Goal: Task Accomplishment & Management: Manage account settings

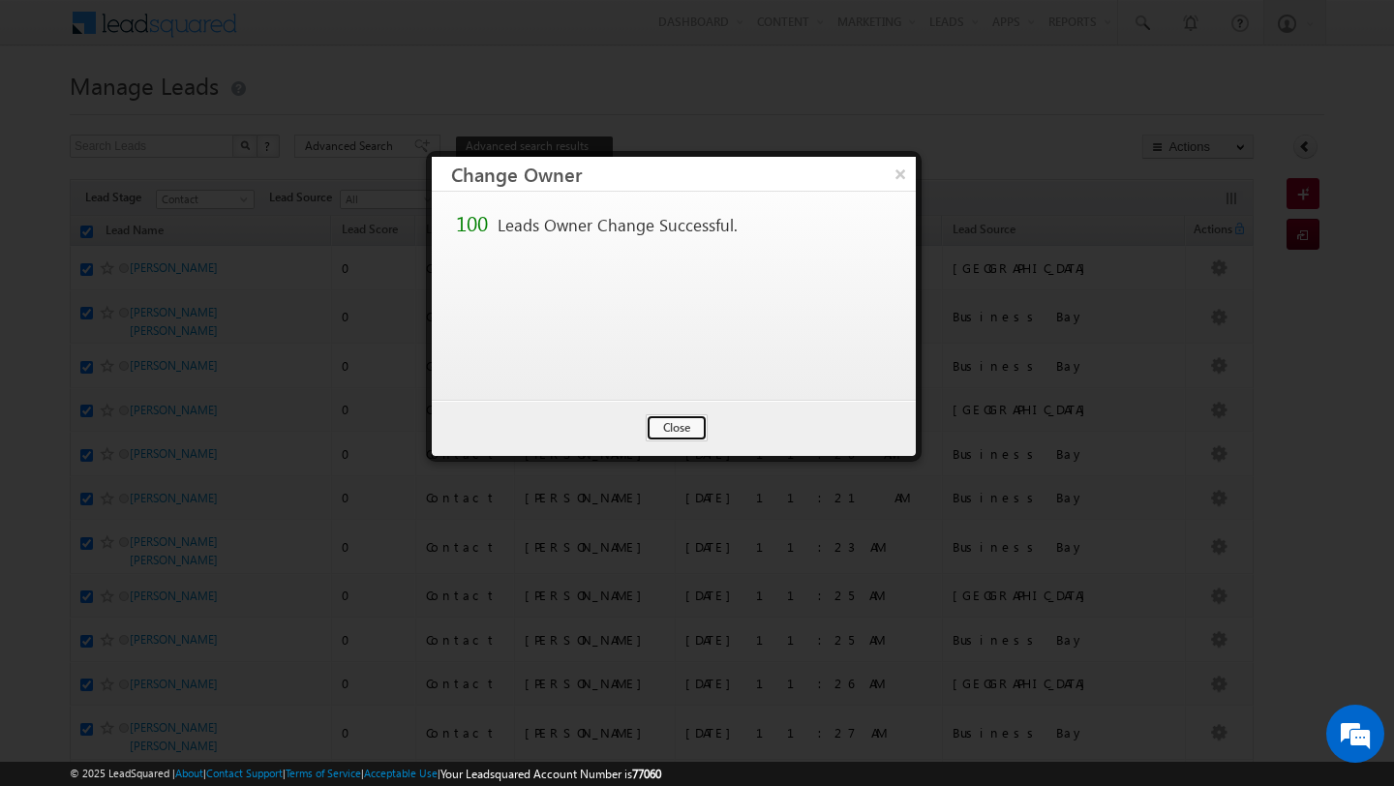
click at [688, 430] on button "Close" at bounding box center [677, 427] width 62 height 27
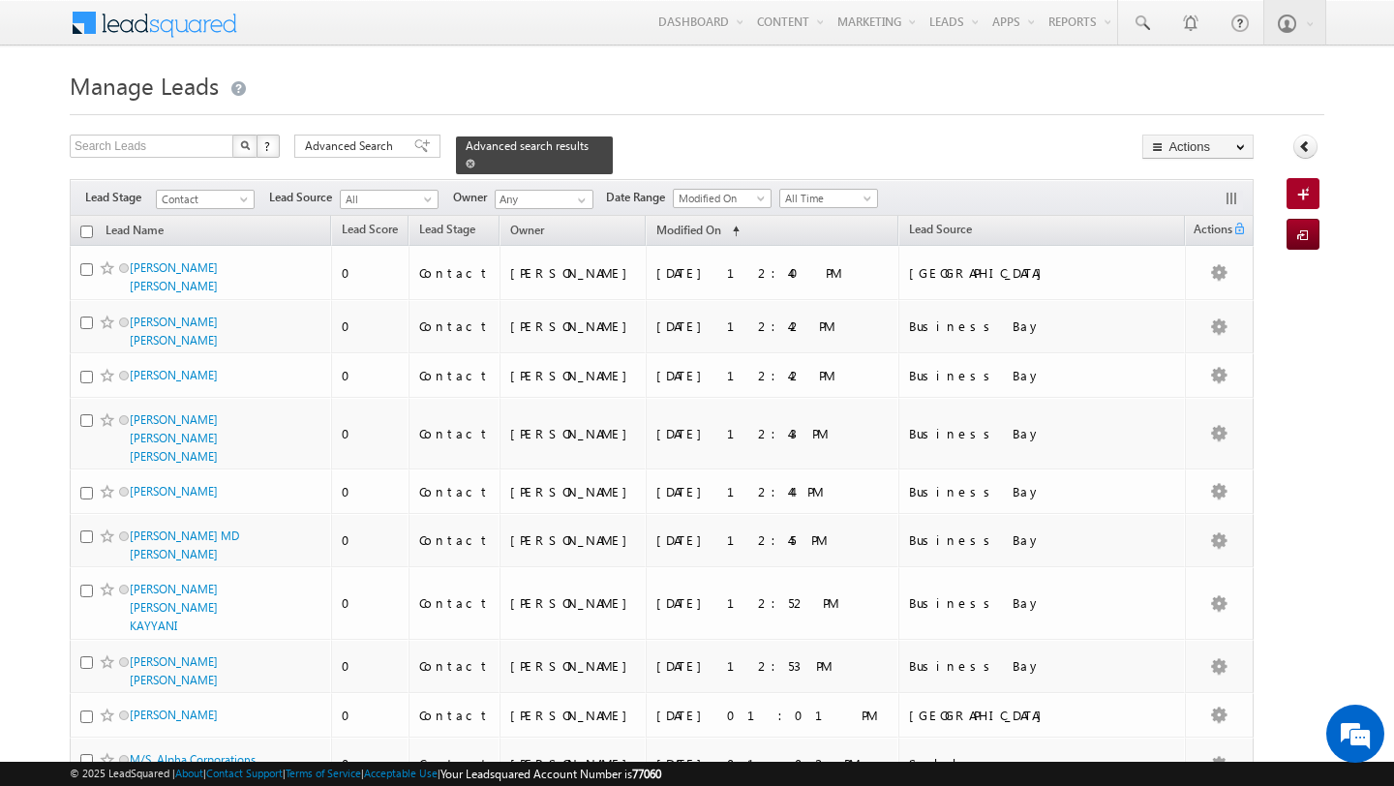
click at [466, 164] on span at bounding box center [471, 164] width 10 height 10
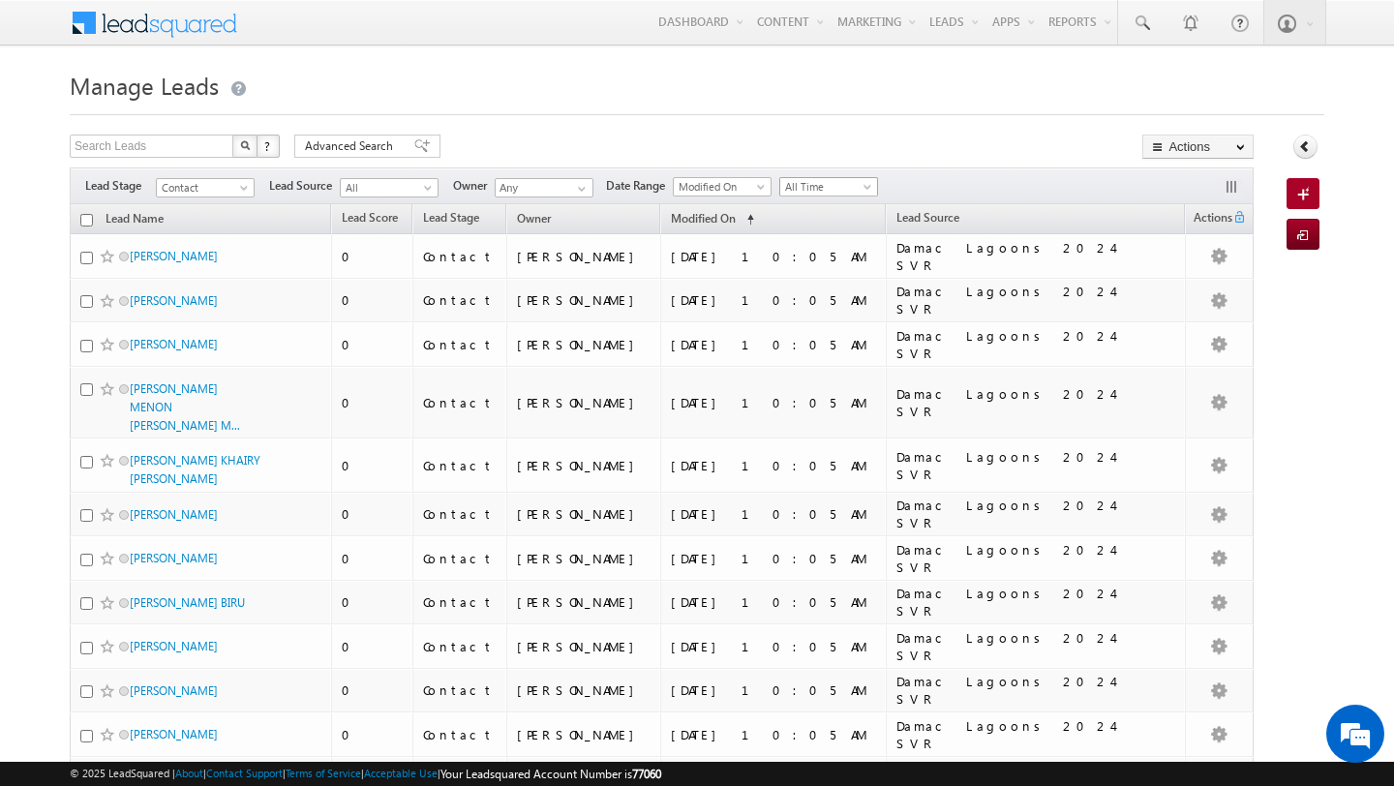
click at [839, 191] on span "All Time" at bounding box center [826, 186] width 92 height 17
click at [821, 265] on link "[DATE]" at bounding box center [822, 269] width 98 height 17
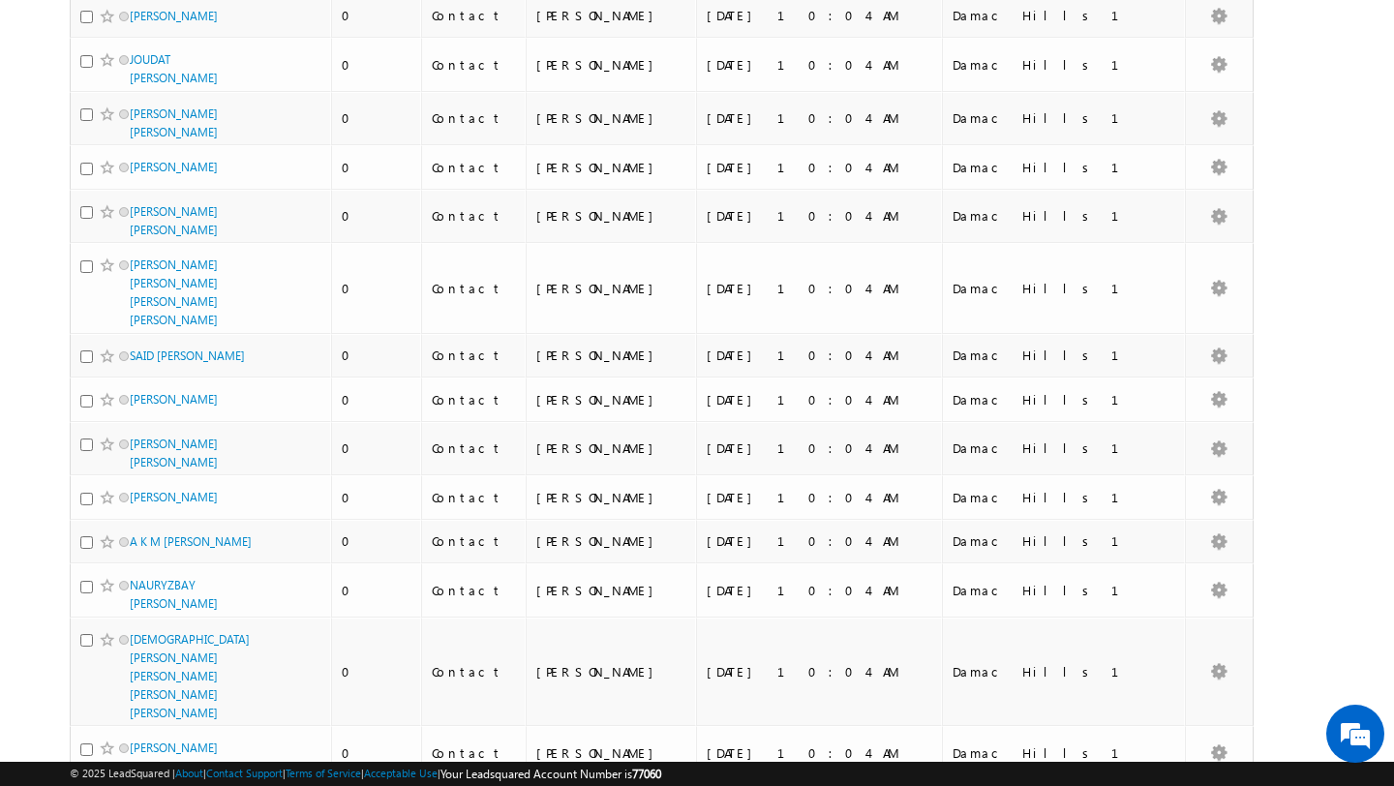
scroll to position [4590, 0]
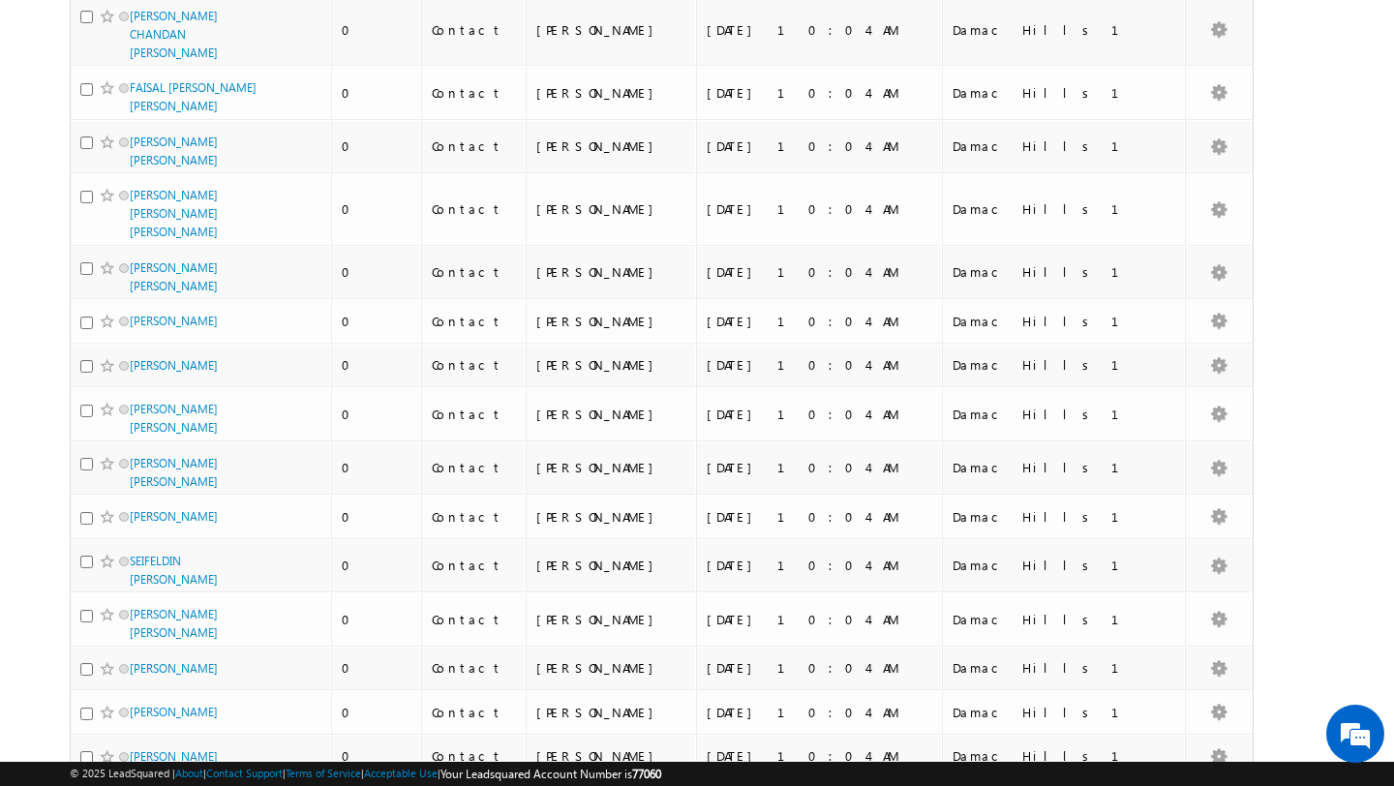
scroll to position [0, 0]
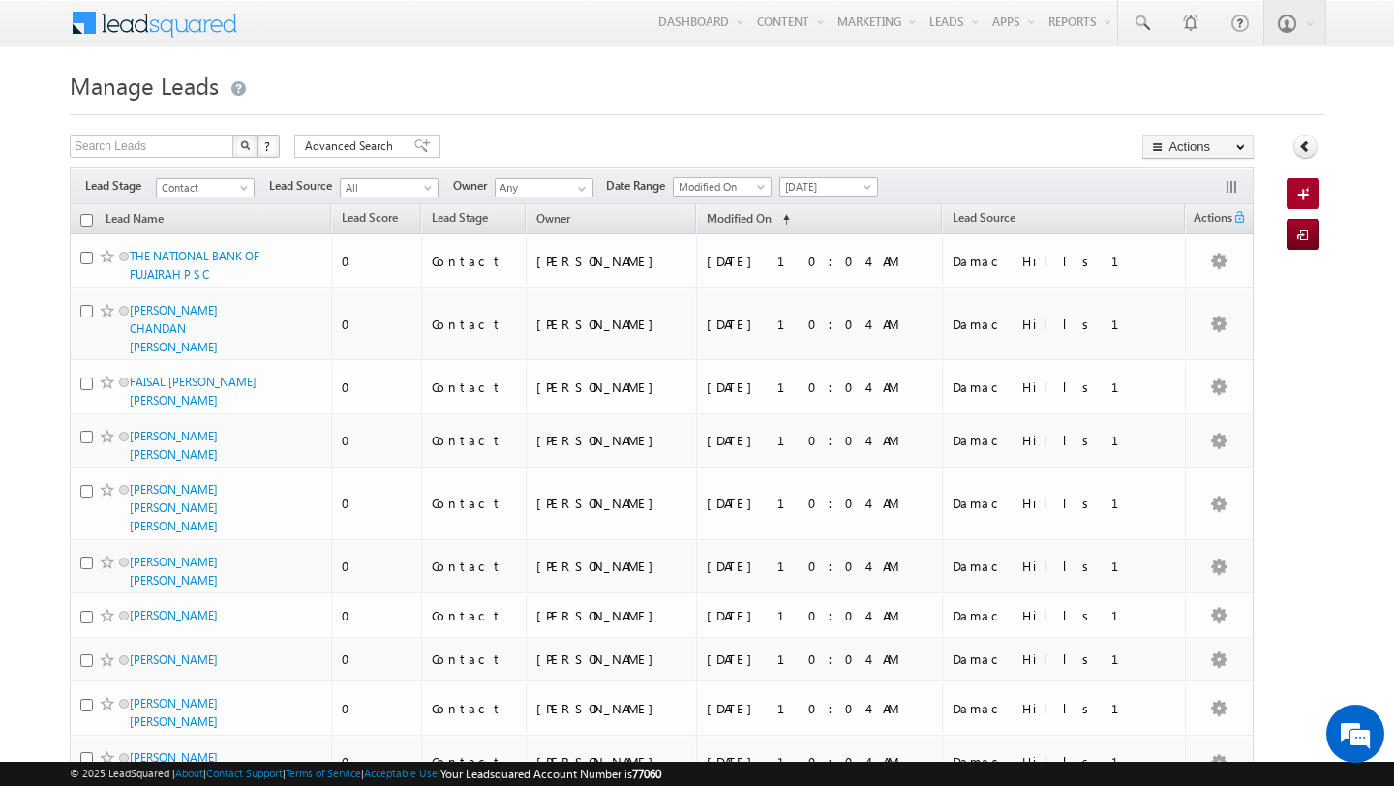
click at [86, 227] on th "Lead Name" at bounding box center [200, 219] width 261 height 30
click at [86, 224] on input "checkbox" at bounding box center [86, 220] width 13 height 13
checkbox input "true"
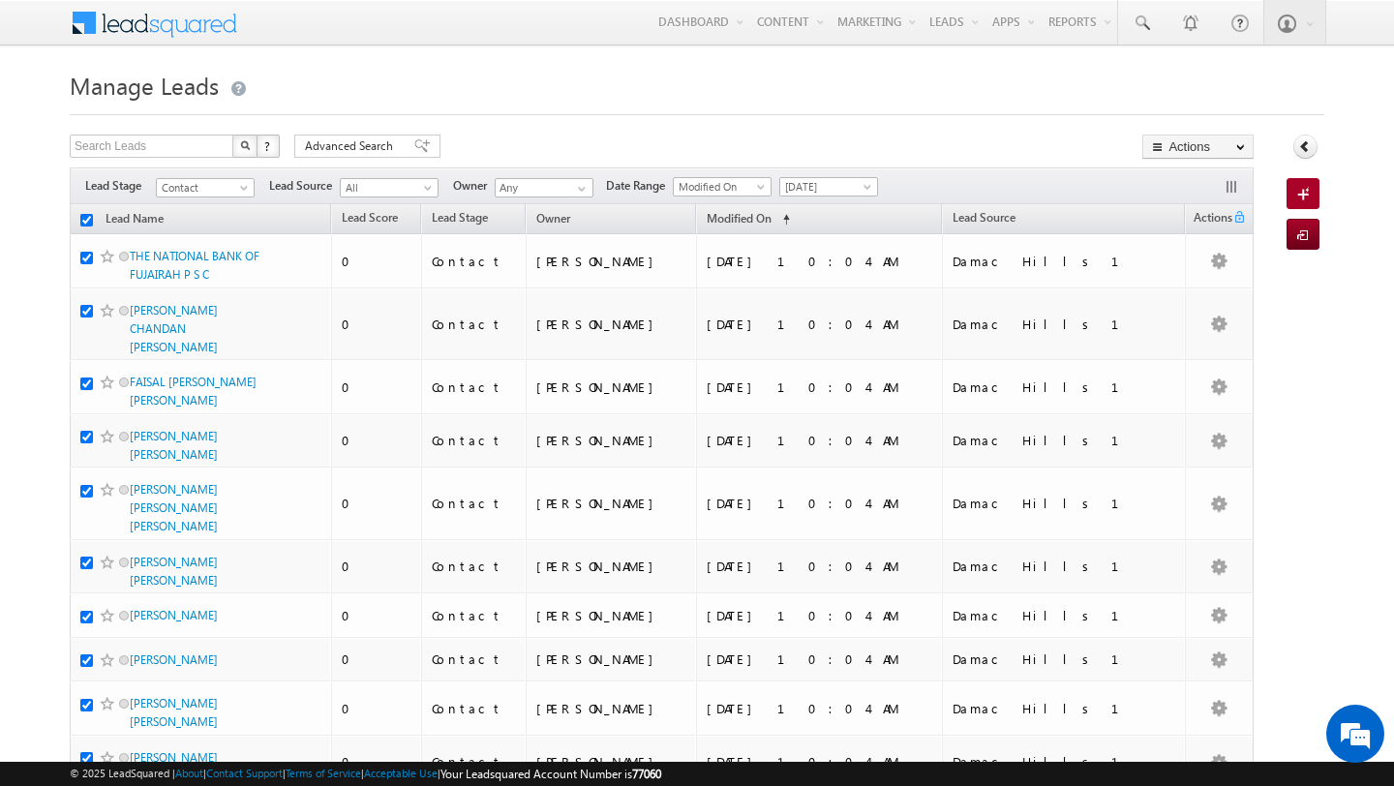
checkbox input "true"
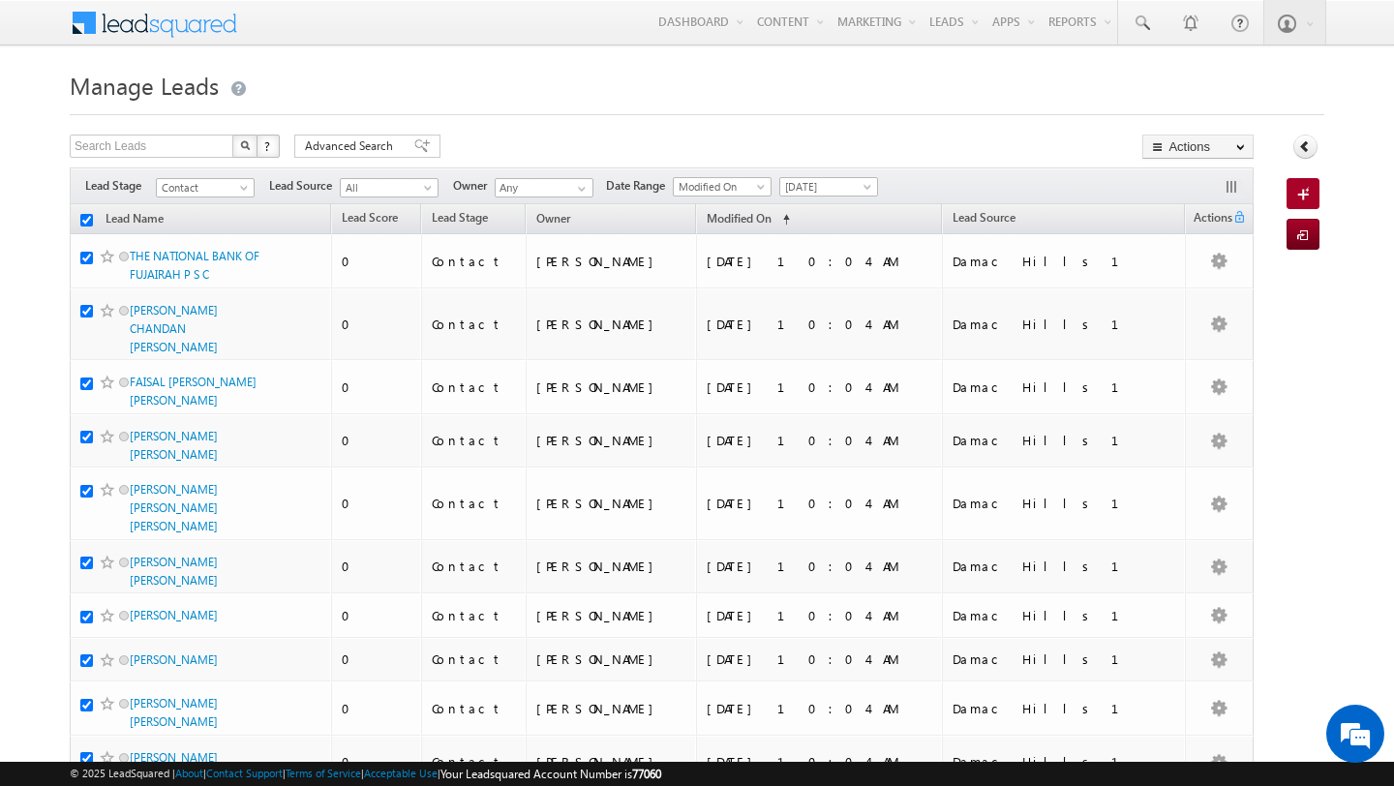
checkbox input "true"
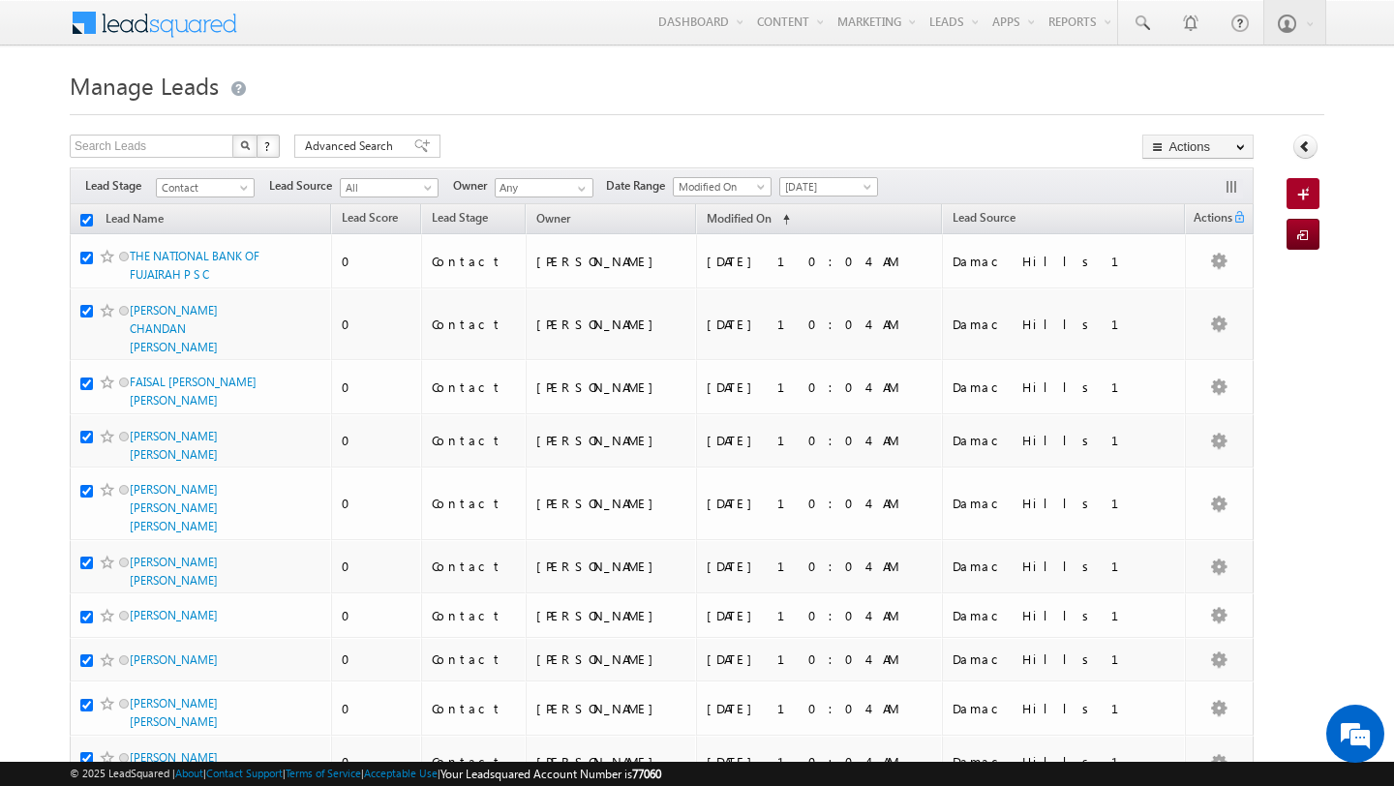
checkbox input "true"
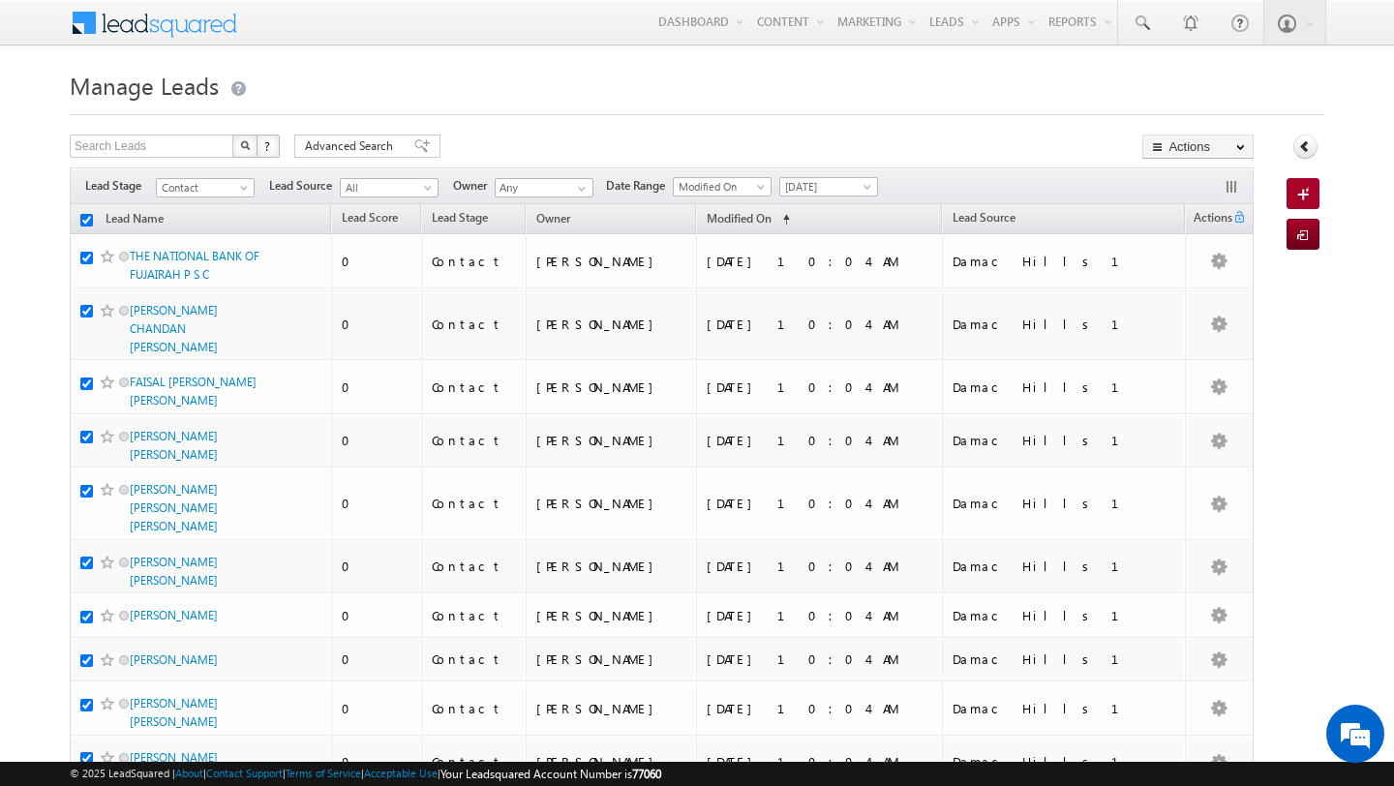
checkbox input "true"
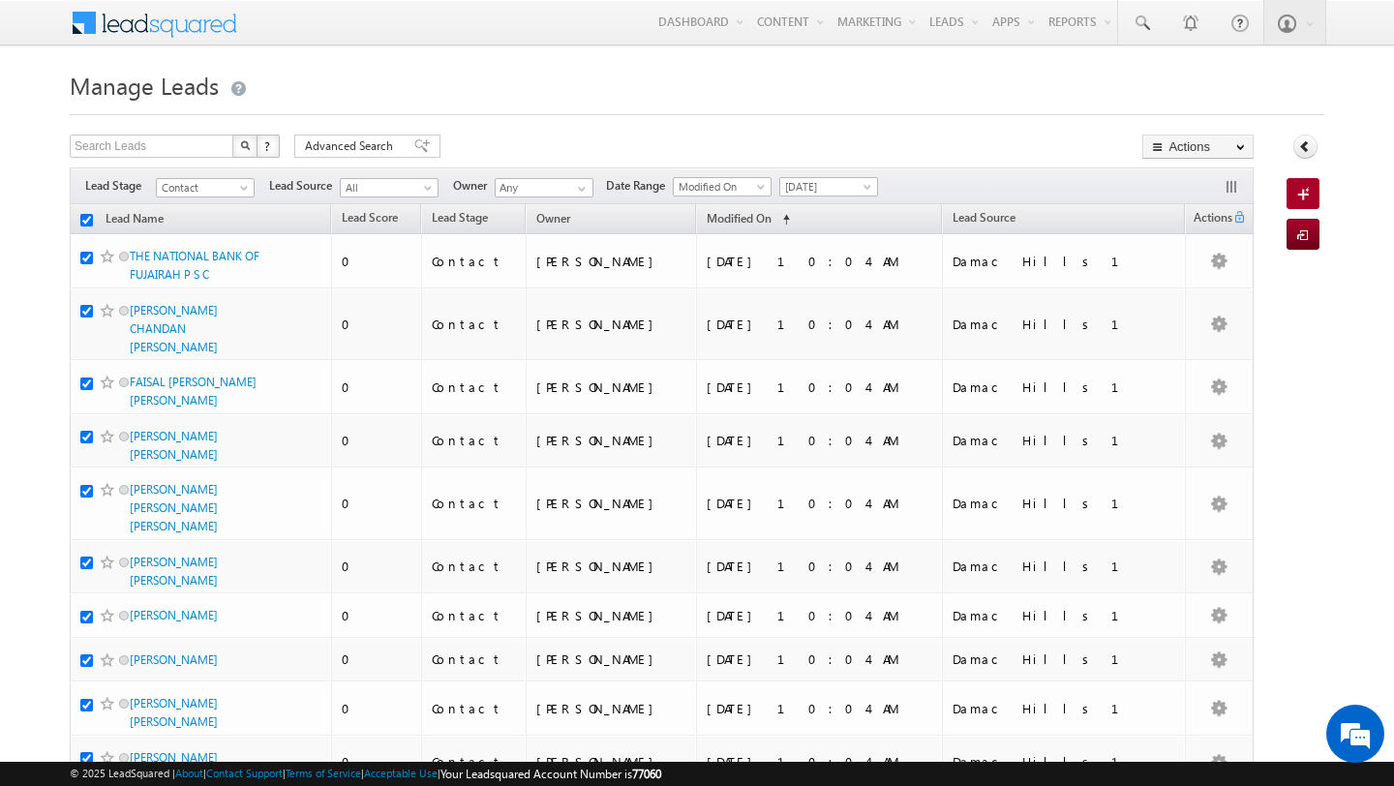
checkbox input "true"
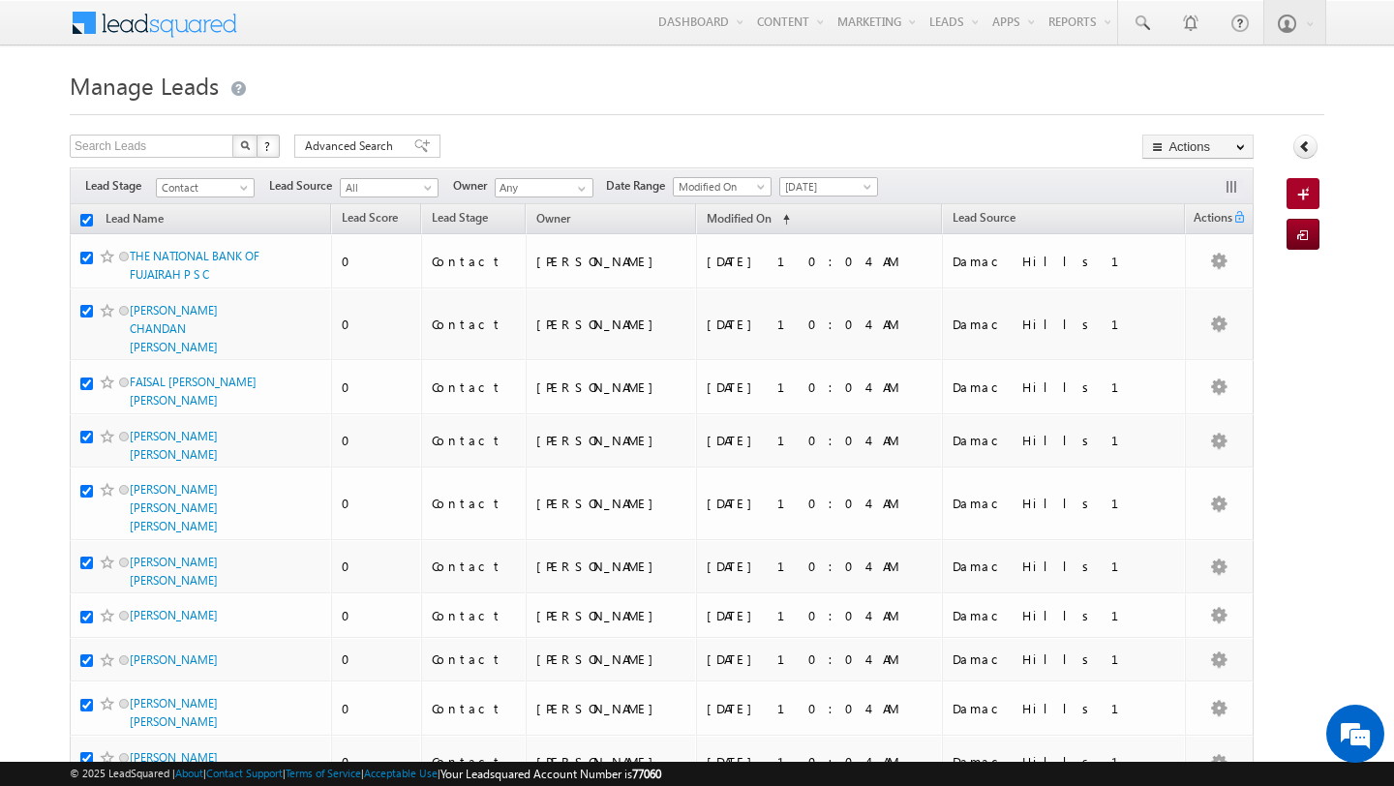
checkbox input "true"
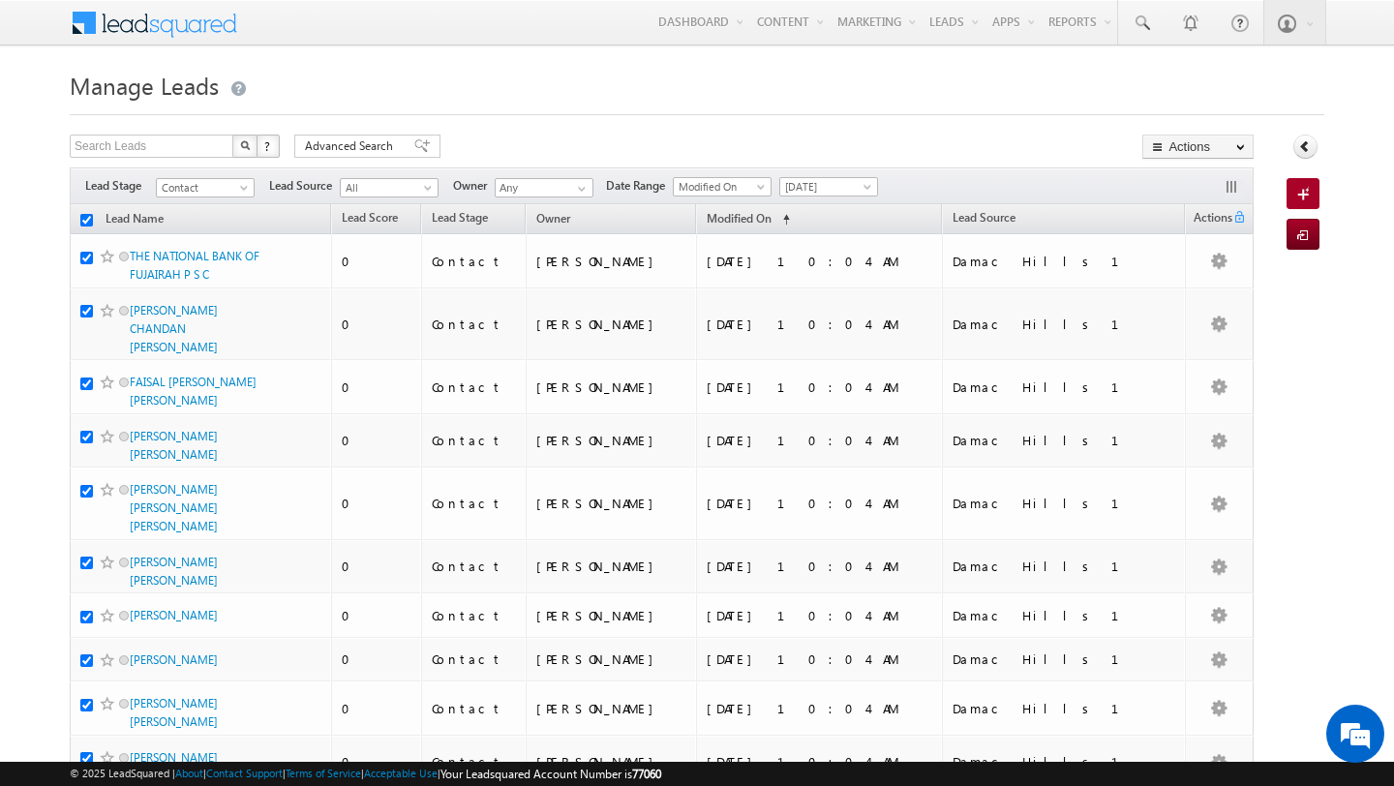
checkbox input "true"
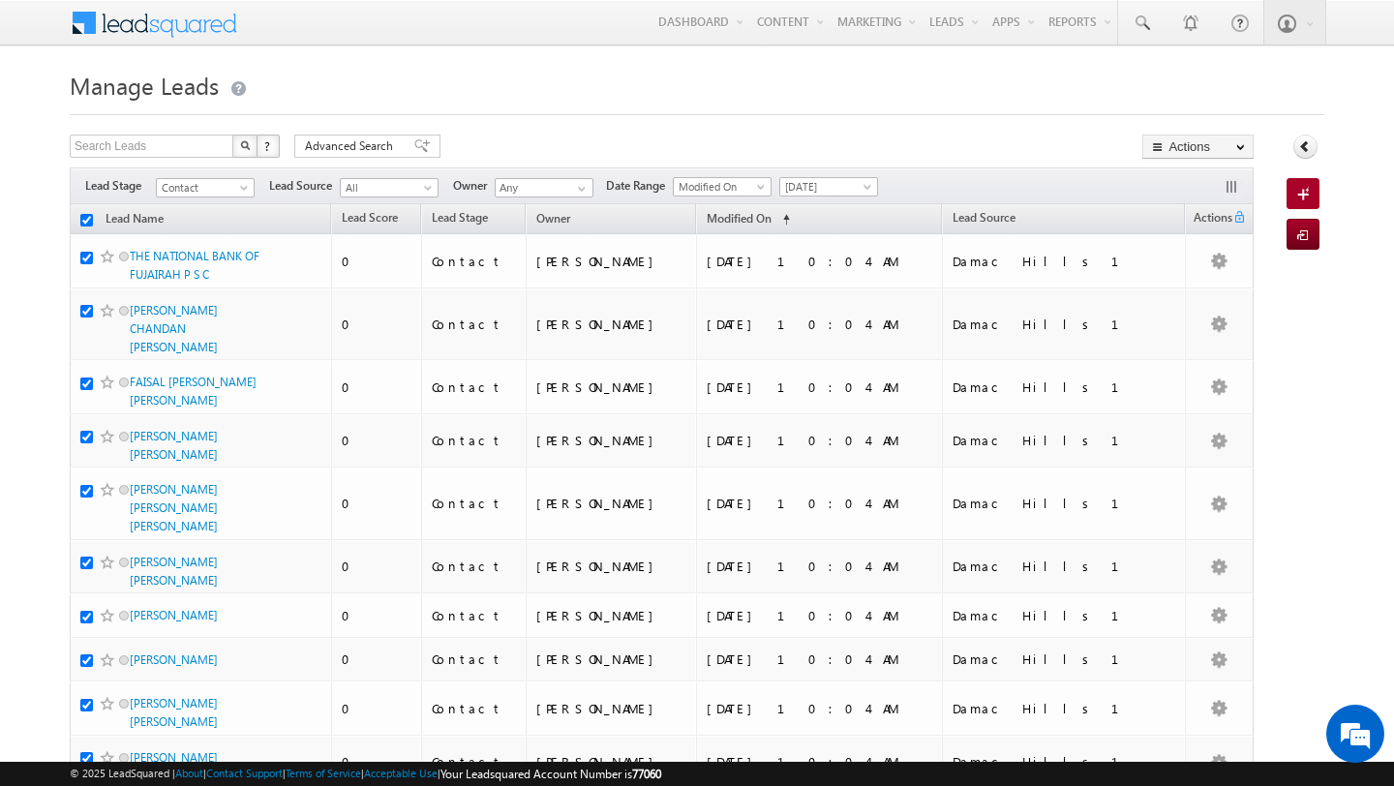
checkbox input "true"
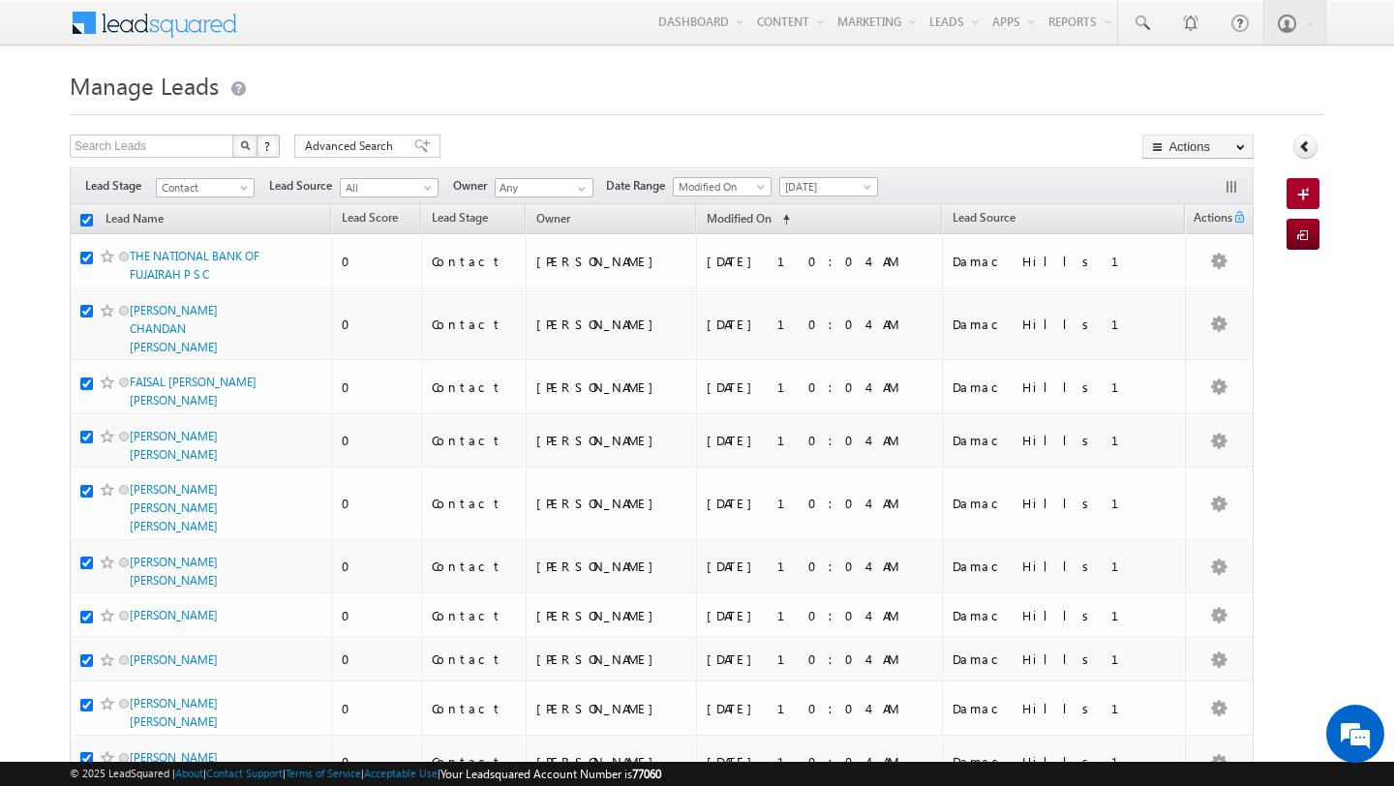
checkbox input "true"
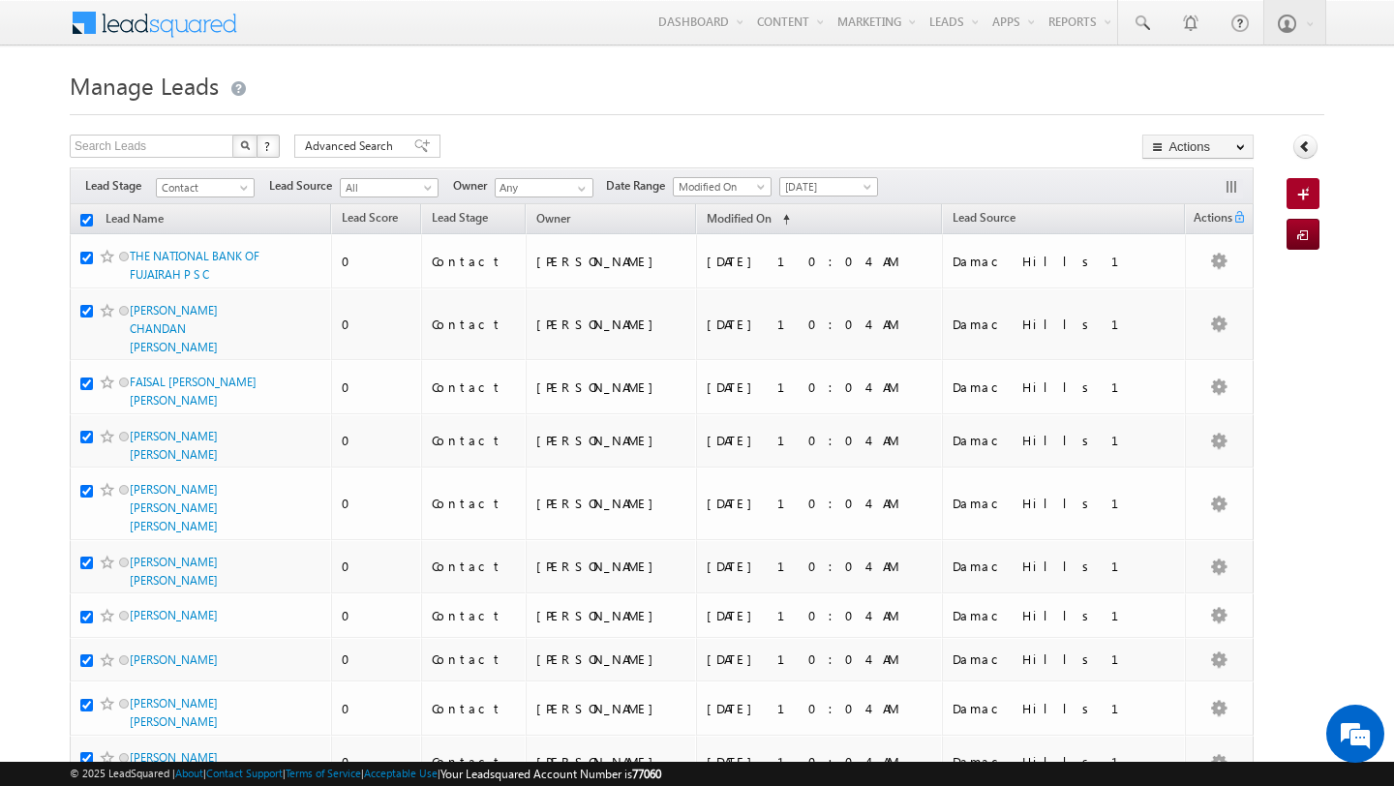
checkbox input "true"
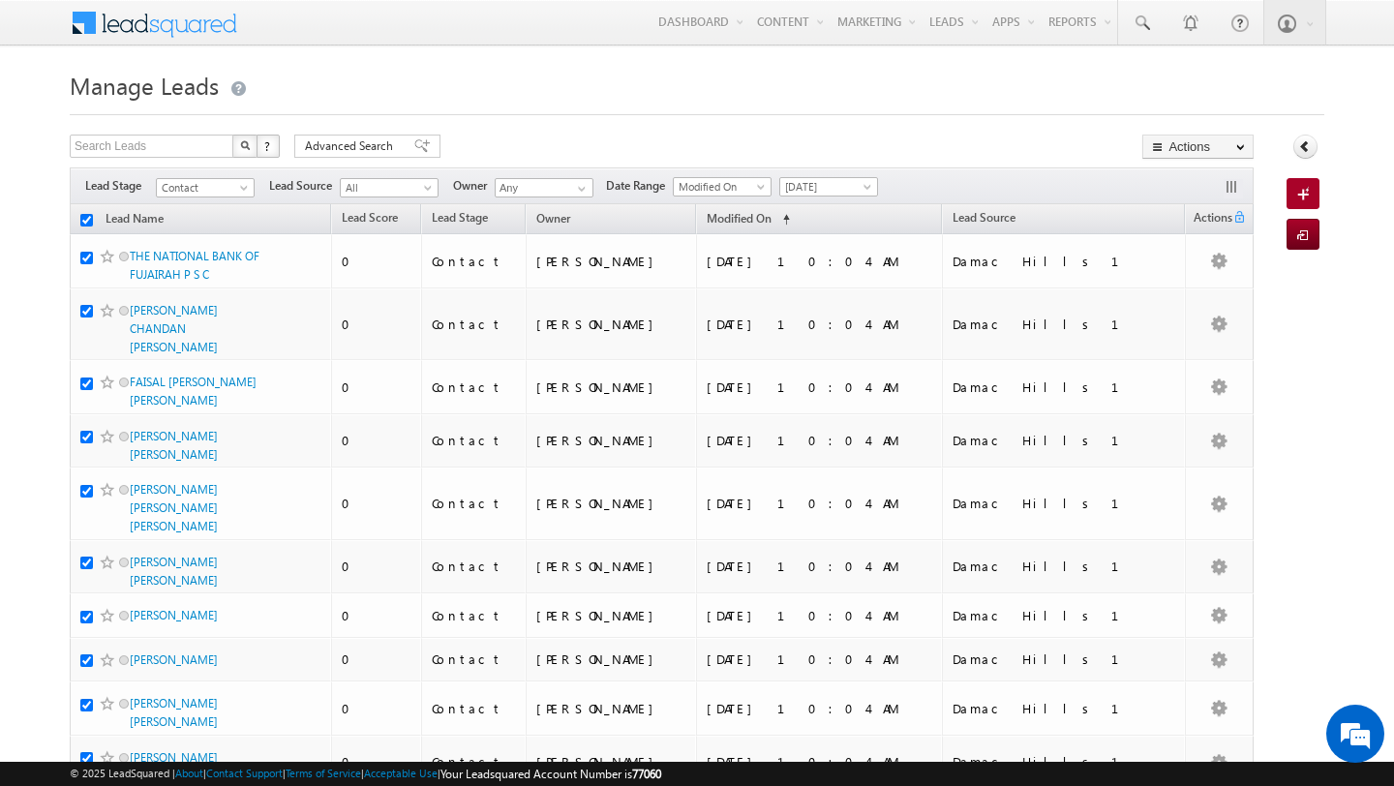
checkbox input "true"
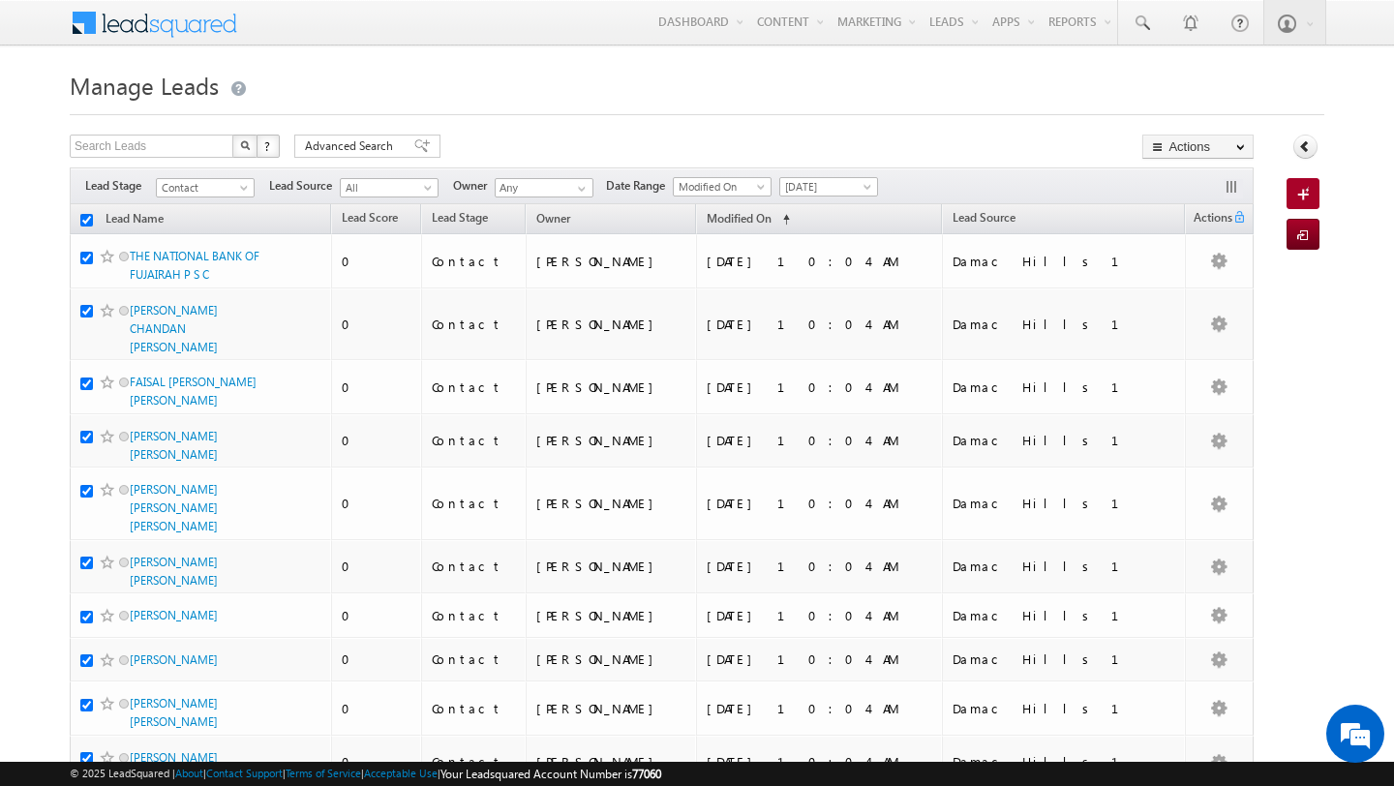
checkbox input "true"
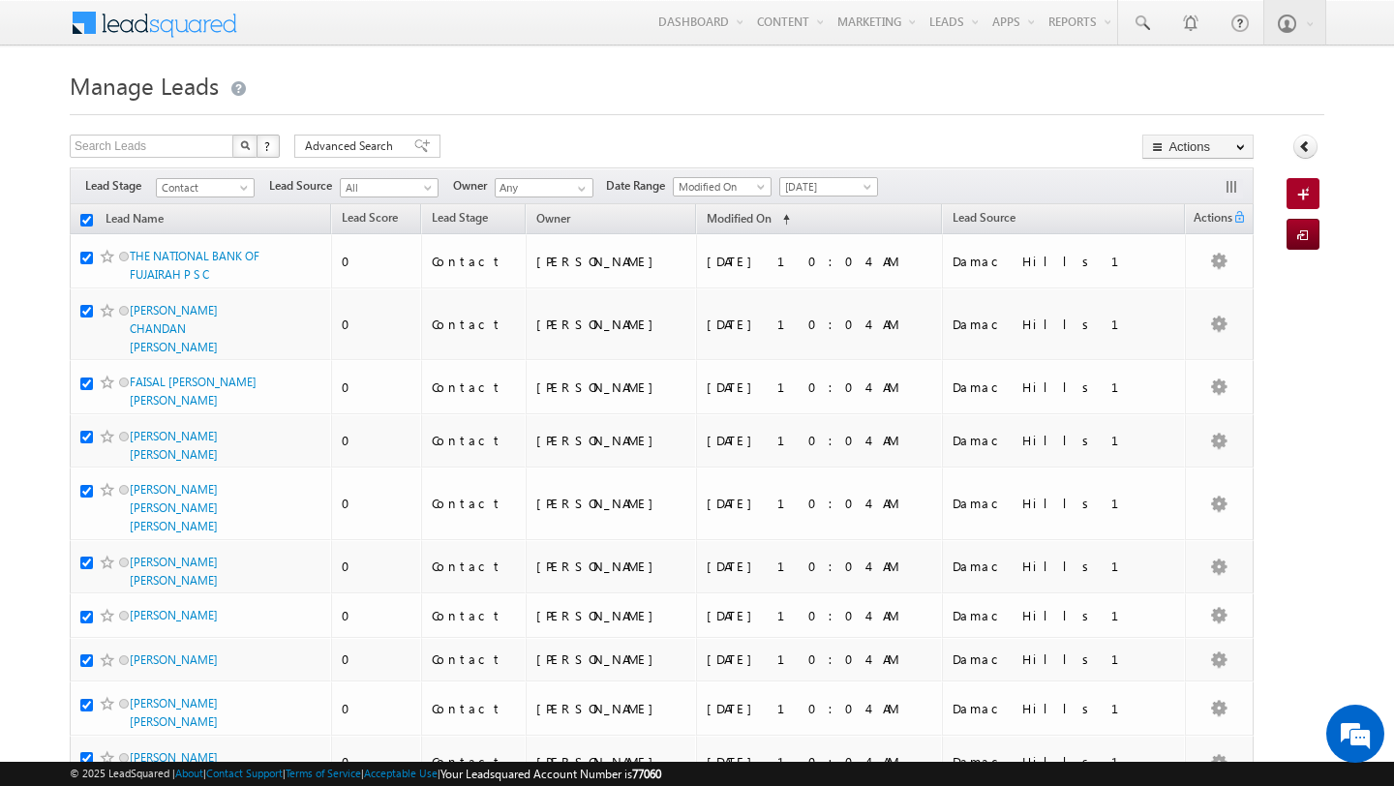
checkbox input "true"
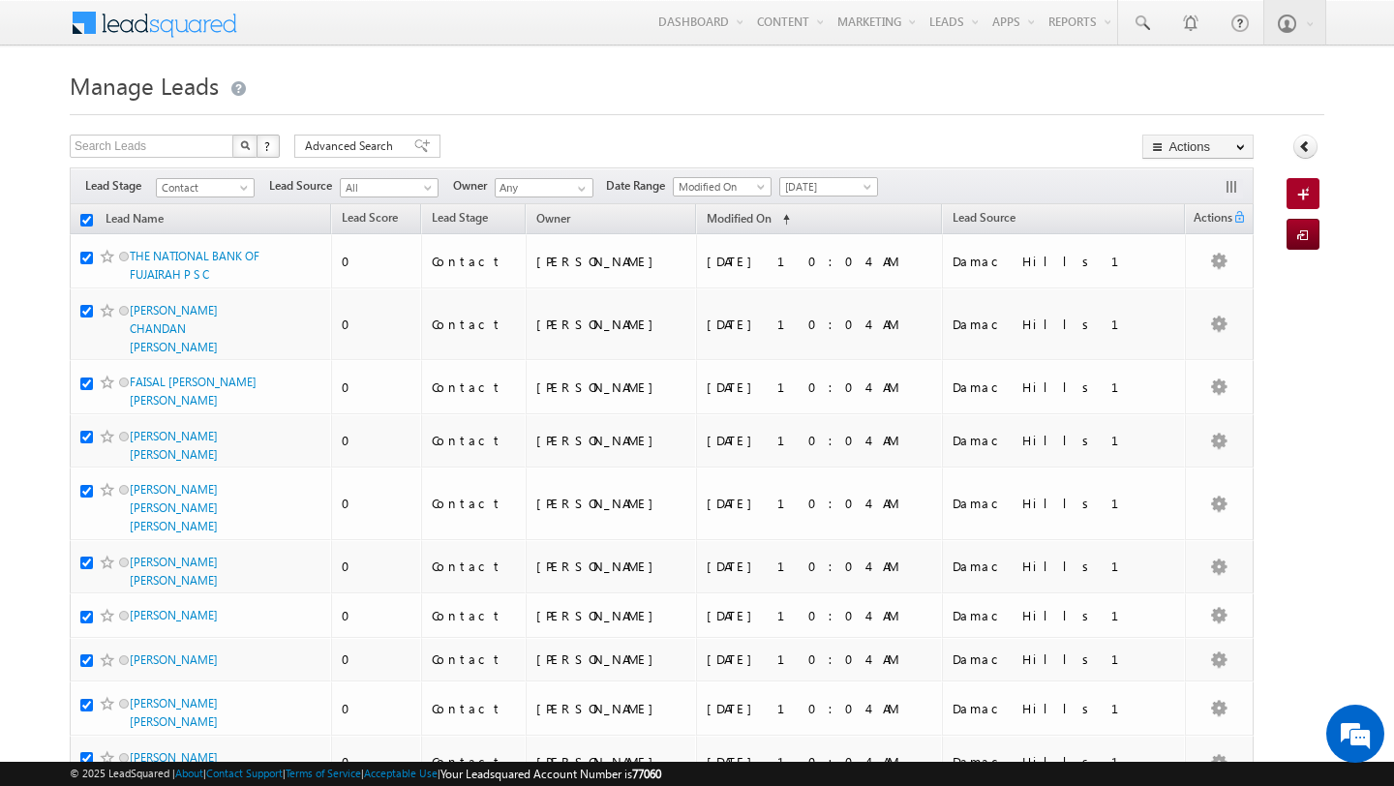
checkbox input "true"
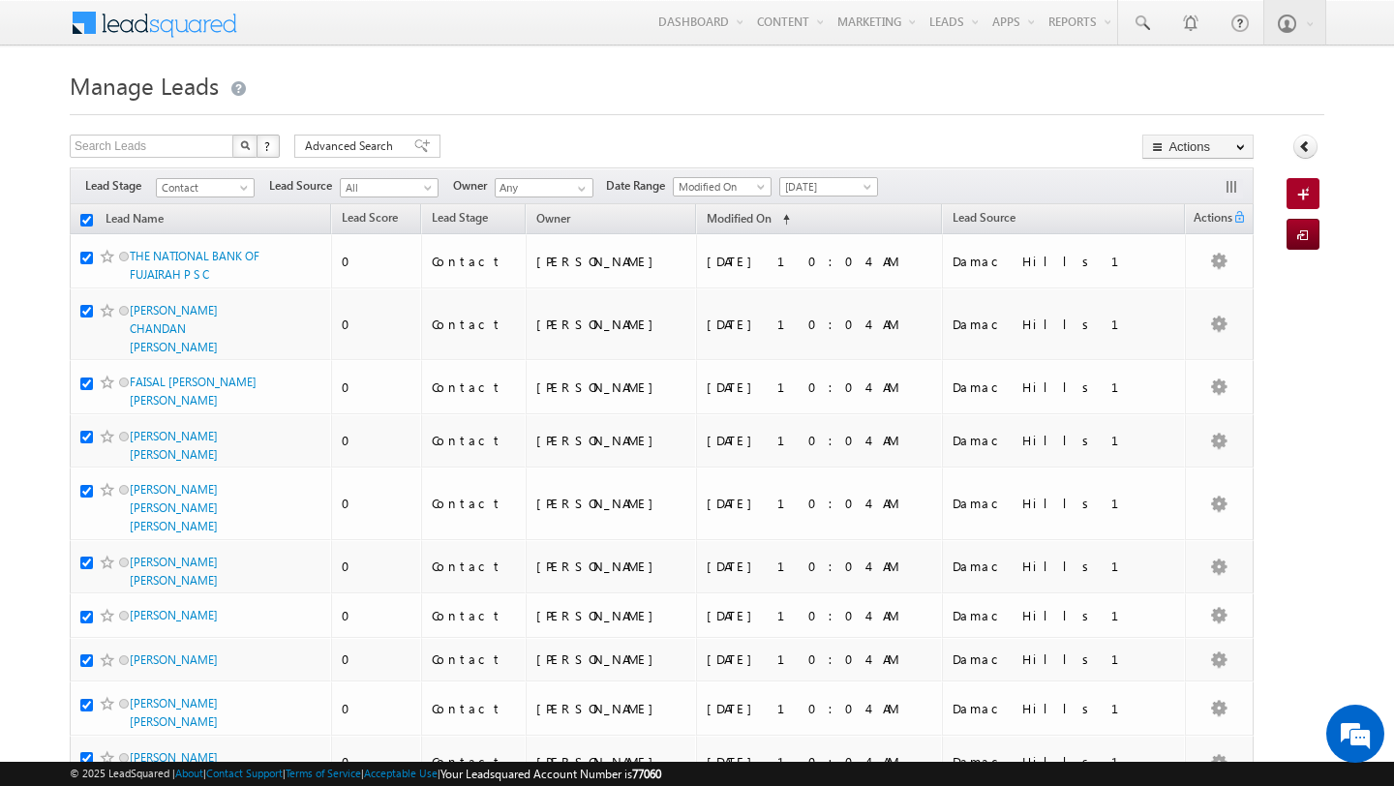
checkbox input "true"
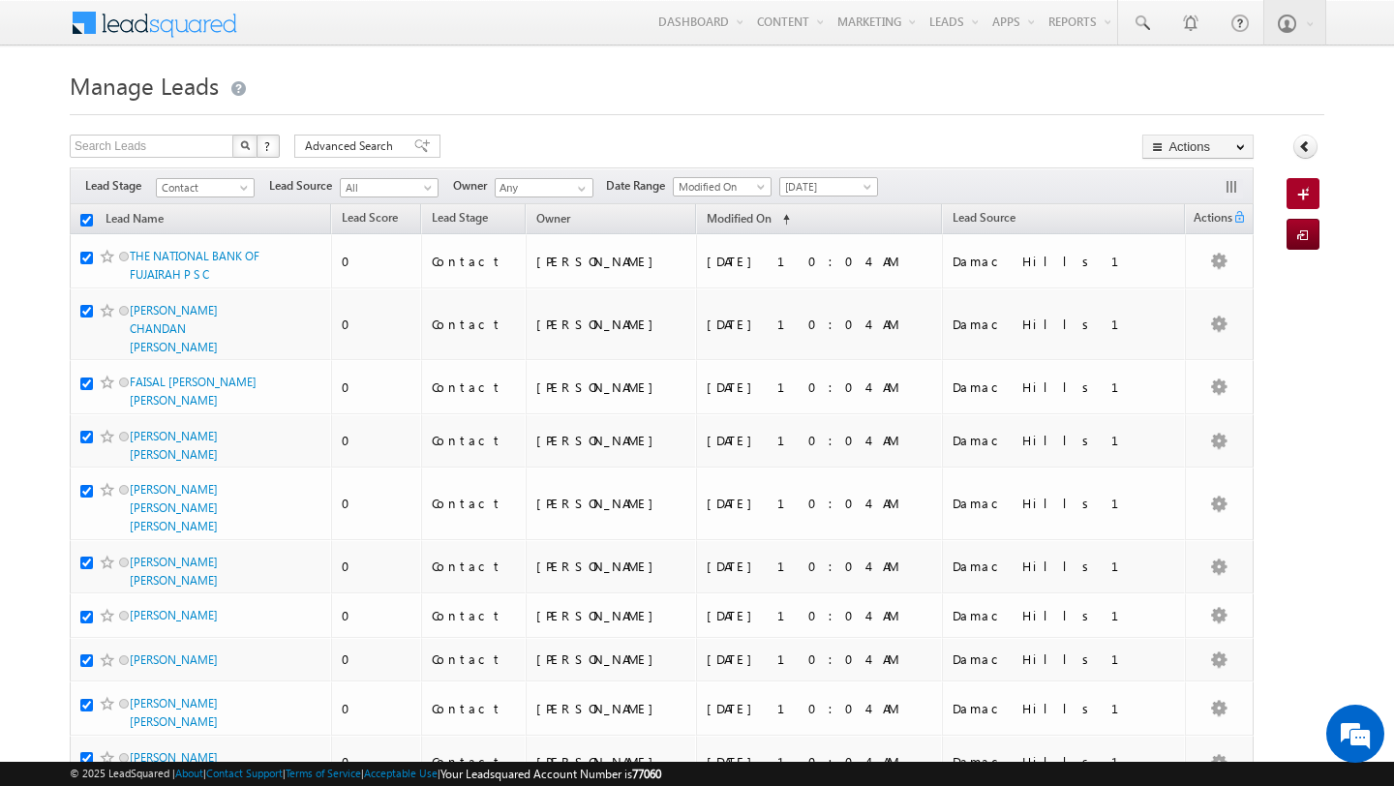
checkbox input "true"
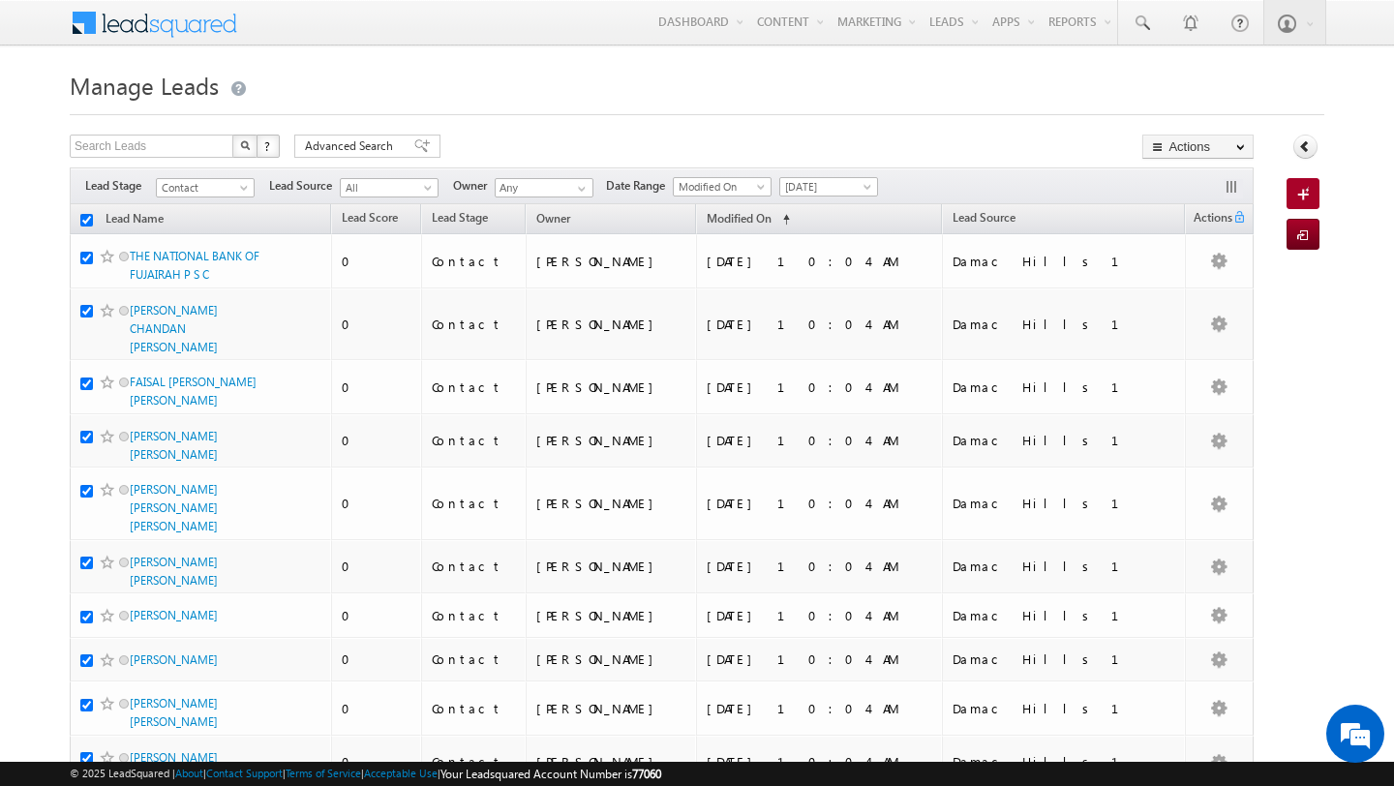
checkbox input "true"
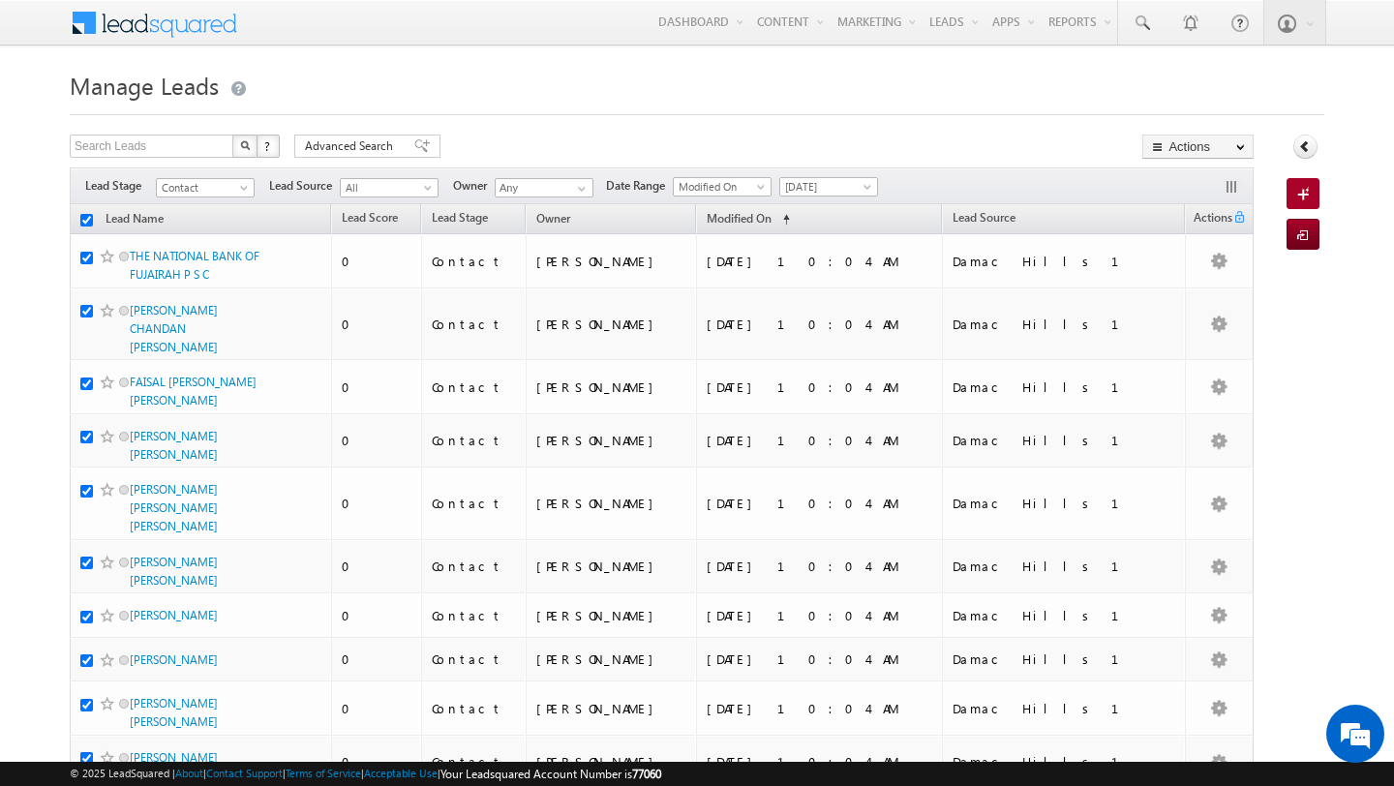
checkbox input "true"
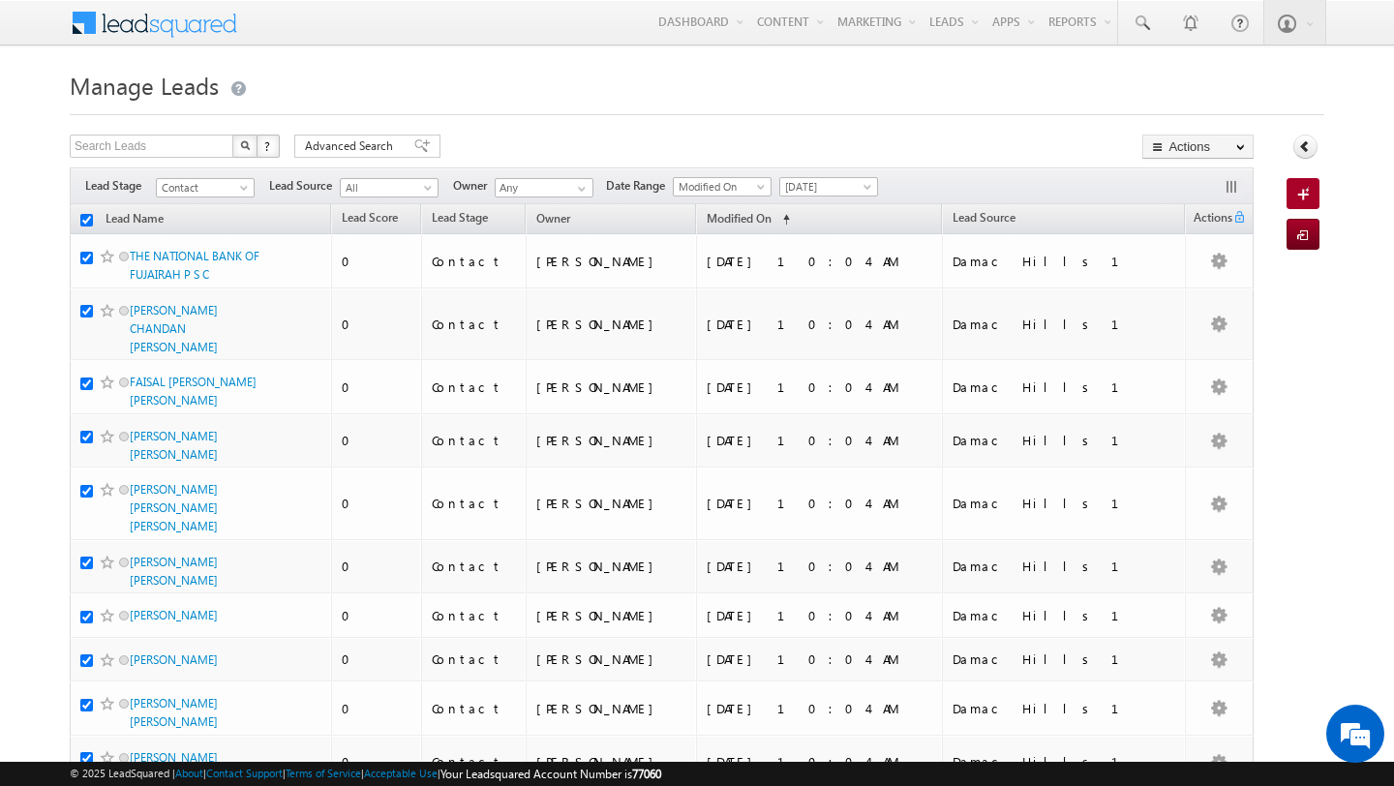
checkbox input "true"
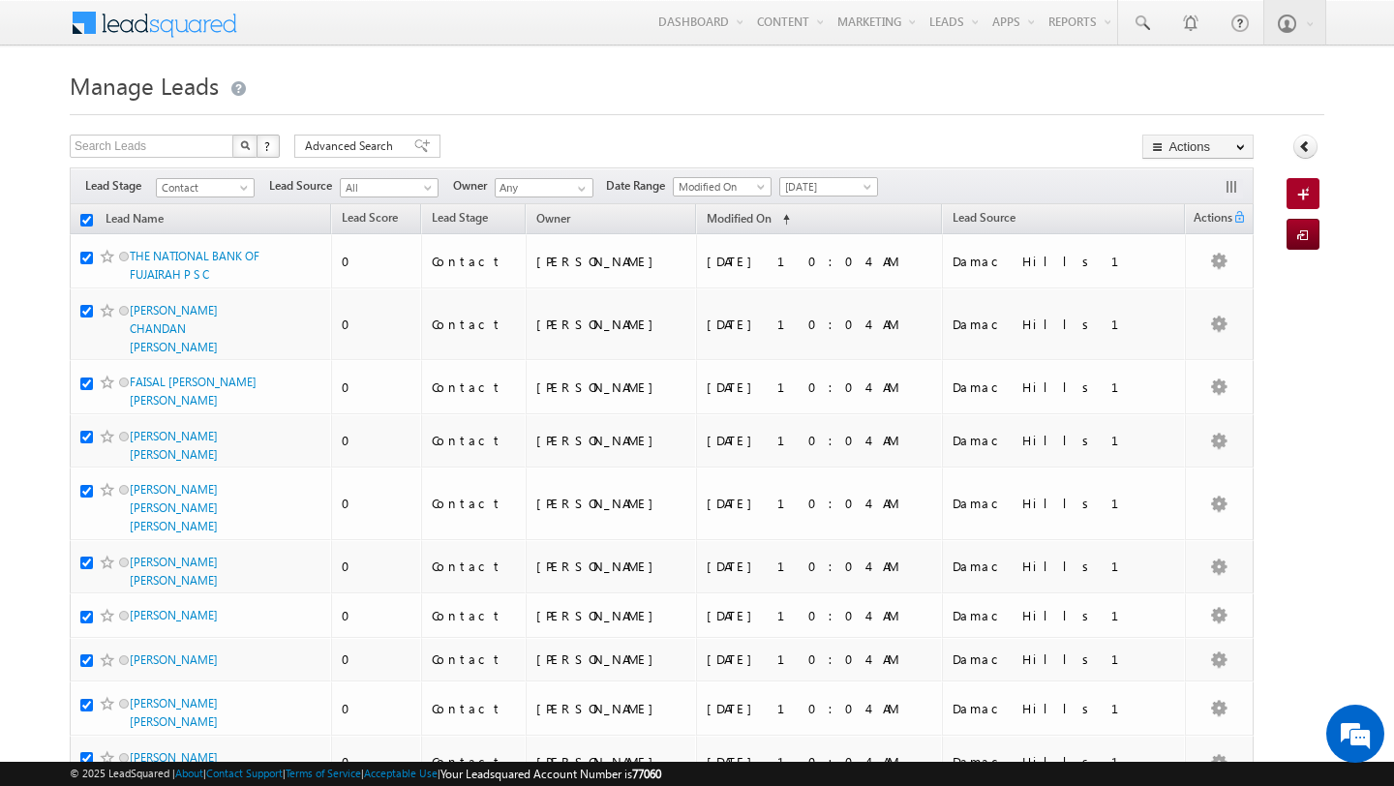
checkbox input "true"
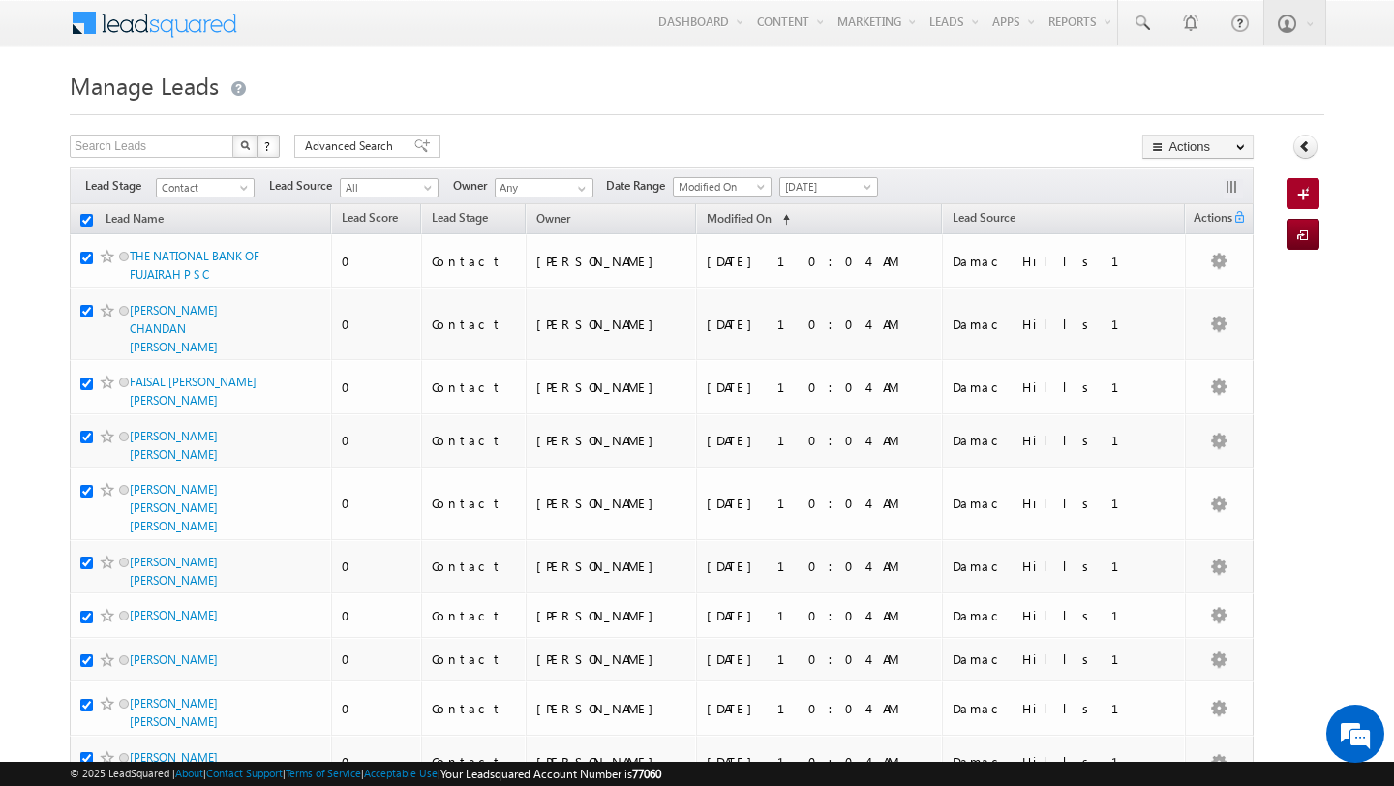
checkbox input "true"
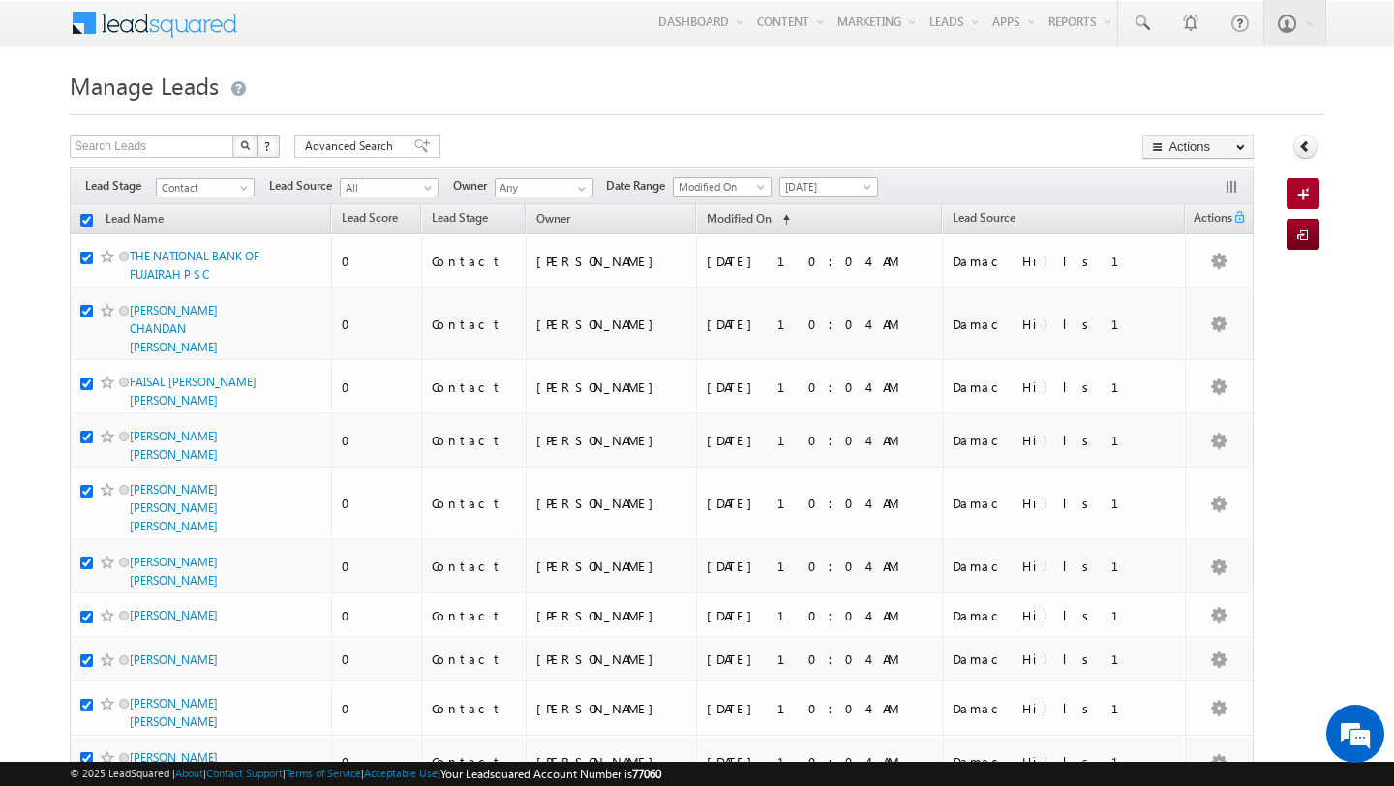
checkbox input "true"
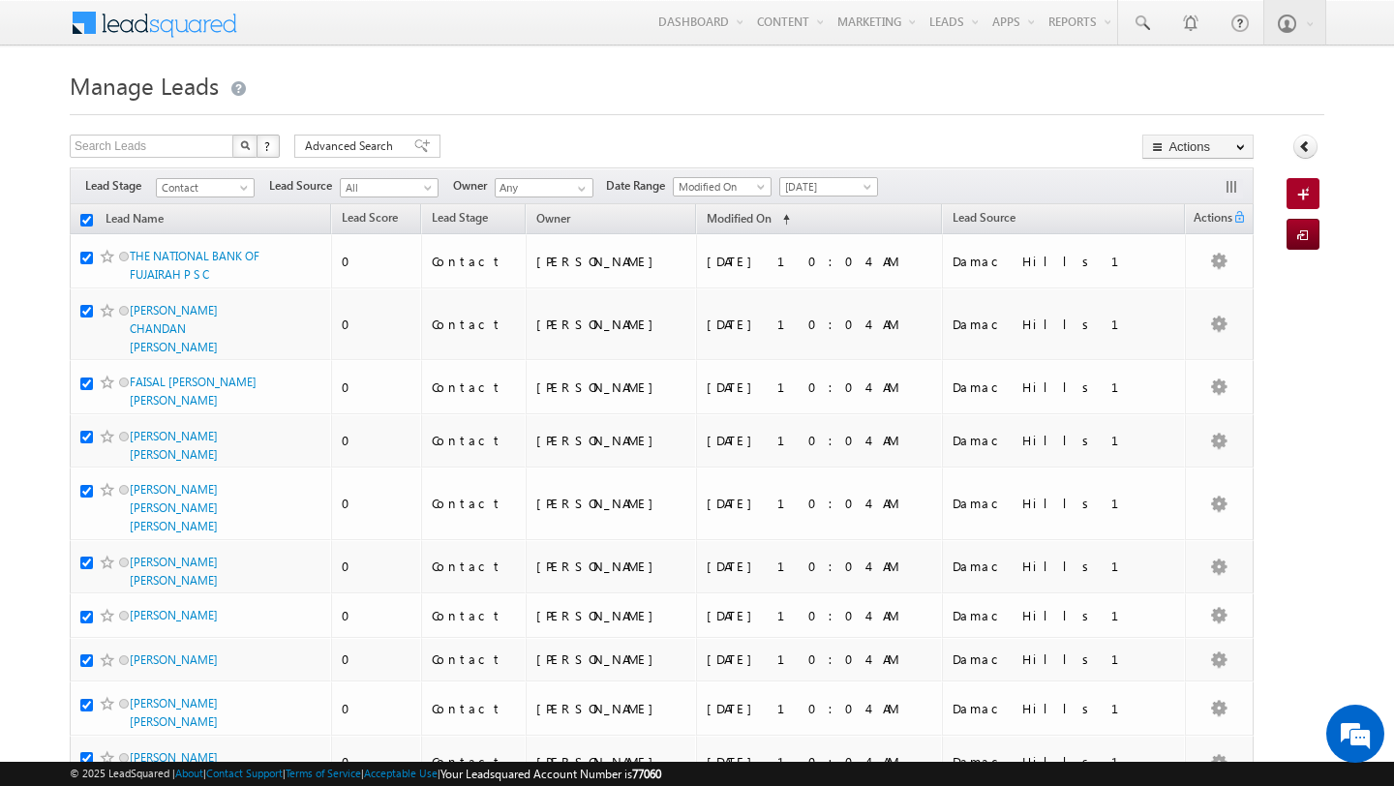
checkbox input "true"
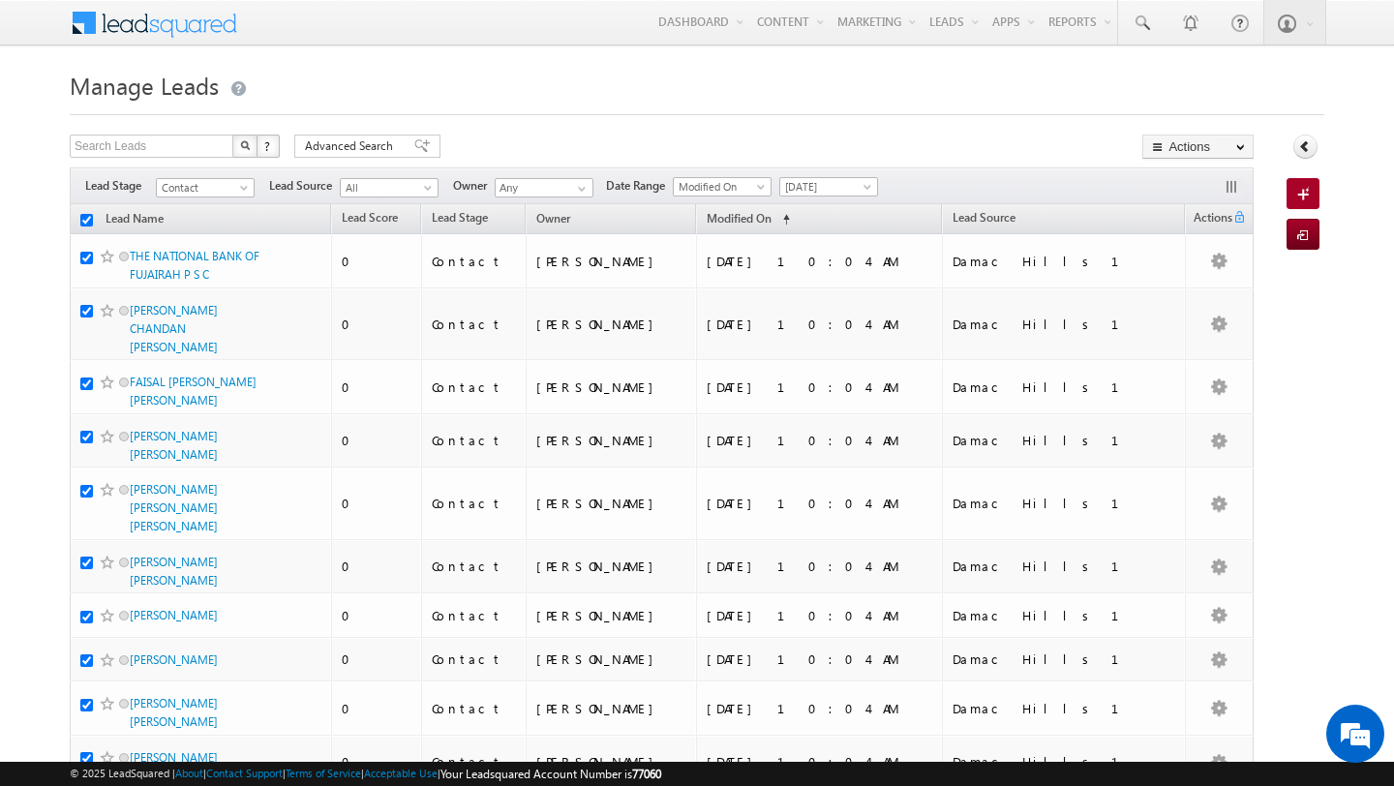
checkbox input "true"
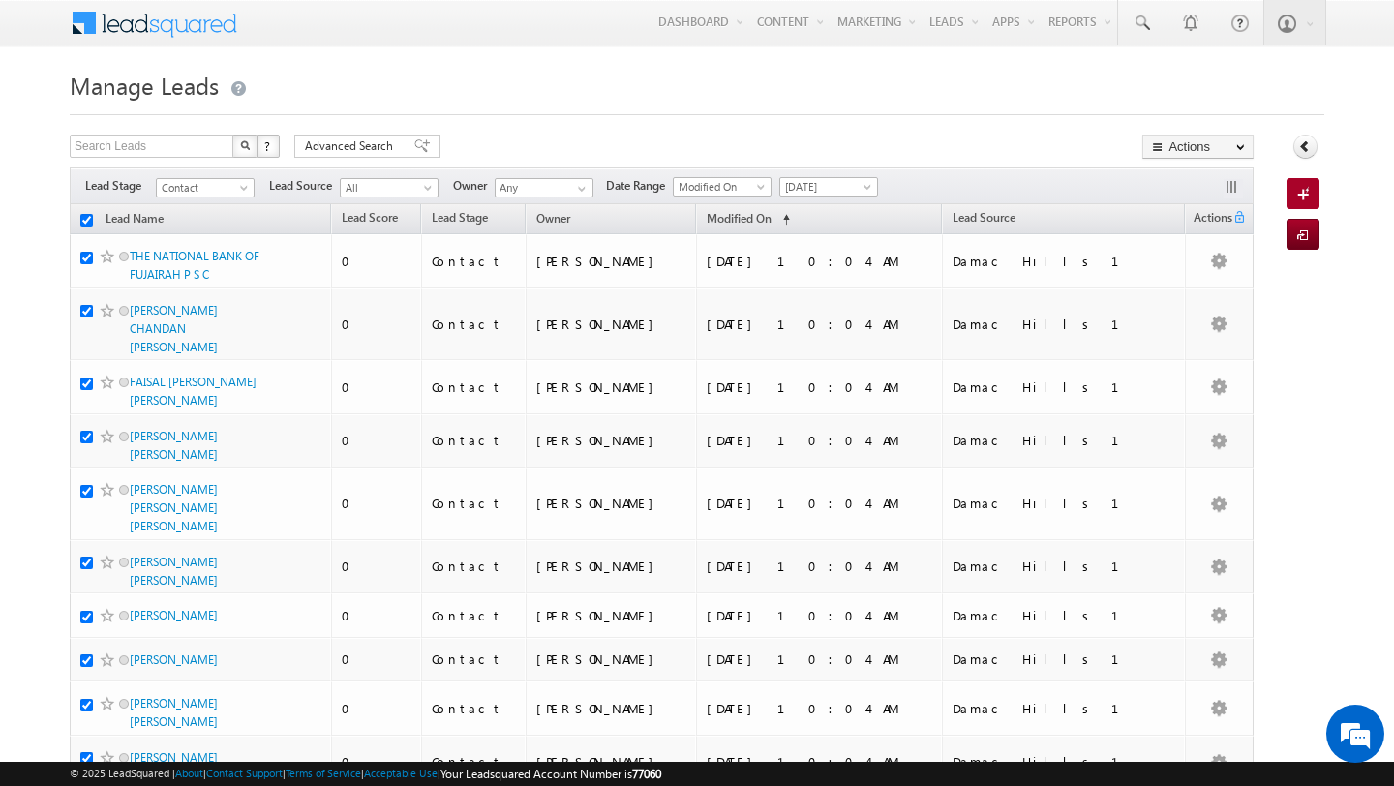
checkbox input "true"
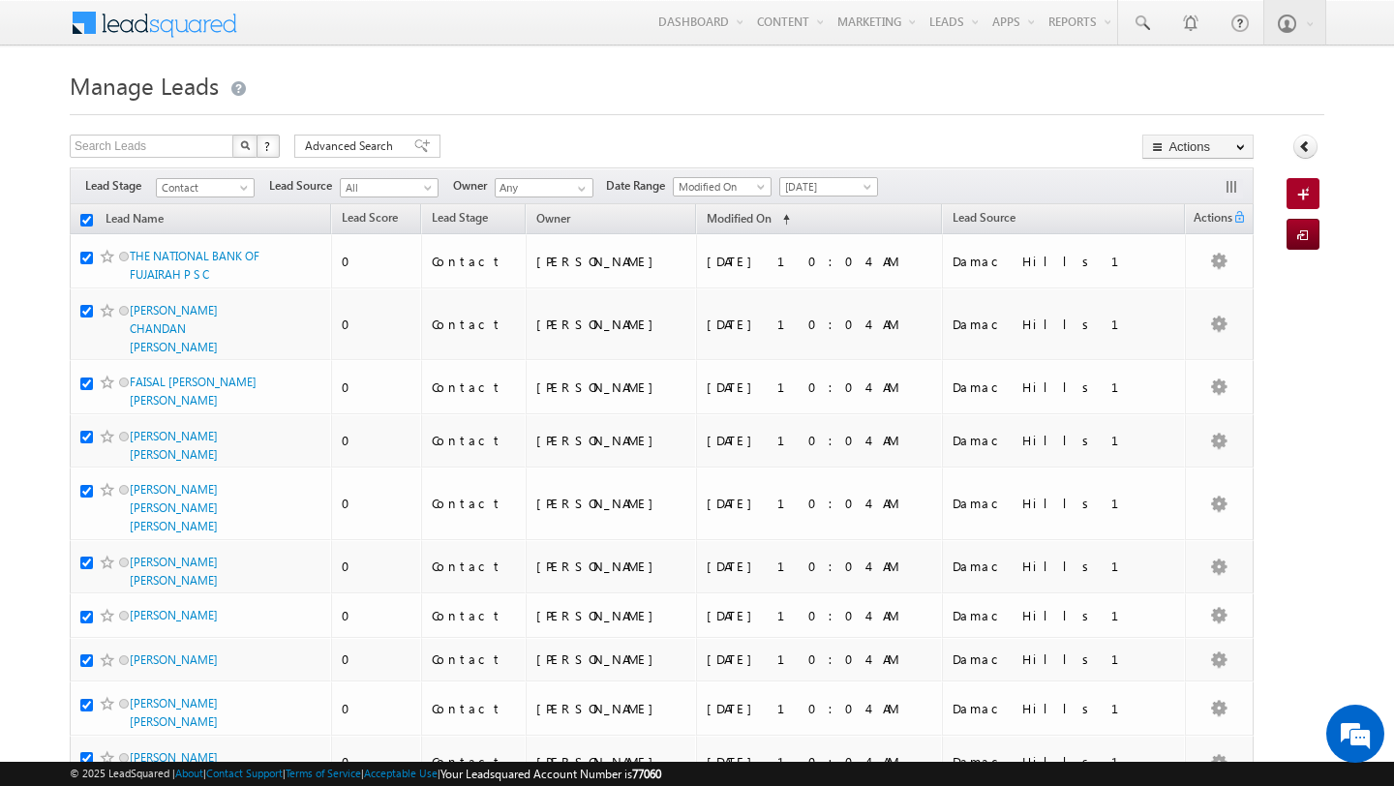
checkbox input "true"
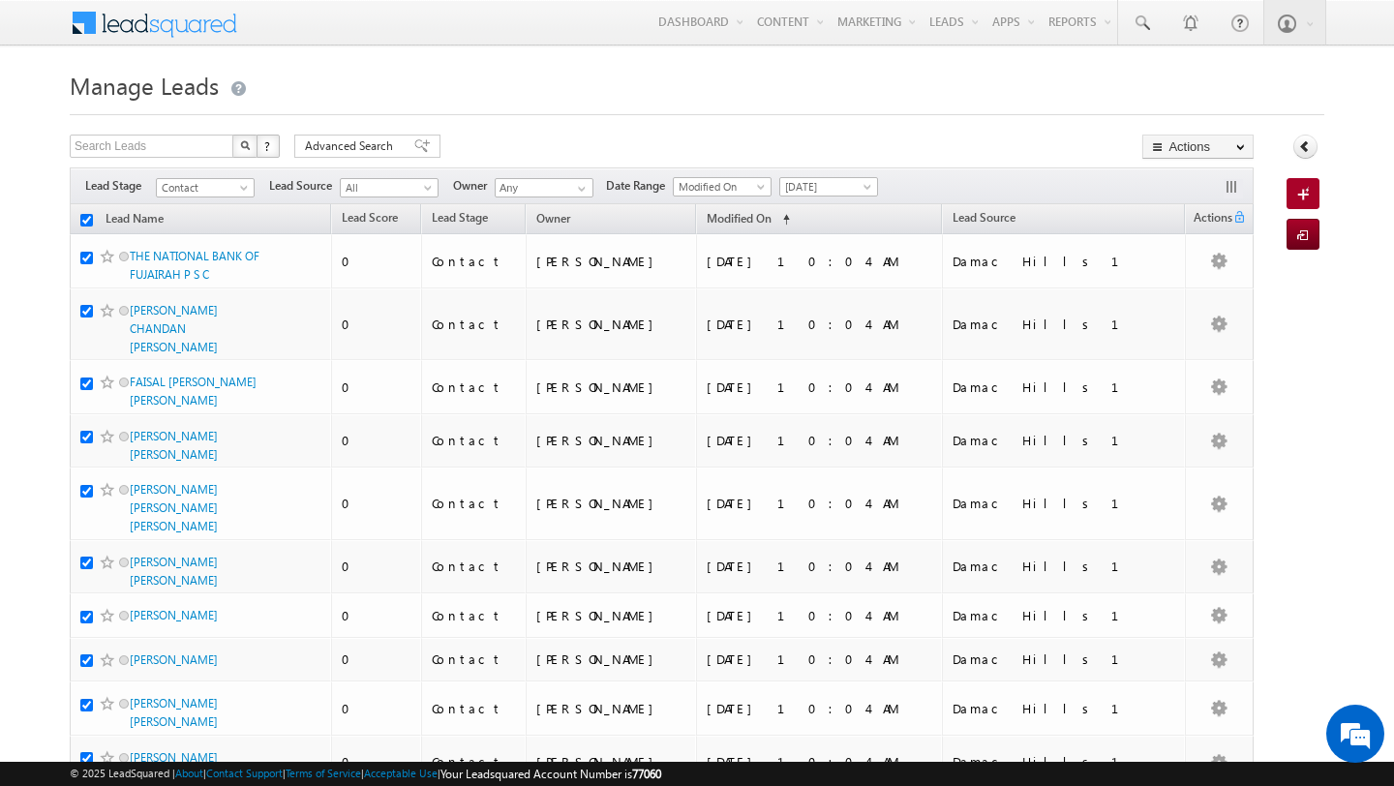
checkbox input "true"
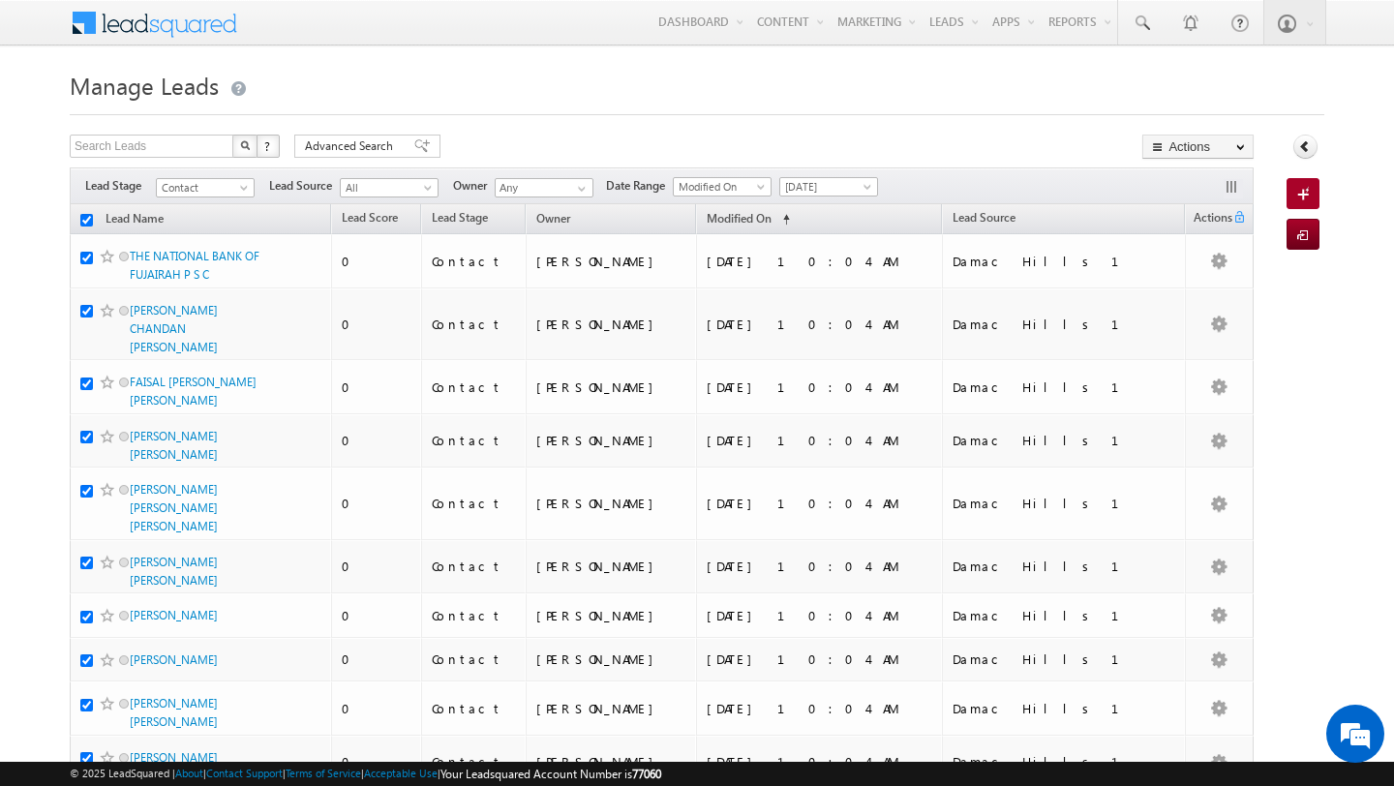
checkbox input "true"
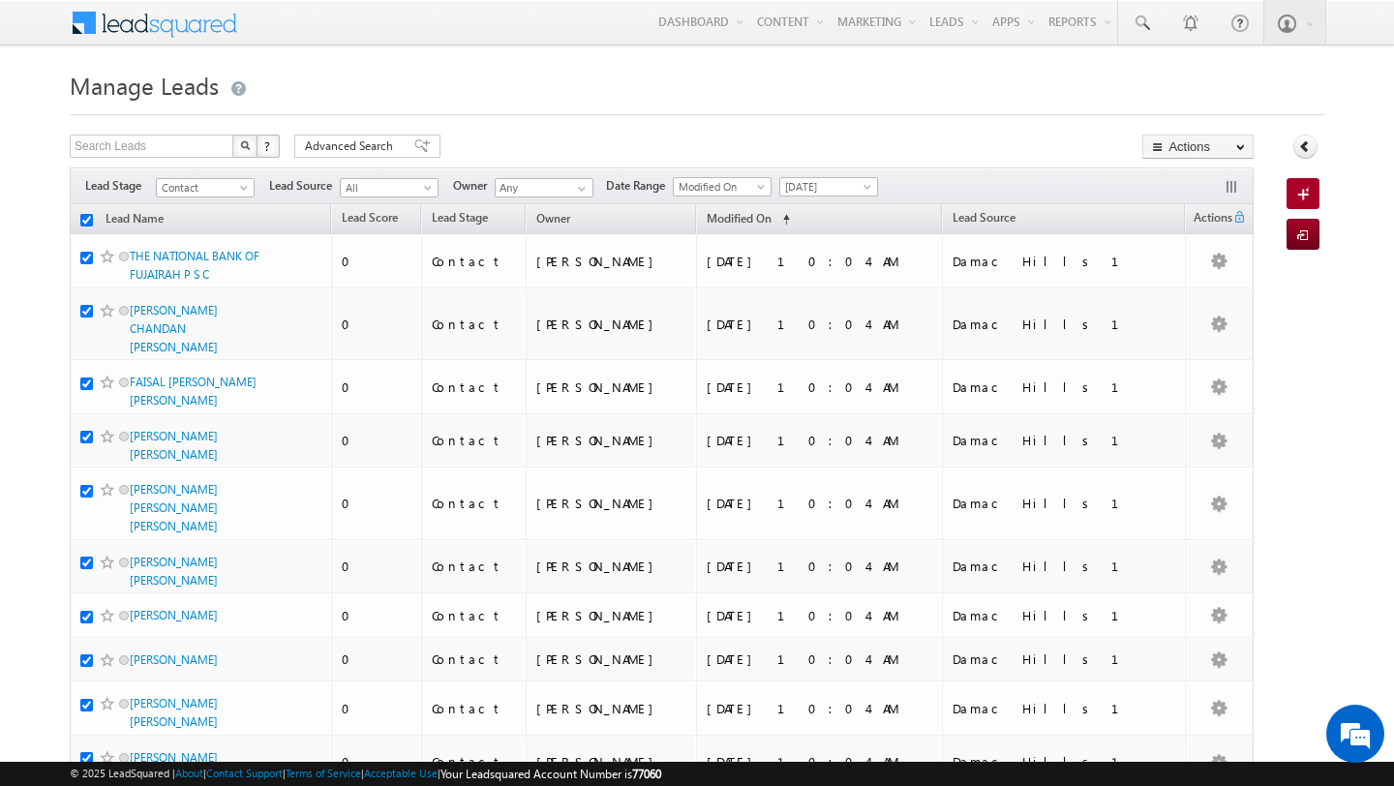
checkbox input "true"
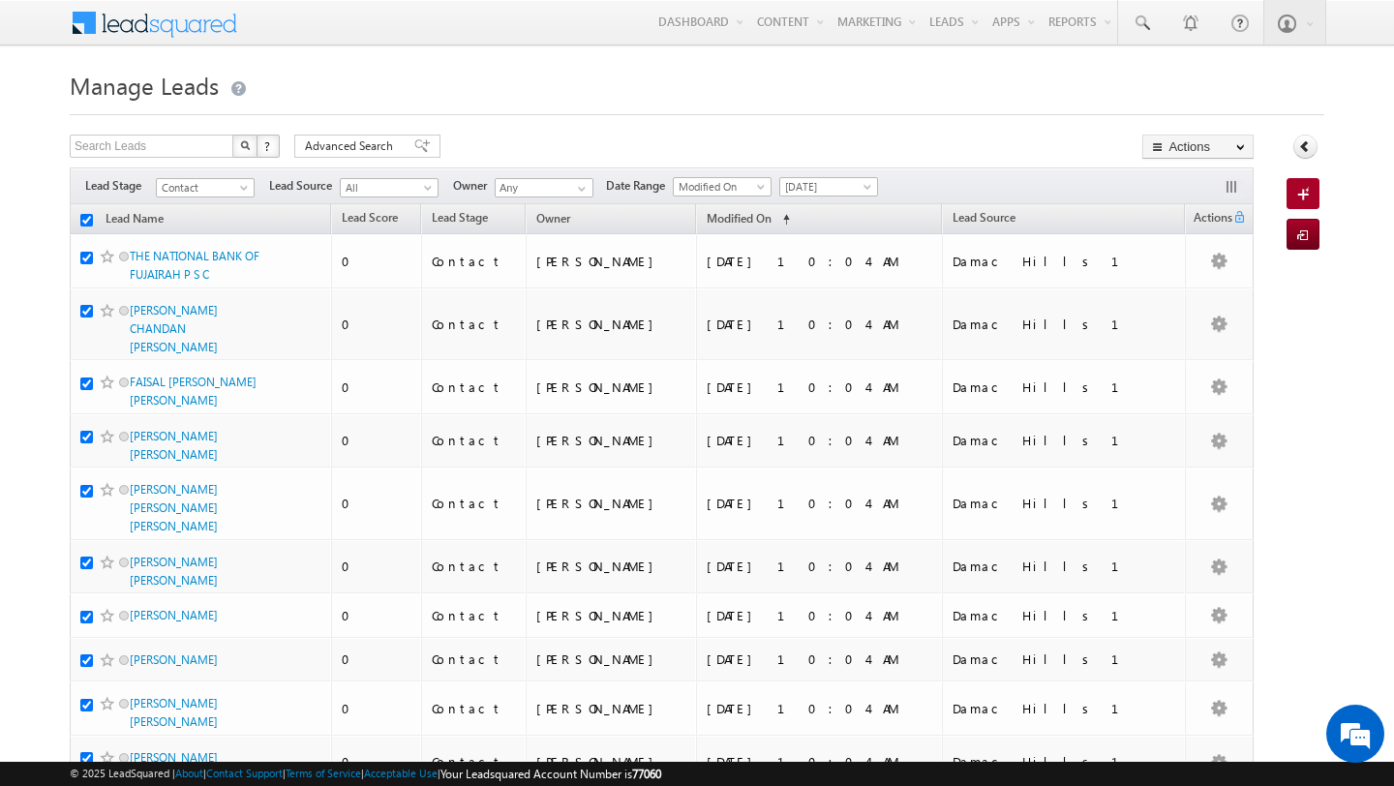
checkbox input "true"
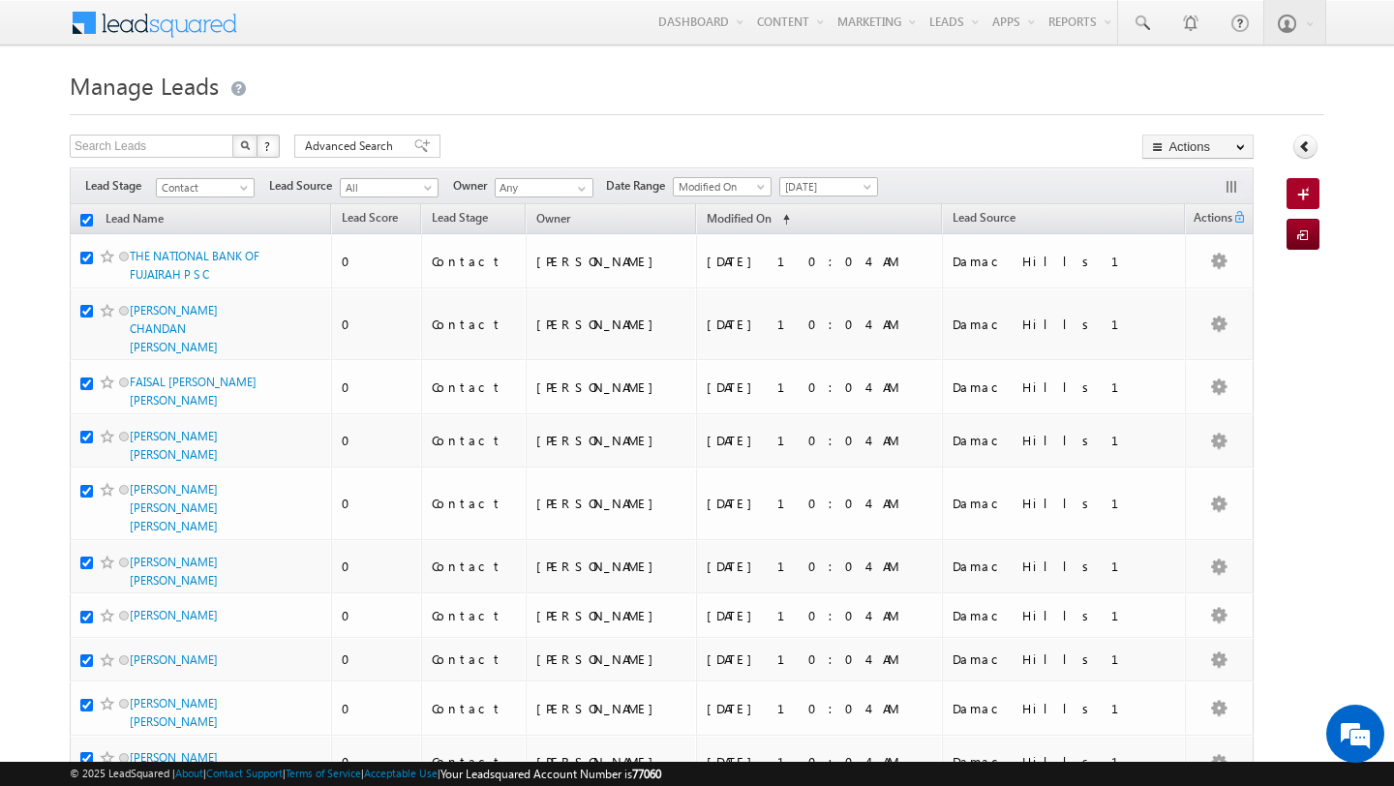
checkbox input "true"
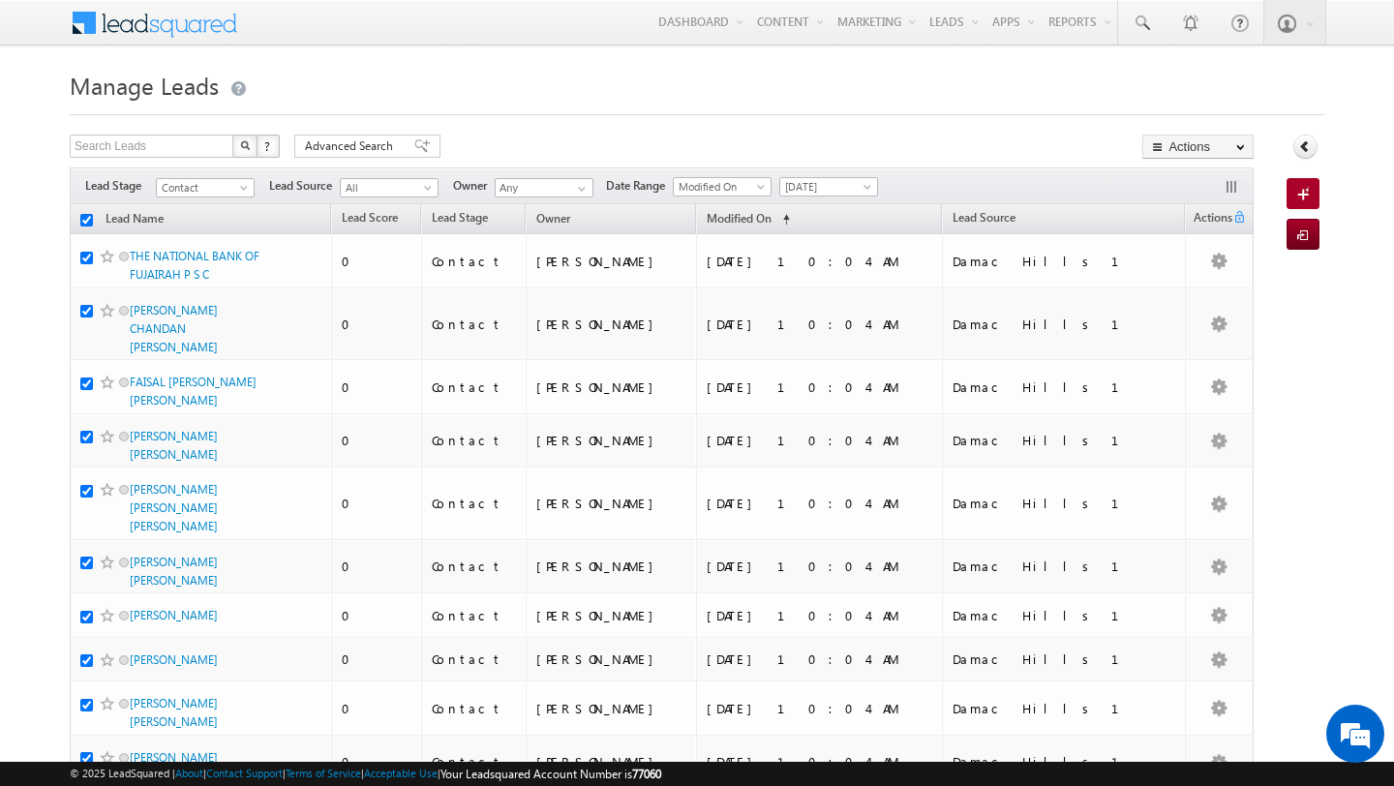
checkbox input "true"
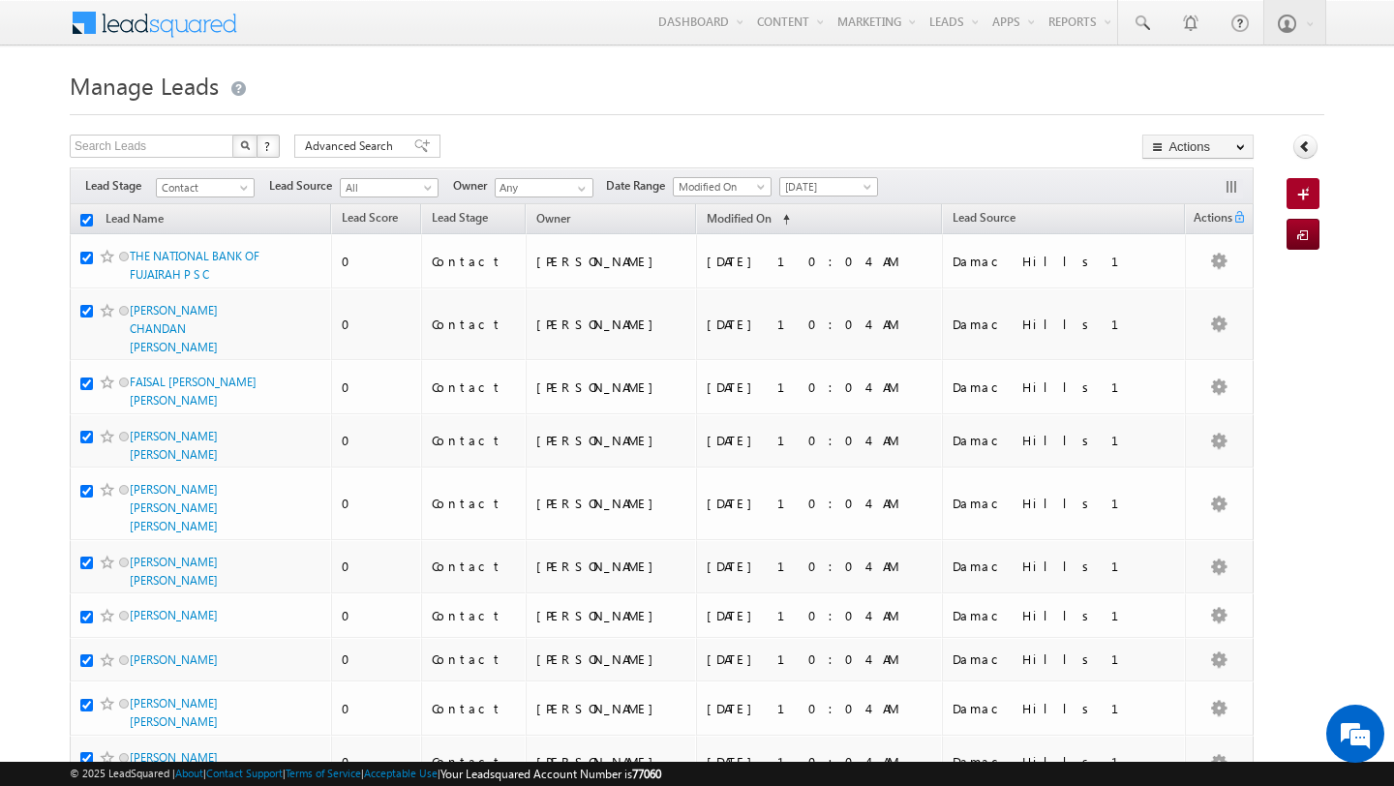
checkbox input "true"
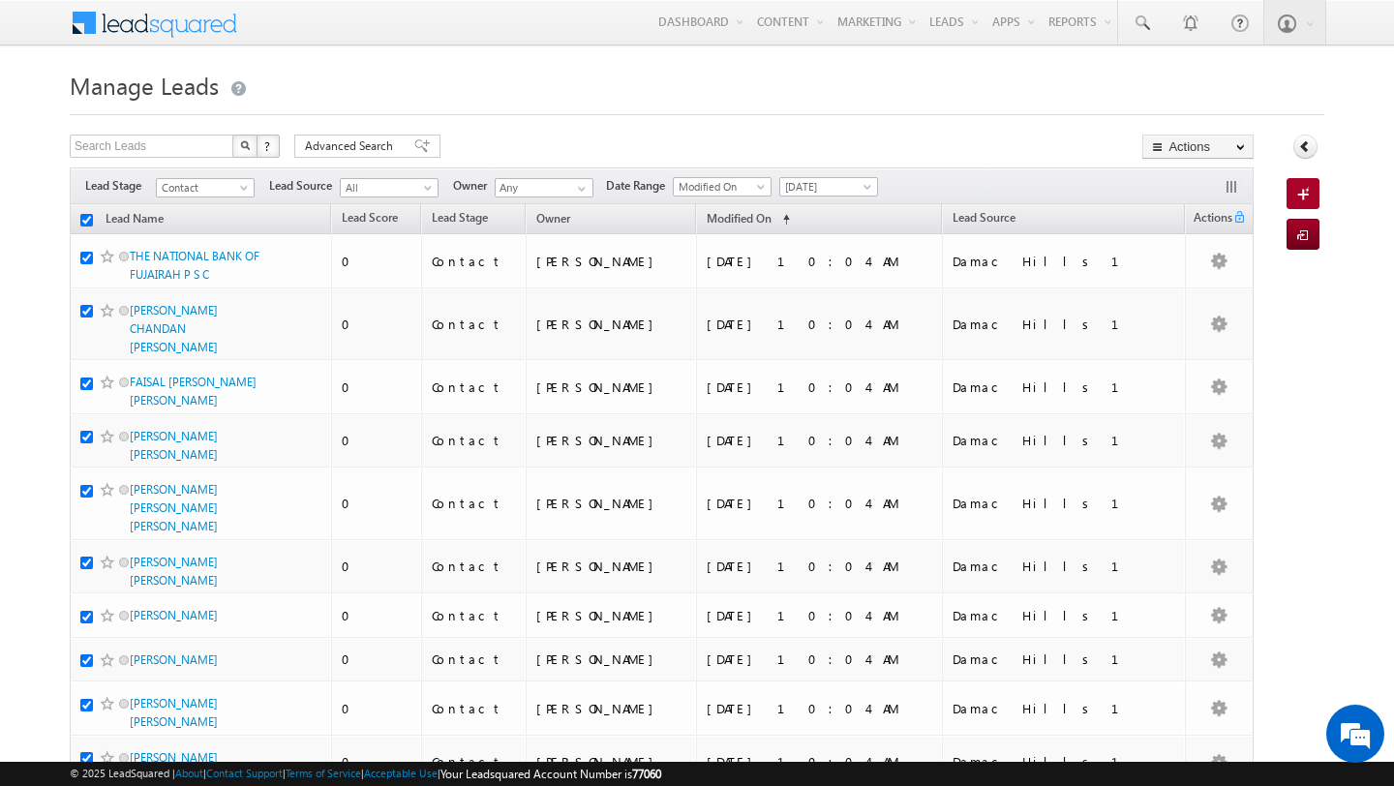
checkbox input "true"
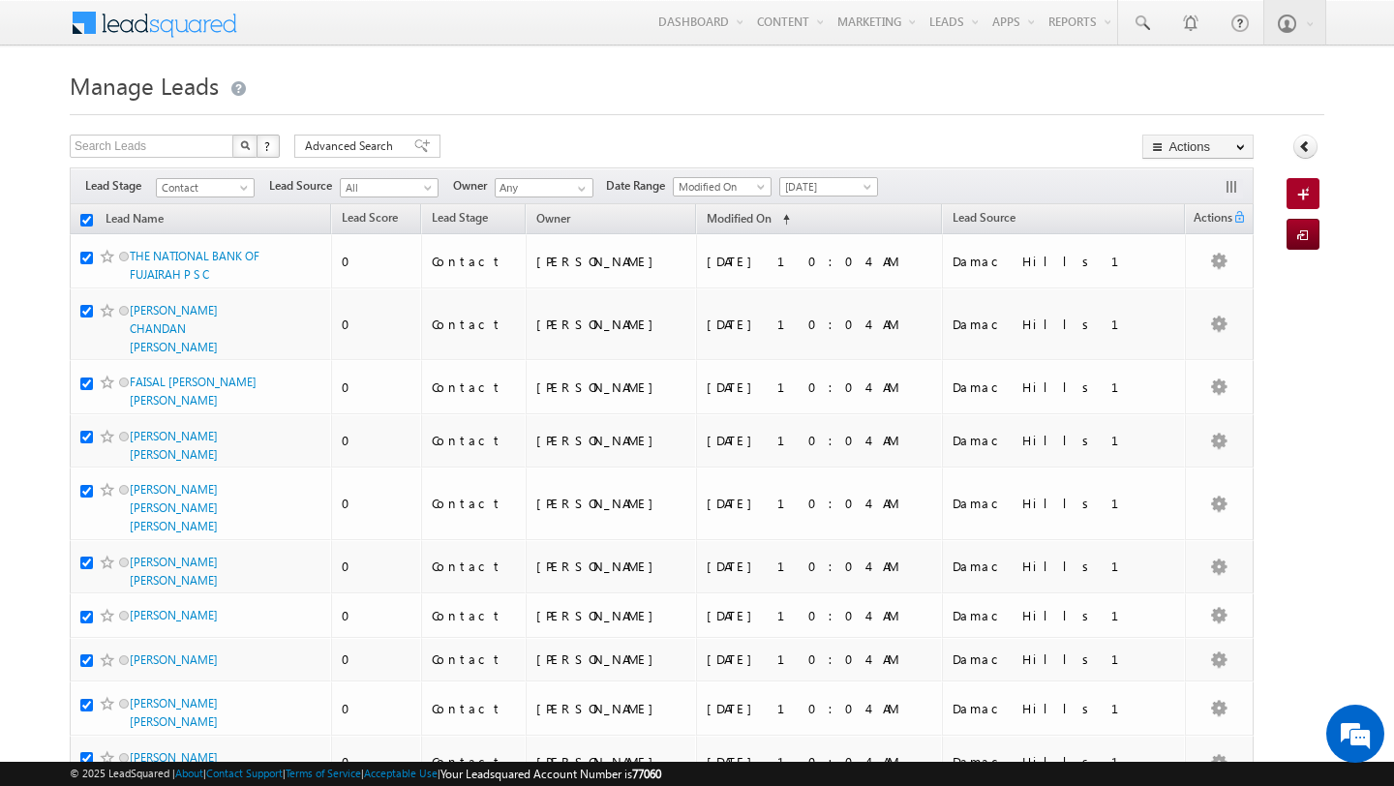
checkbox input "true"
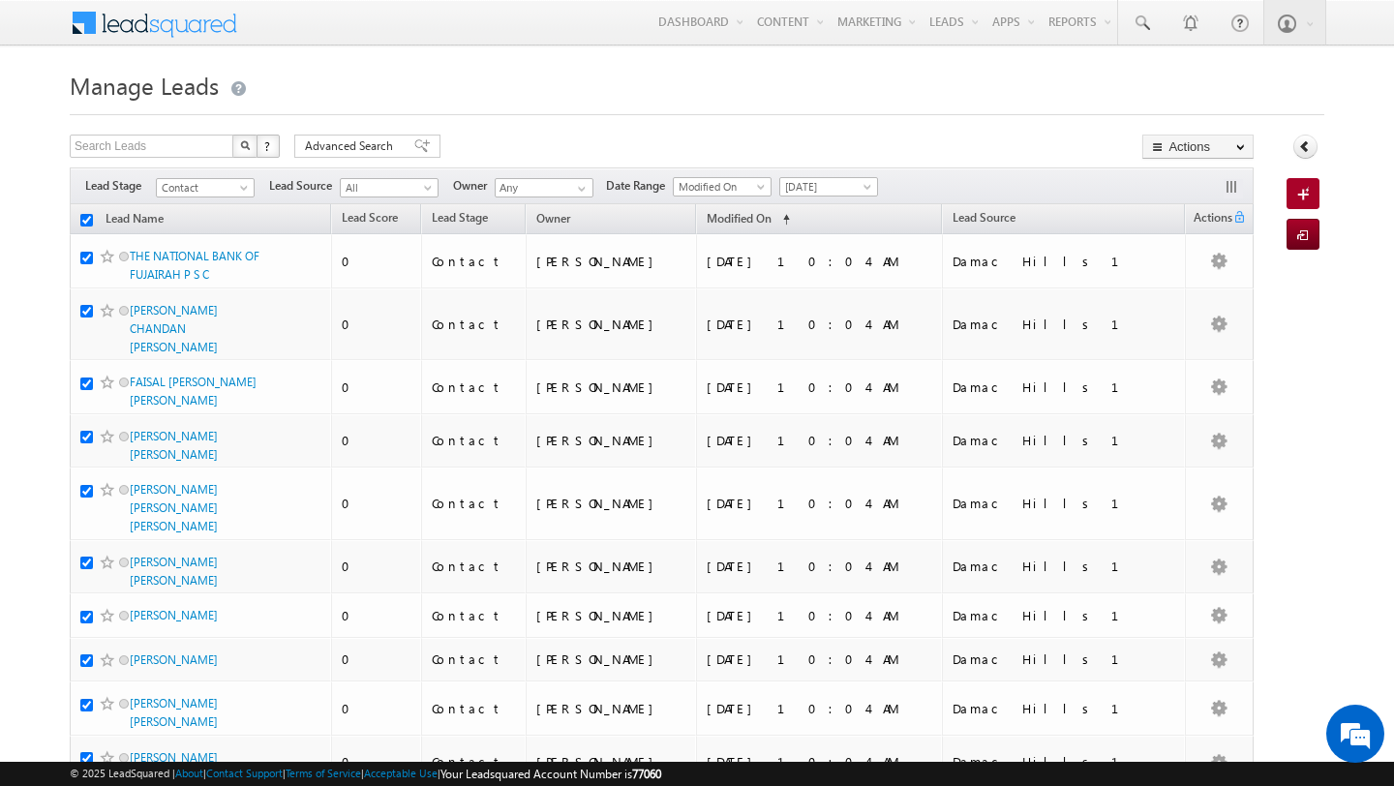
checkbox input "true"
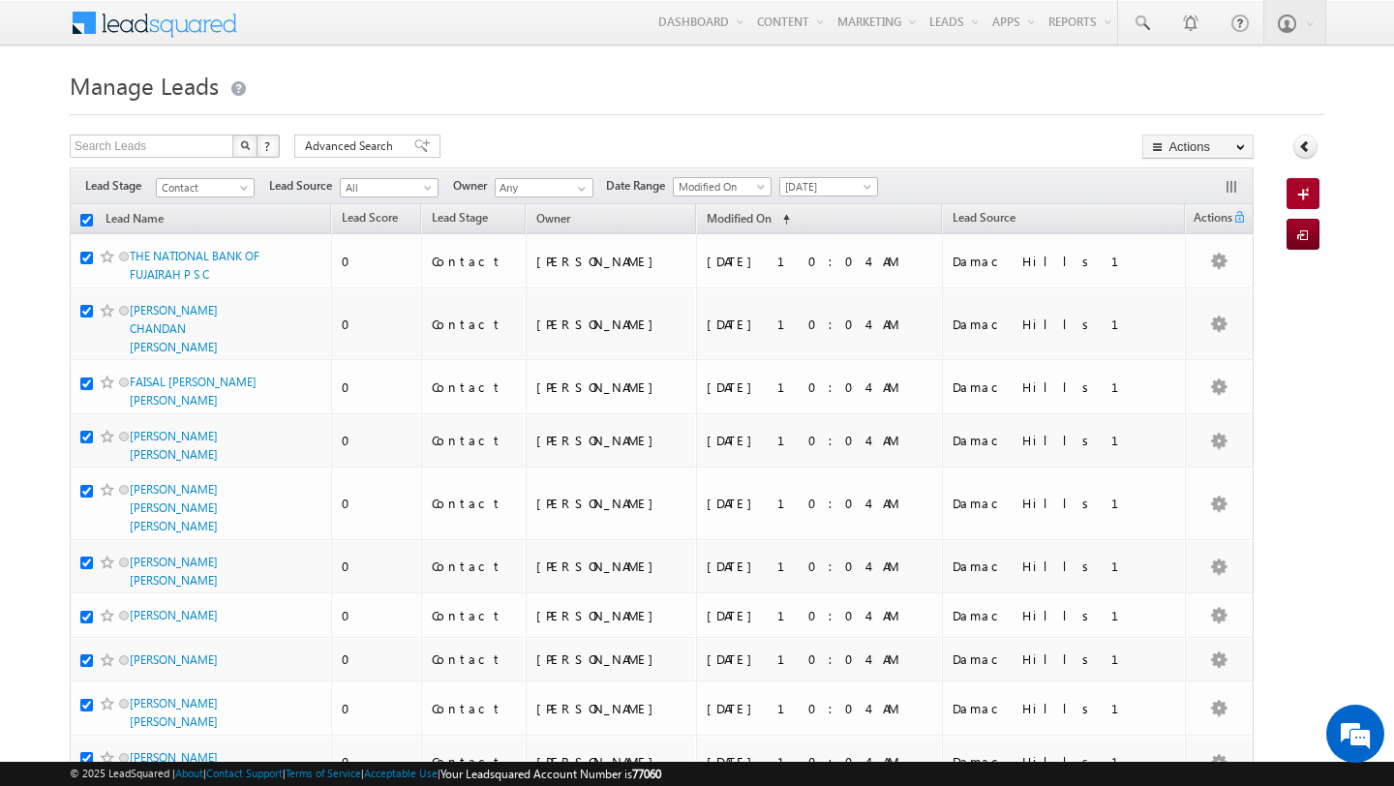
checkbox input "true"
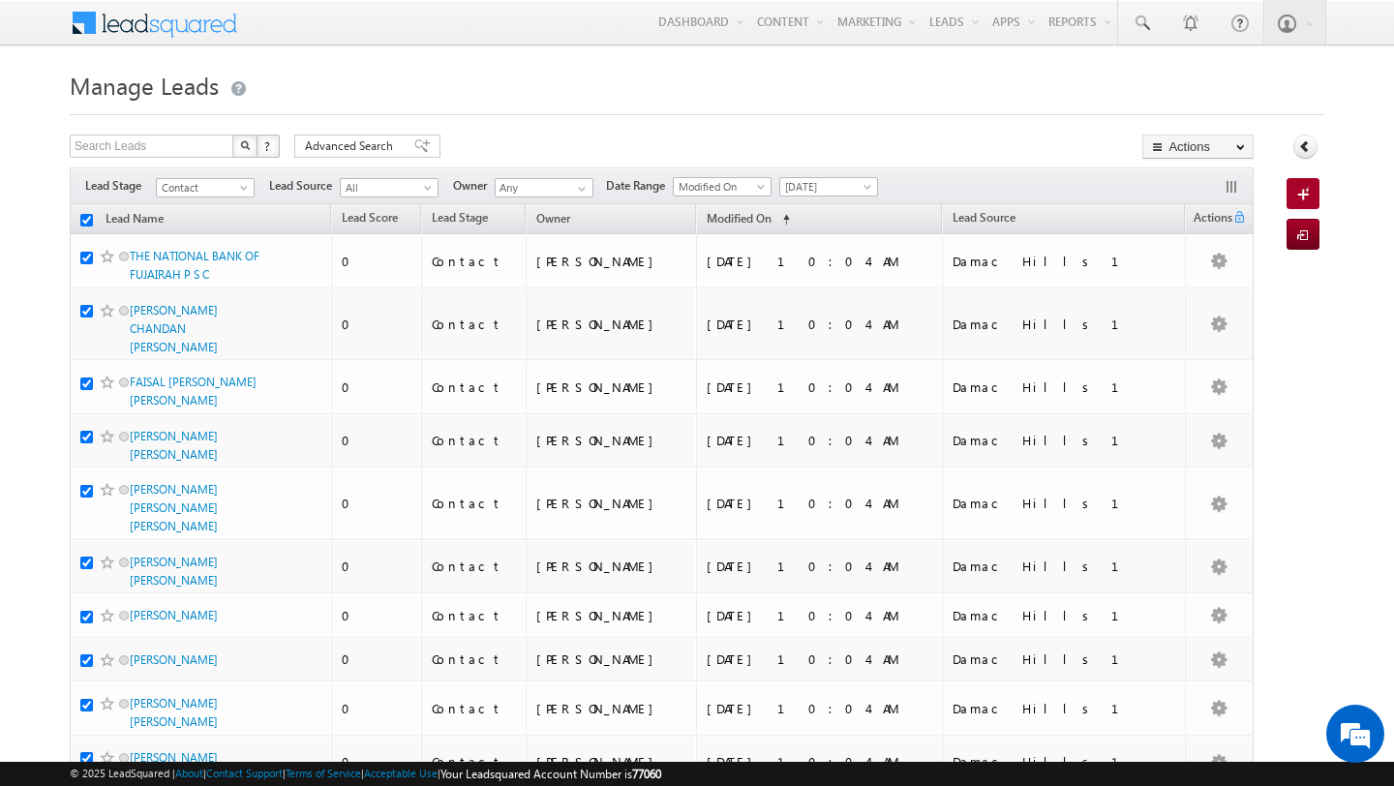
checkbox input "true"
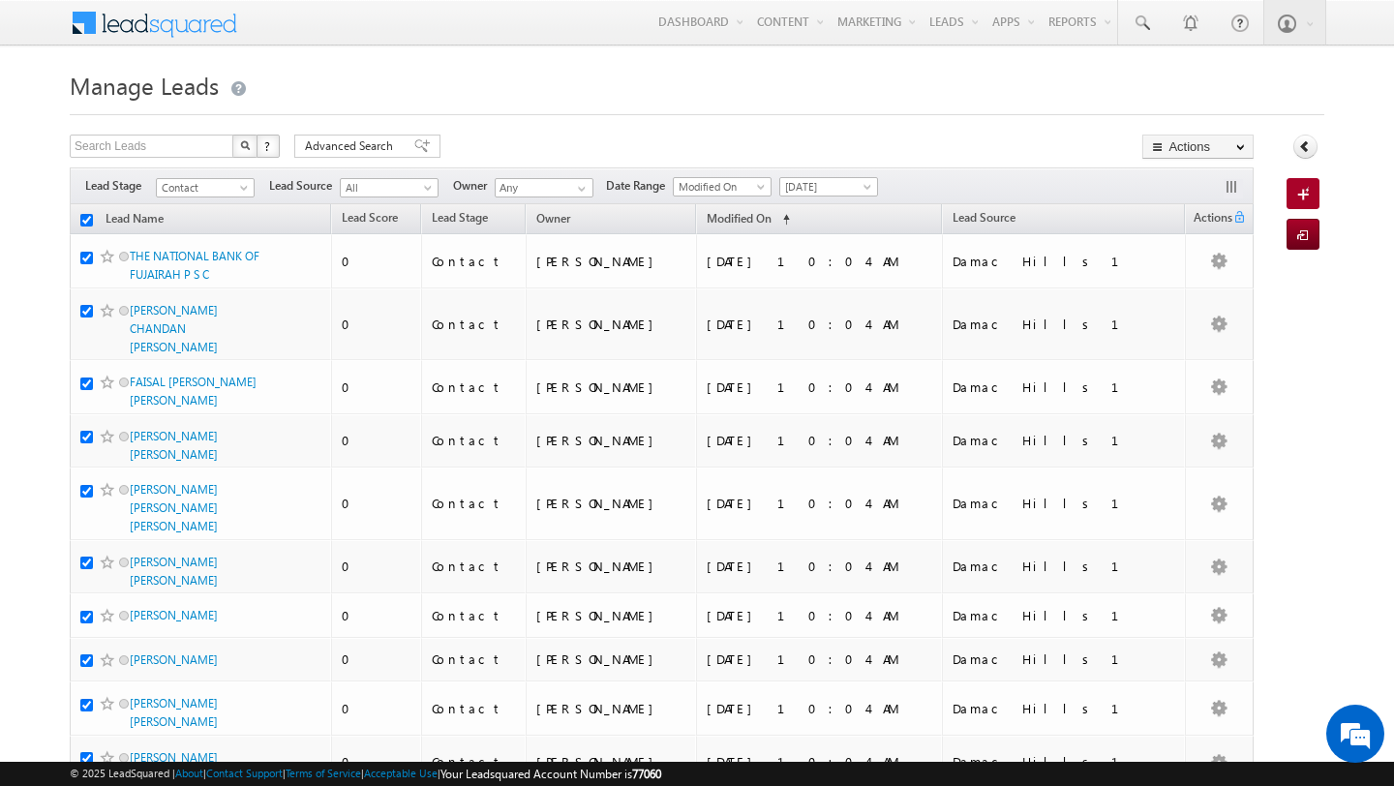
checkbox input "true"
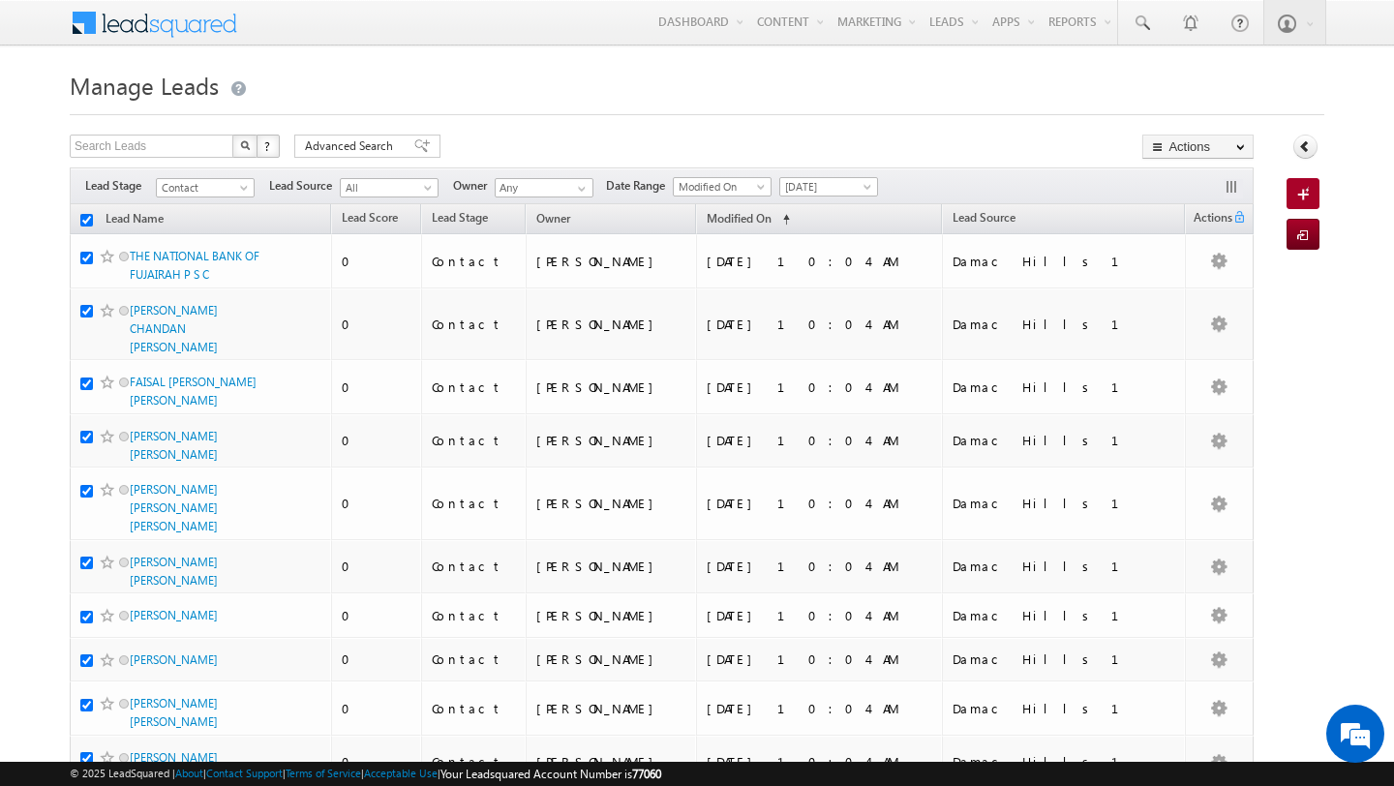
checkbox input "true"
click at [1015, 219] on span "Lead Source" at bounding box center [984, 217] width 63 height 15
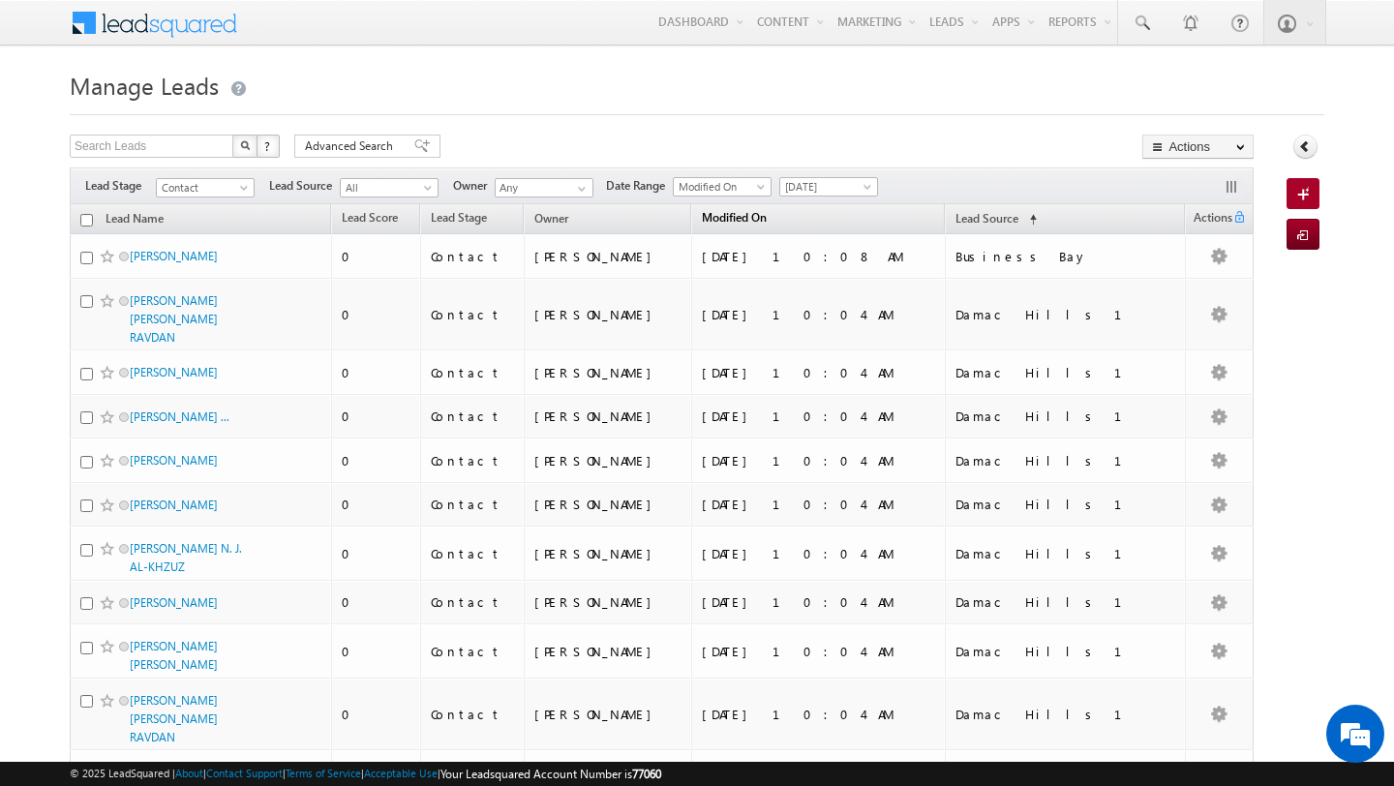
click at [767, 221] on span "Modified On" at bounding box center [734, 217] width 65 height 15
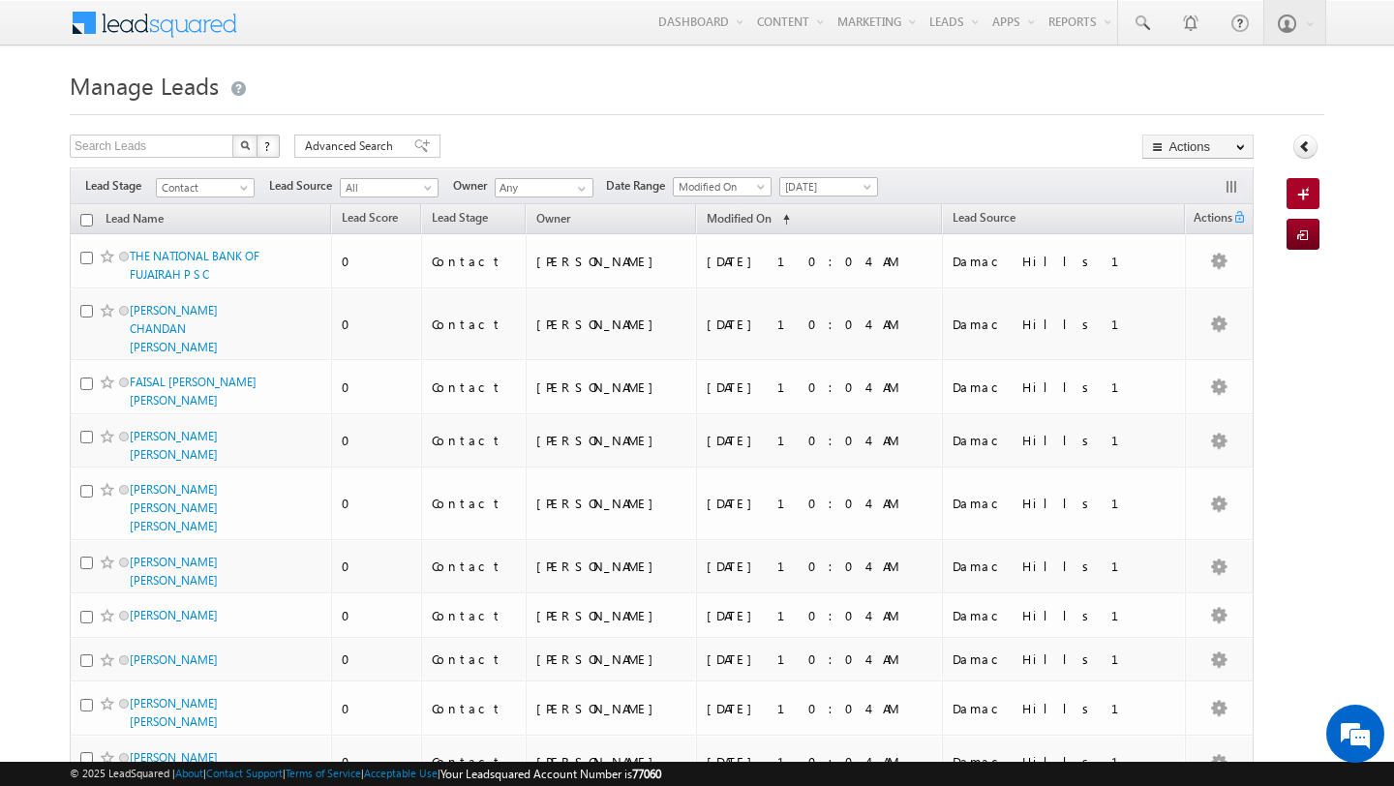
click at [82, 217] on input "checkbox" at bounding box center [86, 220] width 13 height 13
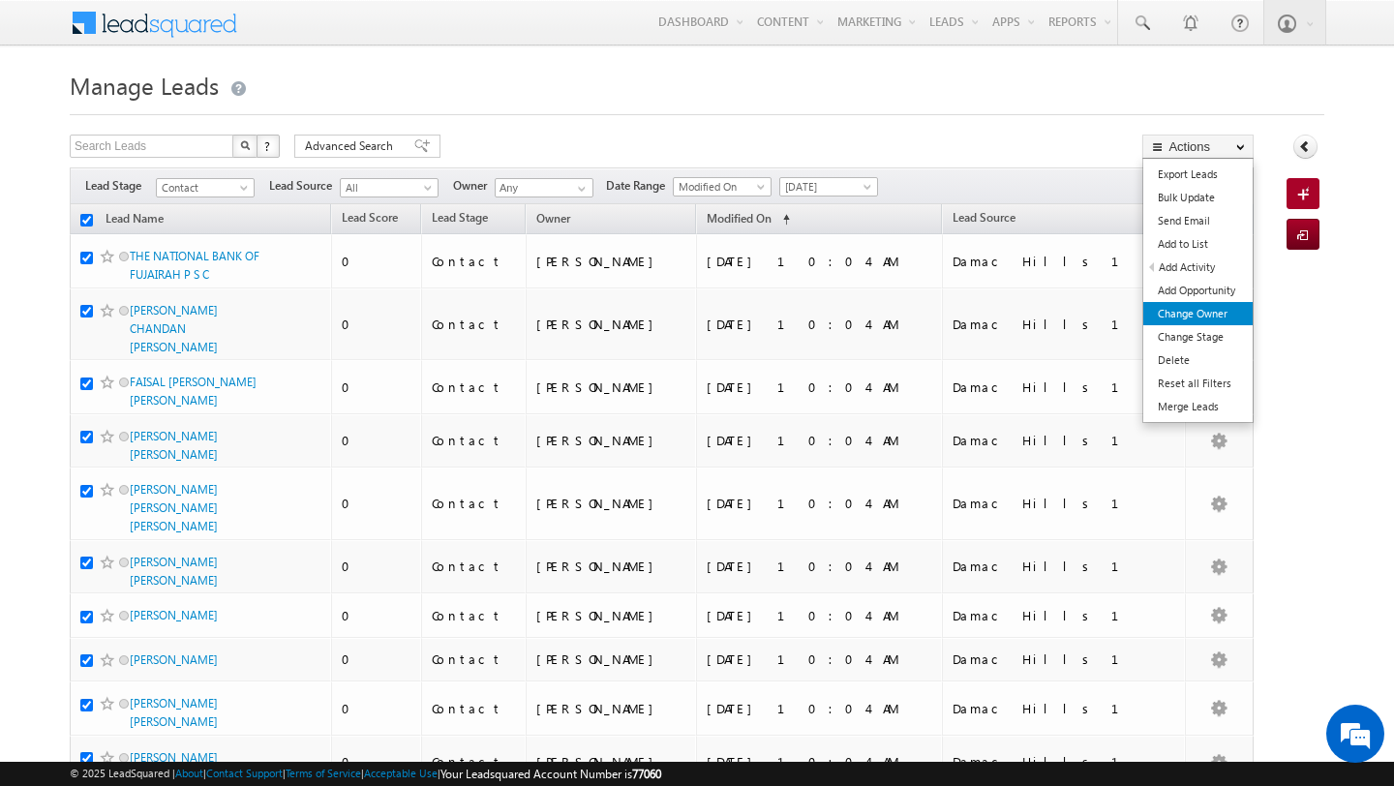
click at [1191, 318] on link "Change Owner" at bounding box center [1197, 313] width 109 height 23
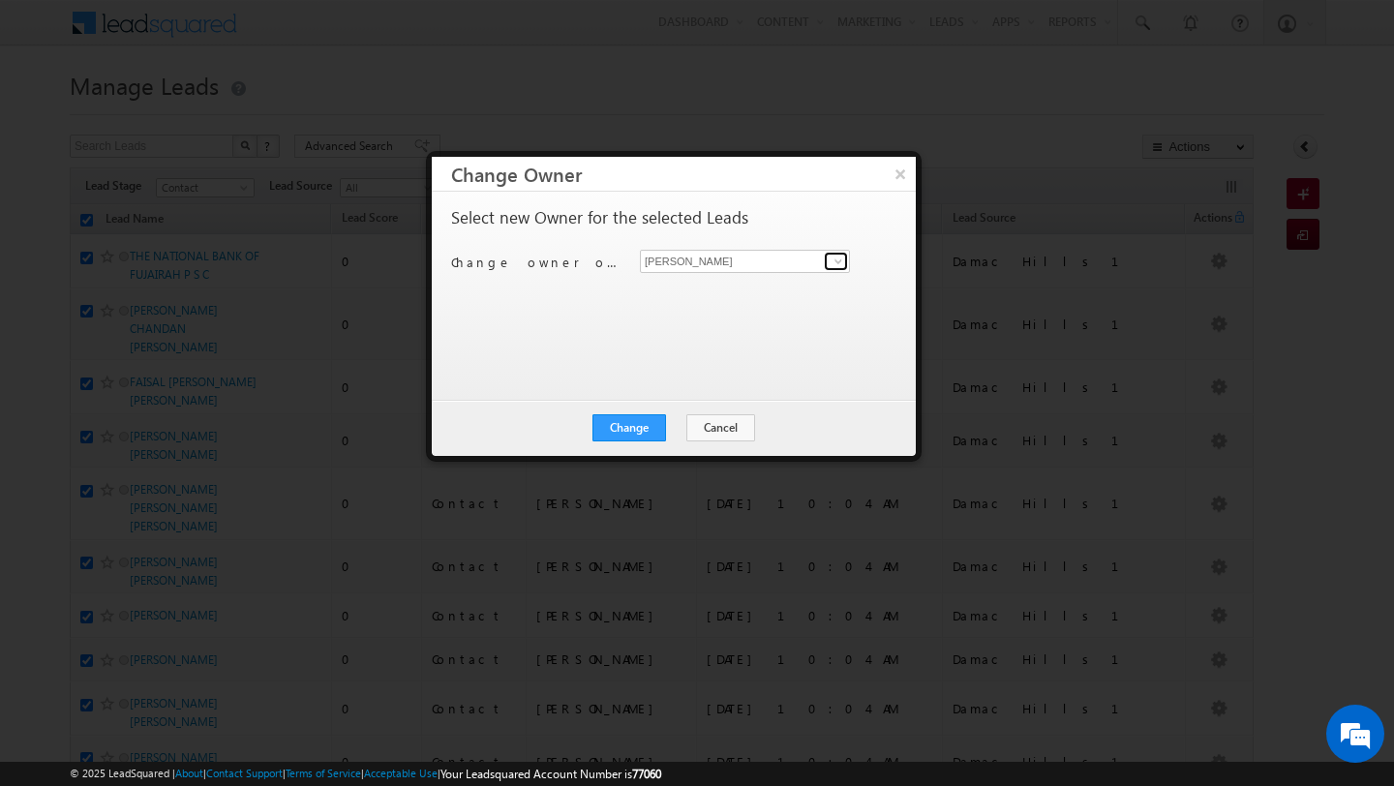
click at [833, 260] on span at bounding box center [838, 261] width 15 height 15
click at [706, 293] on span "[PERSON_NAME][EMAIL_ADDRESS][PERSON_NAME][DOMAIN_NAME]" at bounding box center [735, 299] width 174 height 15
click at [645, 428] on button "Change" at bounding box center [629, 427] width 74 height 27
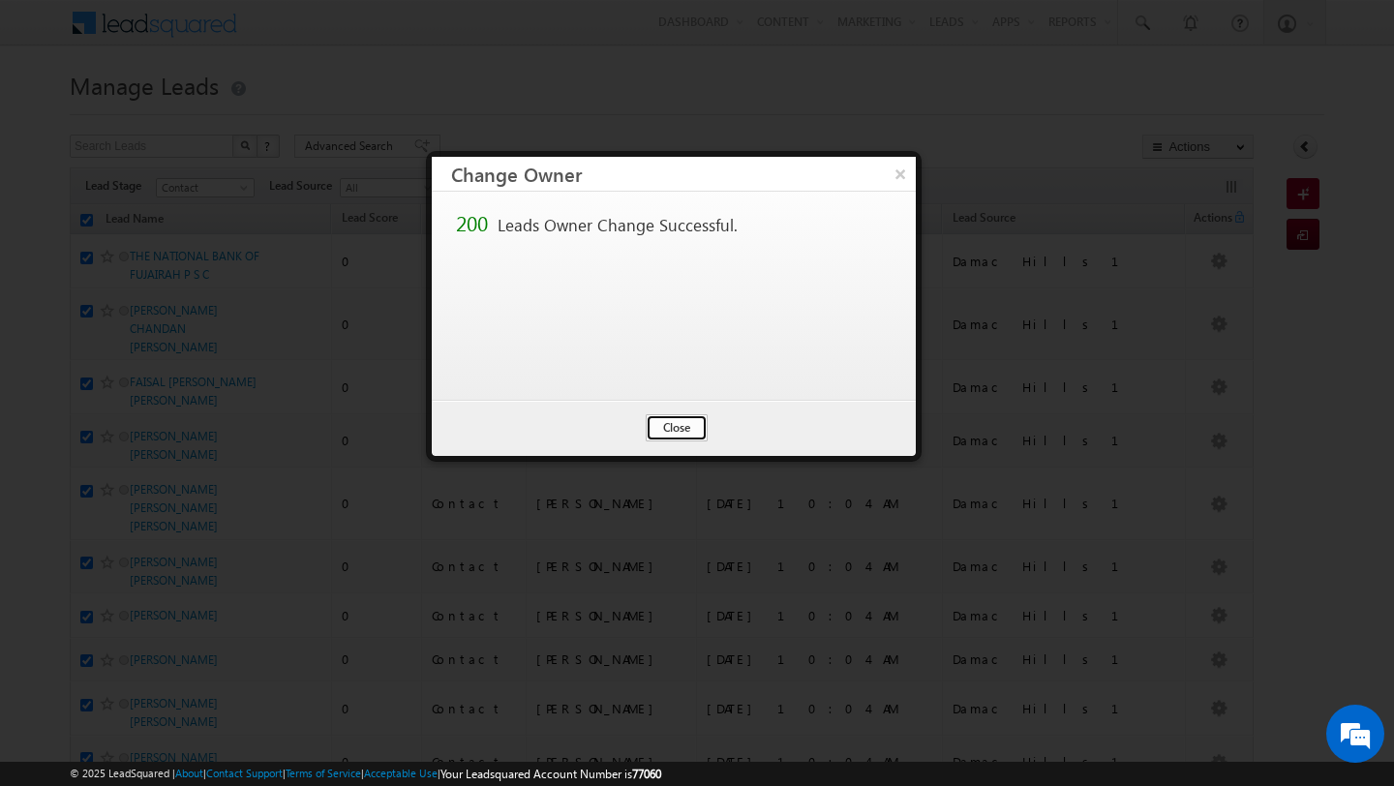
click at [675, 432] on button "Close" at bounding box center [677, 427] width 62 height 27
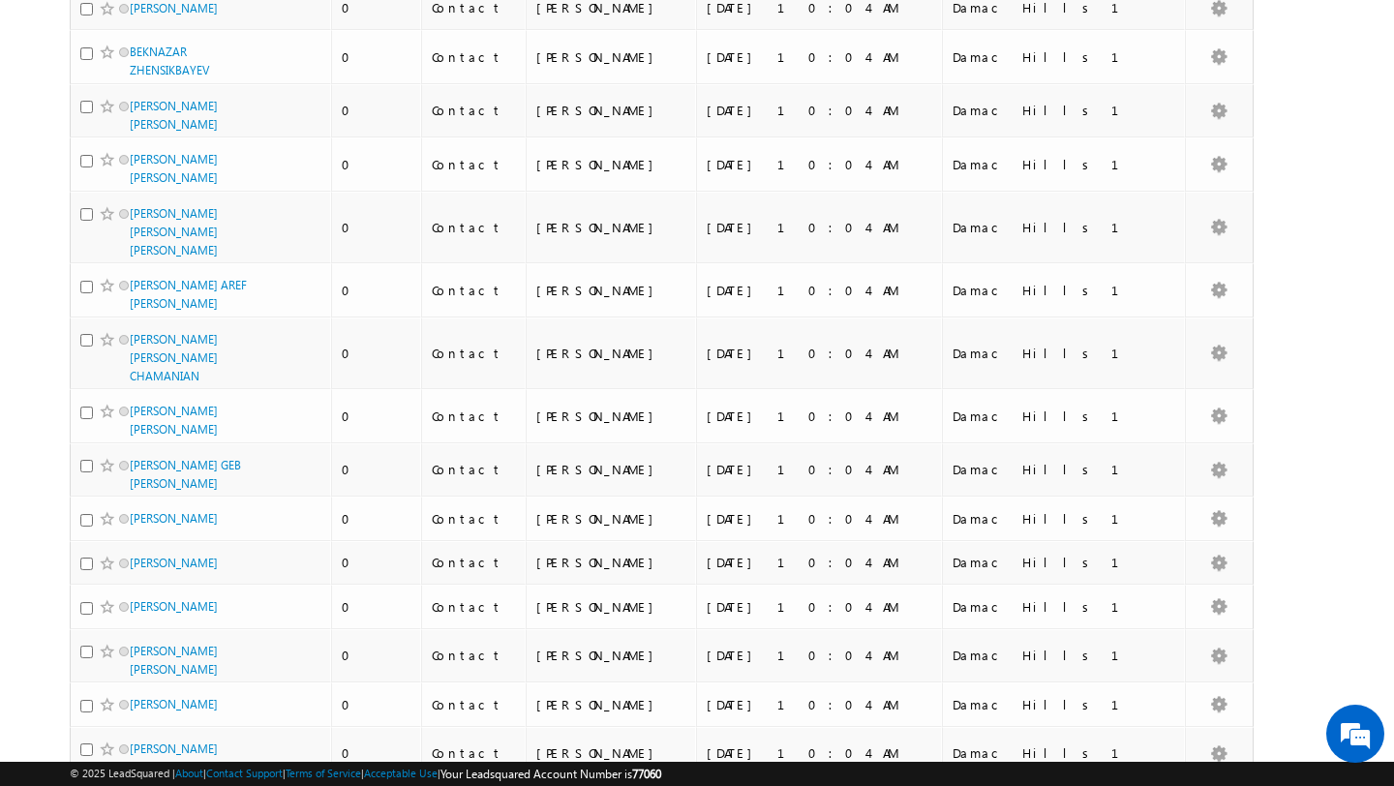
scroll to position [9340, 0]
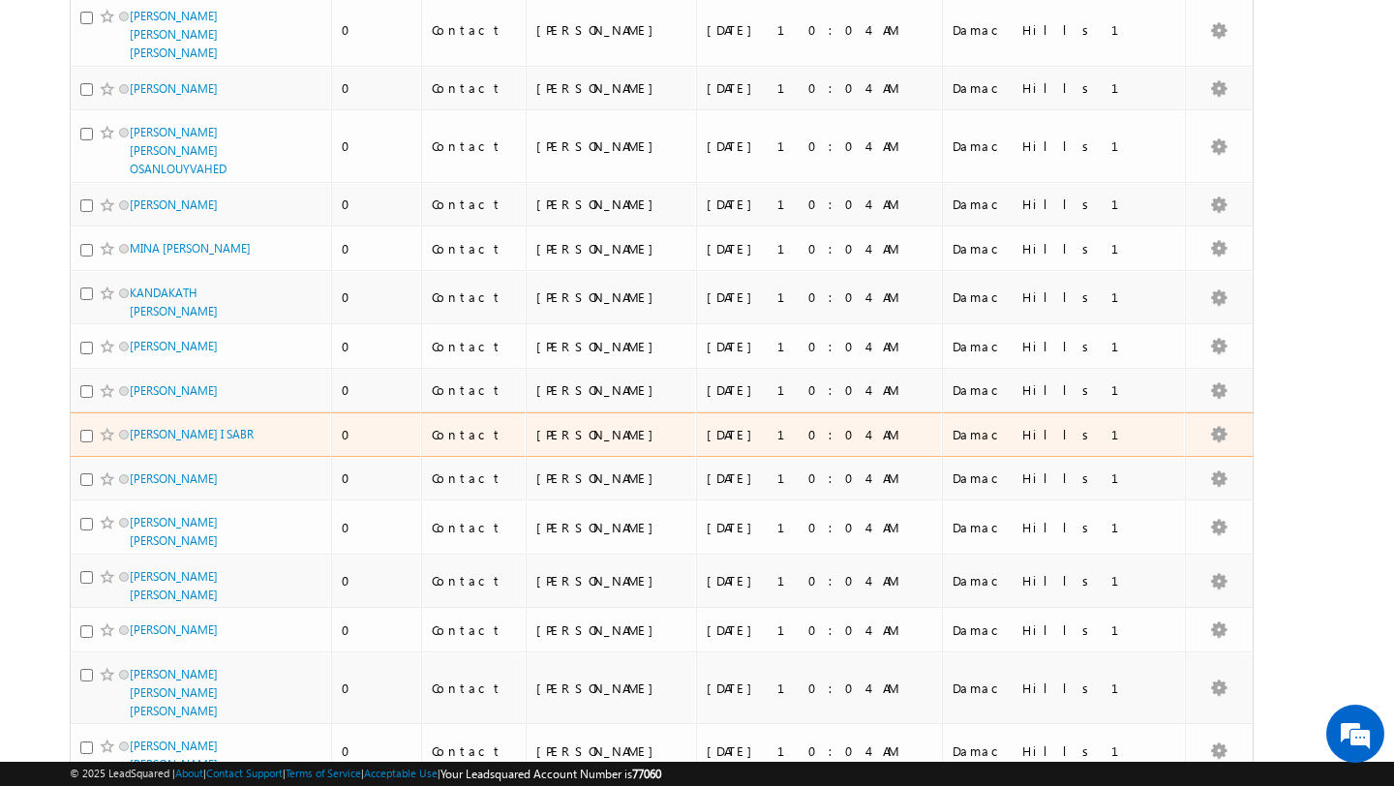
scroll to position [0, 0]
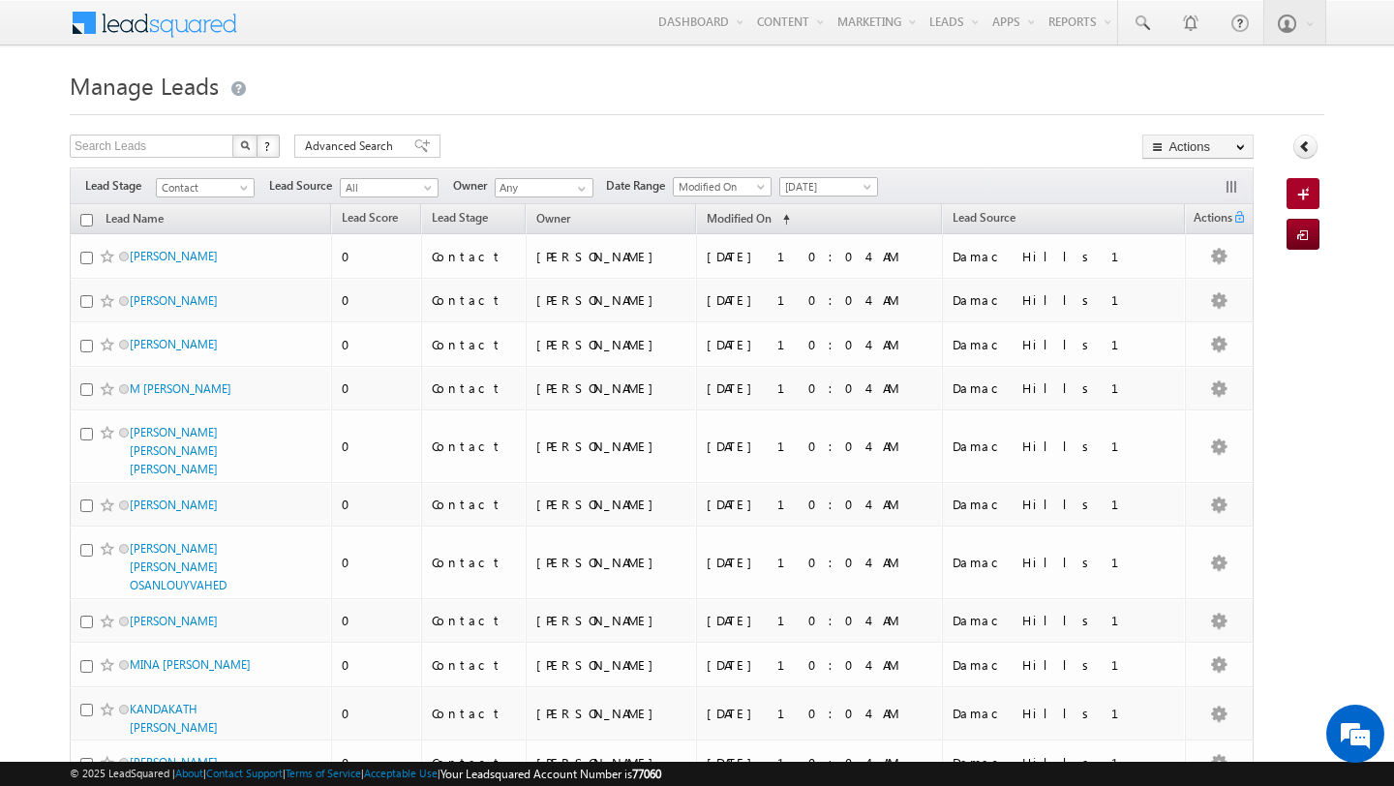
click at [82, 221] on input "checkbox" at bounding box center [86, 220] width 13 height 13
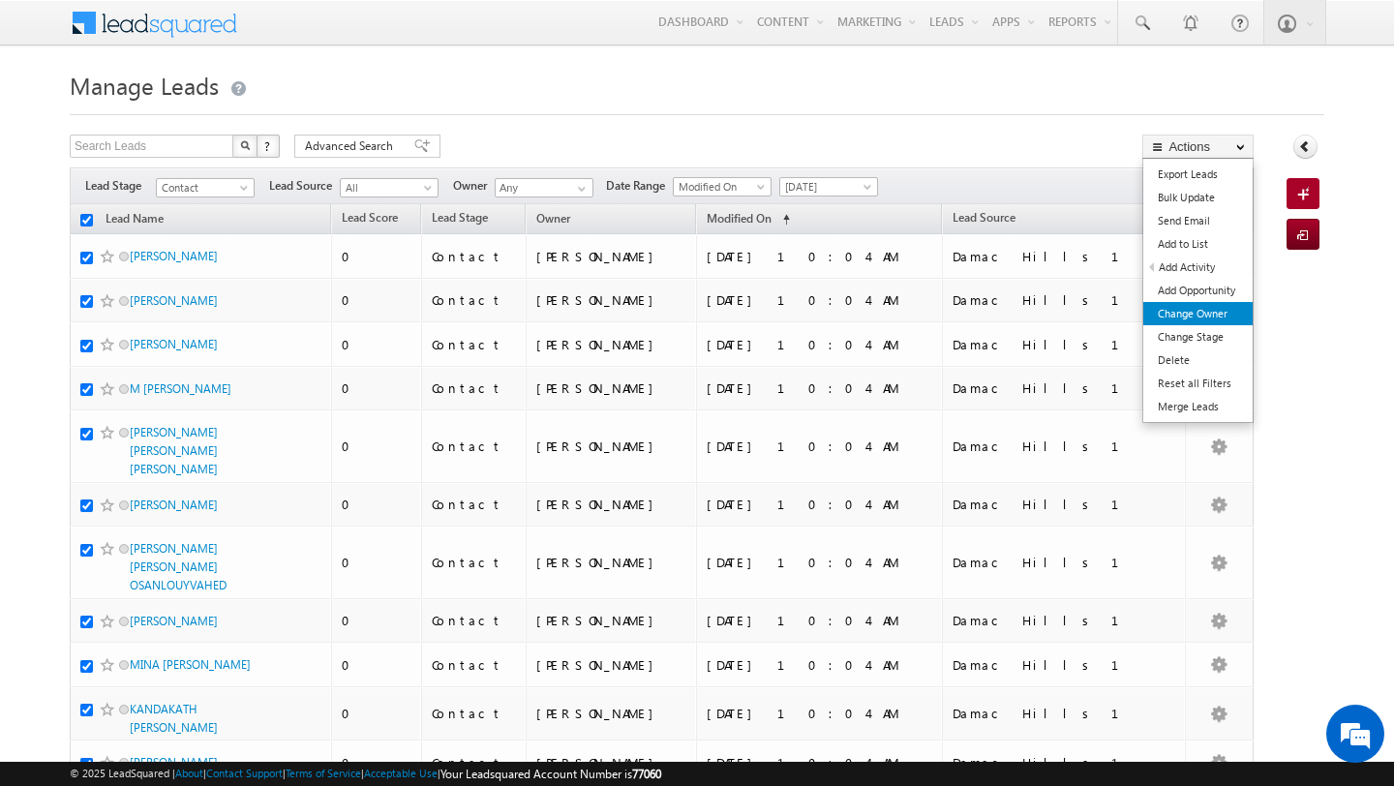
click at [1211, 316] on link "Change Owner" at bounding box center [1197, 313] width 109 height 23
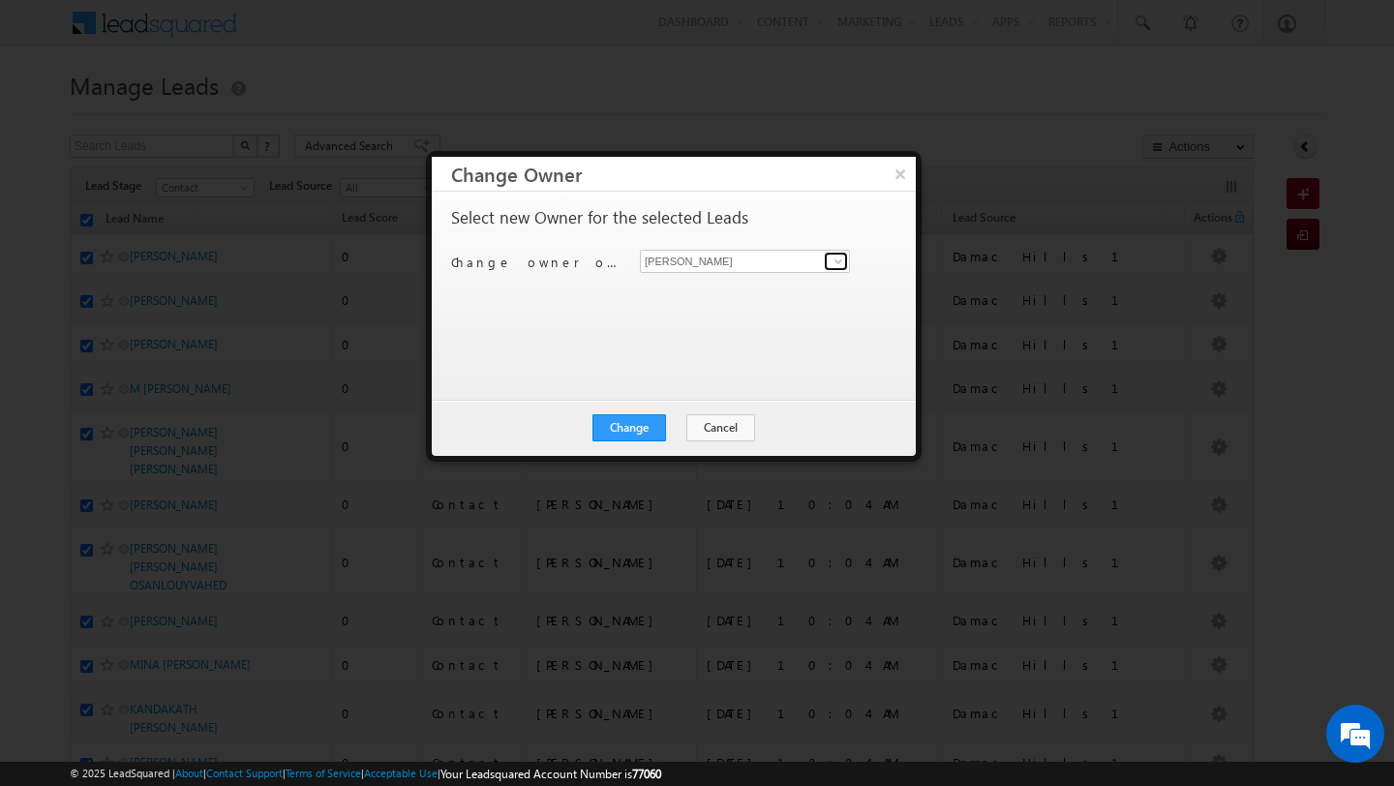
click at [833, 260] on span at bounding box center [838, 261] width 15 height 15
click at [777, 294] on span "[PERSON_NAME][EMAIL_ADDRESS][DOMAIN_NAME]" at bounding box center [735, 299] width 174 height 15
click at [642, 431] on button "Change" at bounding box center [629, 427] width 74 height 27
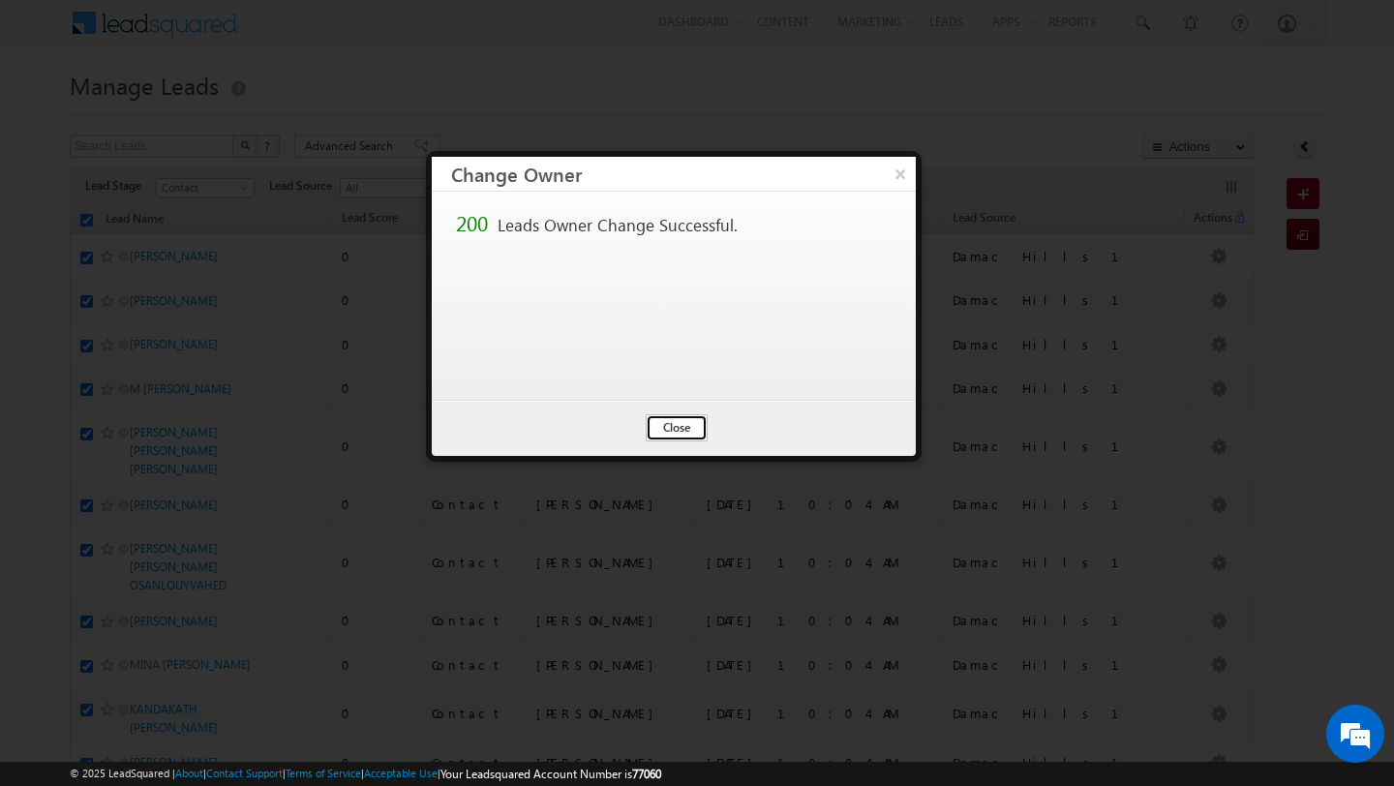
click at [677, 420] on button "Close" at bounding box center [677, 427] width 62 height 27
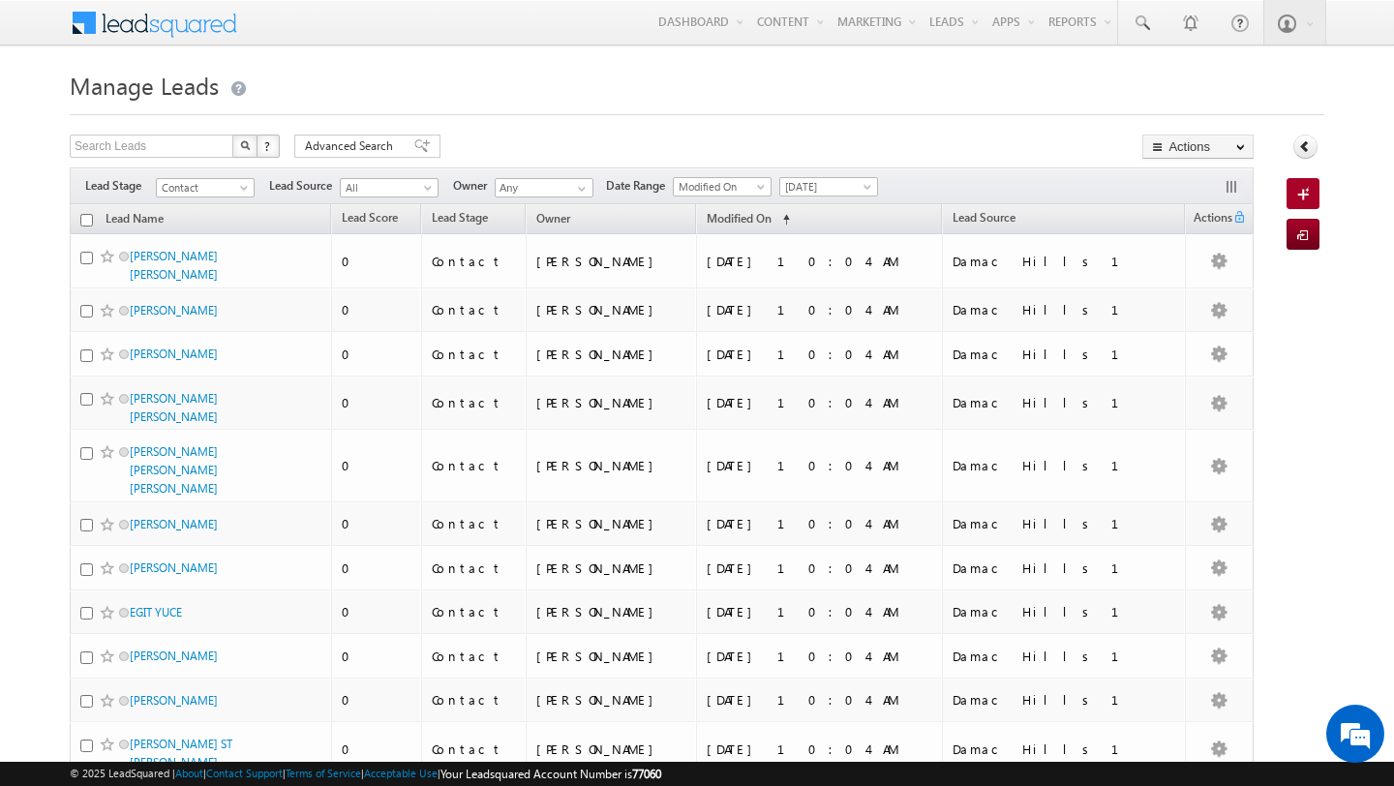
click at [81, 225] on input "checkbox" at bounding box center [86, 220] width 13 height 13
checkbox input "true"
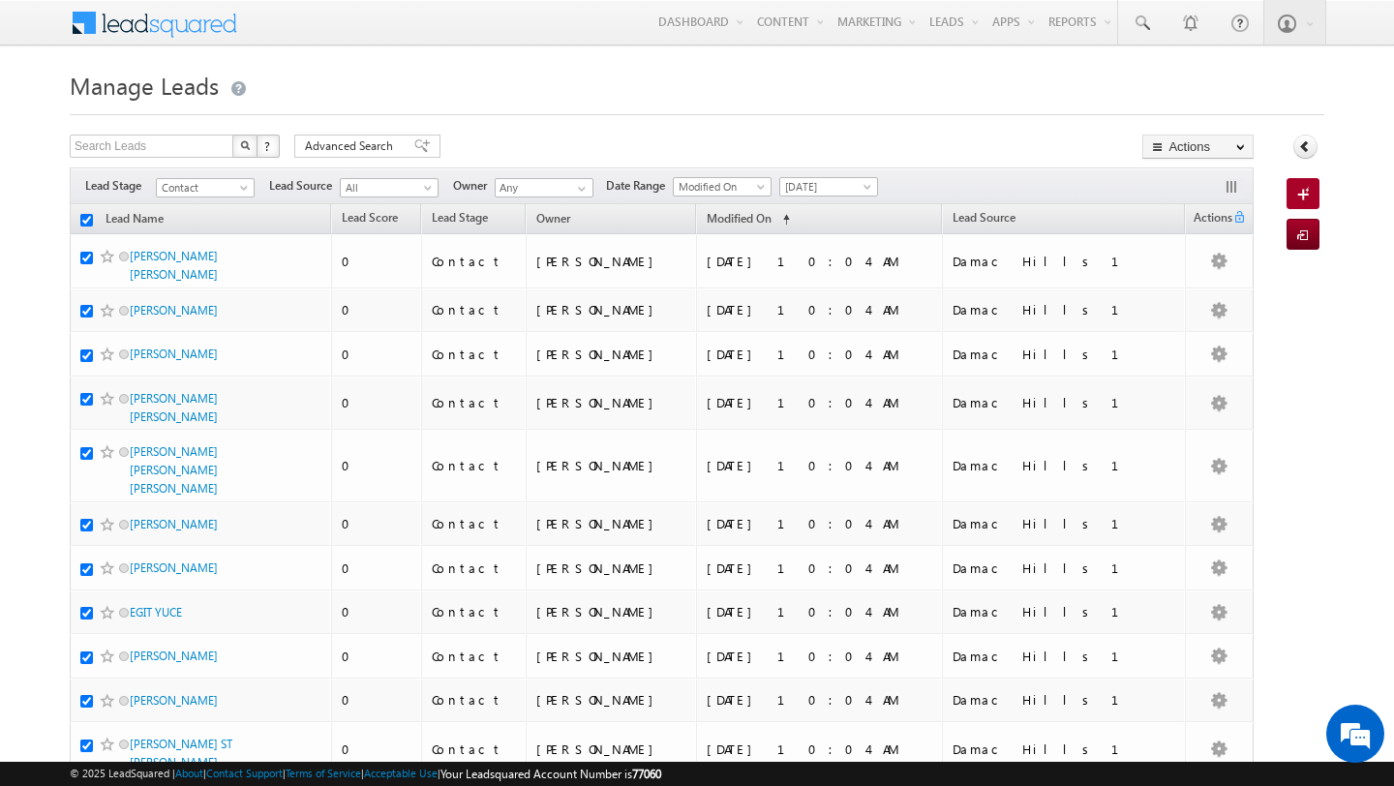
checkbox input "true"
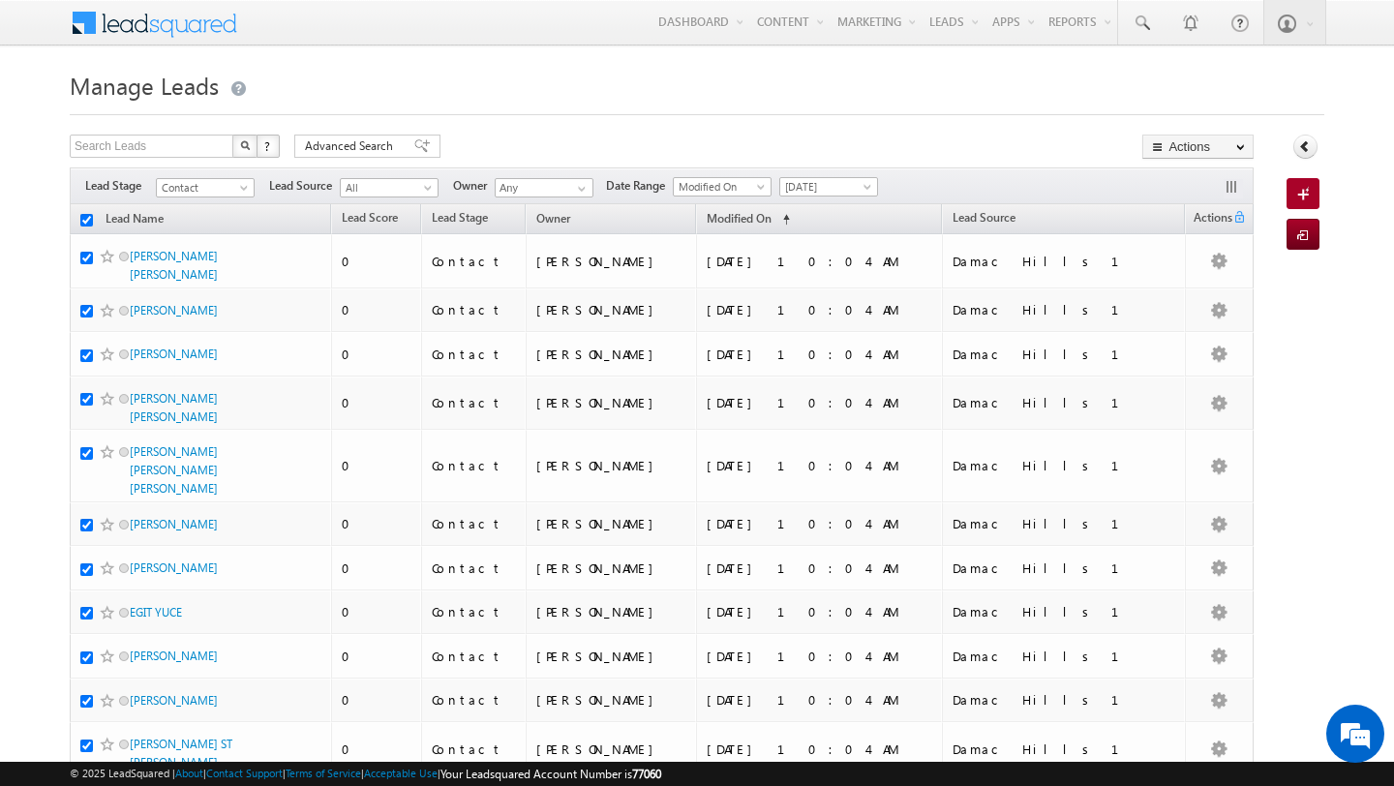
checkbox input "true"
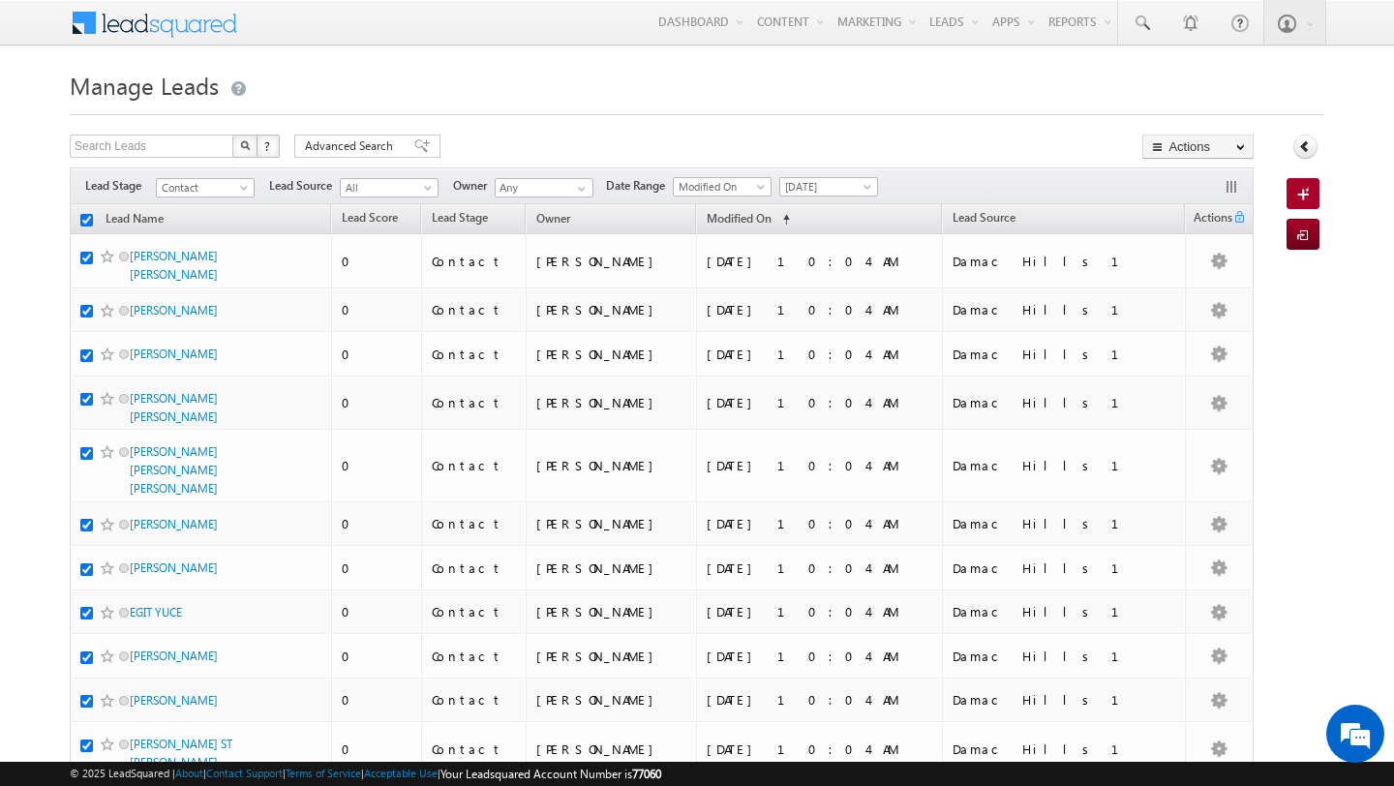
checkbox input "true"
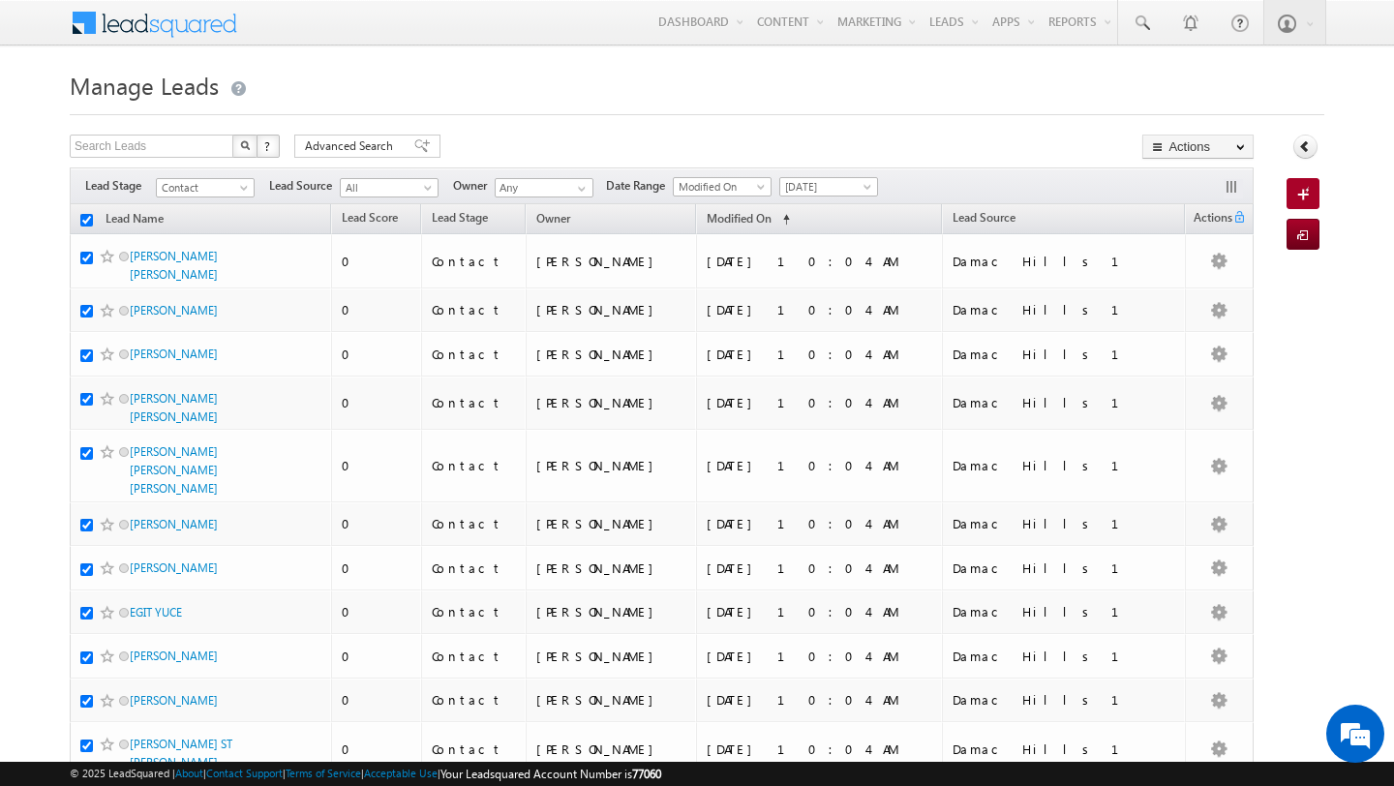
checkbox input "true"
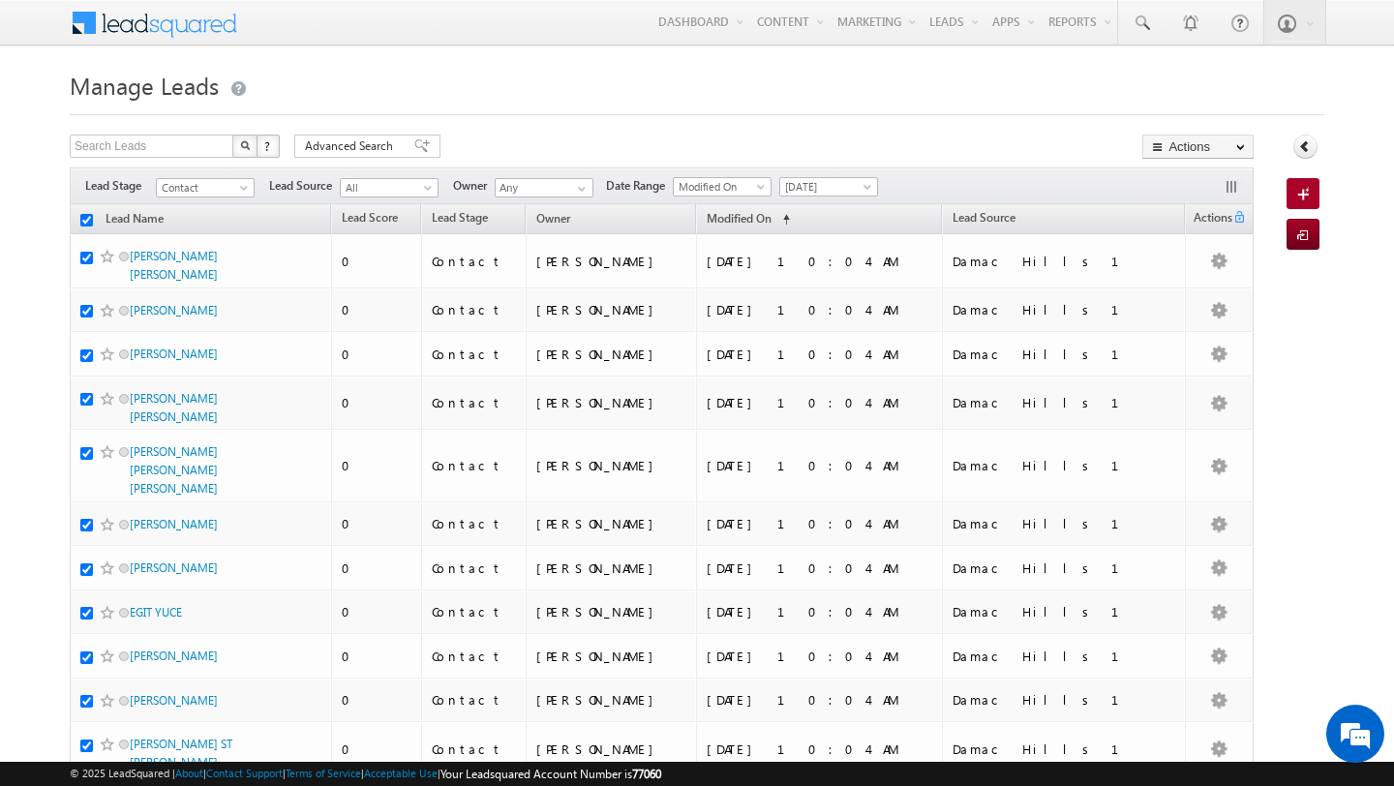
checkbox input "true"
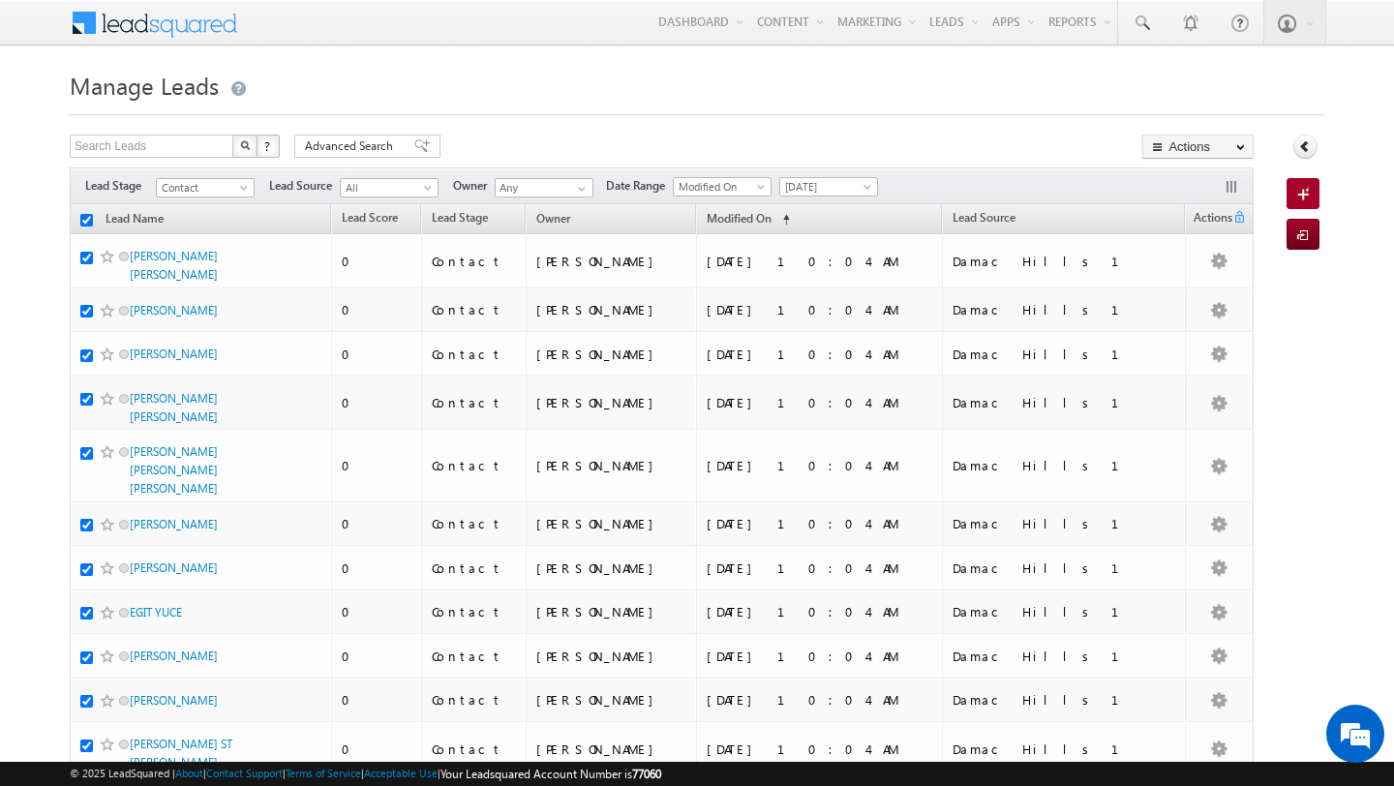
checkbox input "true"
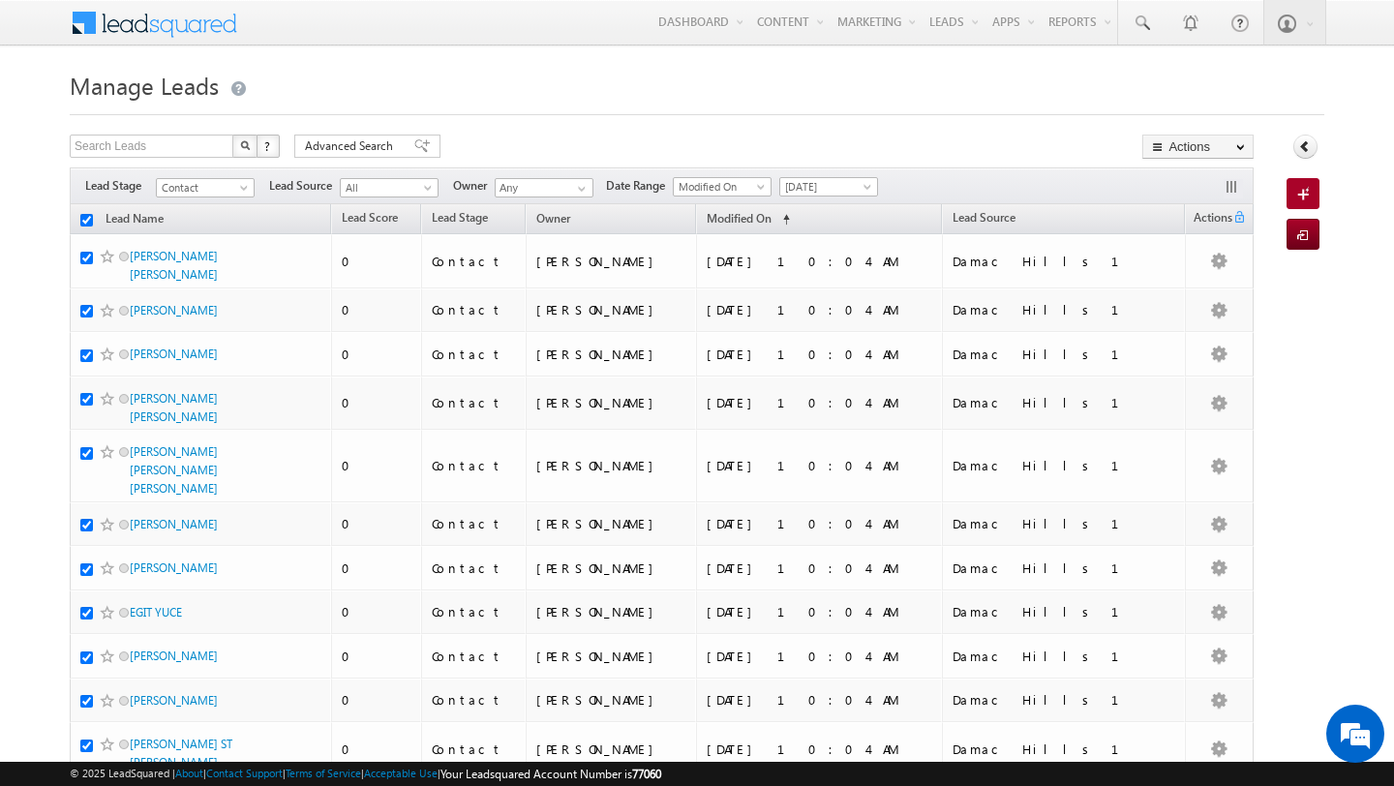
checkbox input "true"
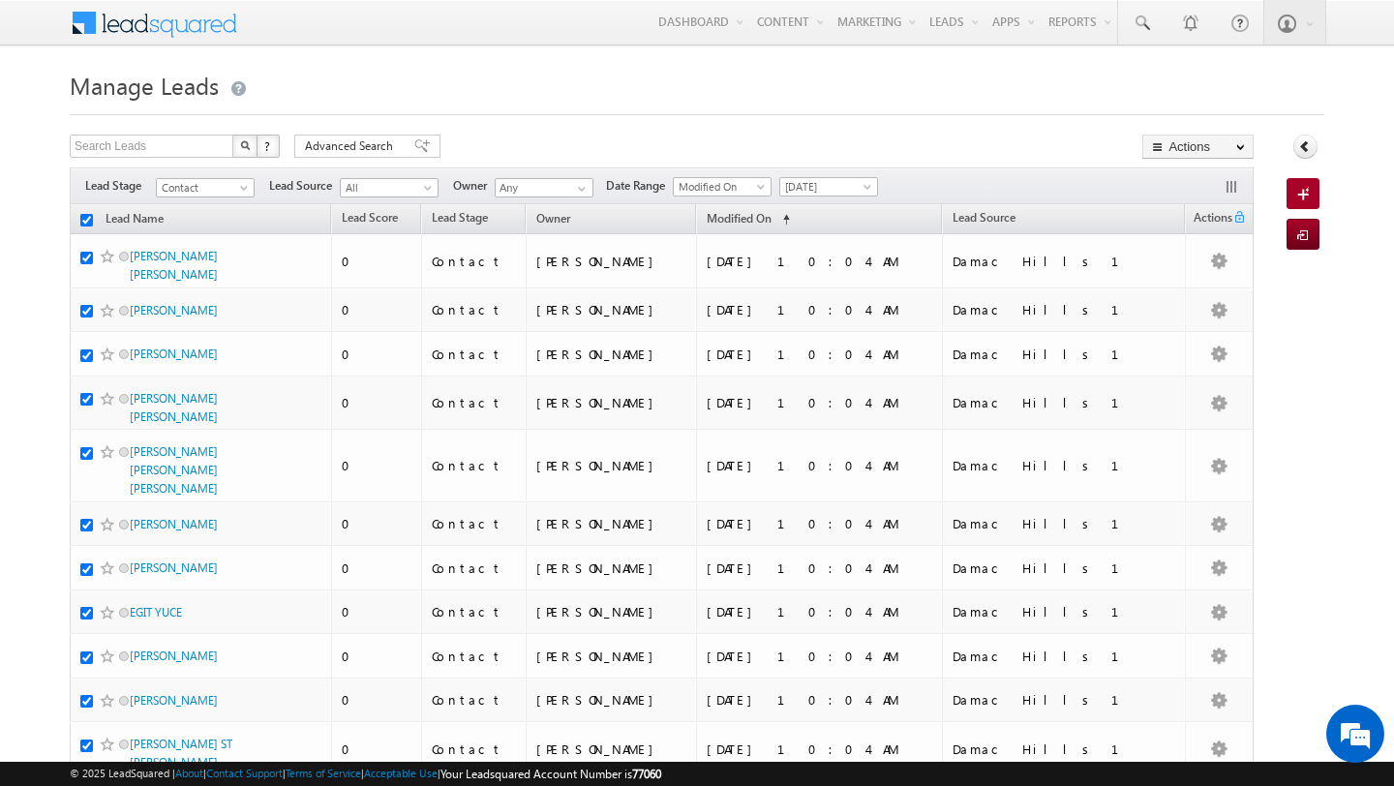
checkbox input "true"
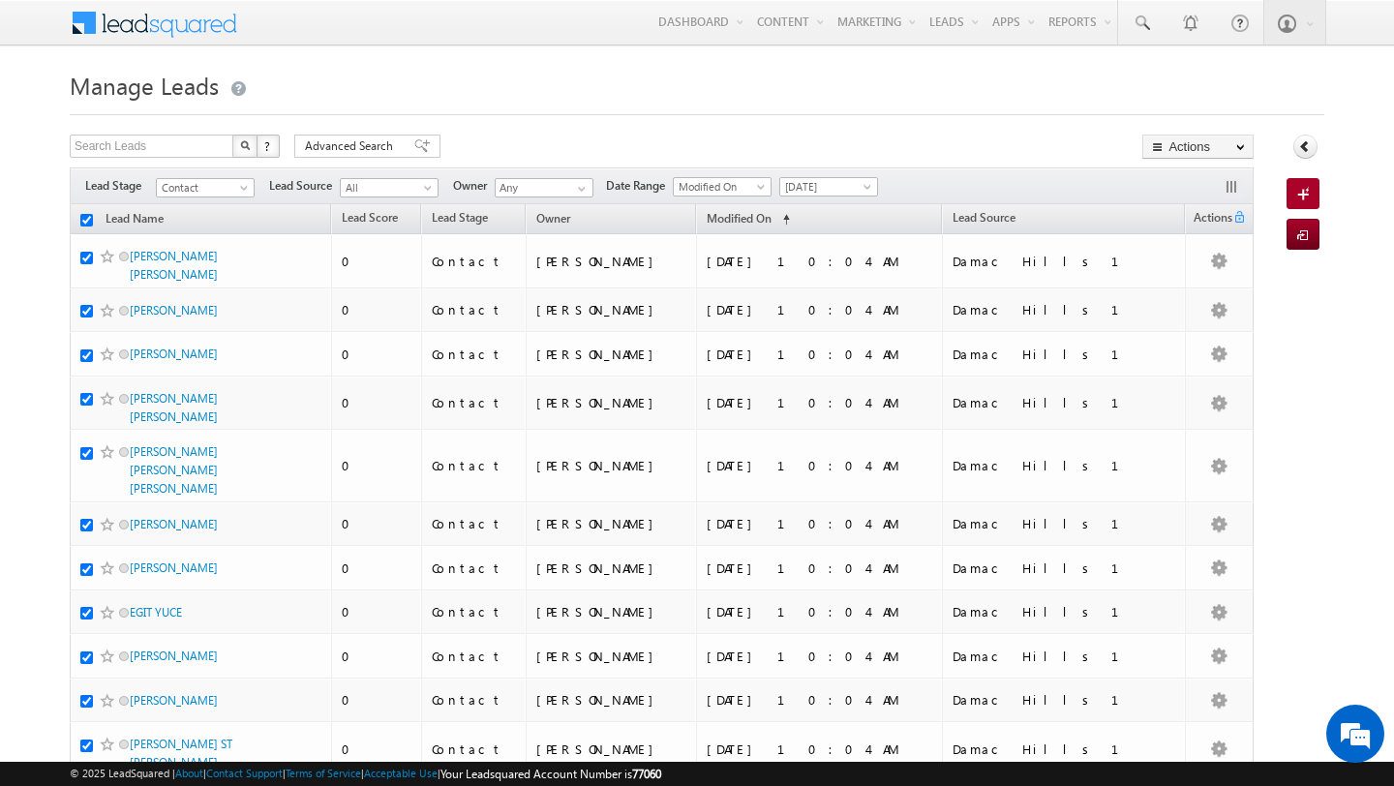
checkbox input "true"
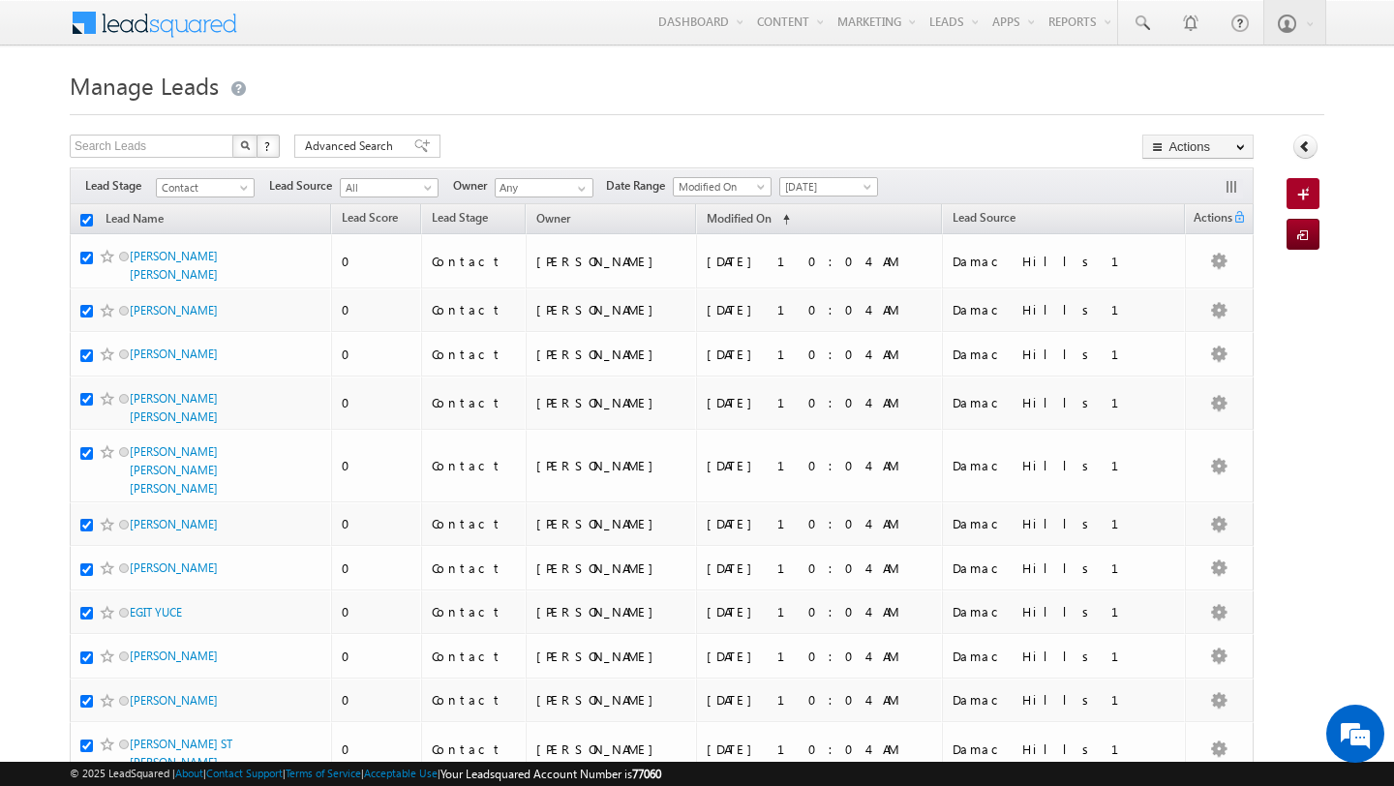
checkbox input "true"
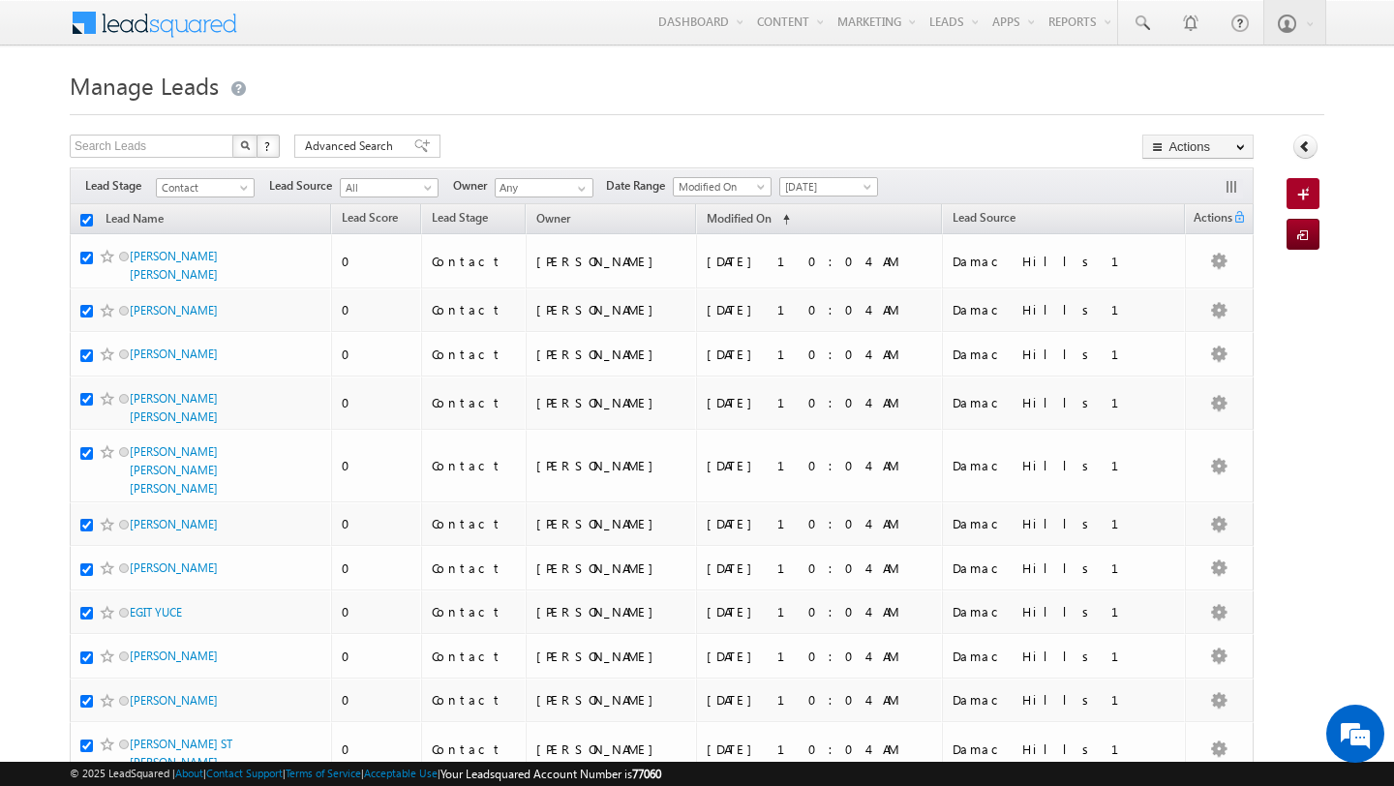
checkbox input "true"
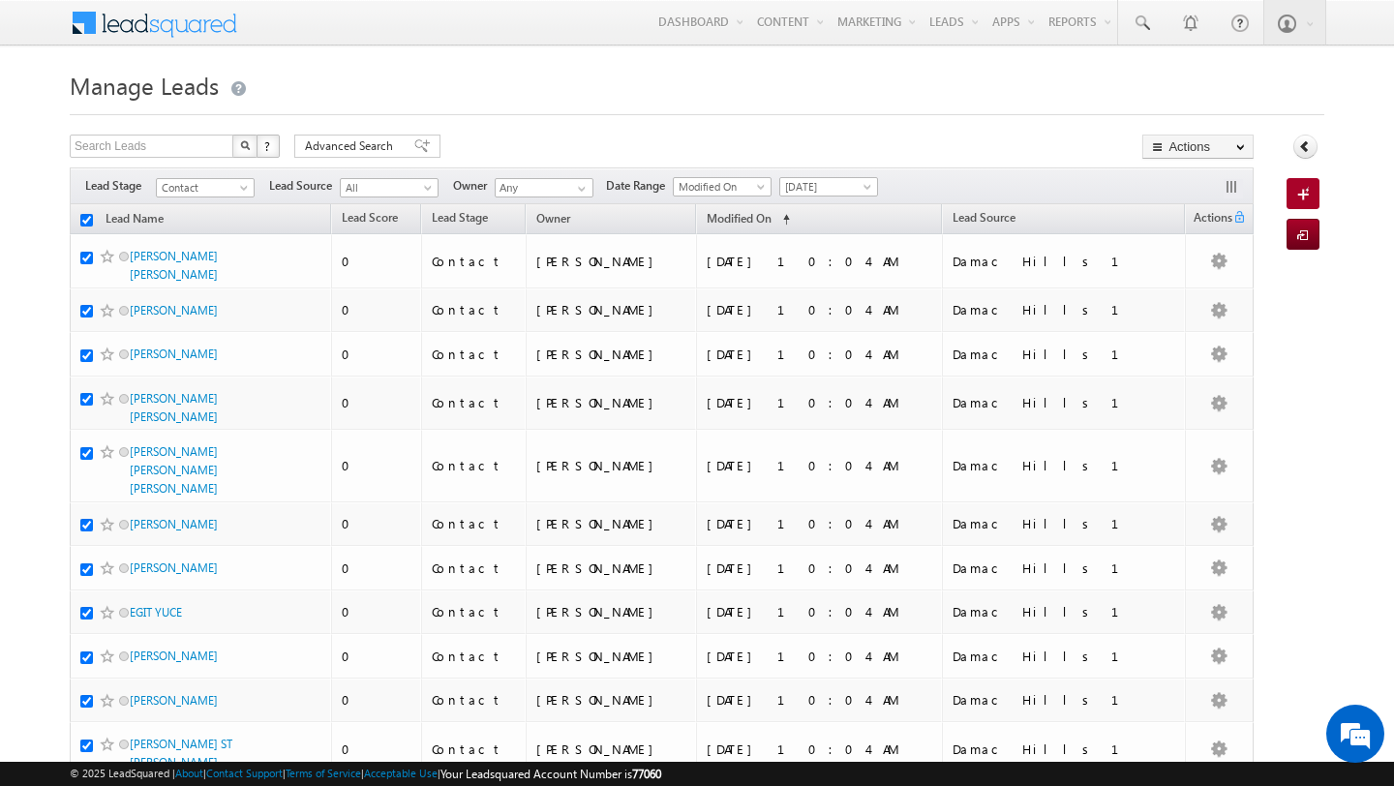
checkbox input "true"
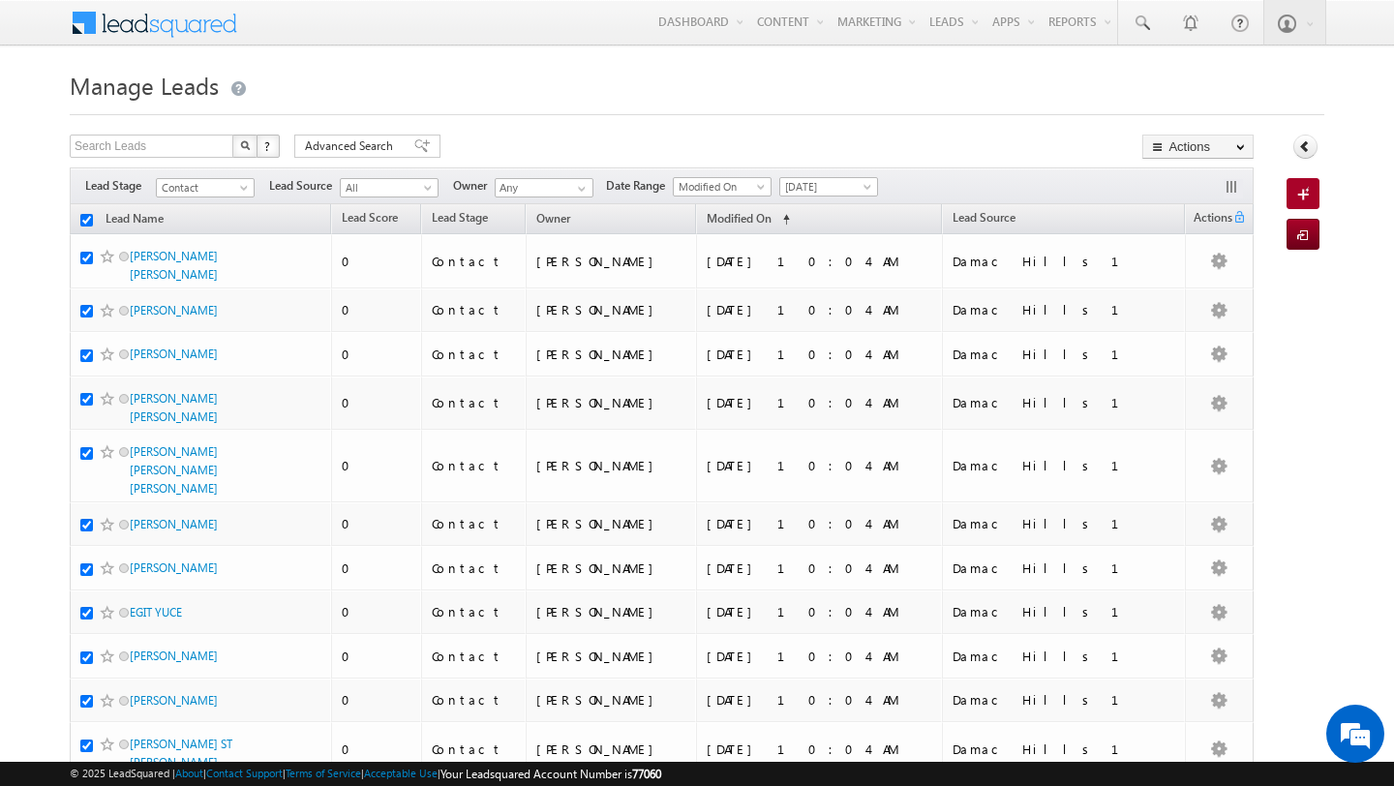
checkbox input "true"
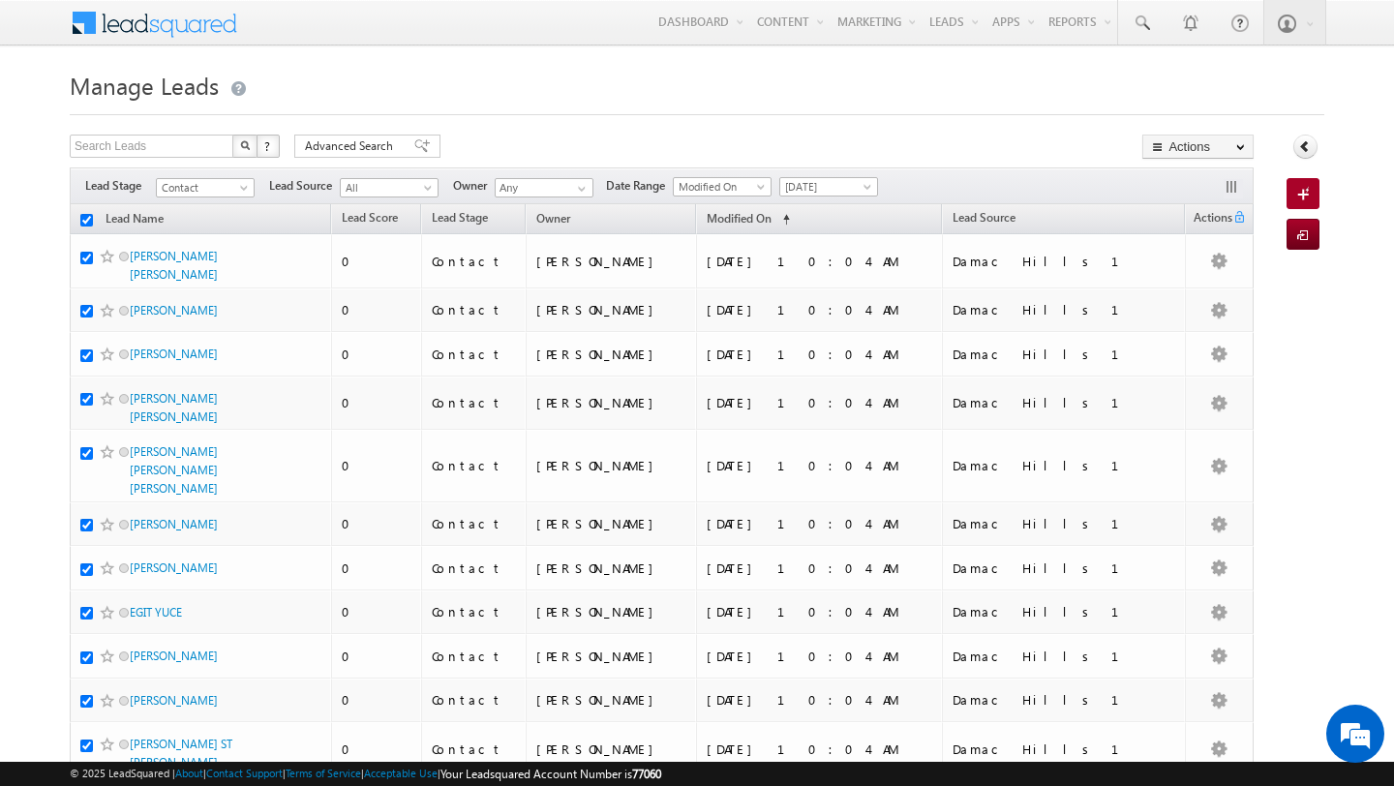
checkbox input "true"
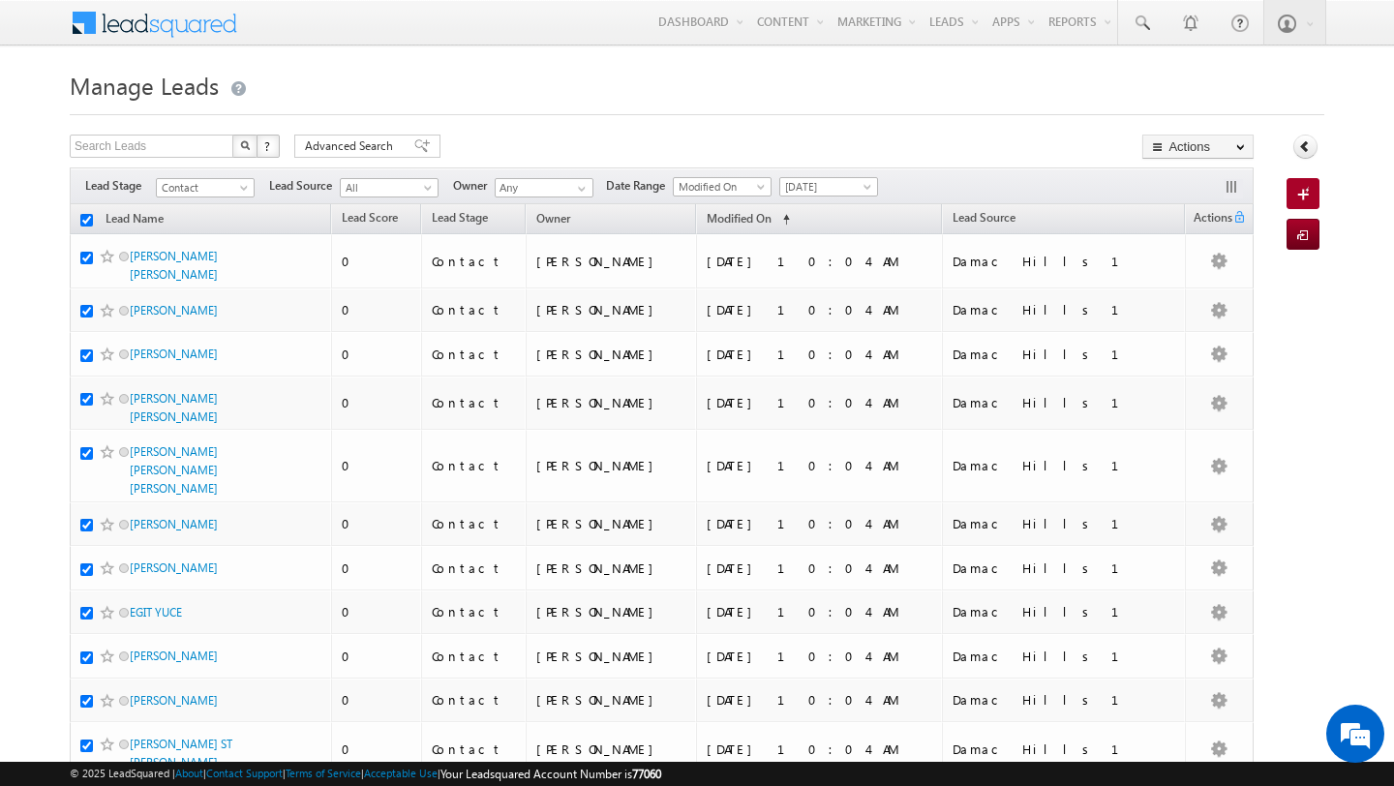
checkbox input "true"
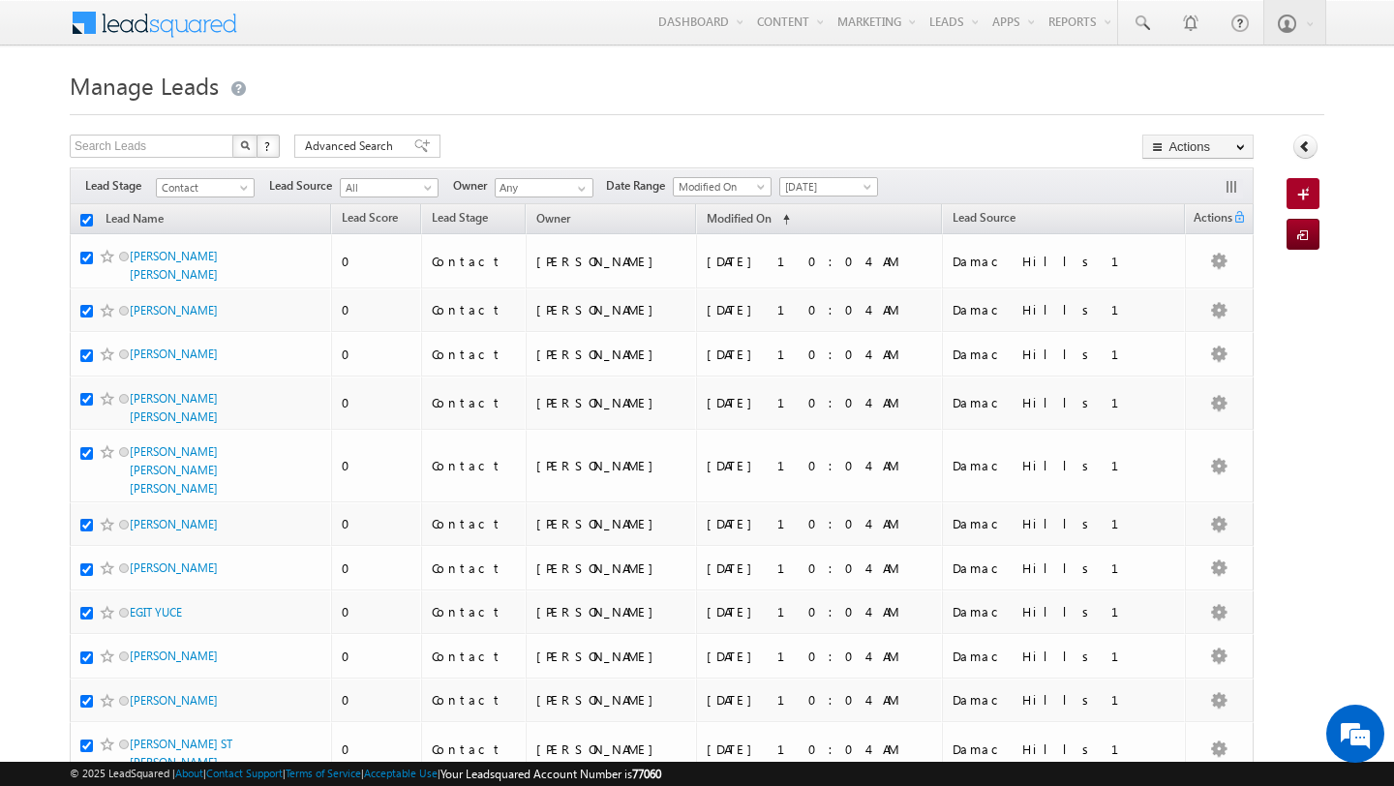
checkbox input "true"
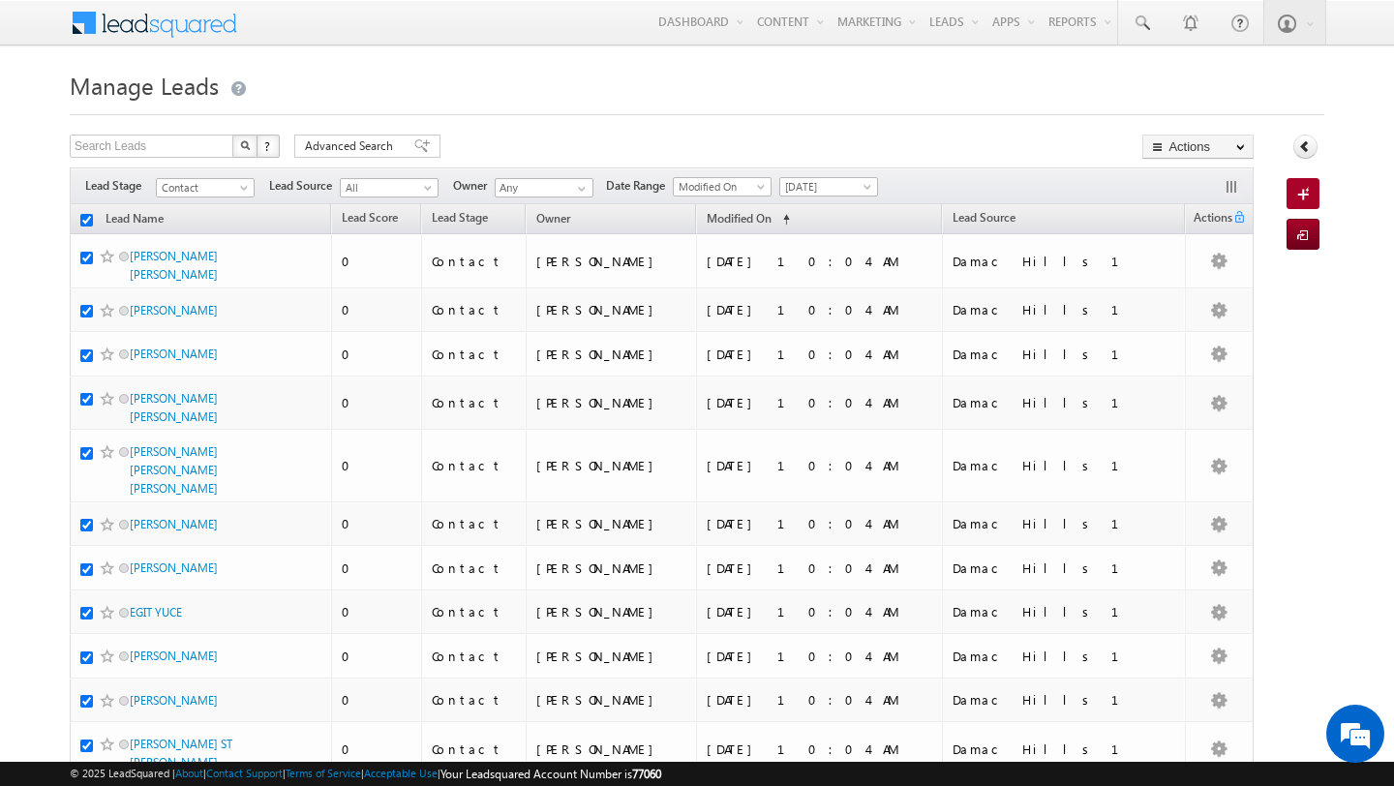
checkbox input "true"
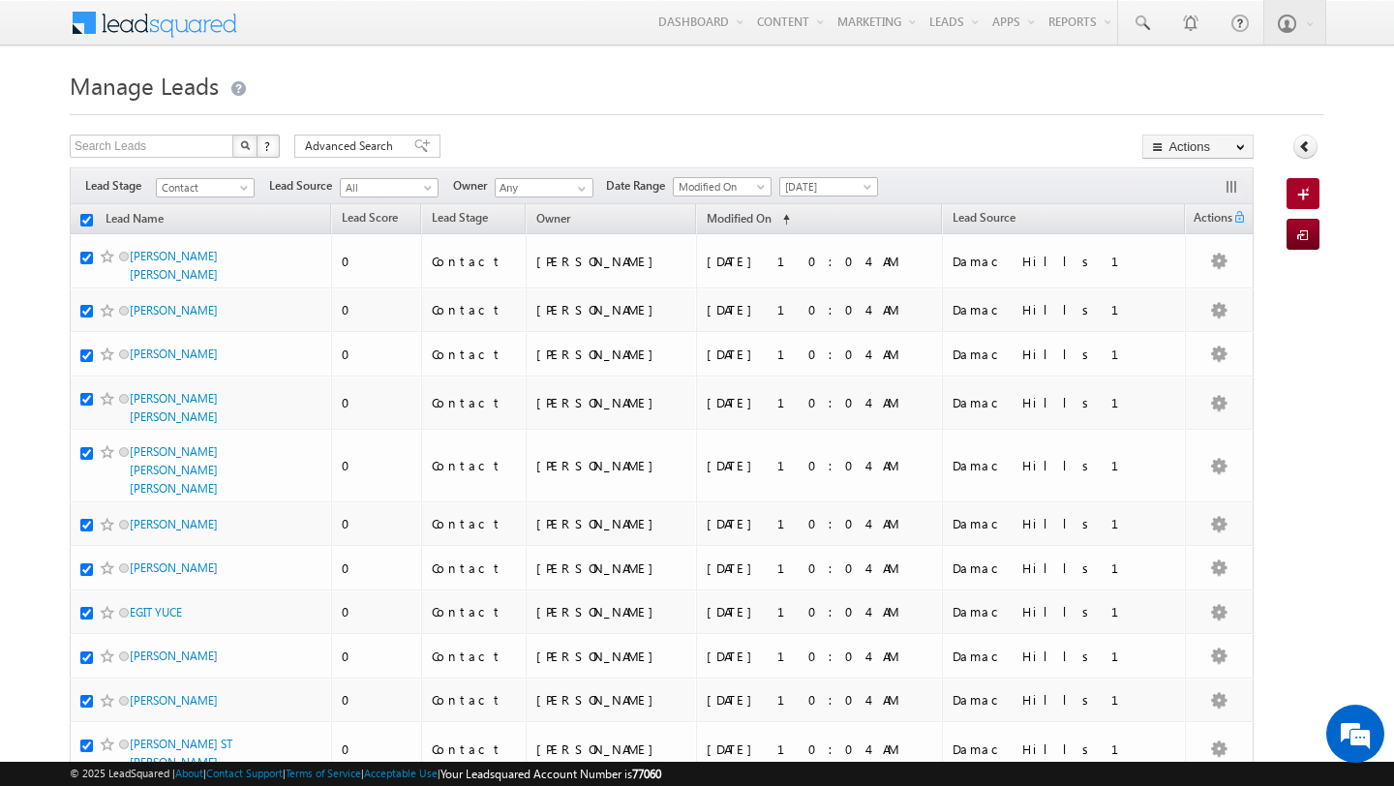
checkbox input "true"
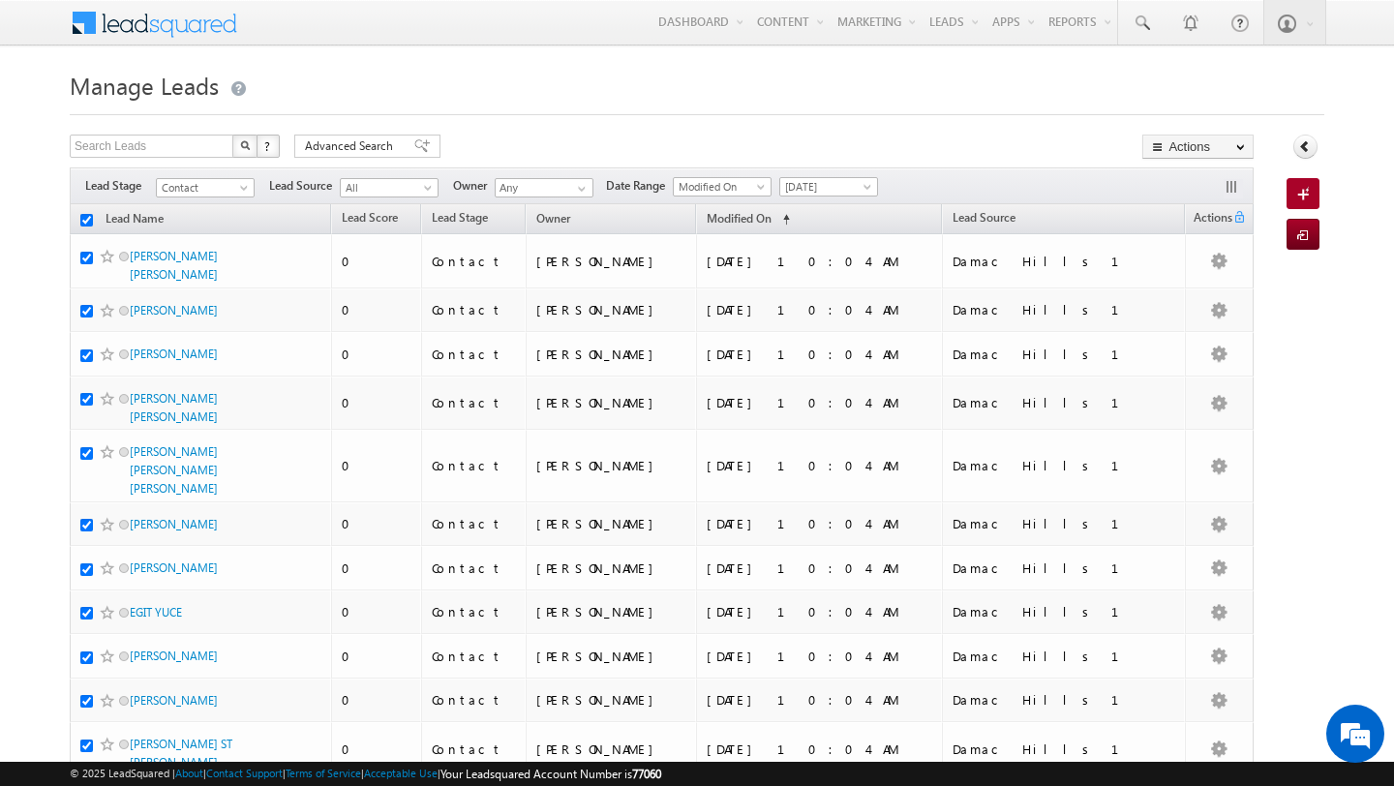
checkbox input "true"
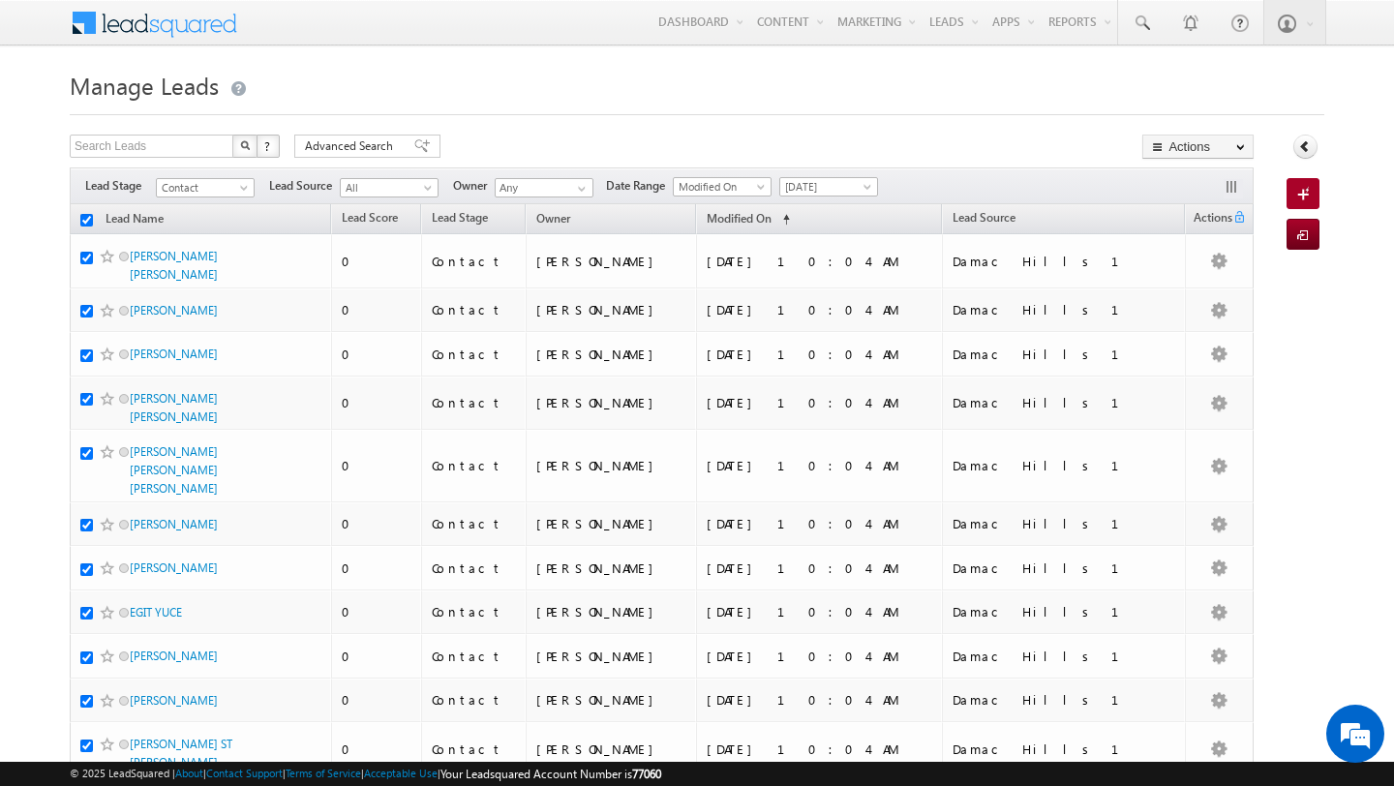
checkbox input "true"
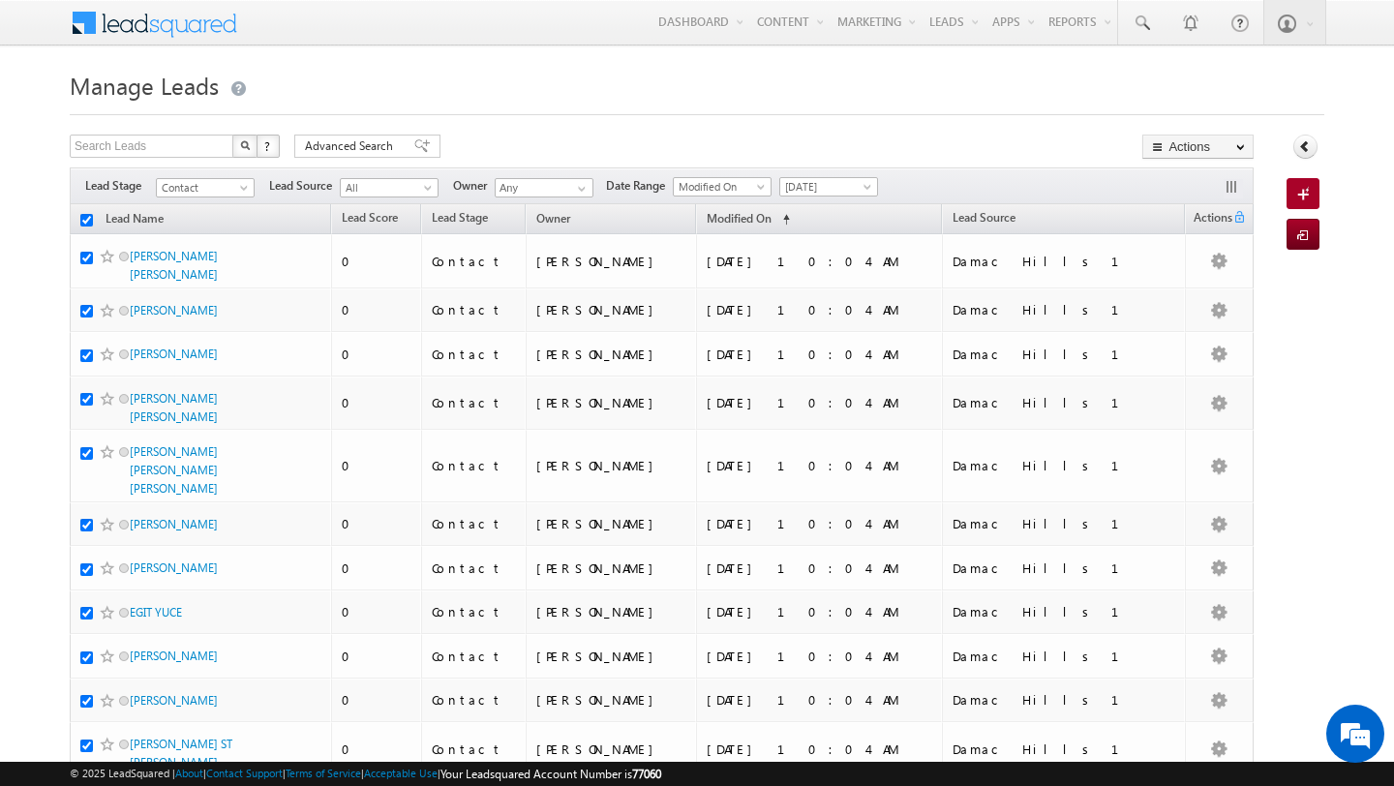
checkbox input "true"
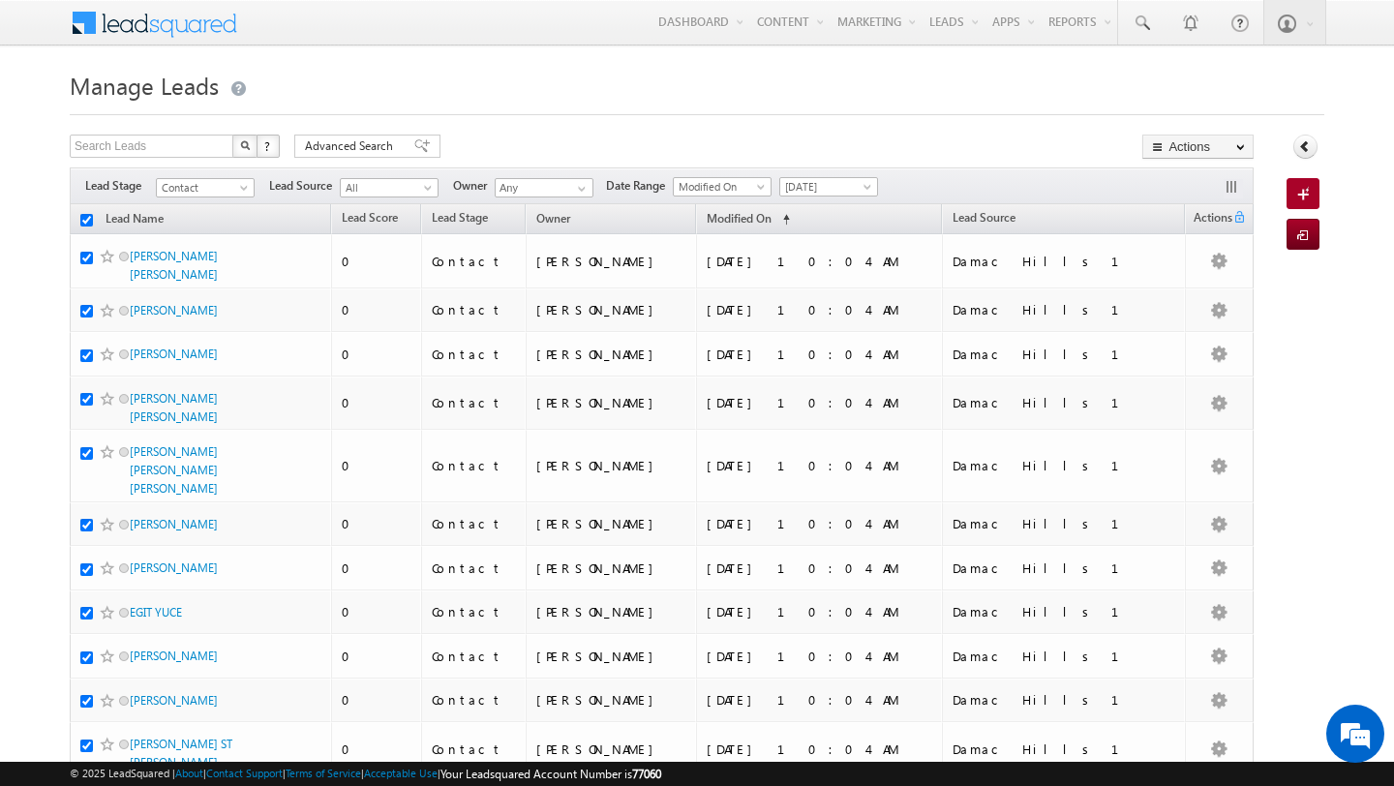
checkbox input "true"
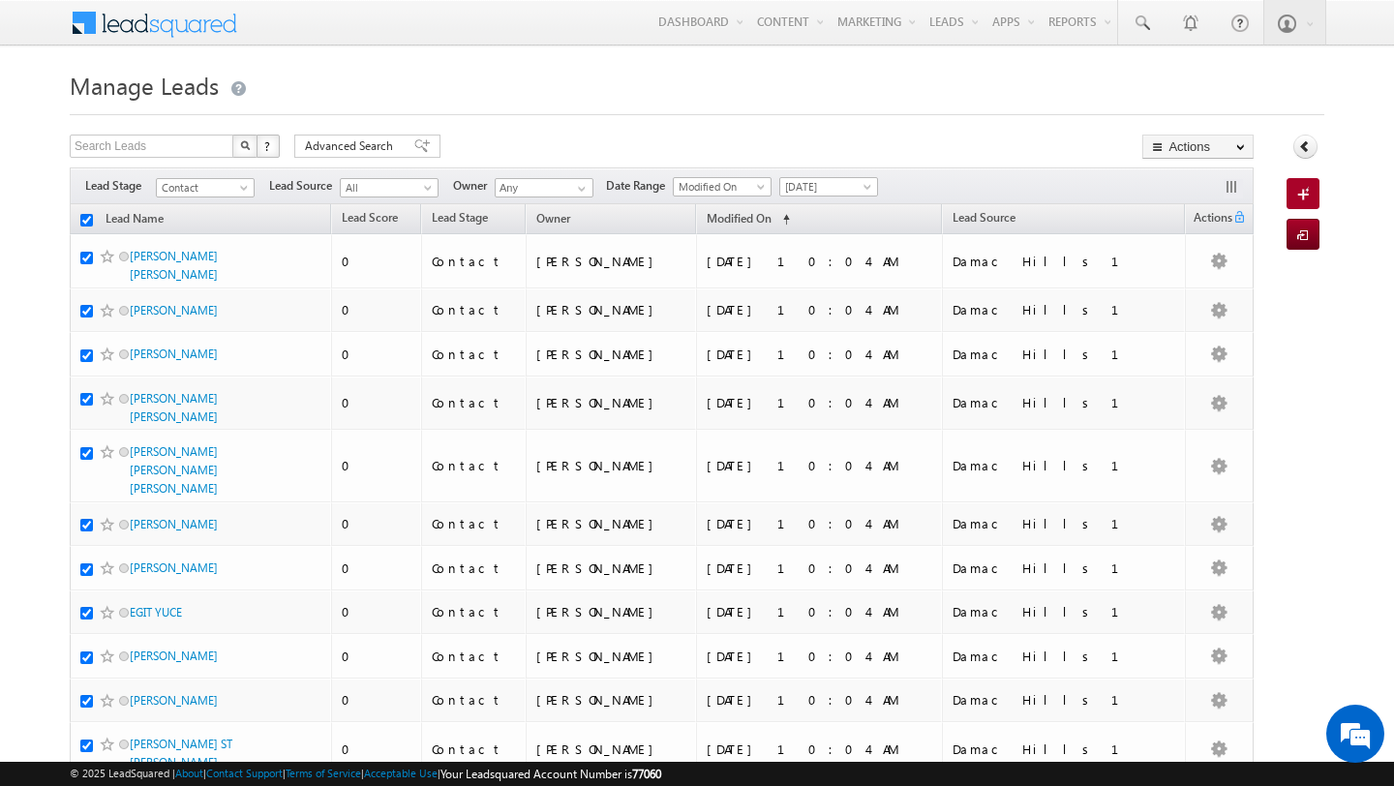
checkbox input "true"
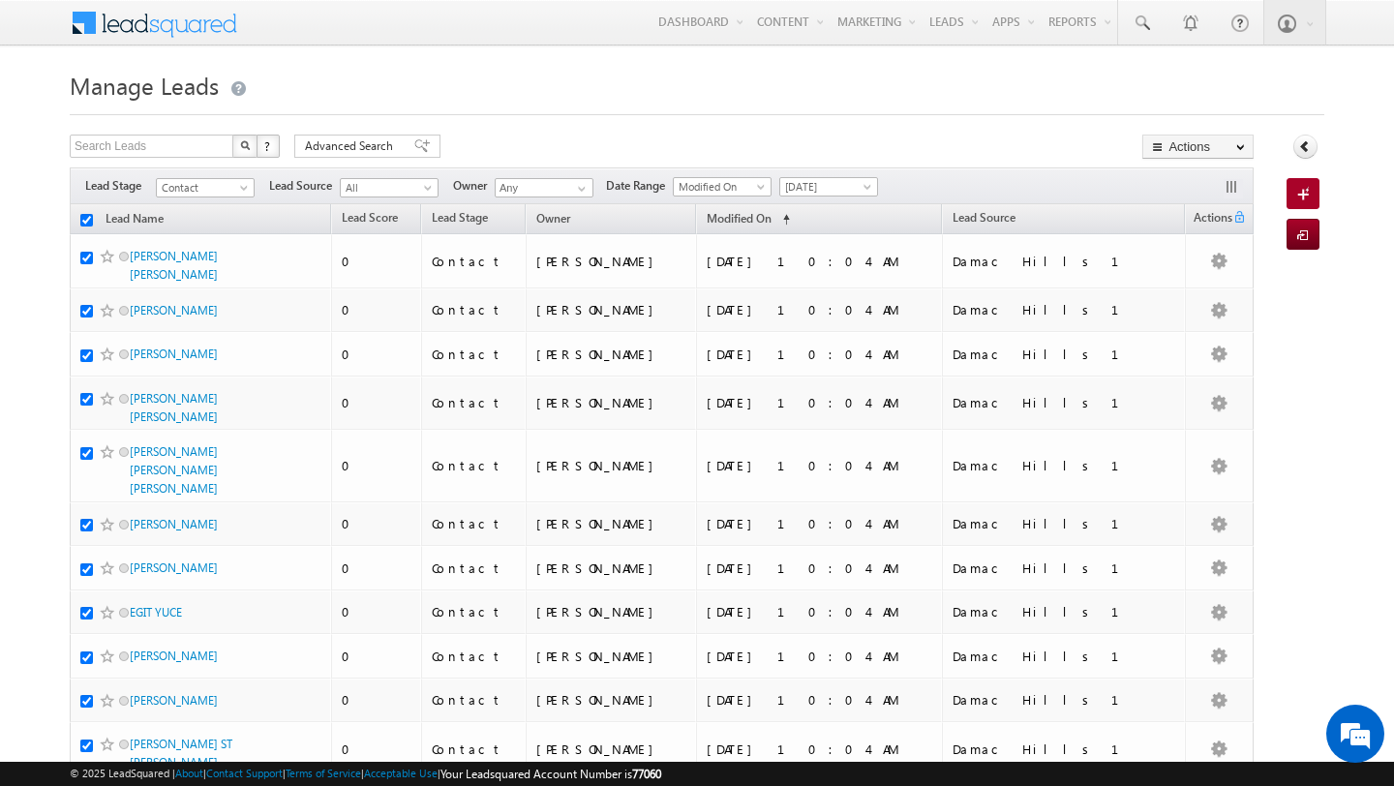
checkbox input "true"
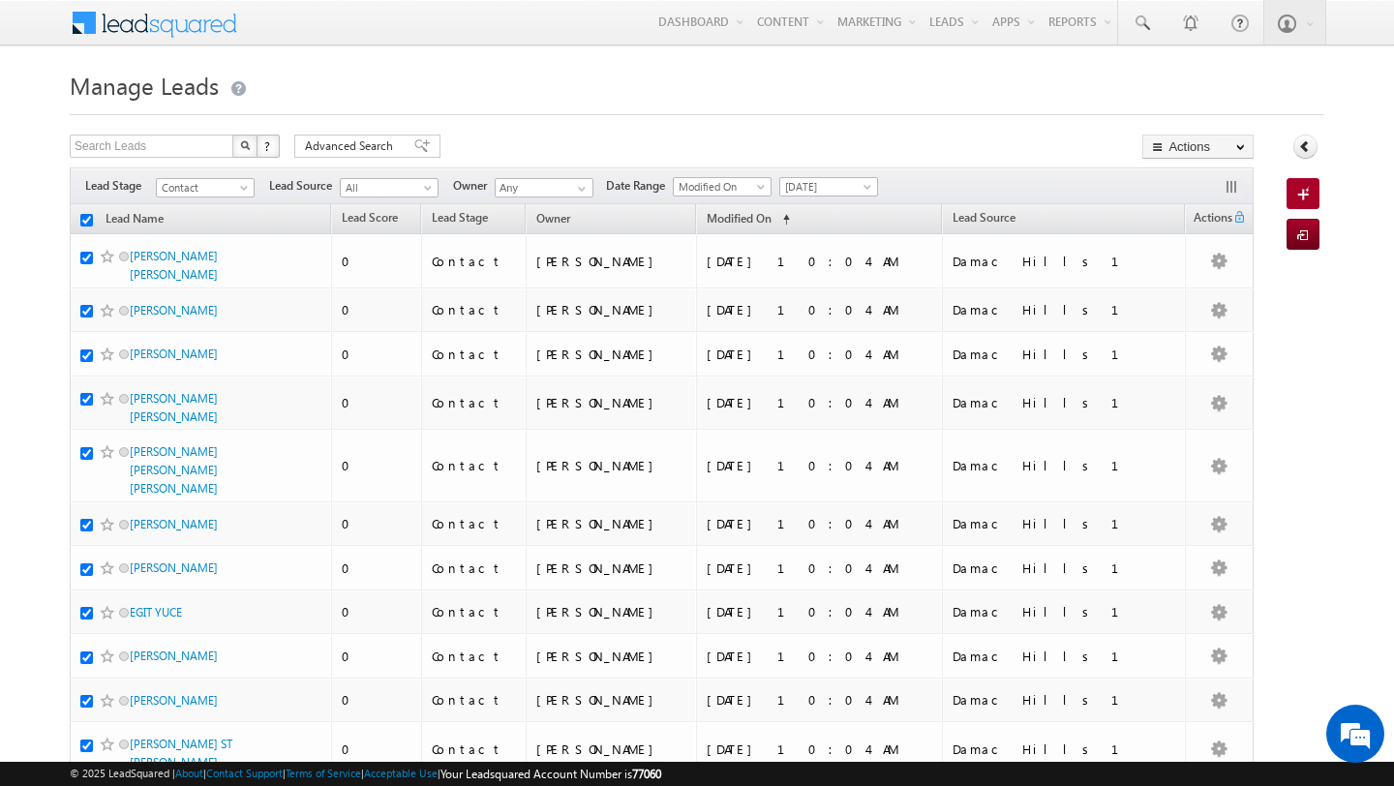
checkbox input "true"
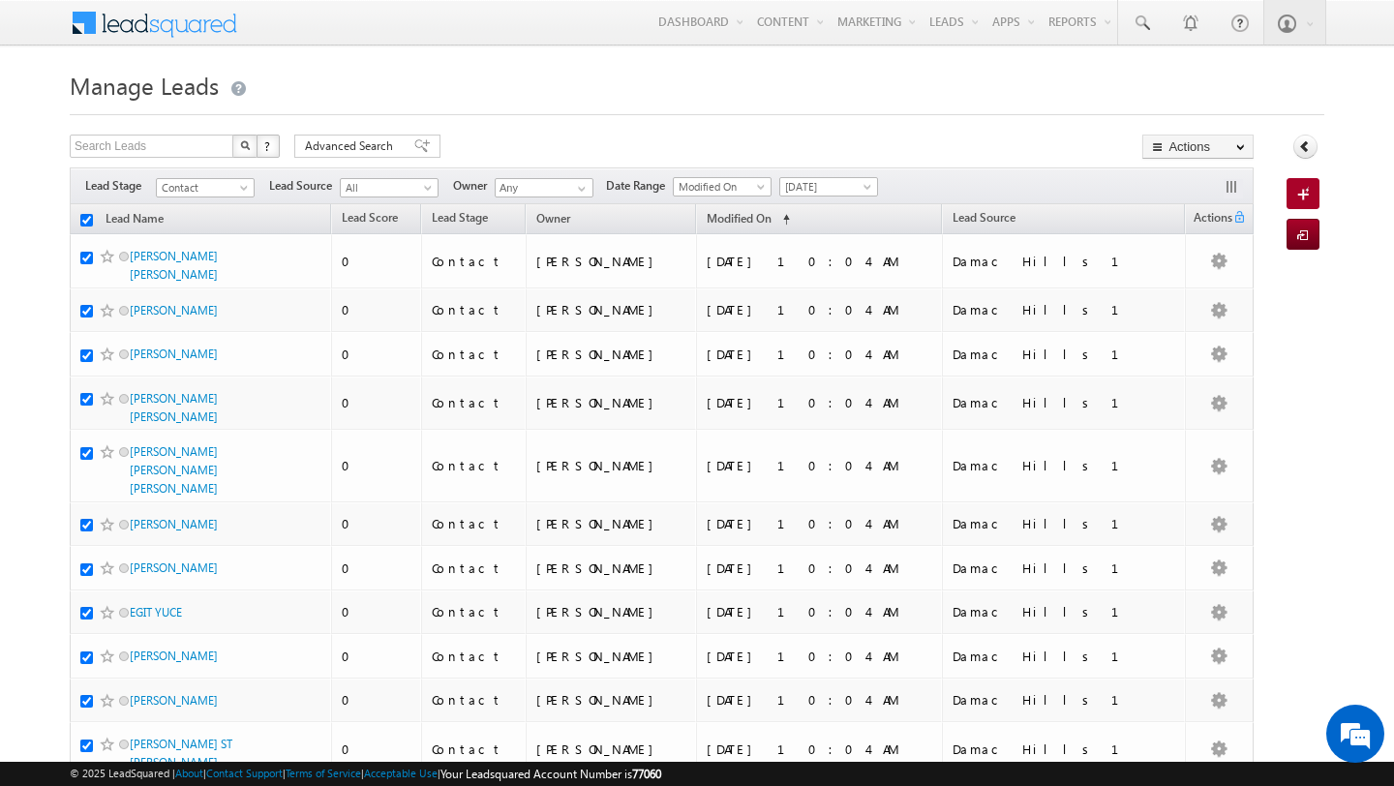
checkbox input "true"
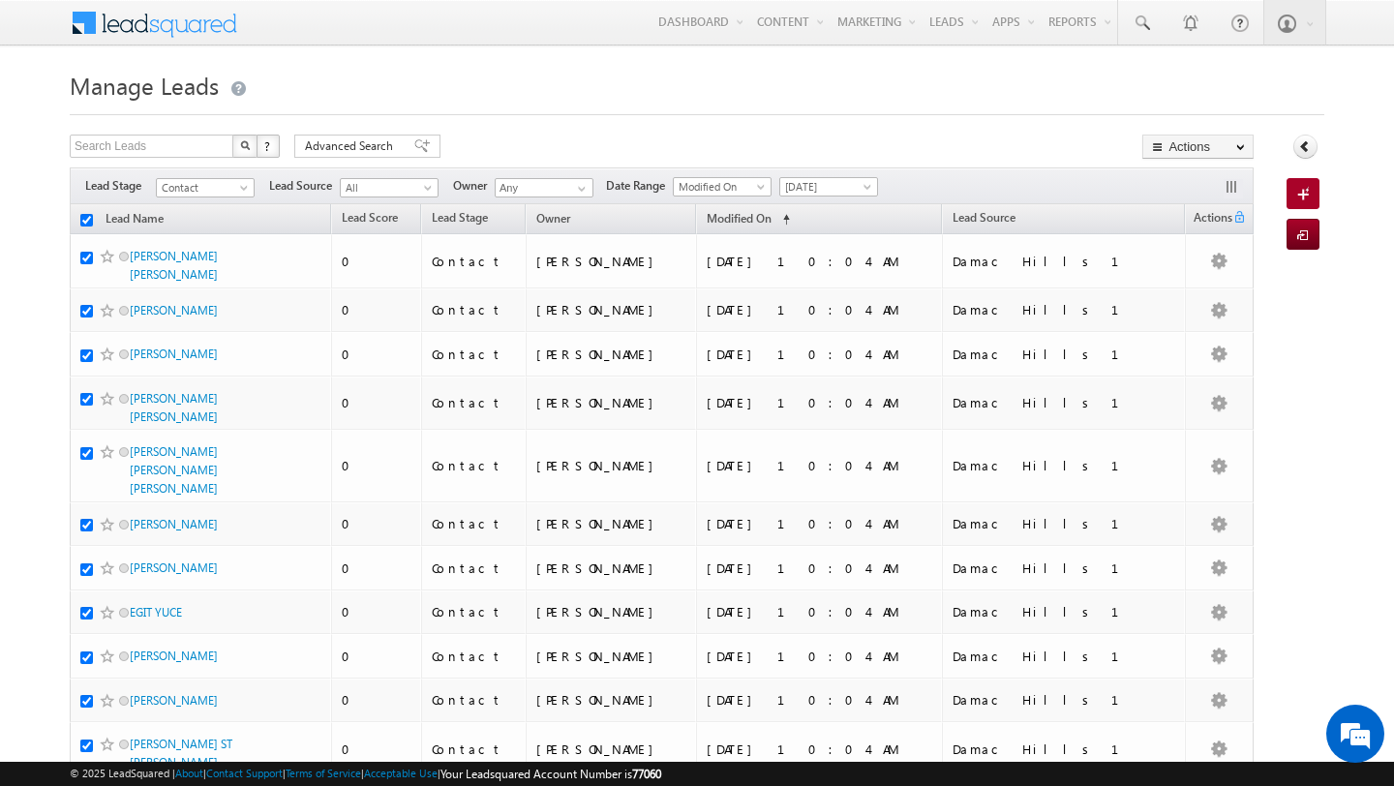
checkbox input "true"
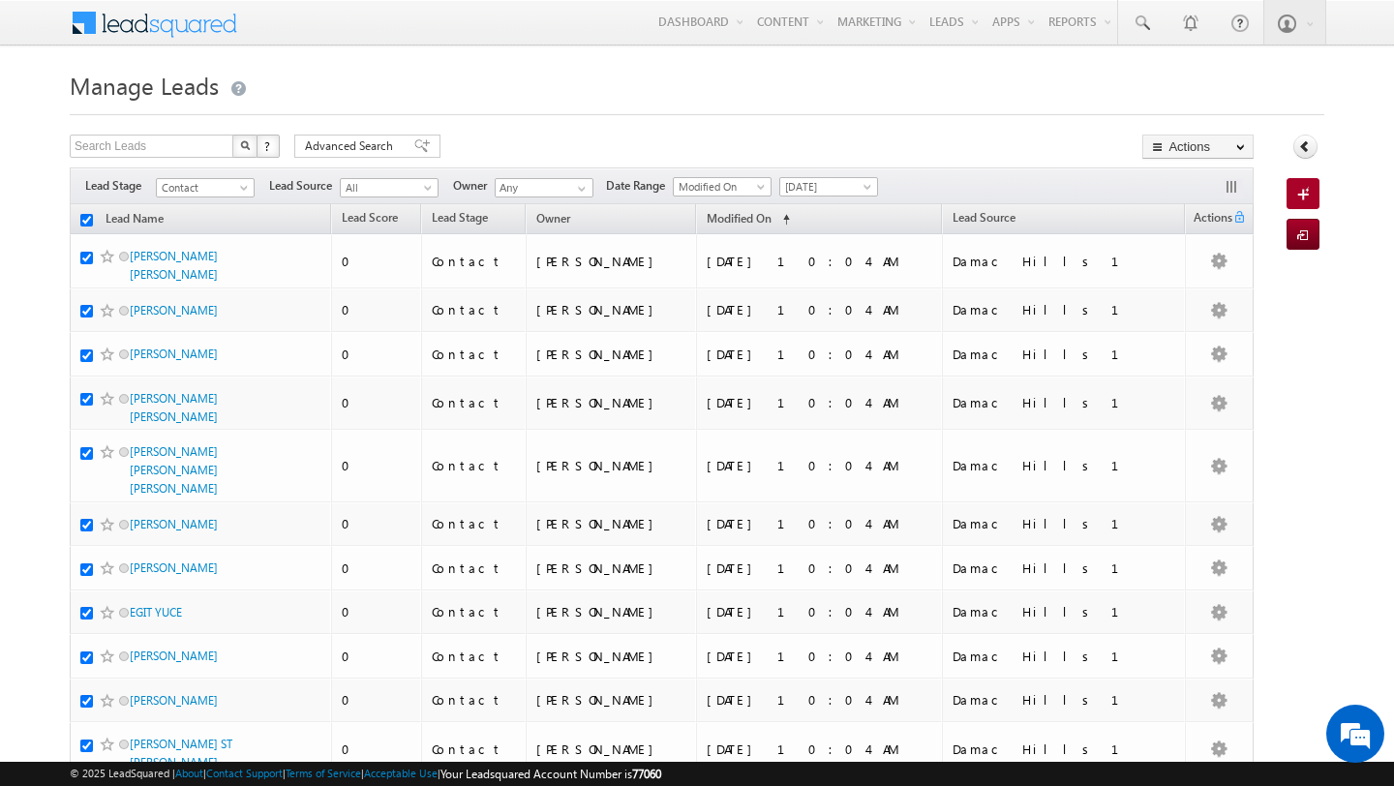
checkbox input "true"
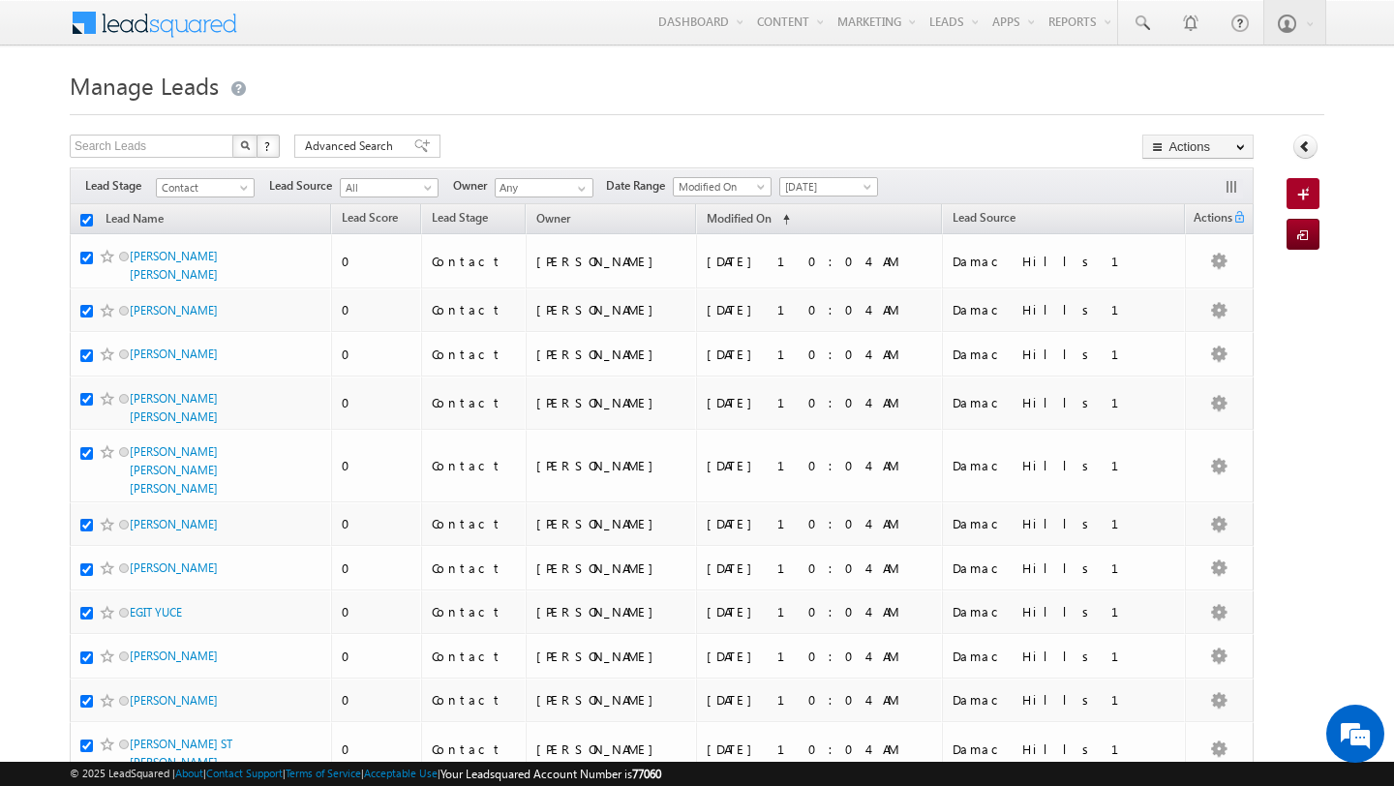
checkbox input "true"
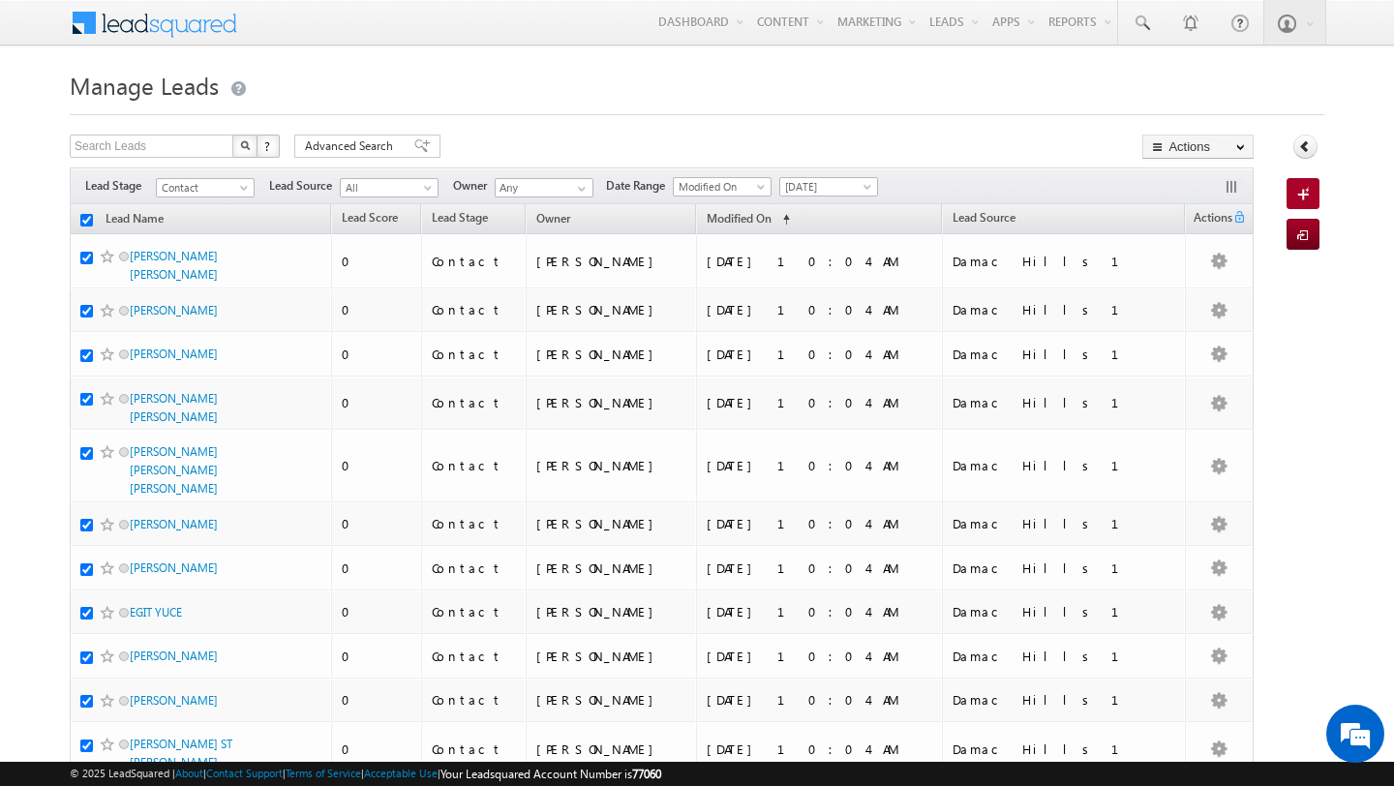
checkbox input "true"
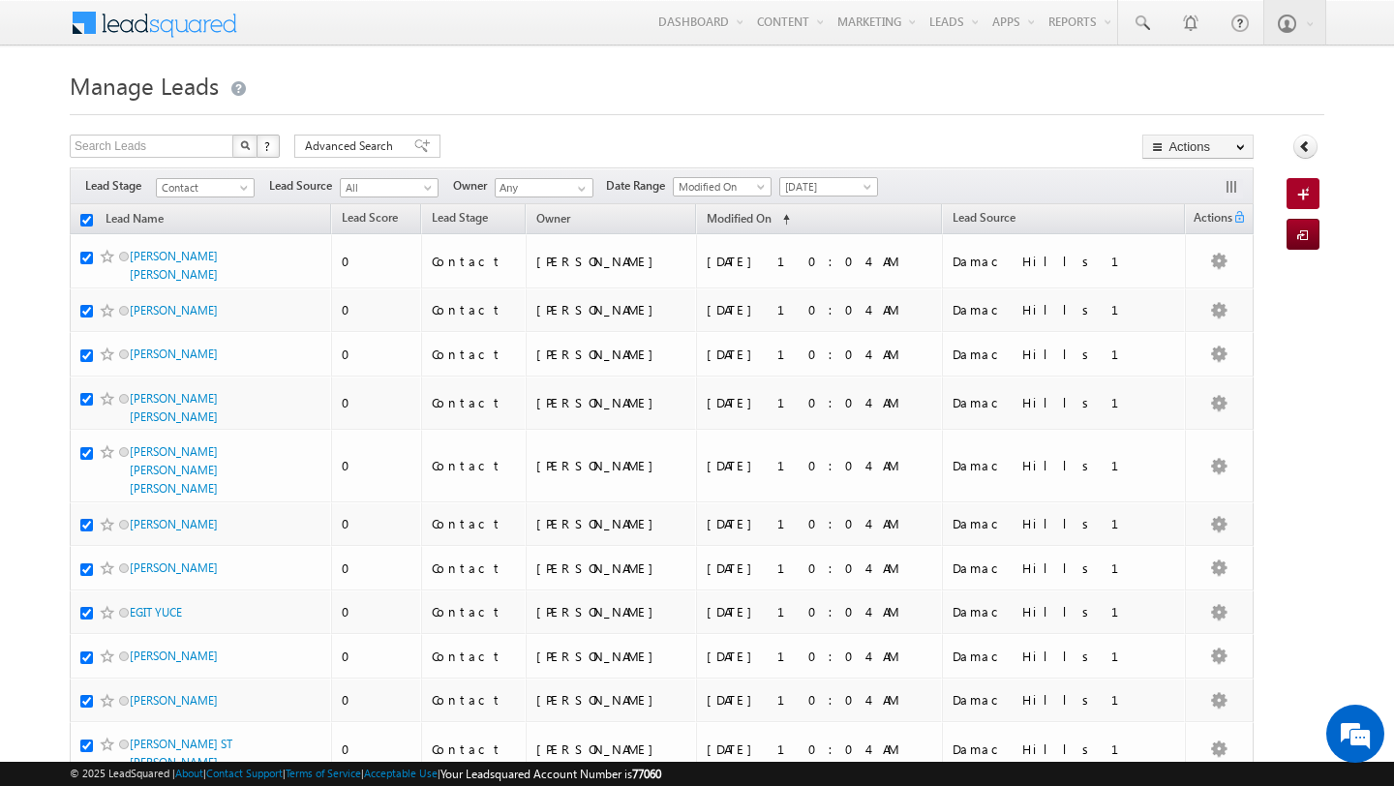
checkbox input "true"
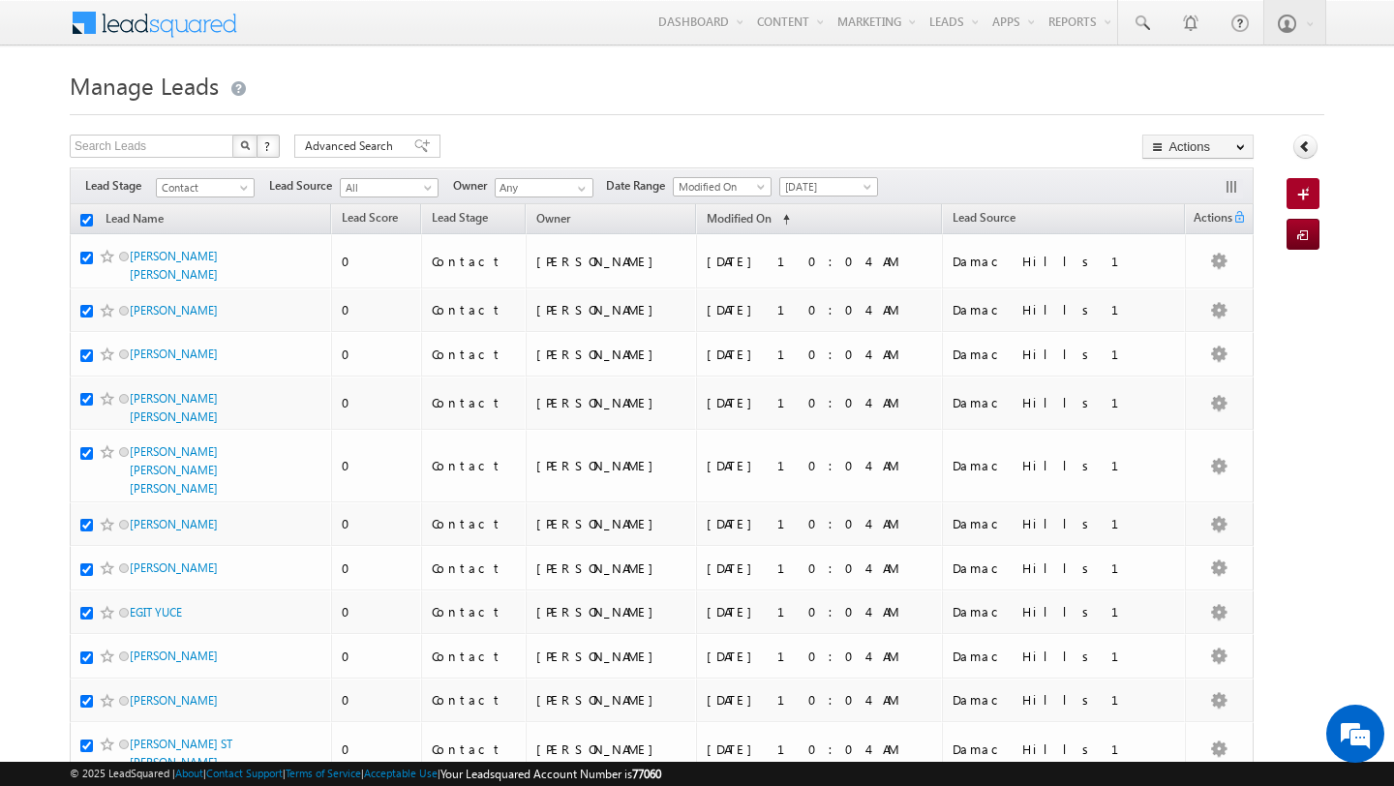
checkbox input "true"
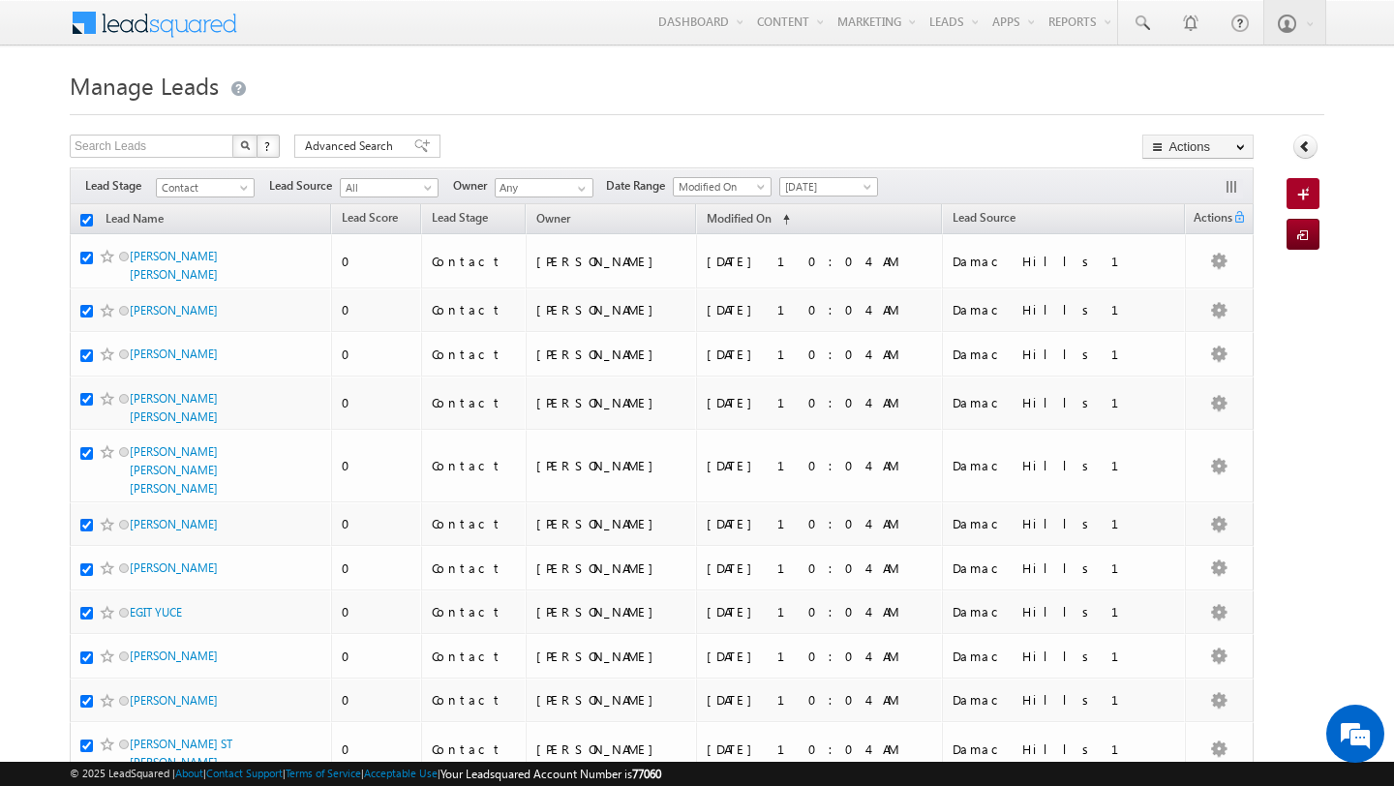
checkbox input "true"
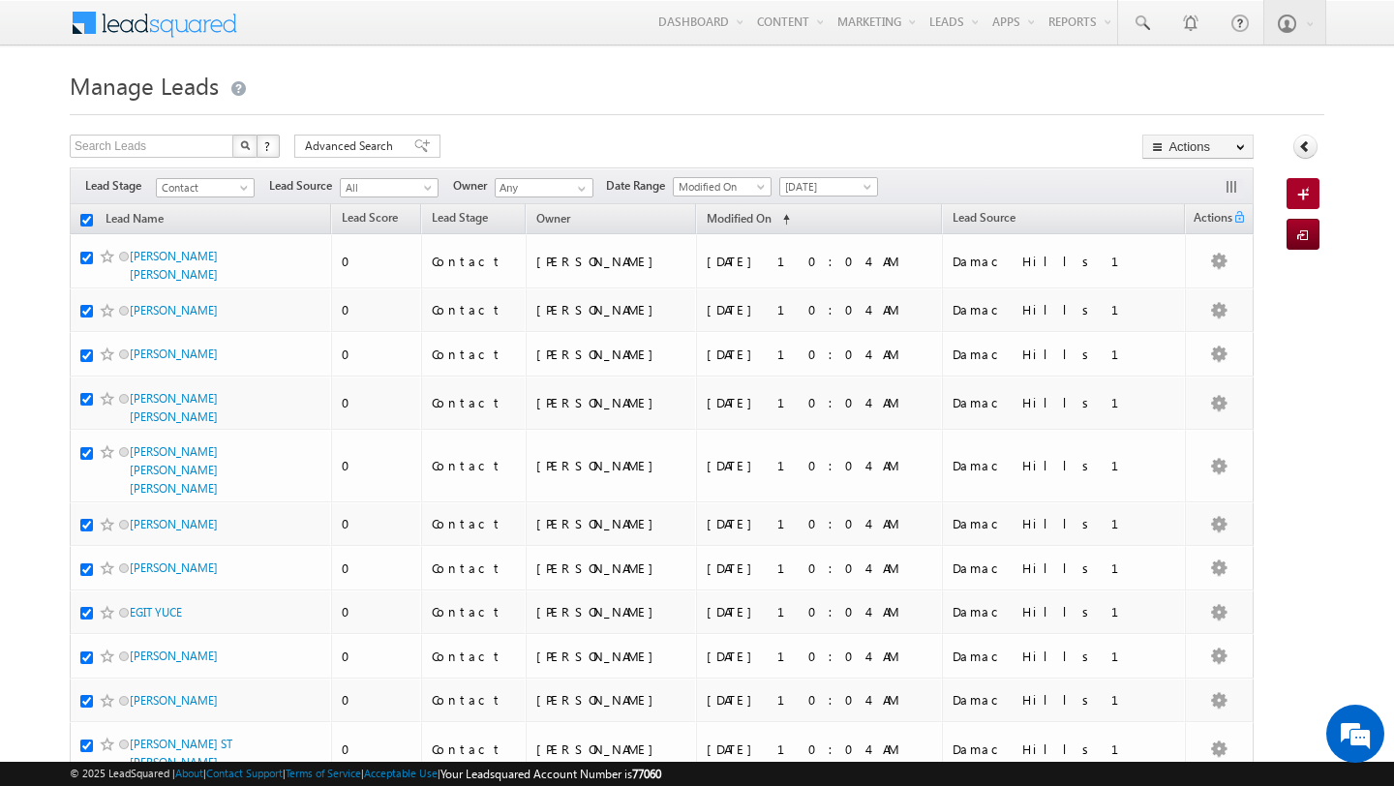
checkbox input "true"
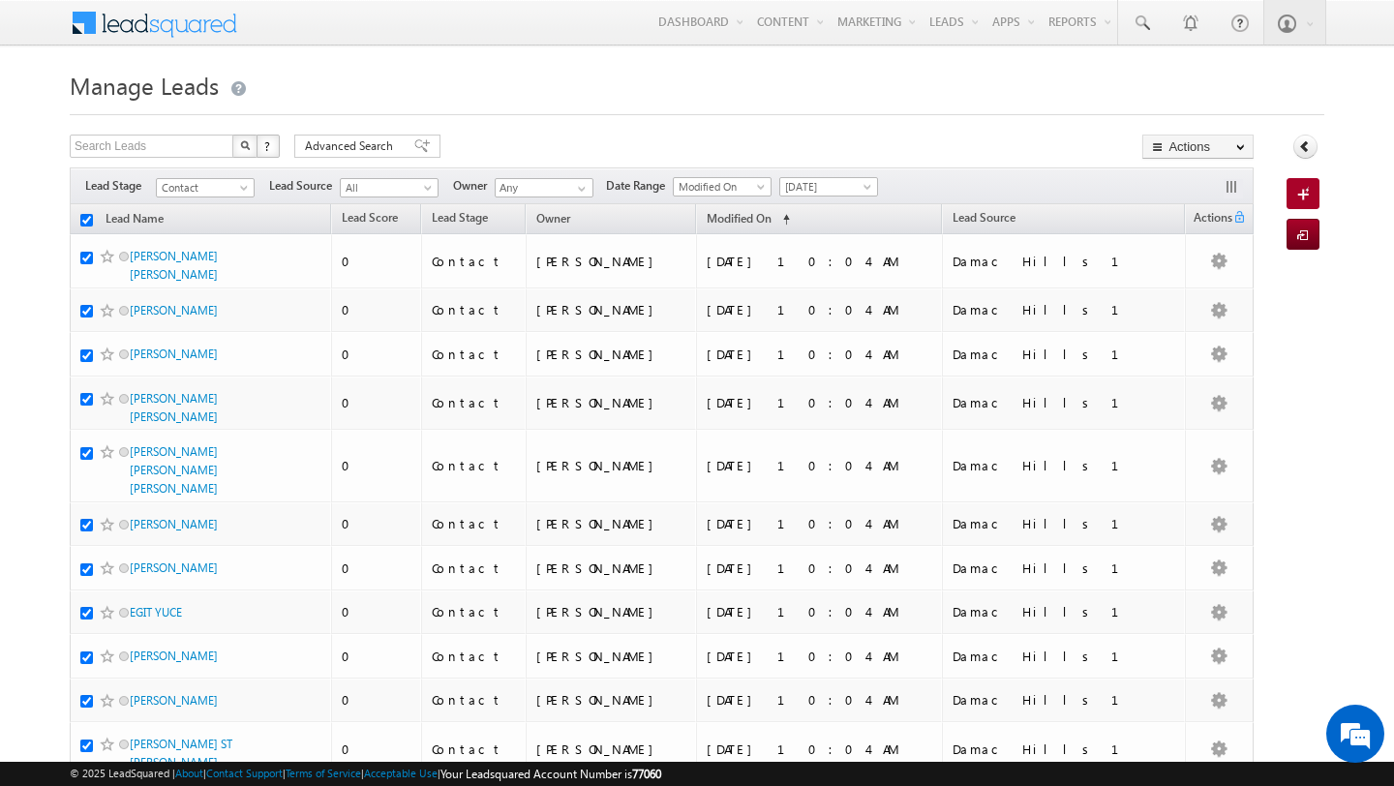
checkbox input "true"
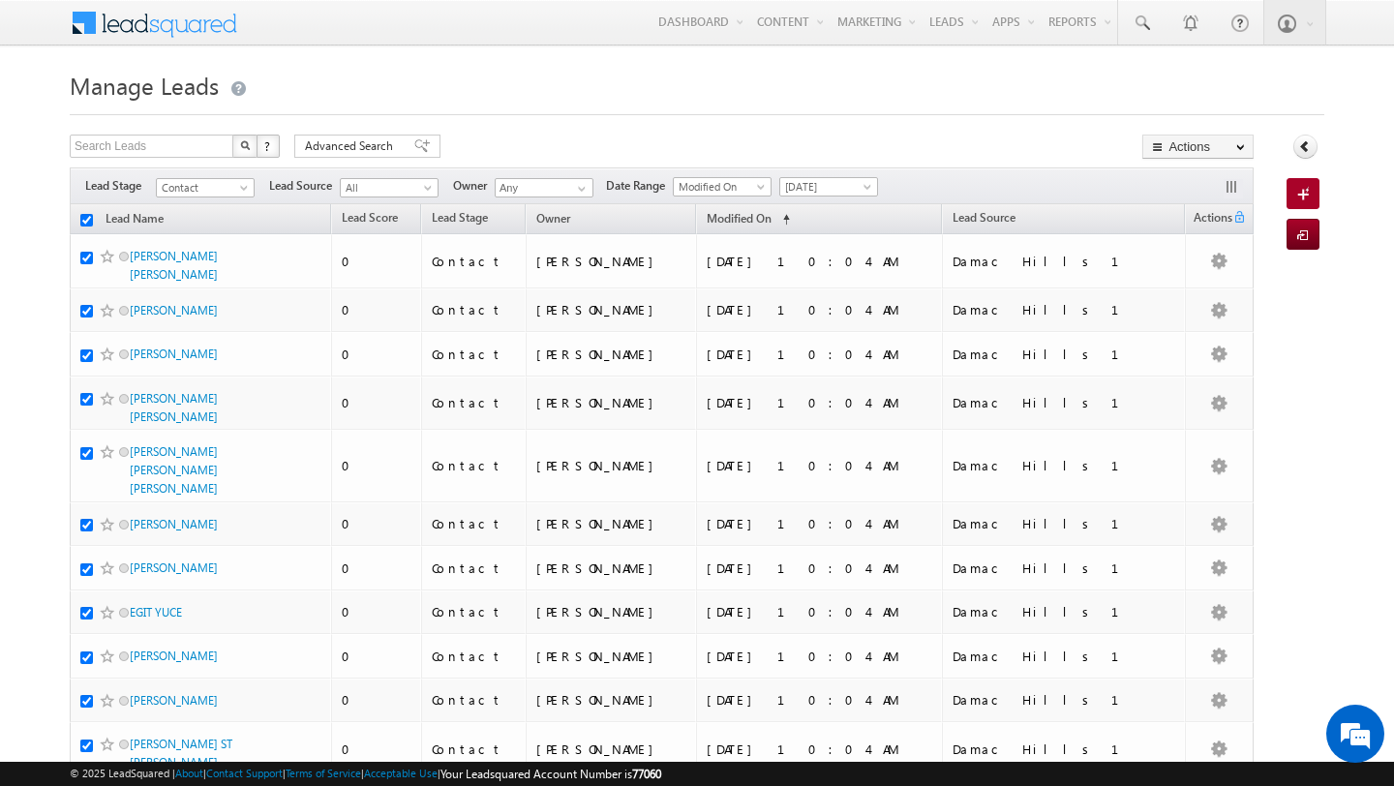
checkbox input "true"
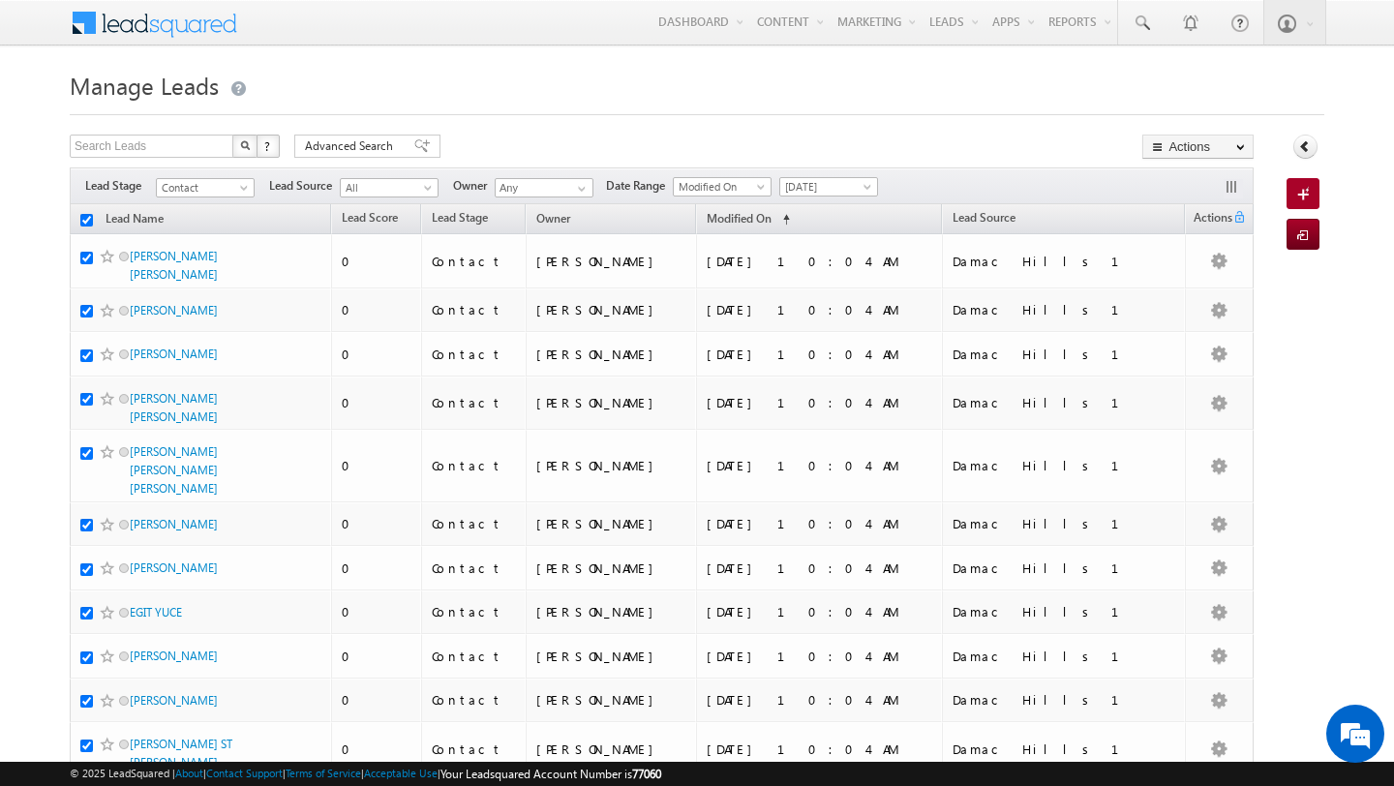
checkbox input "true"
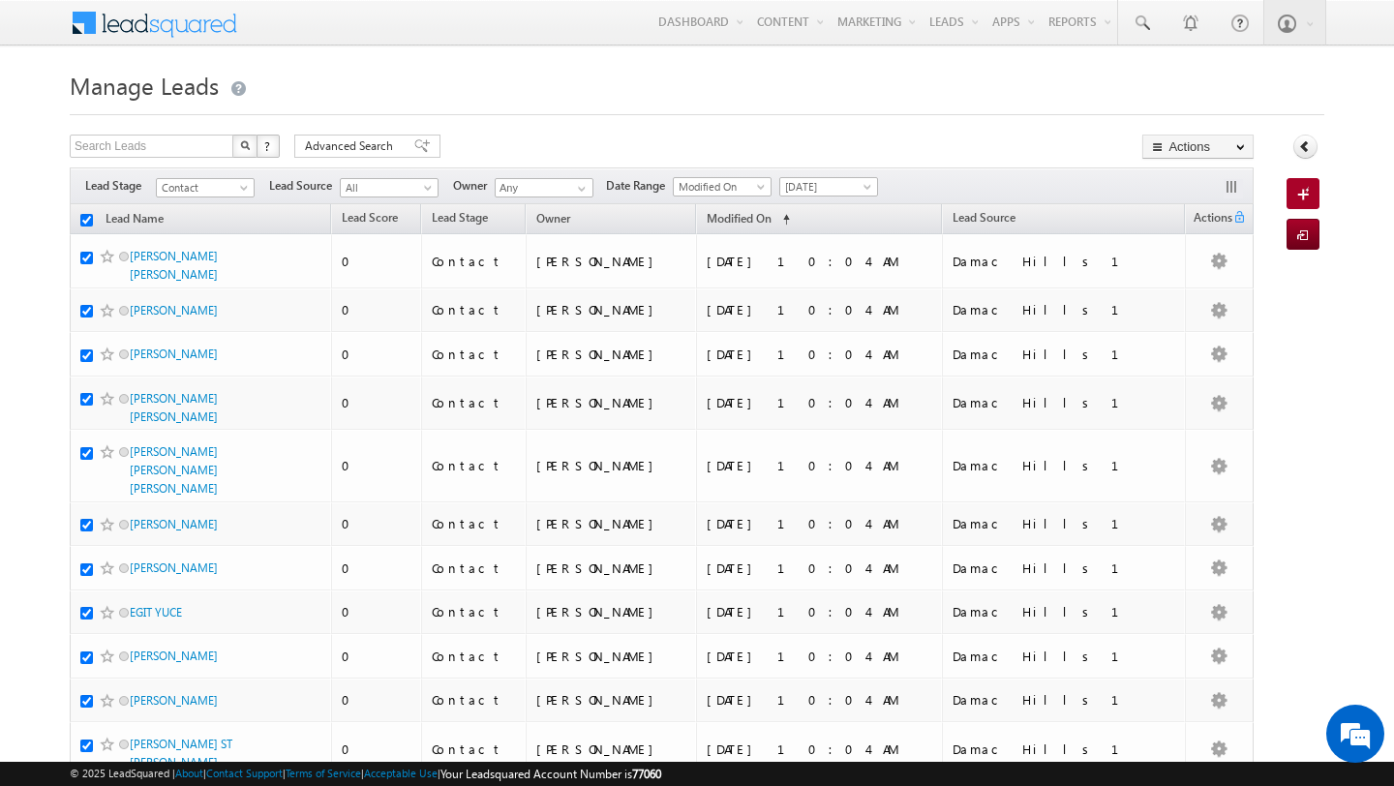
checkbox input "true"
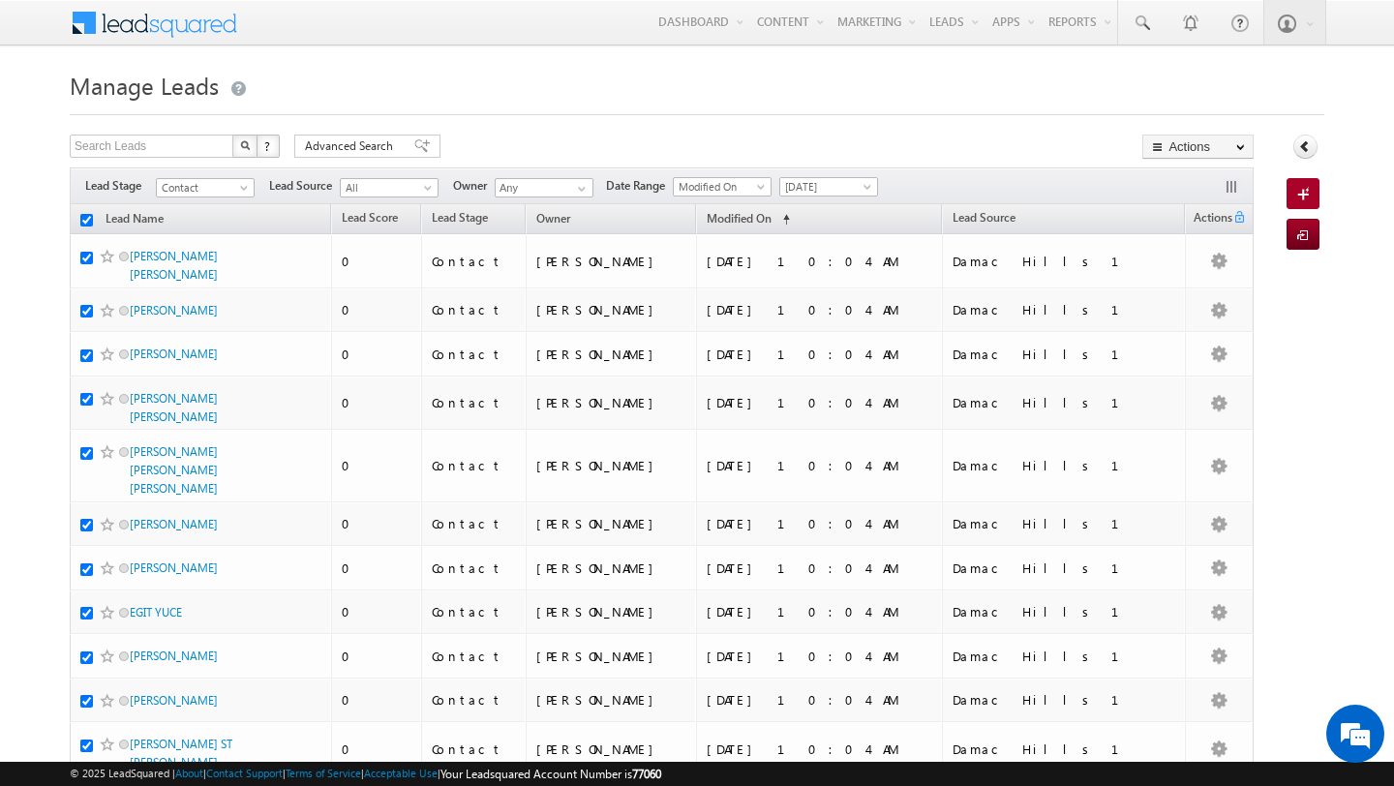
checkbox input "true"
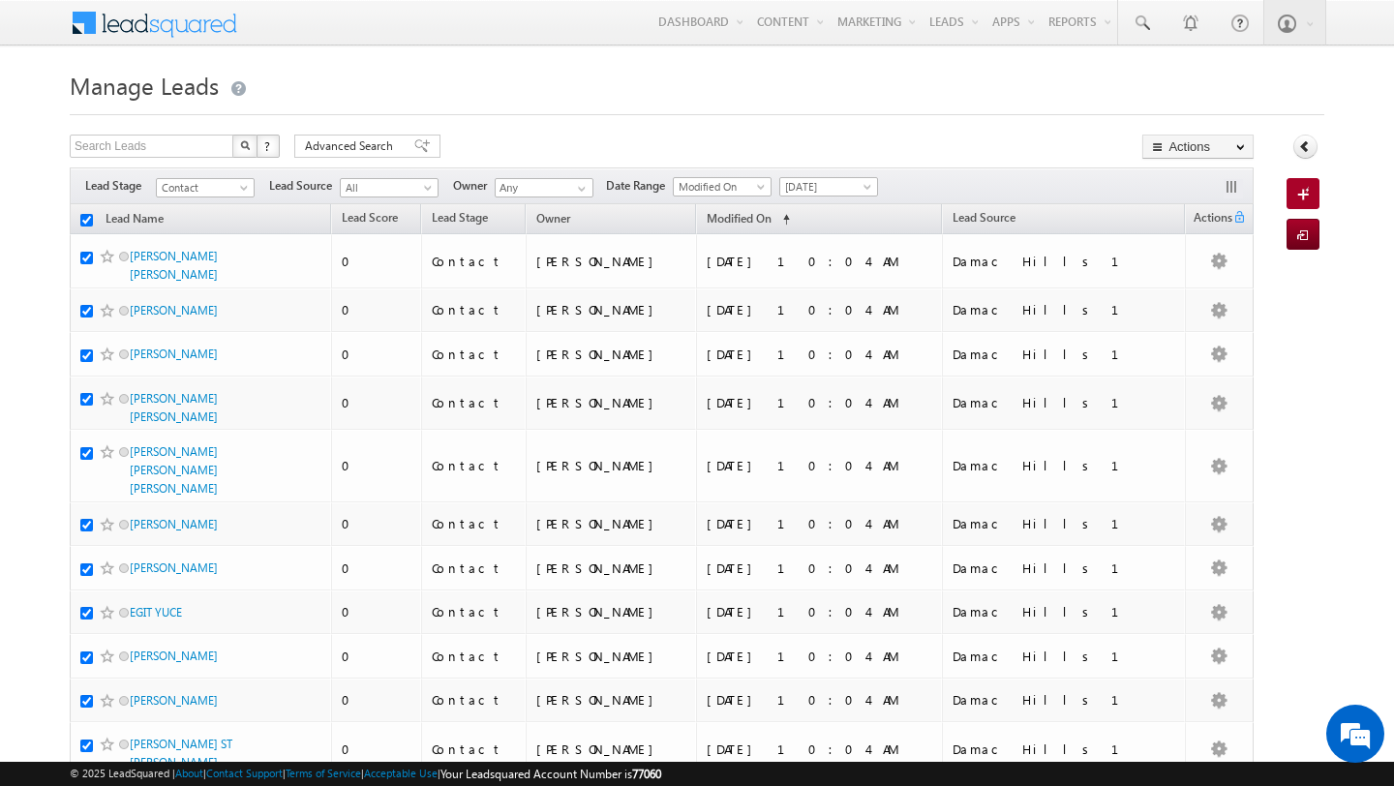
checkbox input "true"
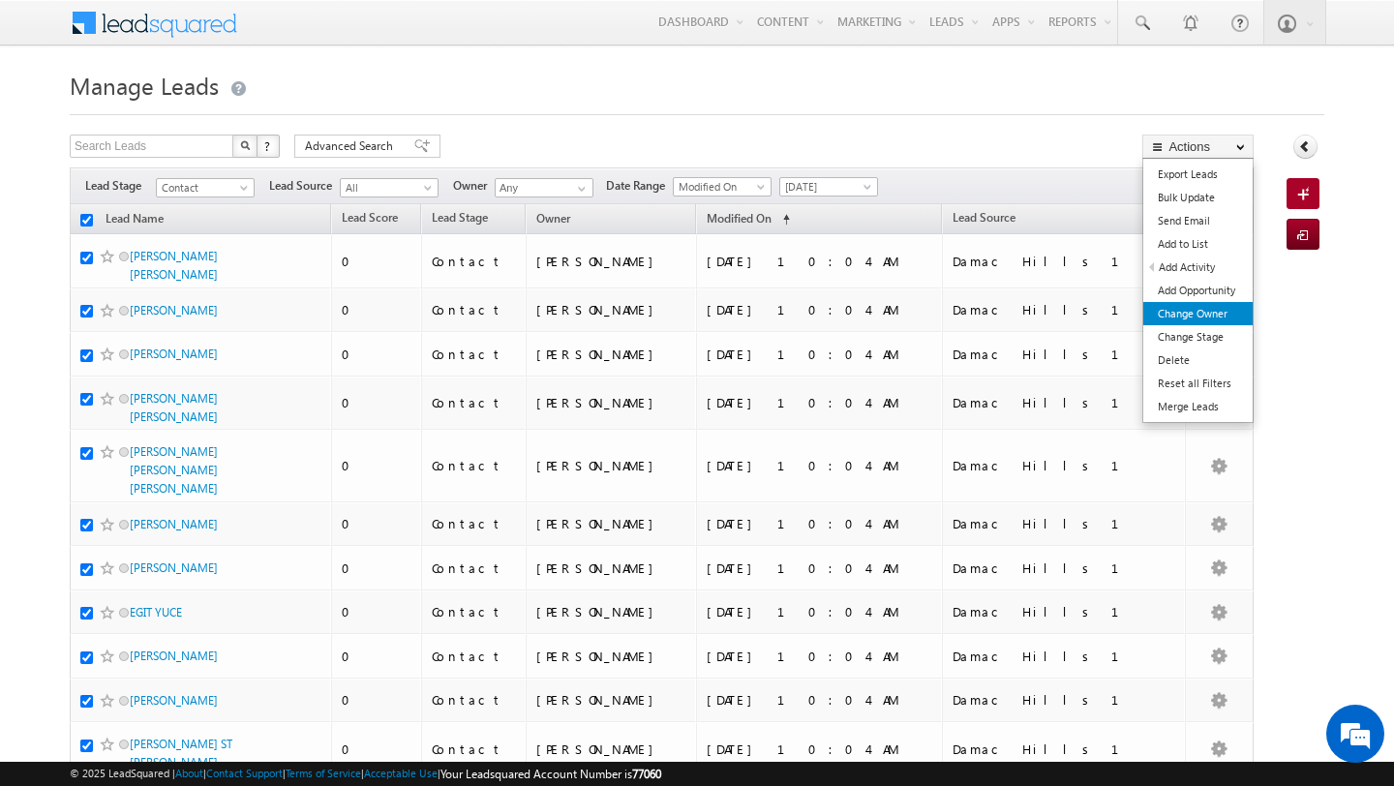
click at [1209, 313] on link "Change Owner" at bounding box center [1197, 313] width 109 height 23
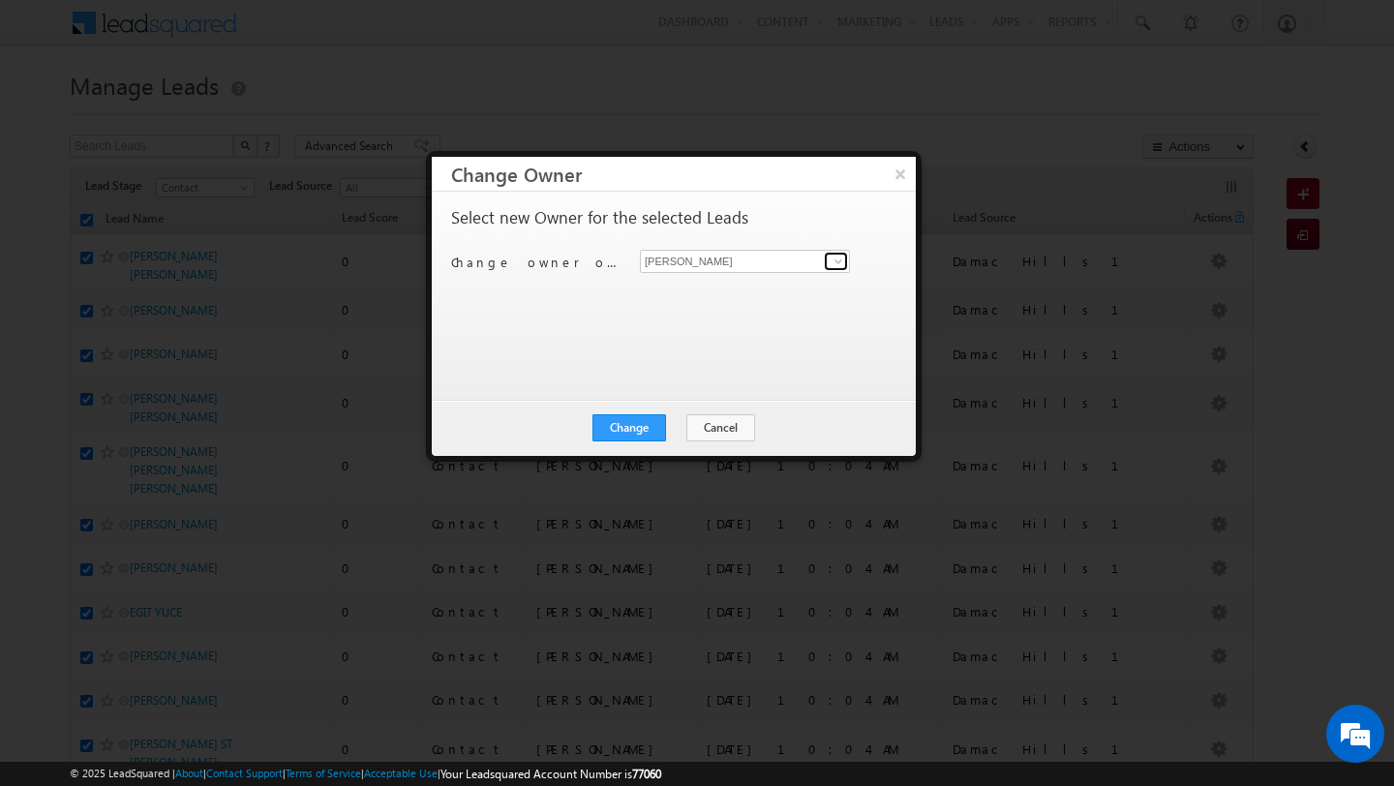
click at [838, 266] on span at bounding box center [838, 261] width 15 height 15
click at [739, 433] on button "Cancel" at bounding box center [720, 427] width 69 height 27
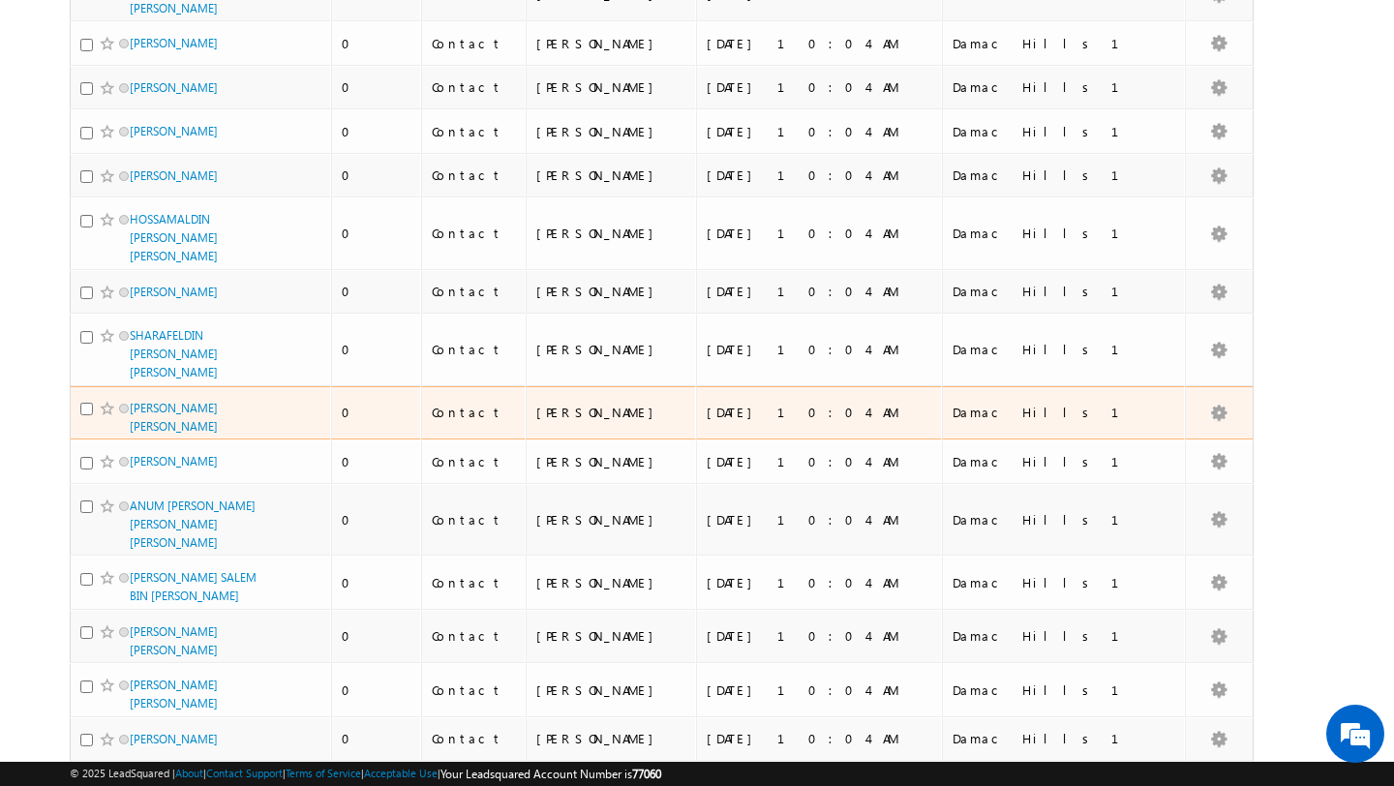
scroll to position [9497, 0]
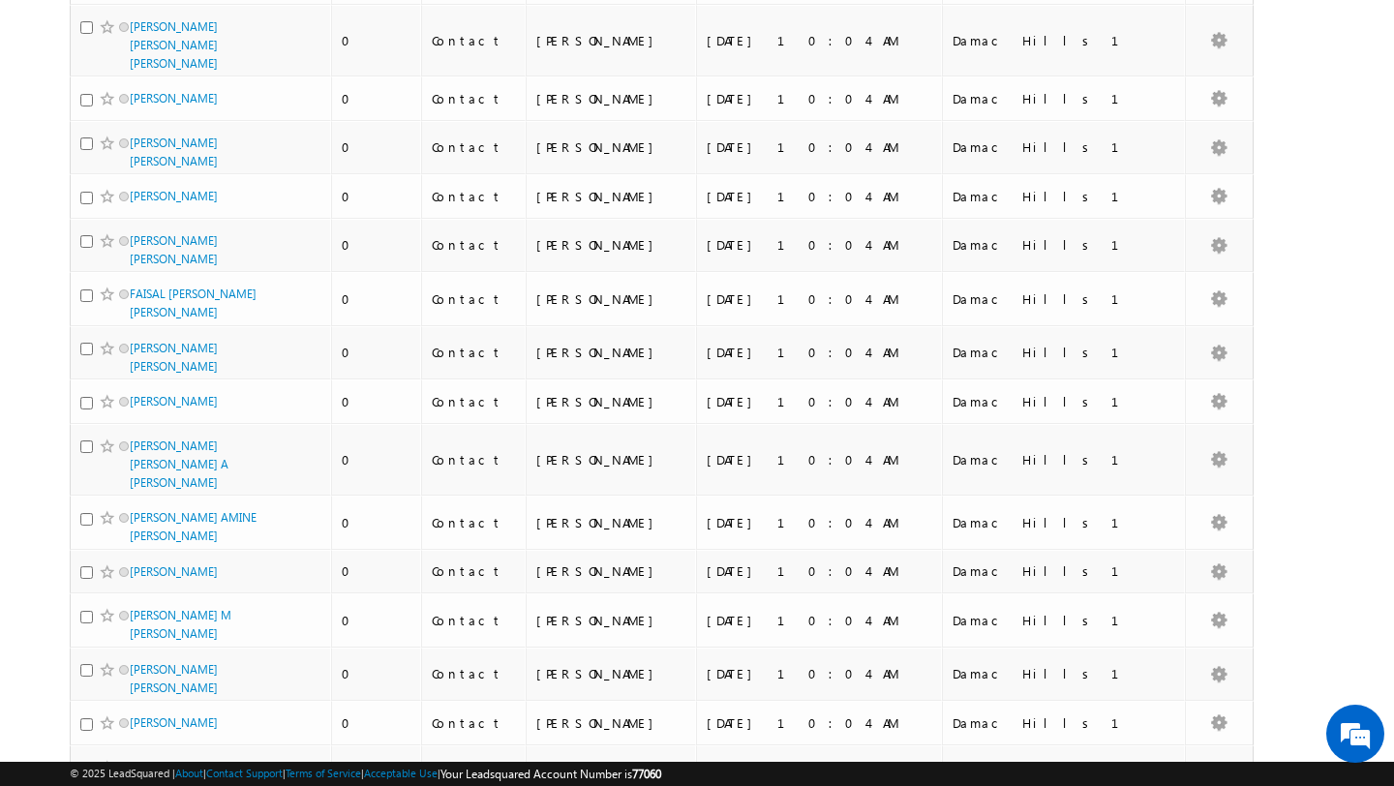
scroll to position [0, 0]
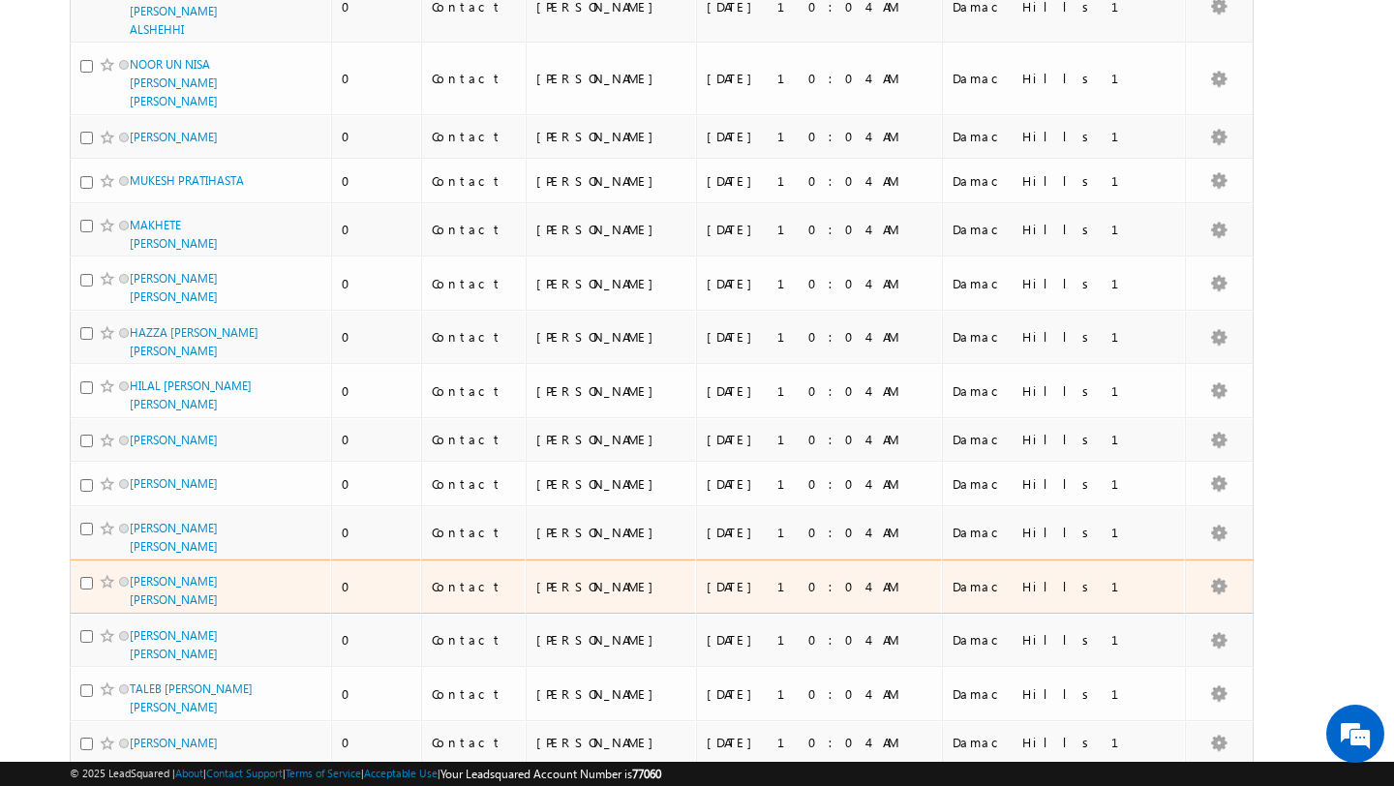
scroll to position [9504, 0]
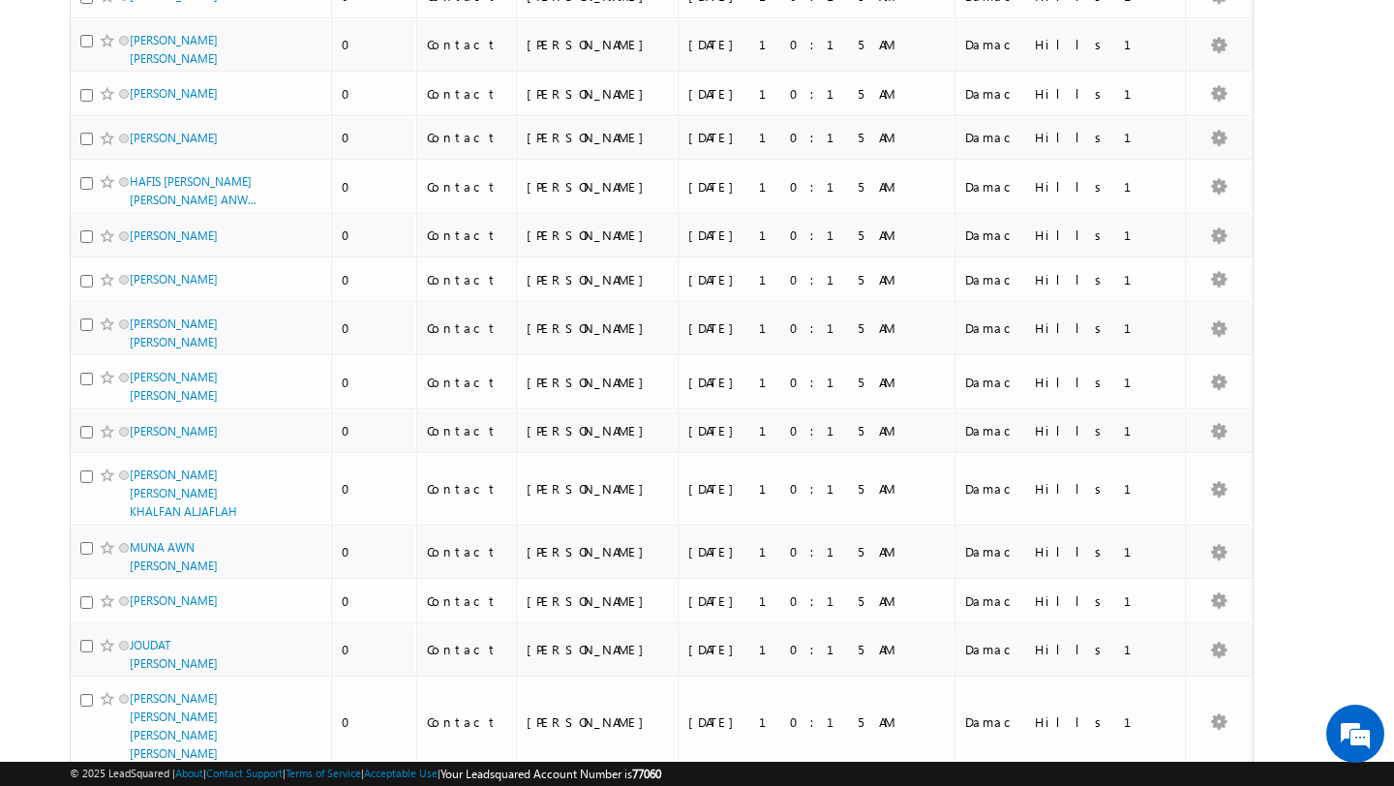
scroll to position [9659, 0]
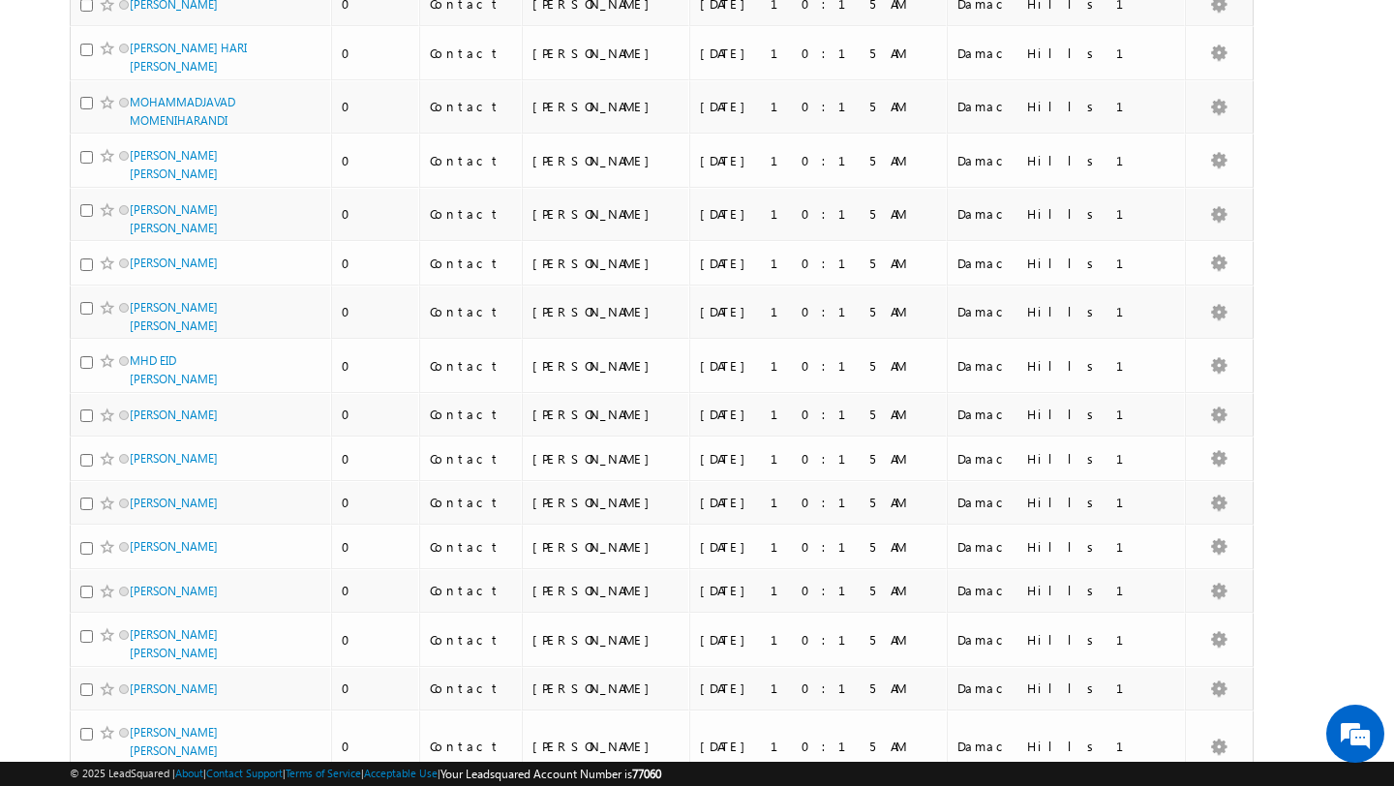
scroll to position [9640, 0]
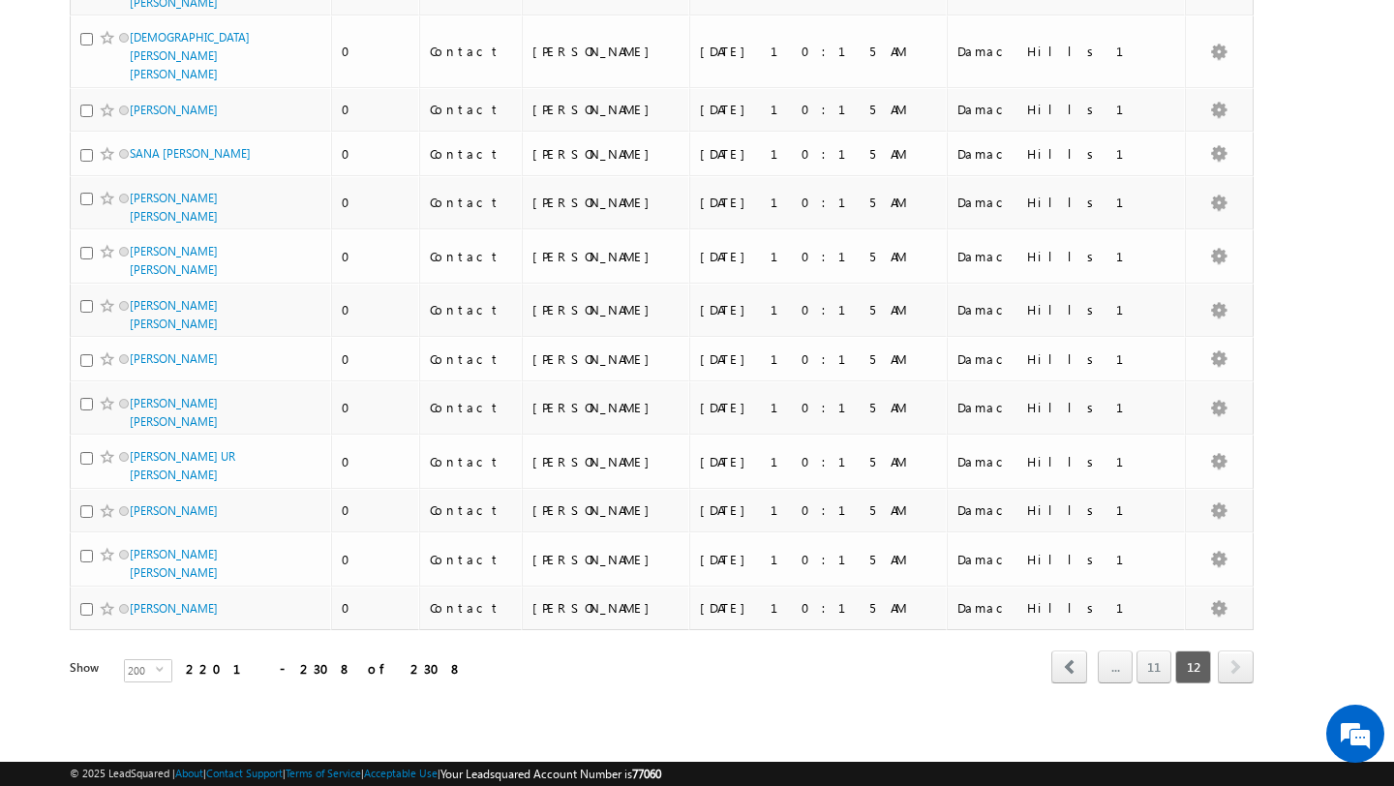
scroll to position [4925, 0]
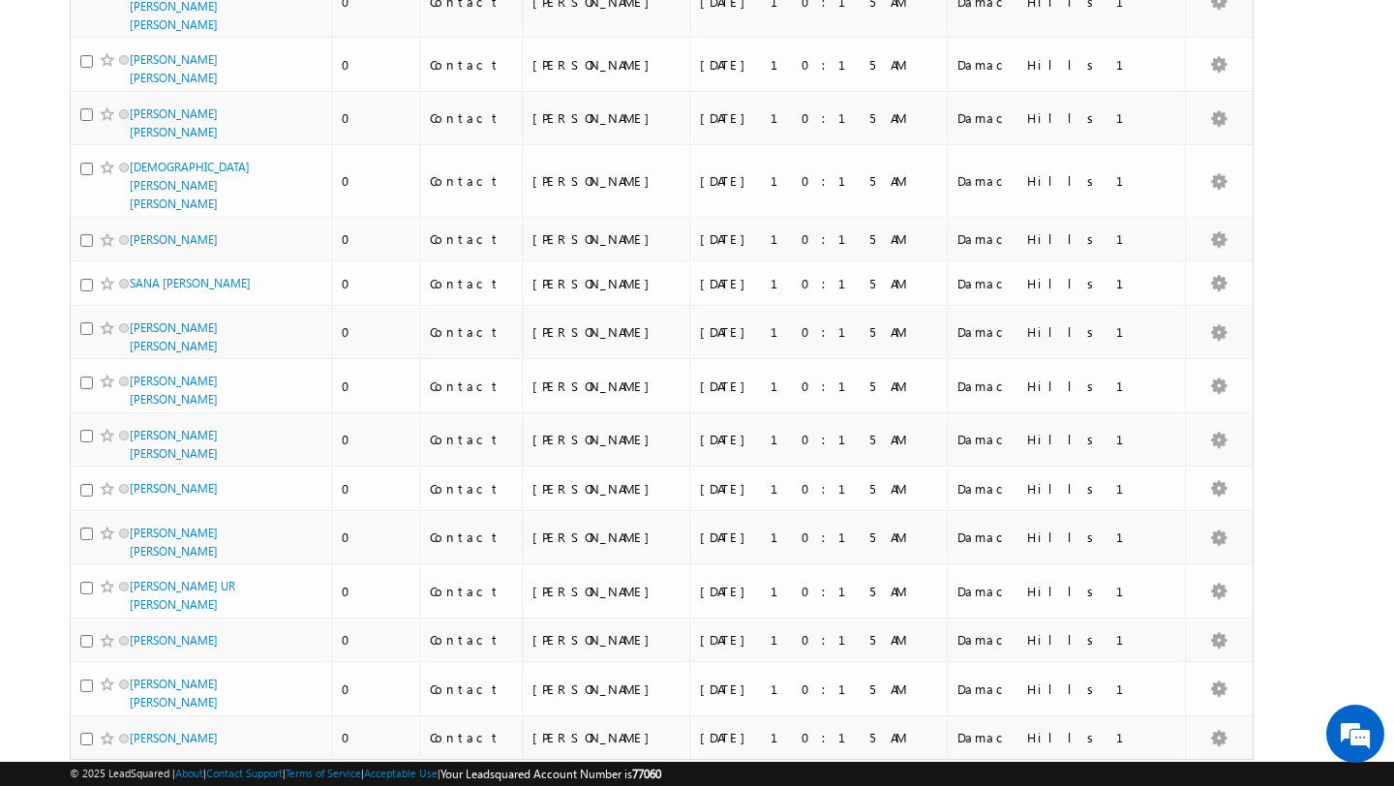
click at [1241, 780] on span "next" at bounding box center [1236, 796] width 36 height 33
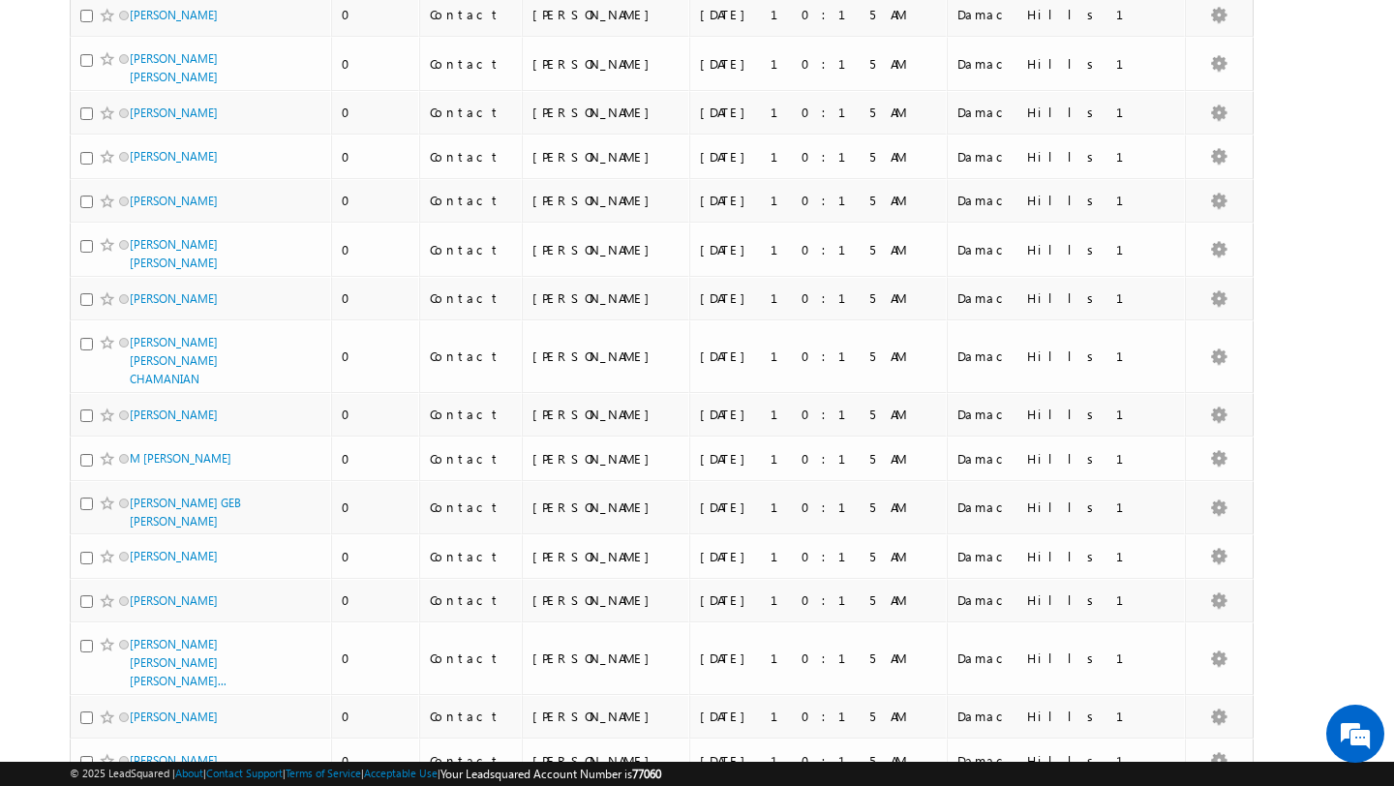
scroll to position [0, 0]
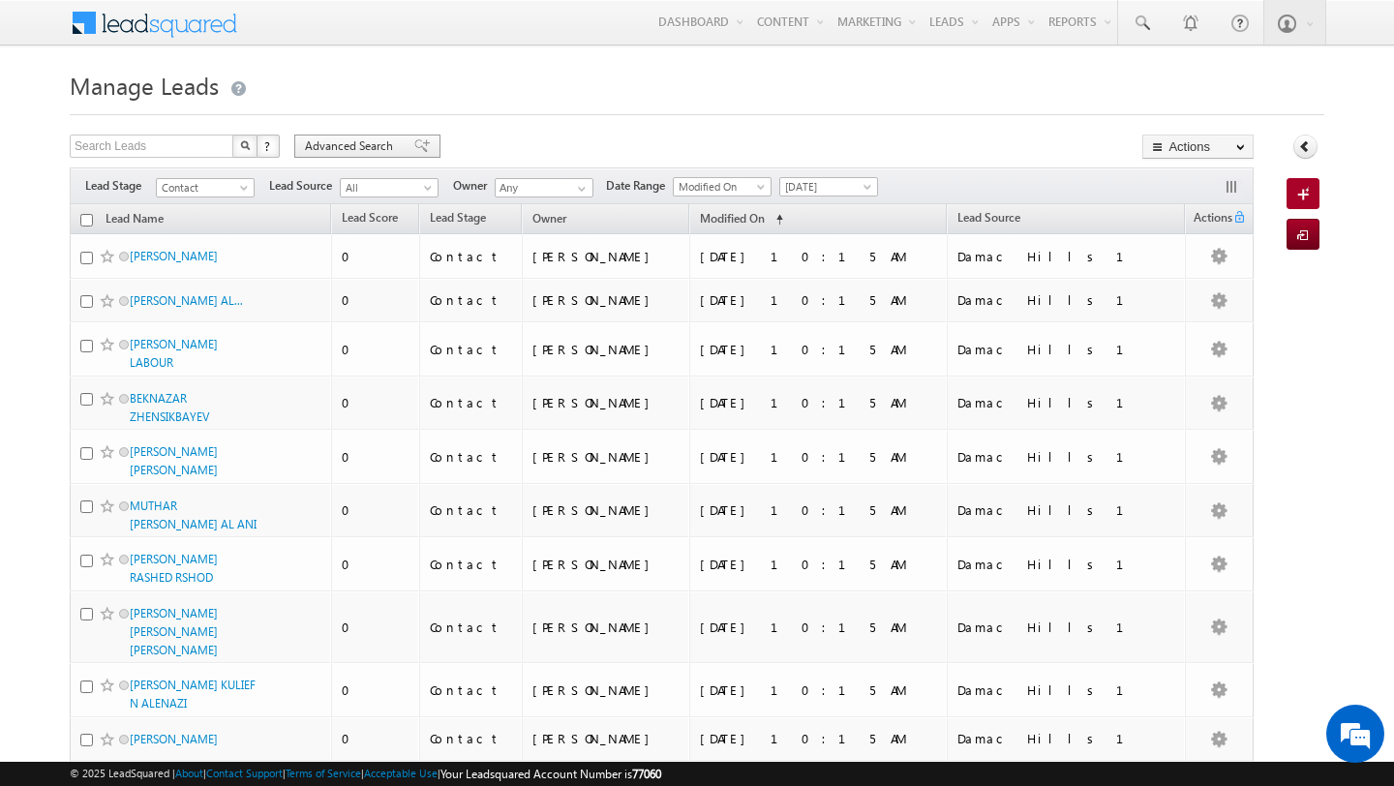
click at [373, 144] on span "Advanced Search" at bounding box center [352, 145] width 94 height 17
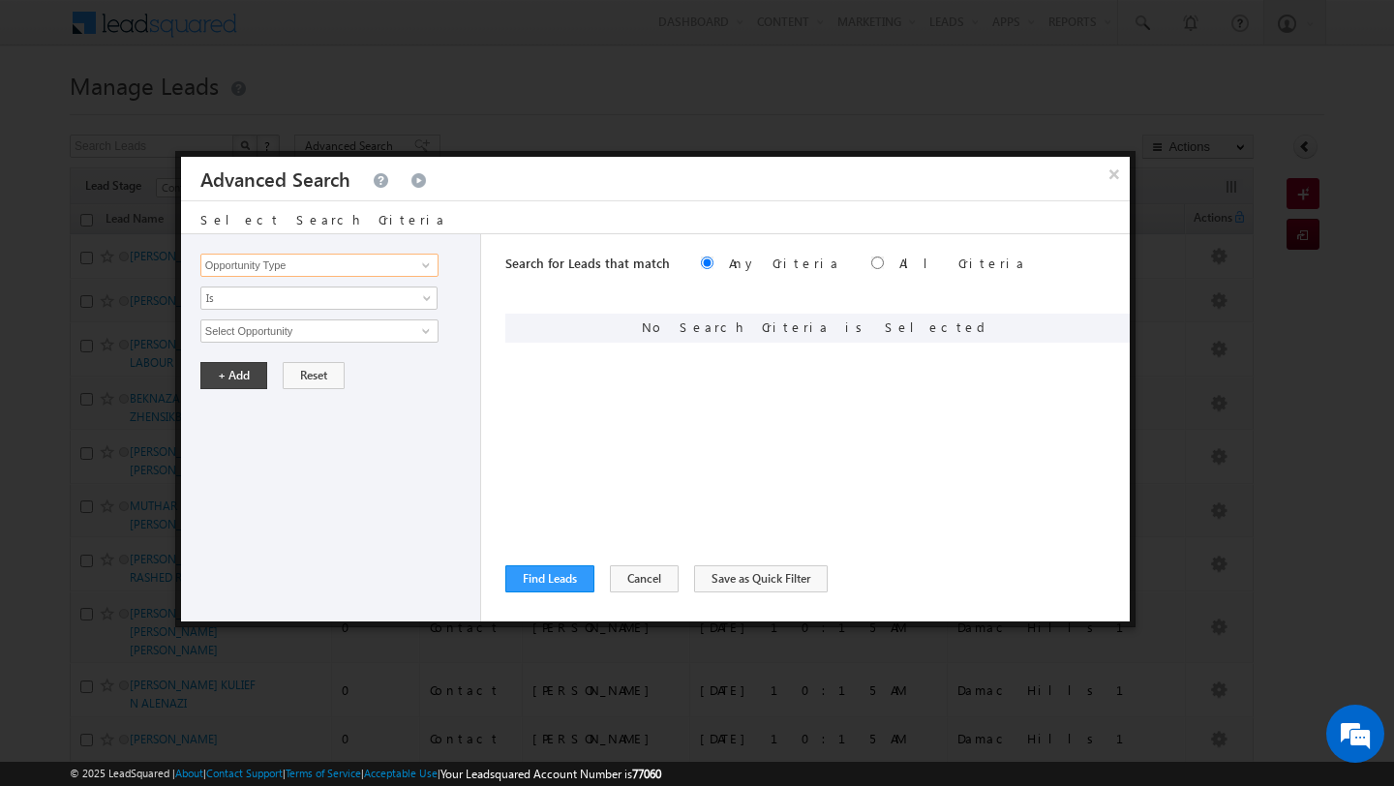
click at [379, 254] on input "Opportunity Type" at bounding box center [319, 265] width 238 height 23
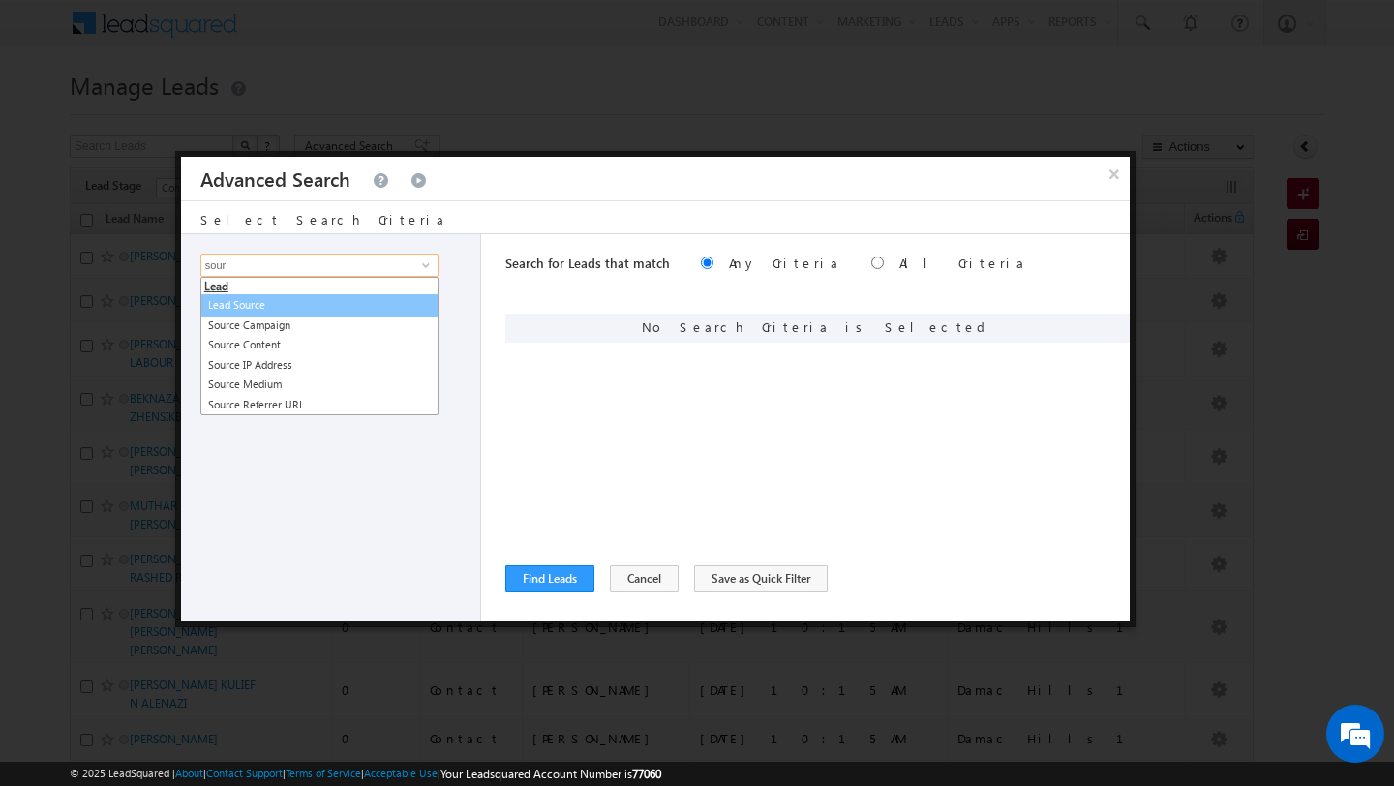
click at [331, 314] on link "Lead Source" at bounding box center [319, 305] width 238 height 22
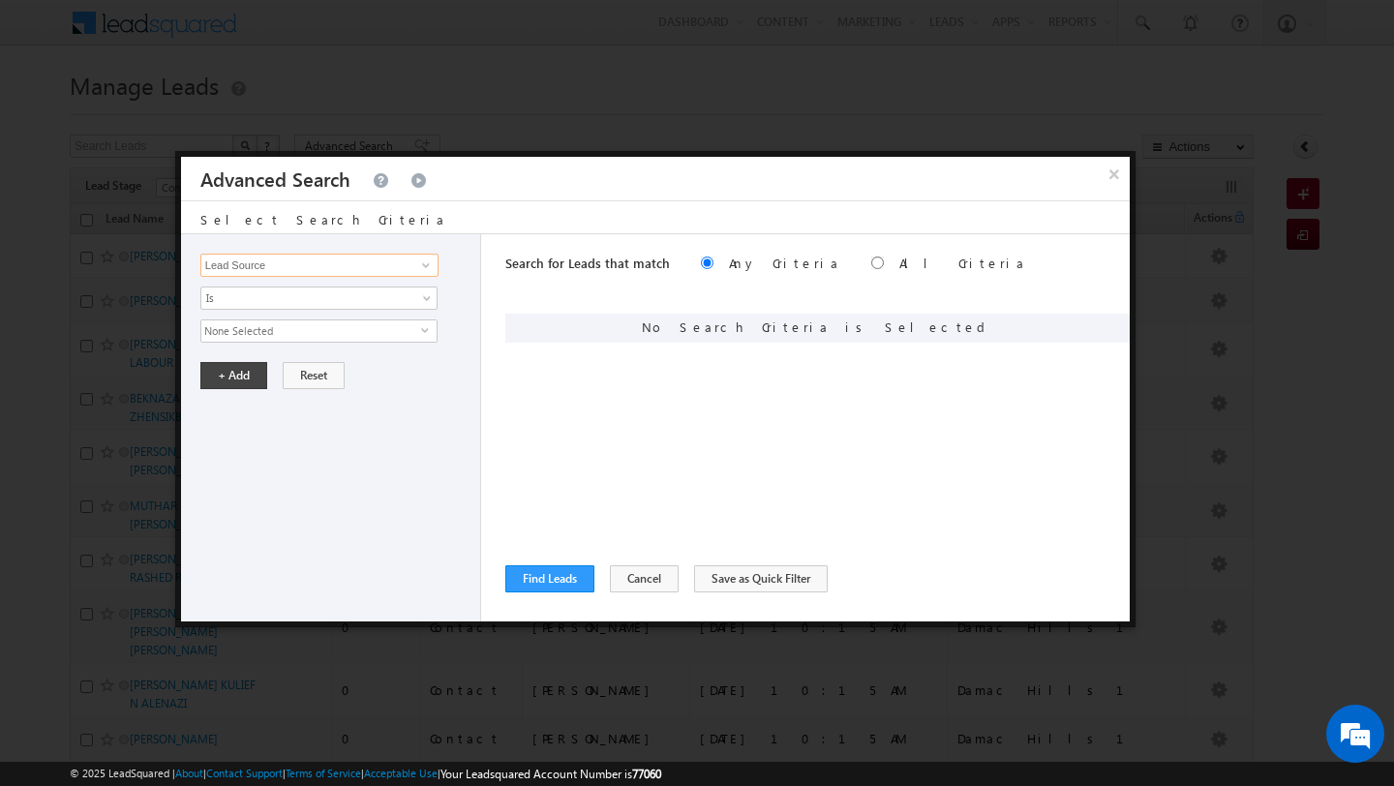
type input "Lead Source"
click at [316, 325] on span "None Selected" at bounding box center [311, 330] width 220 height 21
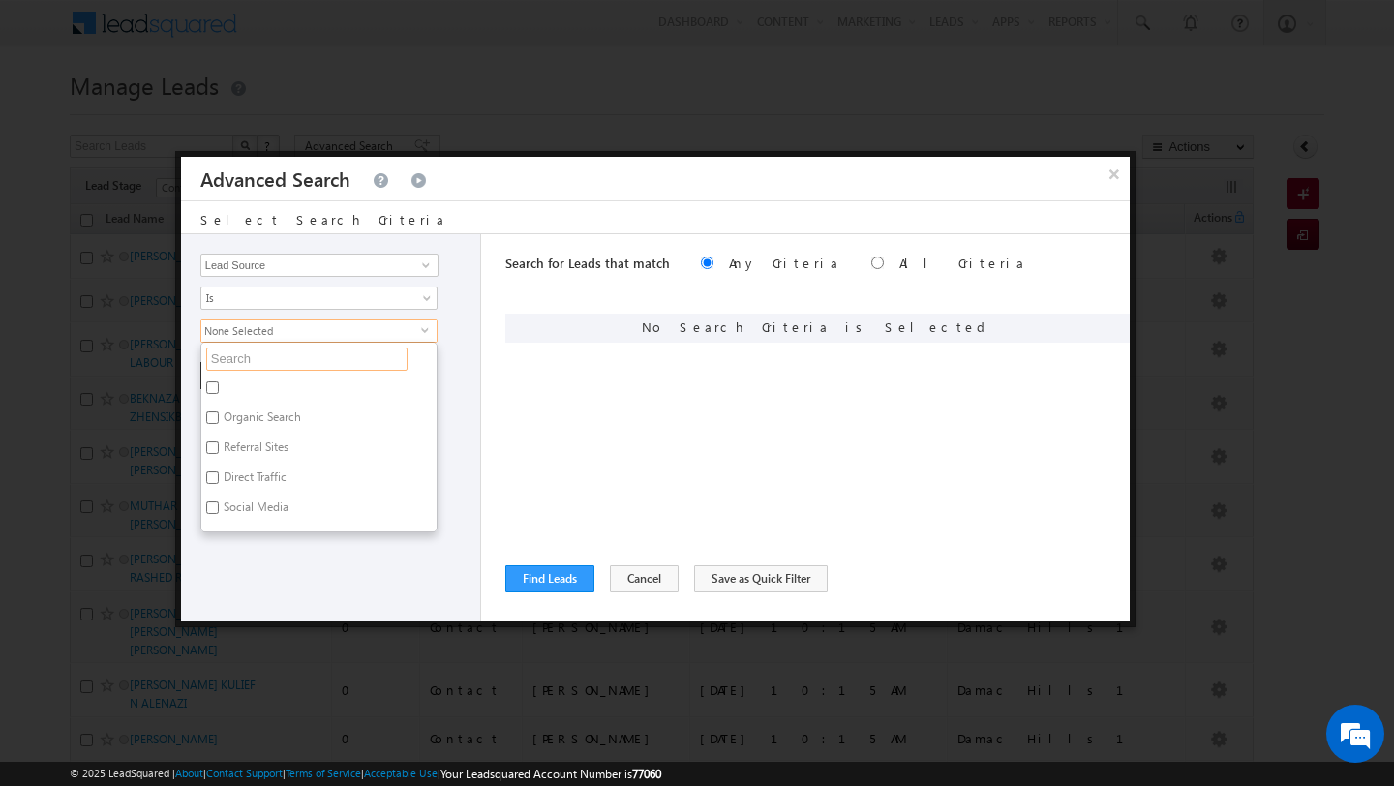
click at [314, 349] on input "text" at bounding box center [306, 359] width 201 height 23
type input "dubai"
type input "dubai hill"
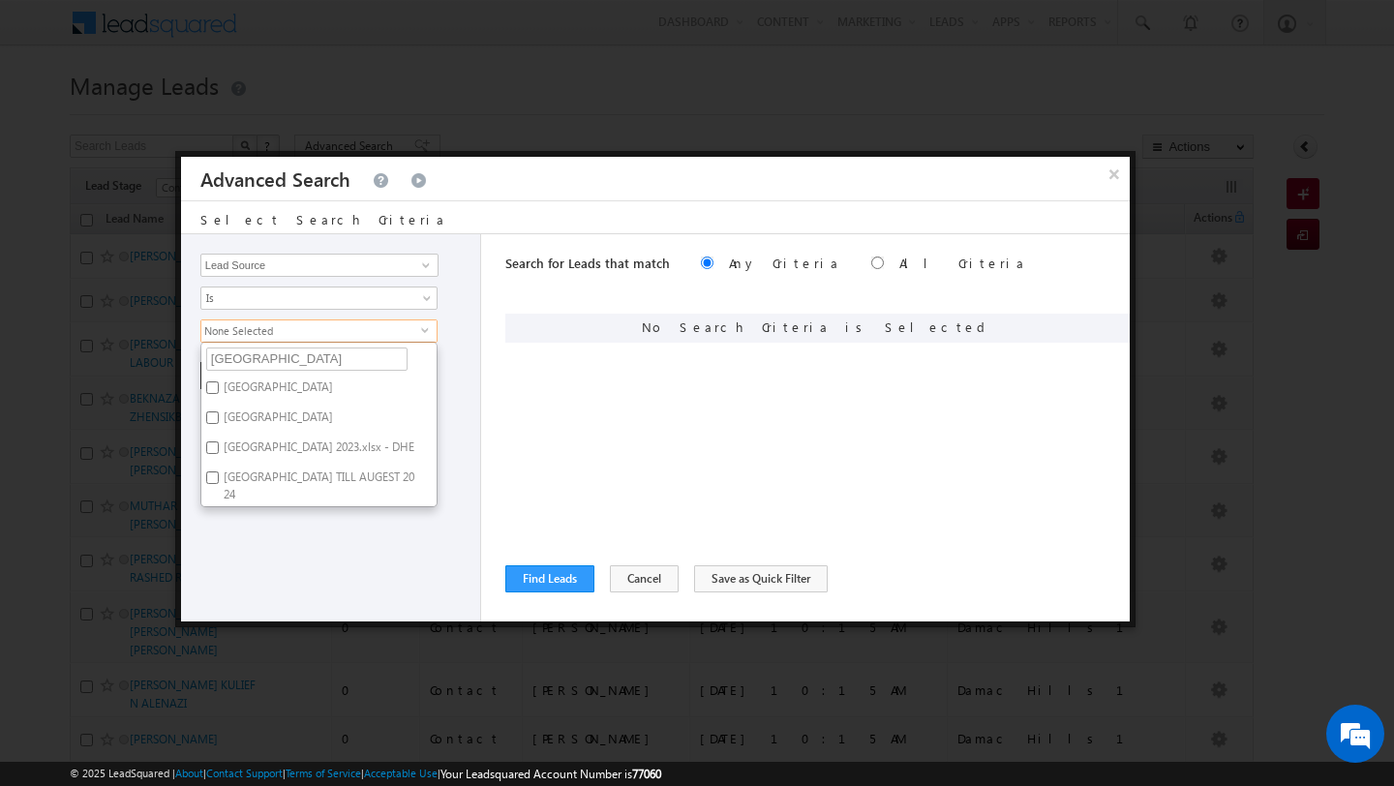
click at [267, 407] on label "Dubai Hills Estate" at bounding box center [276, 421] width 151 height 30
click at [219, 411] on input "Dubai Hills Estate" at bounding box center [212, 417] width 13 height 13
checkbox input "true"
click at [271, 546] on div "Opportunity Type Lead Activity Task Sales Group Prospect Id Address 1 Address 2…" at bounding box center [331, 427] width 300 height 387
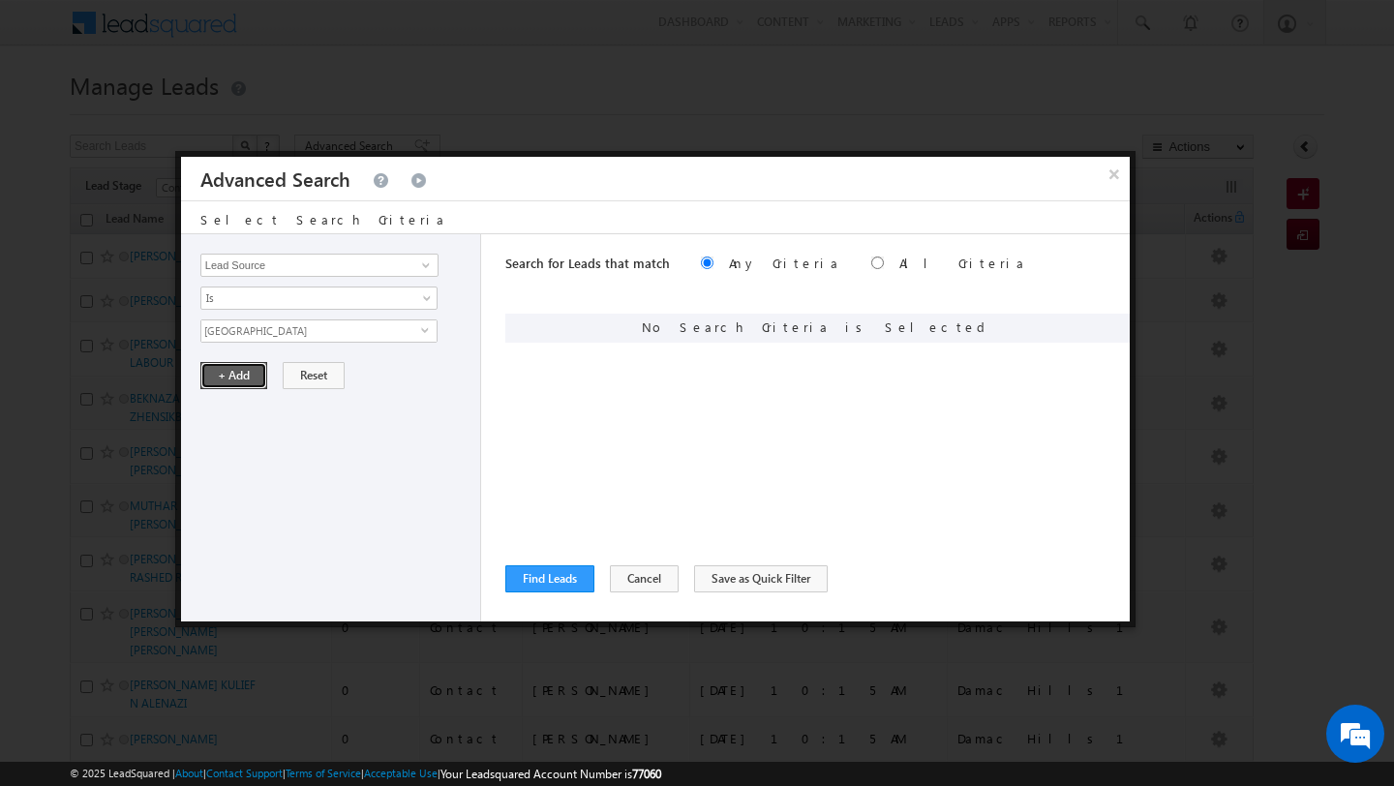
click at [226, 372] on button "+ Add" at bounding box center [233, 375] width 67 height 27
click at [562, 584] on button "Find Leads" at bounding box center [549, 578] width 89 height 27
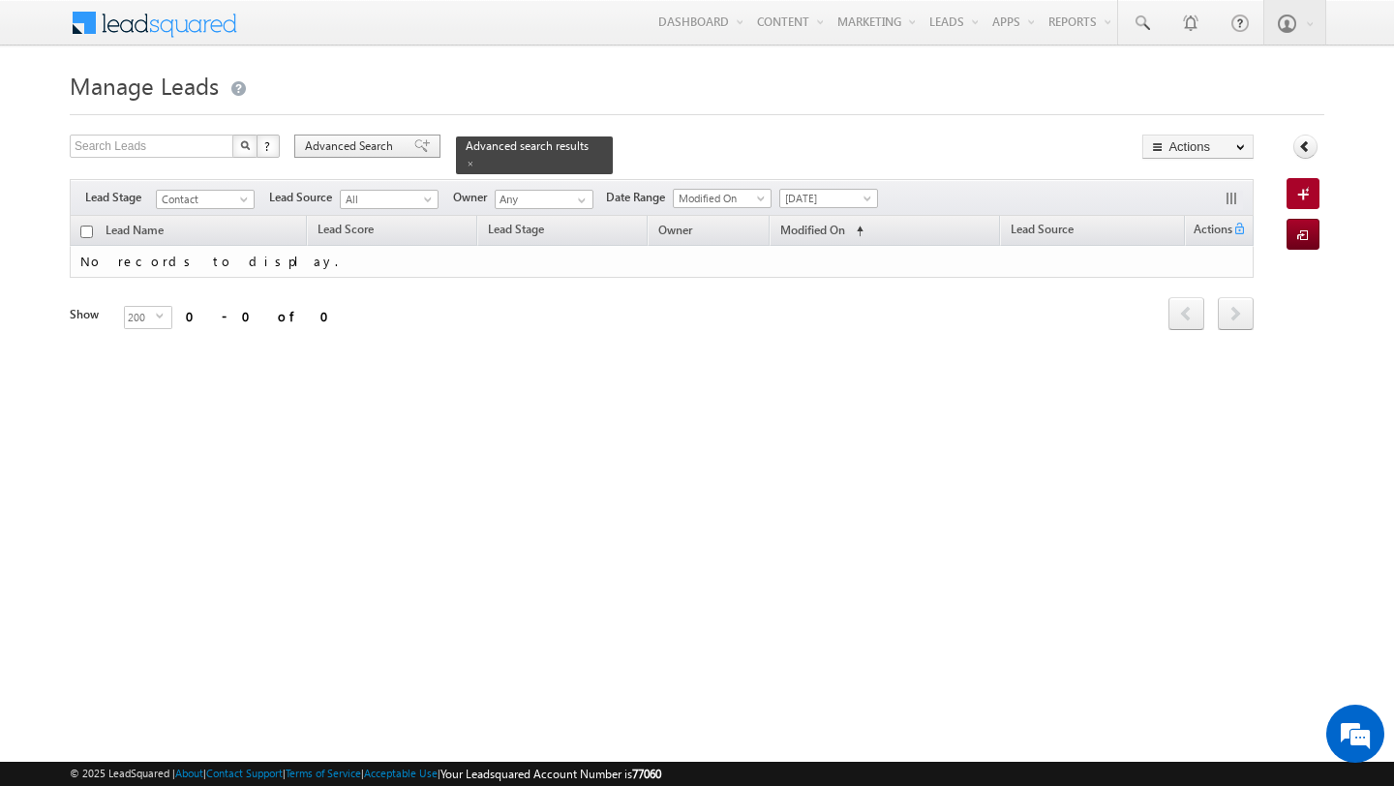
click at [368, 154] on span "Advanced Search" at bounding box center [352, 145] width 94 height 17
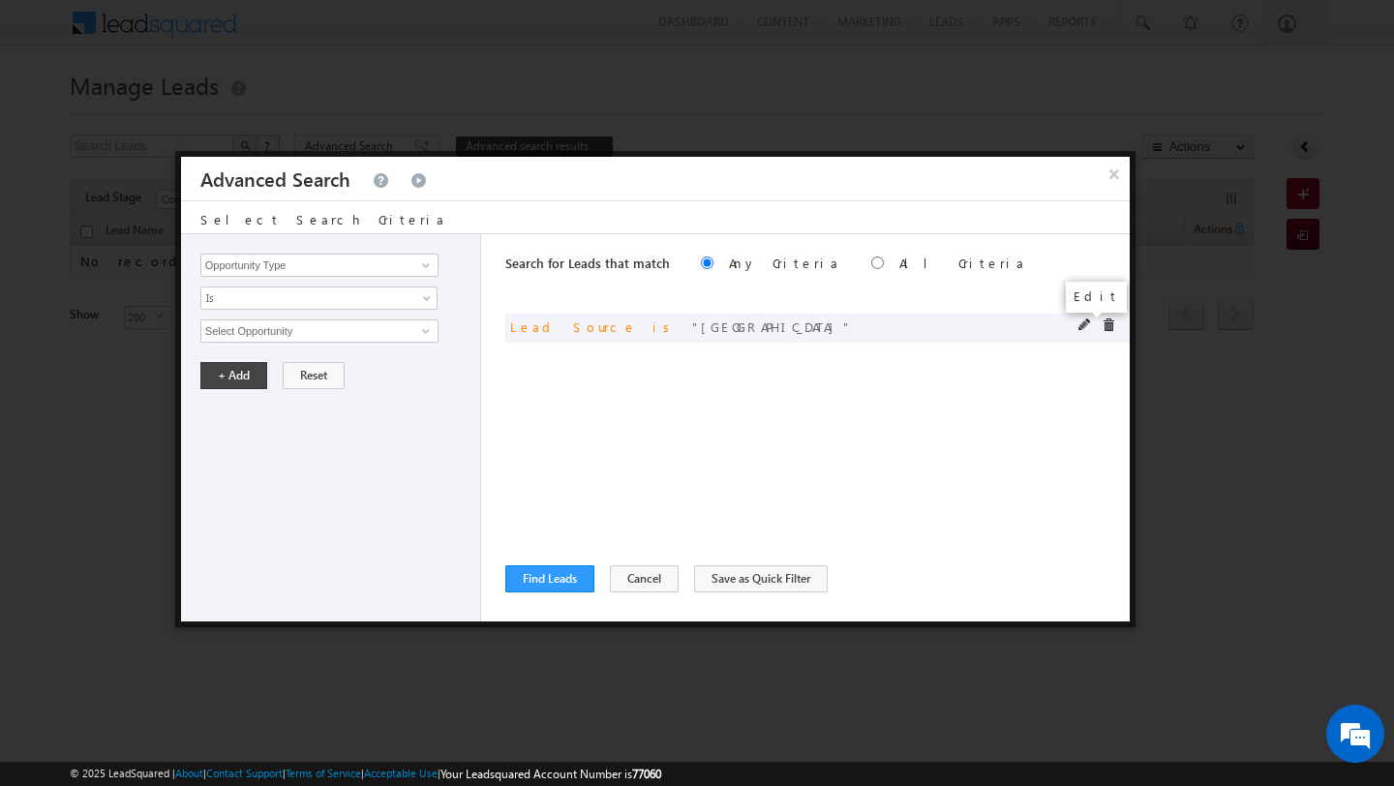
click at [1084, 326] on span at bounding box center [1085, 325] width 14 height 14
click at [421, 335] on span "select" at bounding box center [428, 336] width 15 height 33
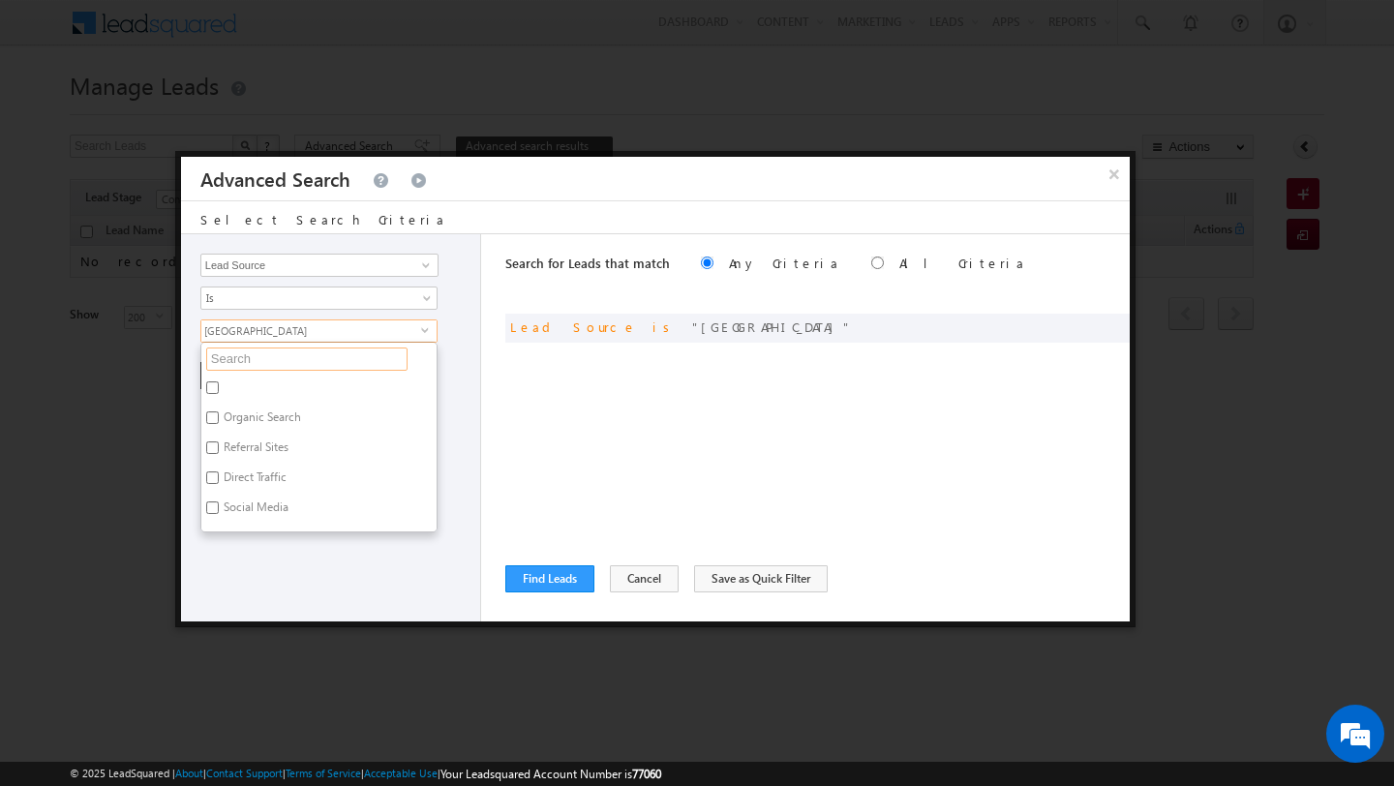
click at [340, 371] on input "text" at bounding box center [306, 359] width 201 height 23
type input "du"
type input "dubai"
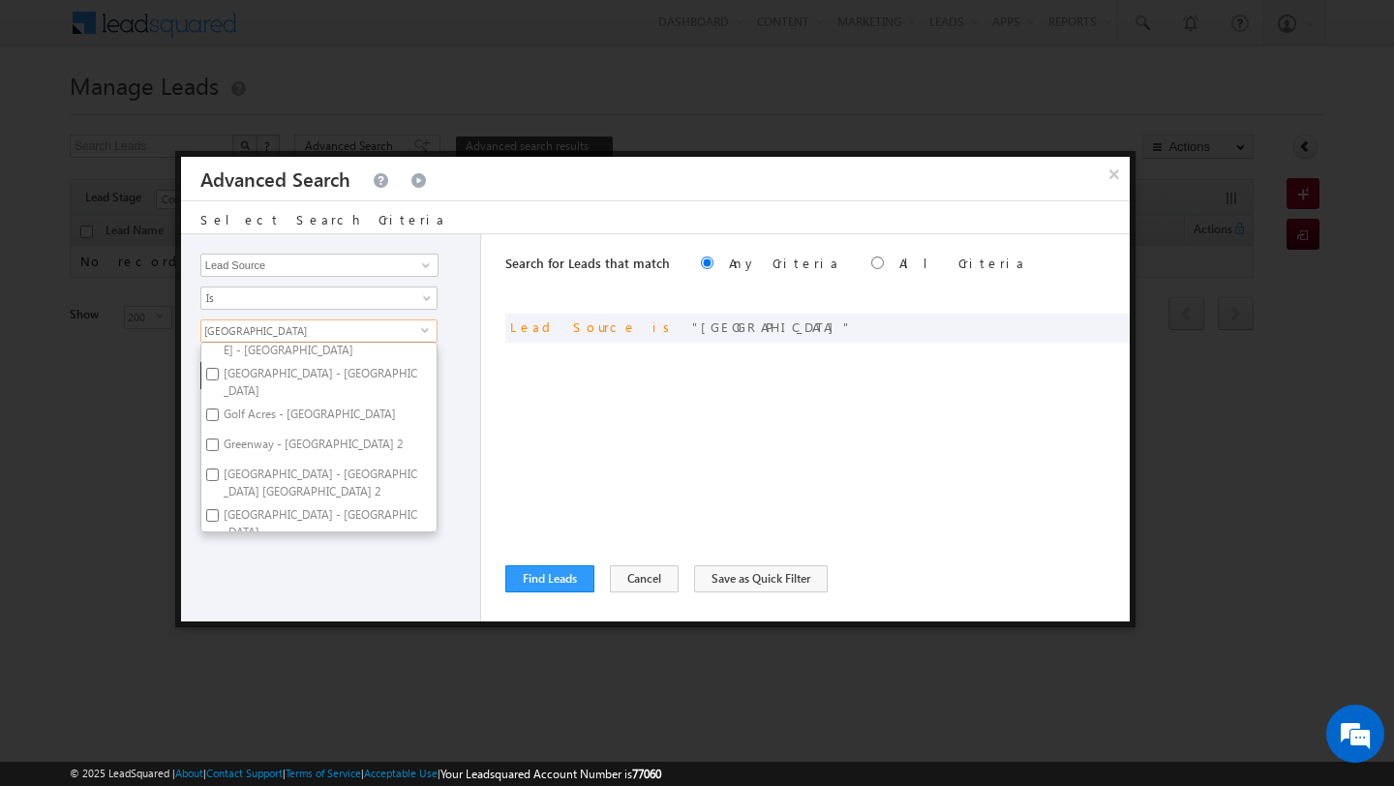
scroll to position [1188, 0]
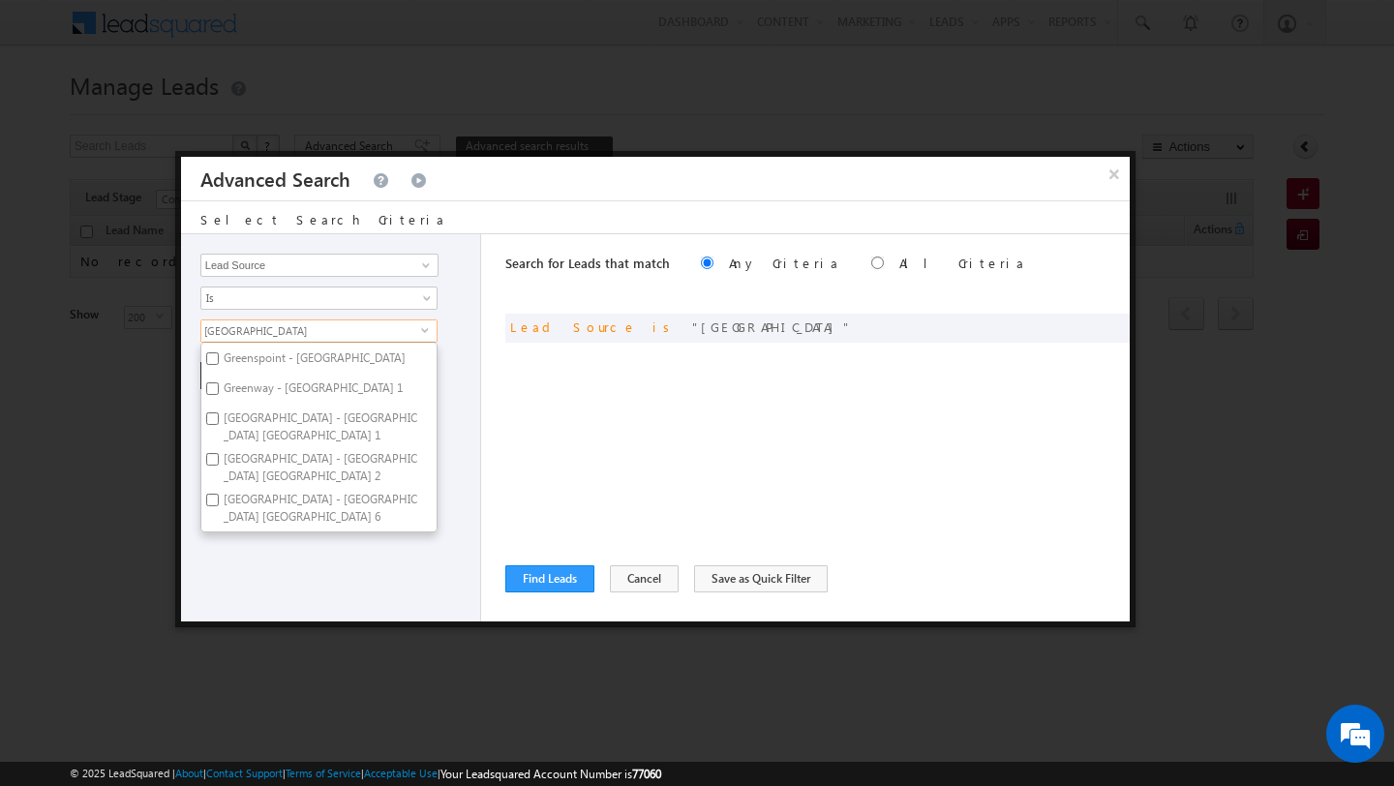
click at [280, 640] on label "Dubai Hills Estate" at bounding box center [276, 655] width 151 height 30
click at [219, 646] on input "Dubai Hills Estate" at bounding box center [212, 652] width 13 height 13
checkbox input "false"
click at [526, 486] on div "Search for Leads that match Any Criteria All Criteria Note that the current tri…" at bounding box center [817, 427] width 624 height 387
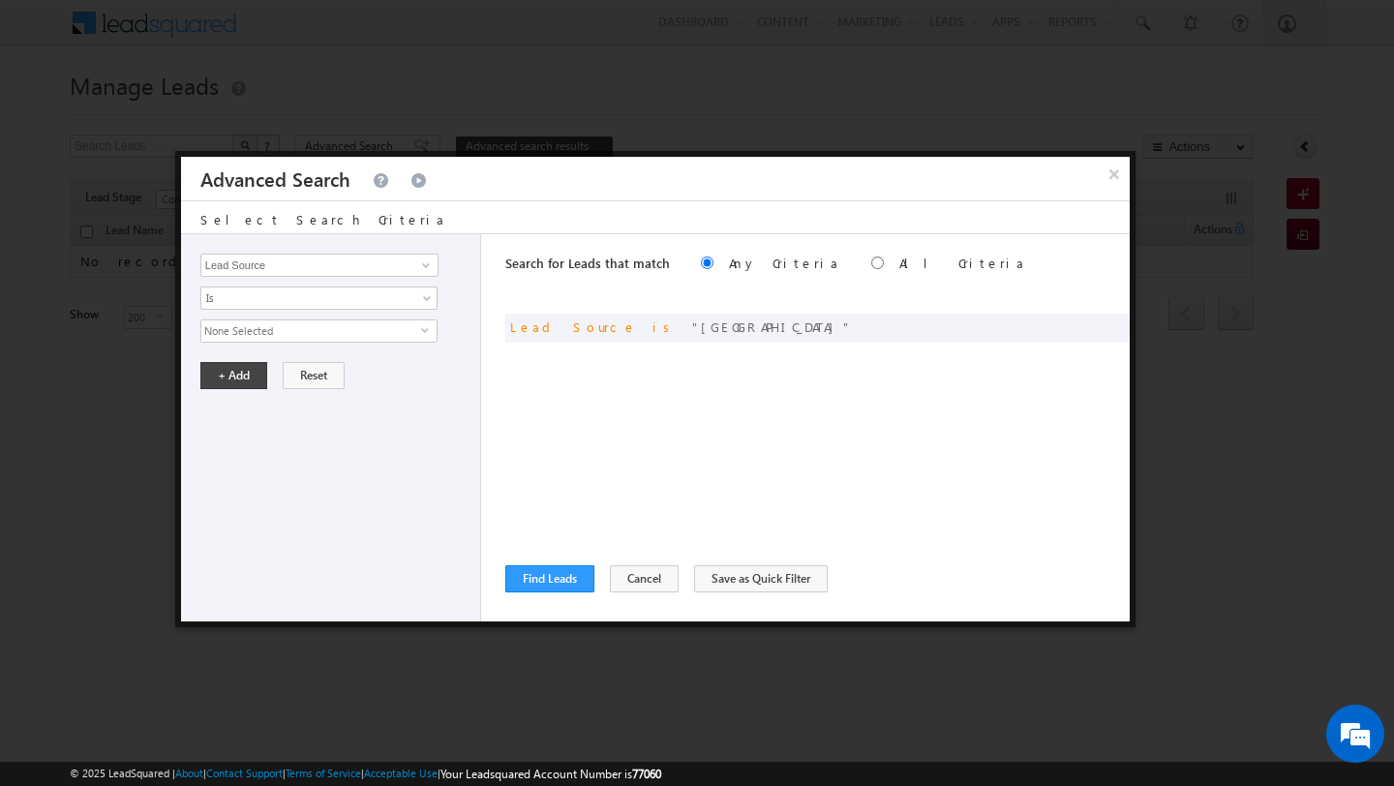
click at [637, 562] on div "Search for Leads that match Any Criteria All Criteria Note that the current tri…" at bounding box center [817, 427] width 624 height 387
click at [1109, 180] on button "×" at bounding box center [1114, 174] width 32 height 34
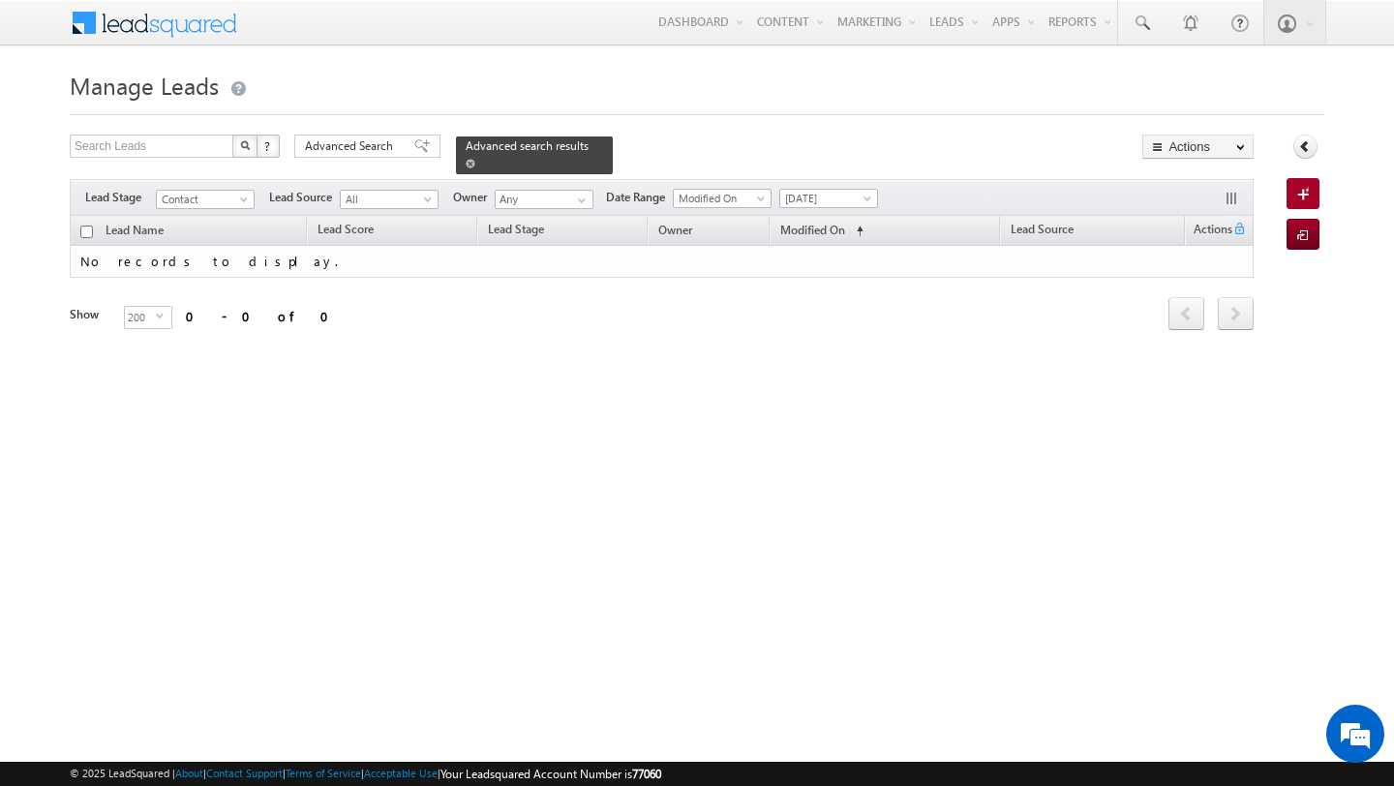
click at [466, 161] on span at bounding box center [471, 164] width 10 height 10
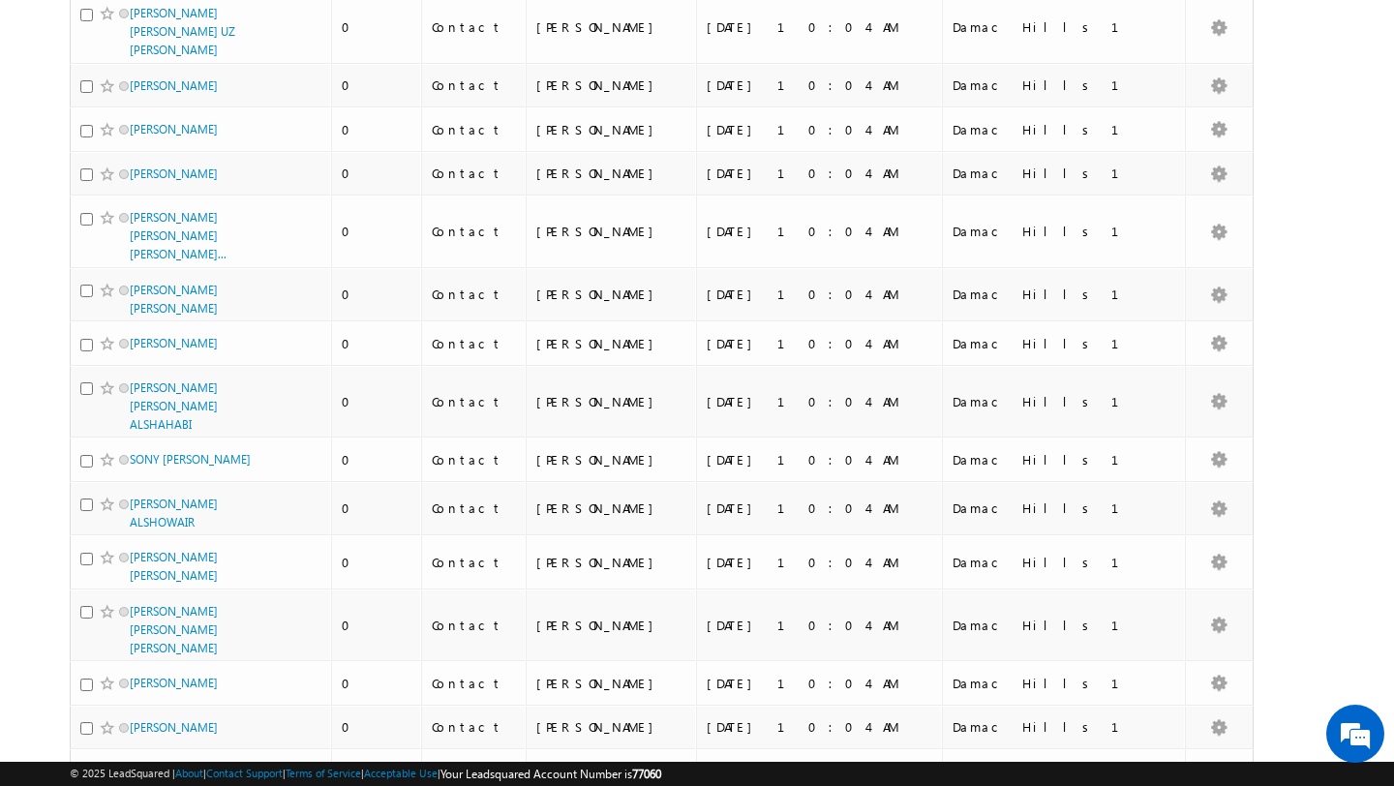
scroll to position [1590, 0]
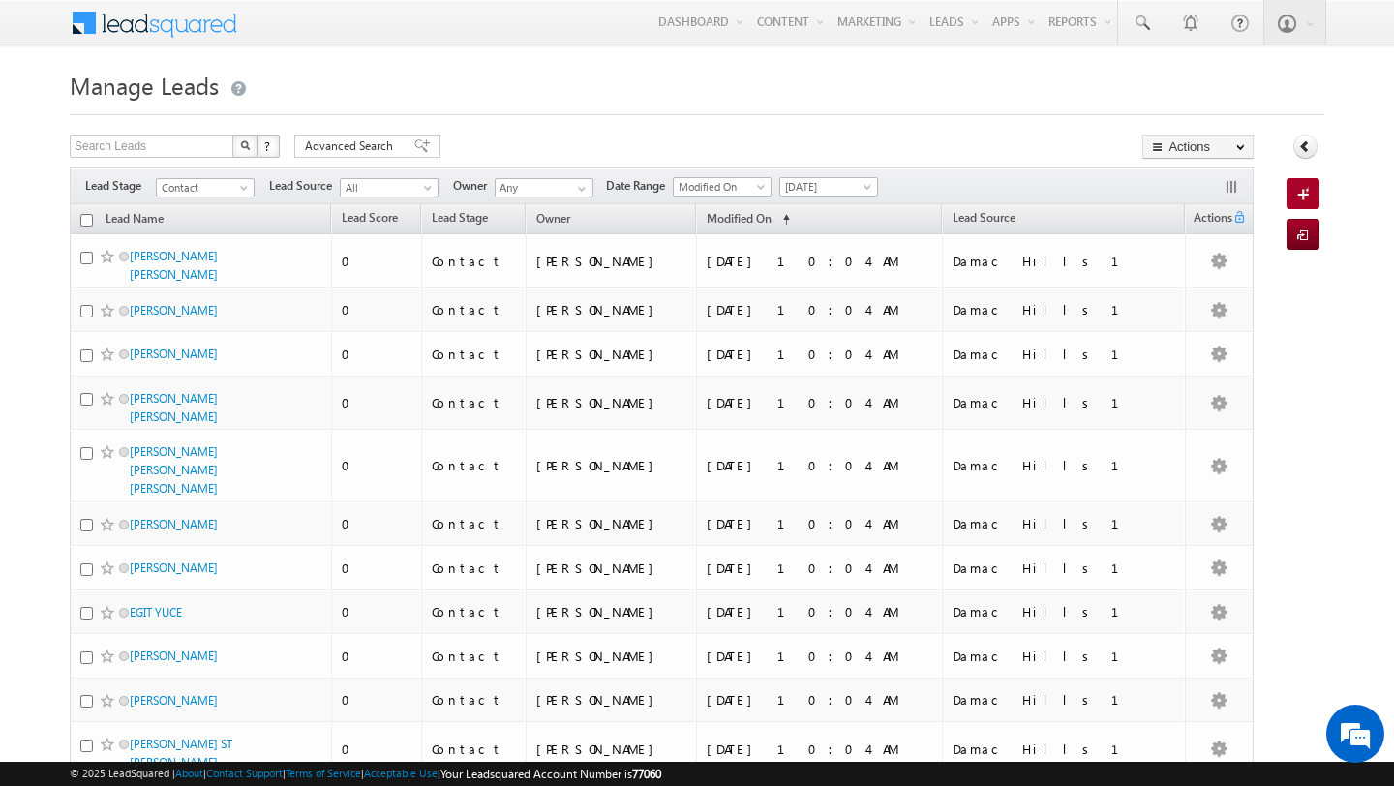
click at [84, 225] on input "checkbox" at bounding box center [86, 220] width 13 height 13
checkbox input "true"
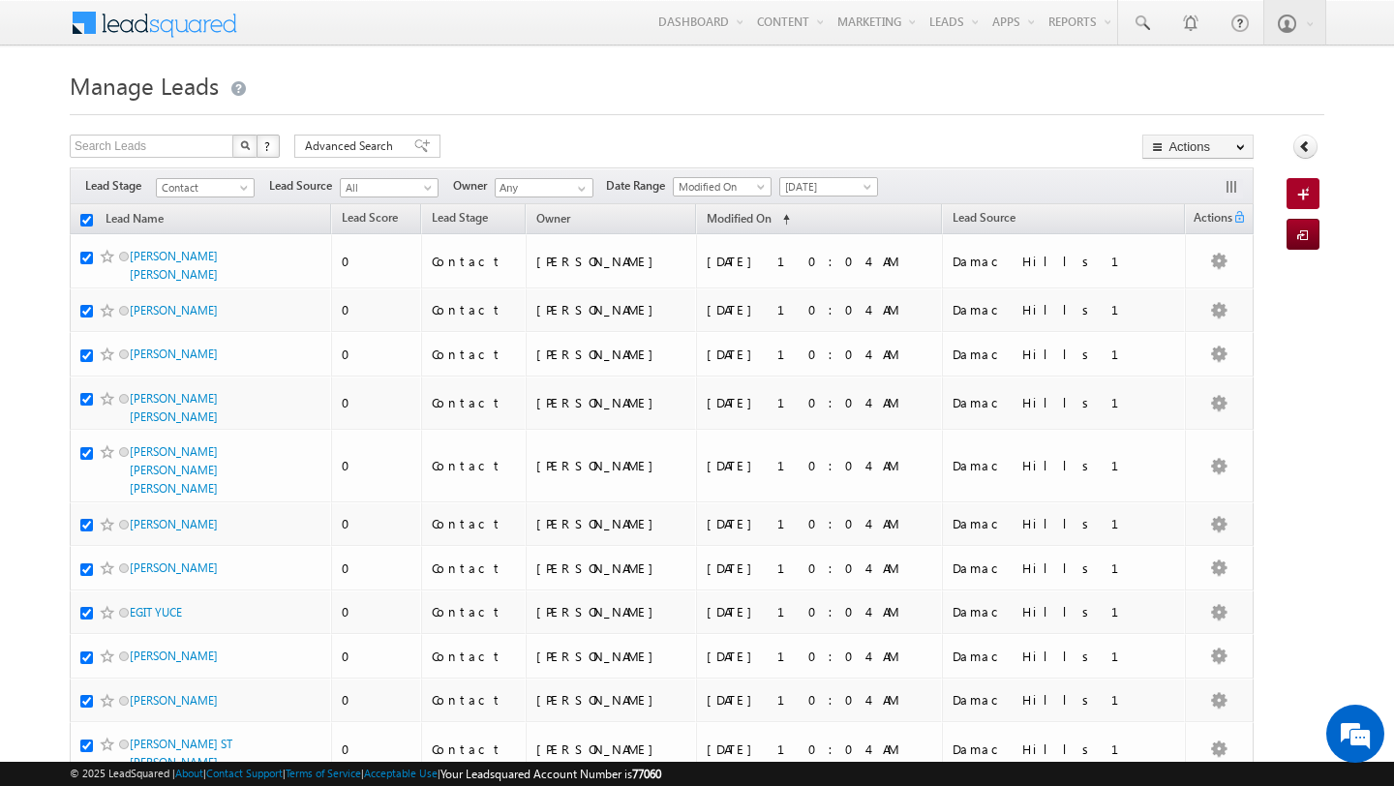
checkbox input "true"
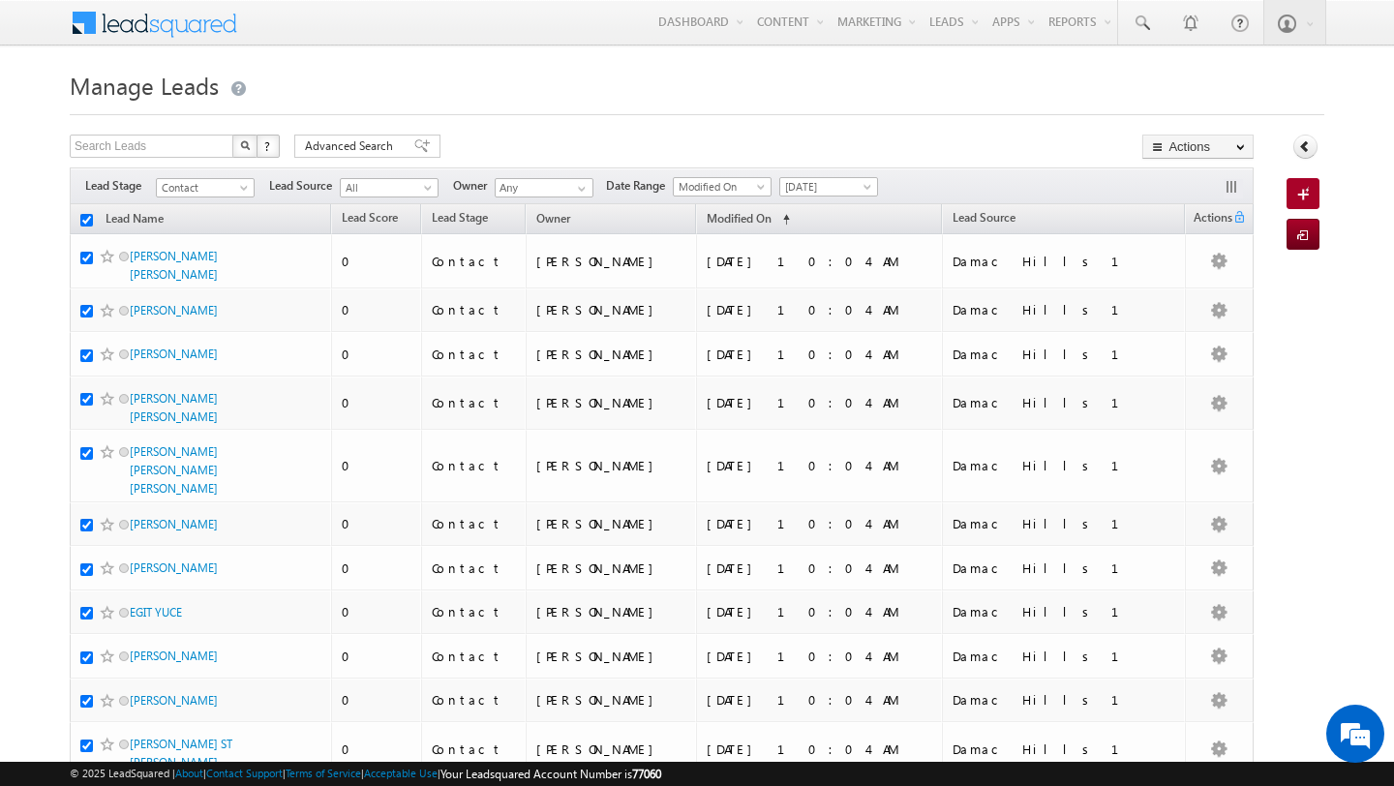
checkbox input "true"
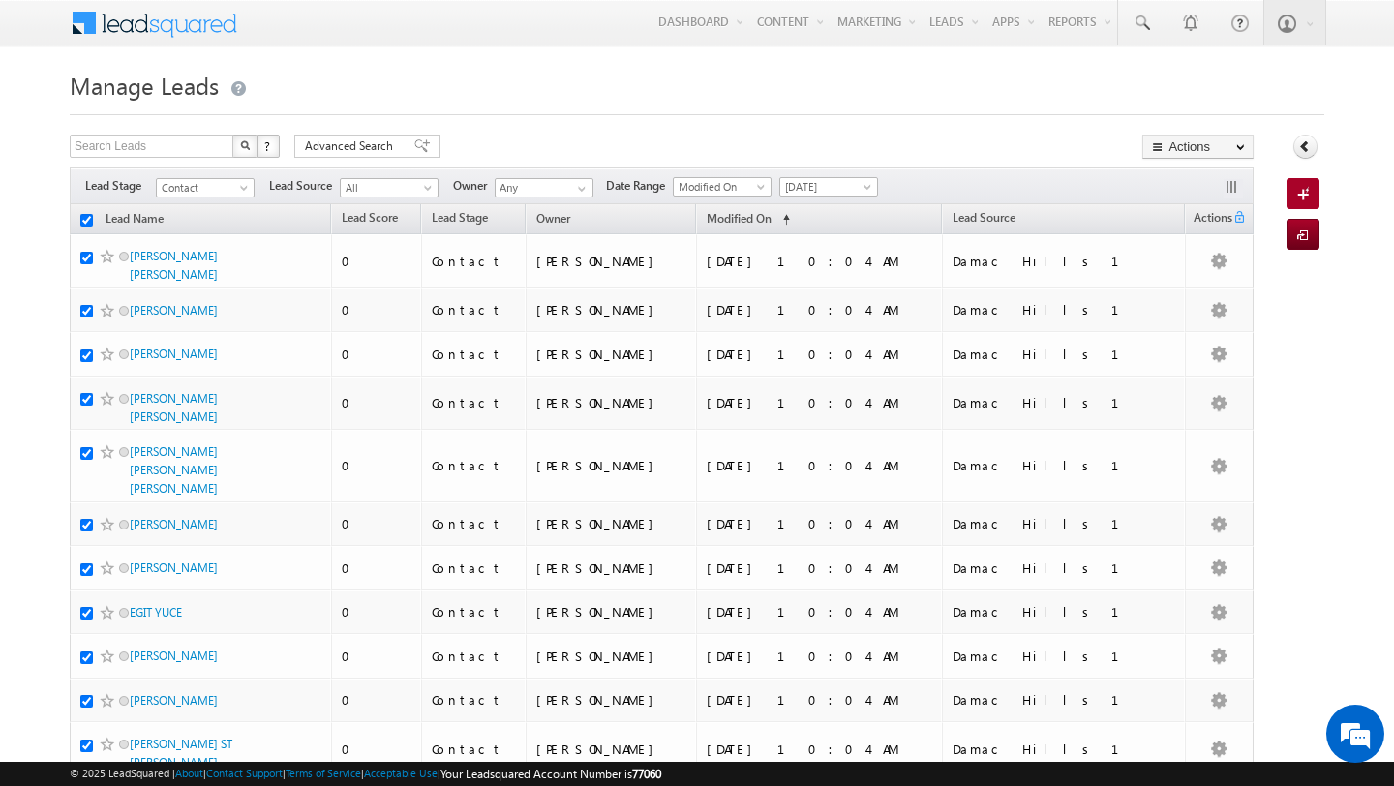
checkbox input "true"
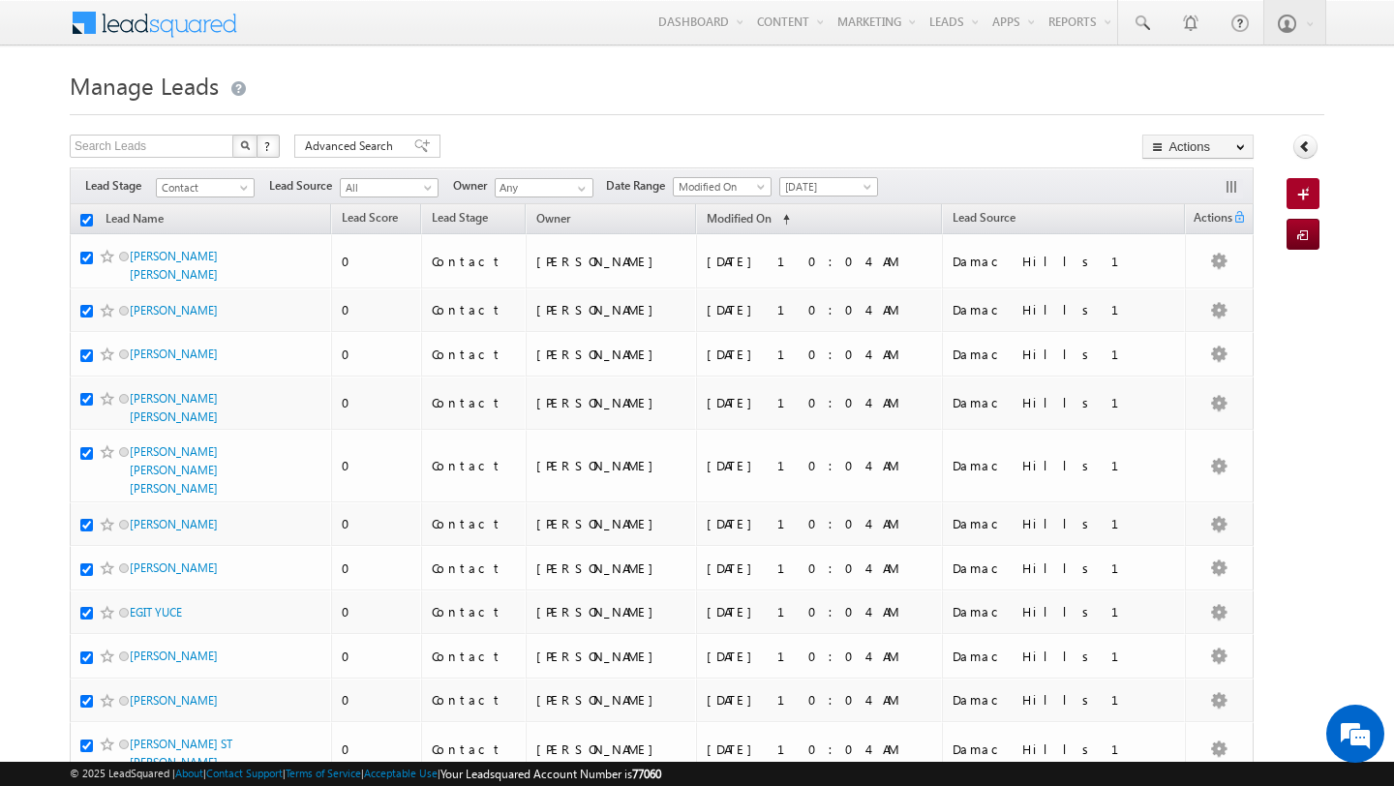
checkbox input "true"
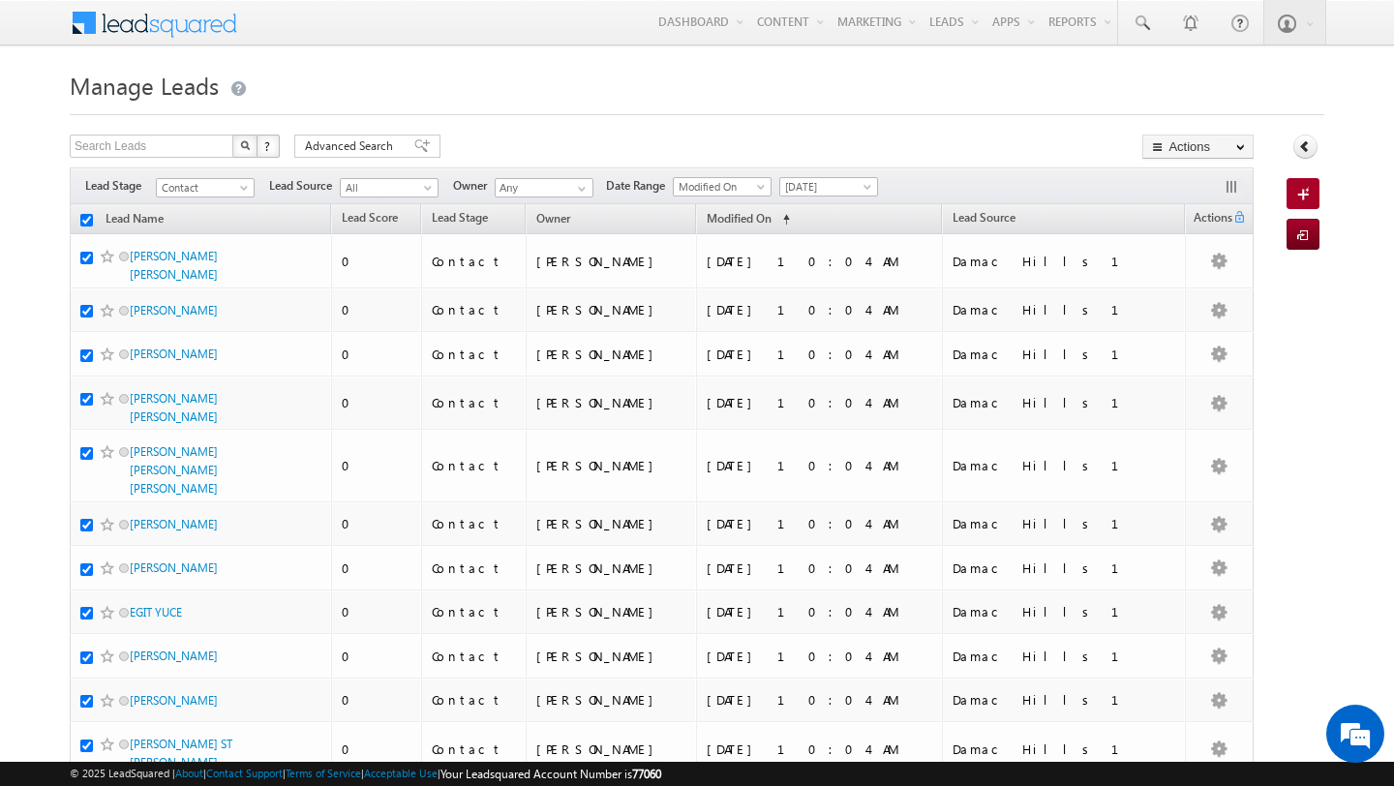
checkbox input "true"
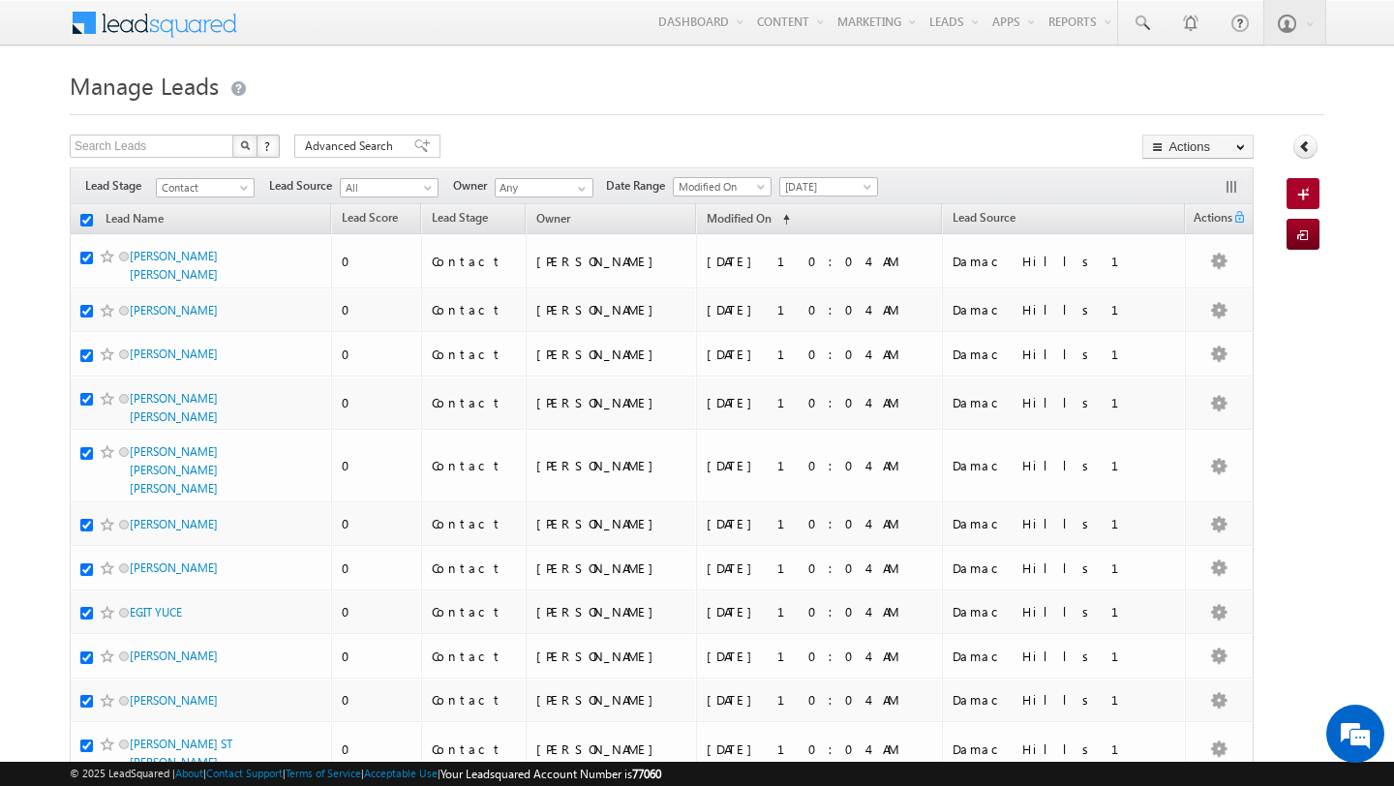
checkbox input "true"
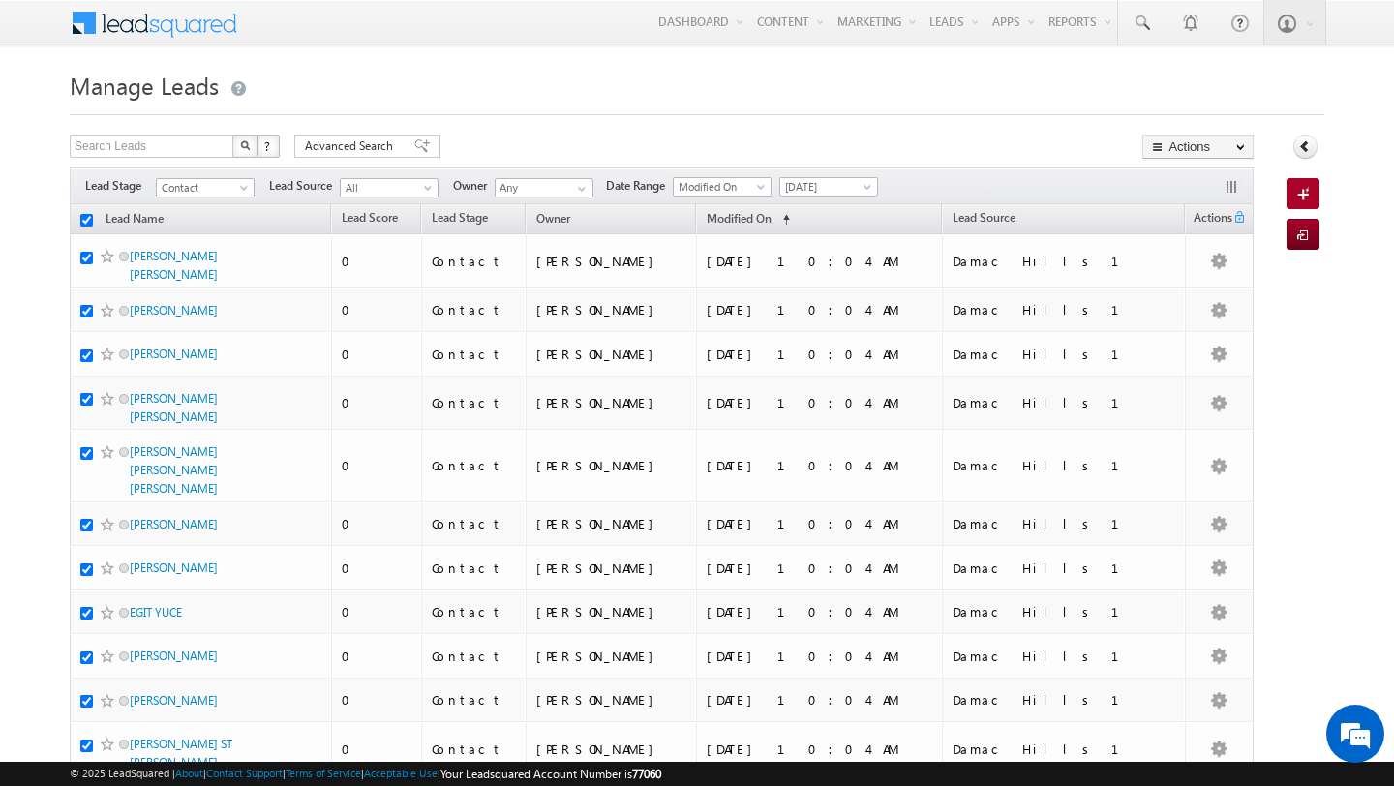
checkbox input "true"
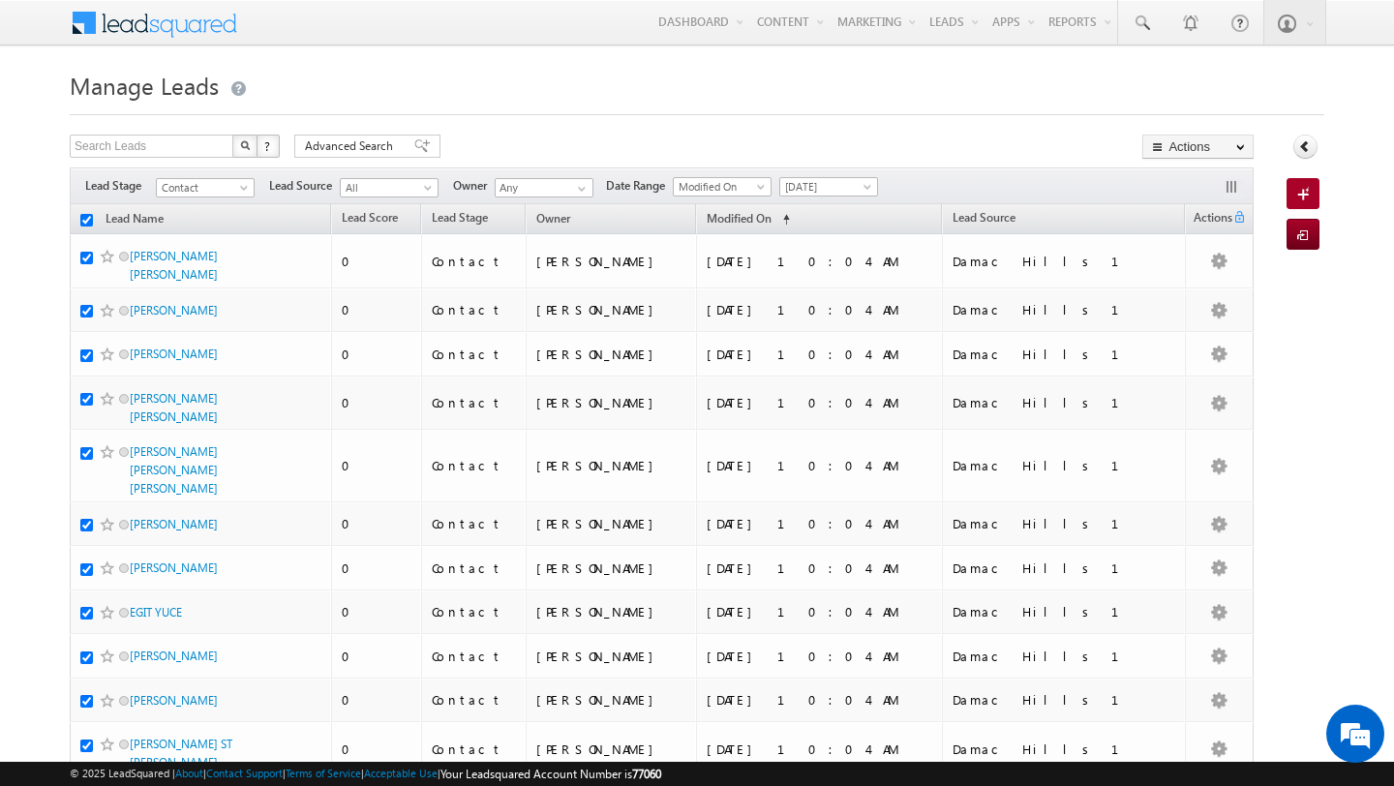
checkbox input "true"
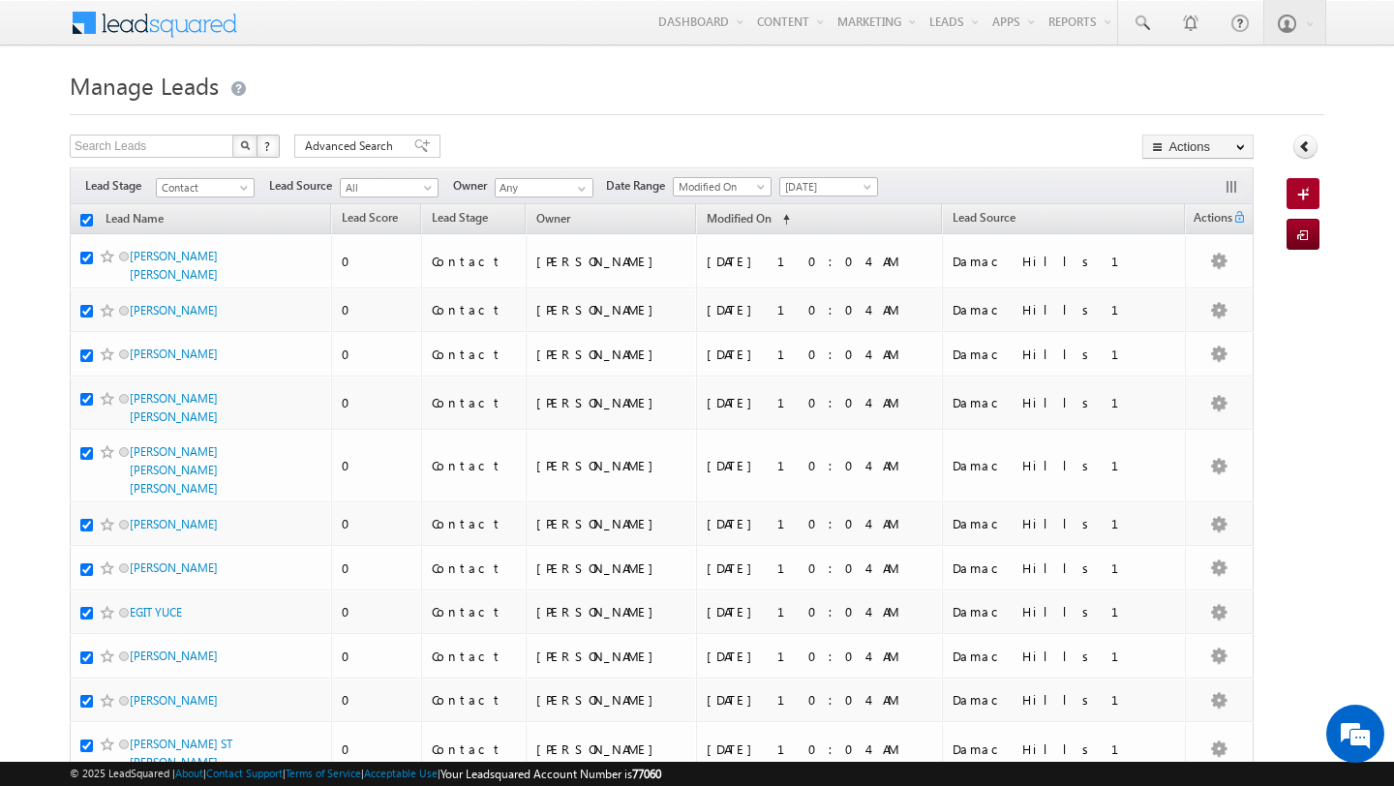
checkbox input "true"
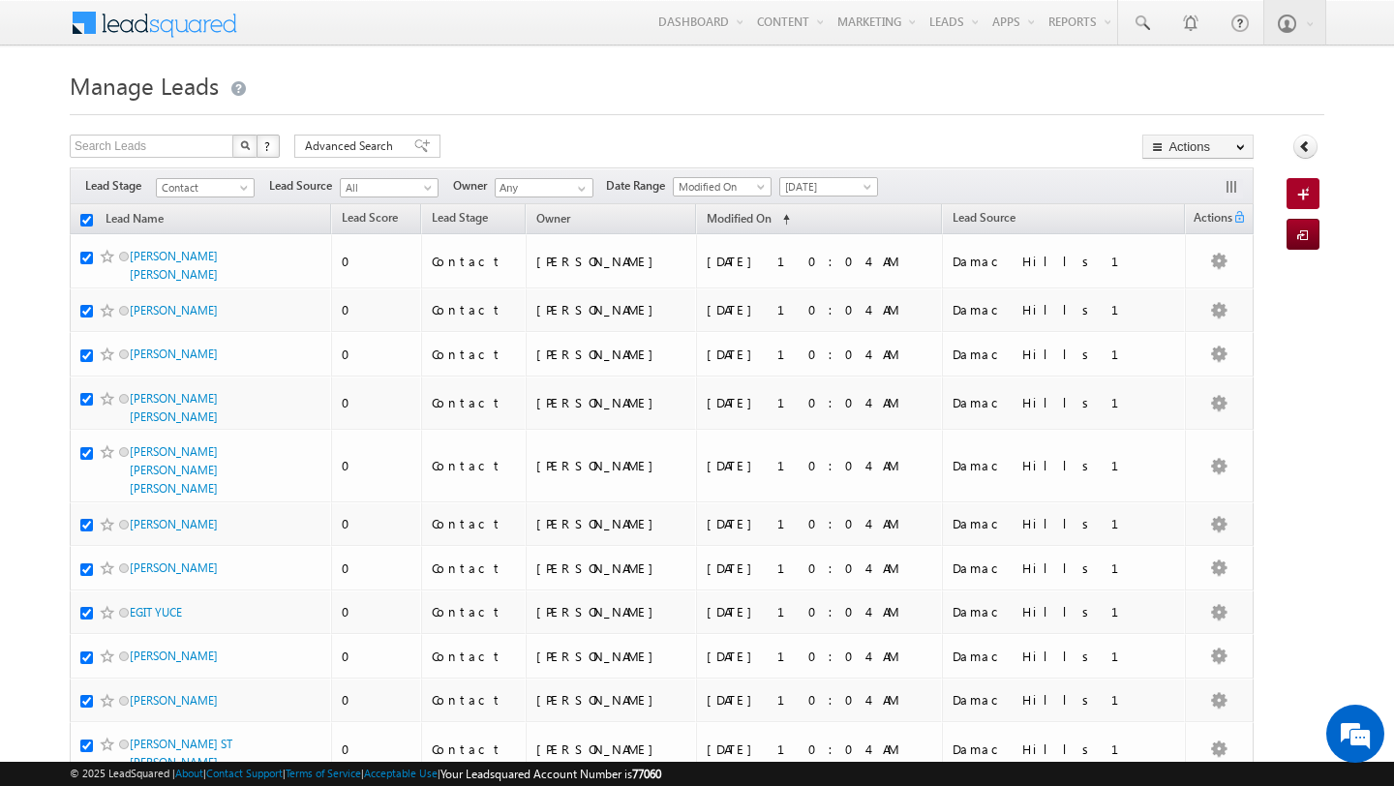
checkbox input "true"
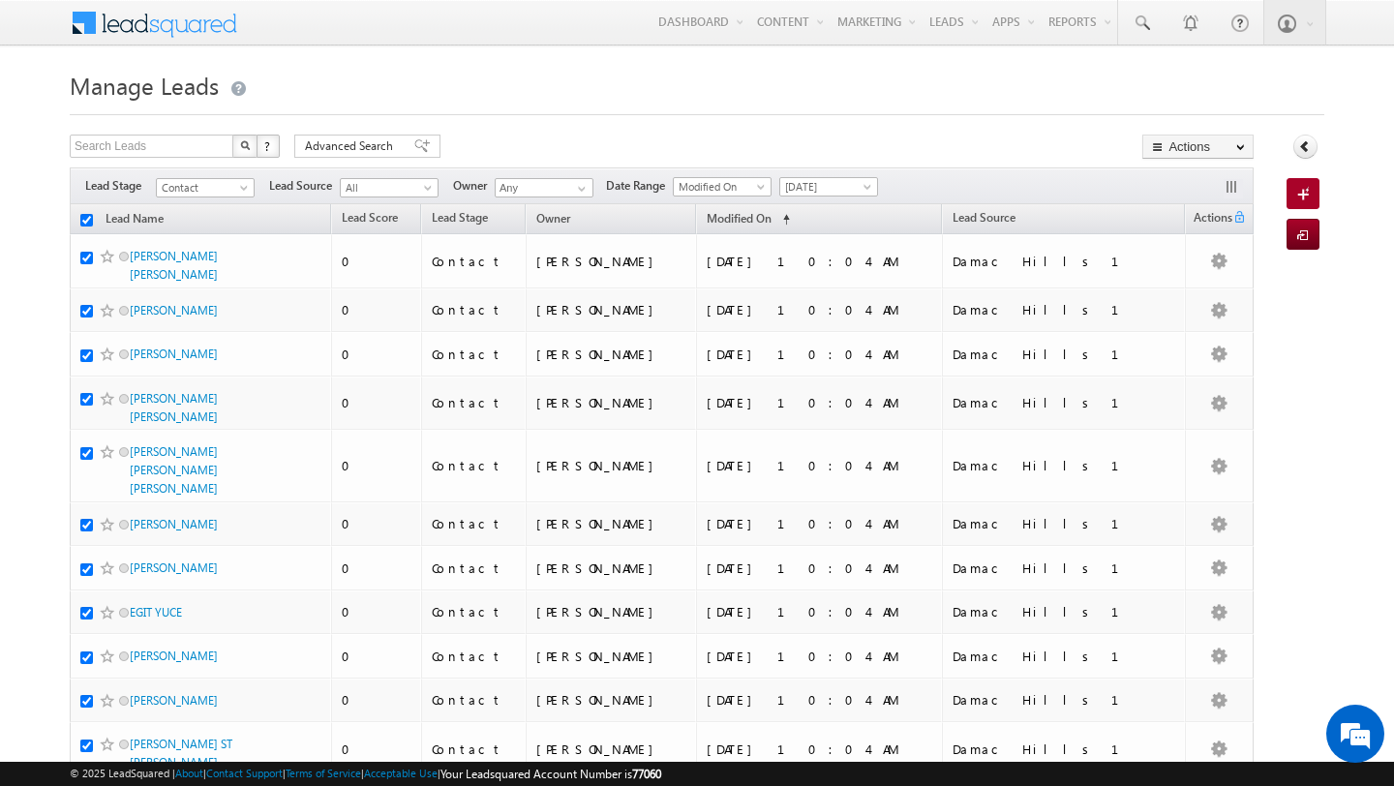
checkbox input "true"
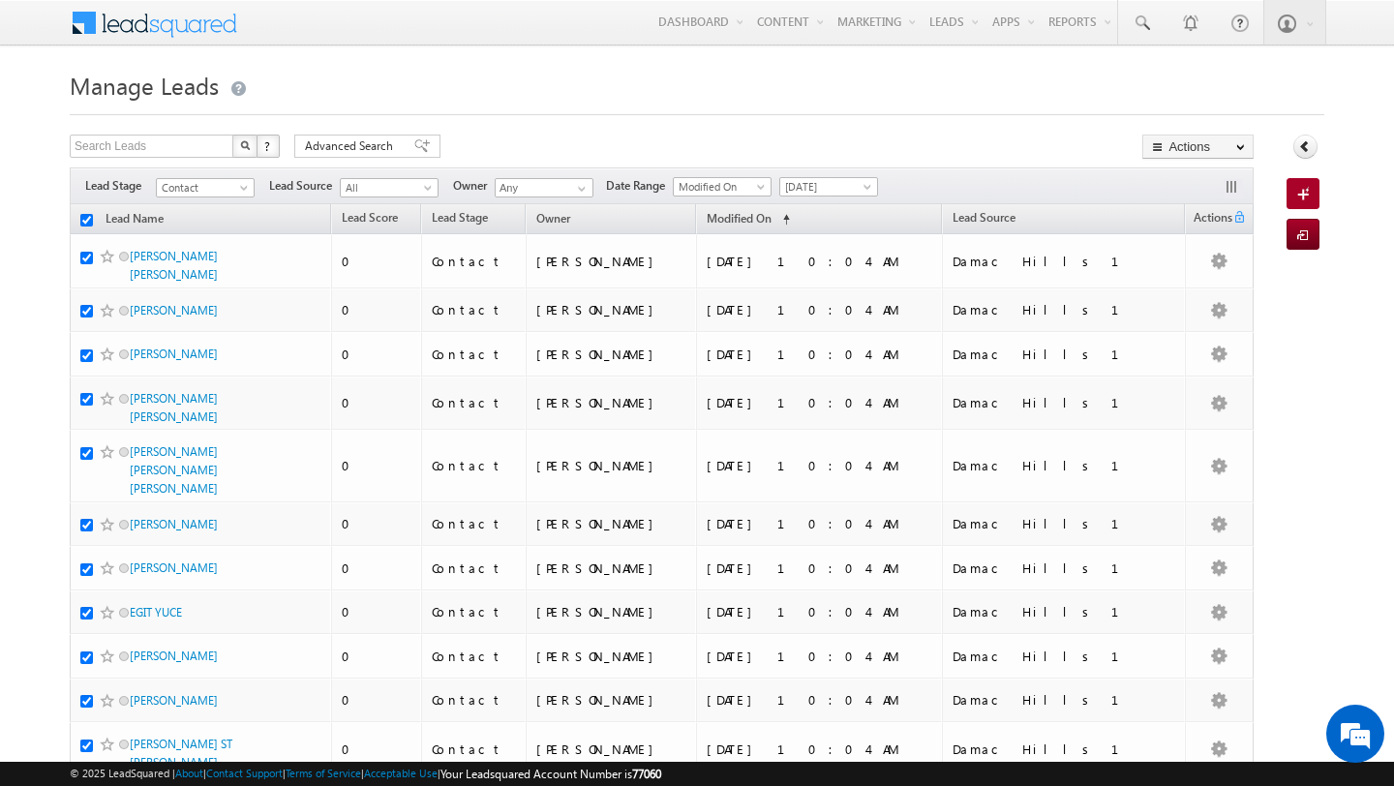
checkbox input "true"
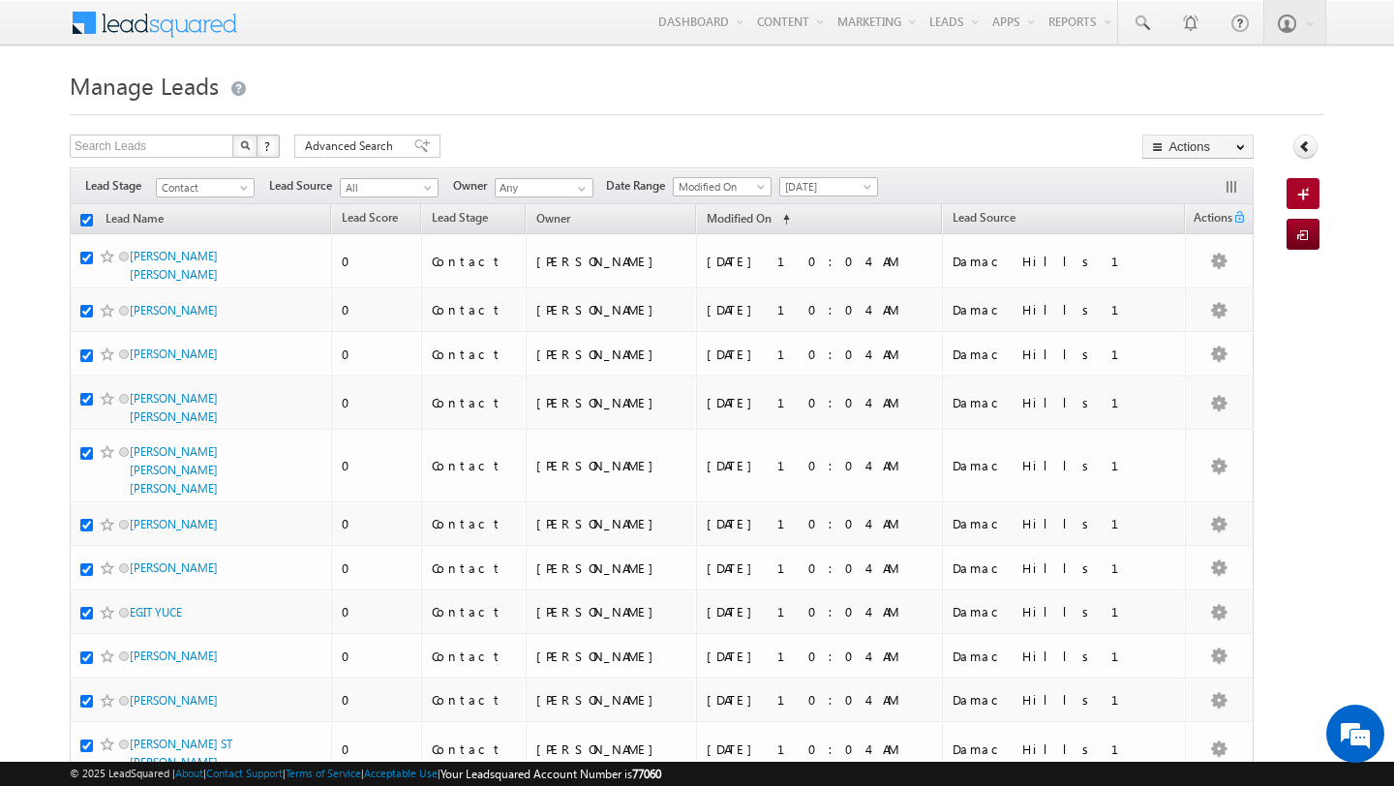
checkbox input "true"
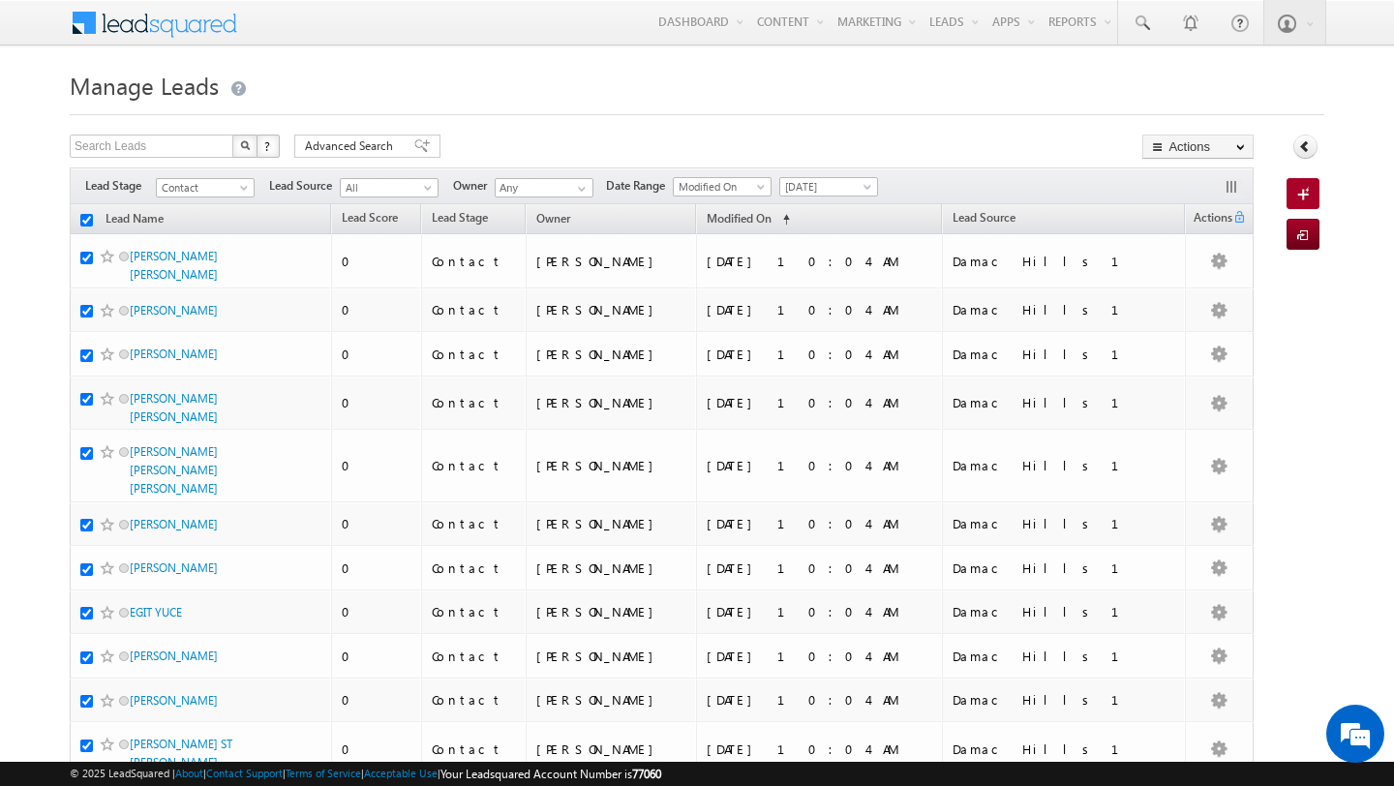
checkbox input "true"
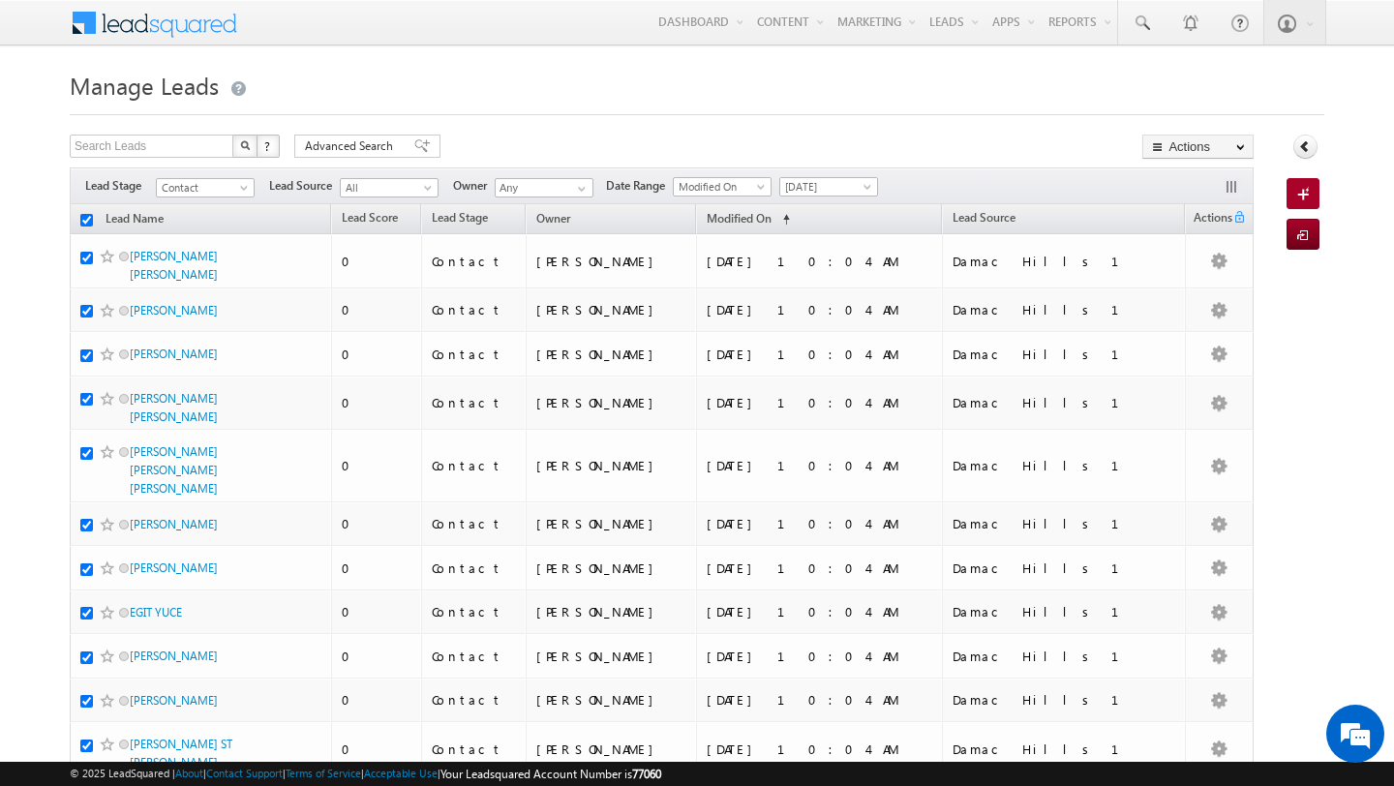
checkbox input "true"
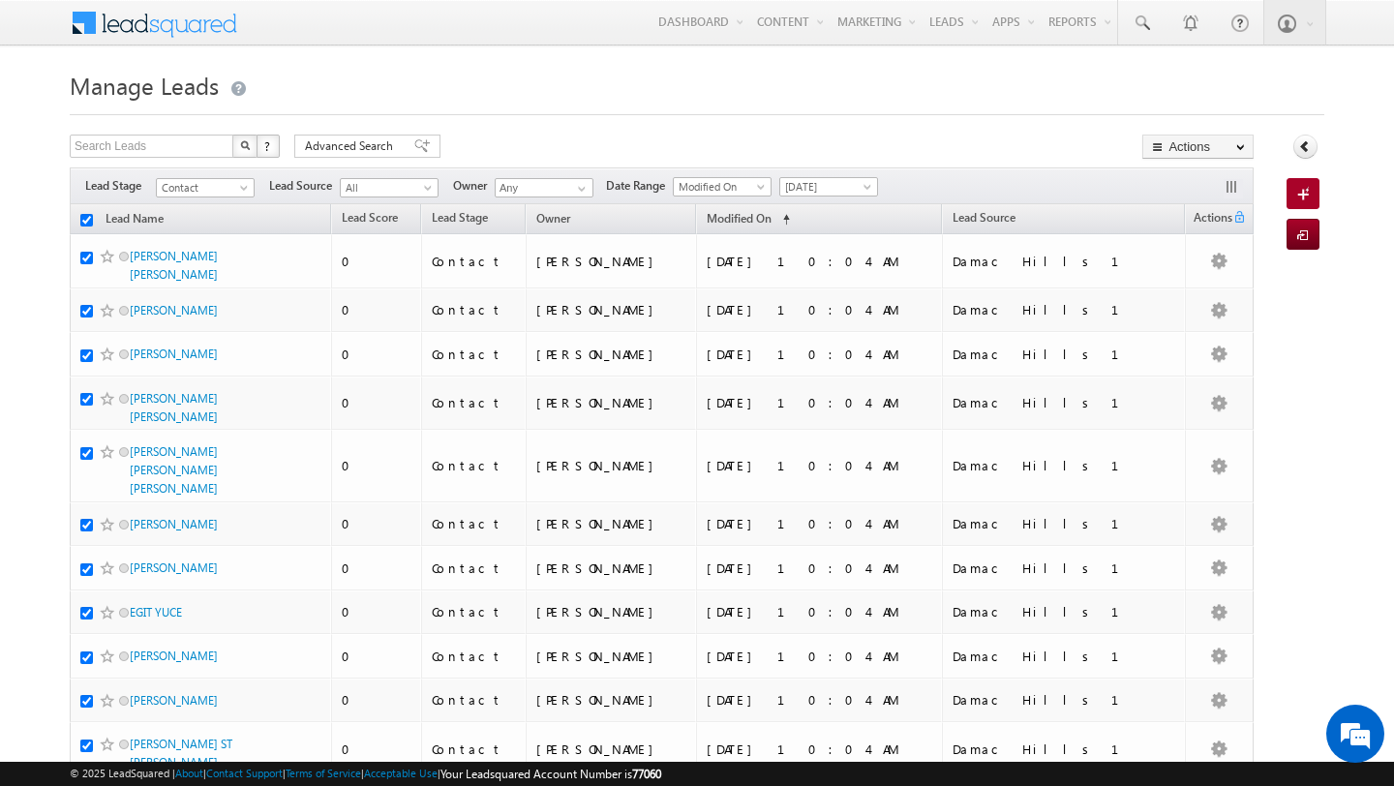
checkbox input "true"
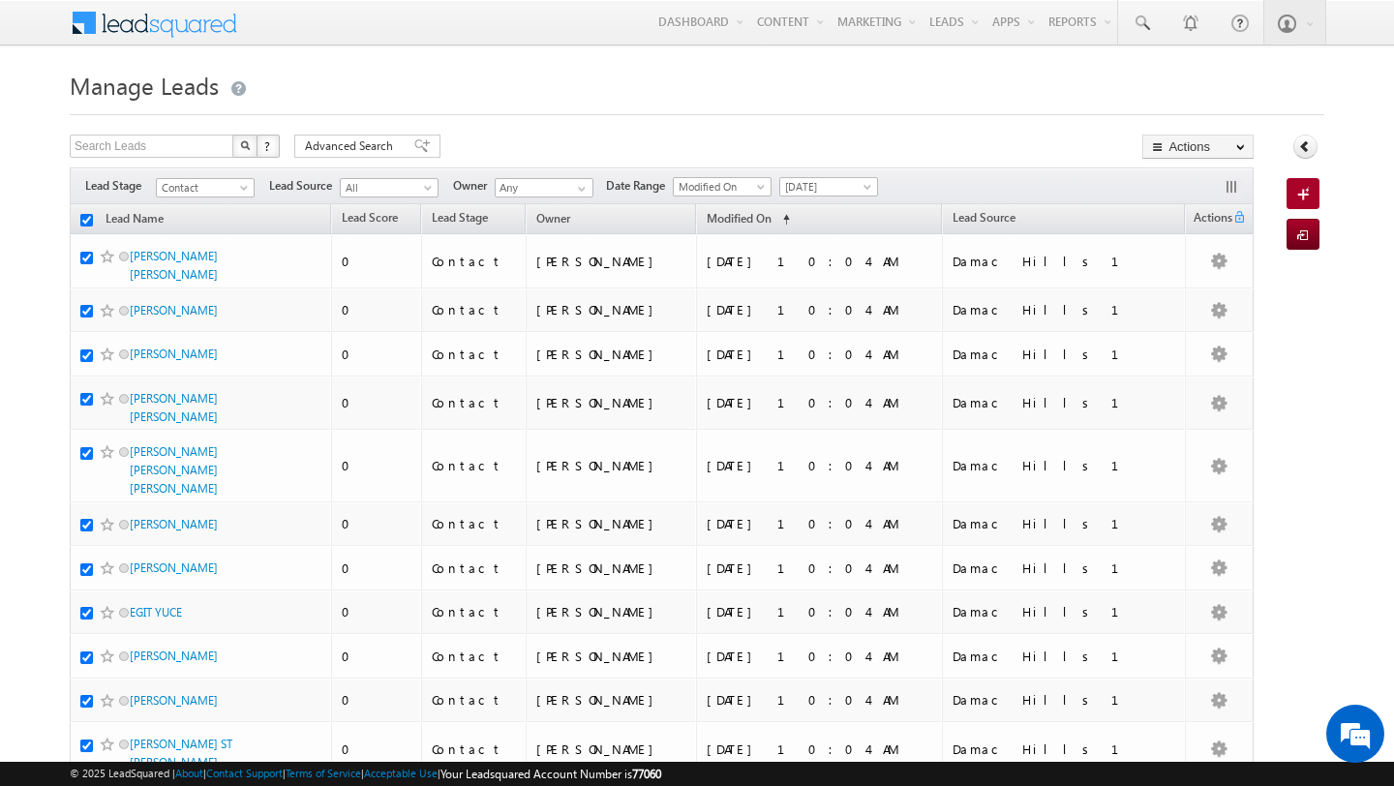
checkbox input "true"
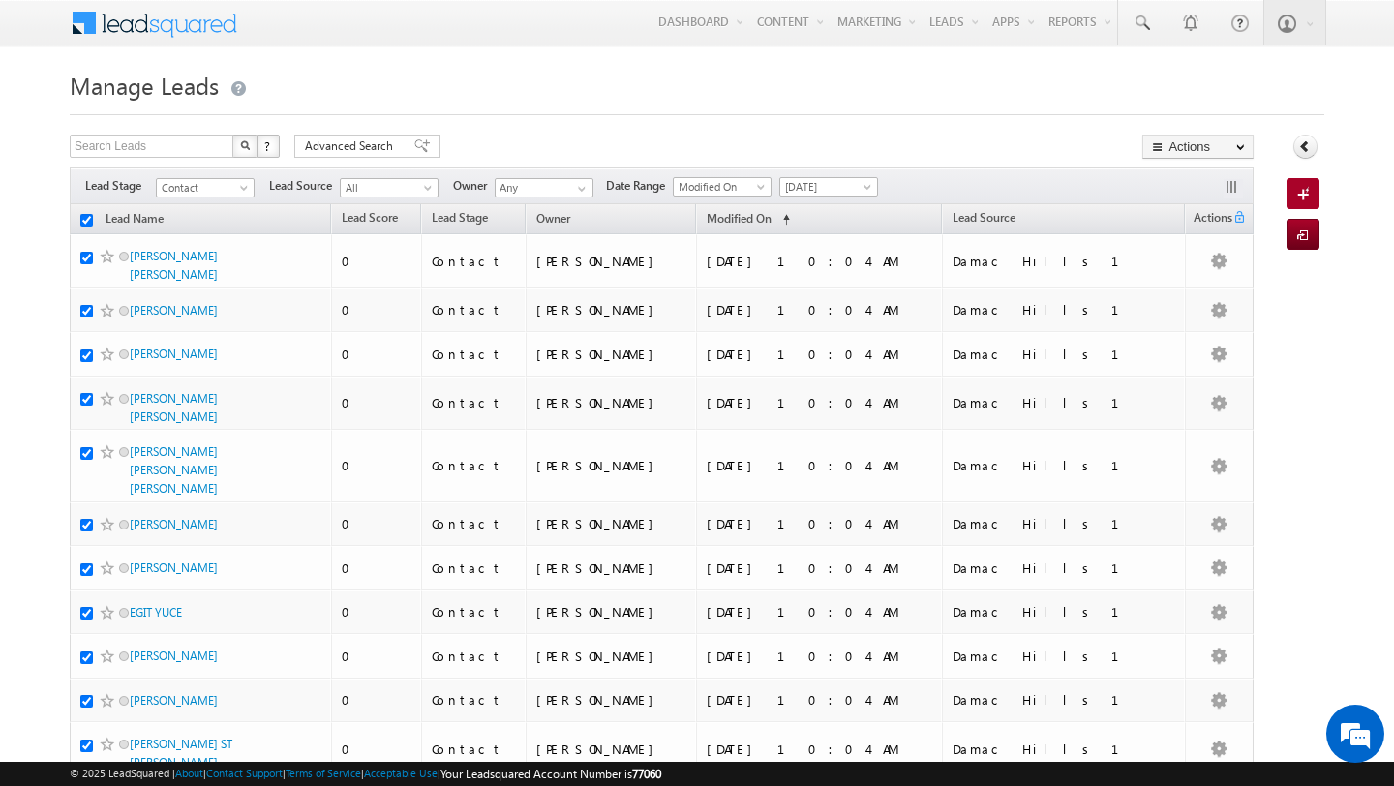
checkbox input "true"
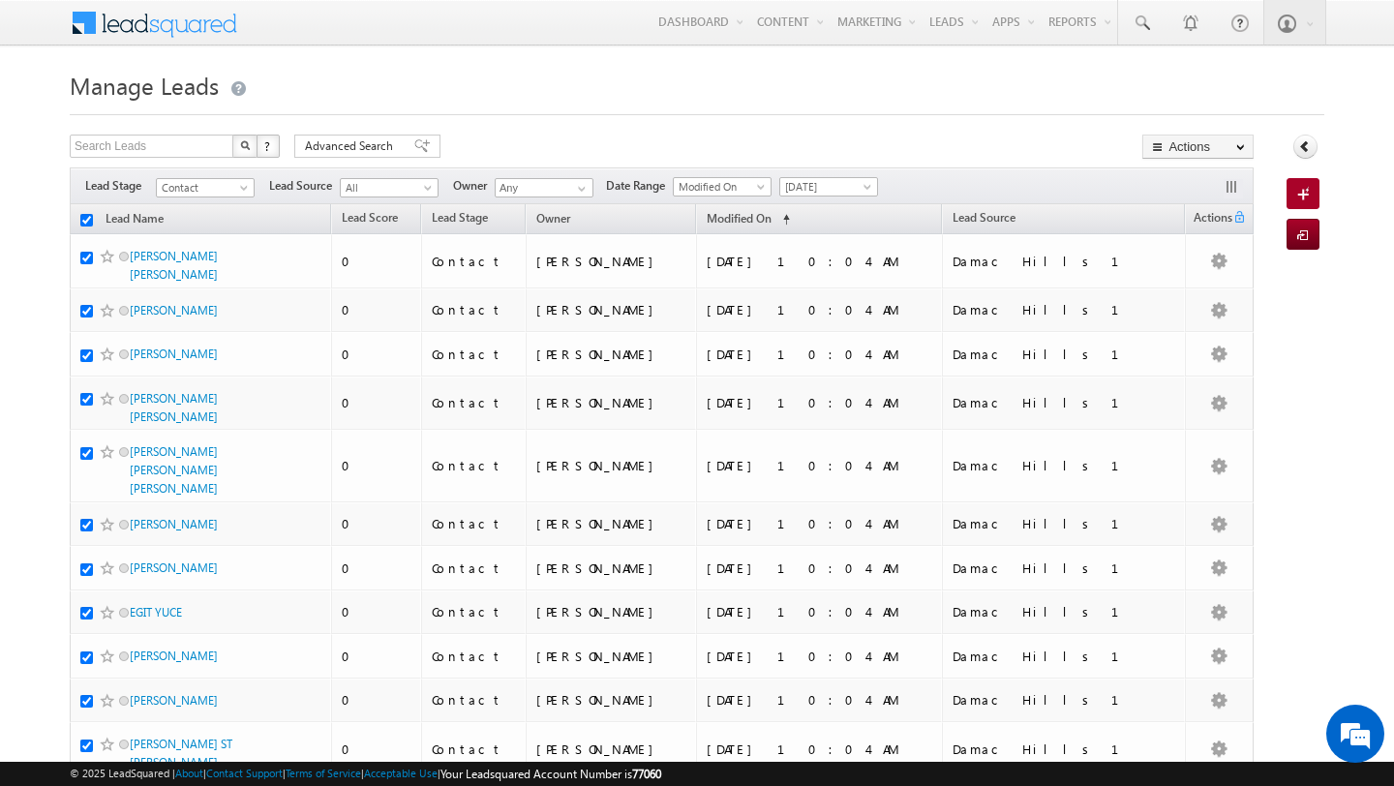
checkbox input "true"
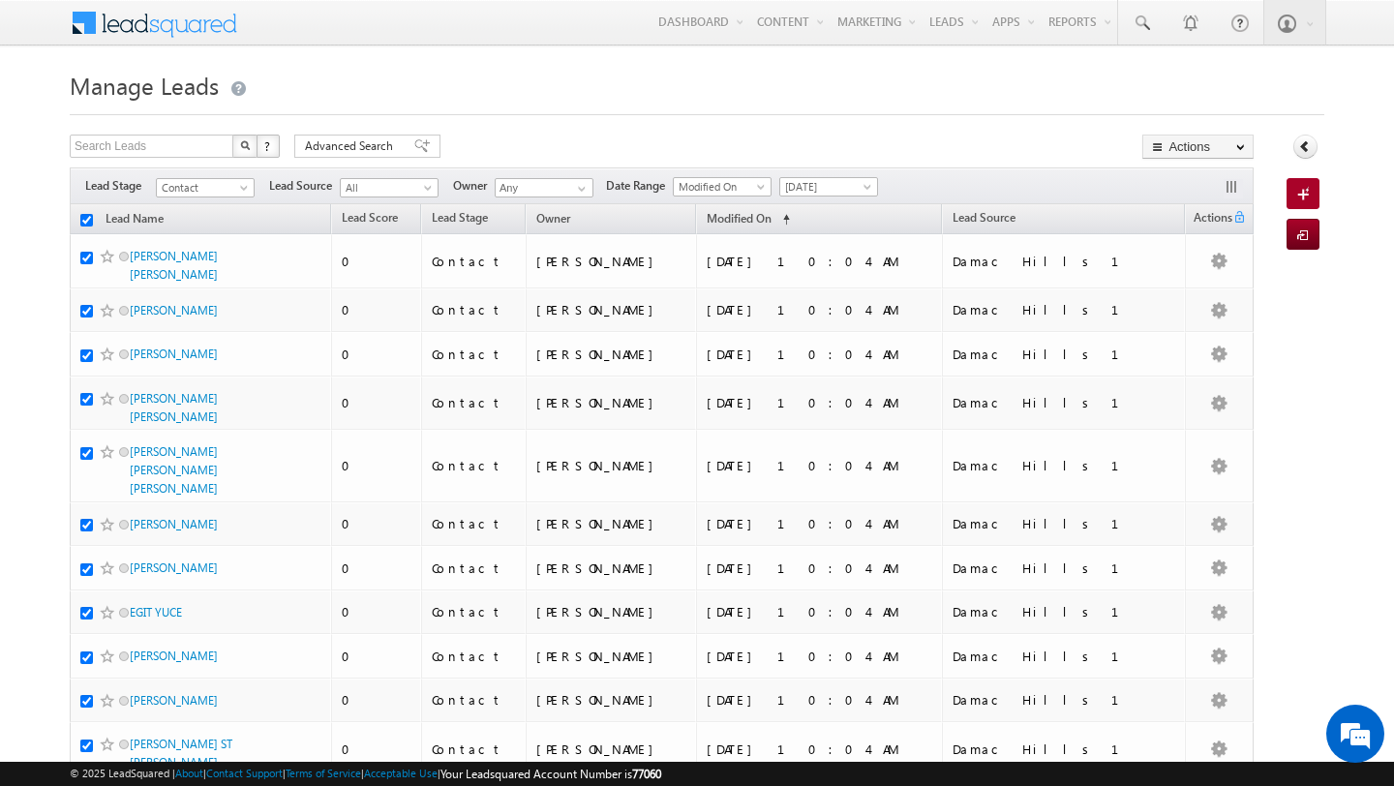
checkbox input "true"
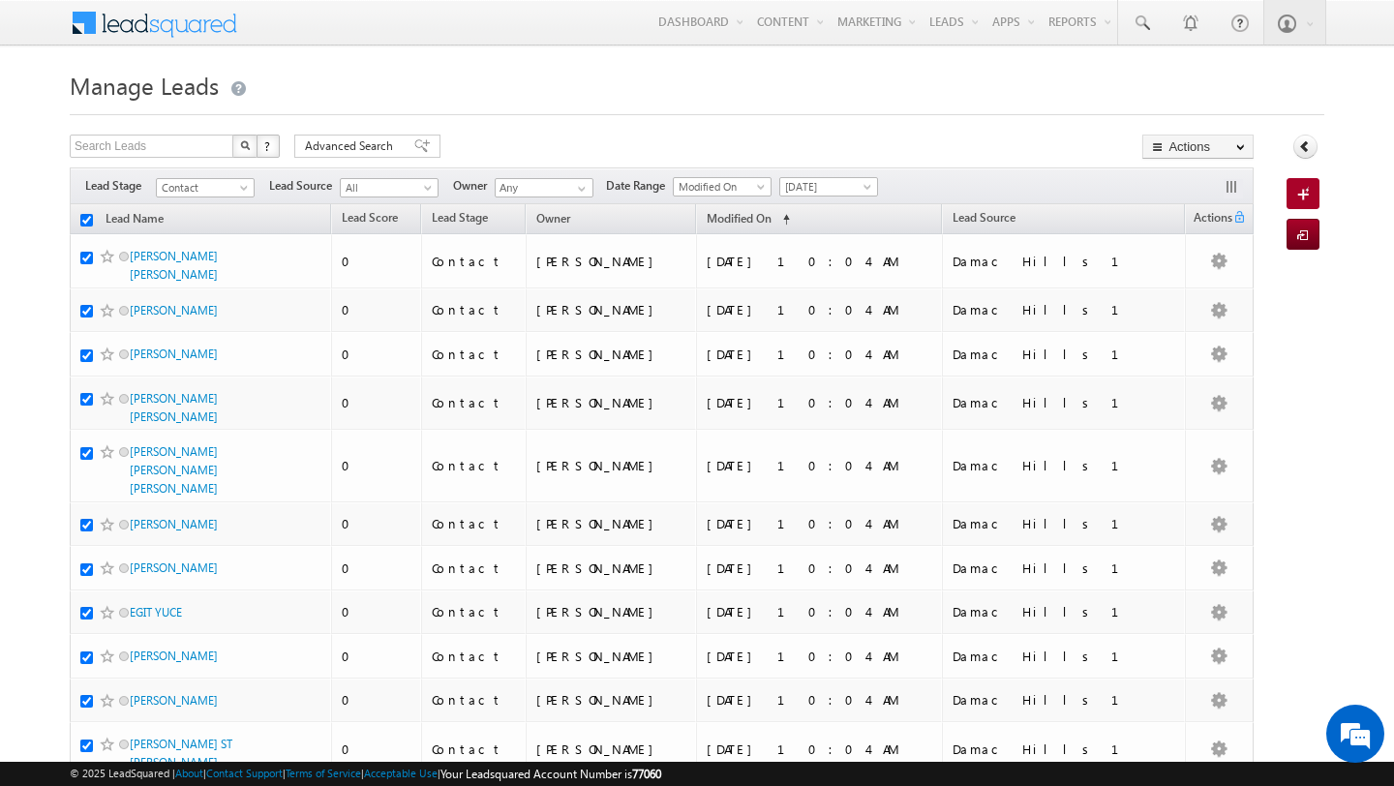
checkbox input "true"
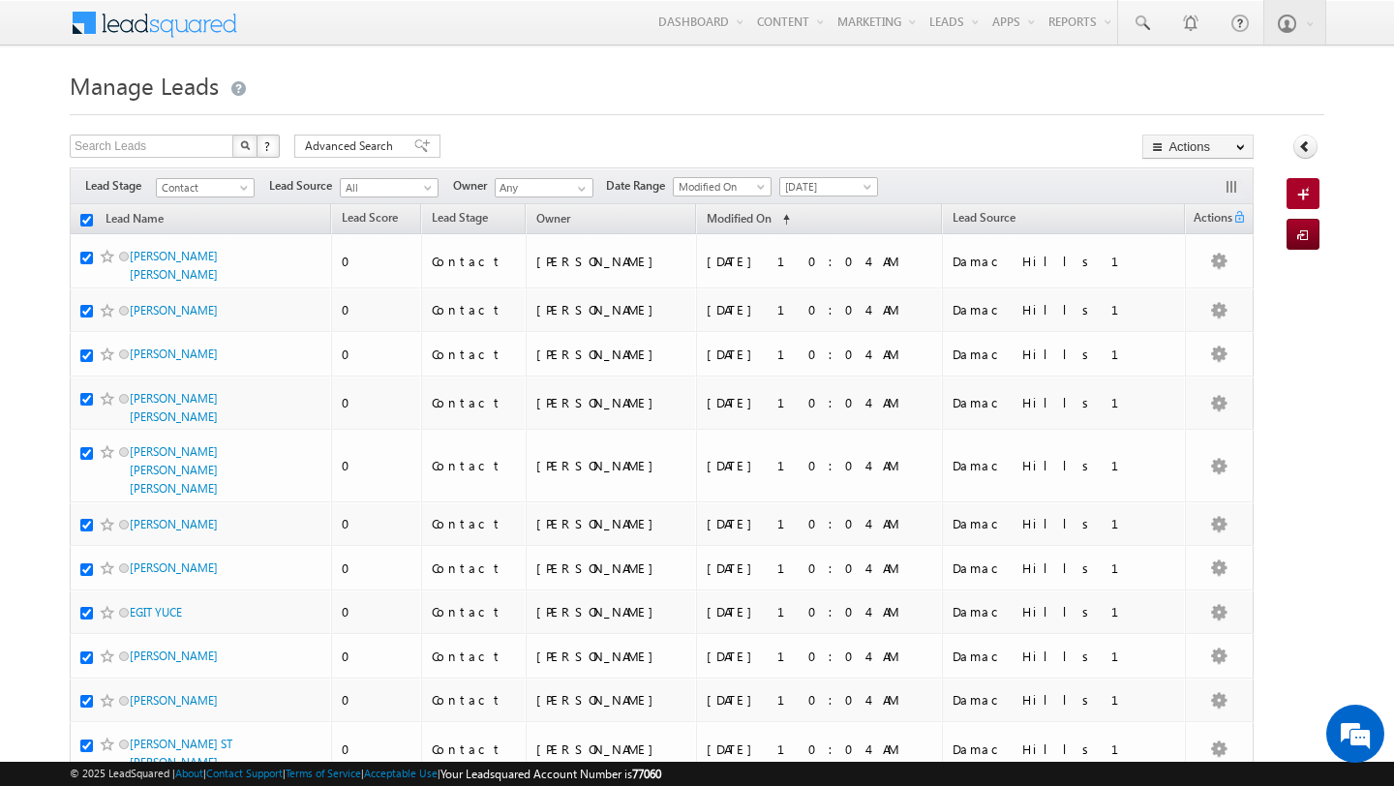
checkbox input "true"
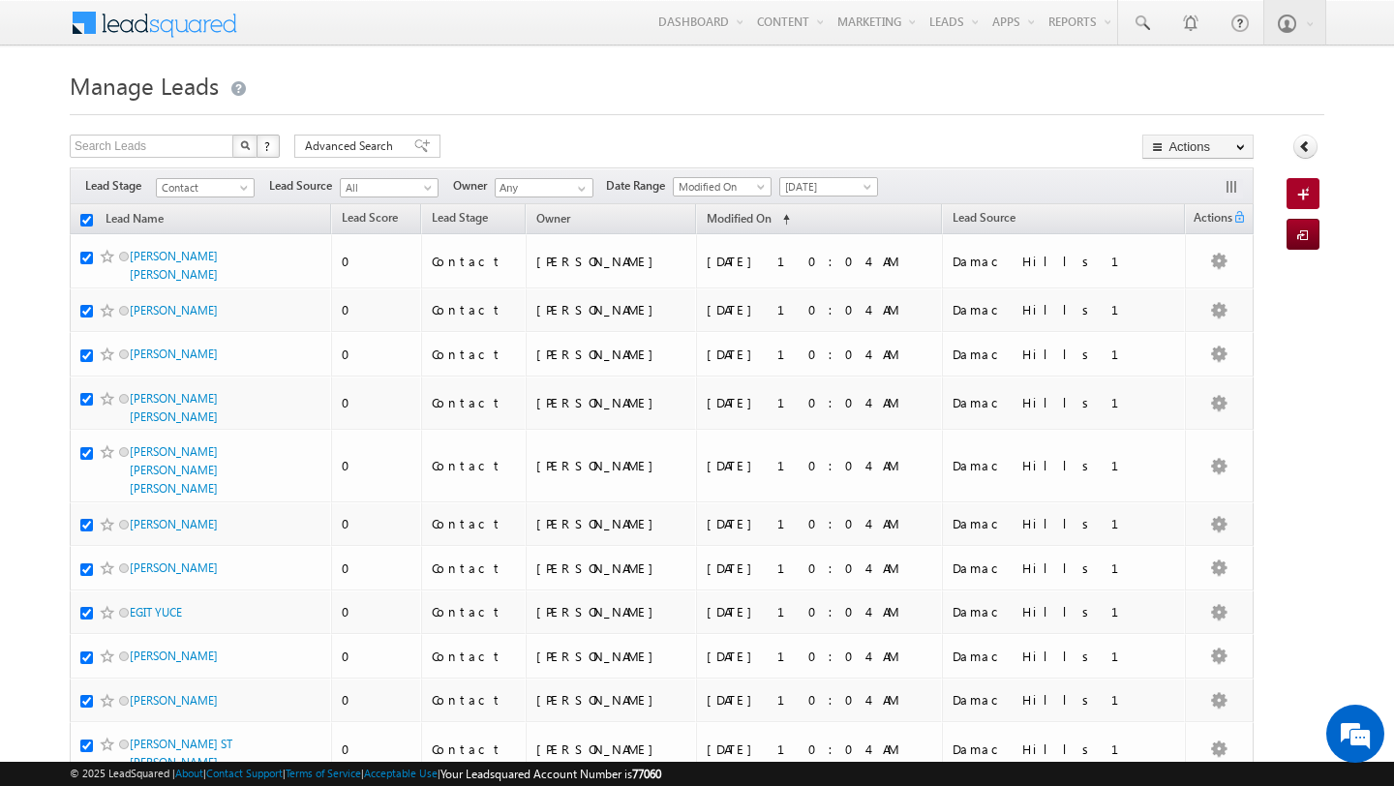
checkbox input "true"
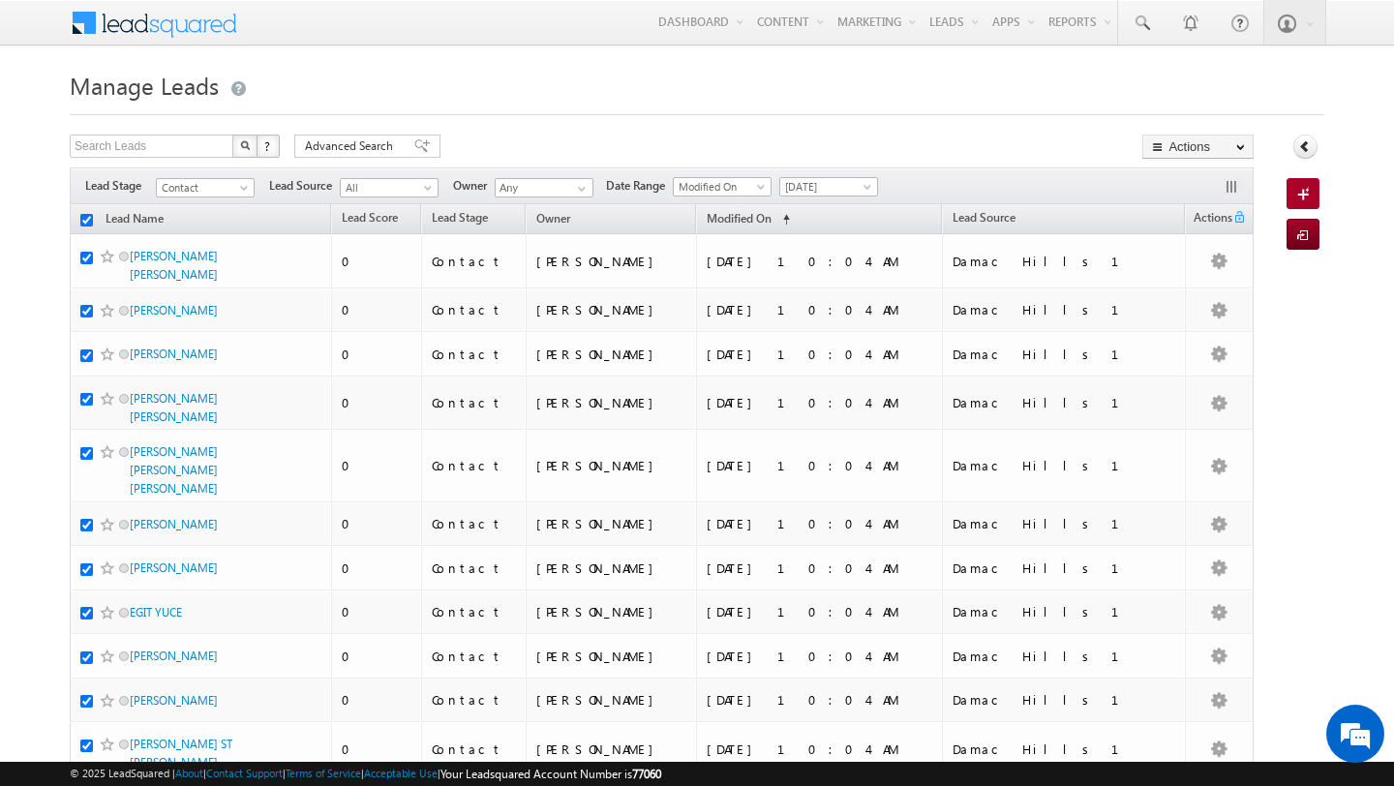
checkbox input "true"
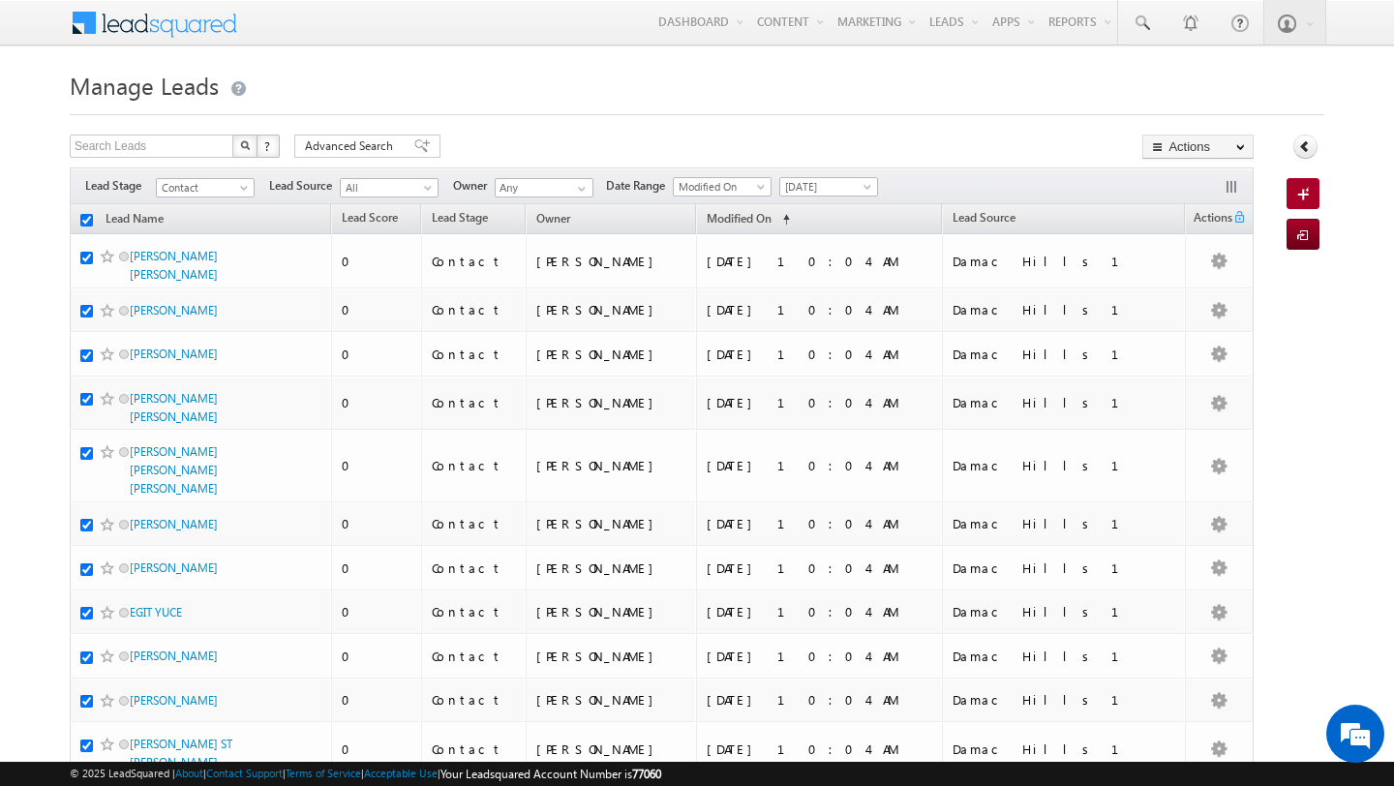
checkbox input "true"
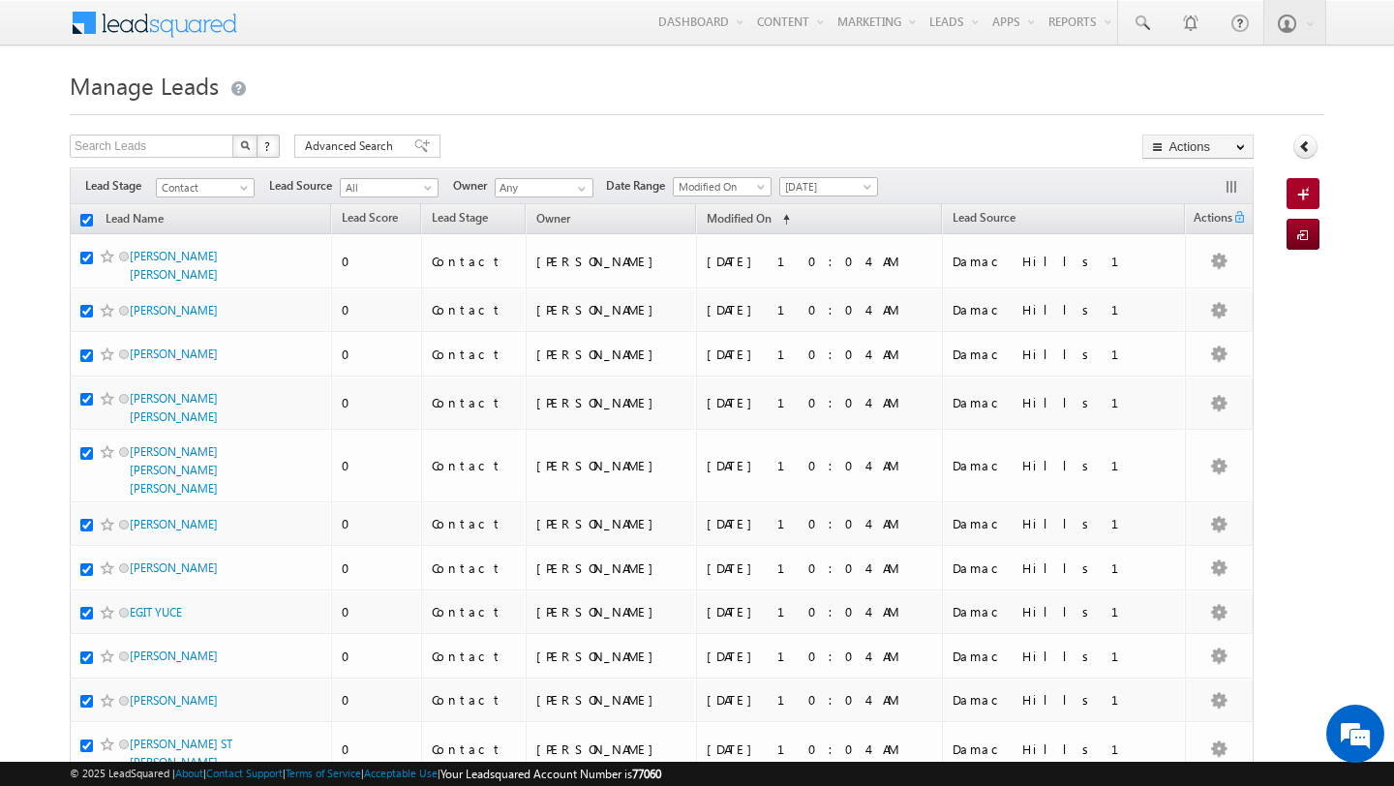
checkbox input "true"
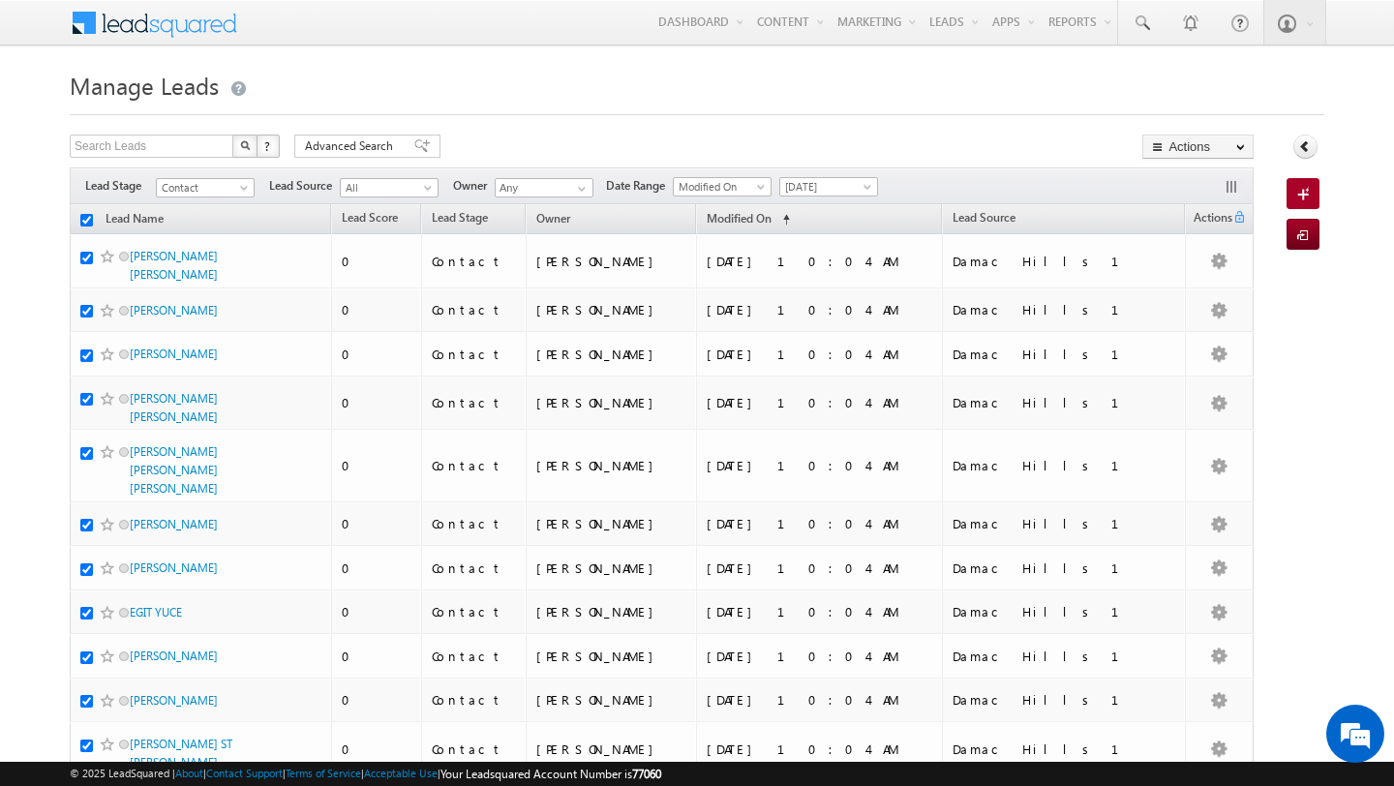
checkbox input "true"
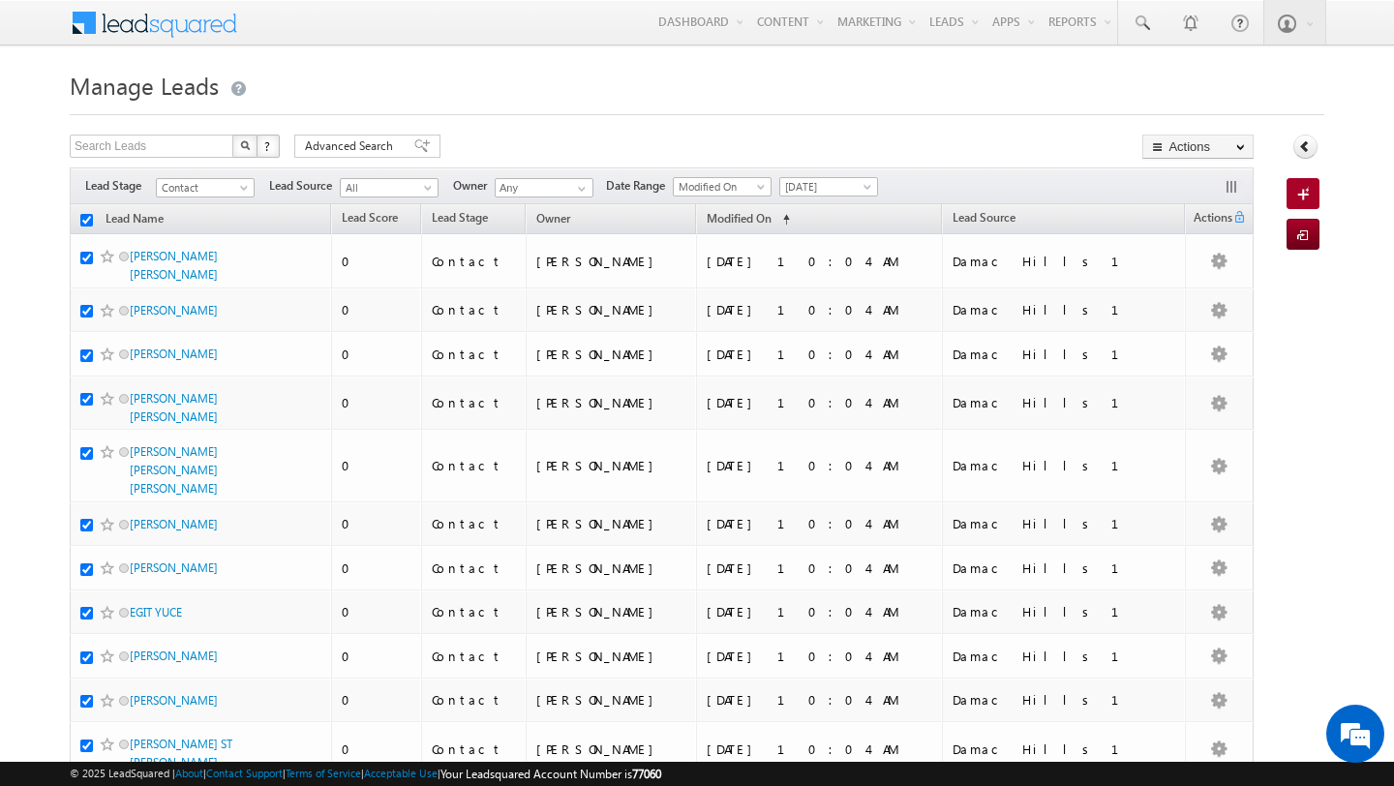
checkbox input "true"
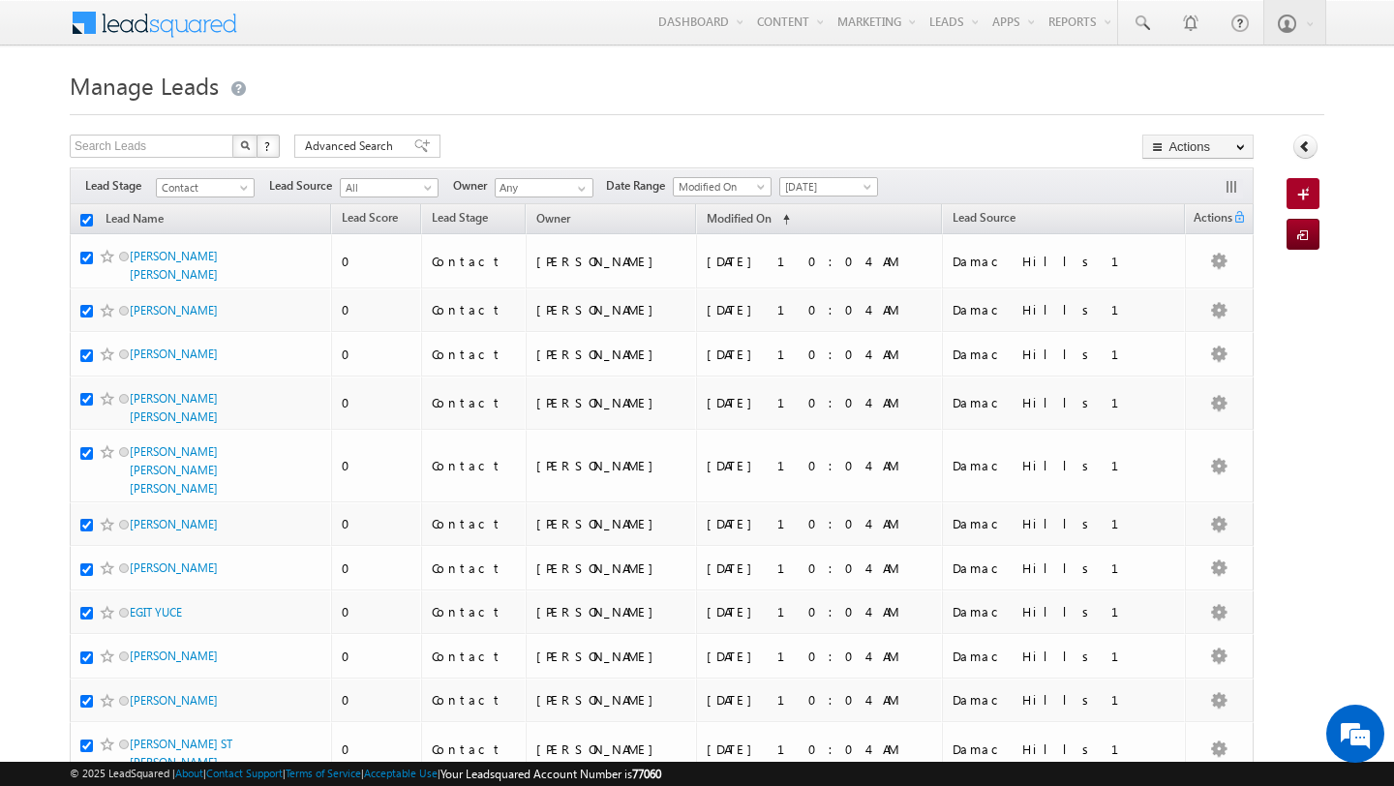
checkbox input "true"
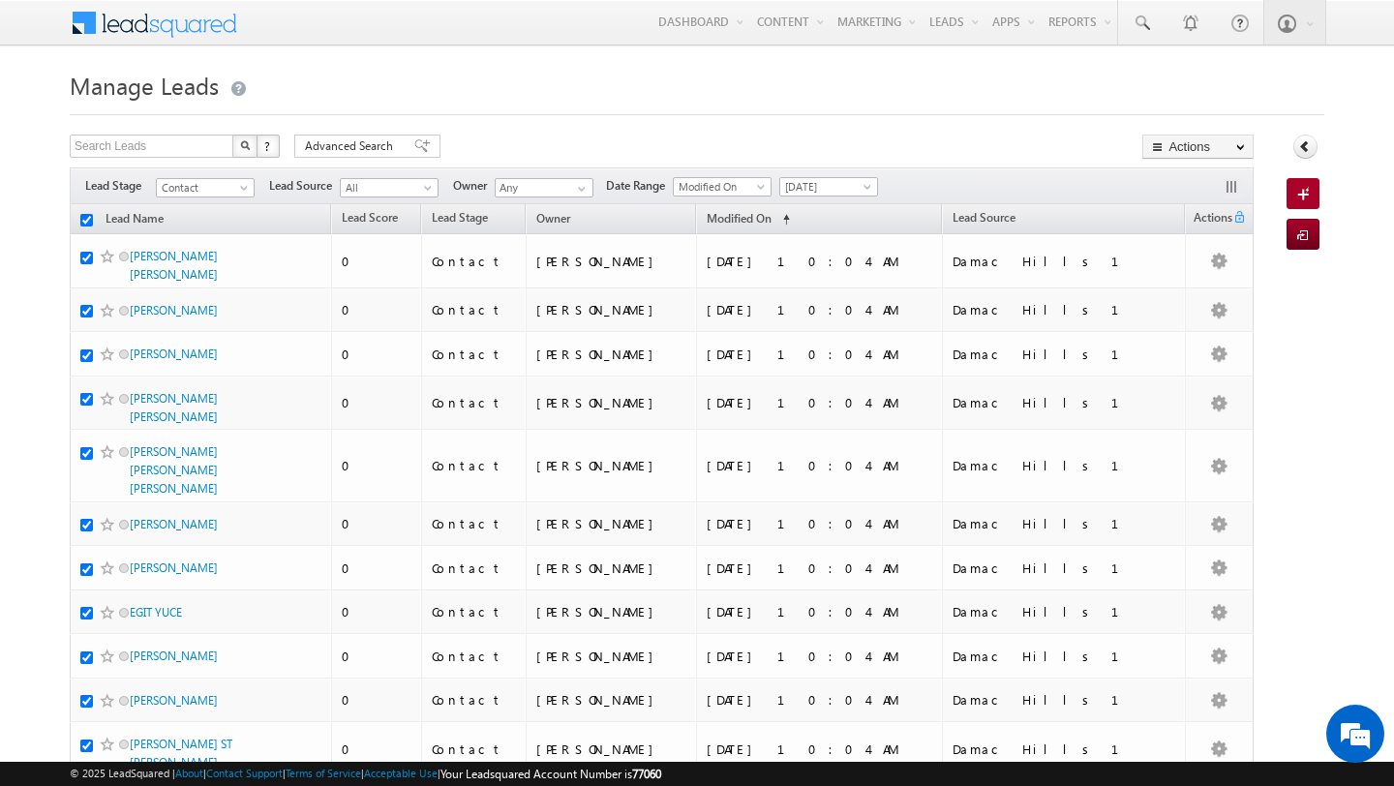
checkbox input "true"
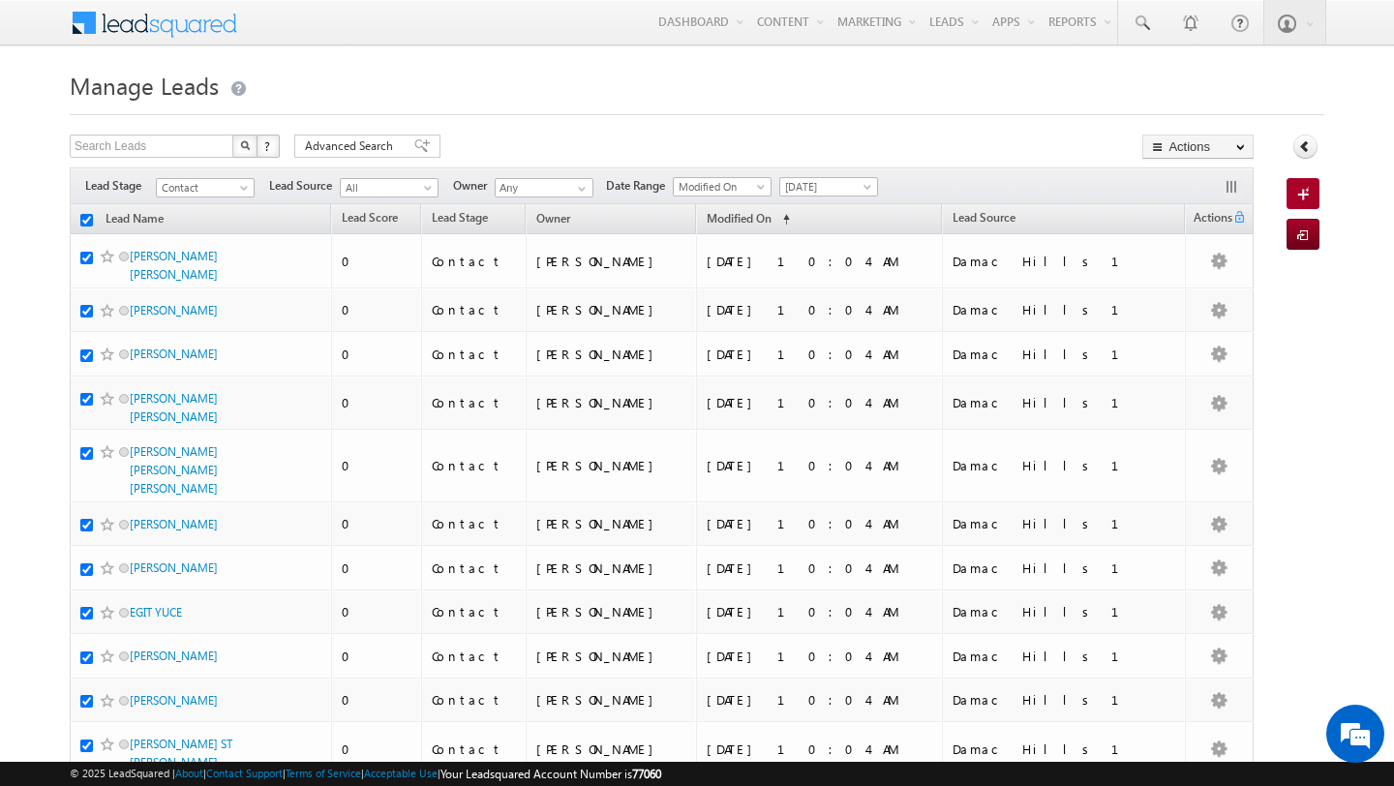
checkbox input "true"
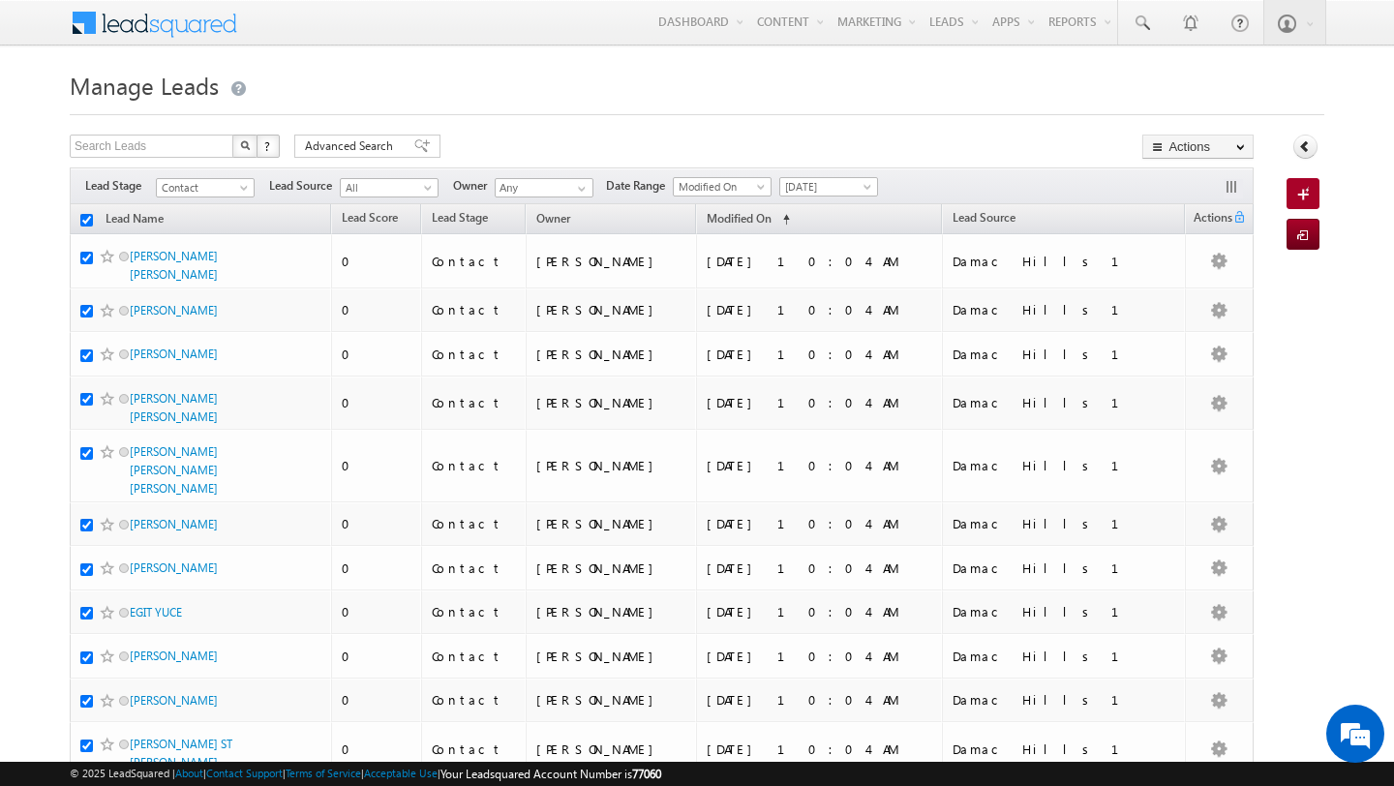
checkbox input "true"
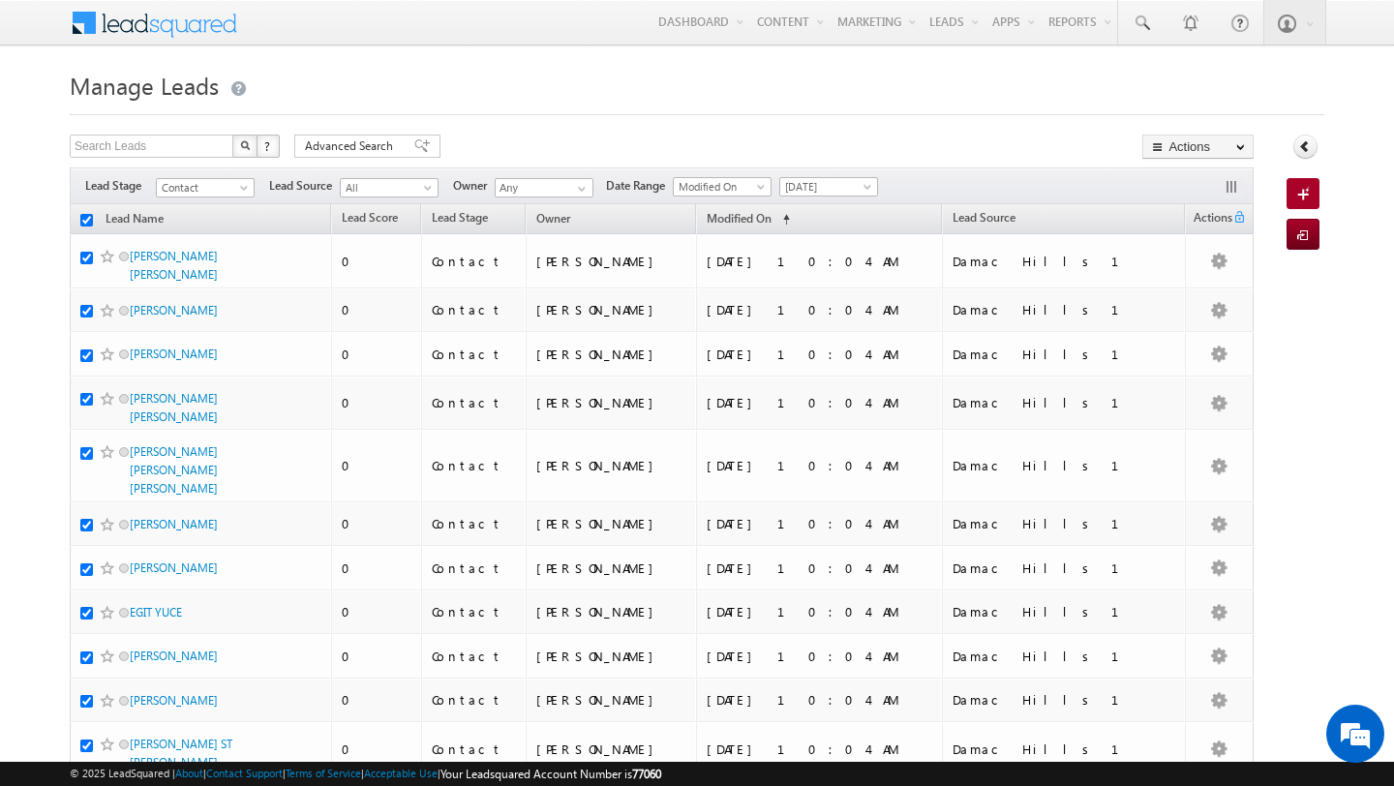
checkbox input "true"
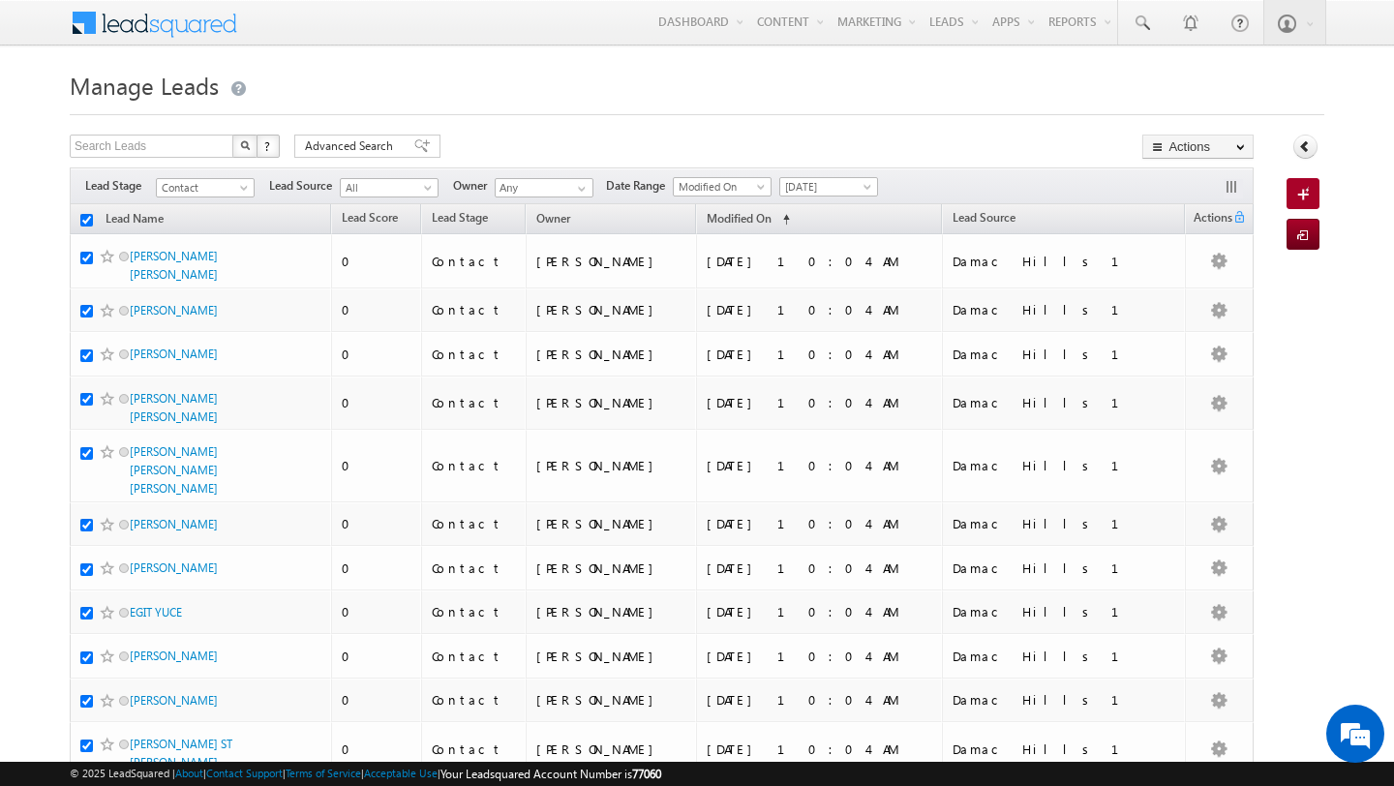
checkbox input "true"
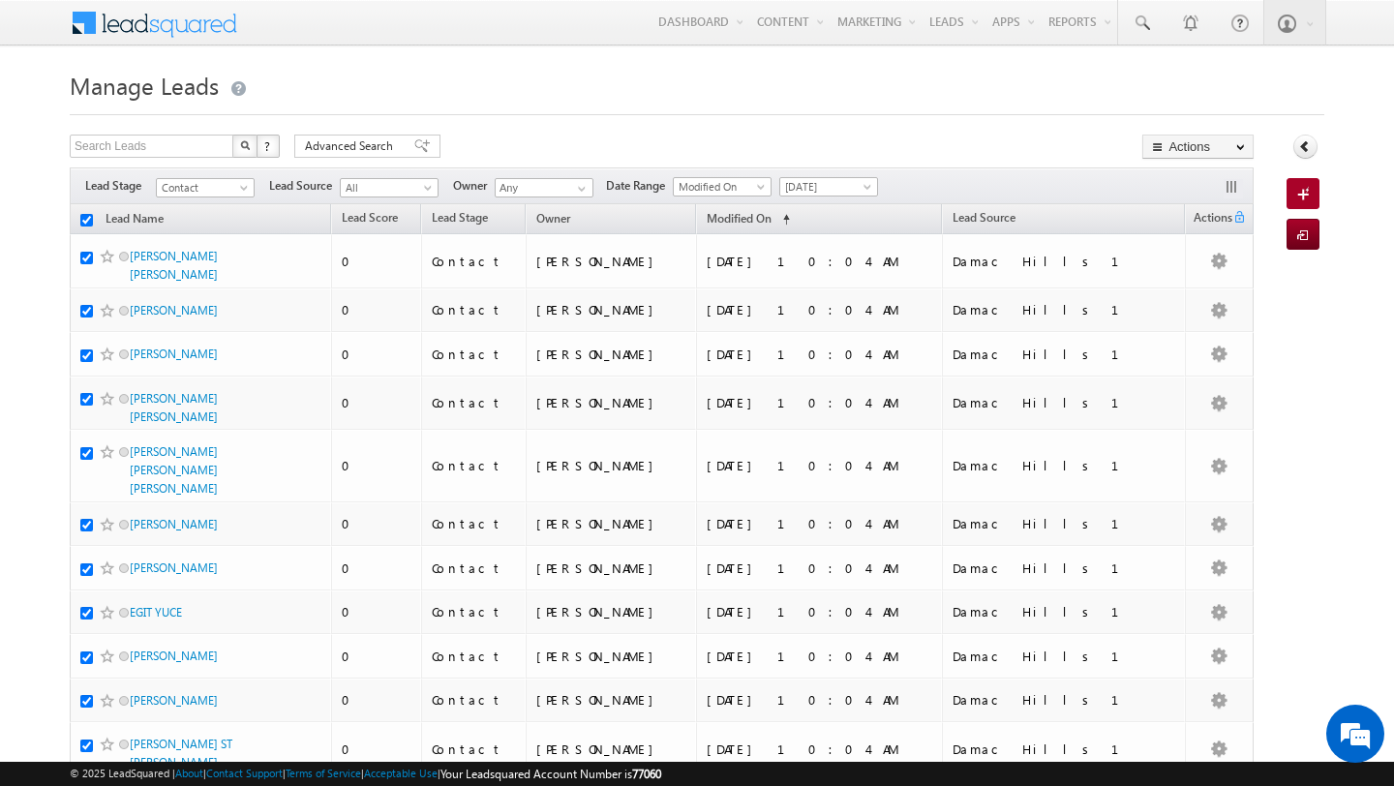
checkbox input "true"
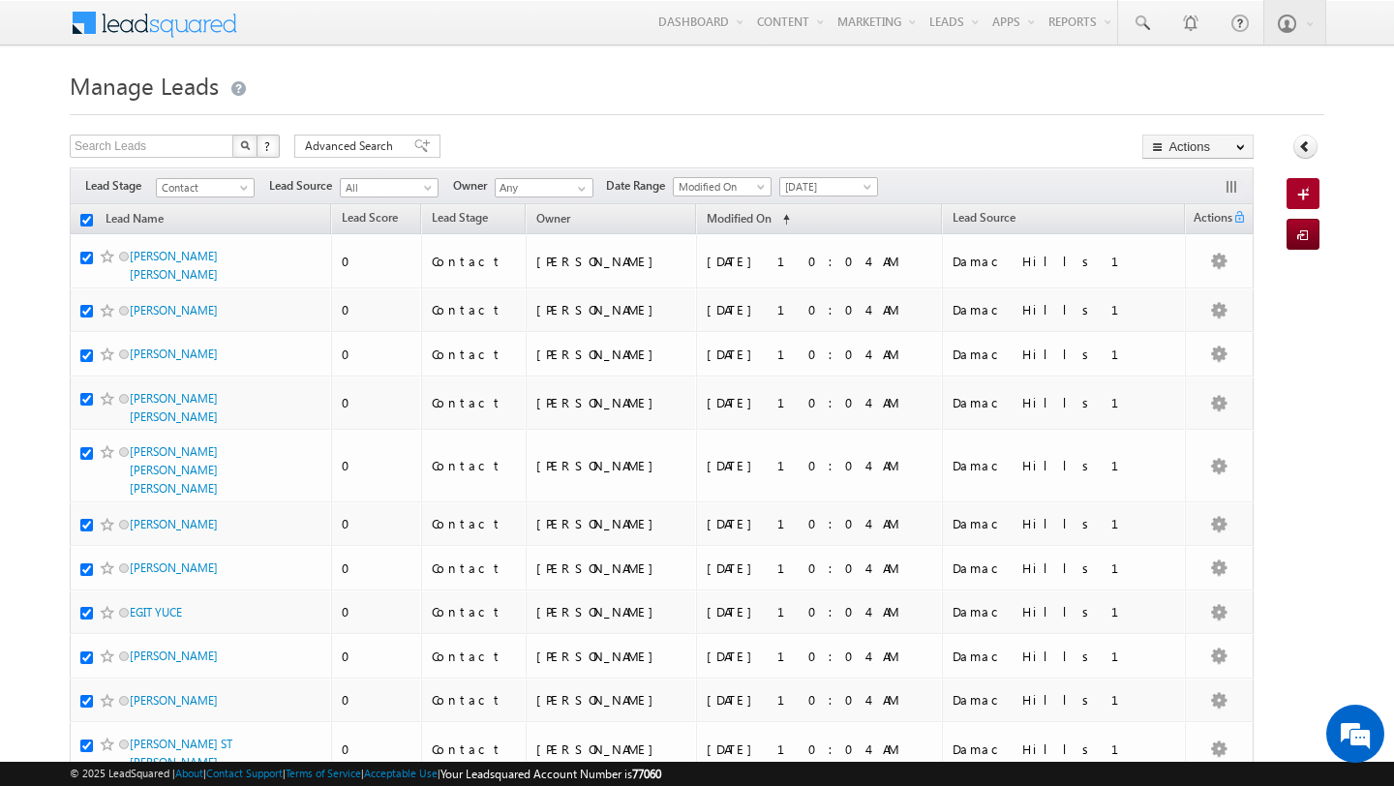
checkbox input "true"
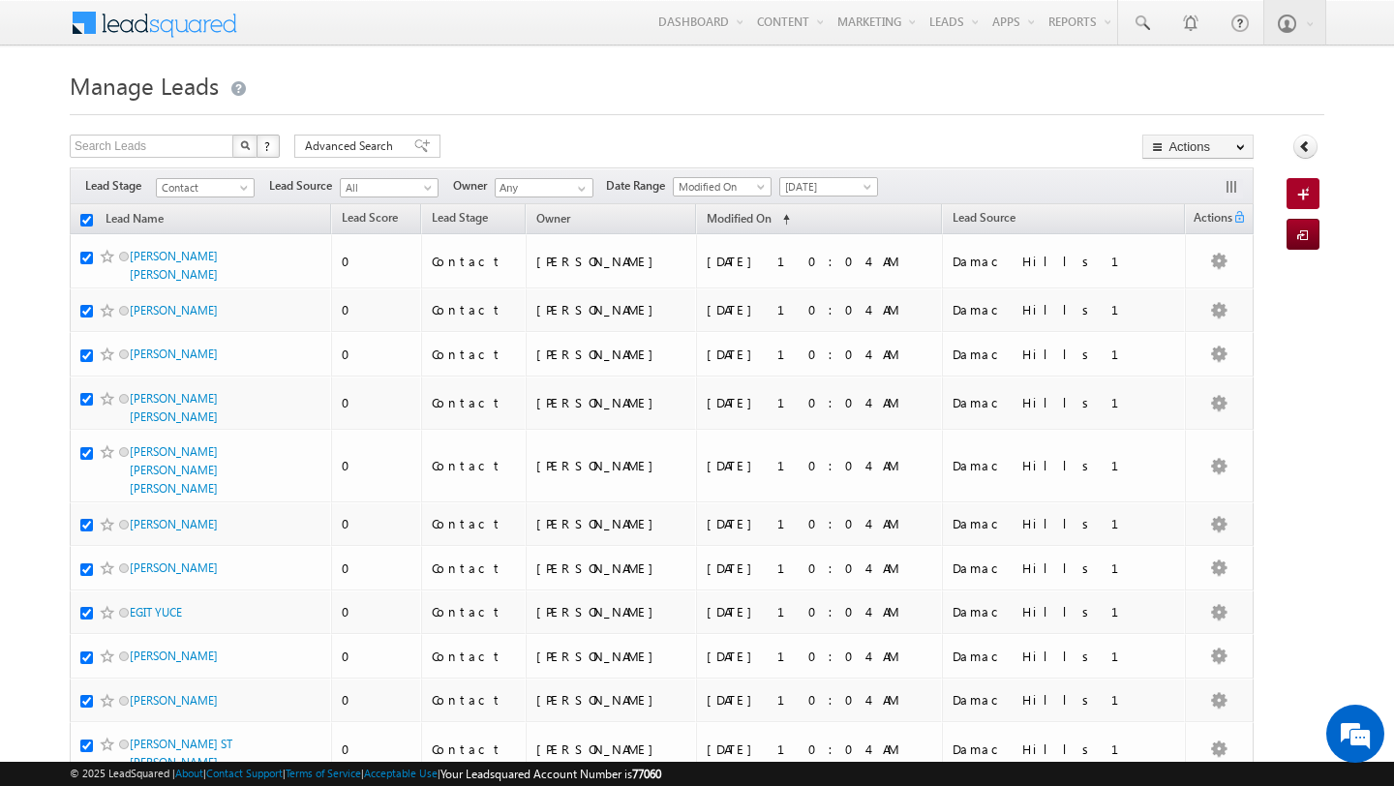
checkbox input "true"
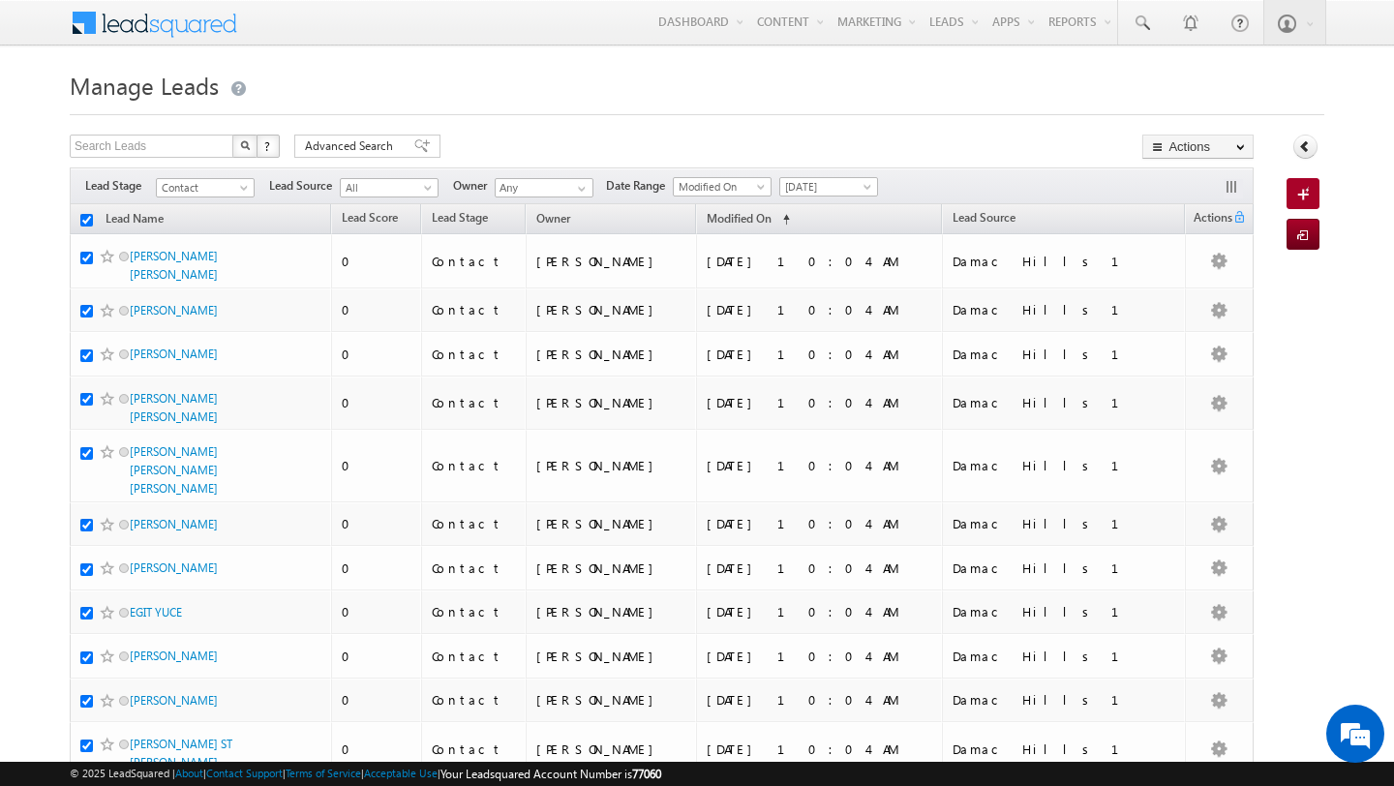
checkbox input "true"
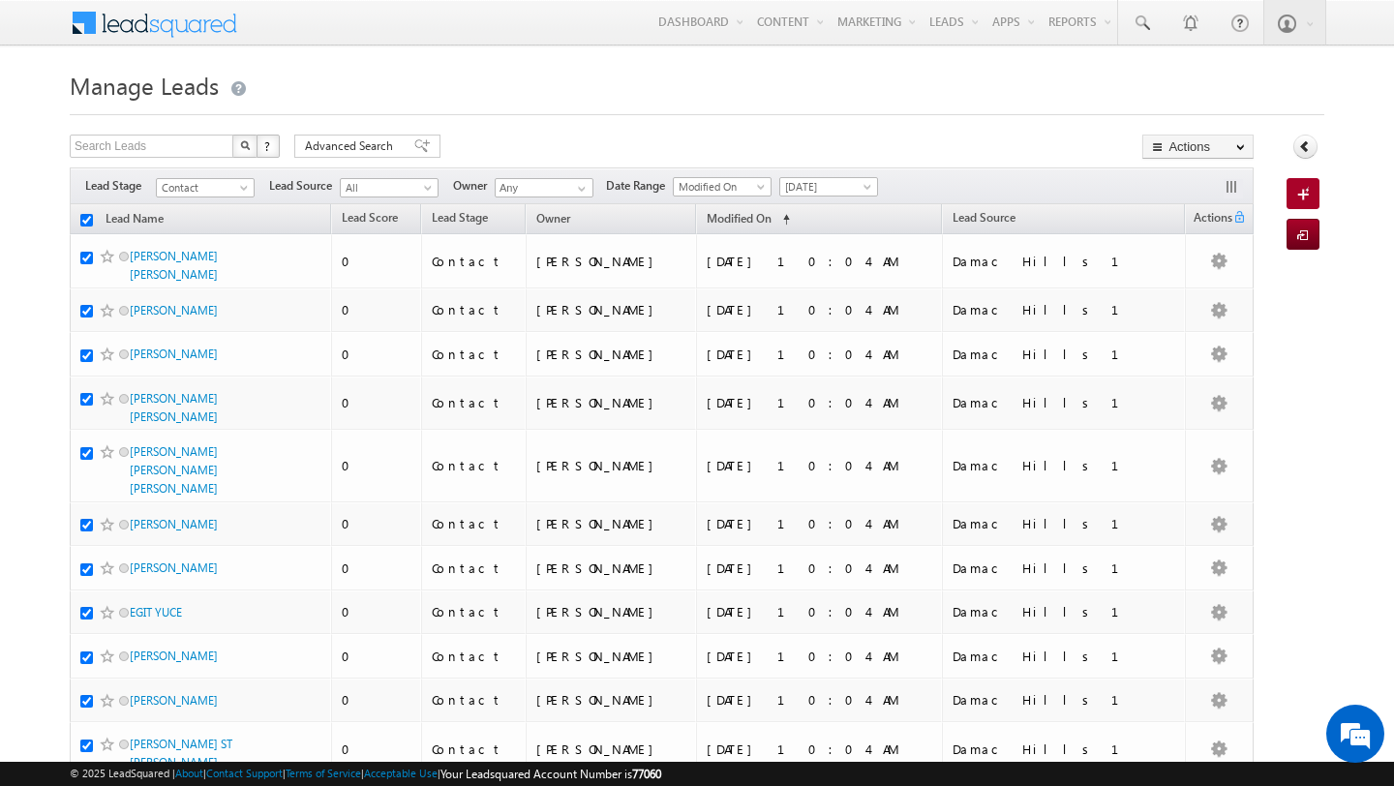
checkbox input "true"
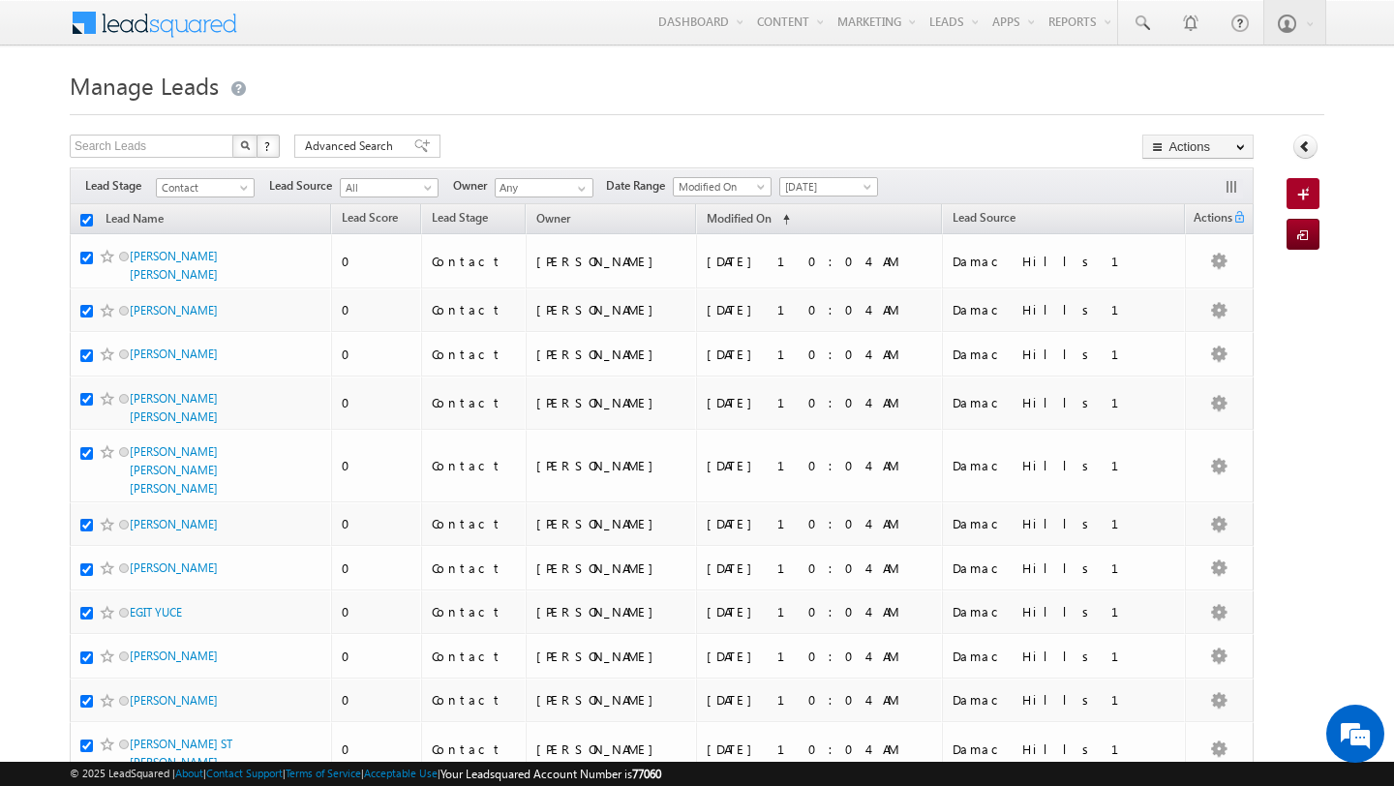
checkbox input "true"
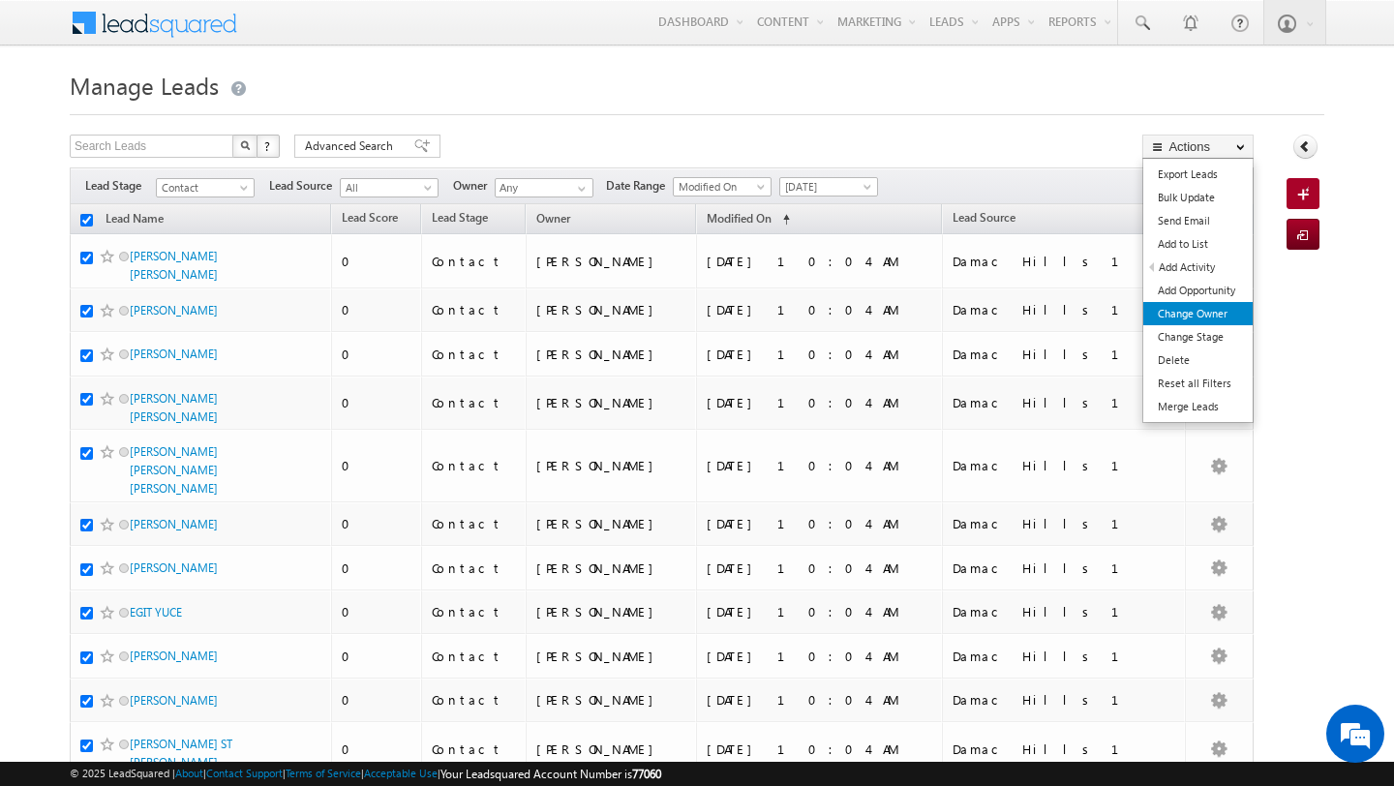
click at [1204, 318] on link "Change Owner" at bounding box center [1197, 313] width 109 height 23
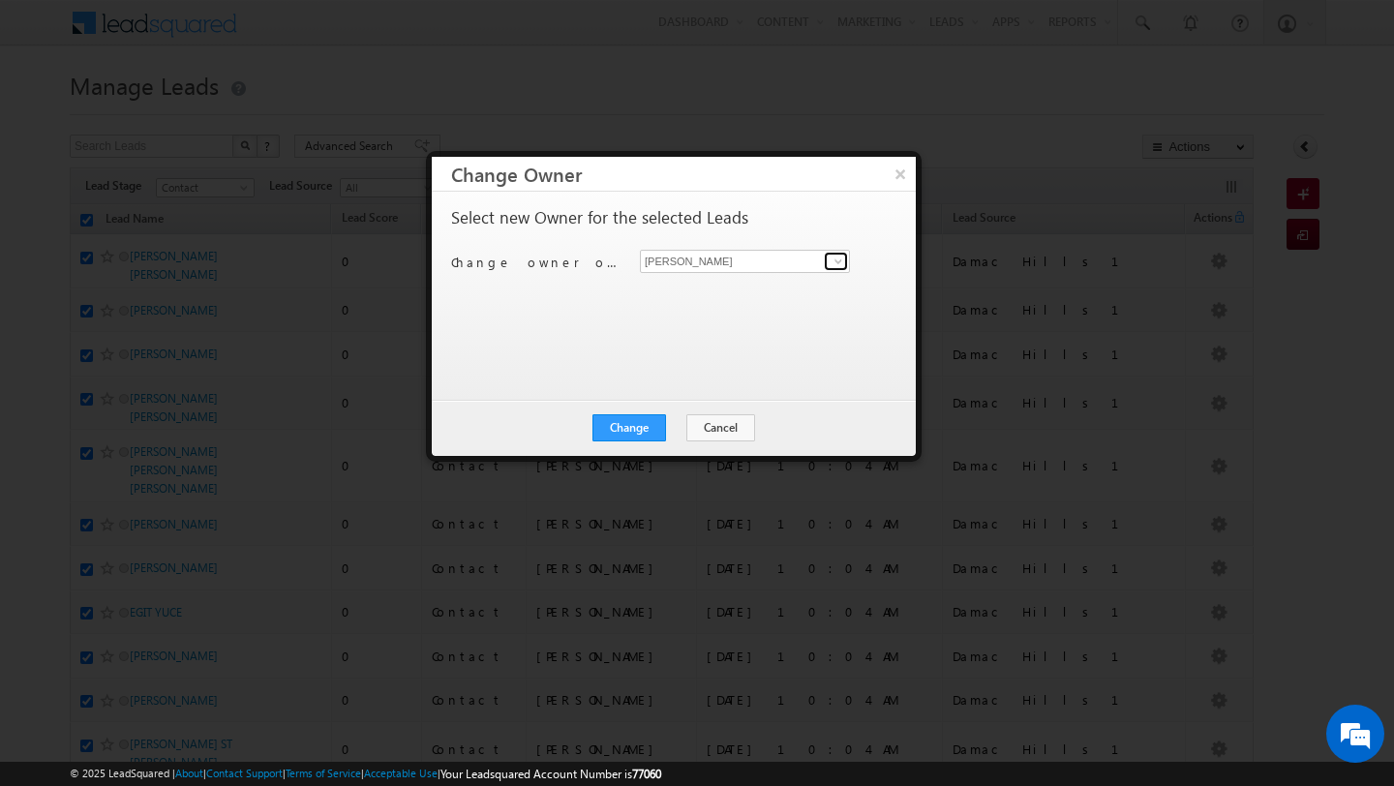
click at [835, 268] on span at bounding box center [838, 261] width 15 height 15
click at [821, 288] on link "Swarup Chandradas swarup.chandradas@indglobal.ae" at bounding box center [745, 291] width 210 height 37
click at [642, 419] on button "Change" at bounding box center [629, 427] width 74 height 27
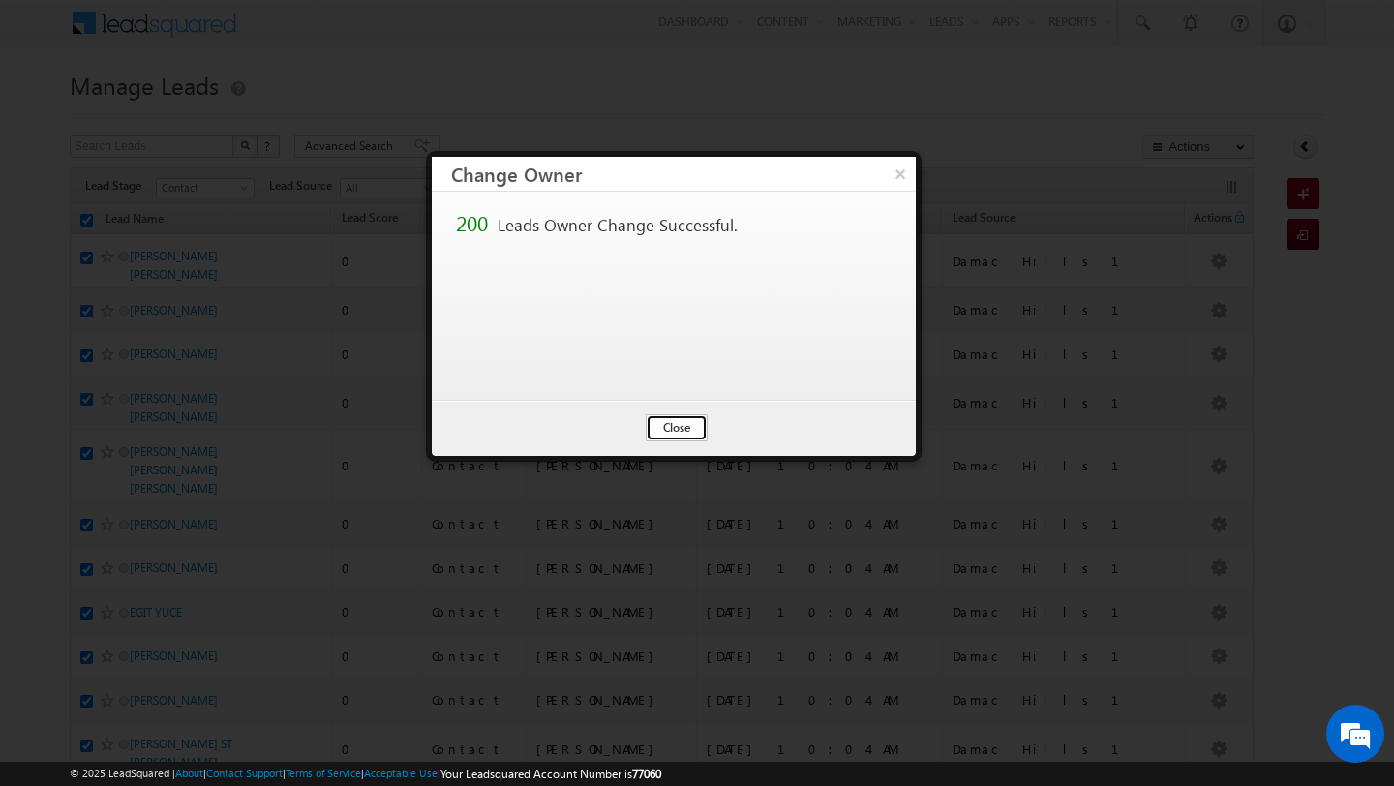
click at [660, 419] on button "Close" at bounding box center [677, 427] width 62 height 27
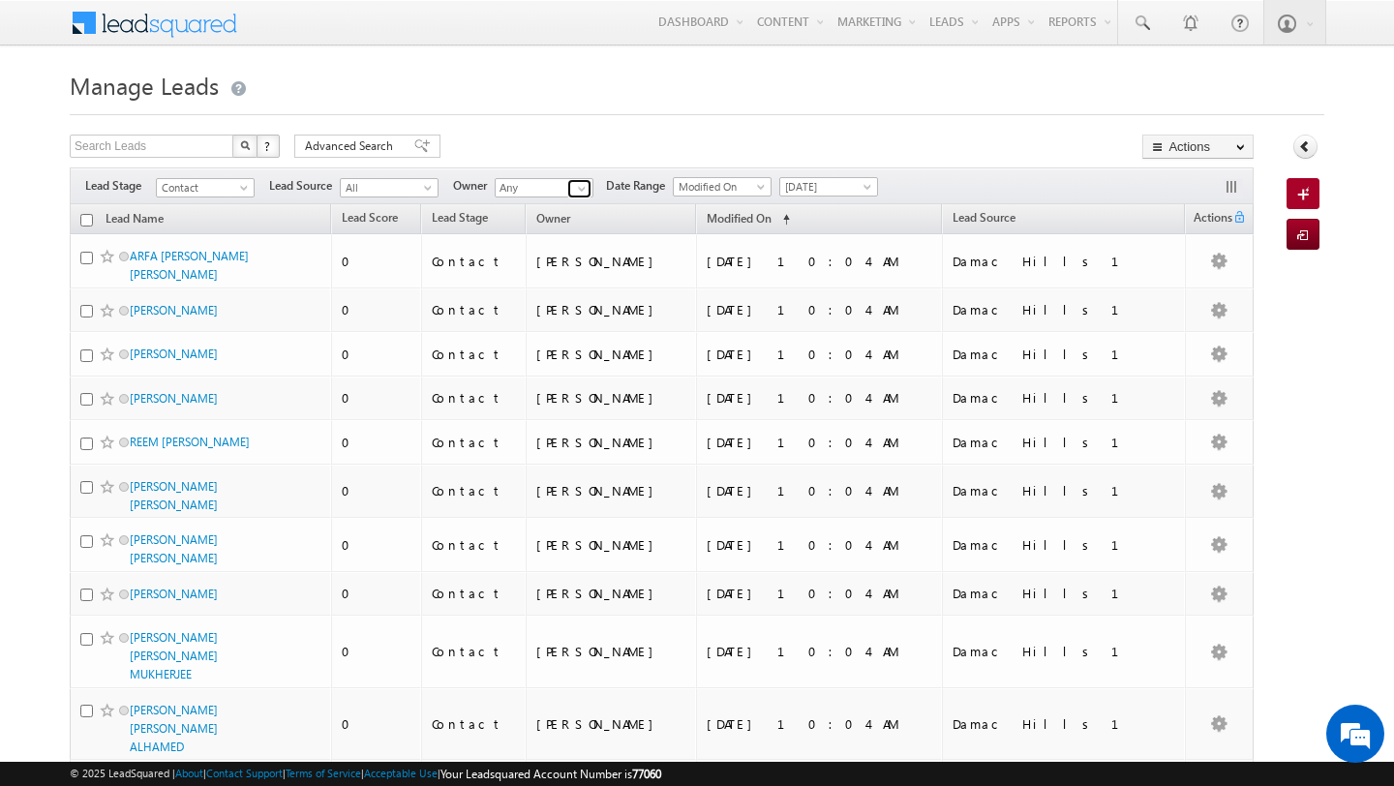
click at [582, 186] on span at bounding box center [581, 188] width 15 height 15
click at [577, 213] on link "Ankit Singh ankitkumar.singh@indglobal.ae" at bounding box center [592, 215] width 194 height 37
click at [85, 221] on input "checkbox" at bounding box center [86, 220] width 13 height 13
checkbox input "true"
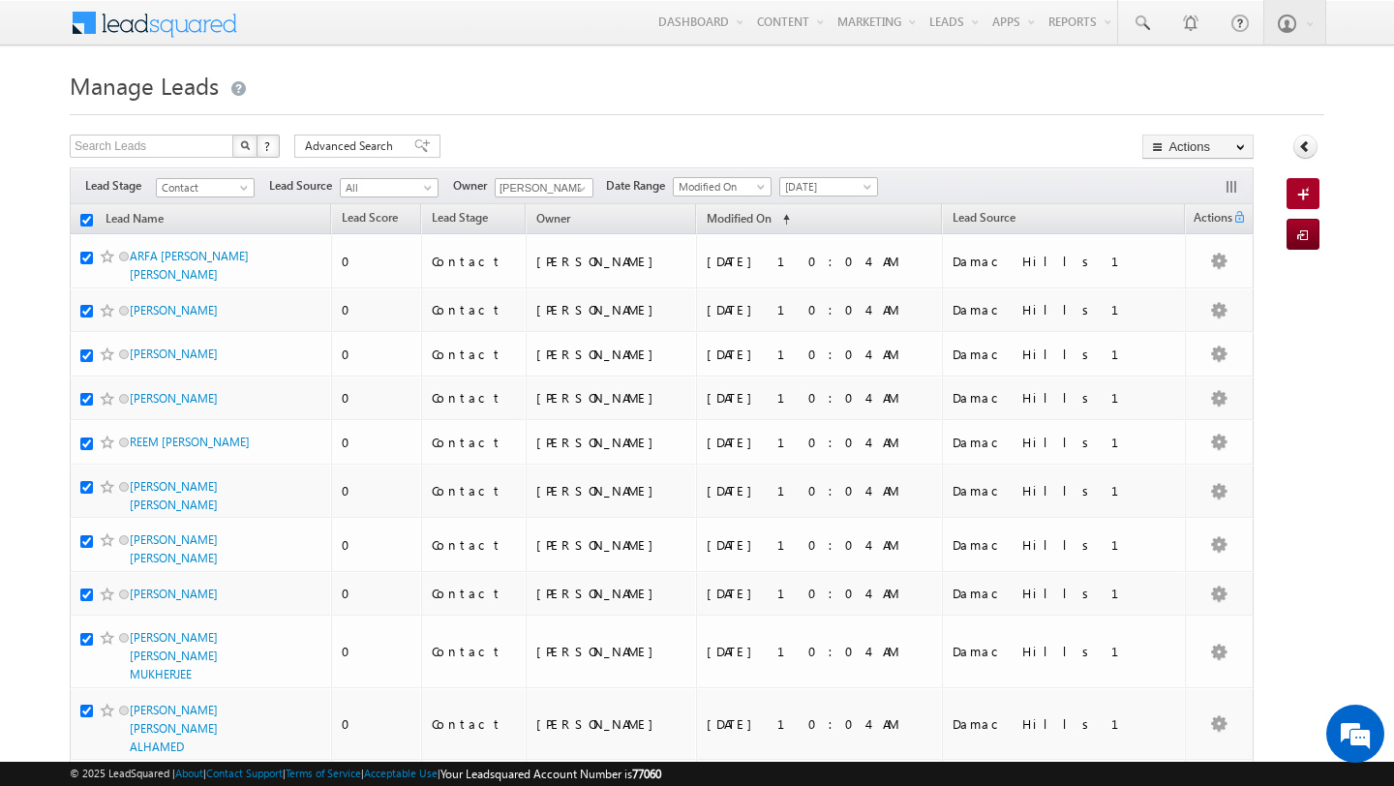
checkbox input "true"
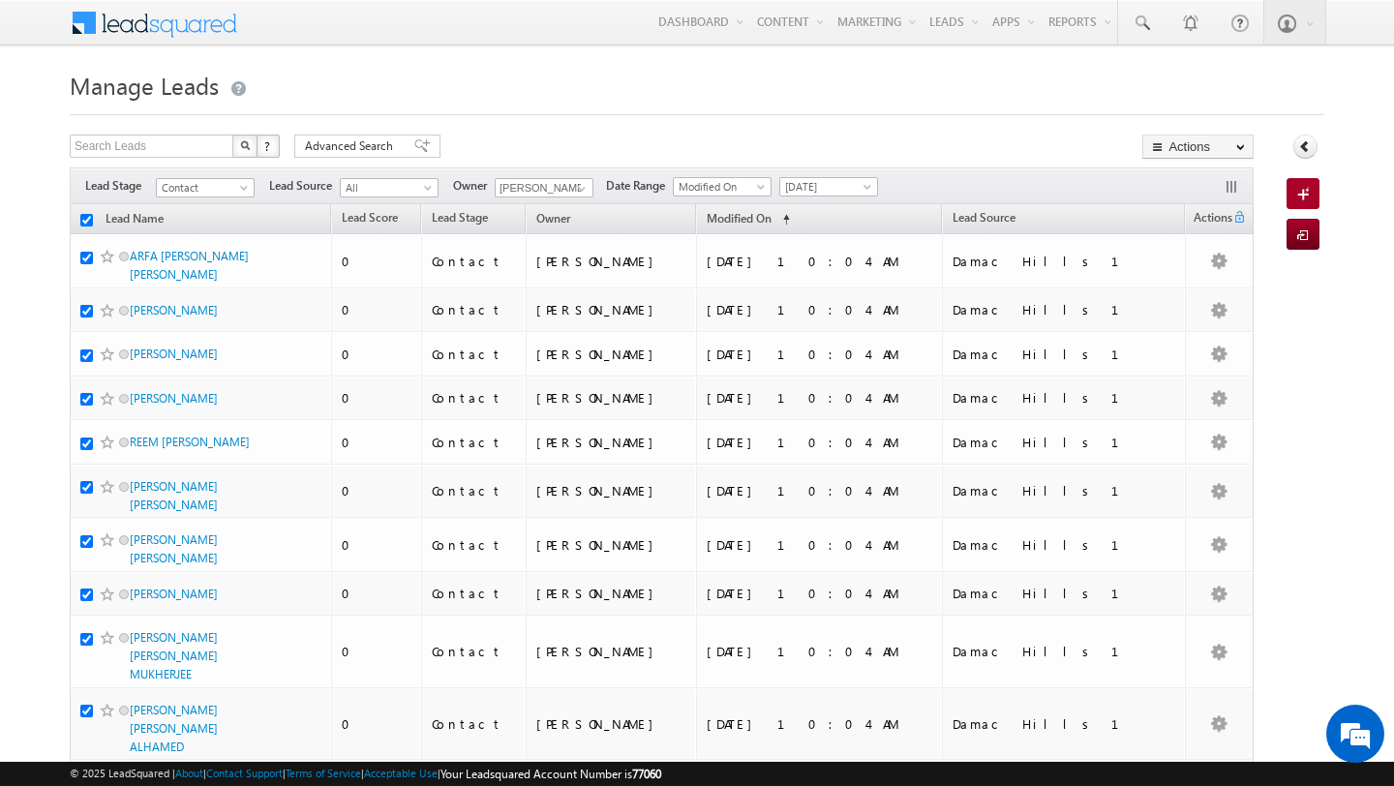
checkbox input "true"
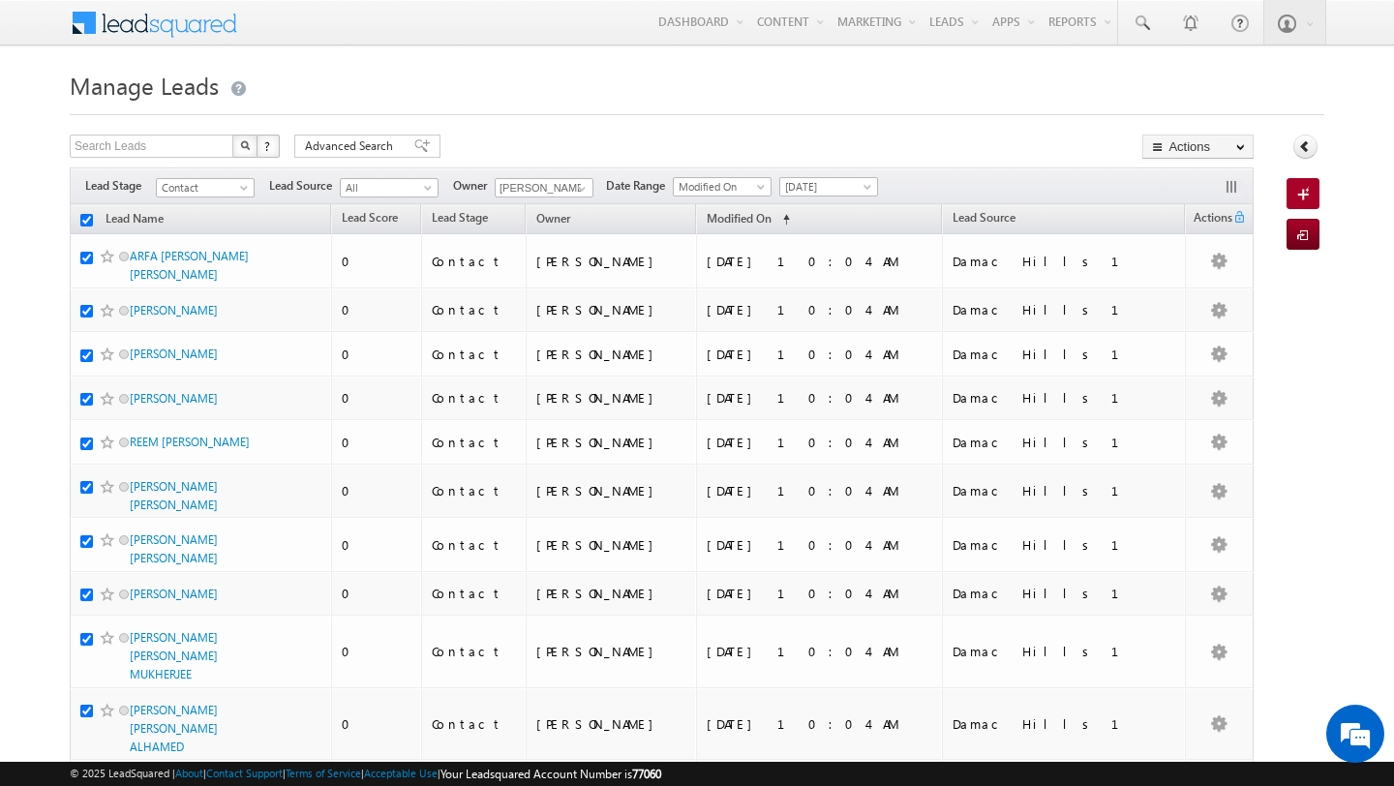
checkbox input "true"
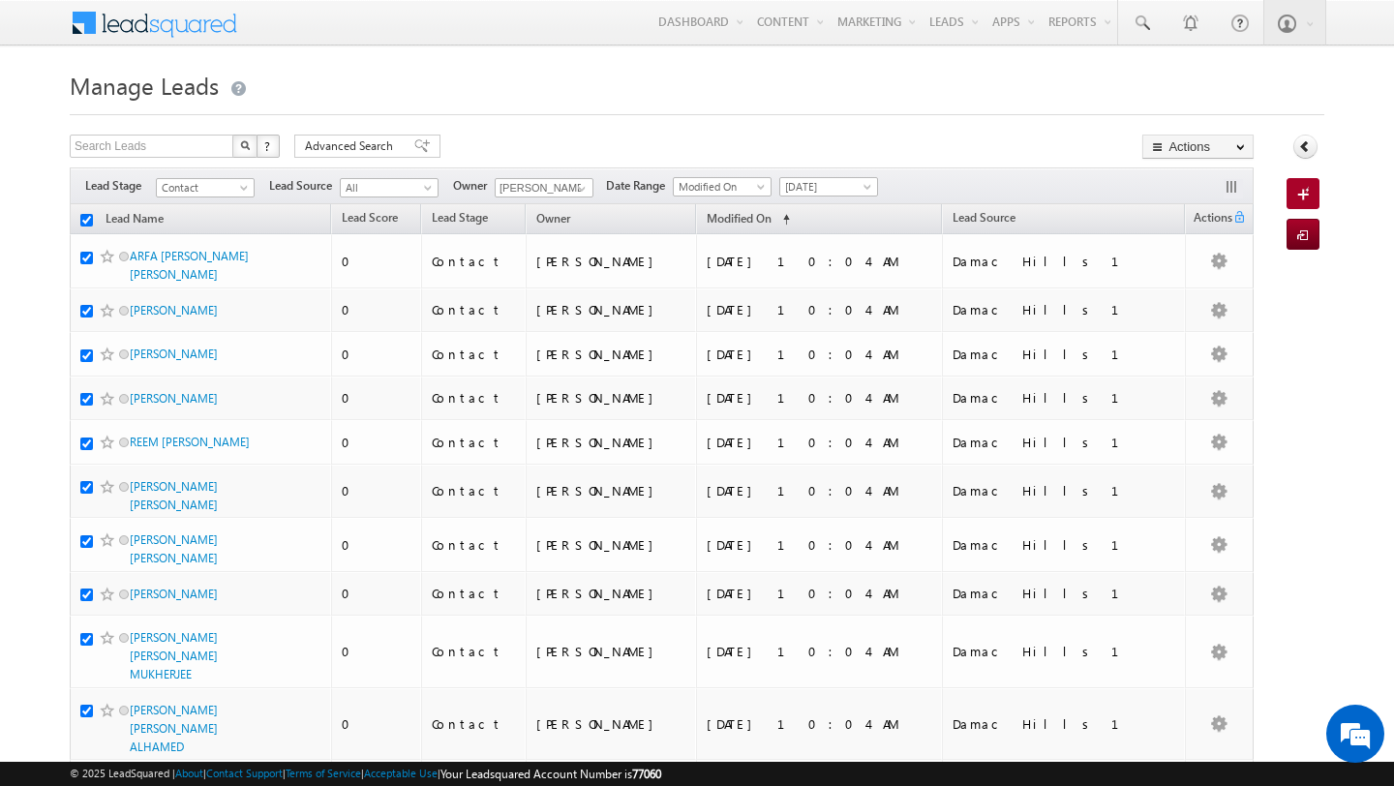
checkbox input "true"
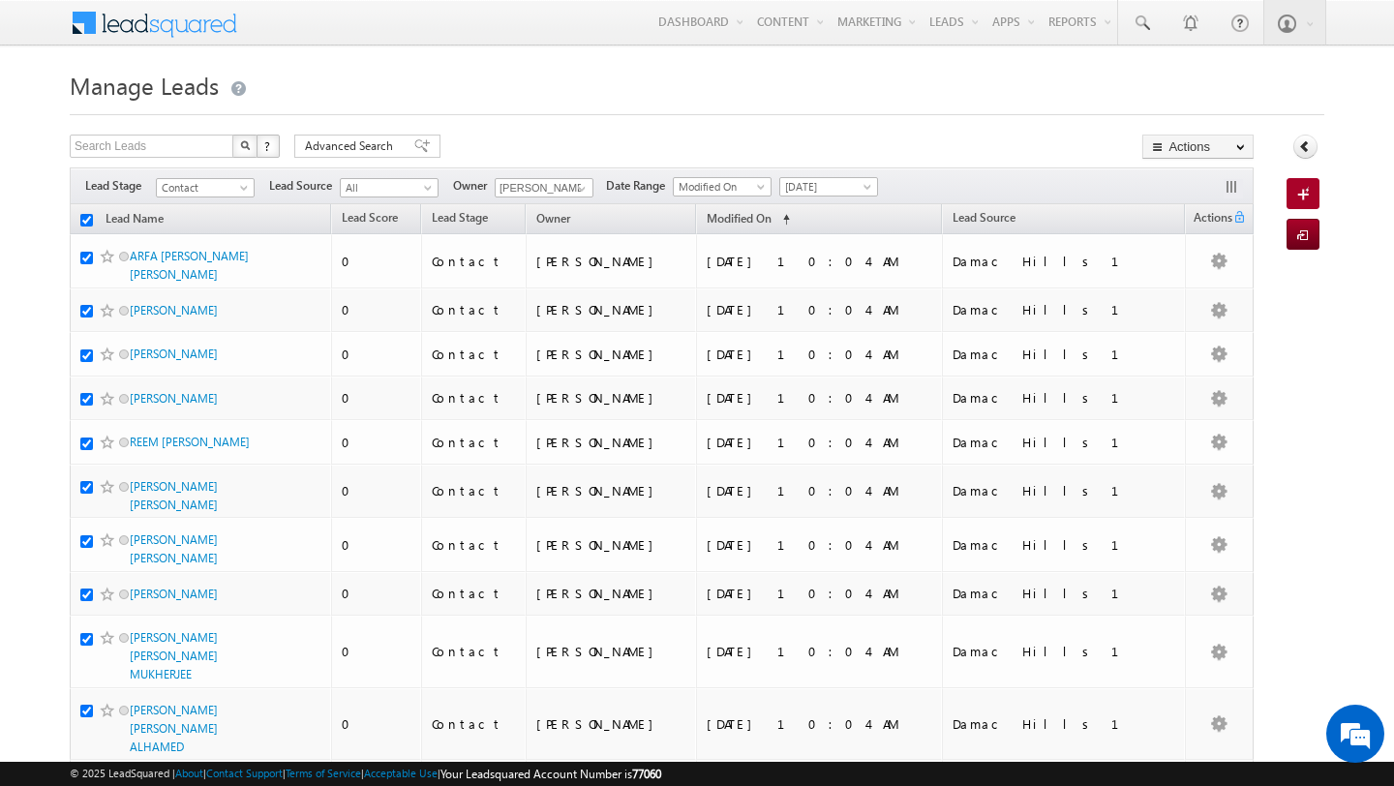
checkbox input "true"
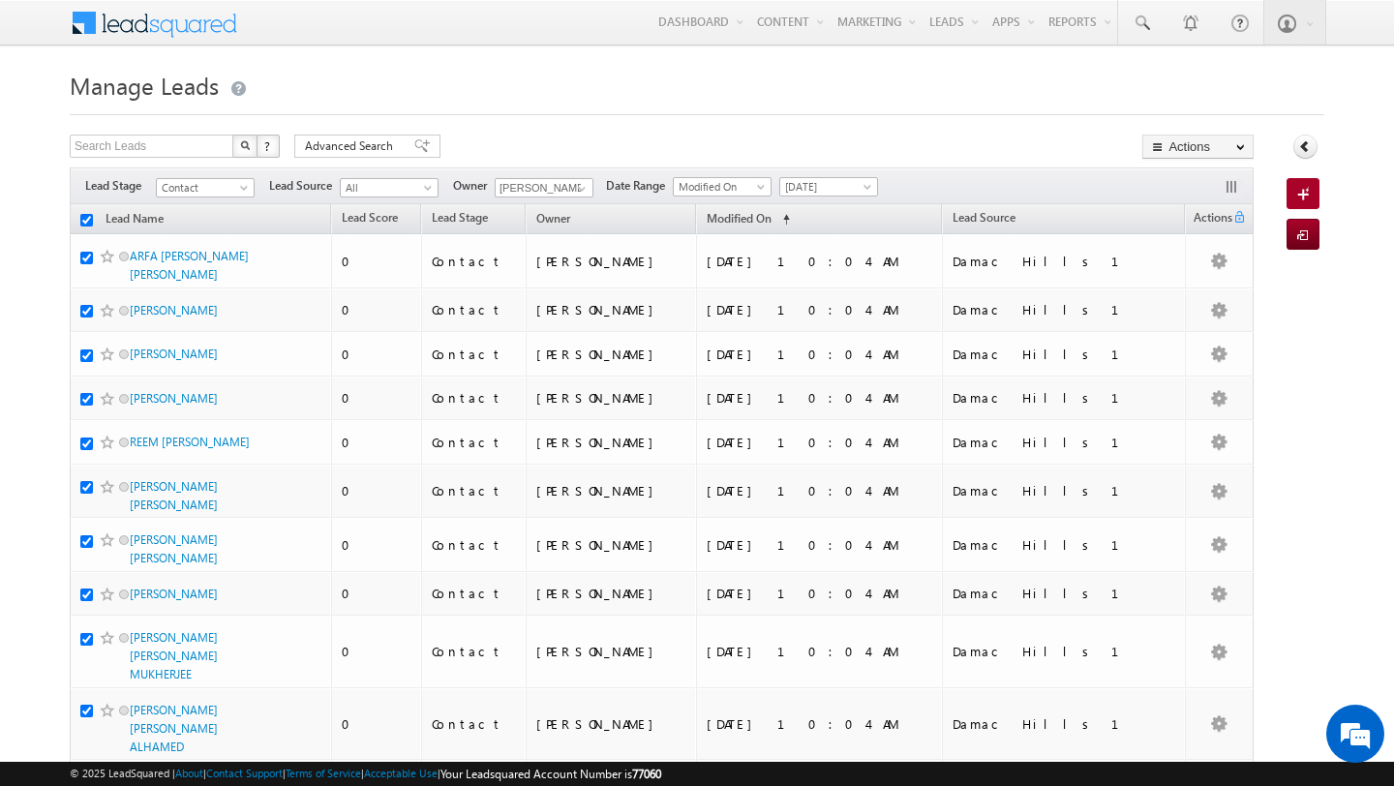
checkbox input "true"
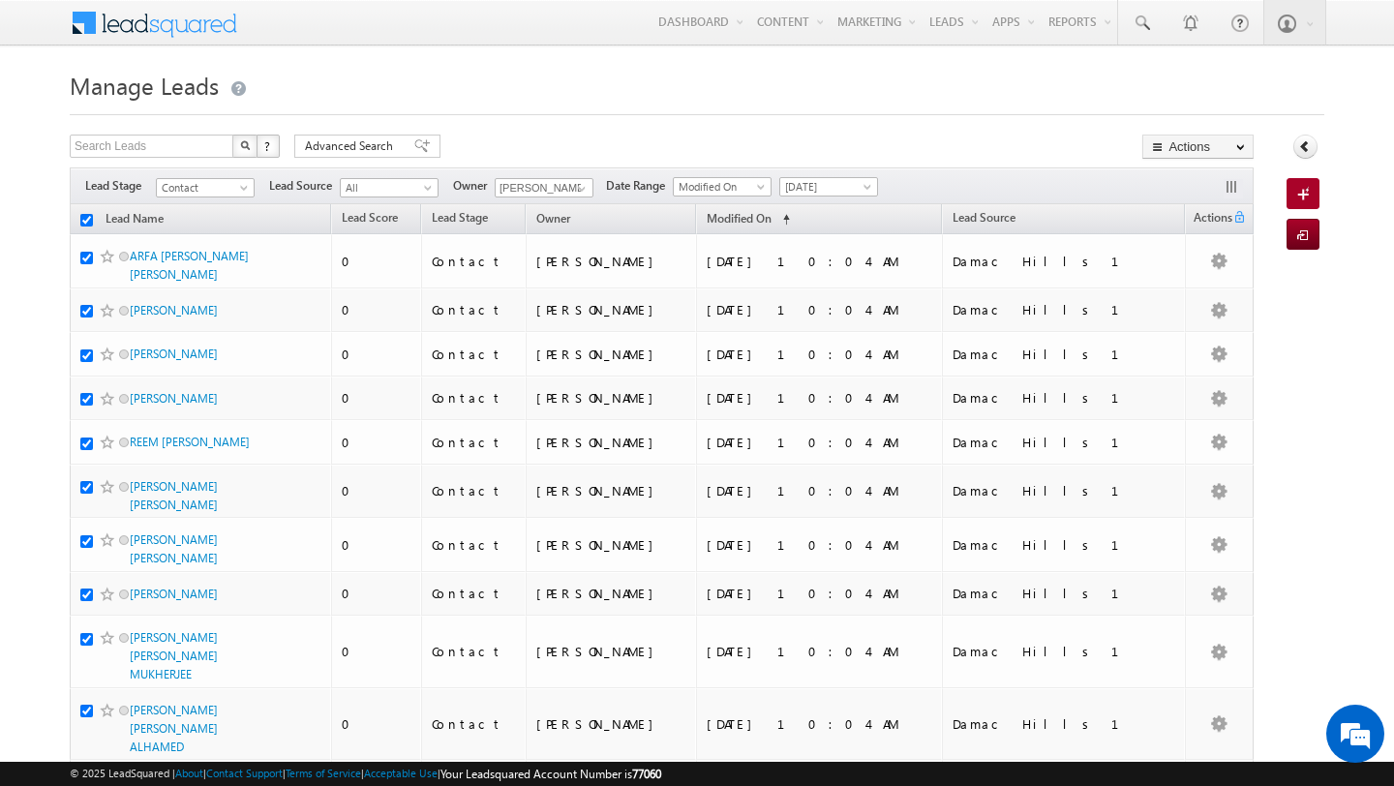
checkbox input "true"
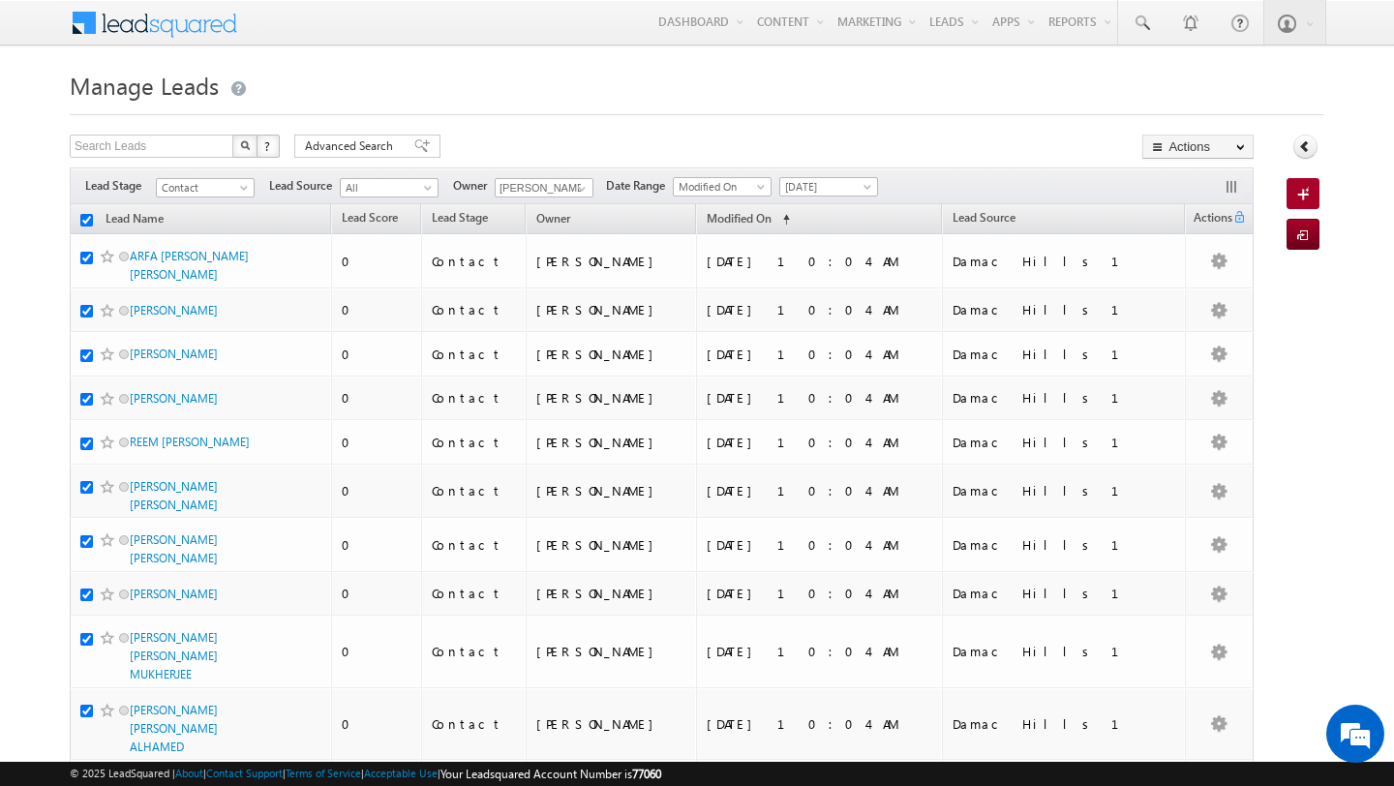
checkbox input "true"
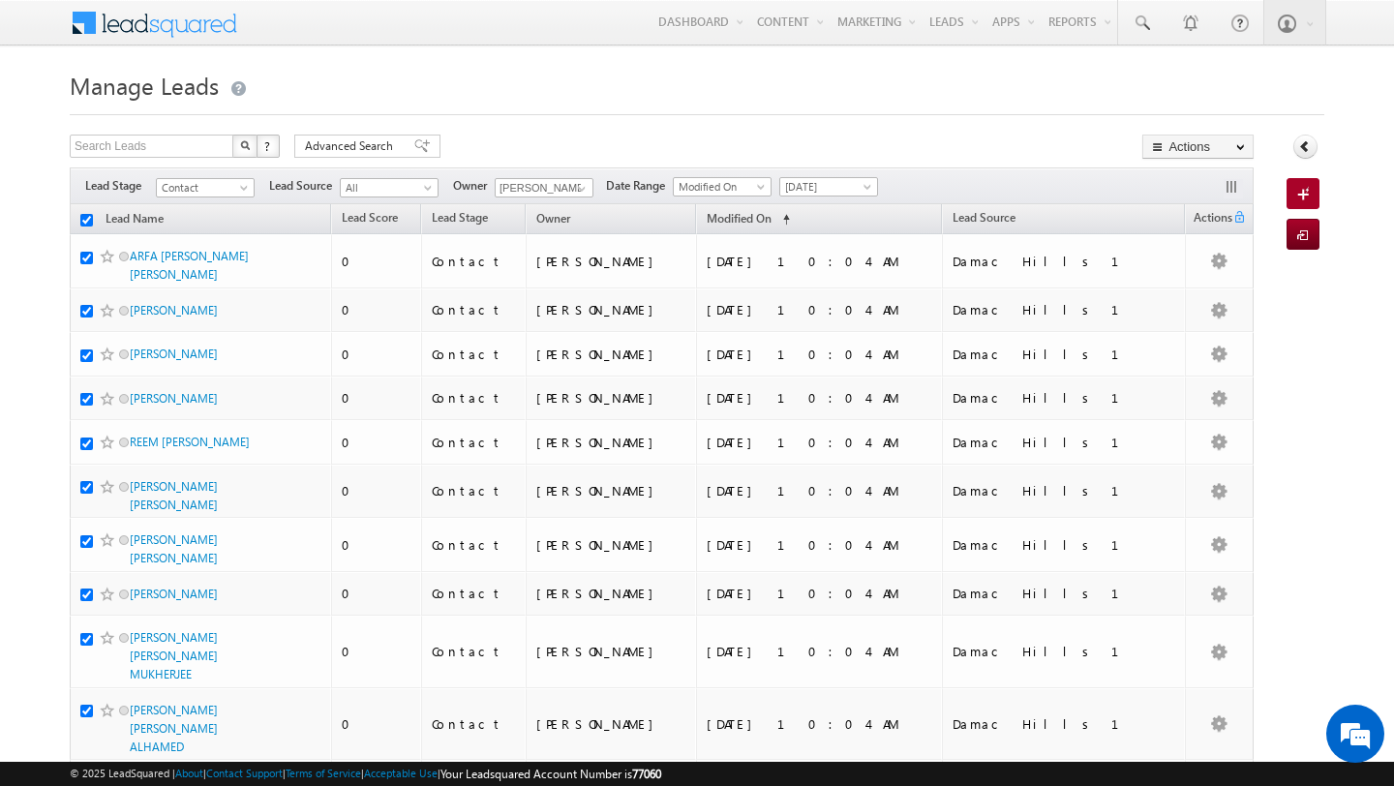
checkbox input "true"
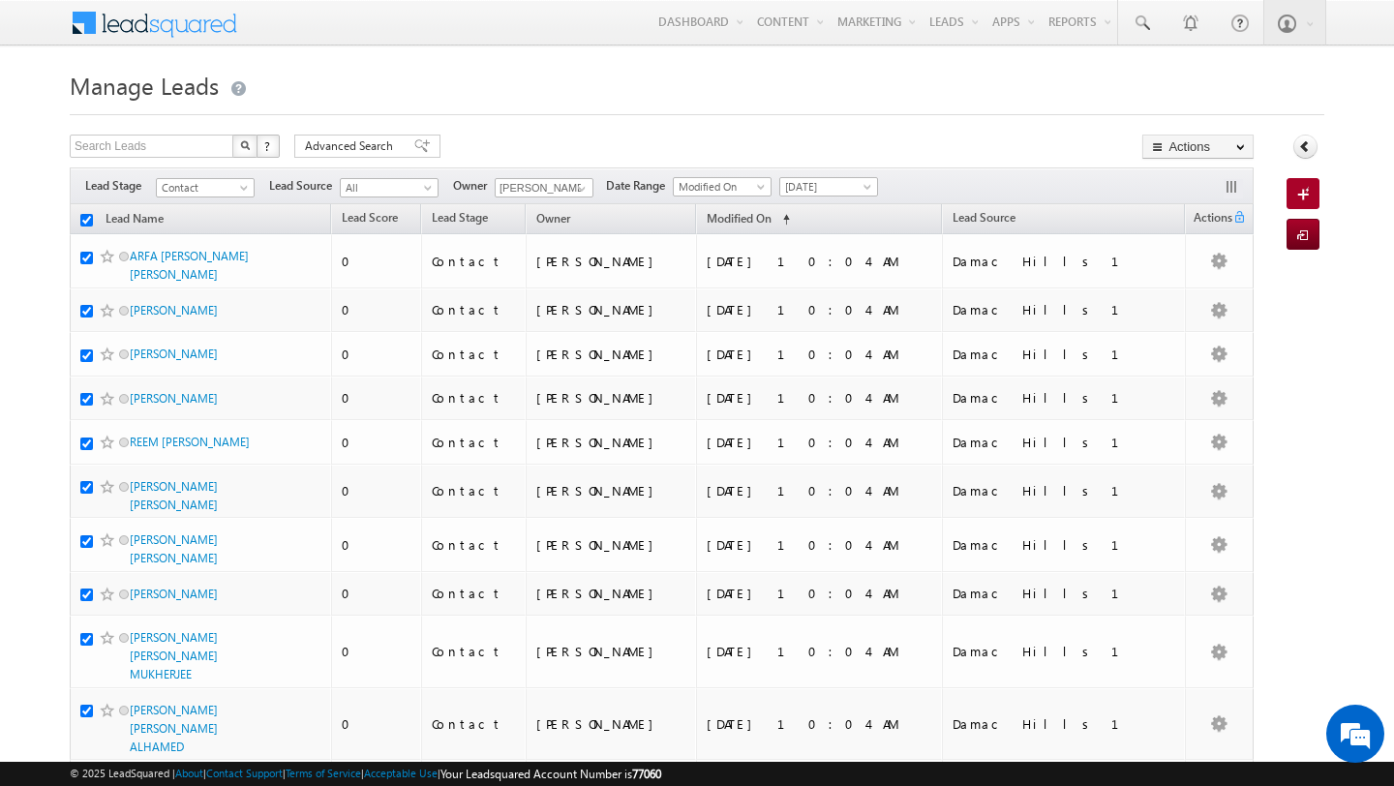
checkbox input "true"
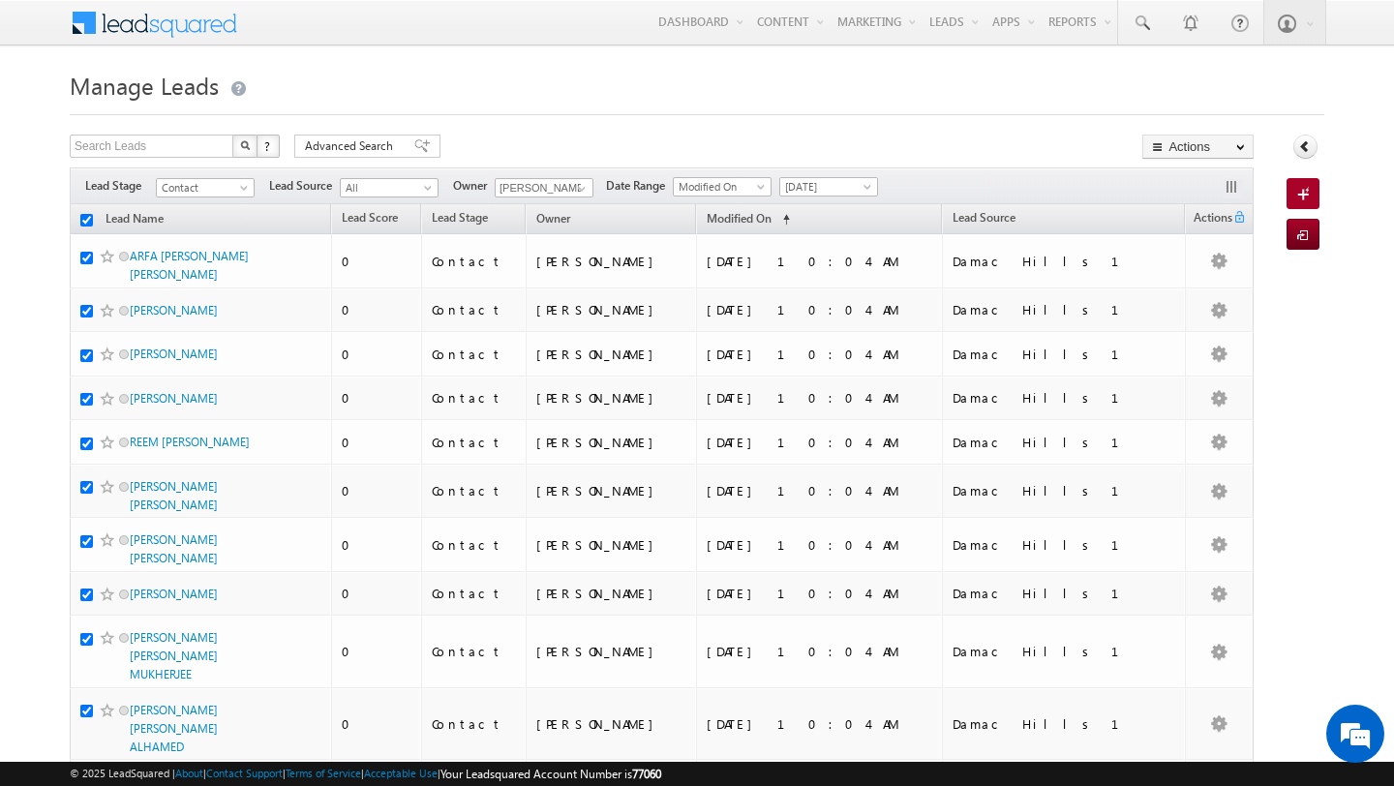
checkbox input "true"
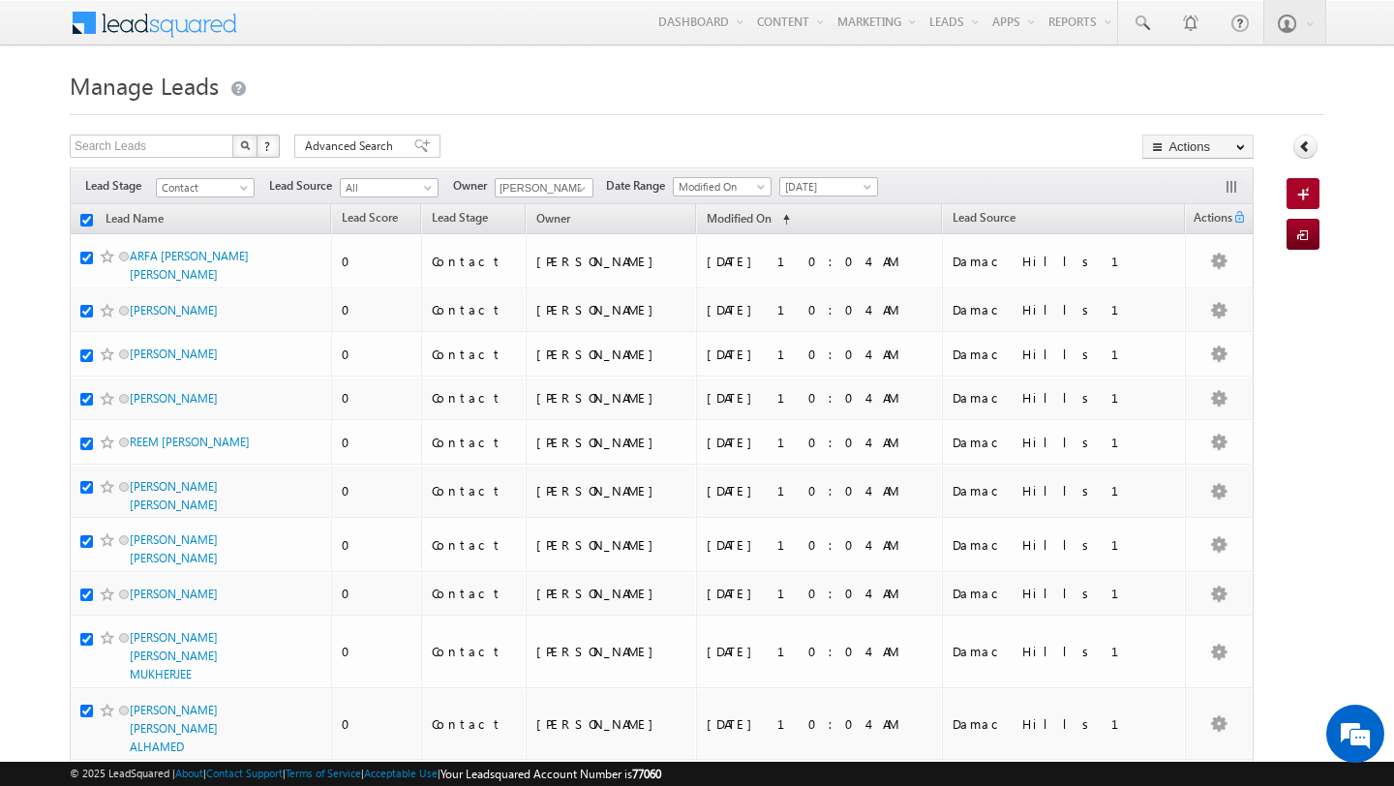
checkbox input "true"
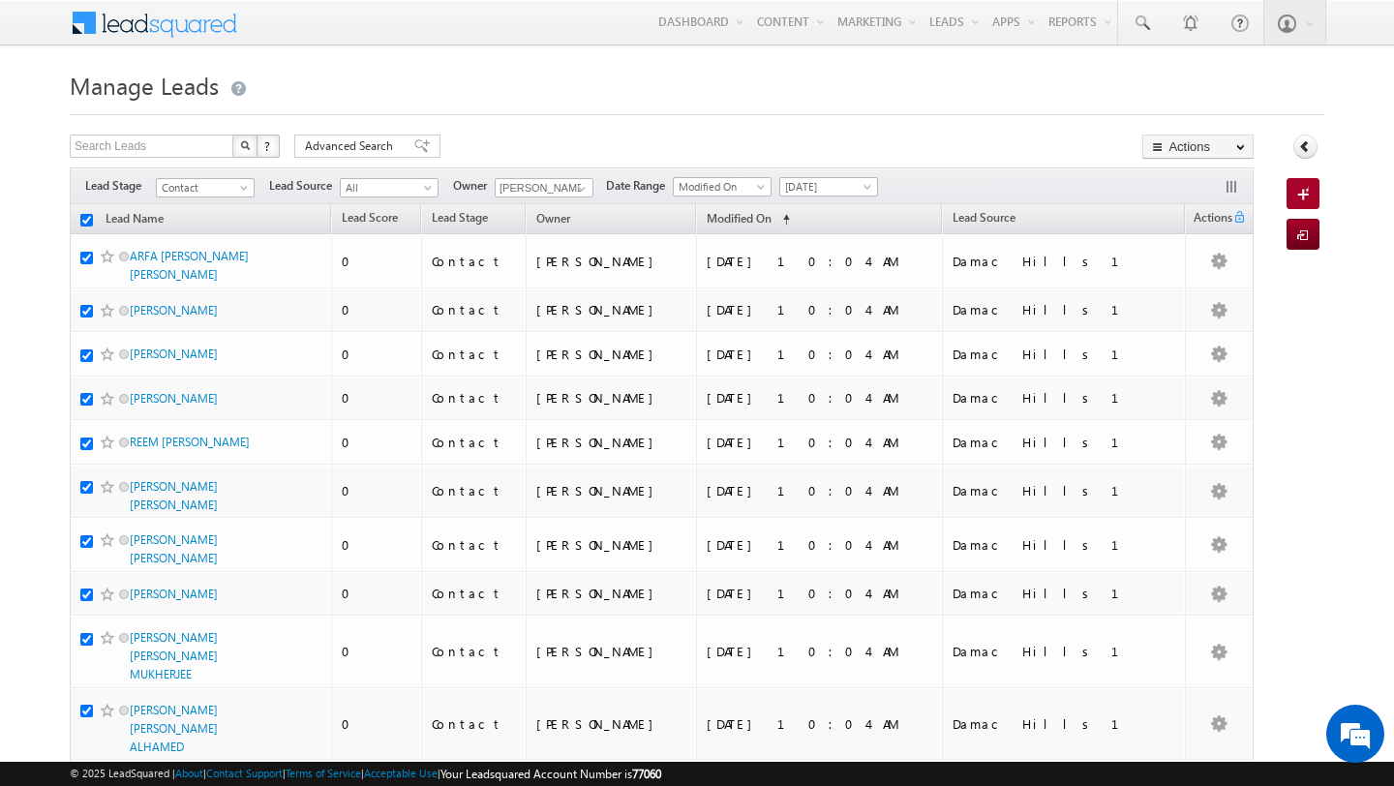
checkbox input "true"
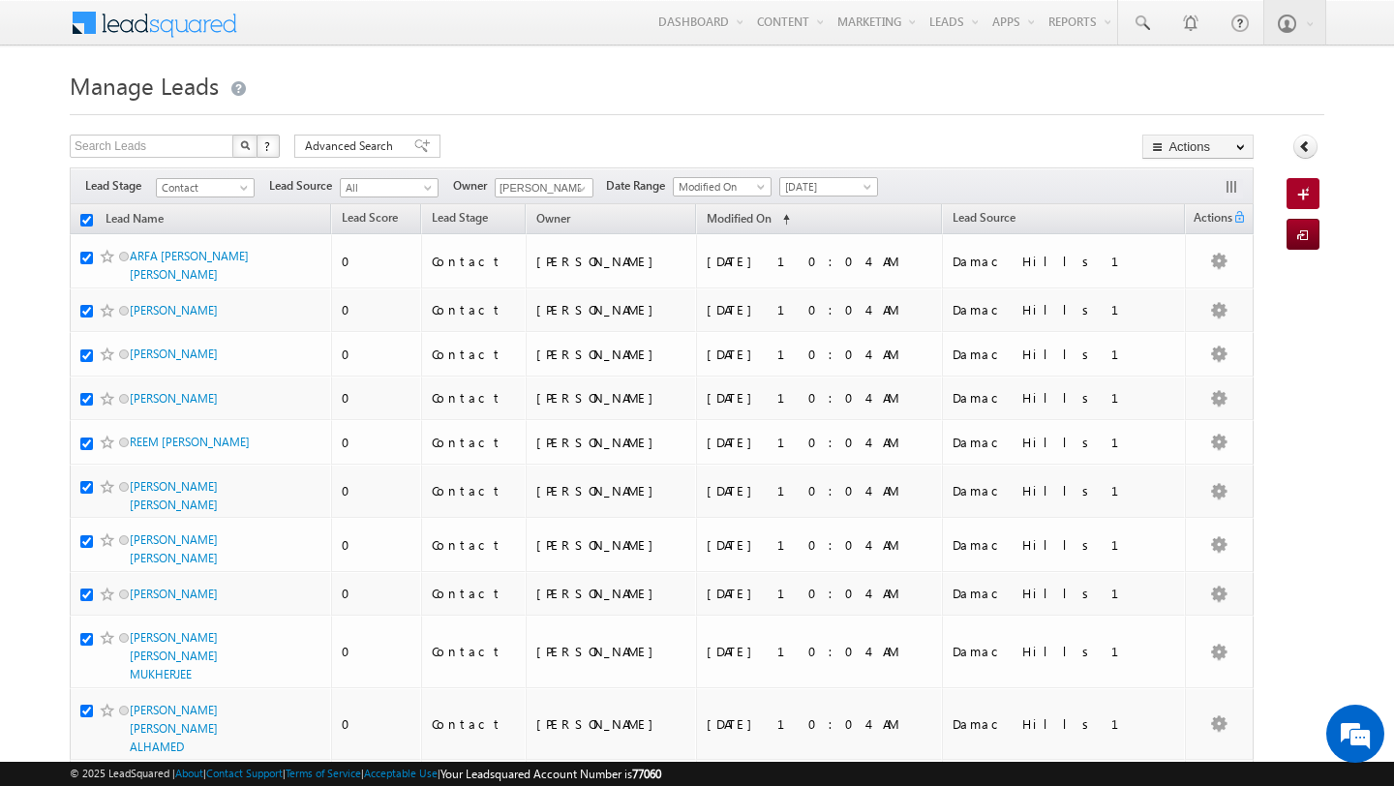
checkbox input "true"
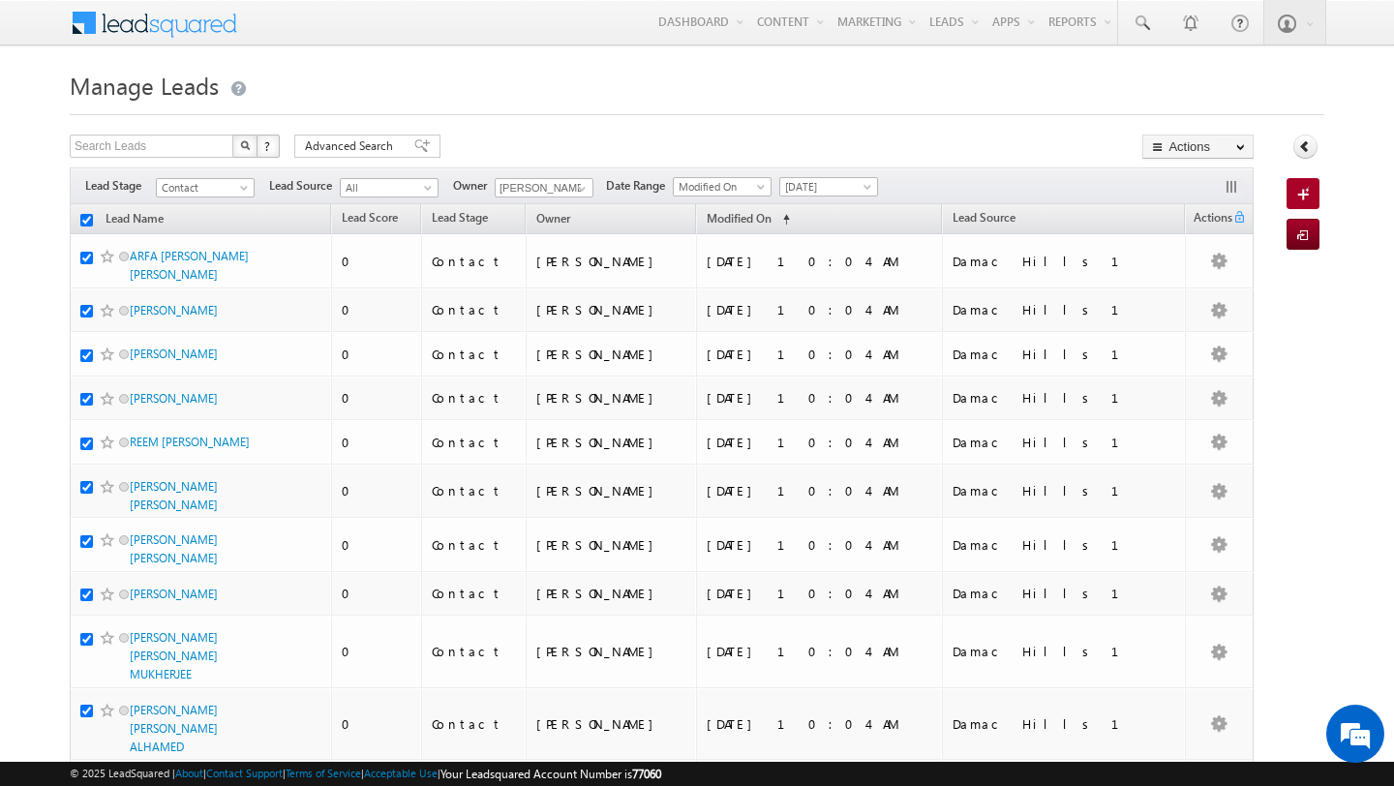
checkbox input "true"
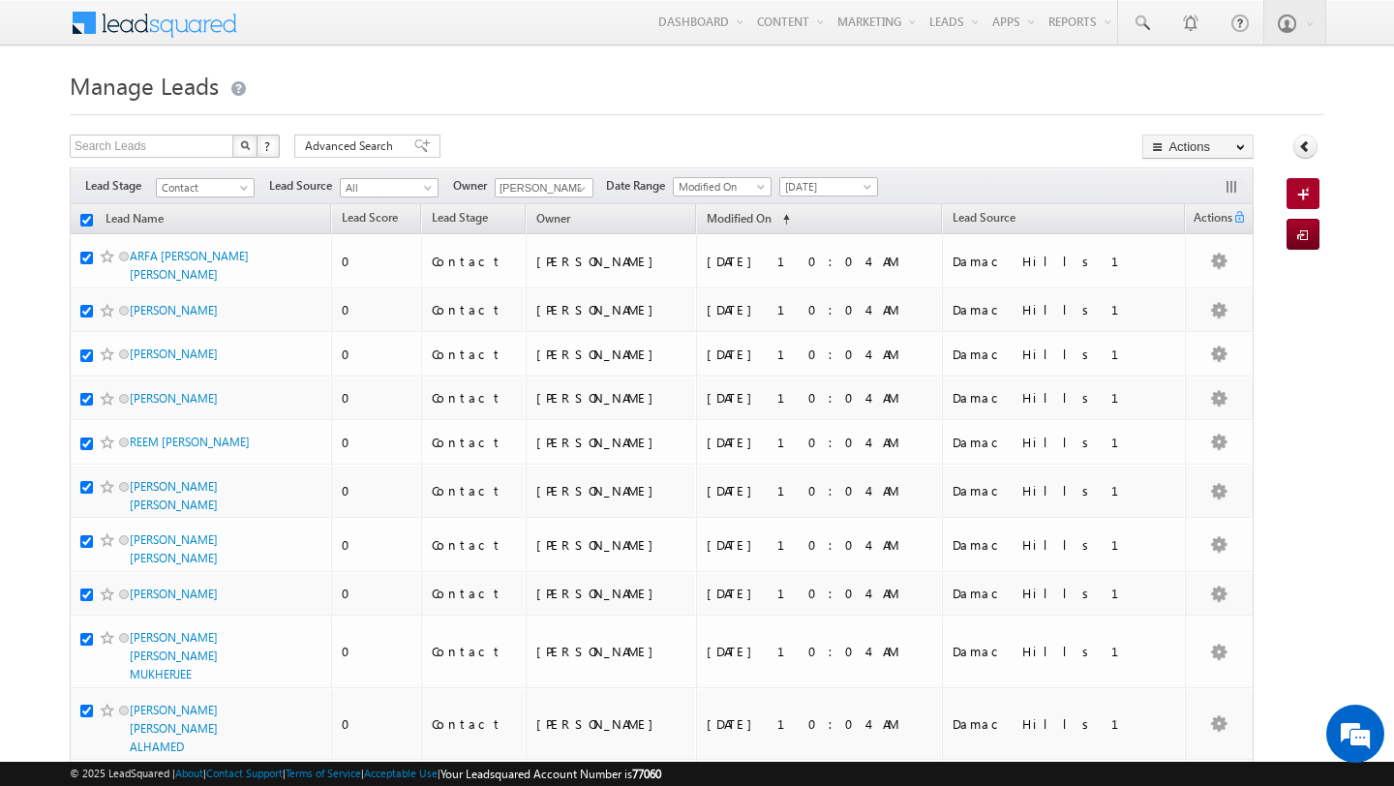
checkbox input "true"
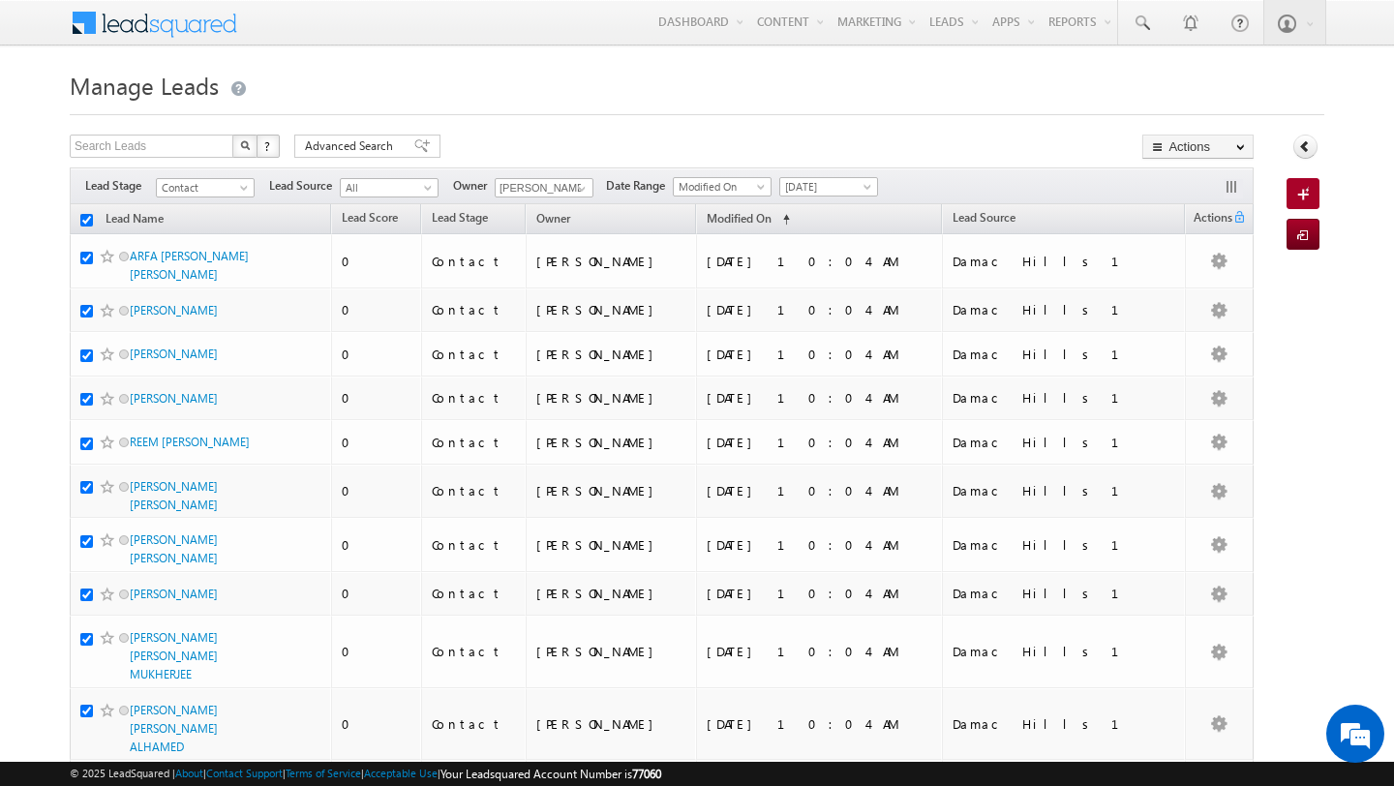
checkbox input "true"
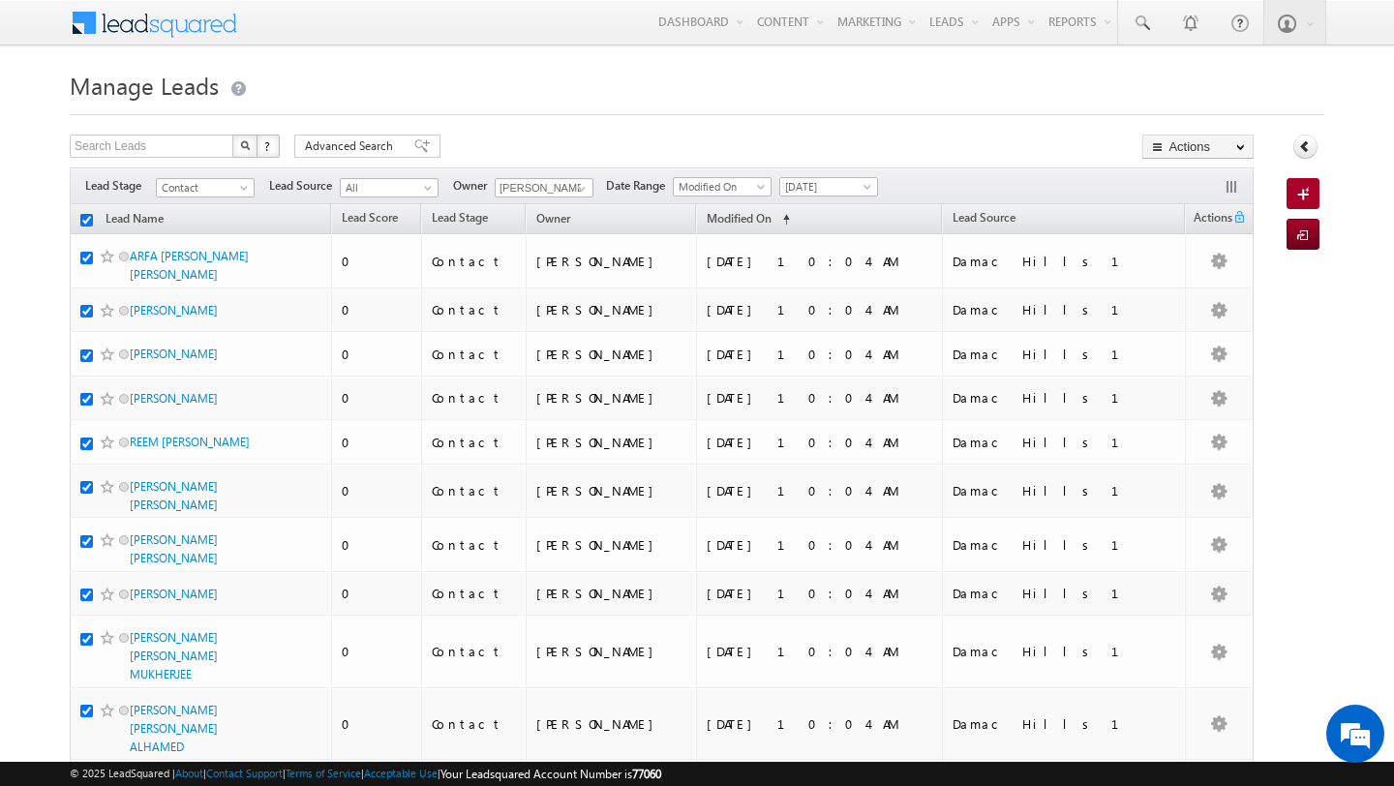
checkbox input "true"
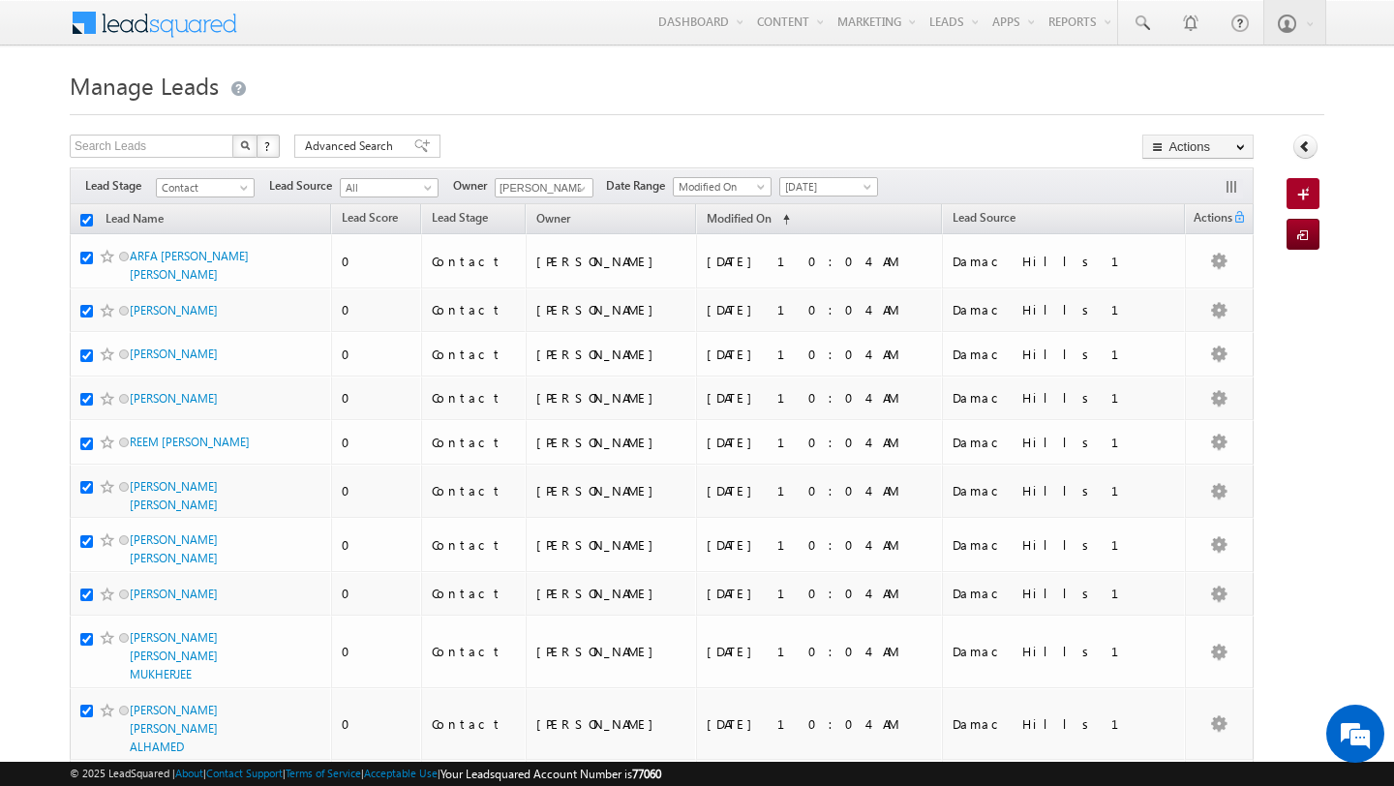
checkbox input "true"
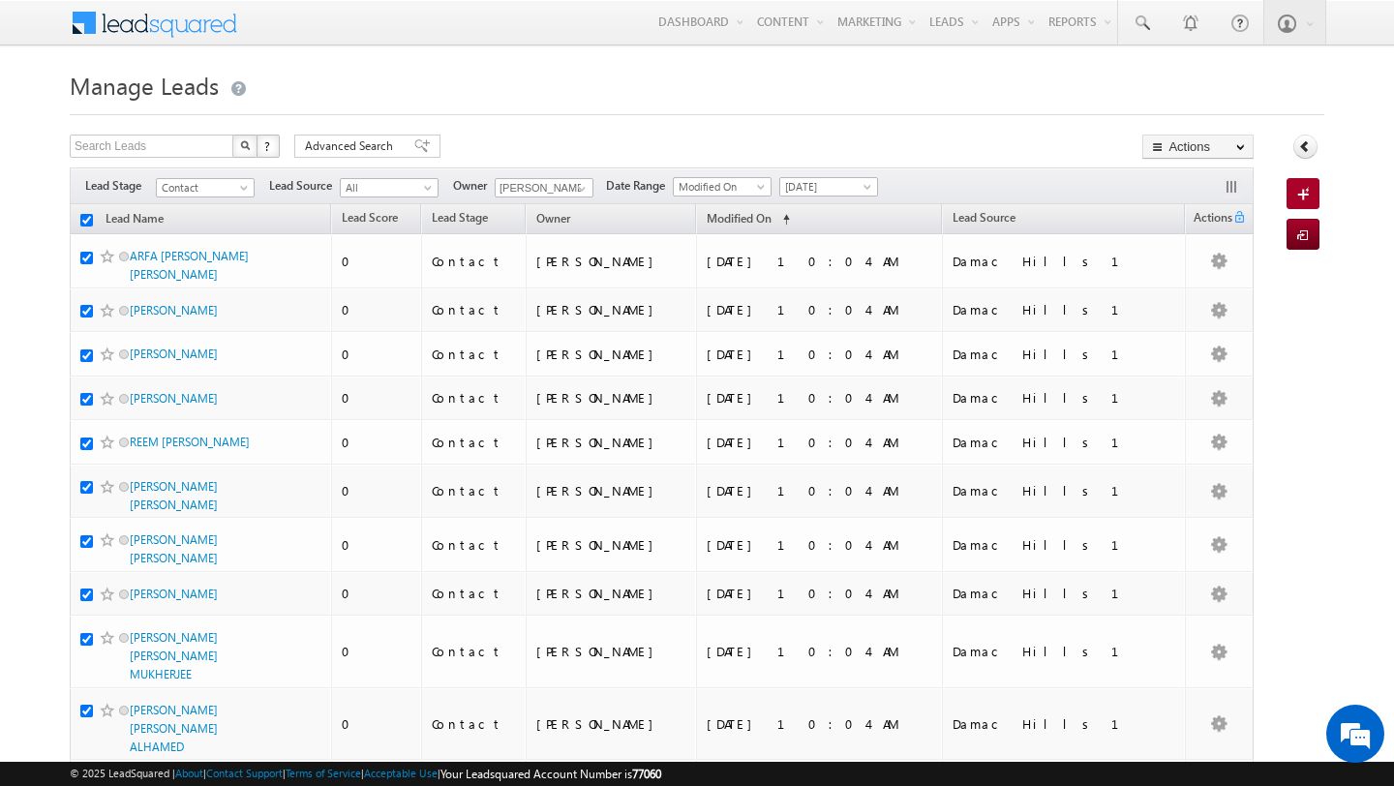
checkbox input "true"
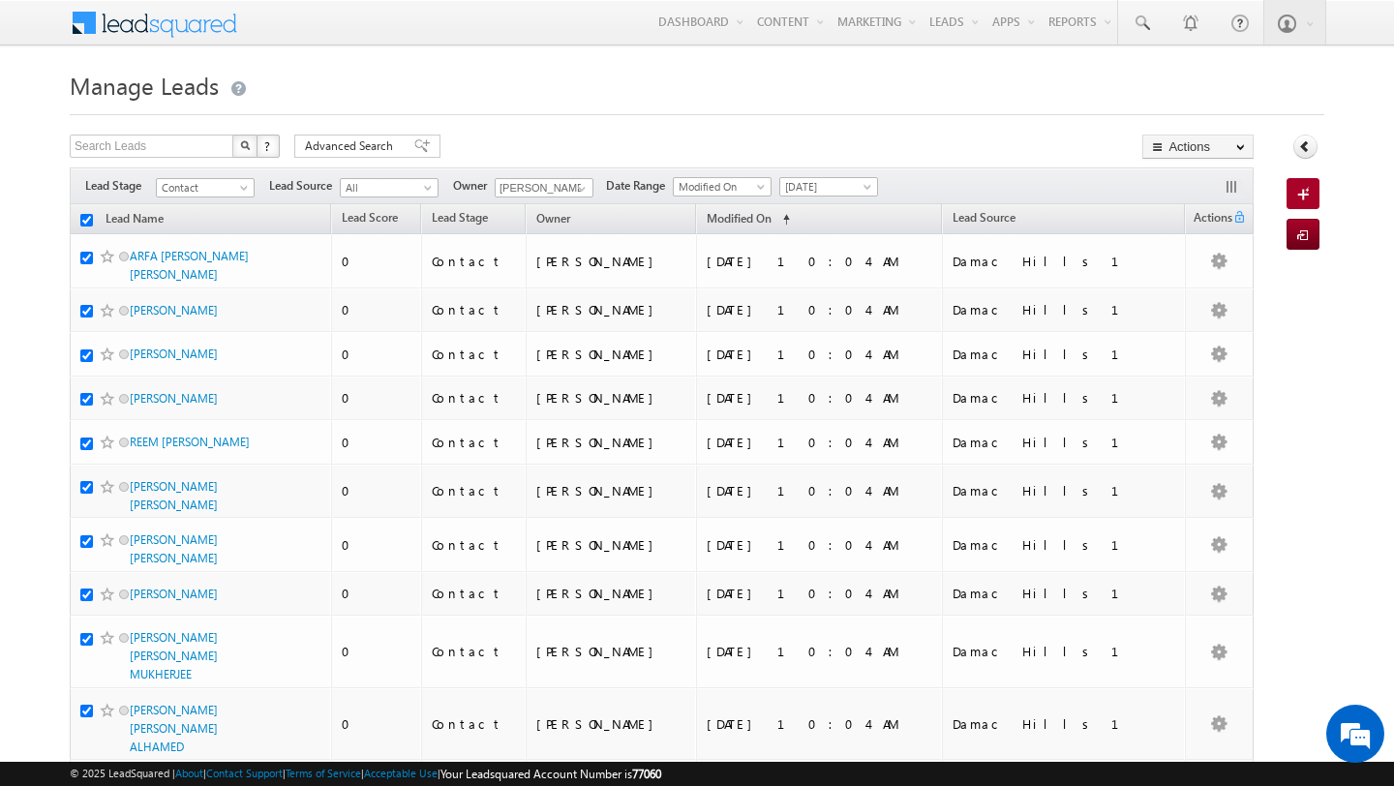
checkbox input "true"
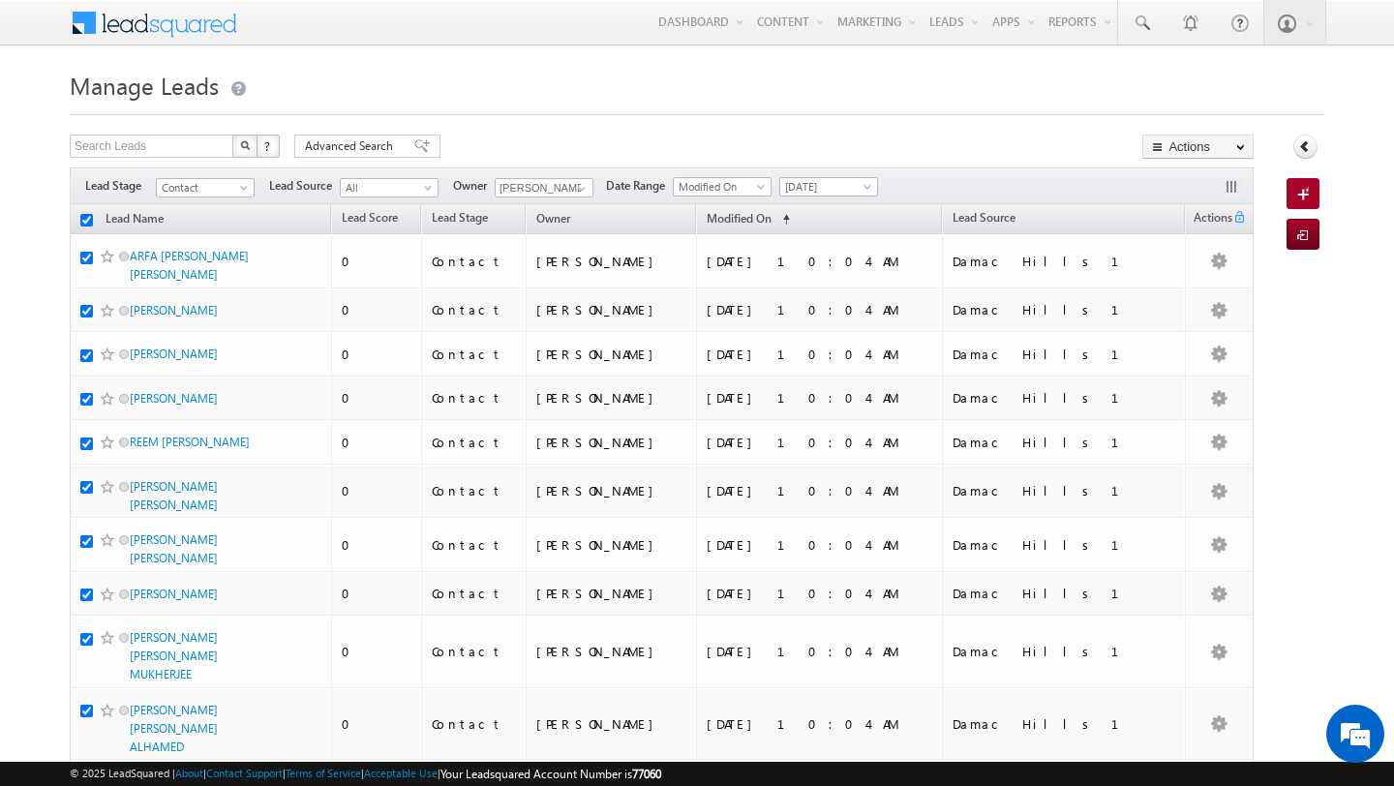
checkbox input "true"
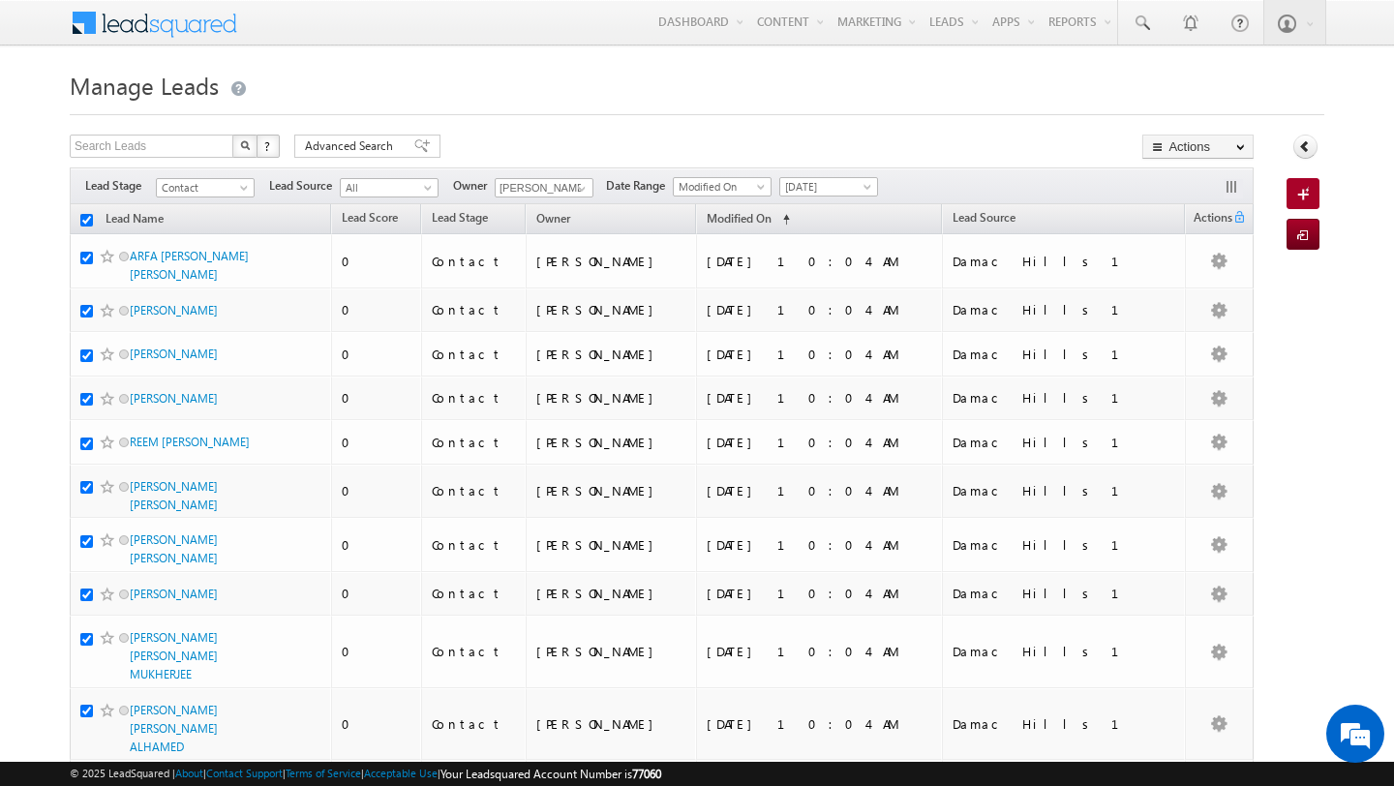
checkbox input "true"
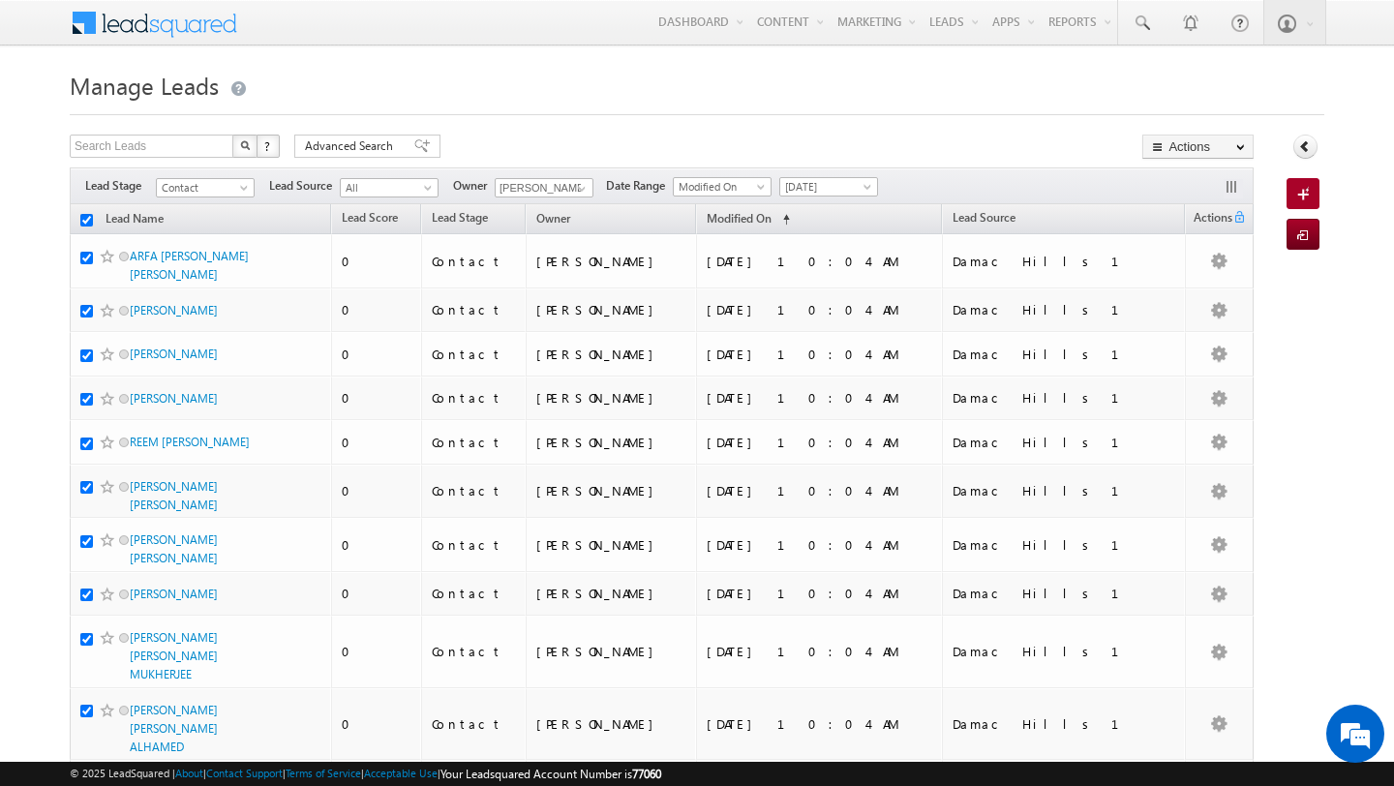
checkbox input "true"
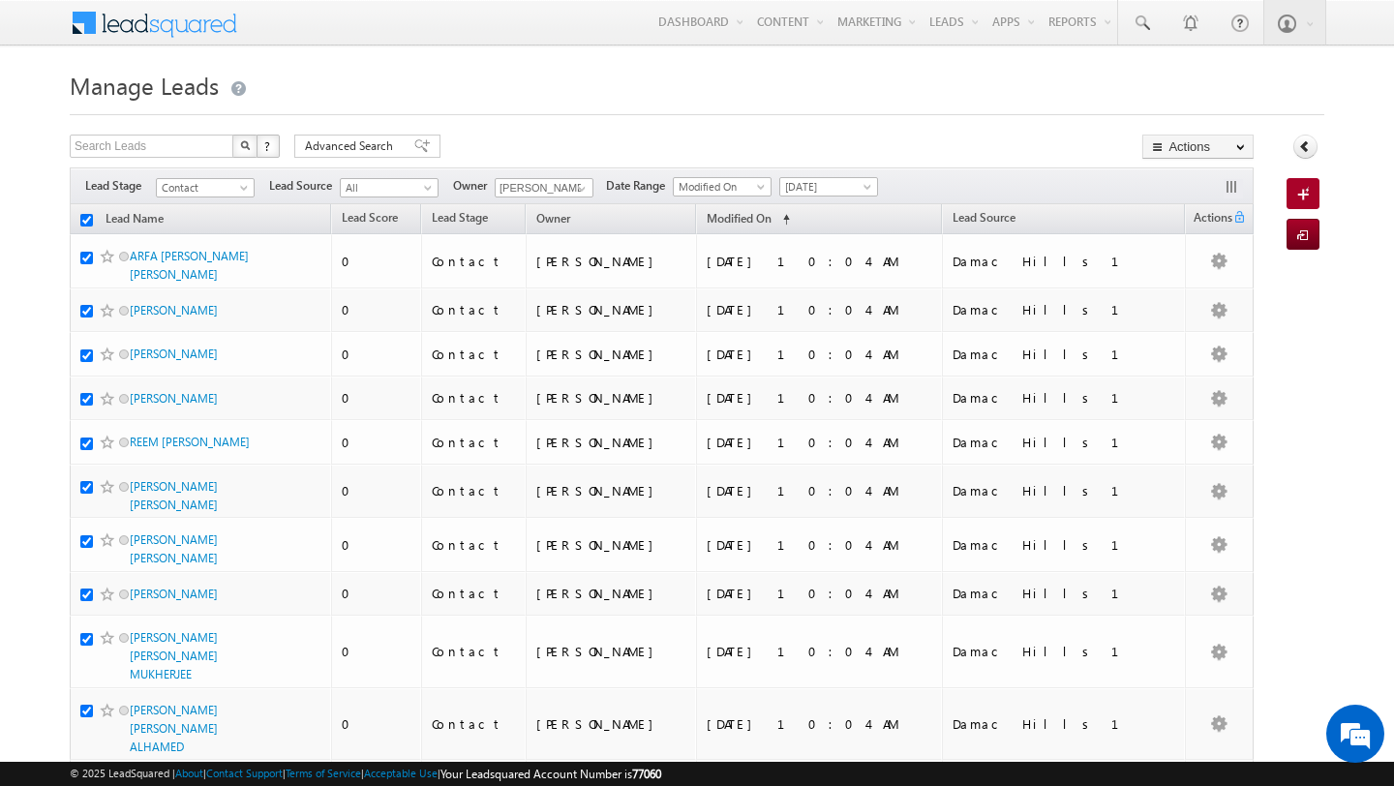
checkbox input "true"
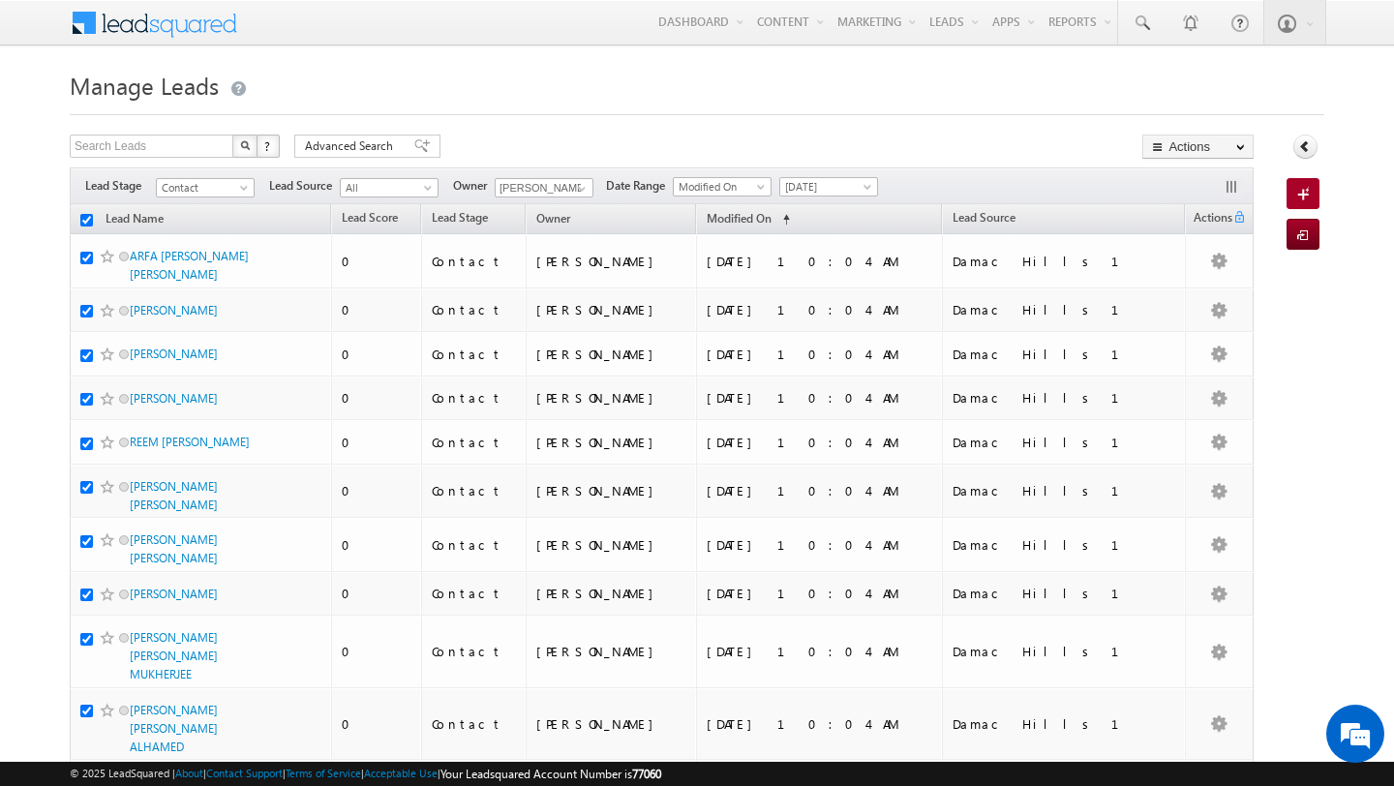
checkbox input "true"
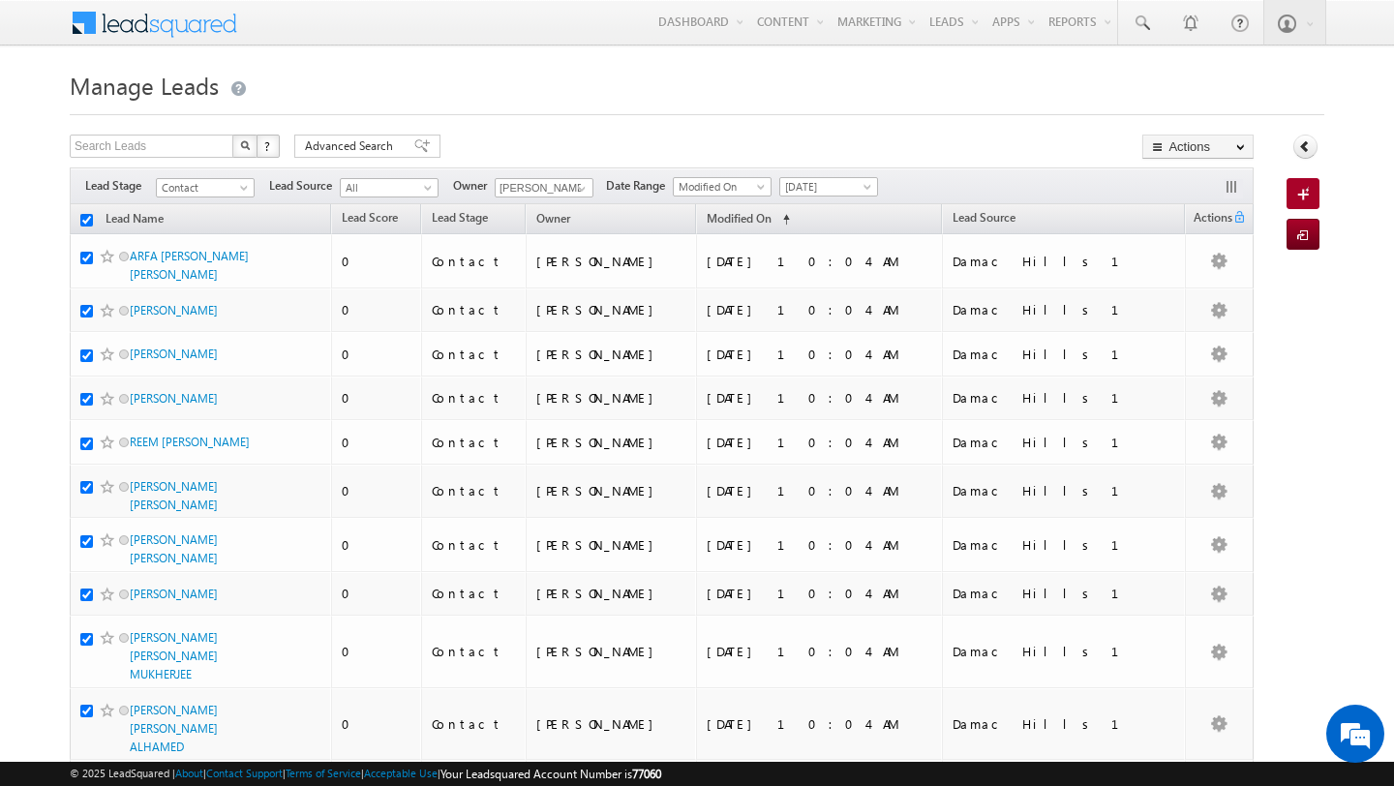
checkbox input "true"
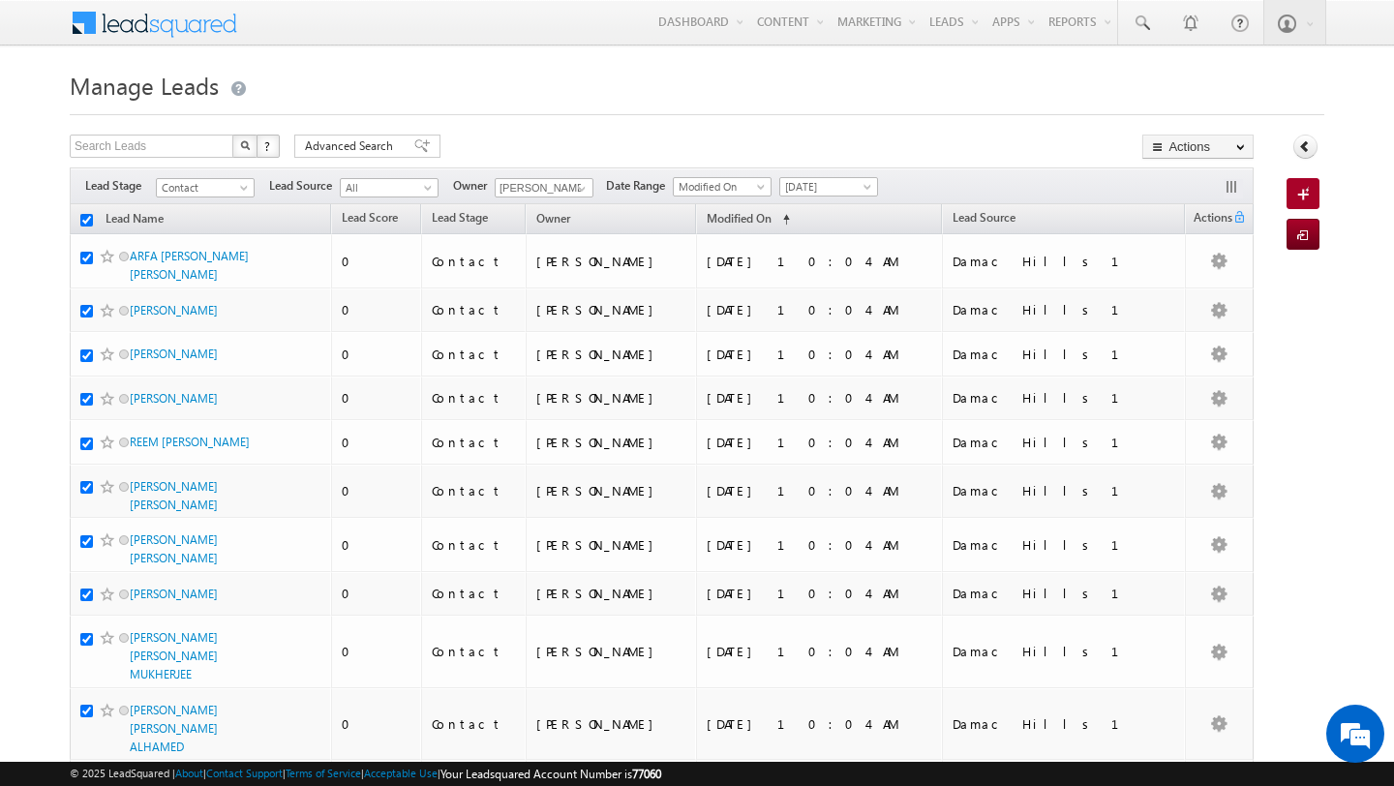
checkbox input "true"
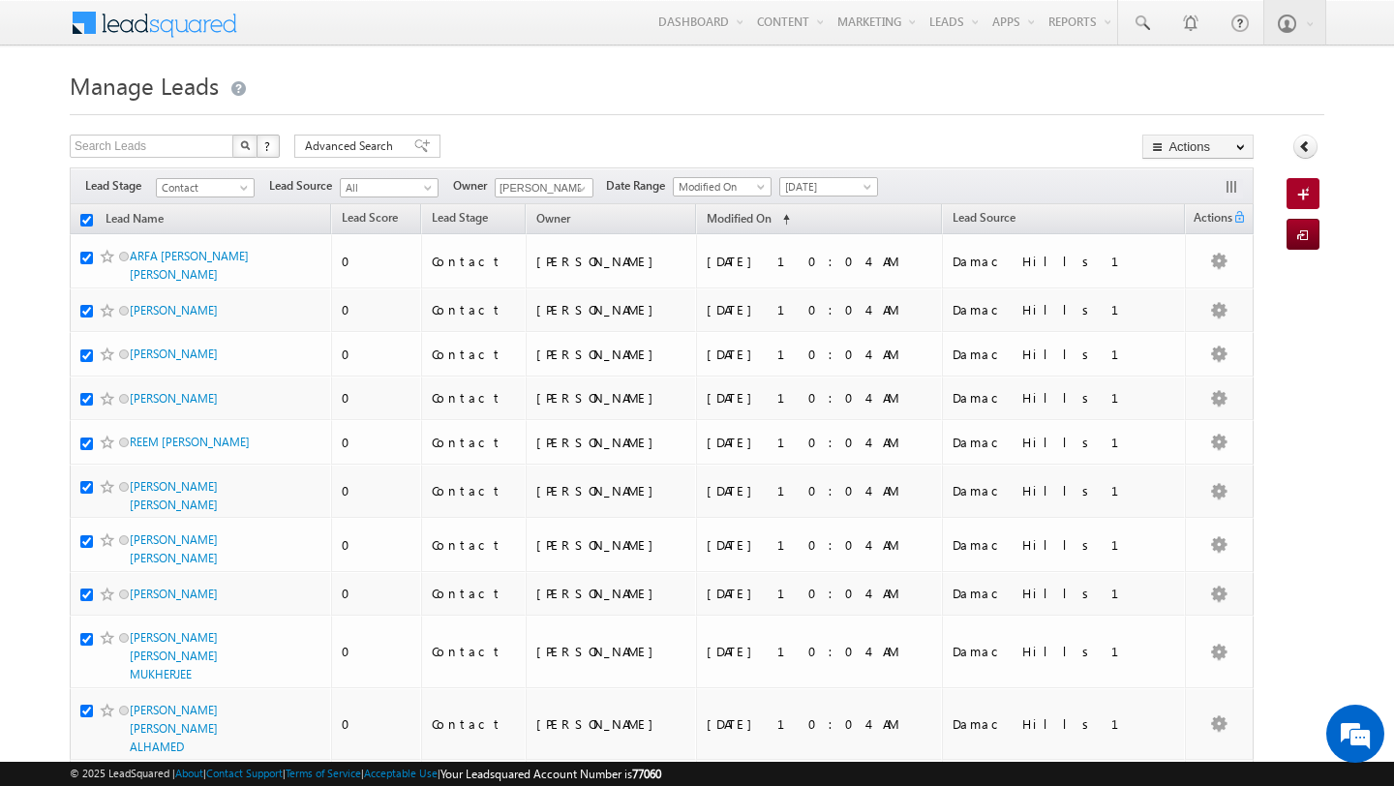
checkbox input "true"
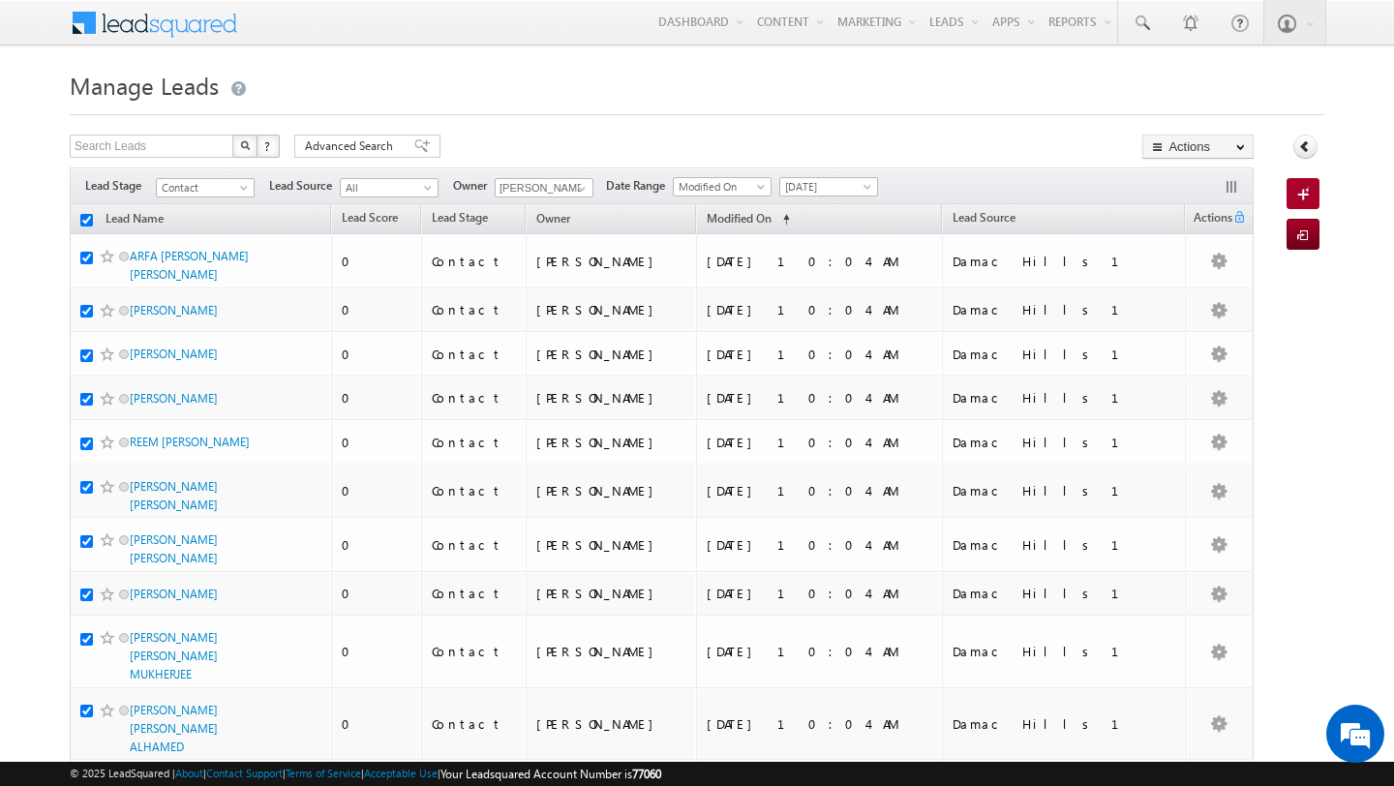
checkbox input "true"
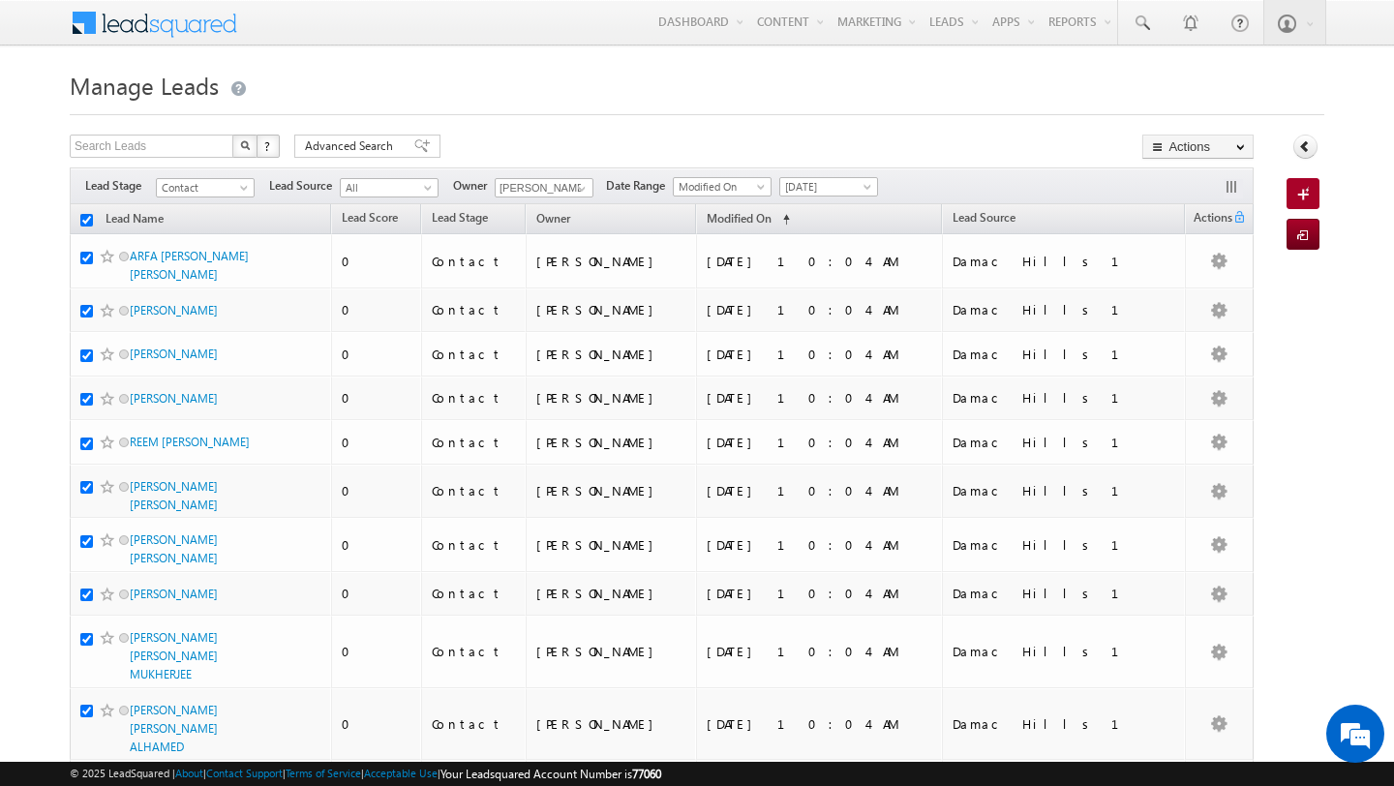
checkbox input "true"
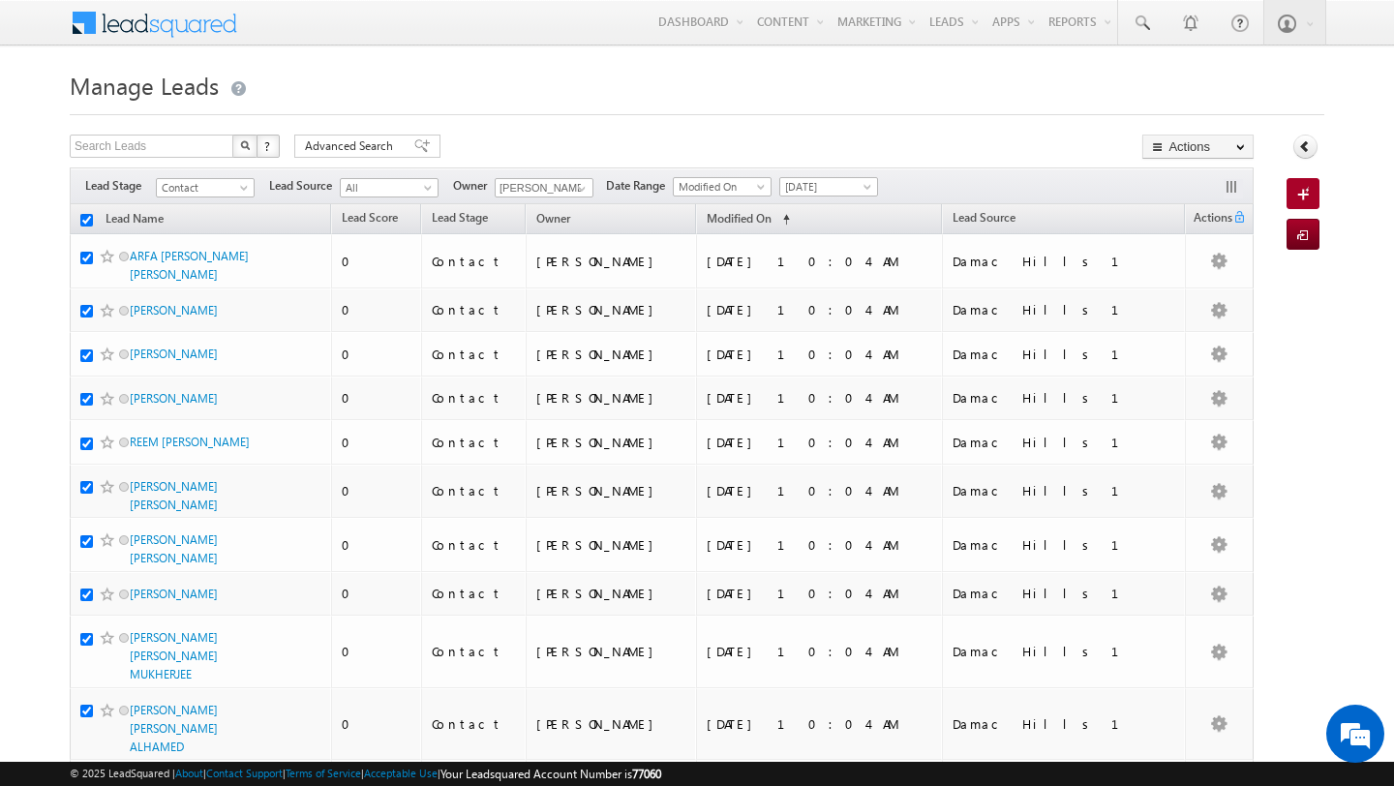
checkbox input "true"
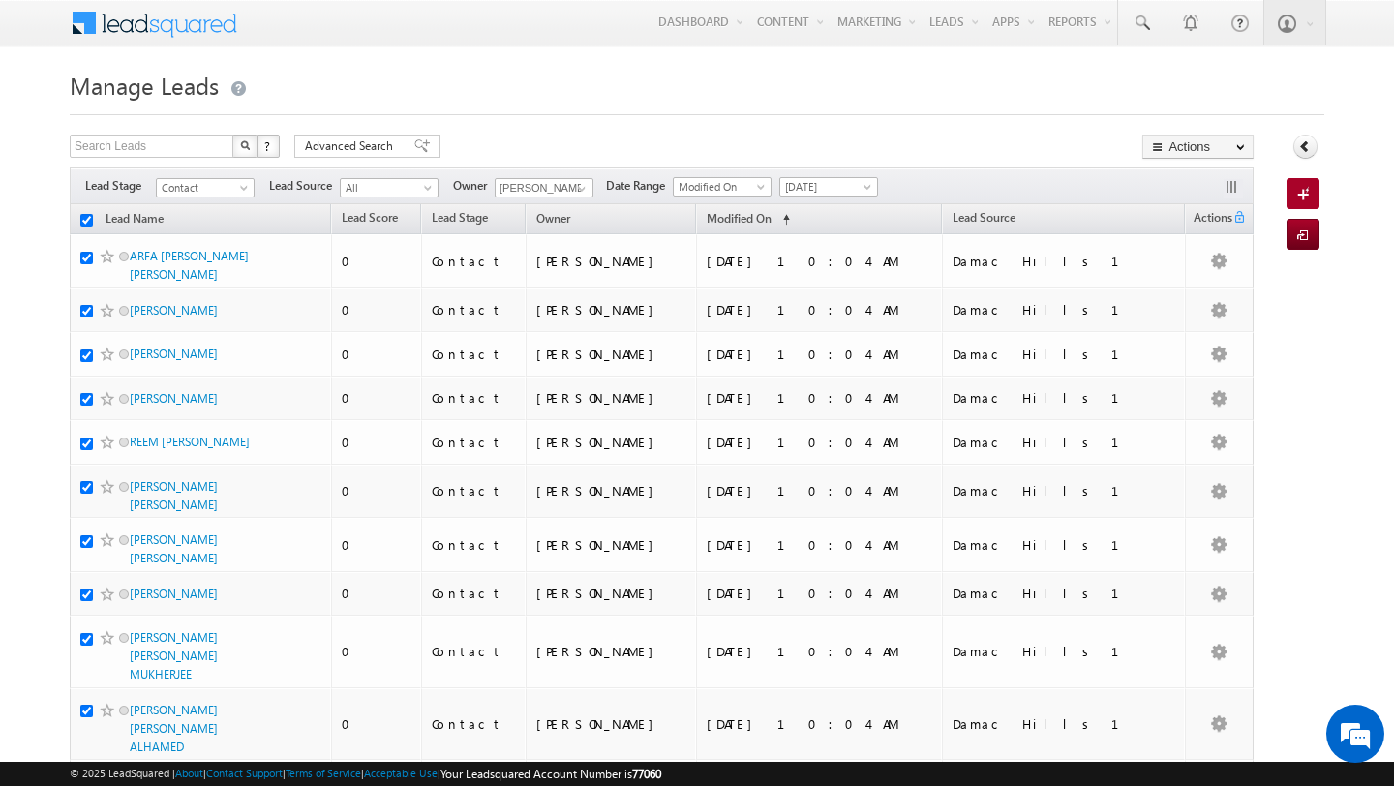
checkbox input "true"
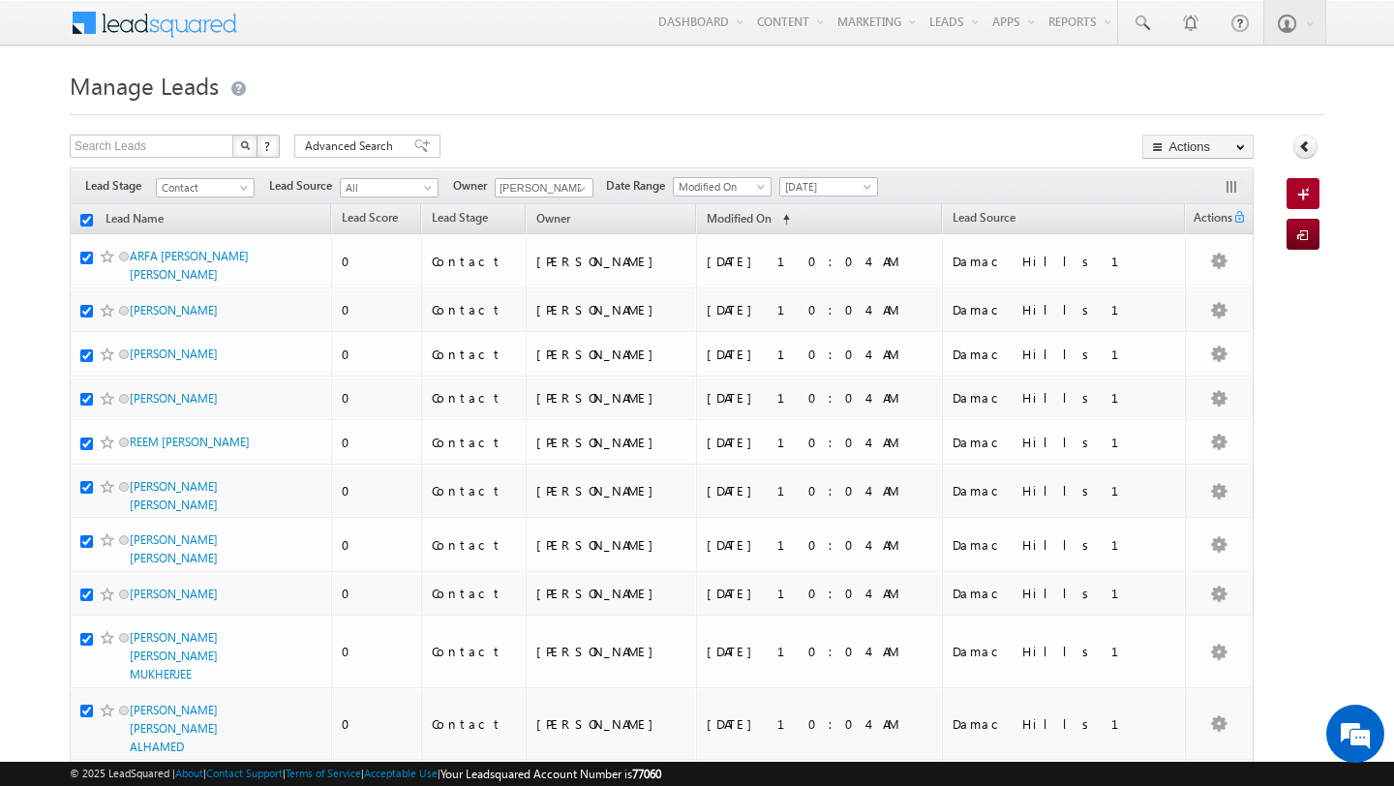
checkbox input "true"
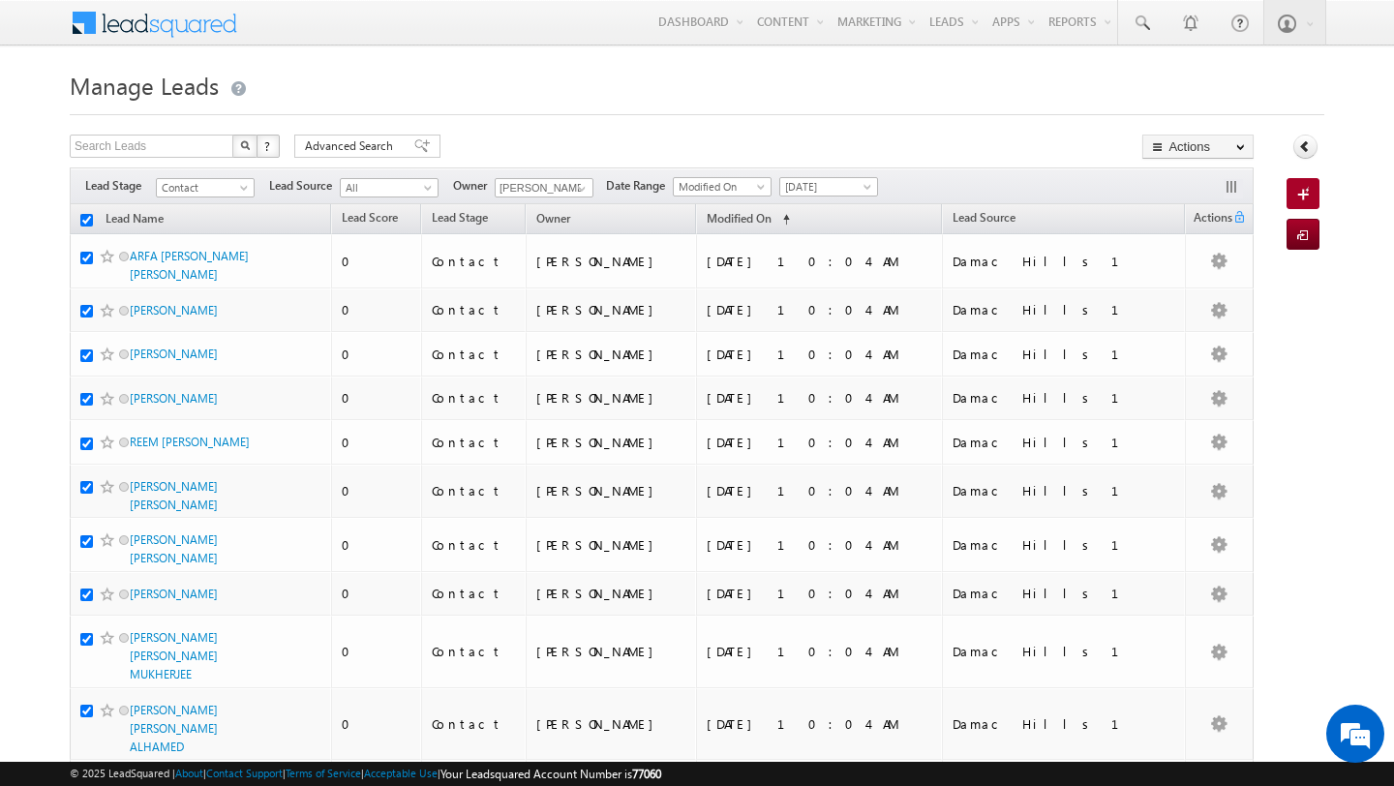
checkbox input "true"
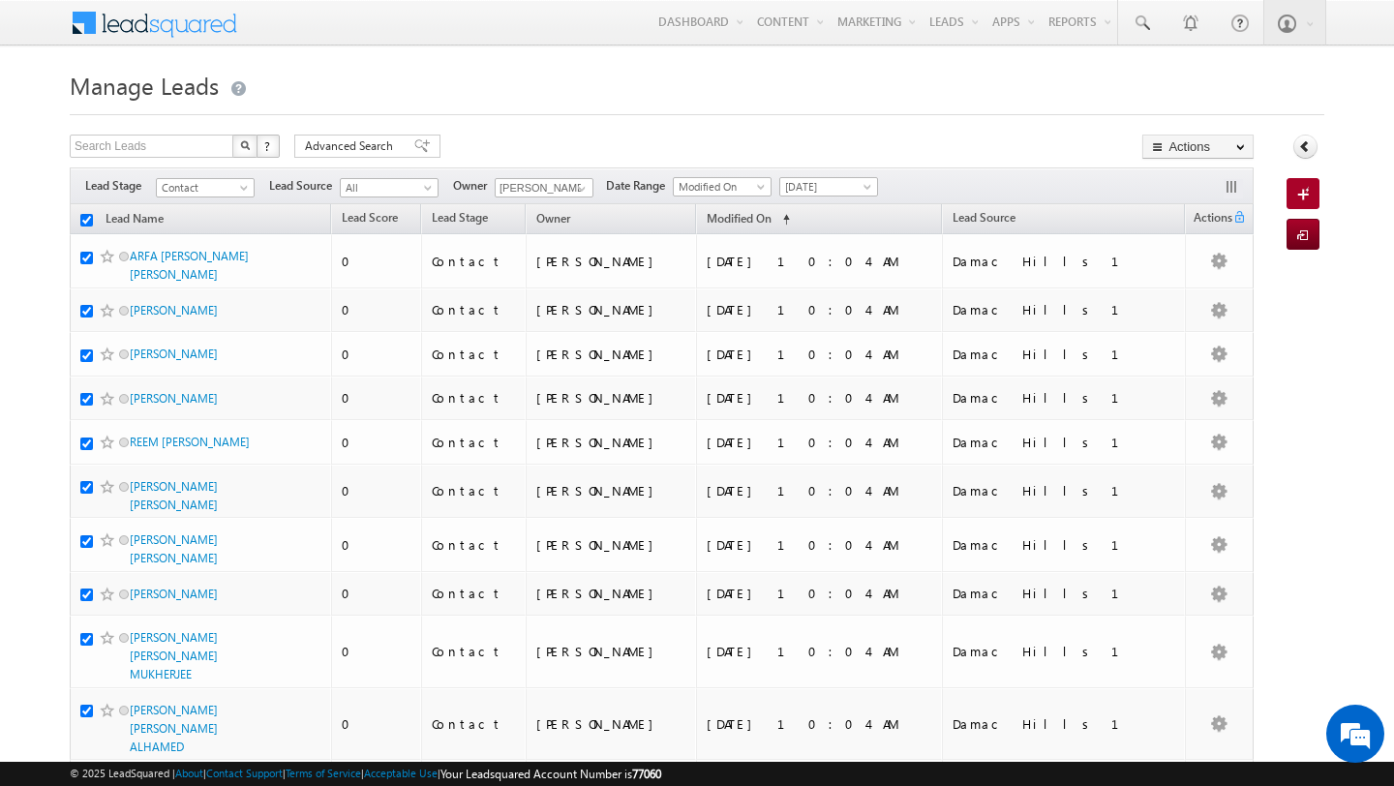
checkbox input "true"
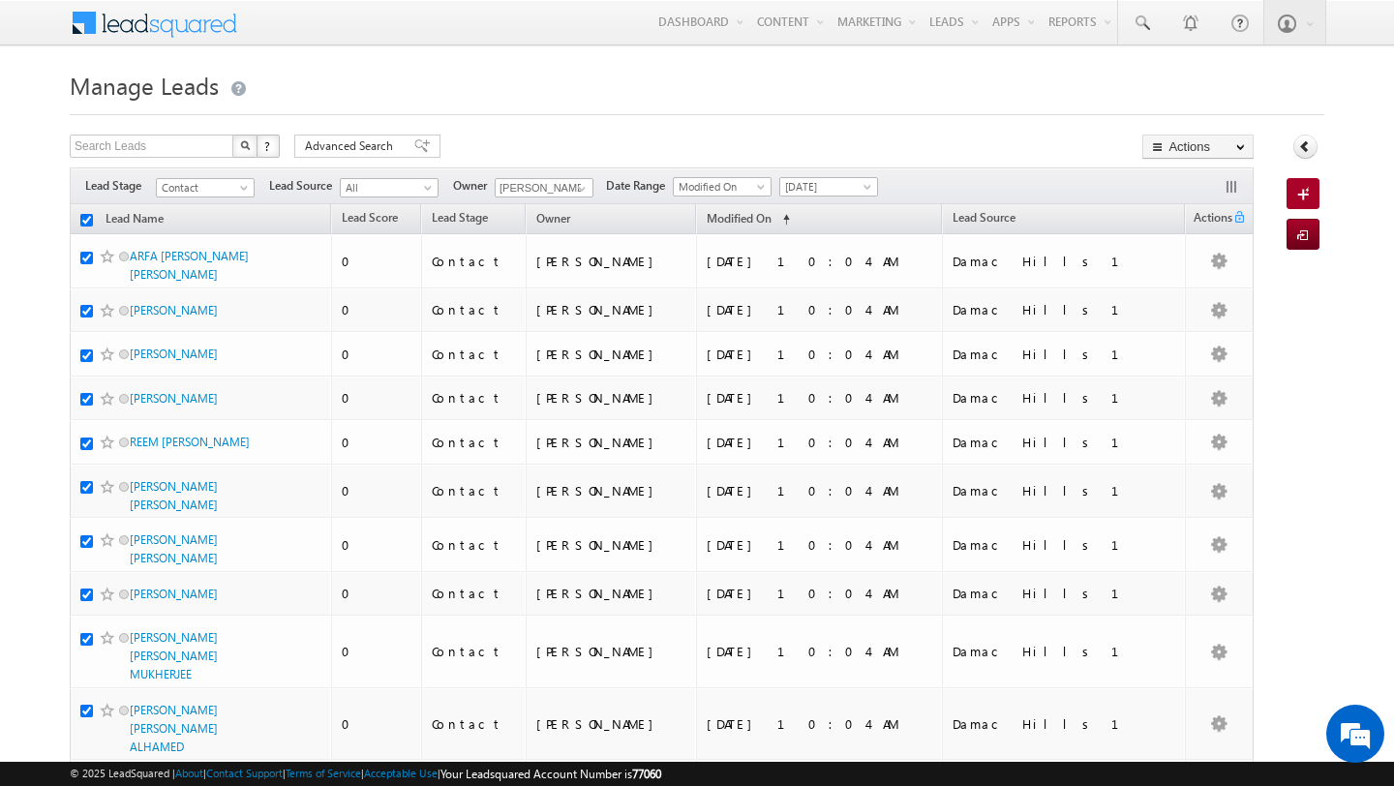
checkbox input "true"
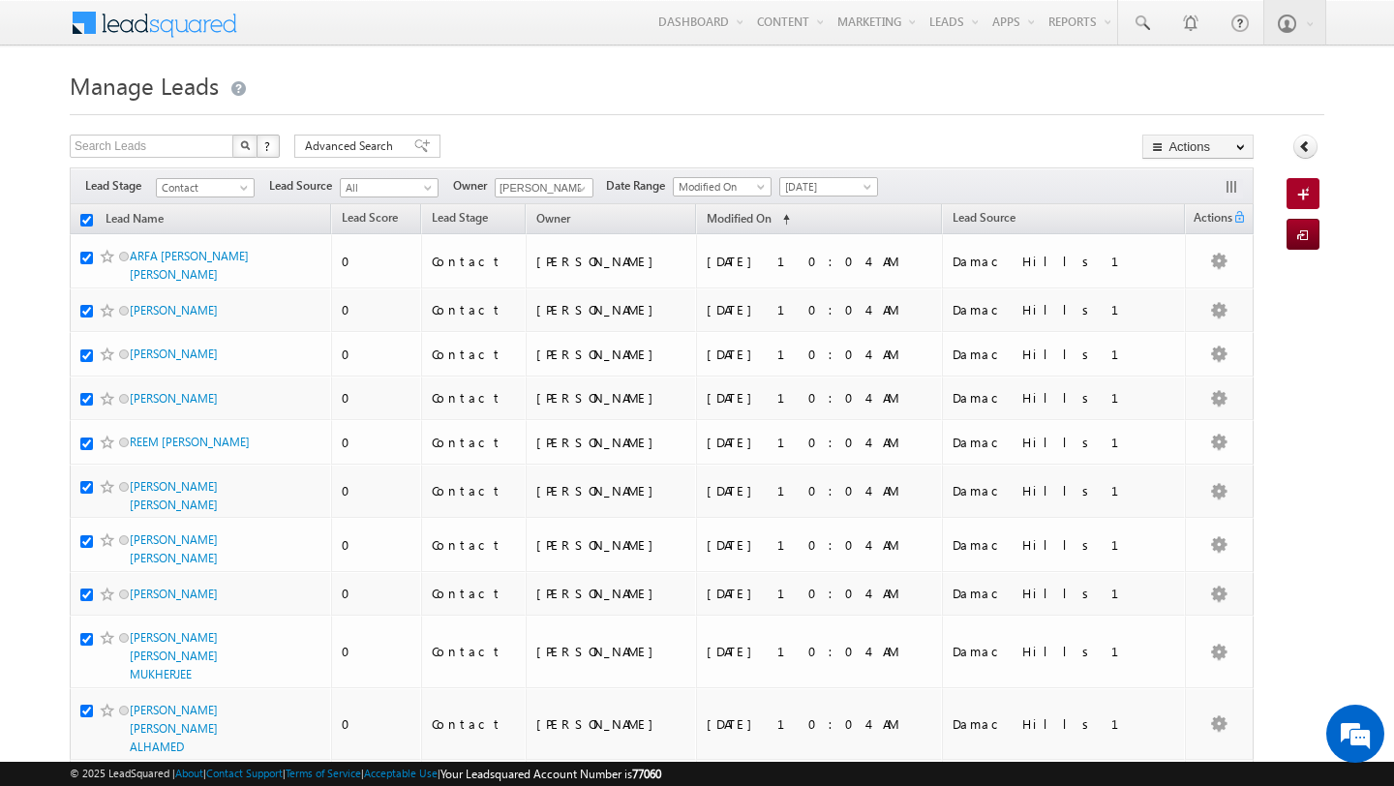
checkbox input "true"
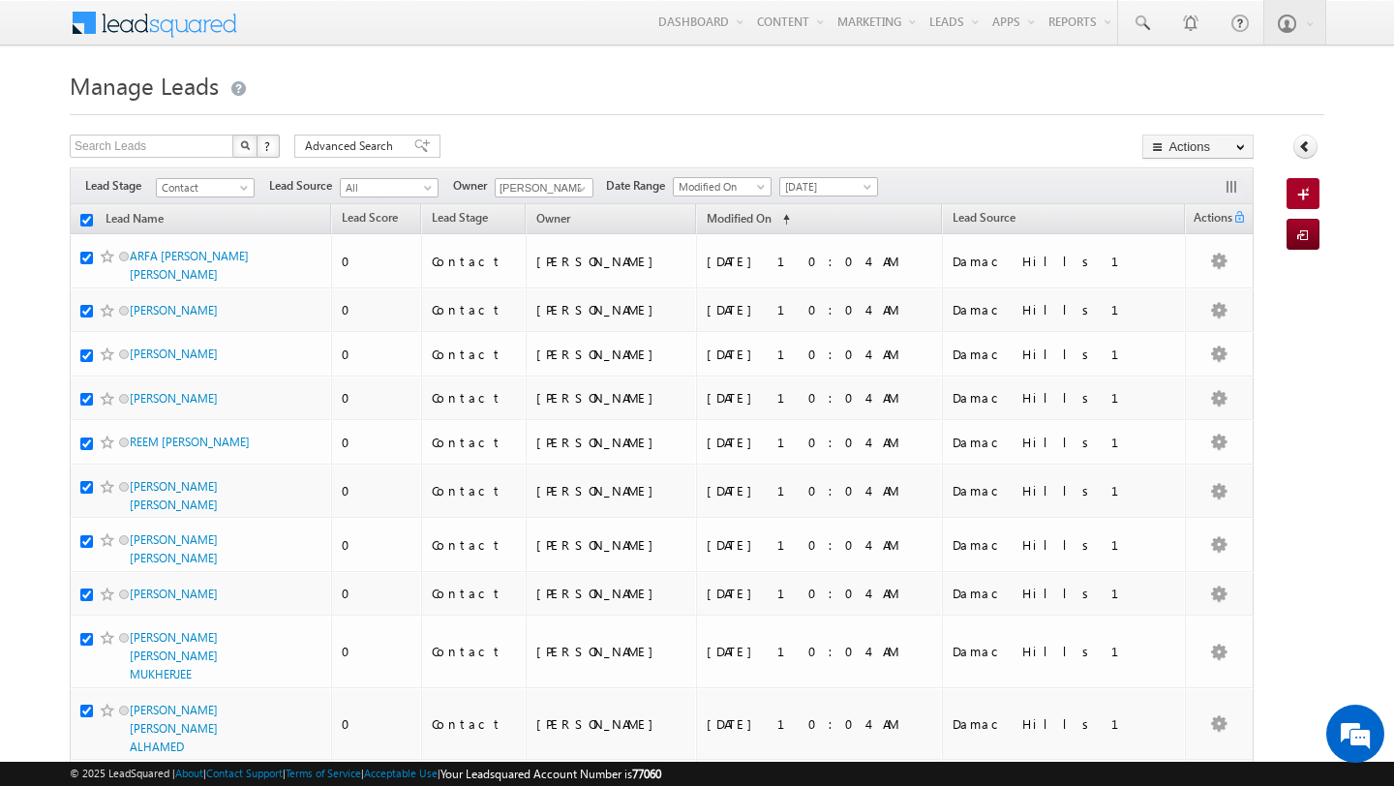
checkbox input "true"
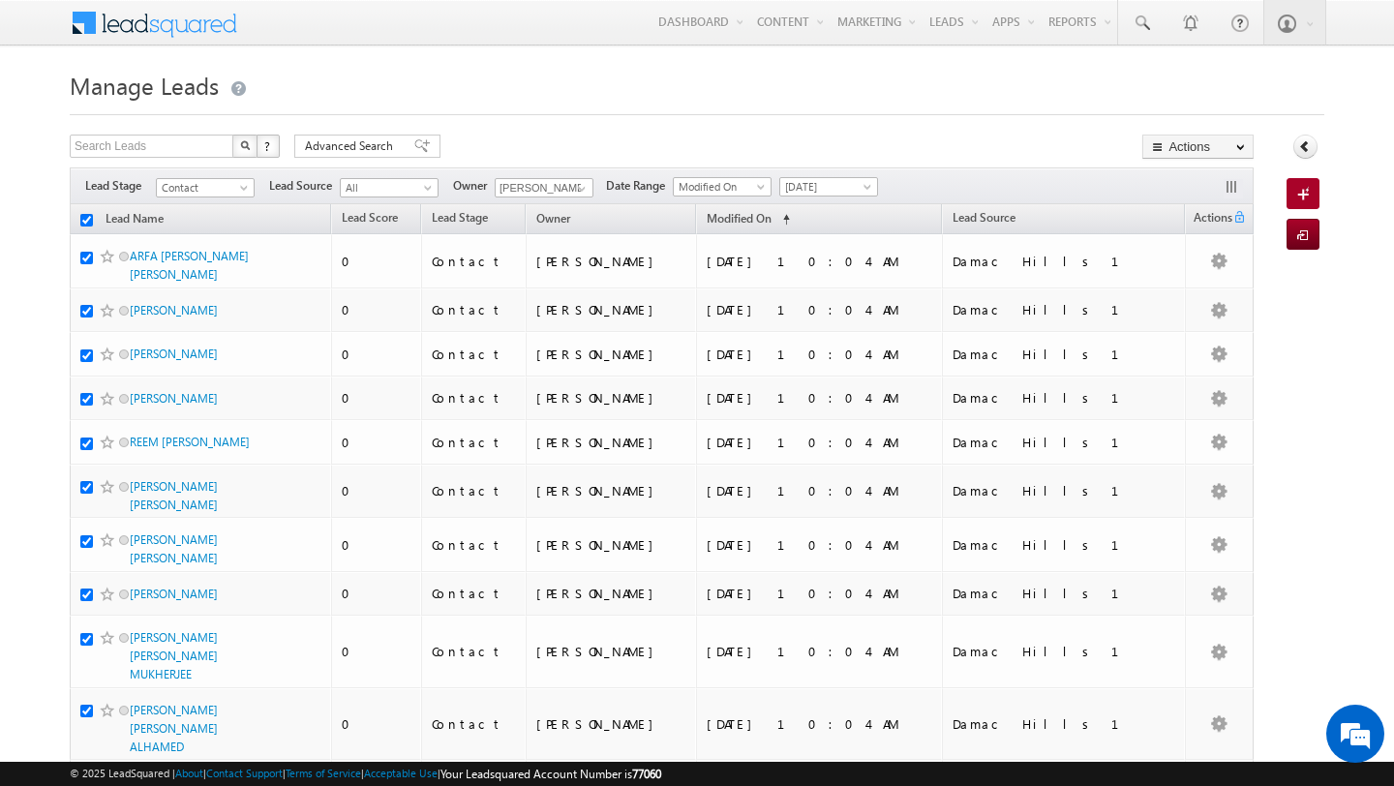
checkbox input "true"
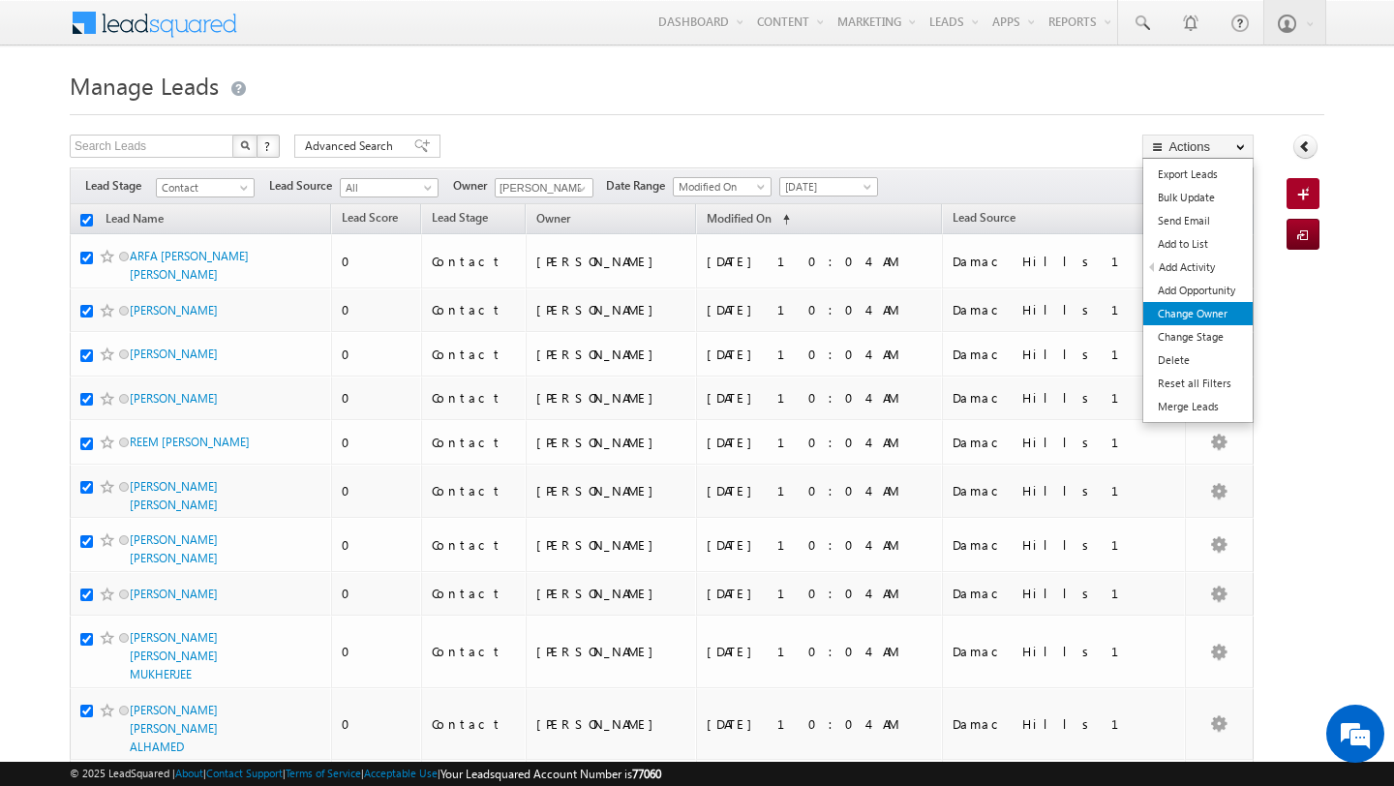
click at [1202, 312] on link "Change Owner" at bounding box center [1197, 313] width 109 height 23
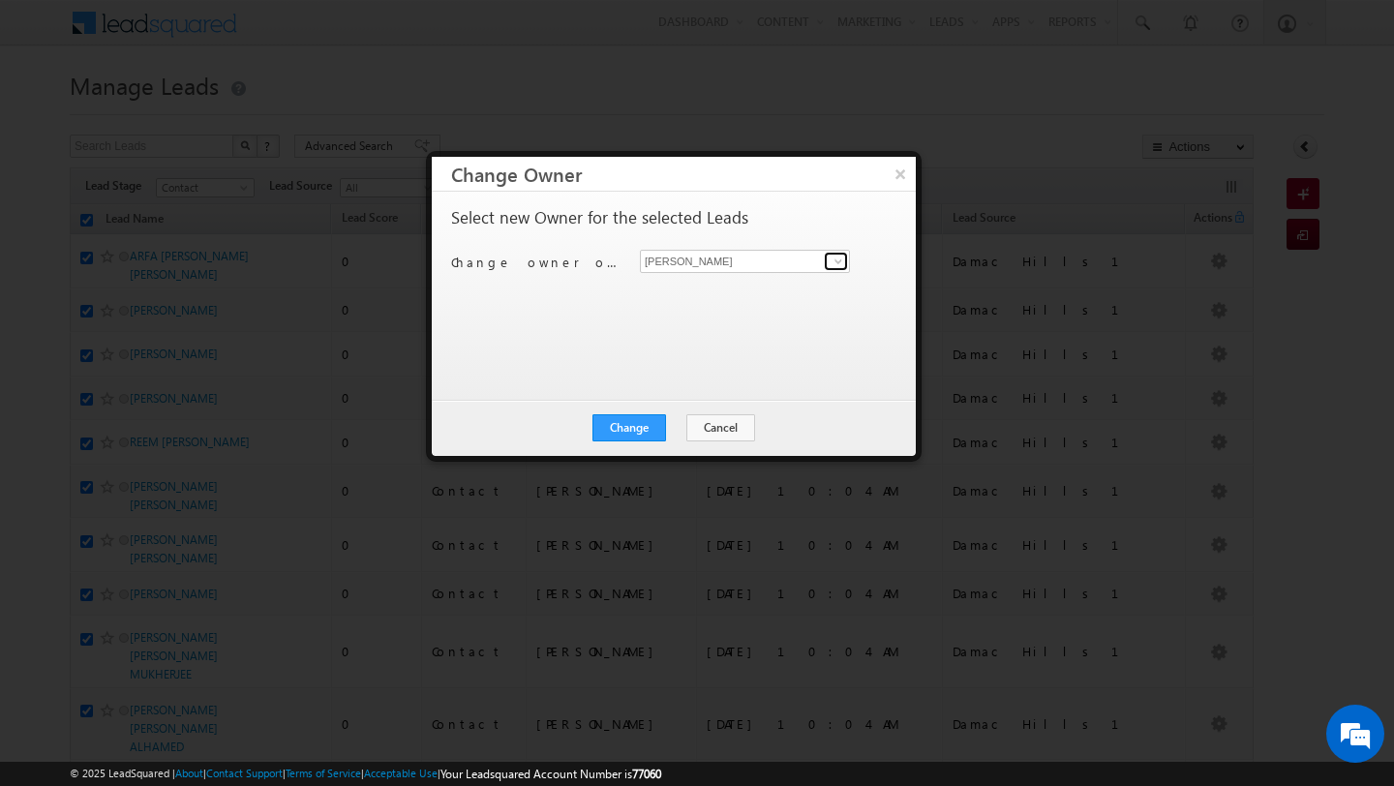
click at [838, 264] on span at bounding box center [838, 261] width 15 height 15
click at [828, 295] on link "MEHFOOZA MEMON mehfooza.memon@indglobal.ae" at bounding box center [745, 291] width 210 height 37
click at [625, 428] on button "Change" at bounding box center [629, 427] width 74 height 27
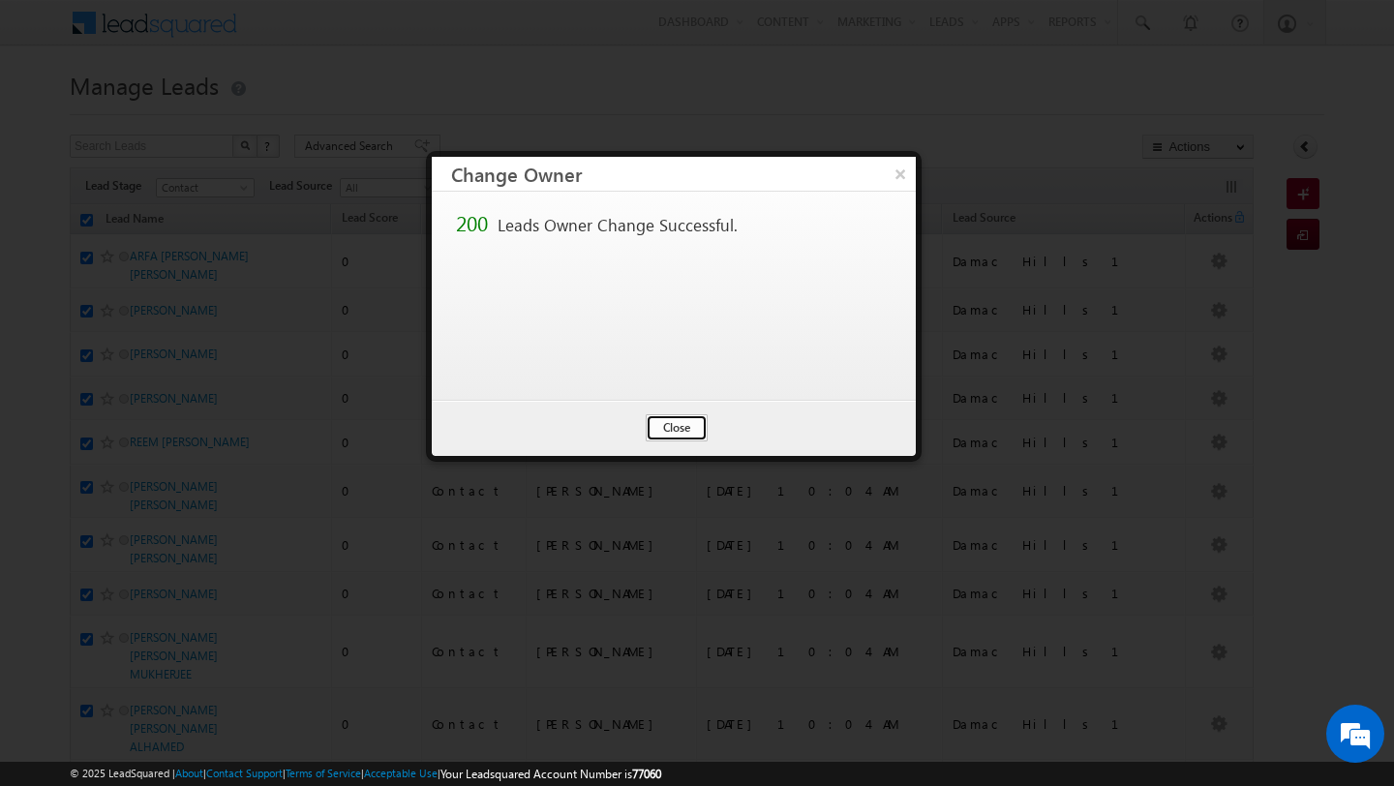
click at [697, 424] on button "Close" at bounding box center [677, 427] width 62 height 27
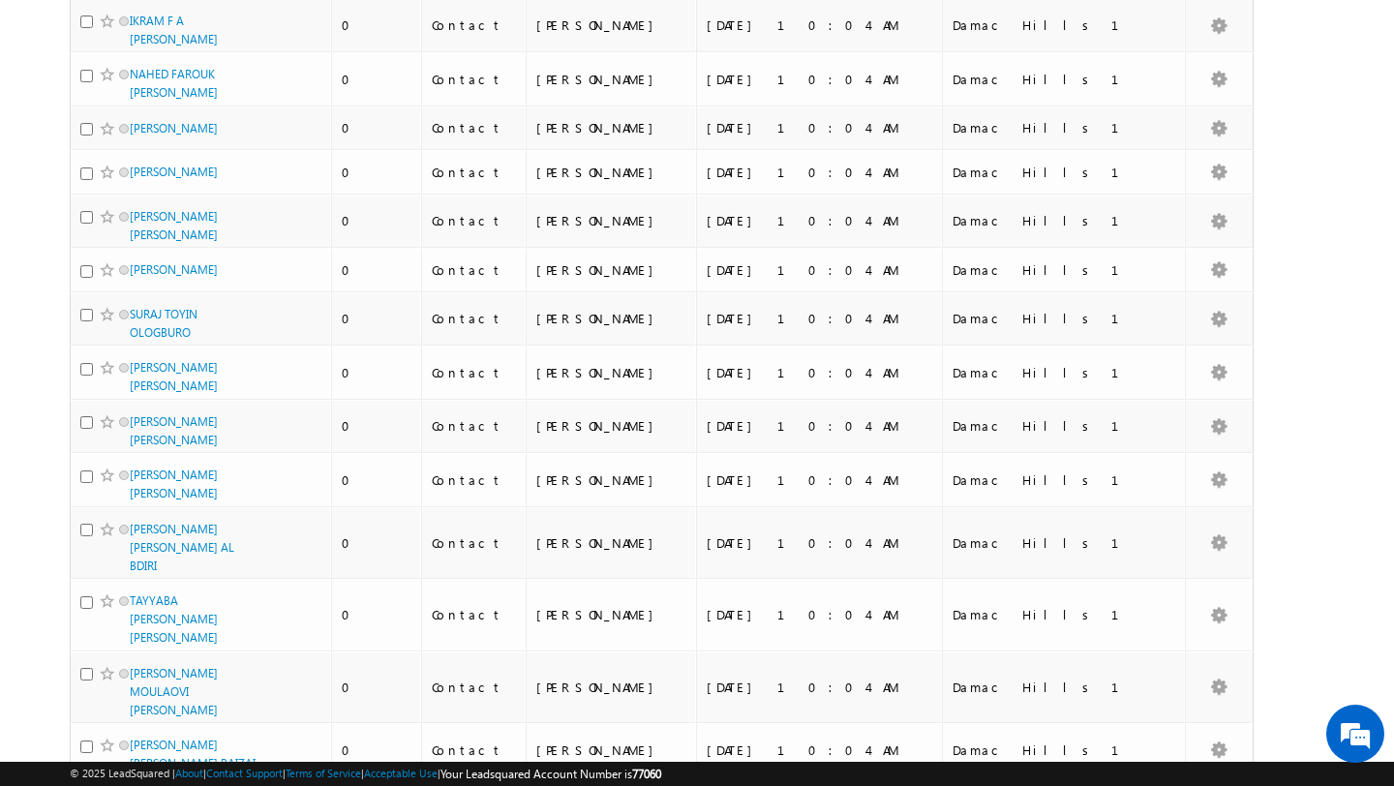
scroll to position [2020, 0]
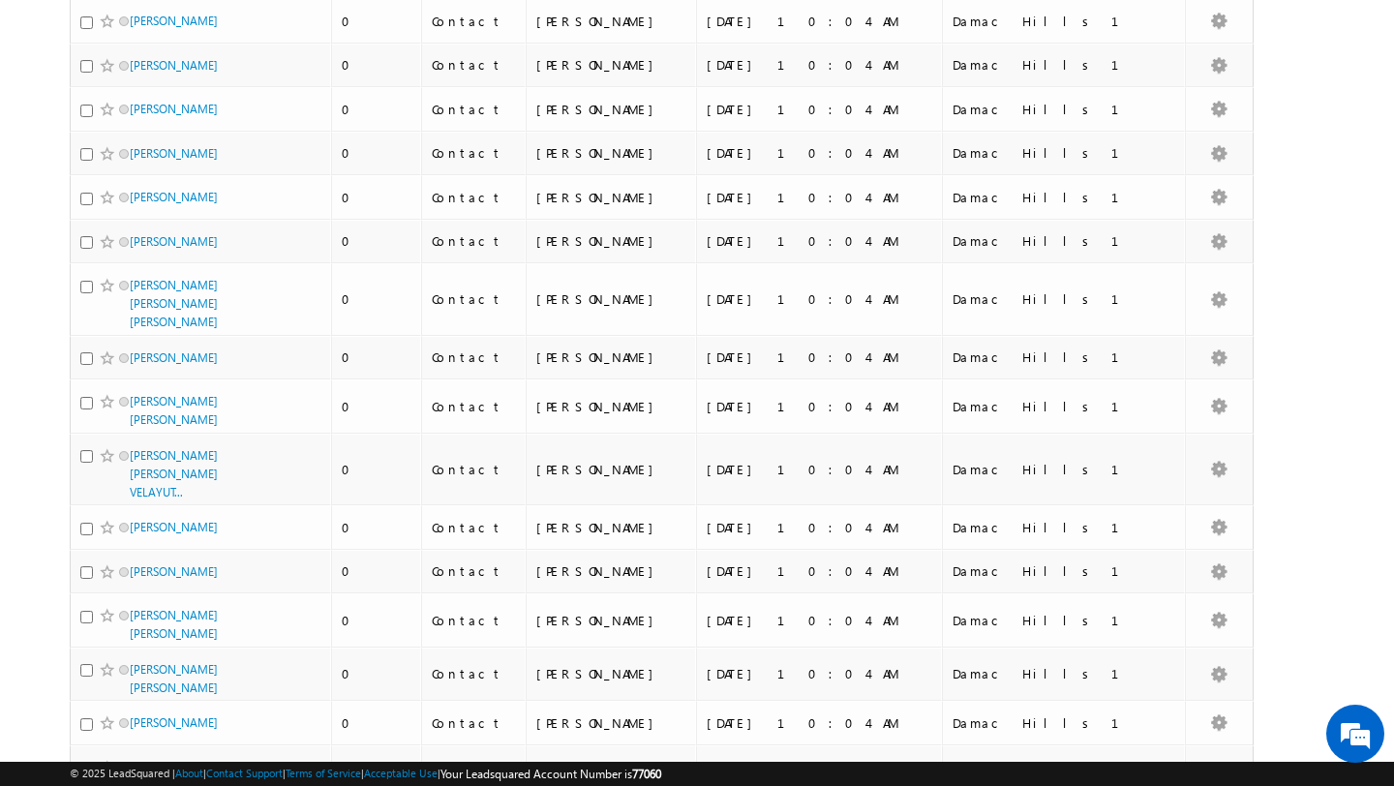
scroll to position [5372, 0]
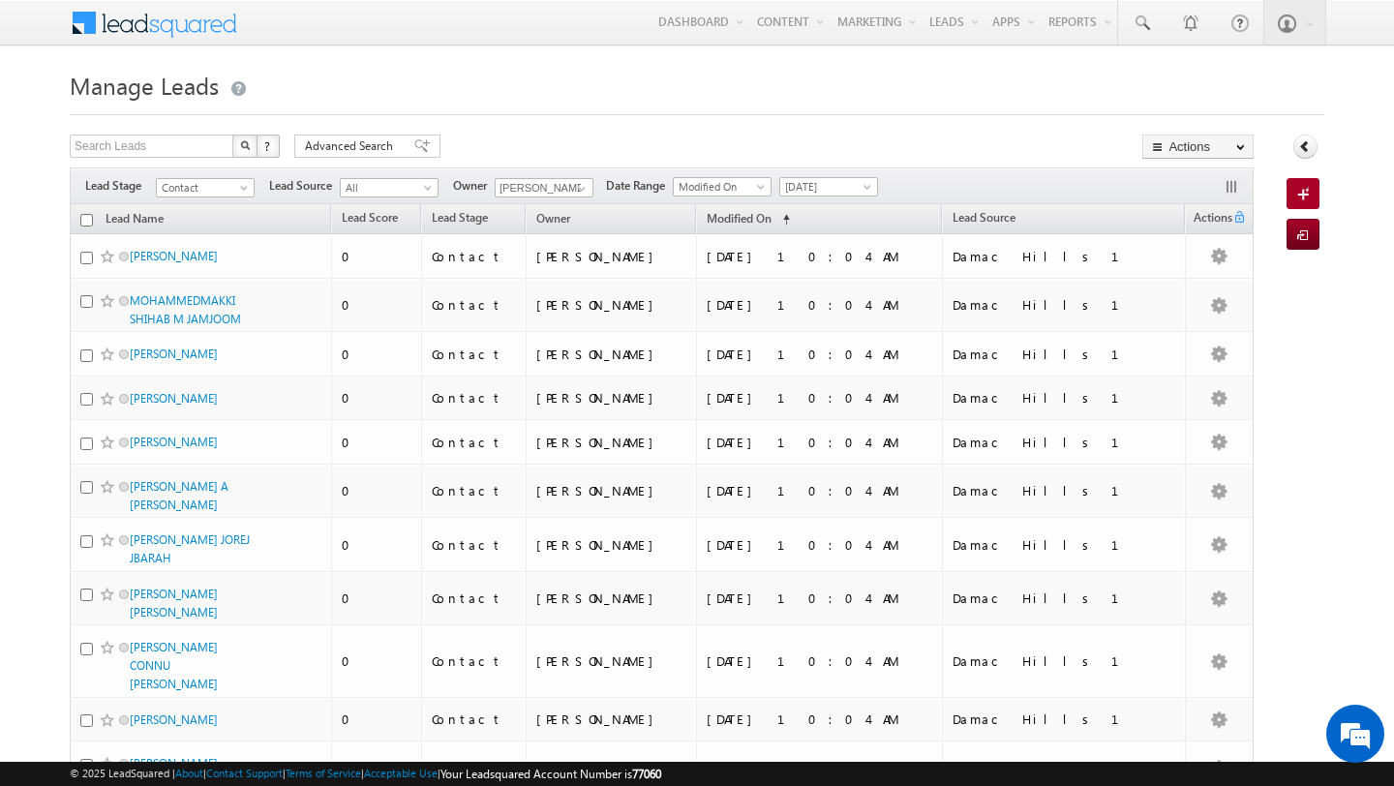
click at [81, 224] on input "checkbox" at bounding box center [86, 220] width 13 height 13
checkbox input "true"
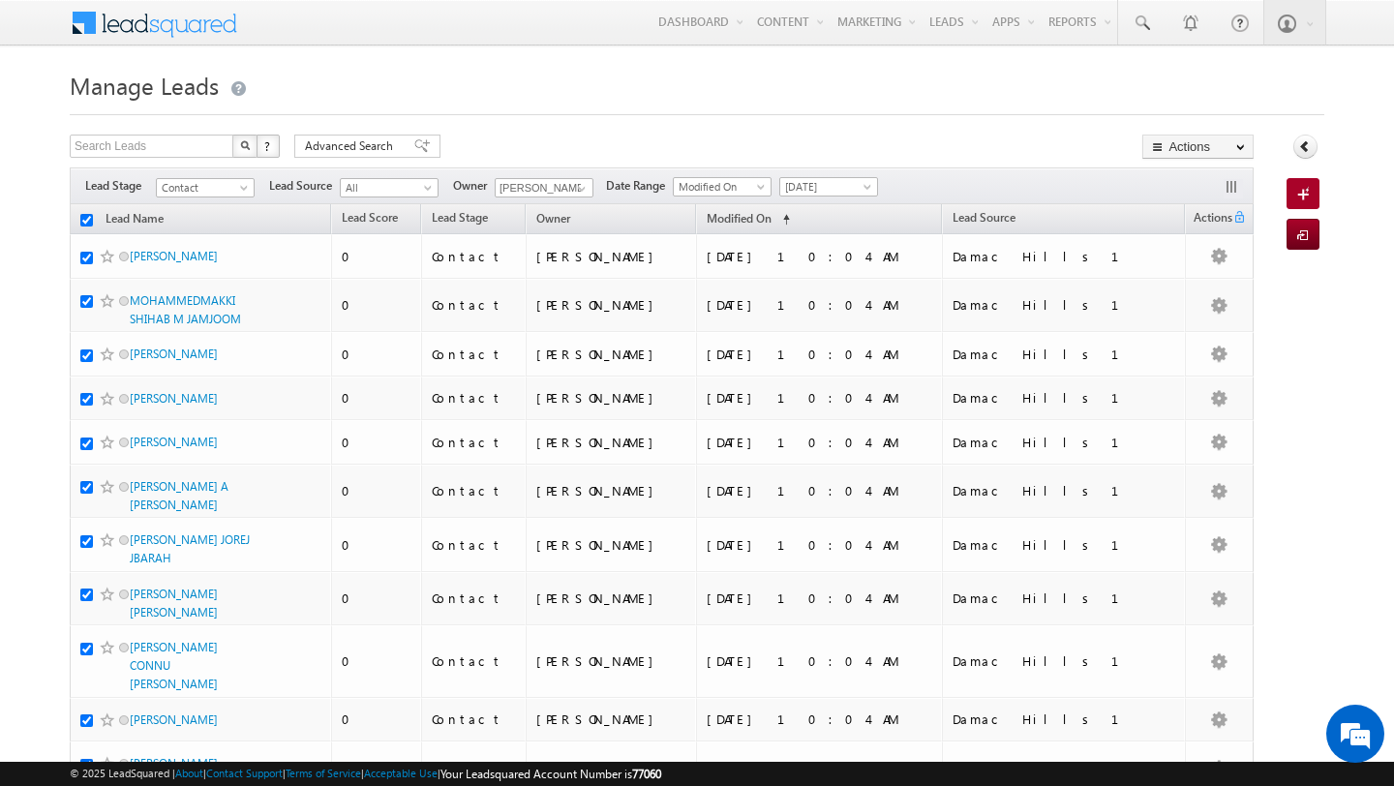
checkbox input "true"
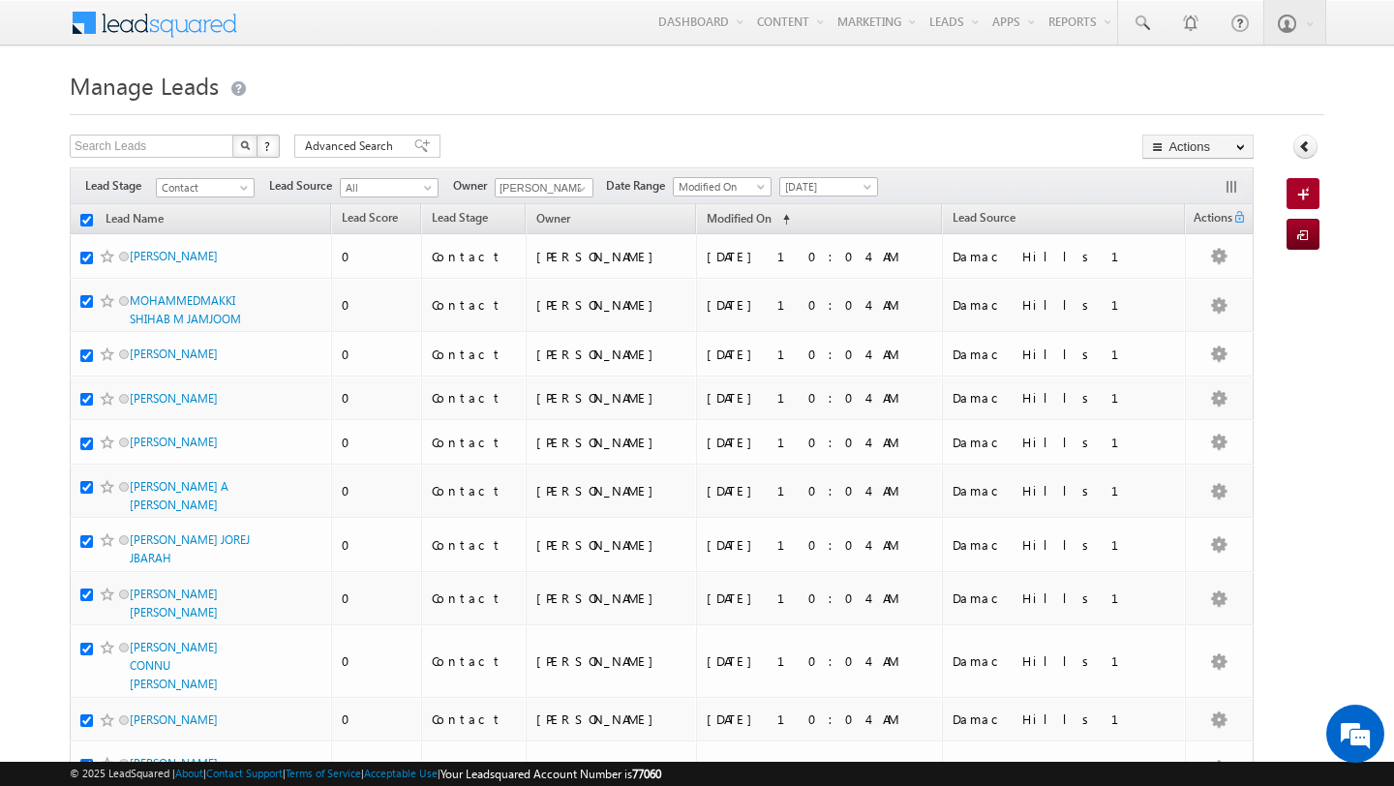
checkbox input "true"
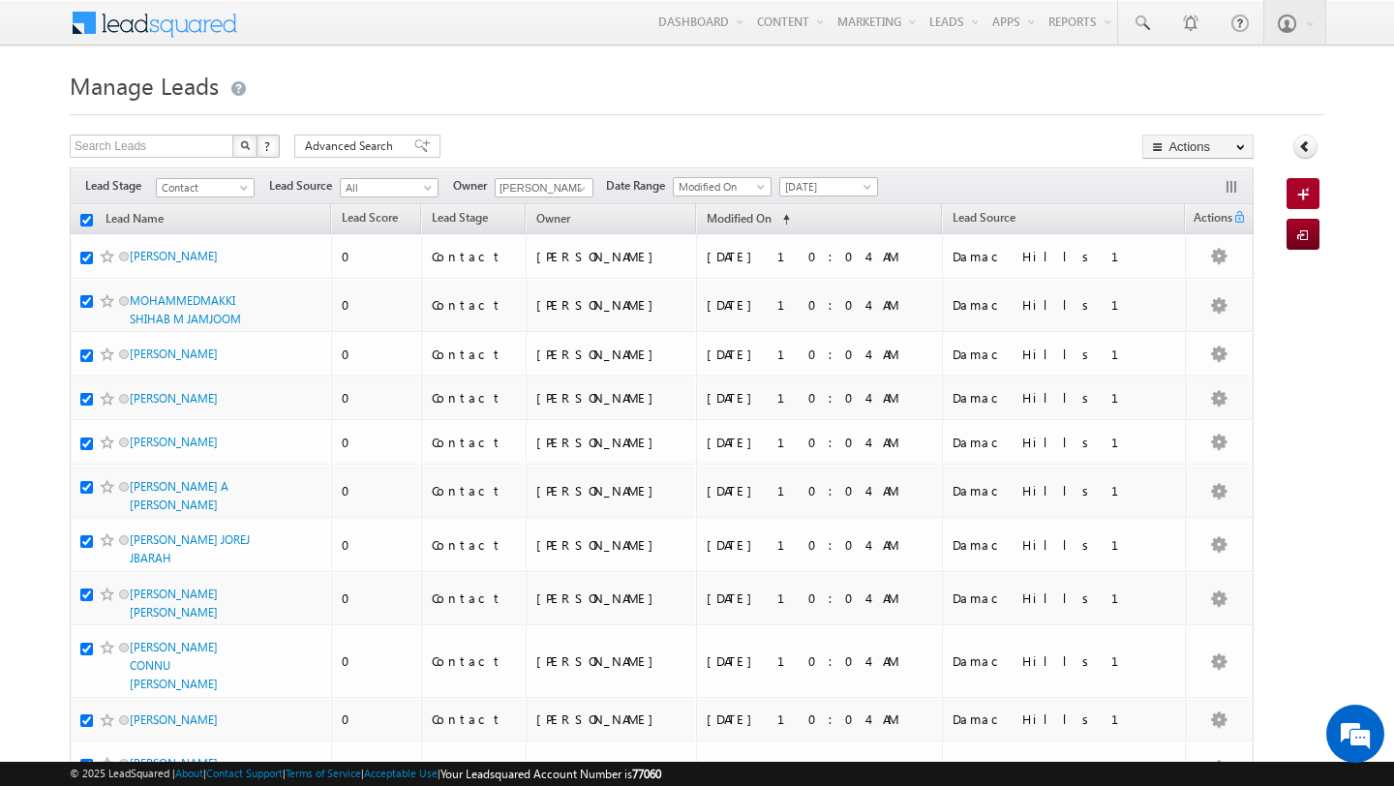
checkbox input "true"
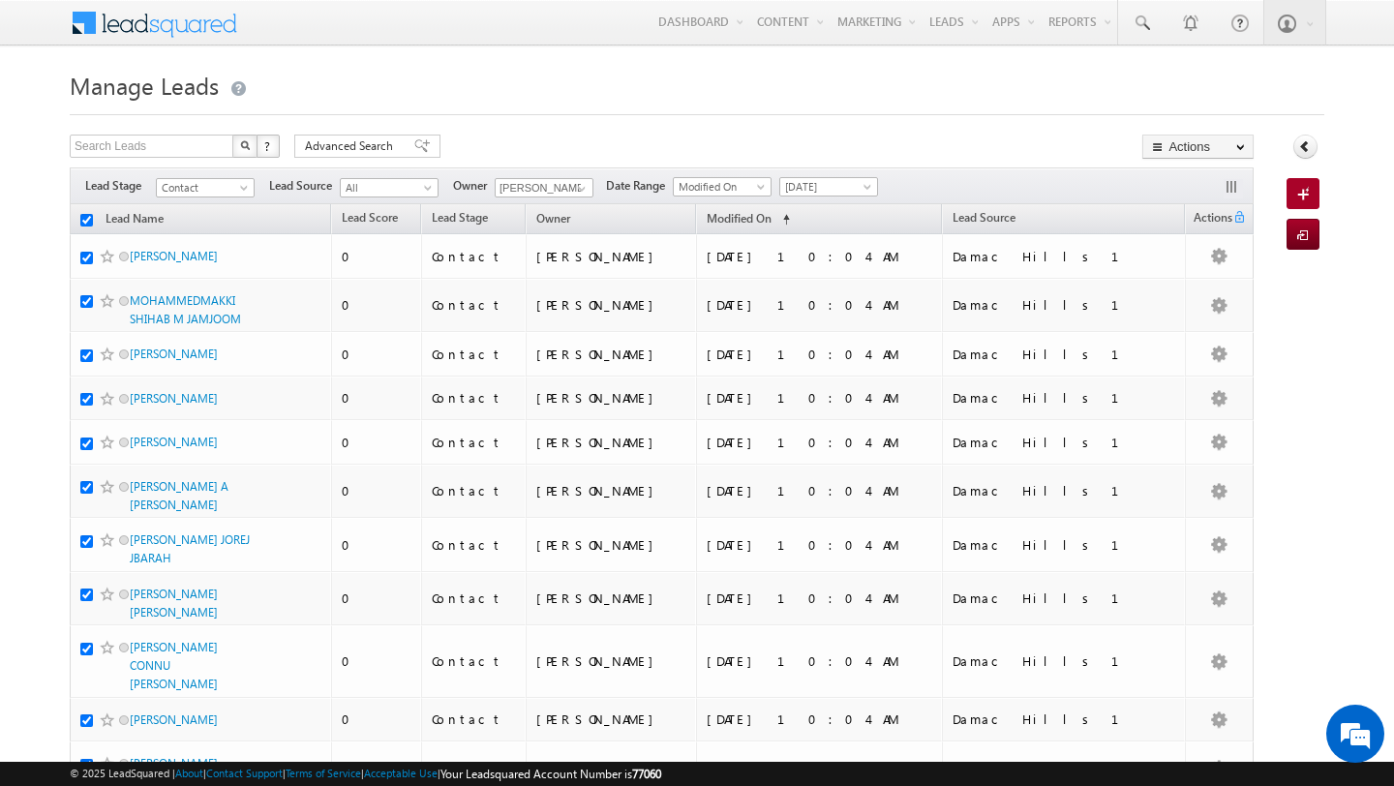
checkbox input "true"
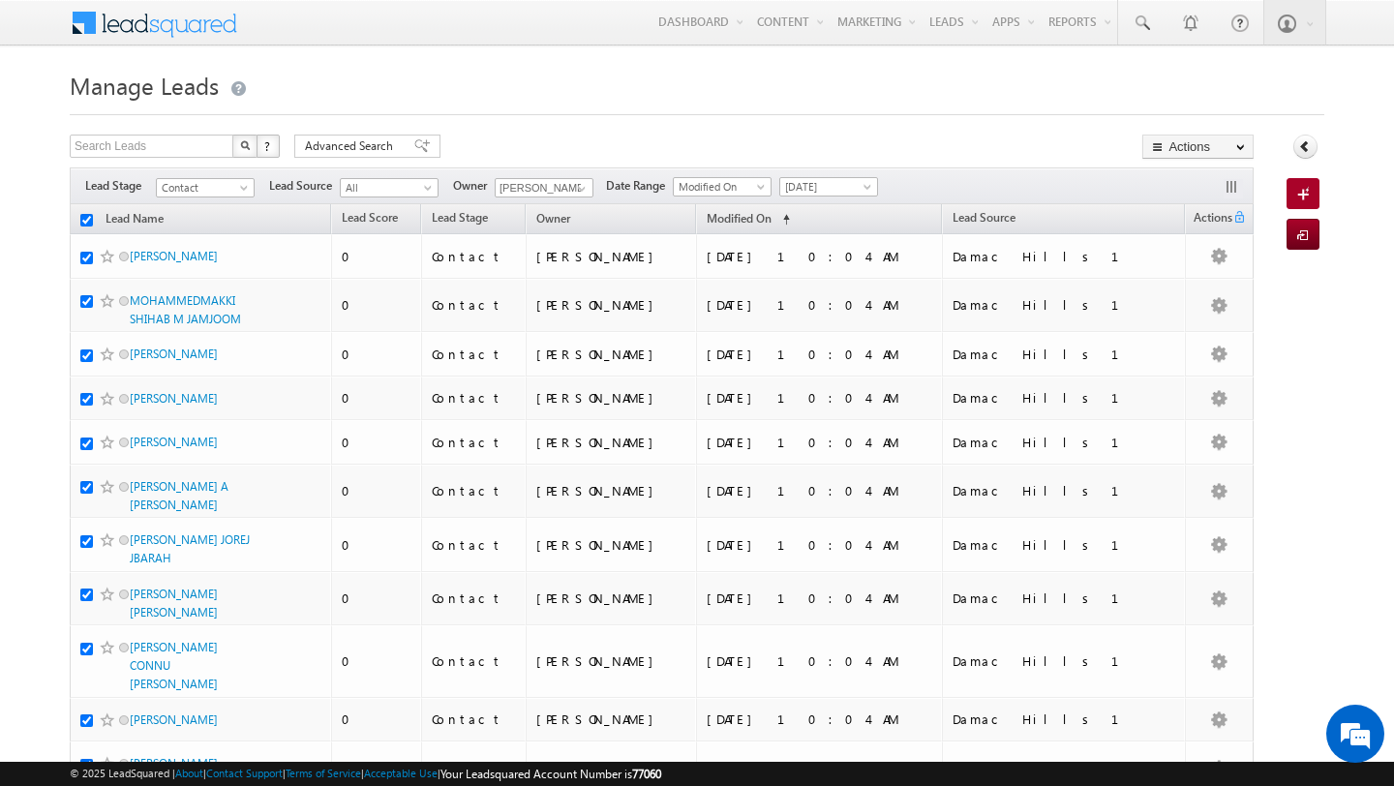
checkbox input "true"
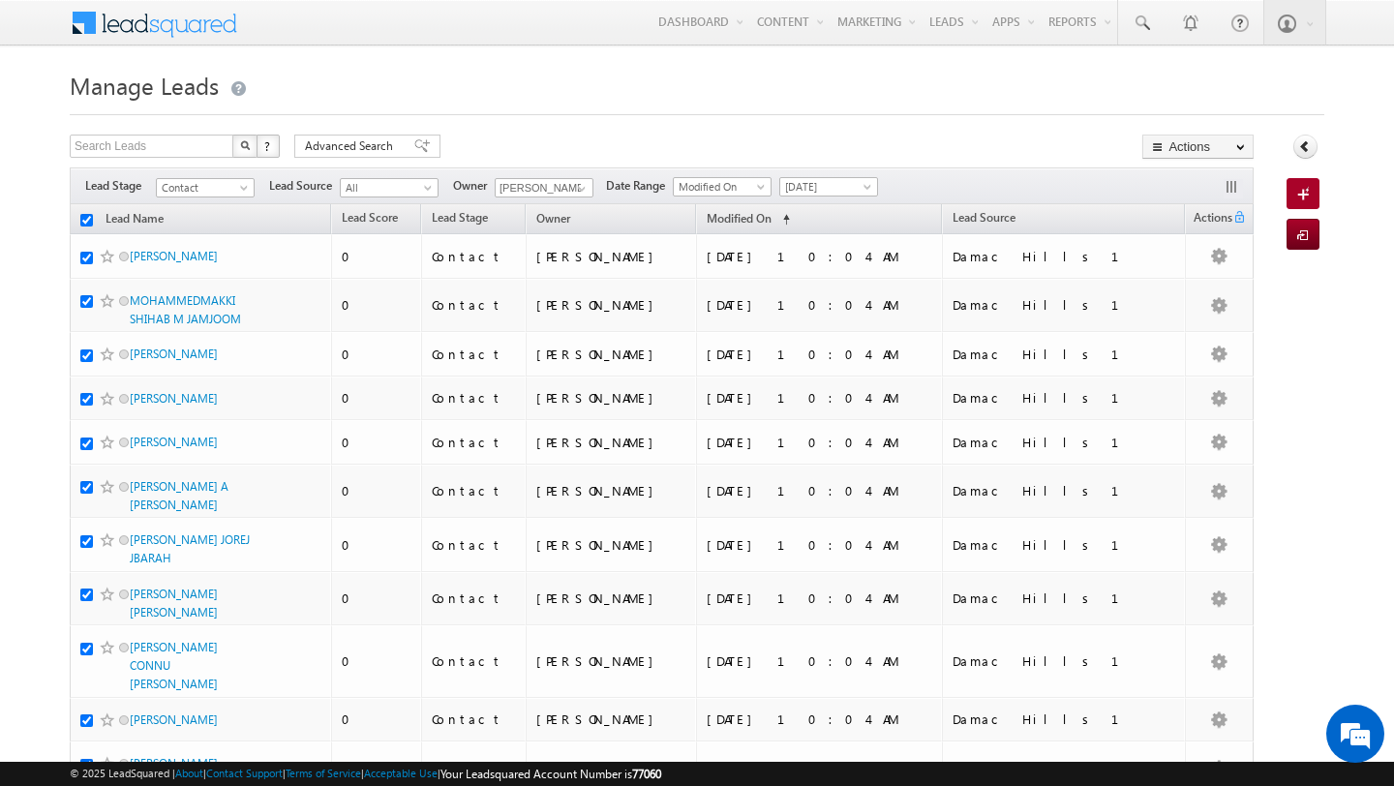
checkbox input "true"
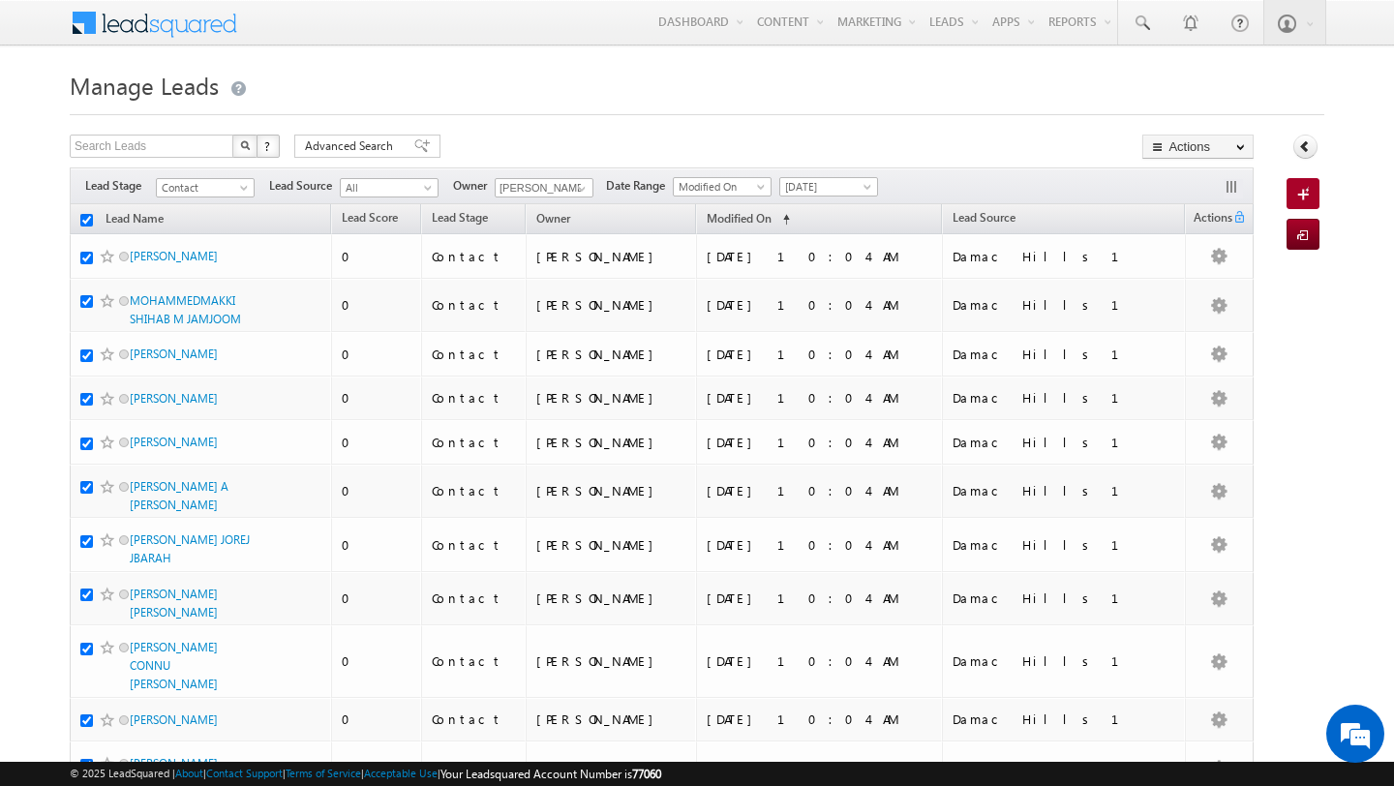
checkbox input "true"
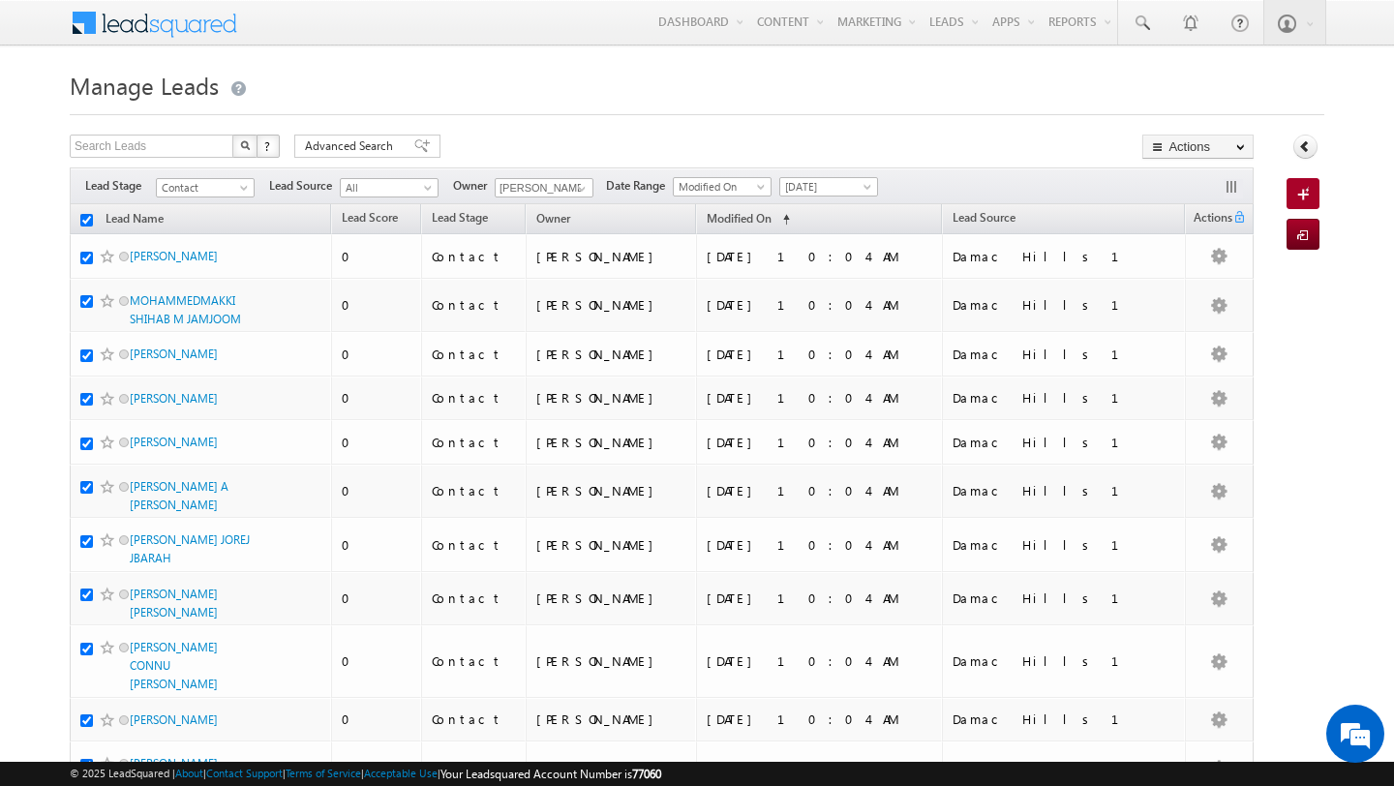
checkbox input "true"
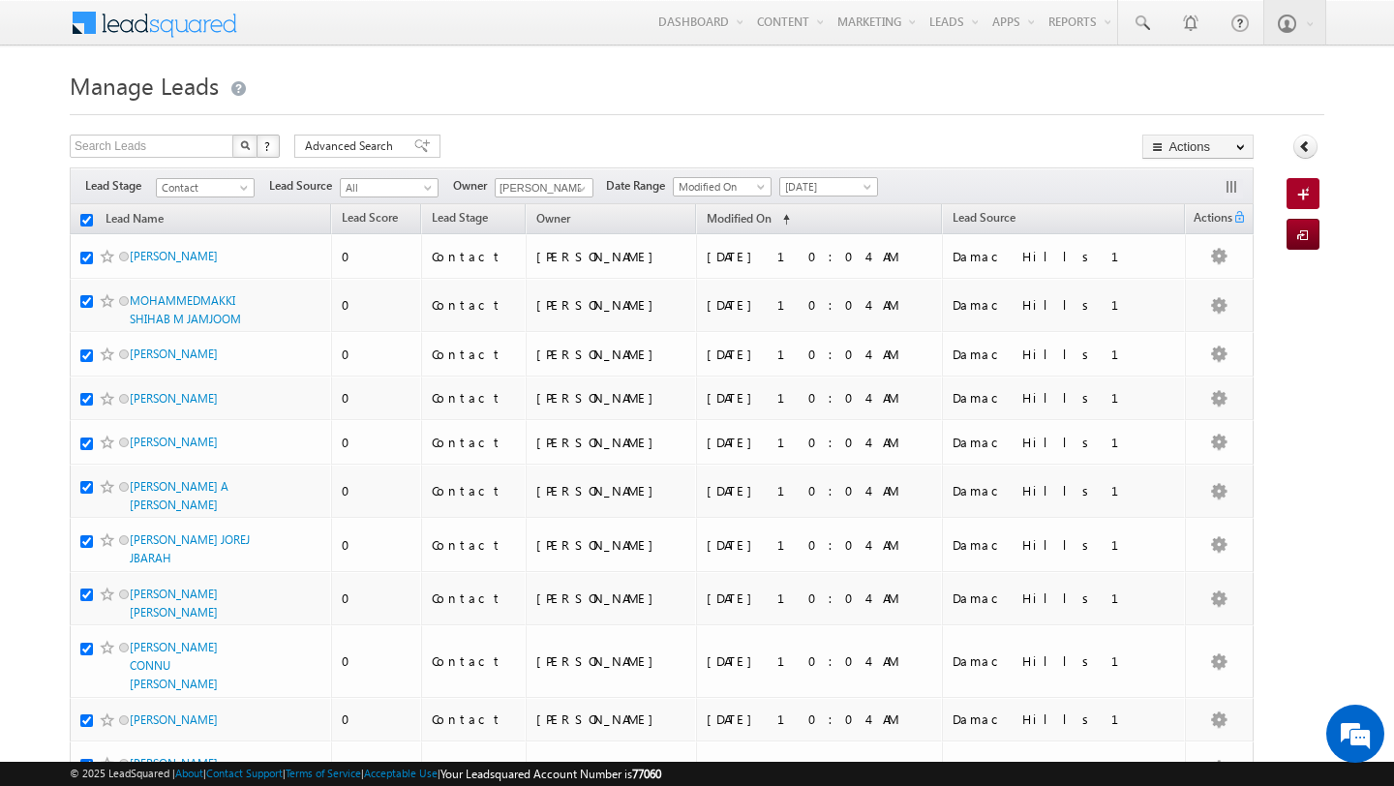
checkbox input "true"
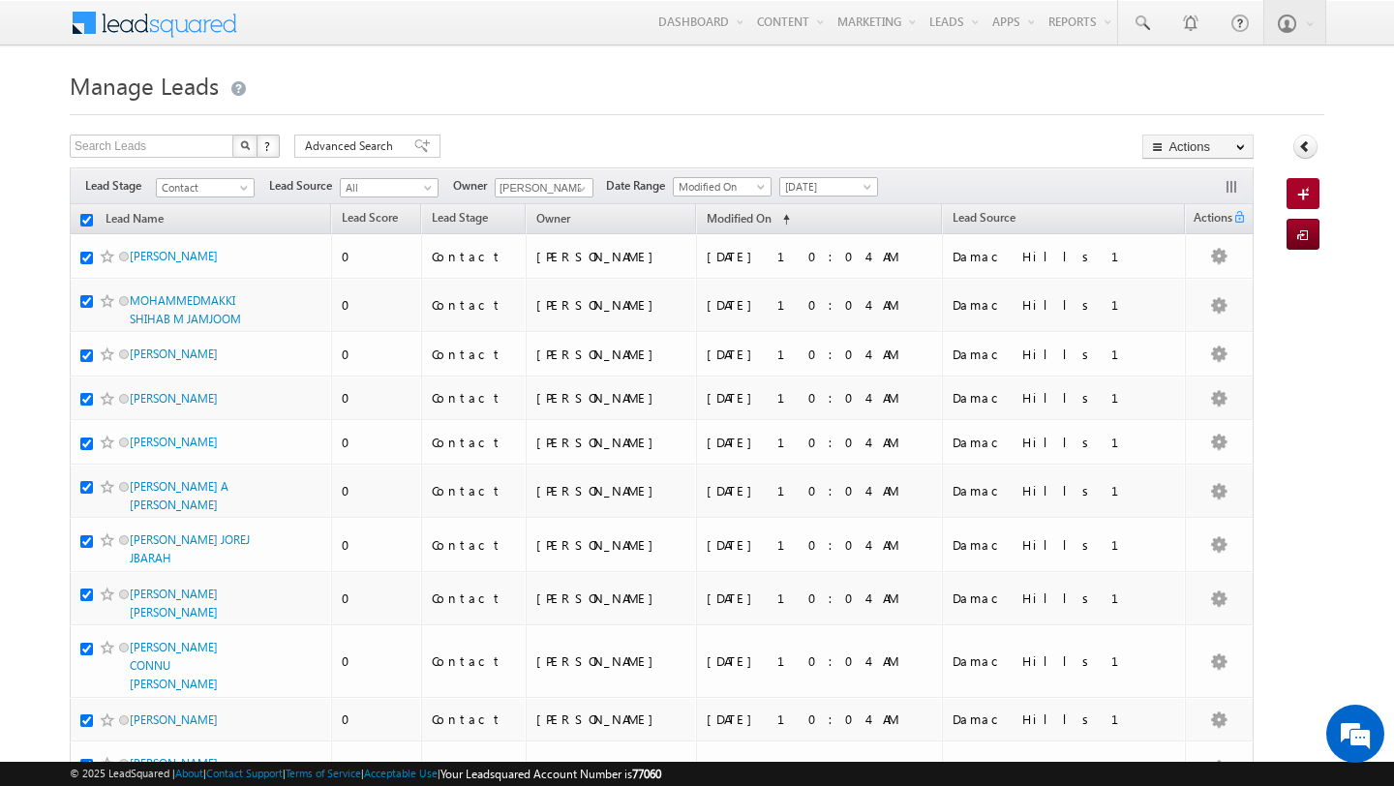
checkbox input "true"
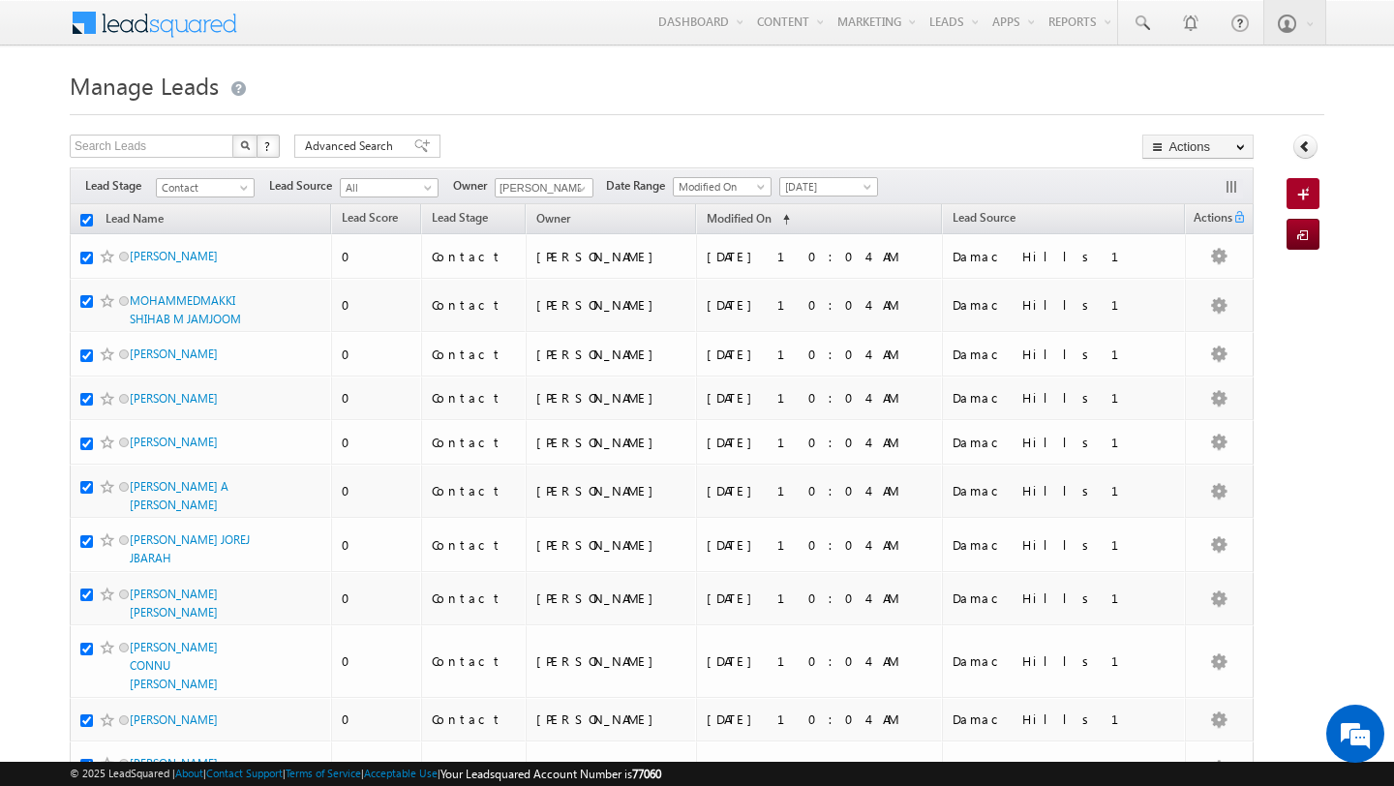
checkbox input "true"
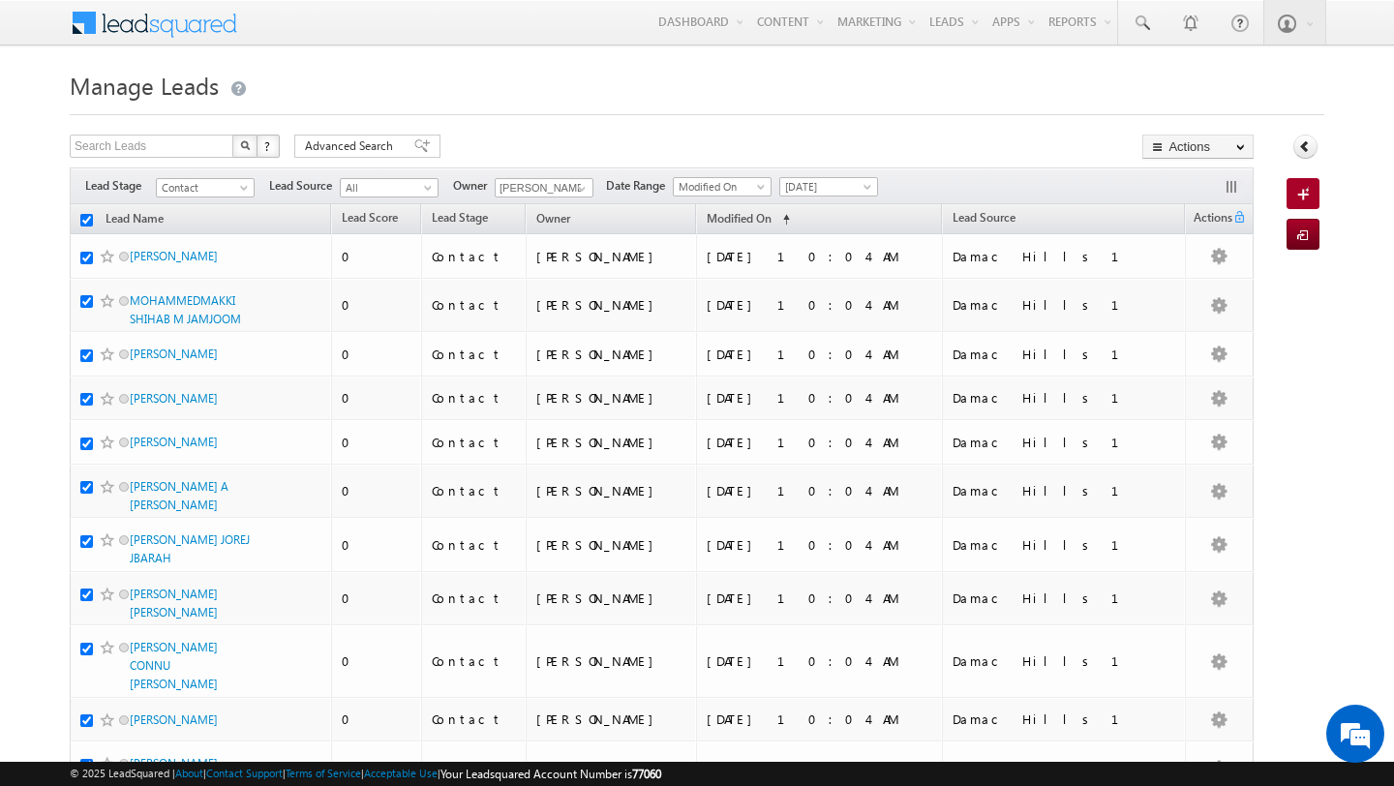
checkbox input "true"
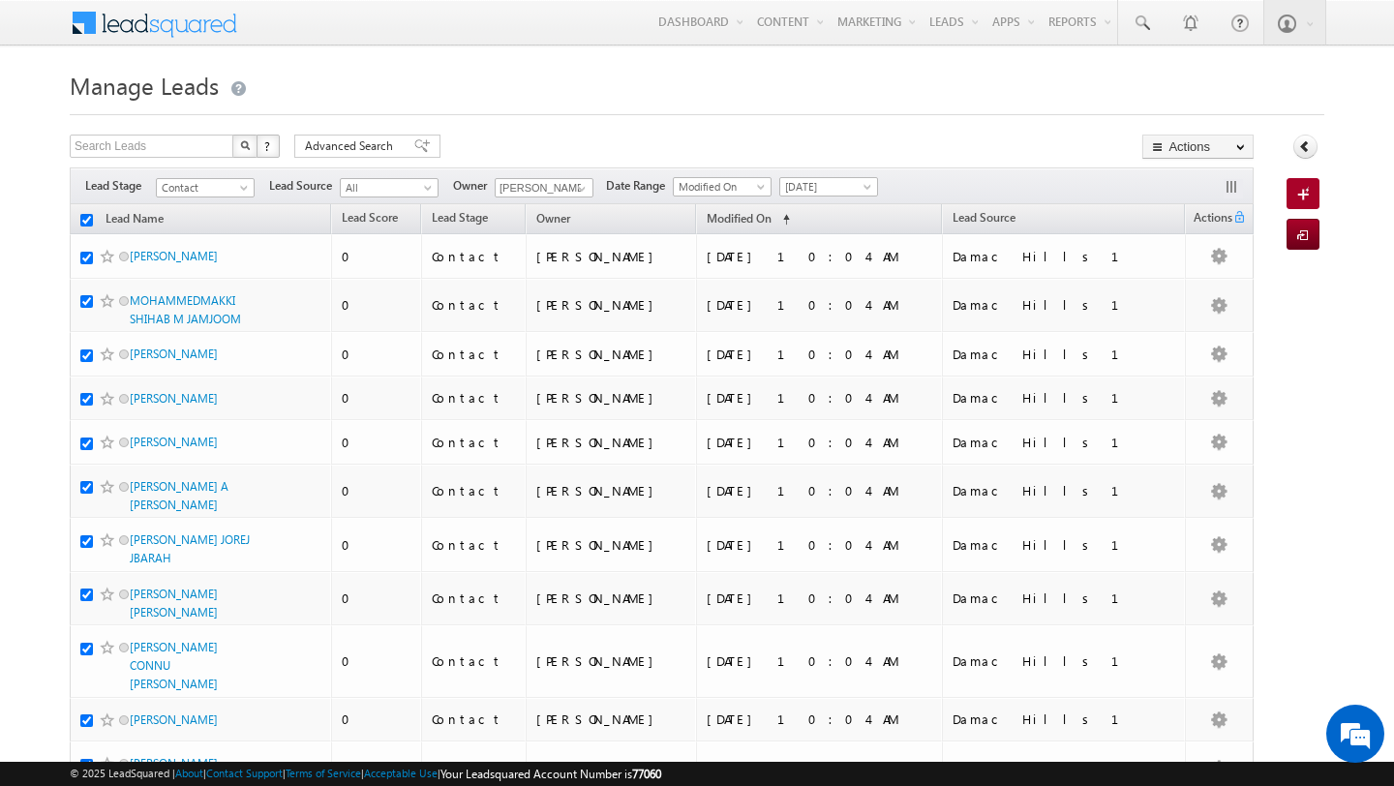
checkbox input "true"
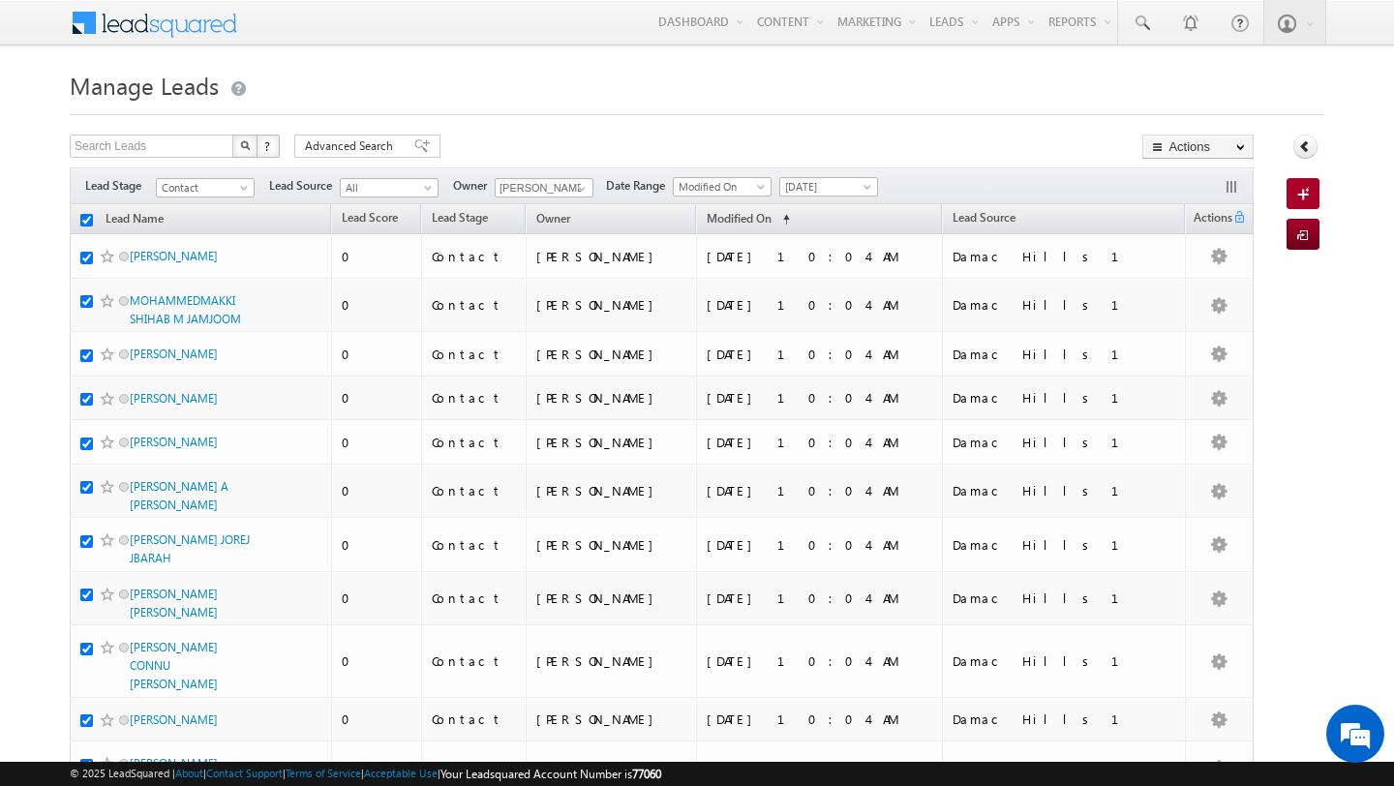
checkbox input "true"
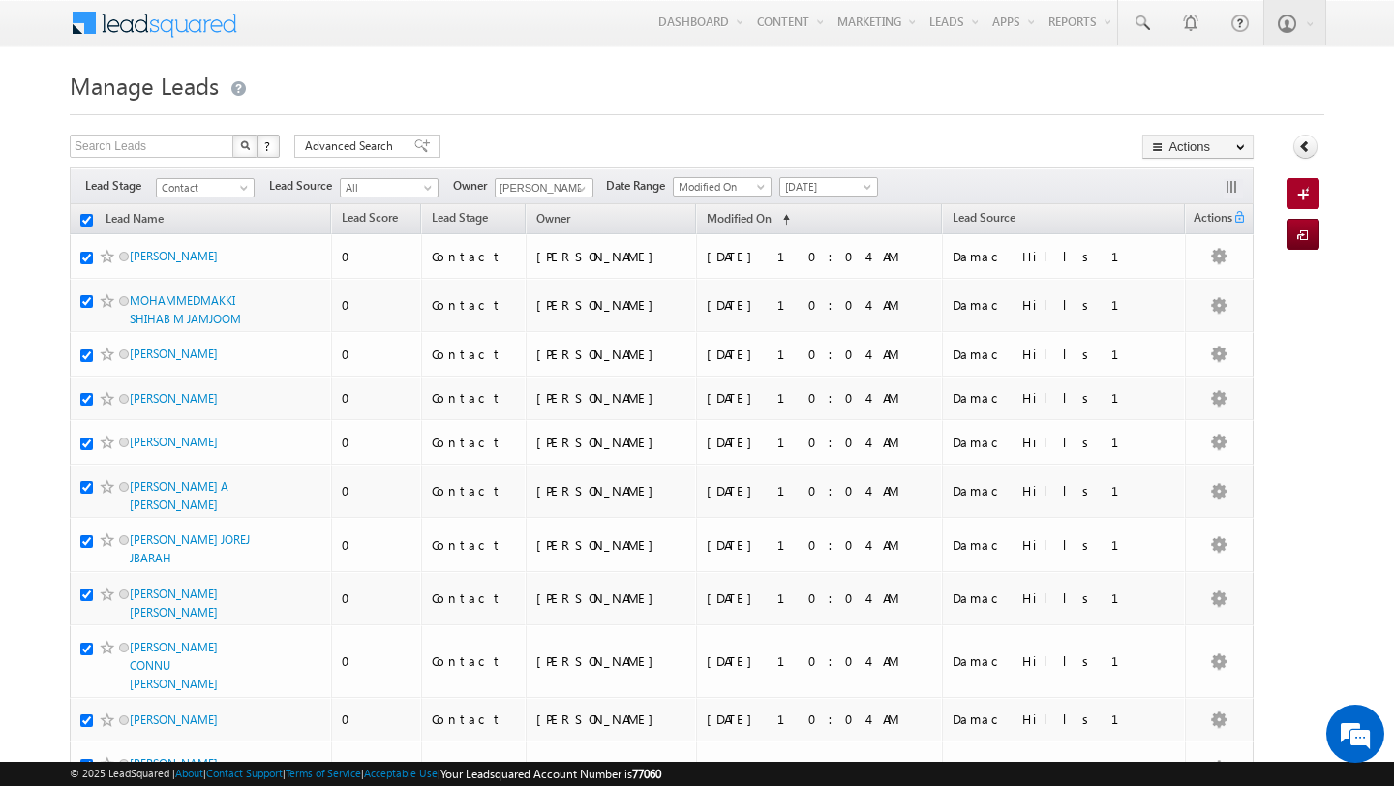
checkbox input "true"
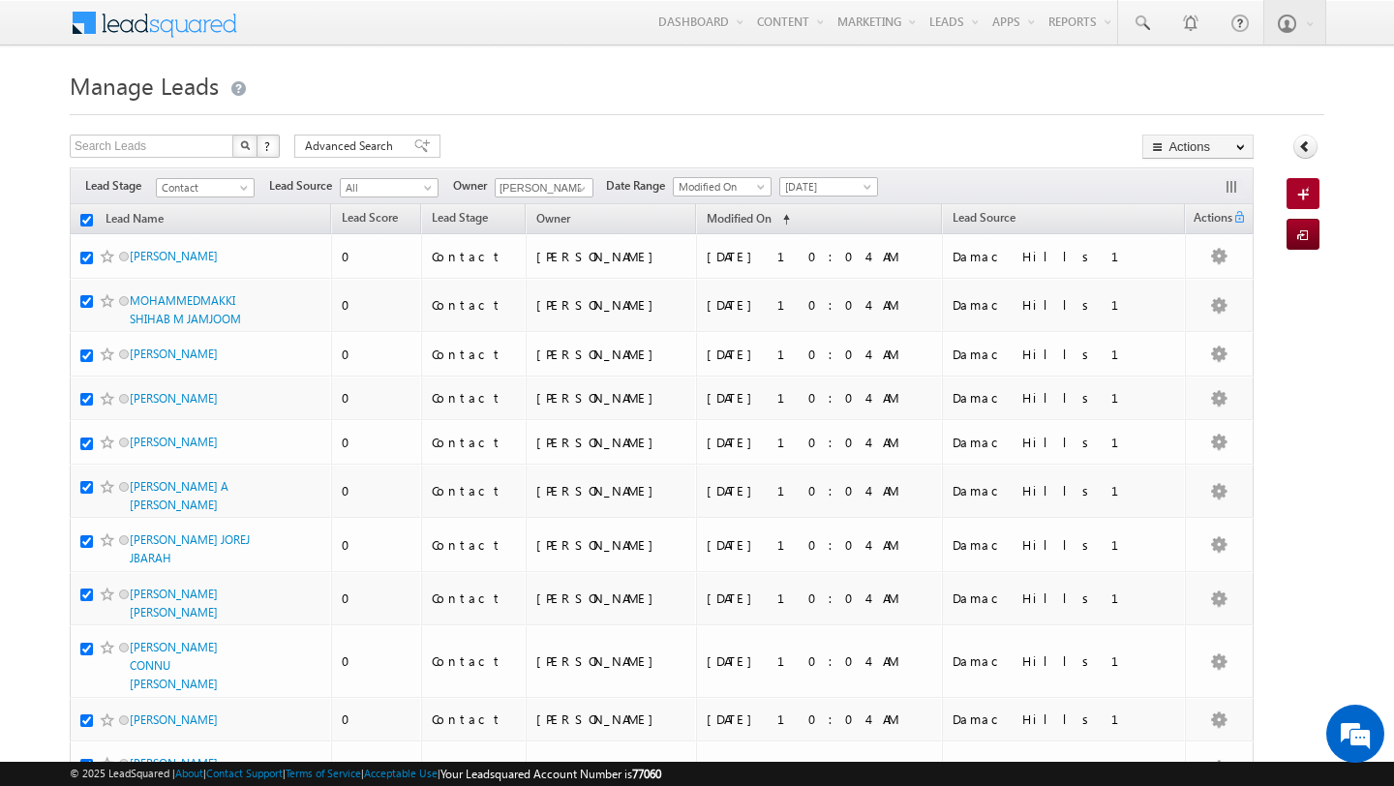
checkbox input "true"
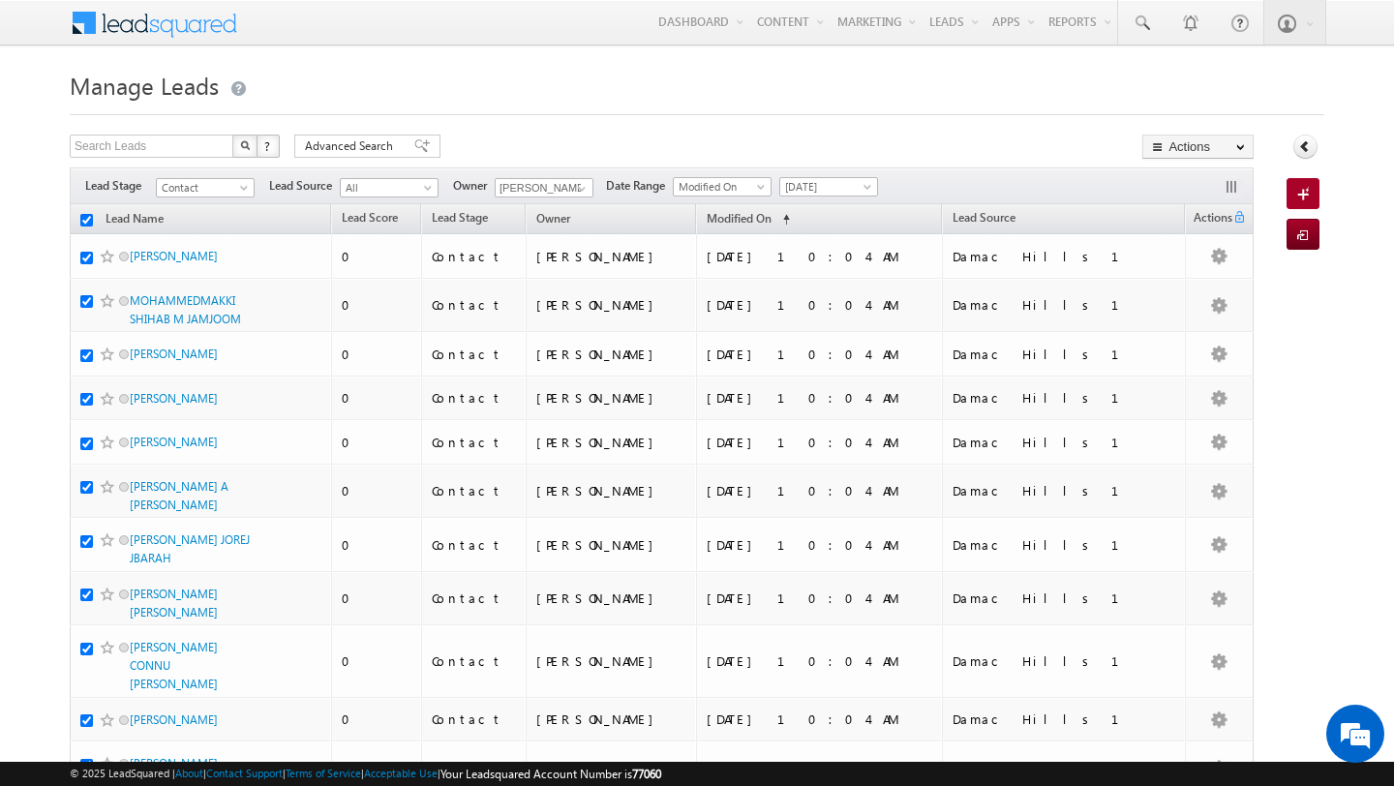
checkbox input "true"
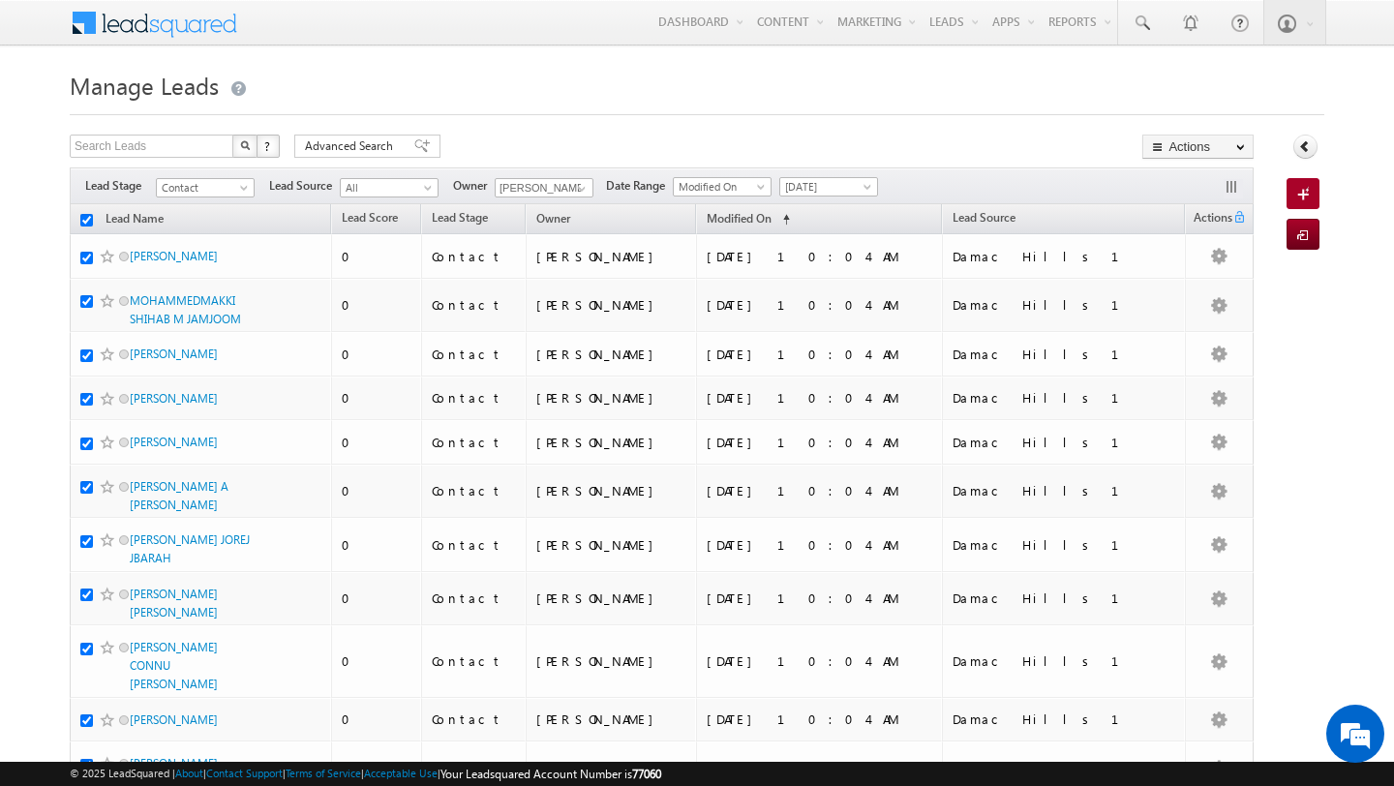
checkbox input "true"
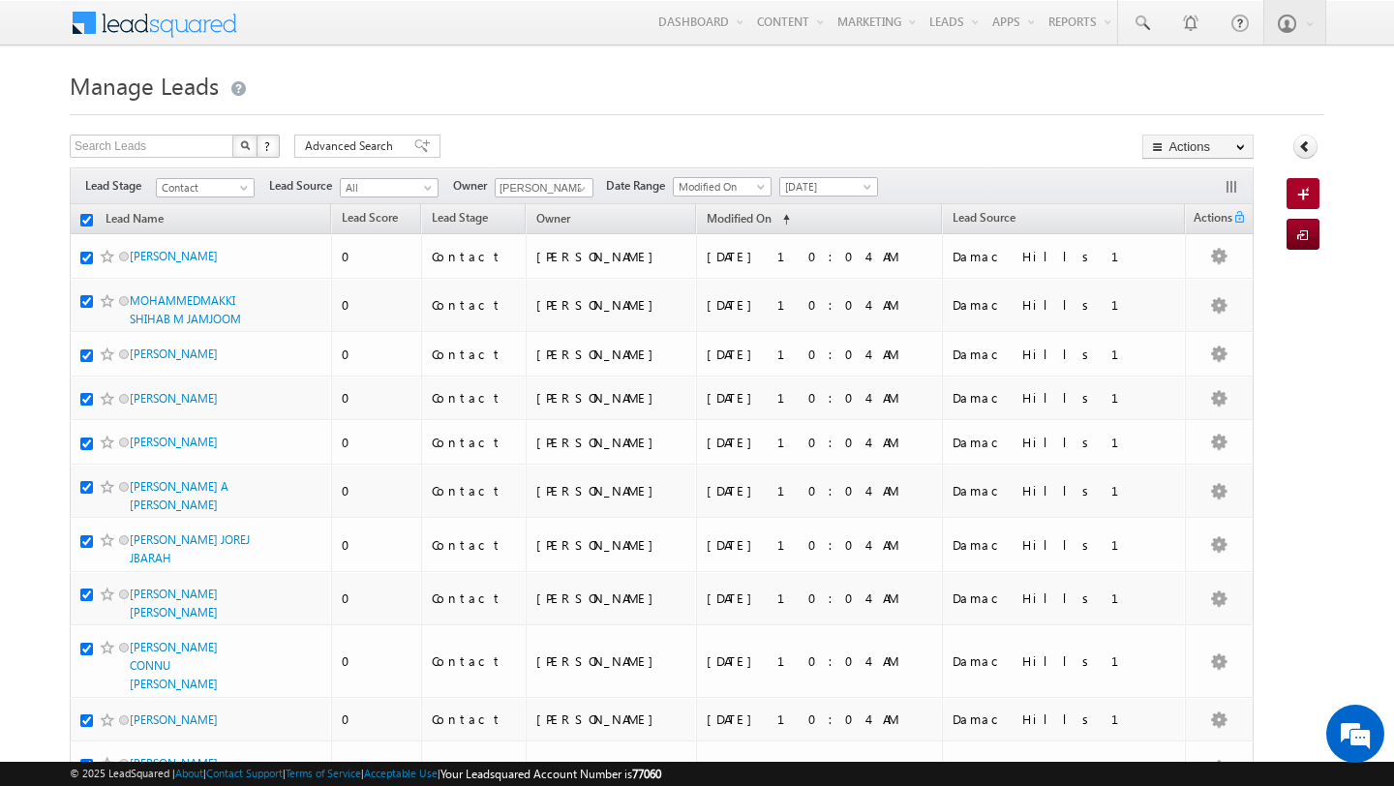
checkbox input "true"
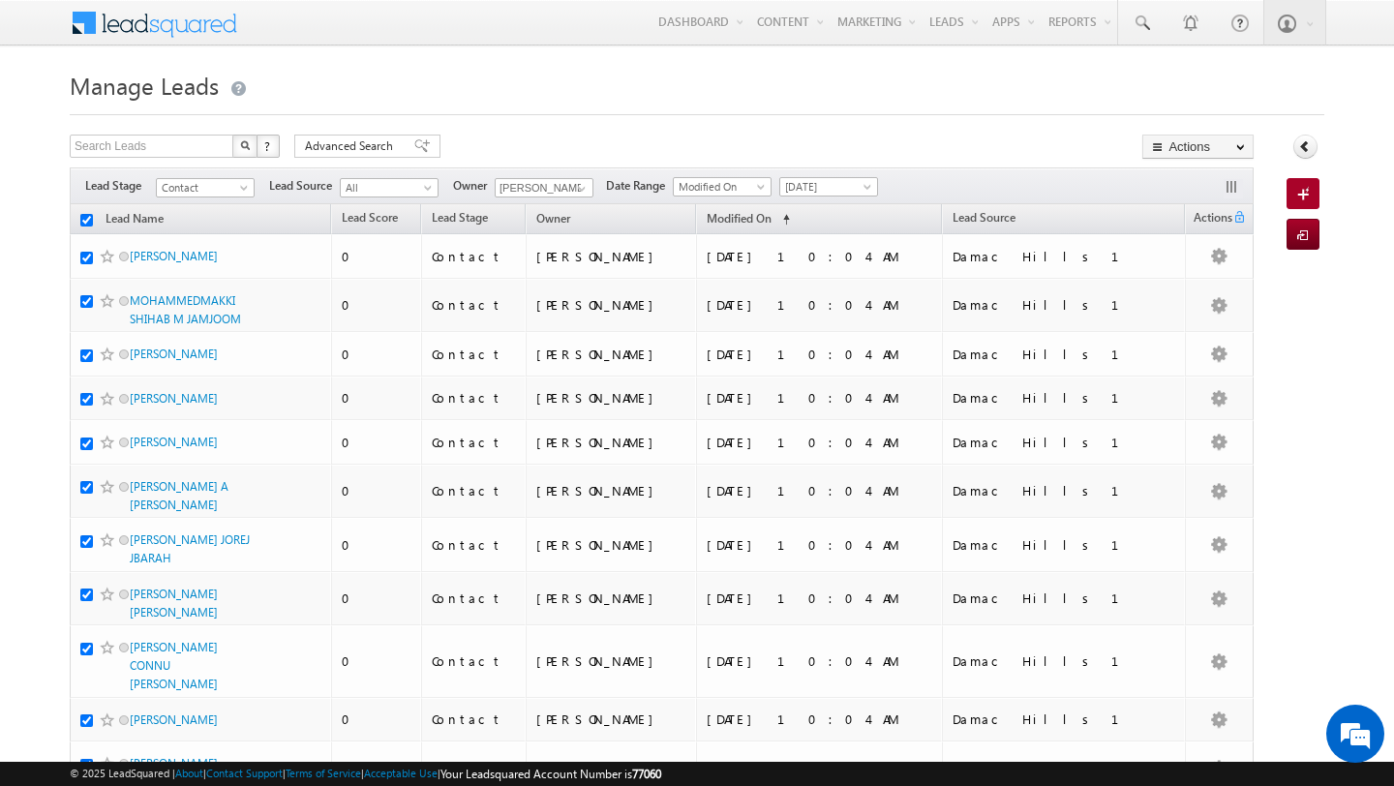
checkbox input "true"
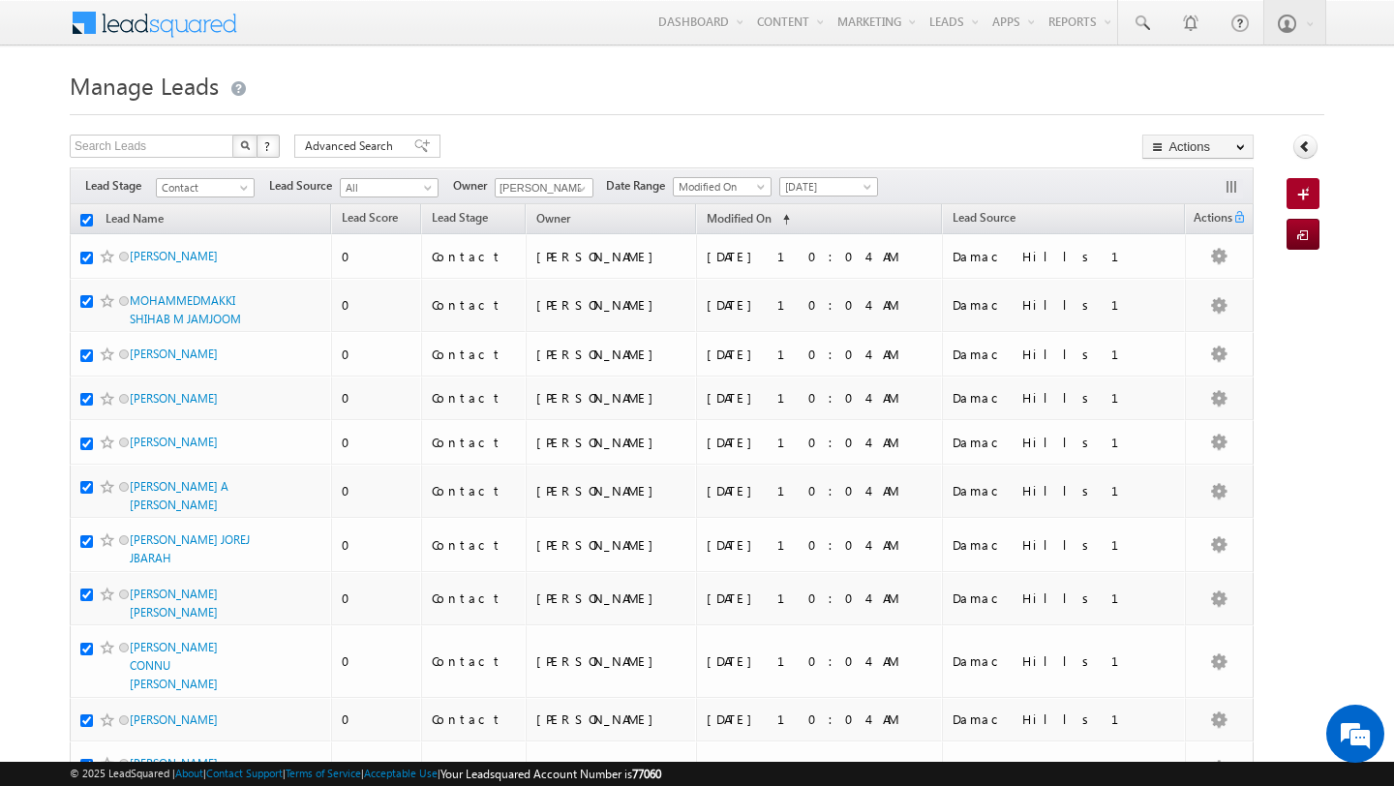
checkbox input "true"
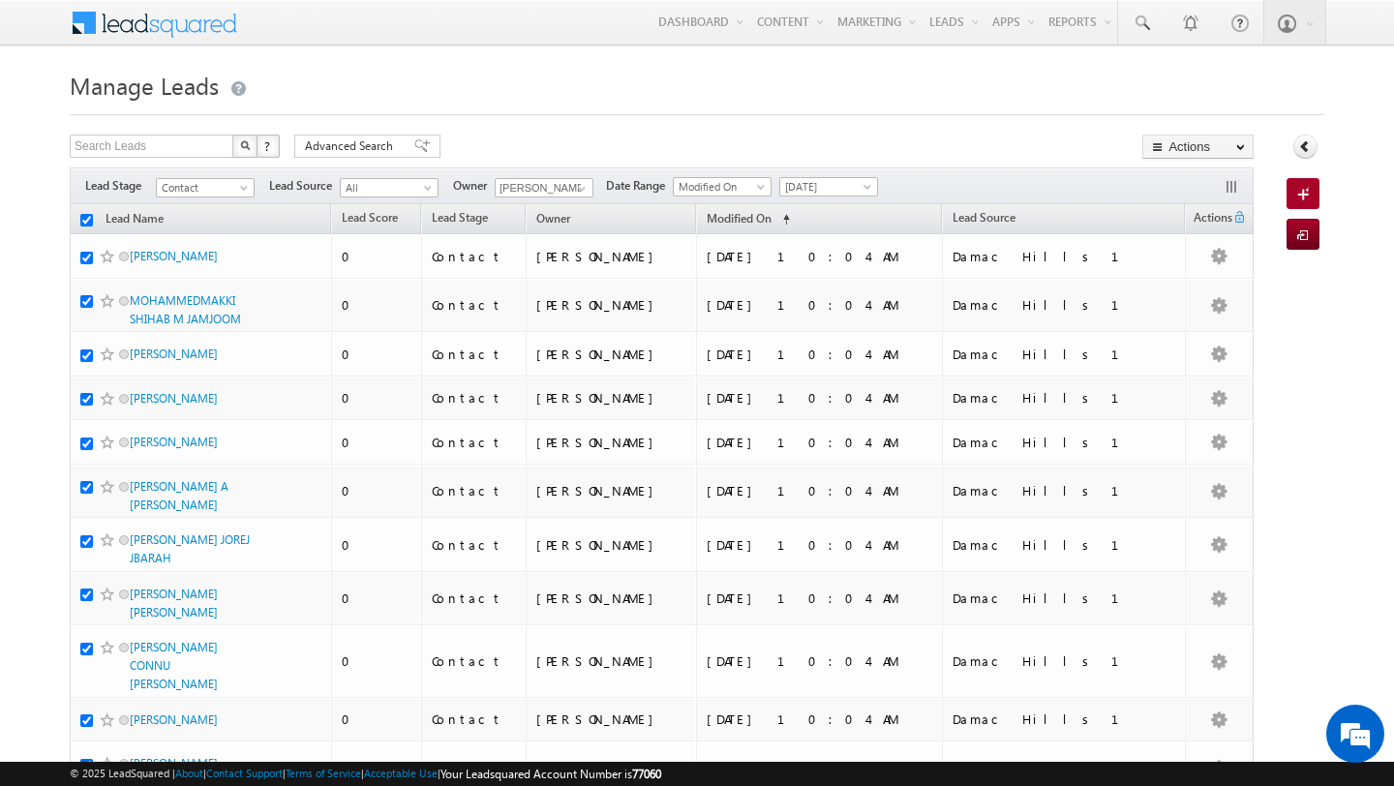
checkbox input "true"
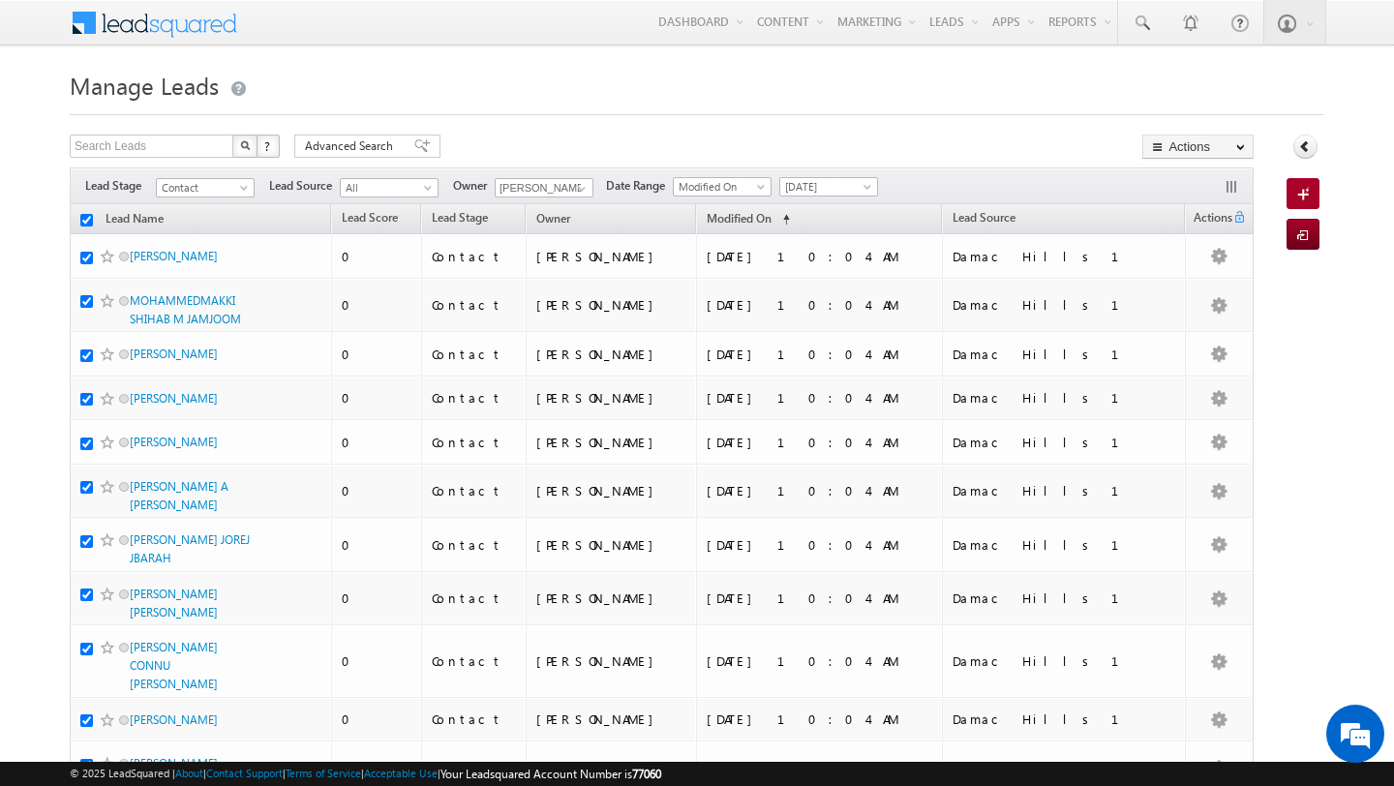
checkbox input "true"
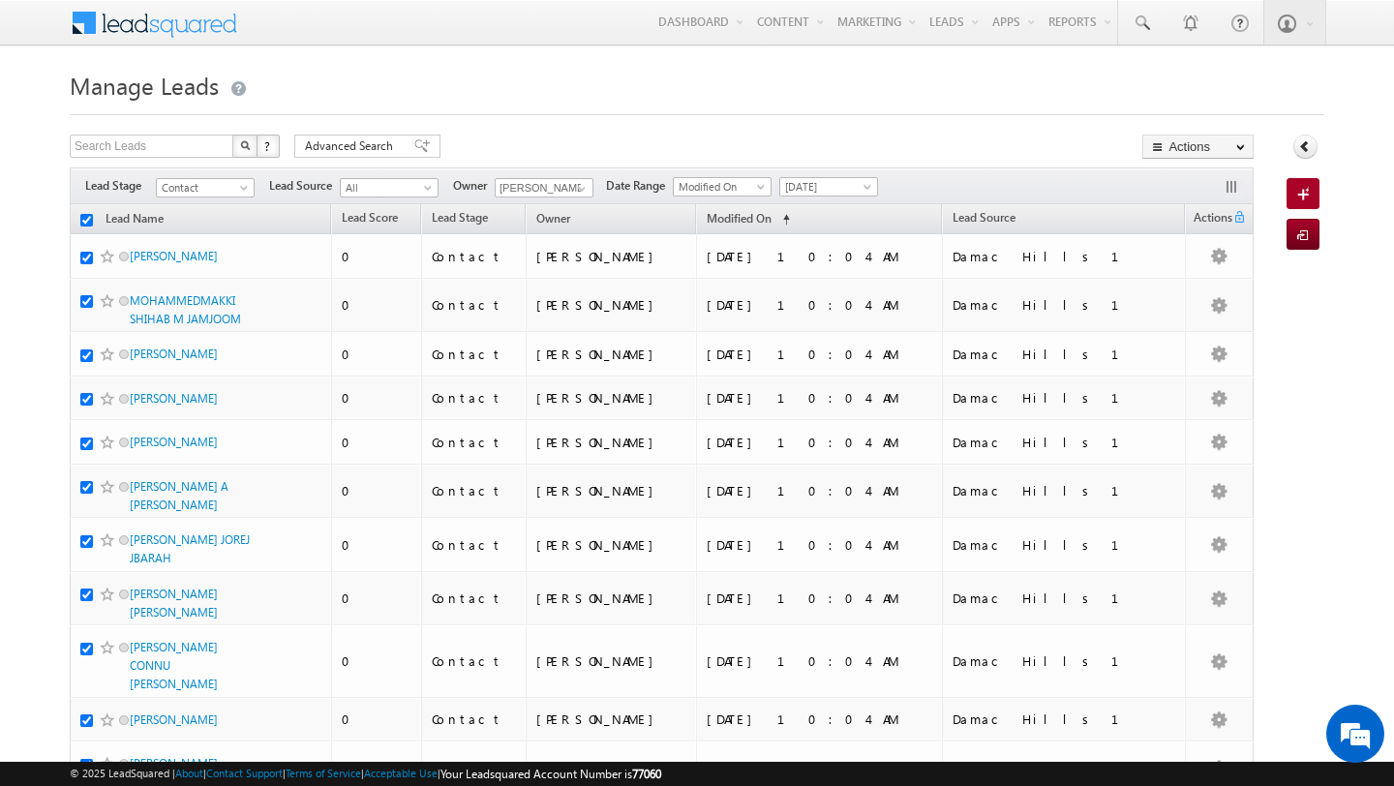
checkbox input "true"
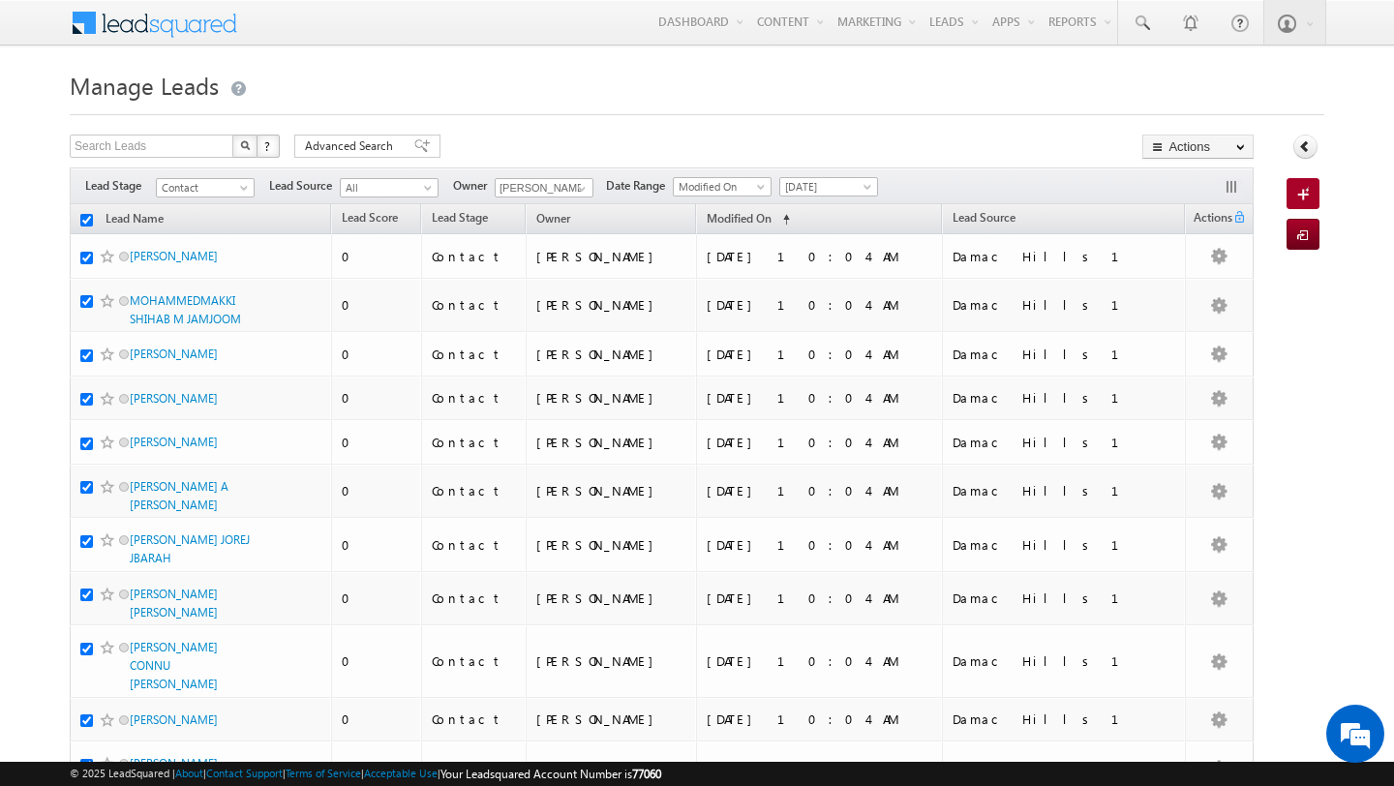
checkbox input "true"
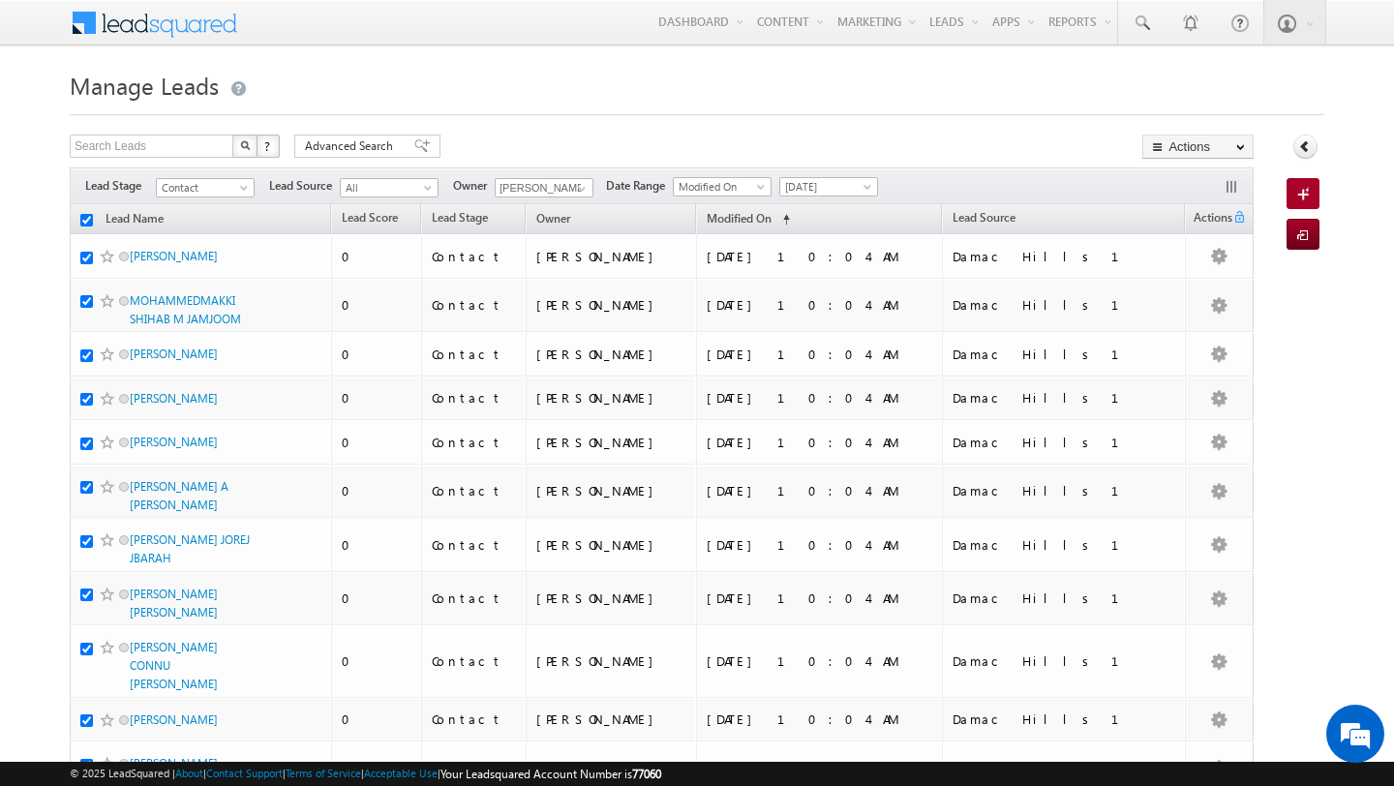
checkbox input "true"
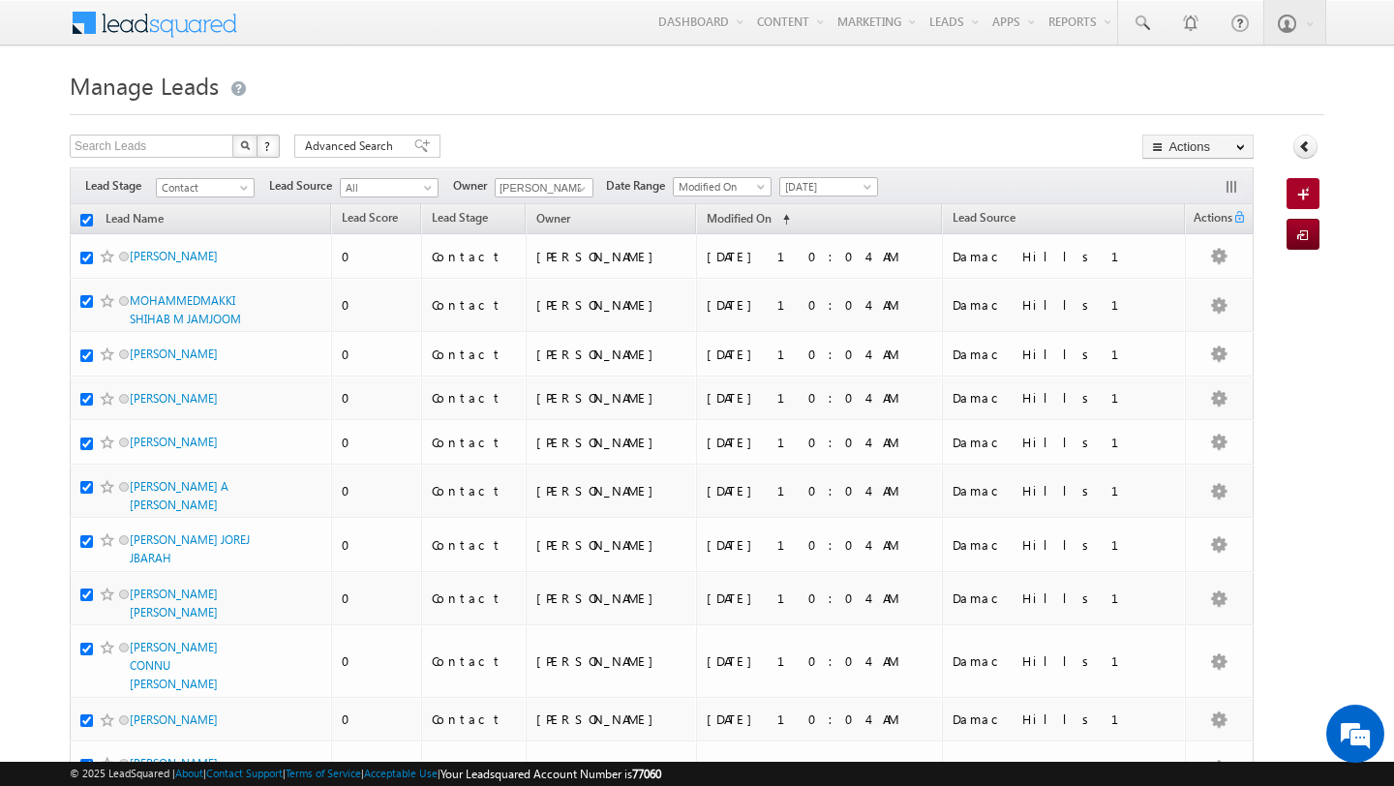
checkbox input "true"
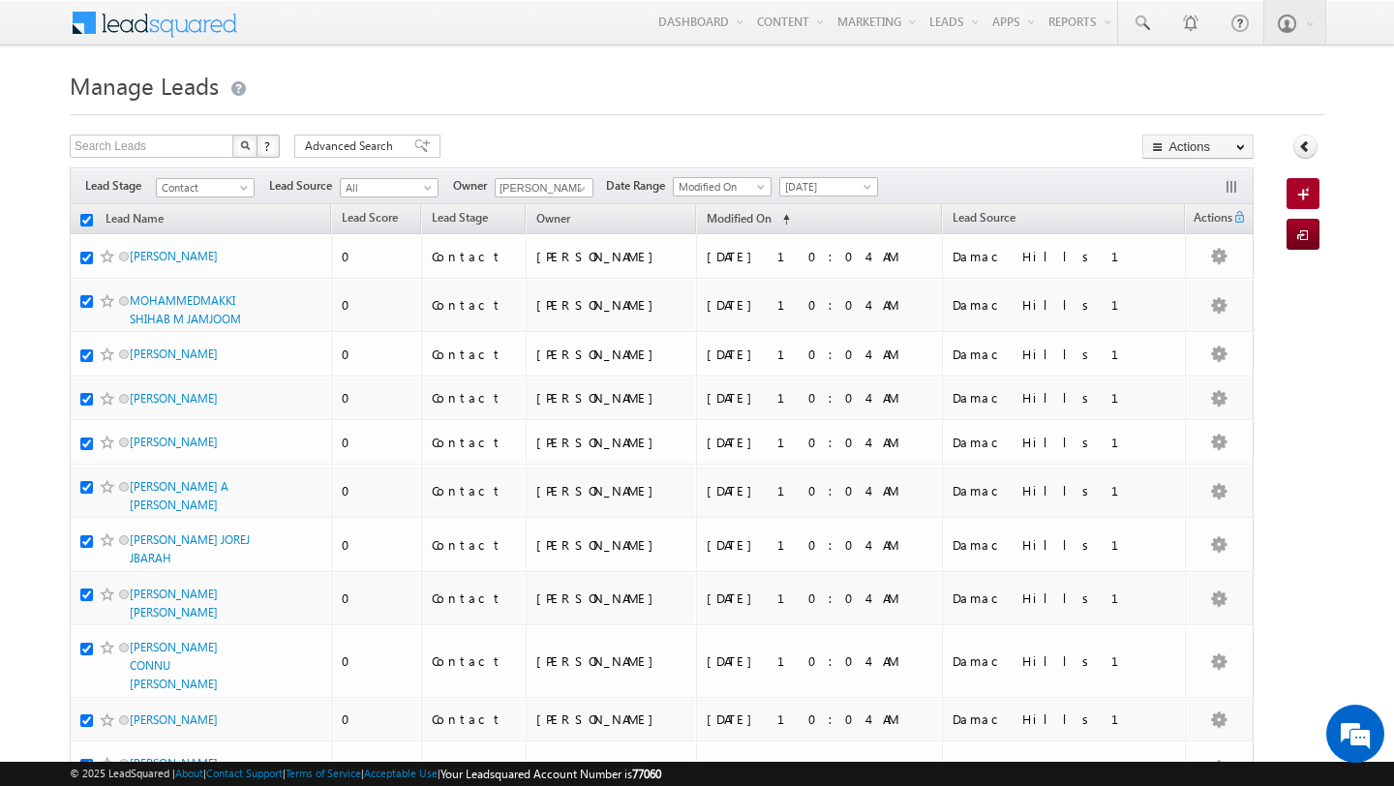
checkbox input "true"
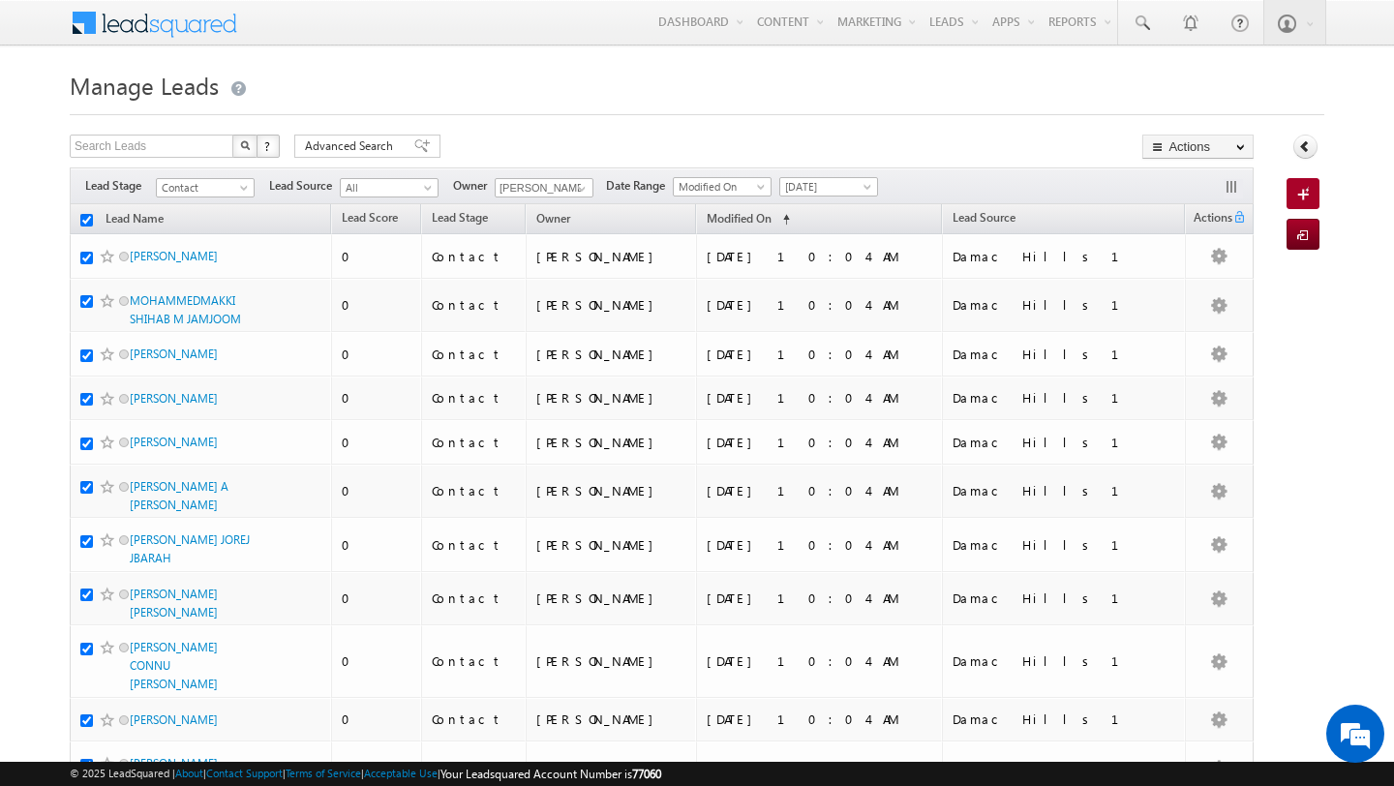
checkbox input "true"
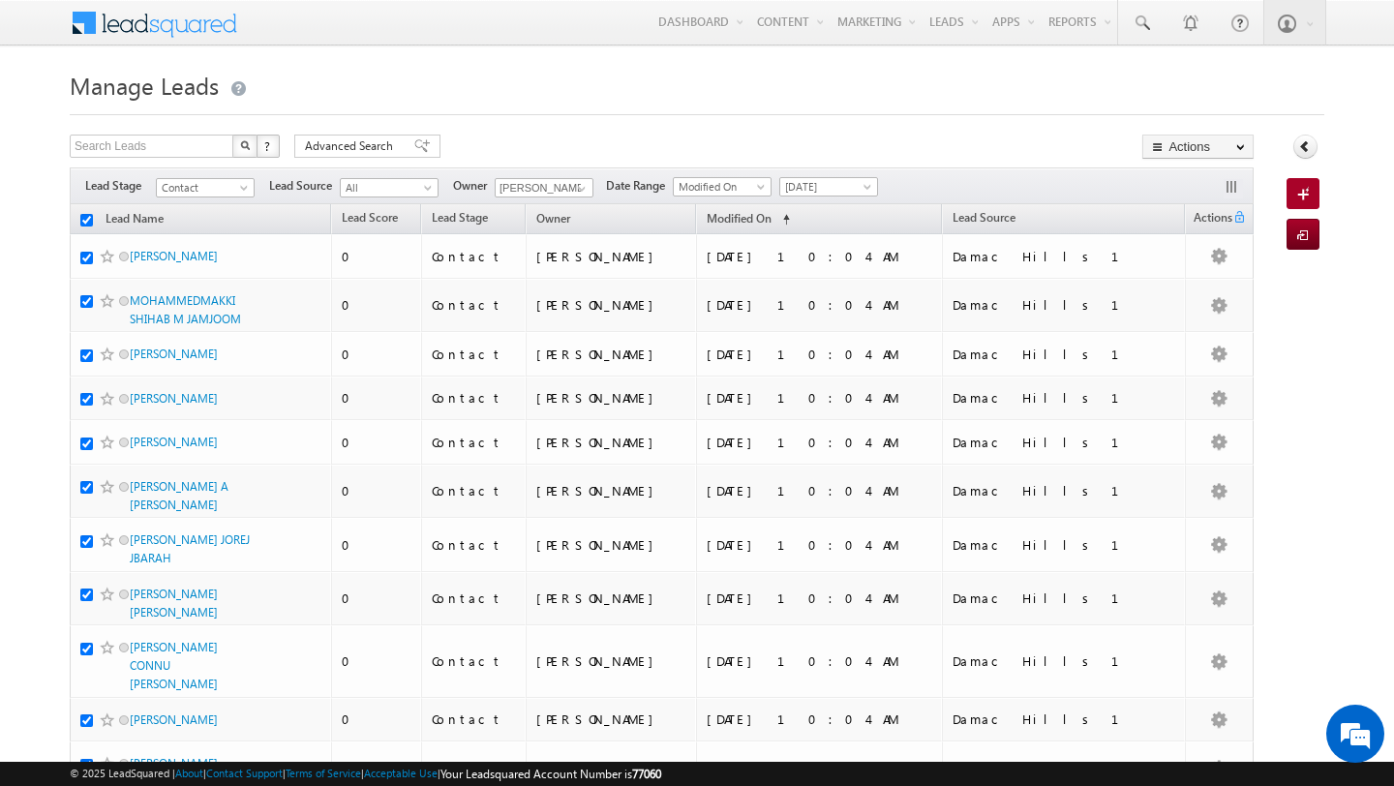
checkbox input "true"
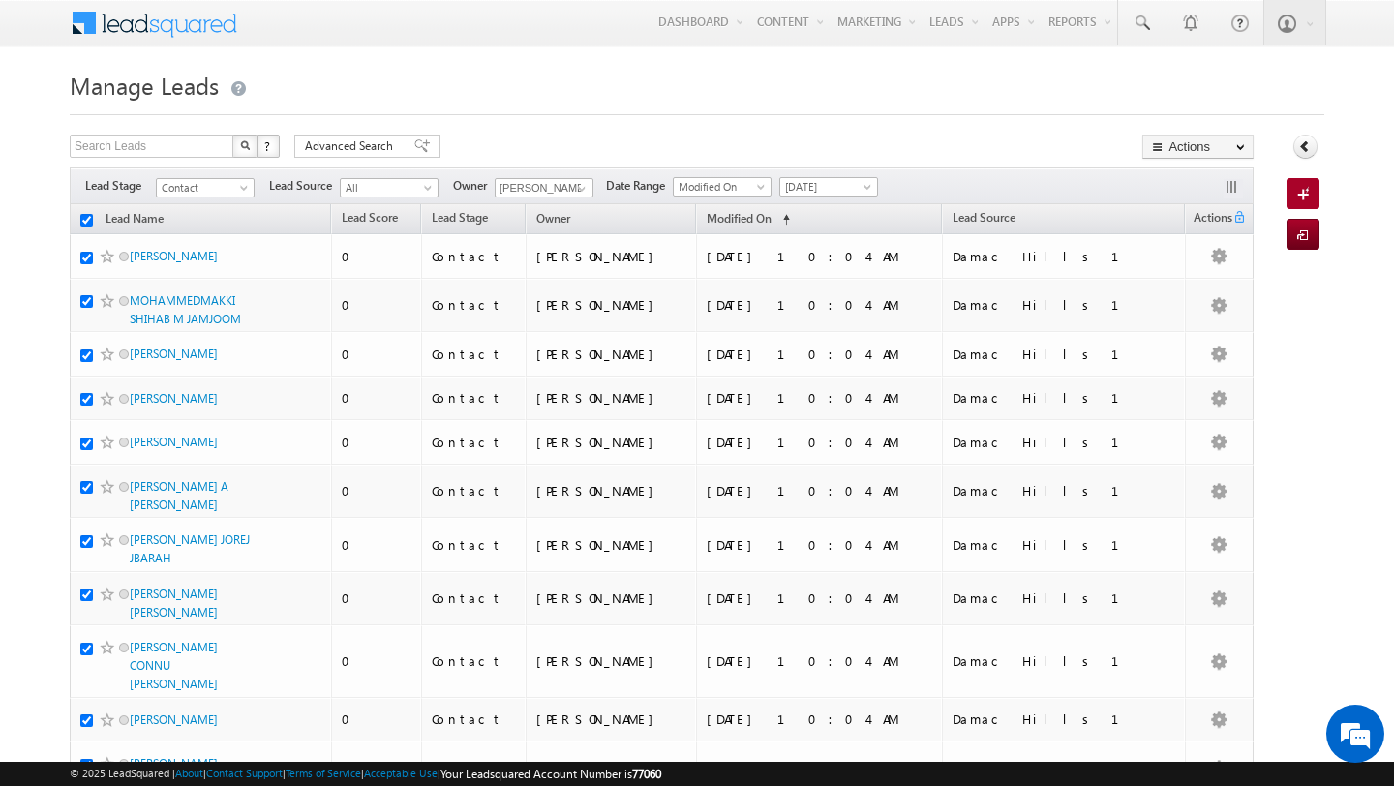
checkbox input "true"
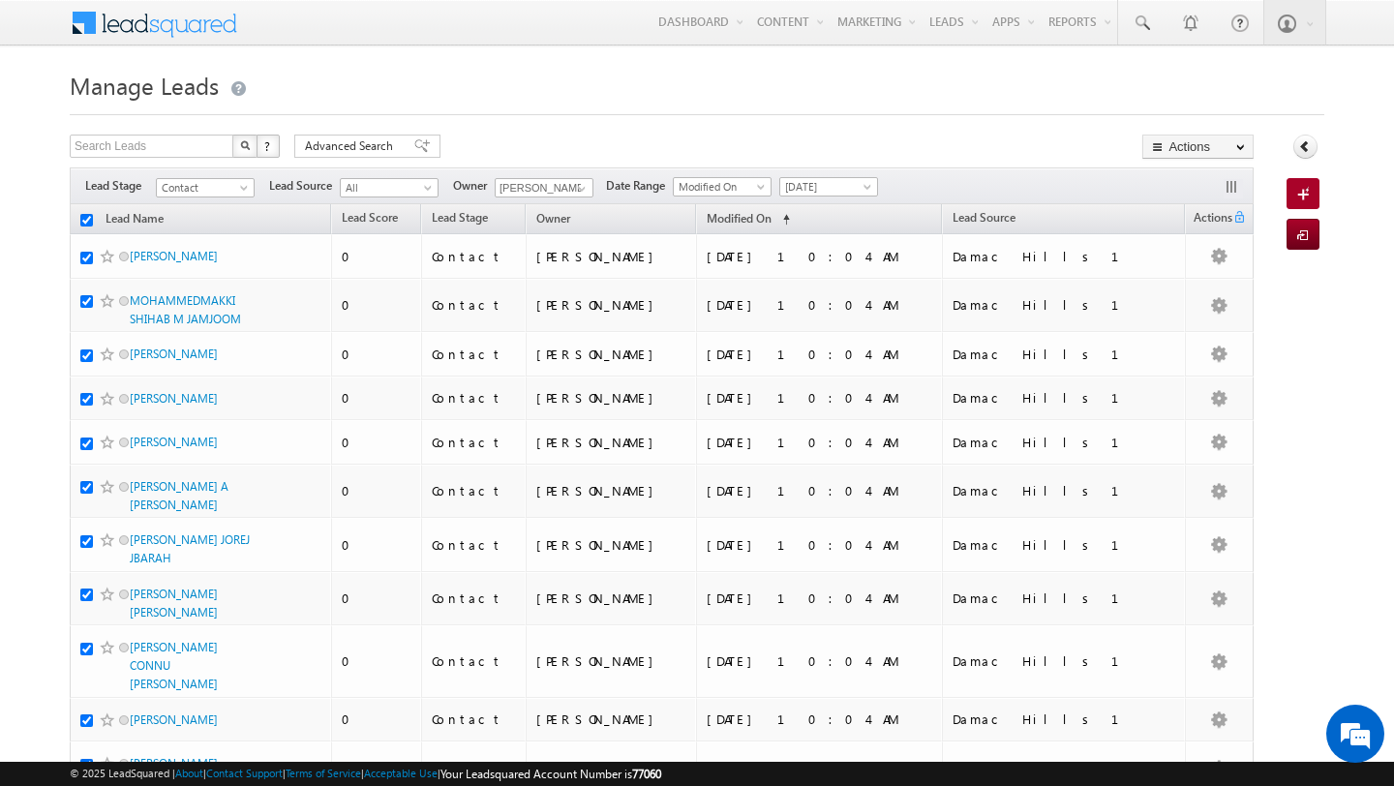
checkbox input "true"
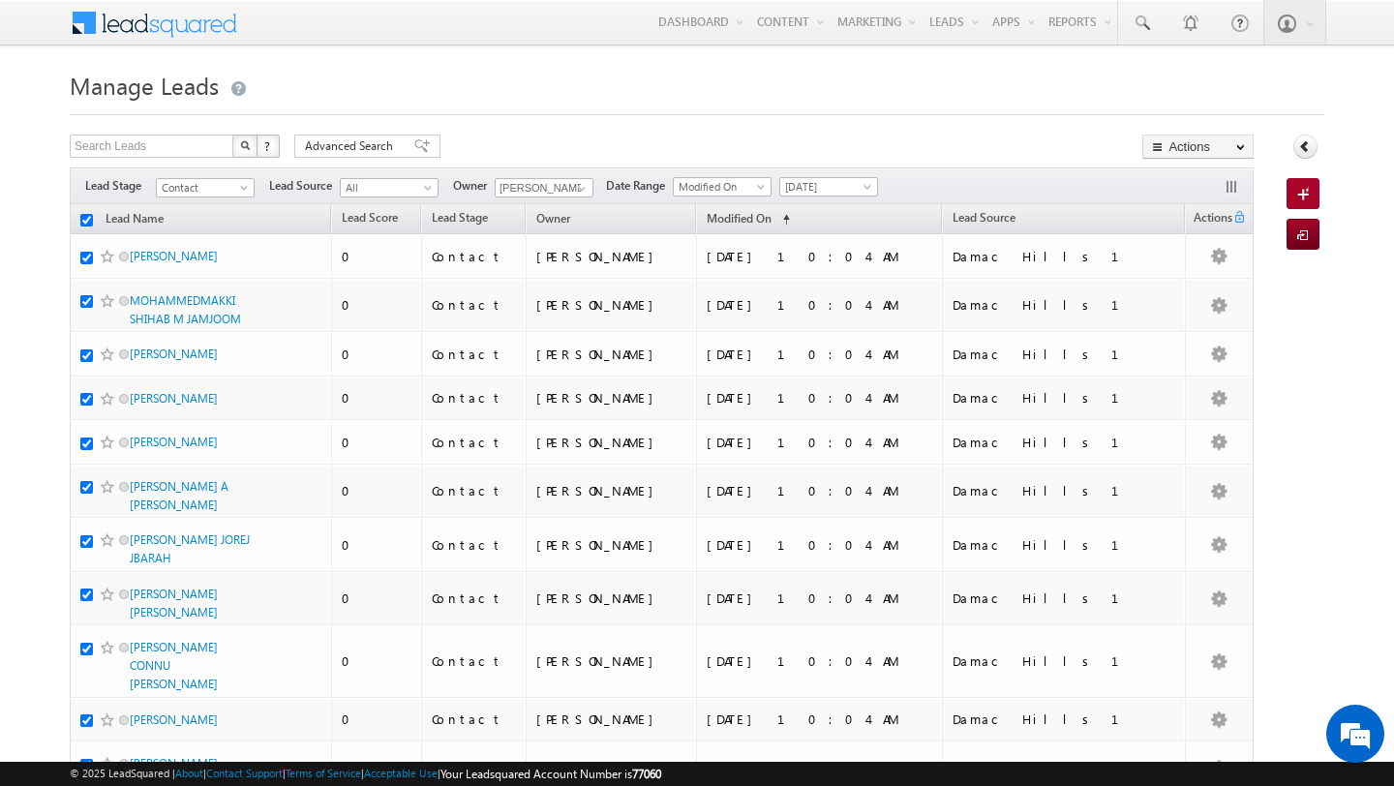
checkbox input "true"
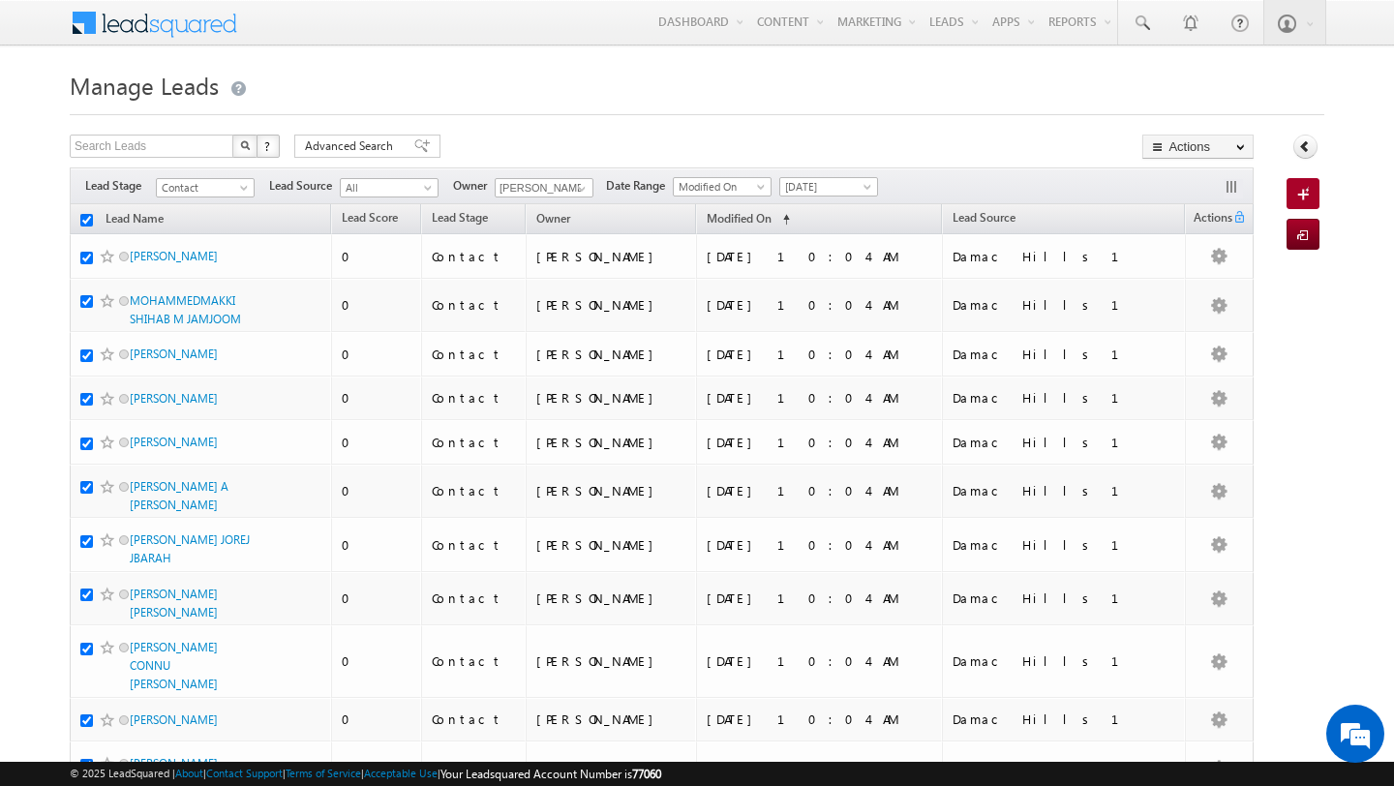
checkbox input "true"
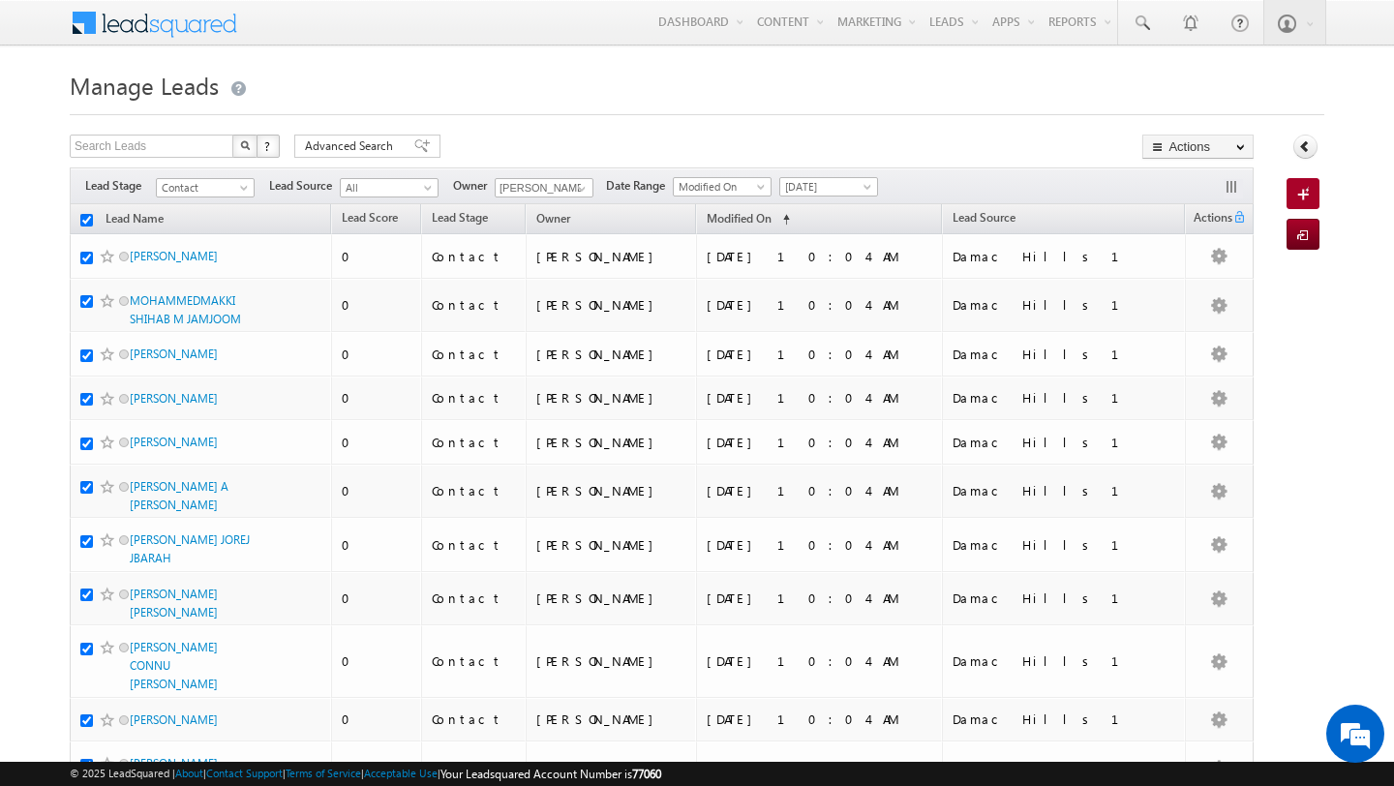
checkbox input "true"
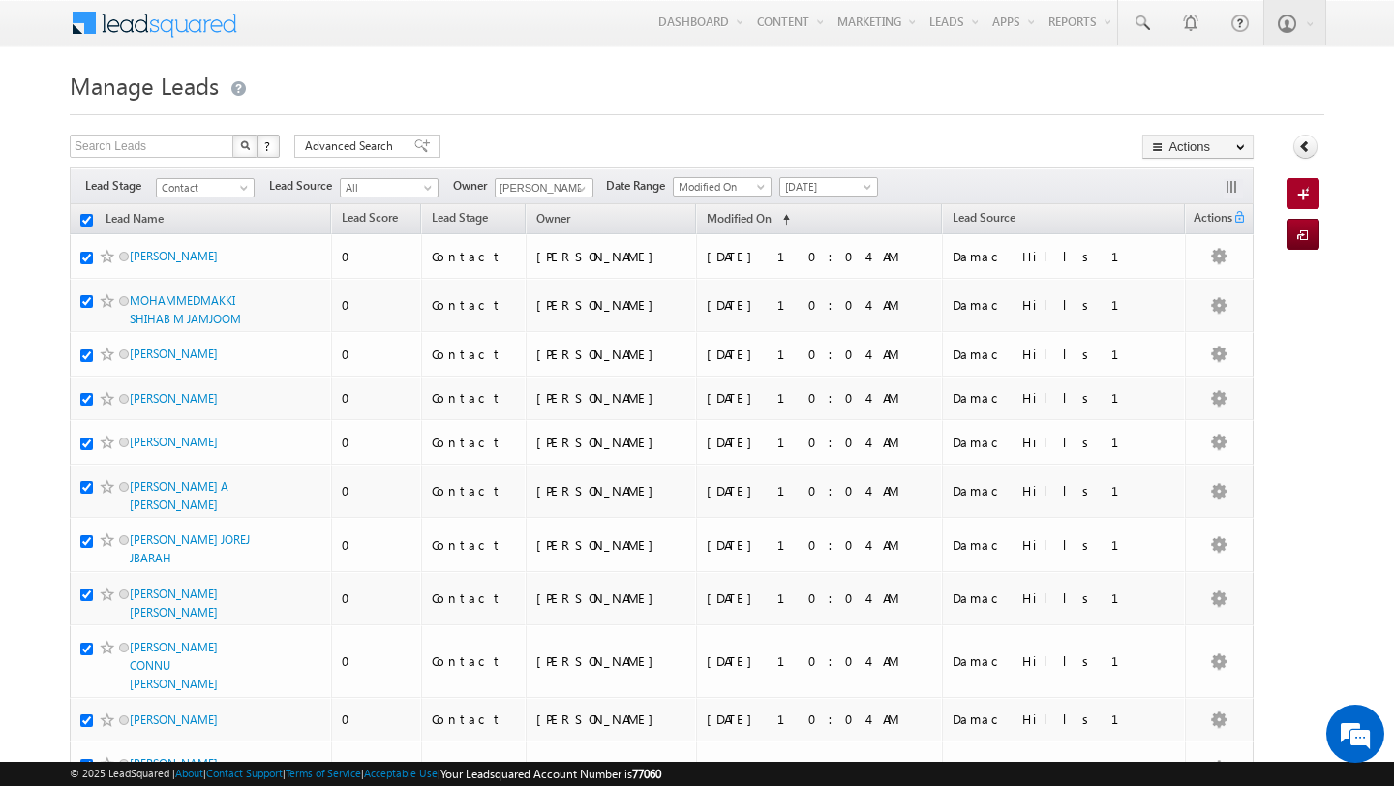
checkbox input "true"
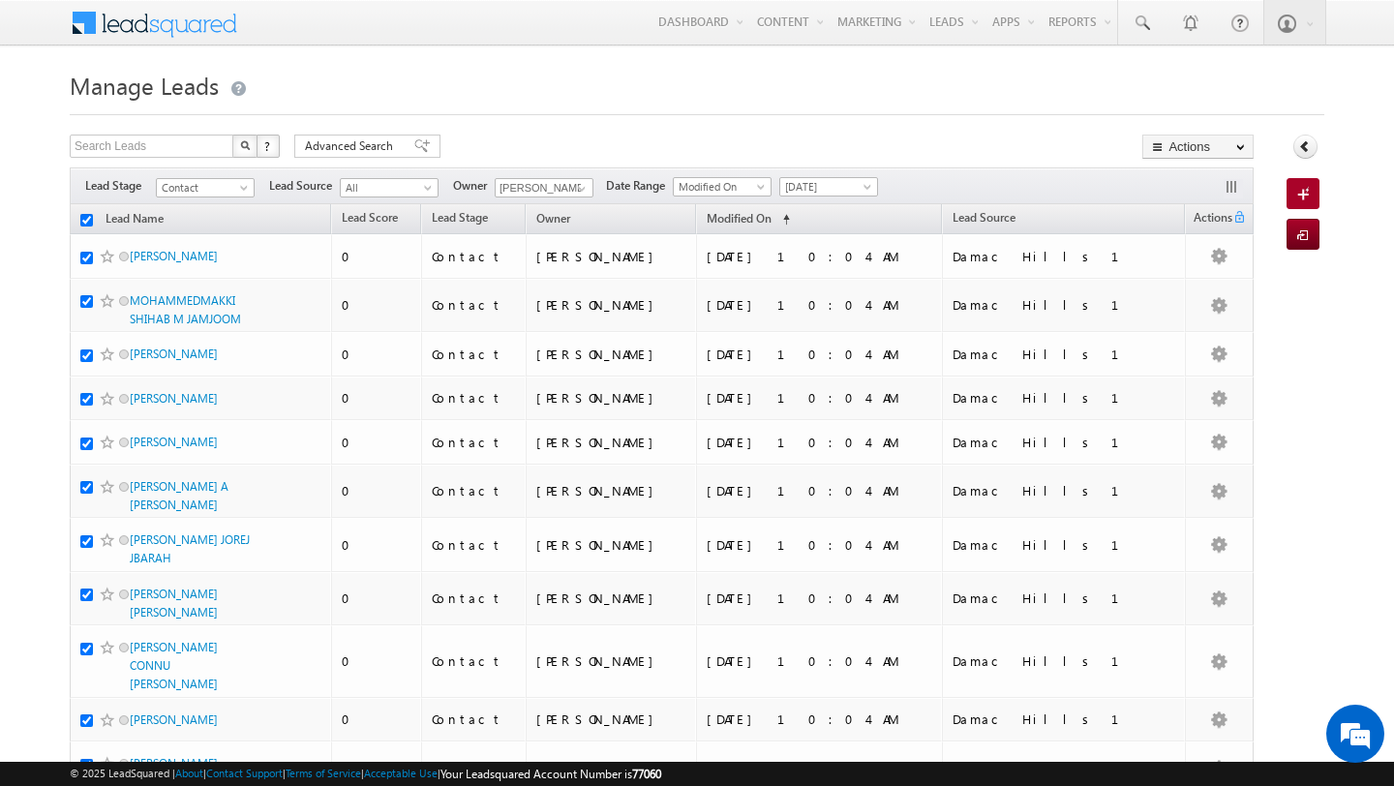
checkbox input "true"
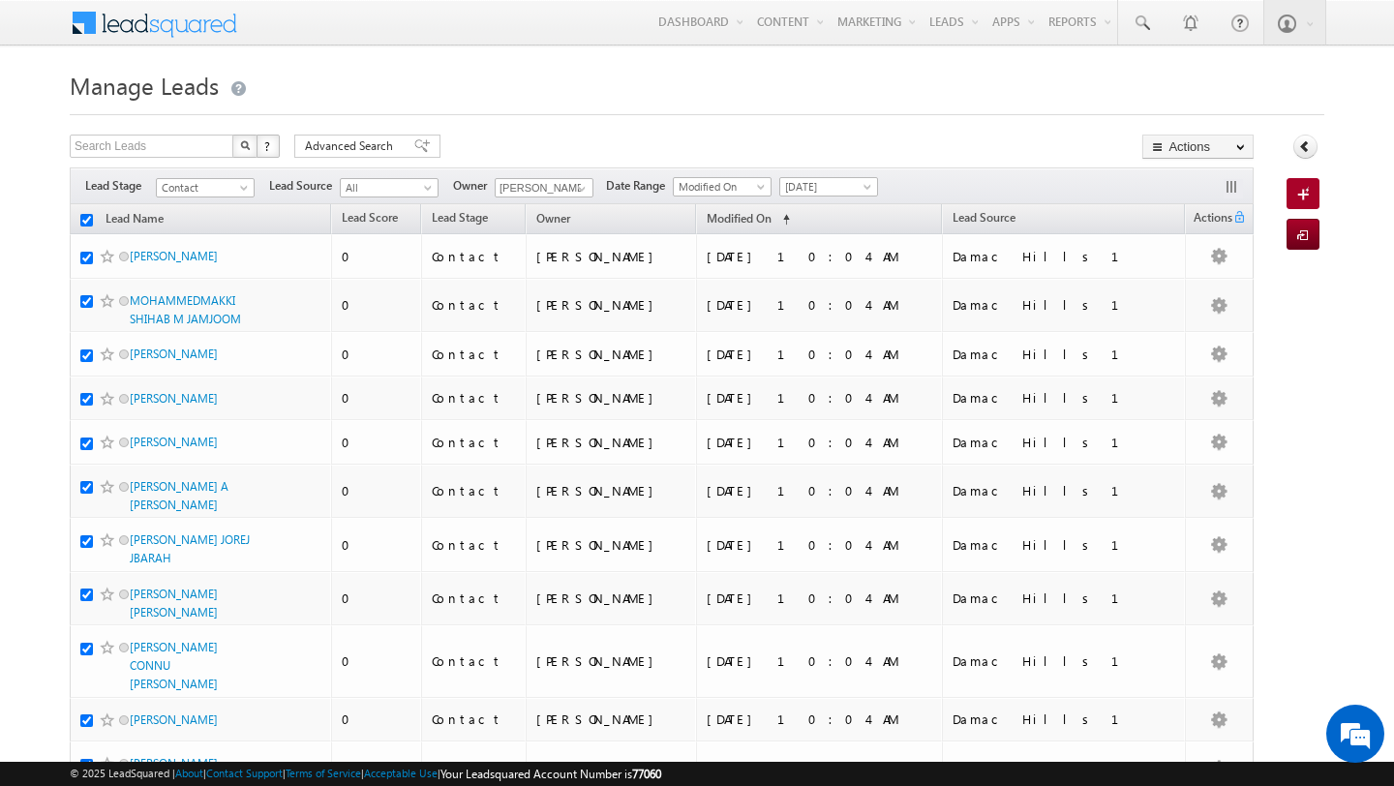
checkbox input "true"
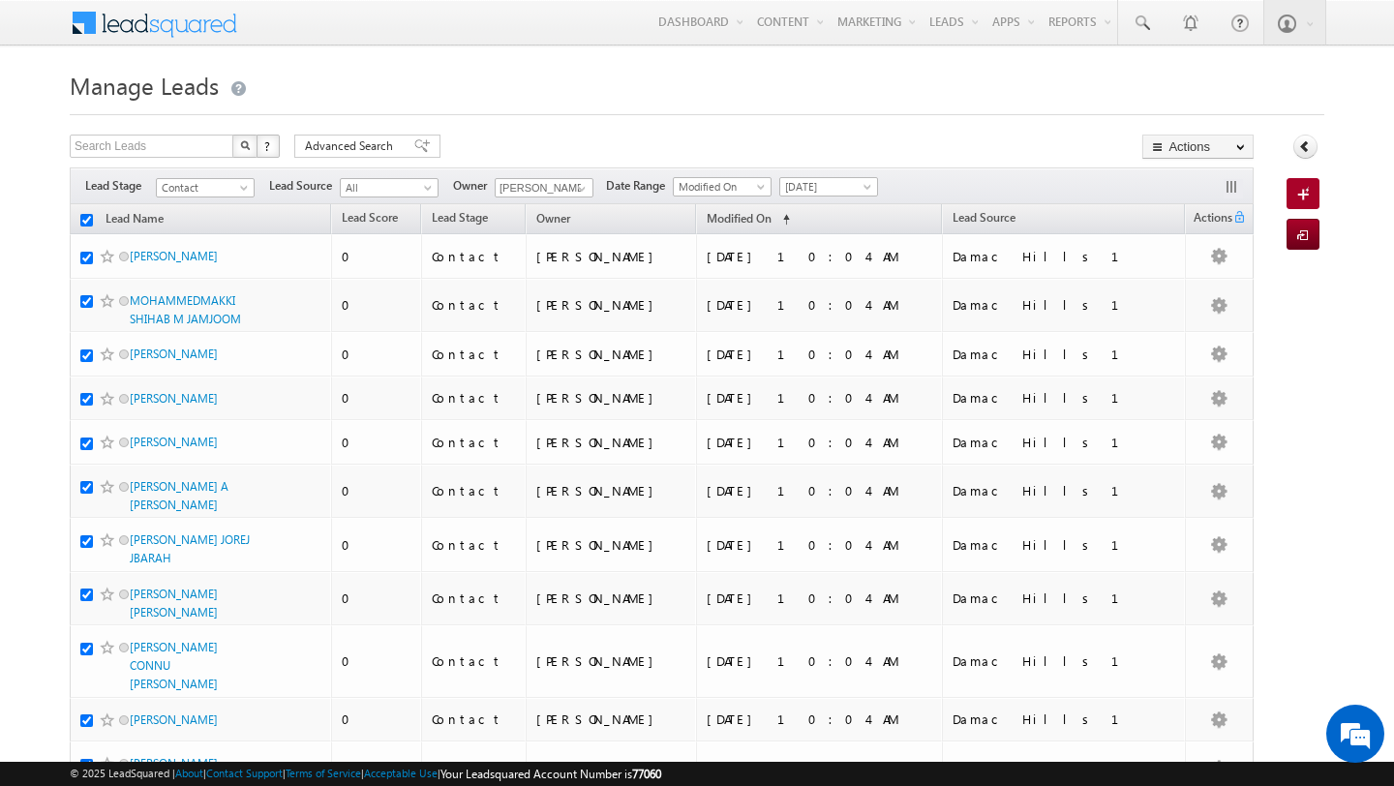
checkbox input "true"
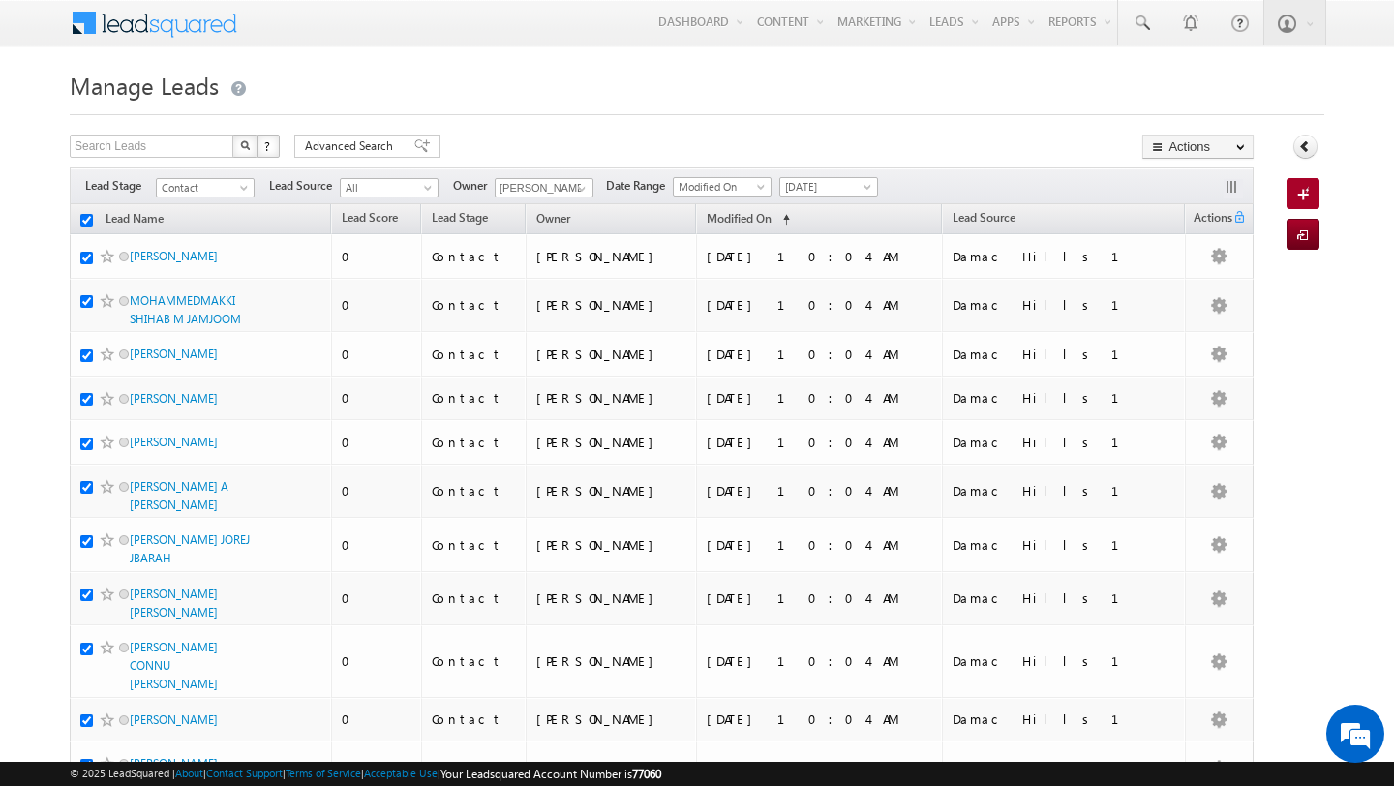
checkbox input "true"
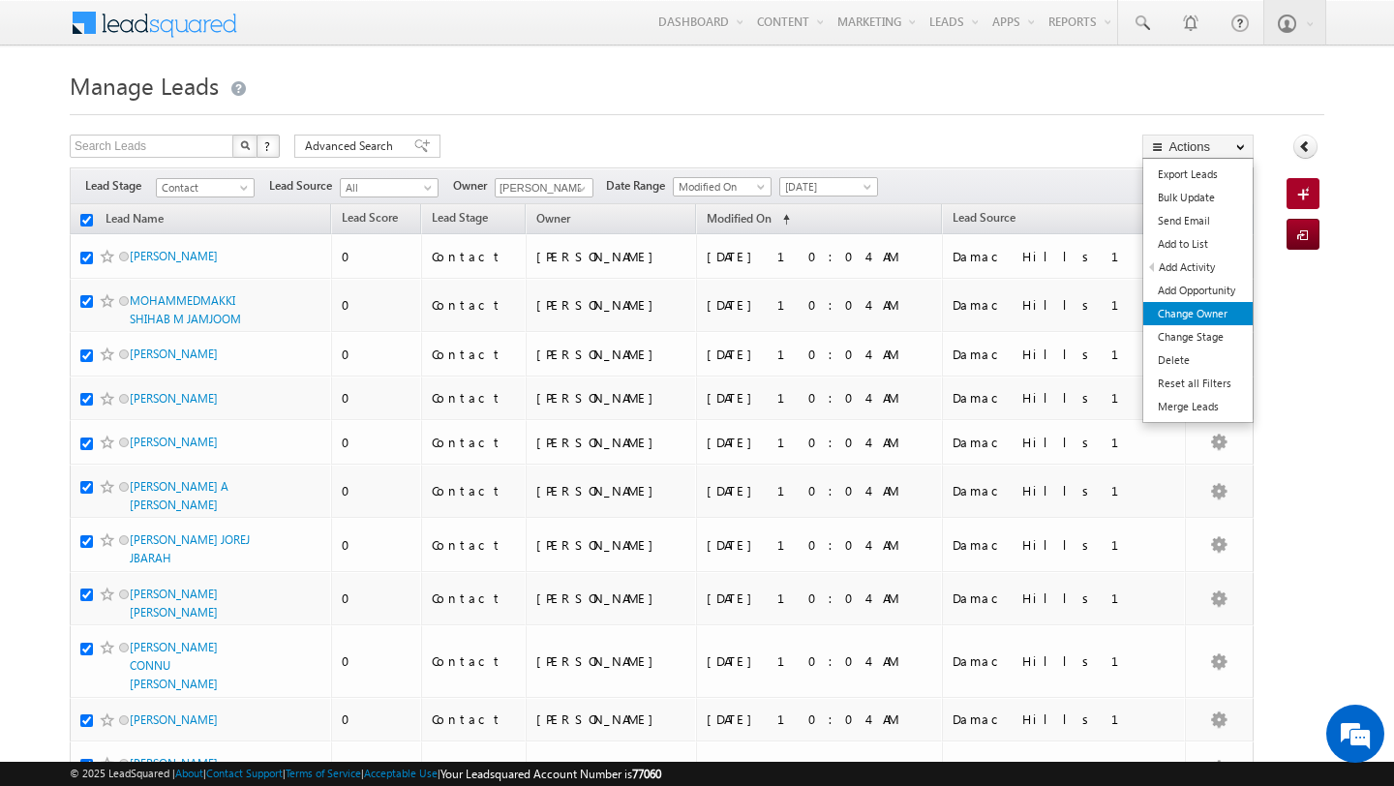
click at [1198, 314] on link "Change Owner" at bounding box center [1197, 313] width 109 height 23
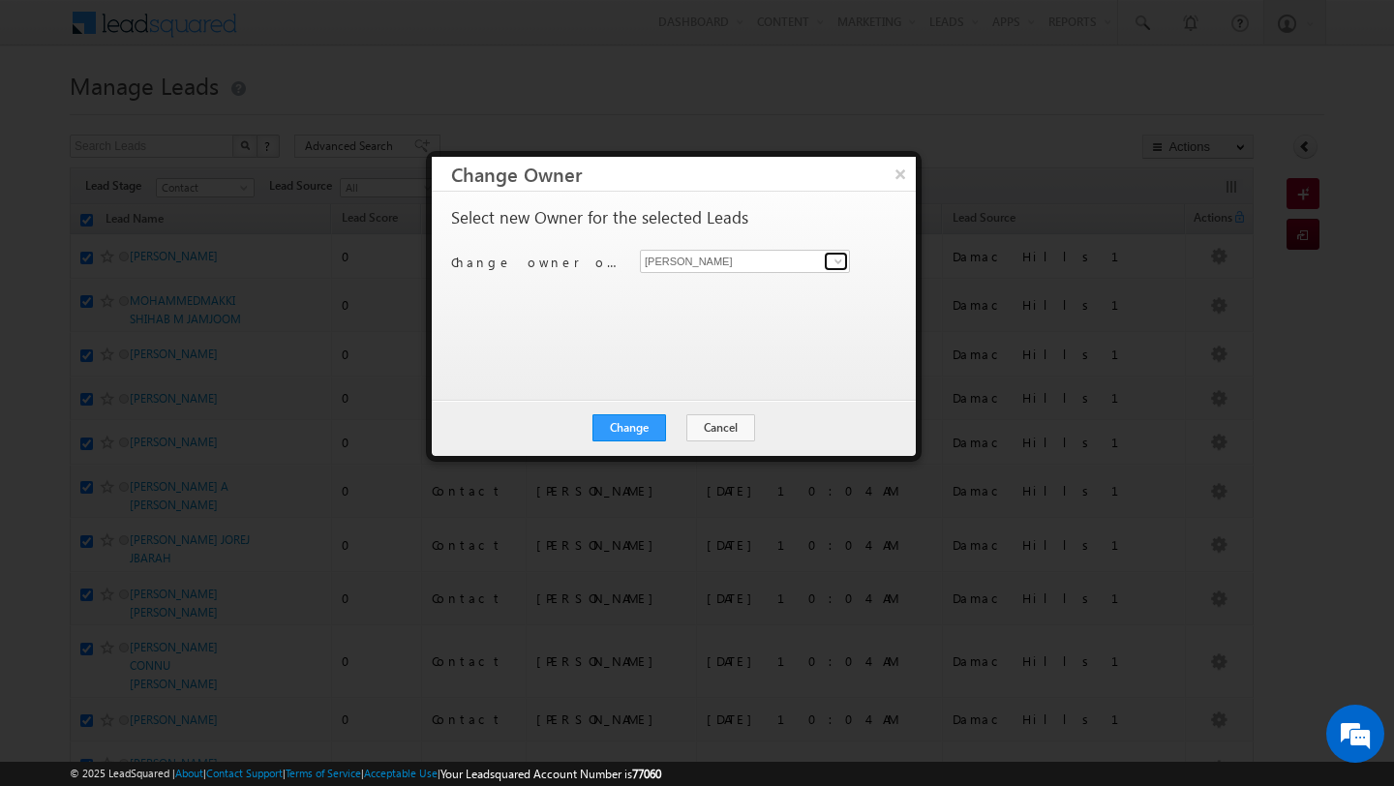
click at [832, 259] on span at bounding box center [838, 261] width 15 height 15
click at [760, 296] on span "nilesh.kalal@indglobal.ae" at bounding box center [735, 299] width 174 height 15
click at [653, 427] on button "Change" at bounding box center [629, 427] width 74 height 27
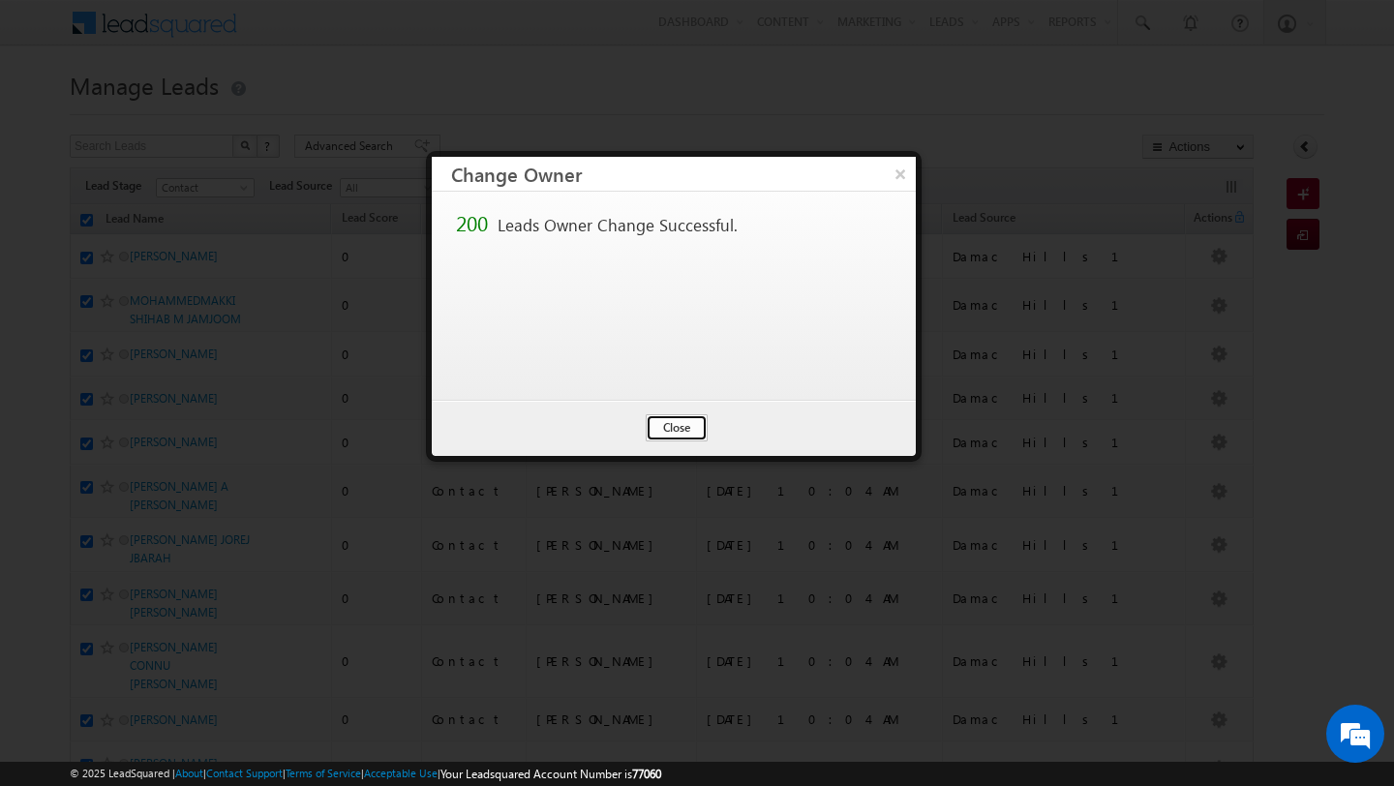
click at [666, 427] on button "Close" at bounding box center [677, 427] width 62 height 27
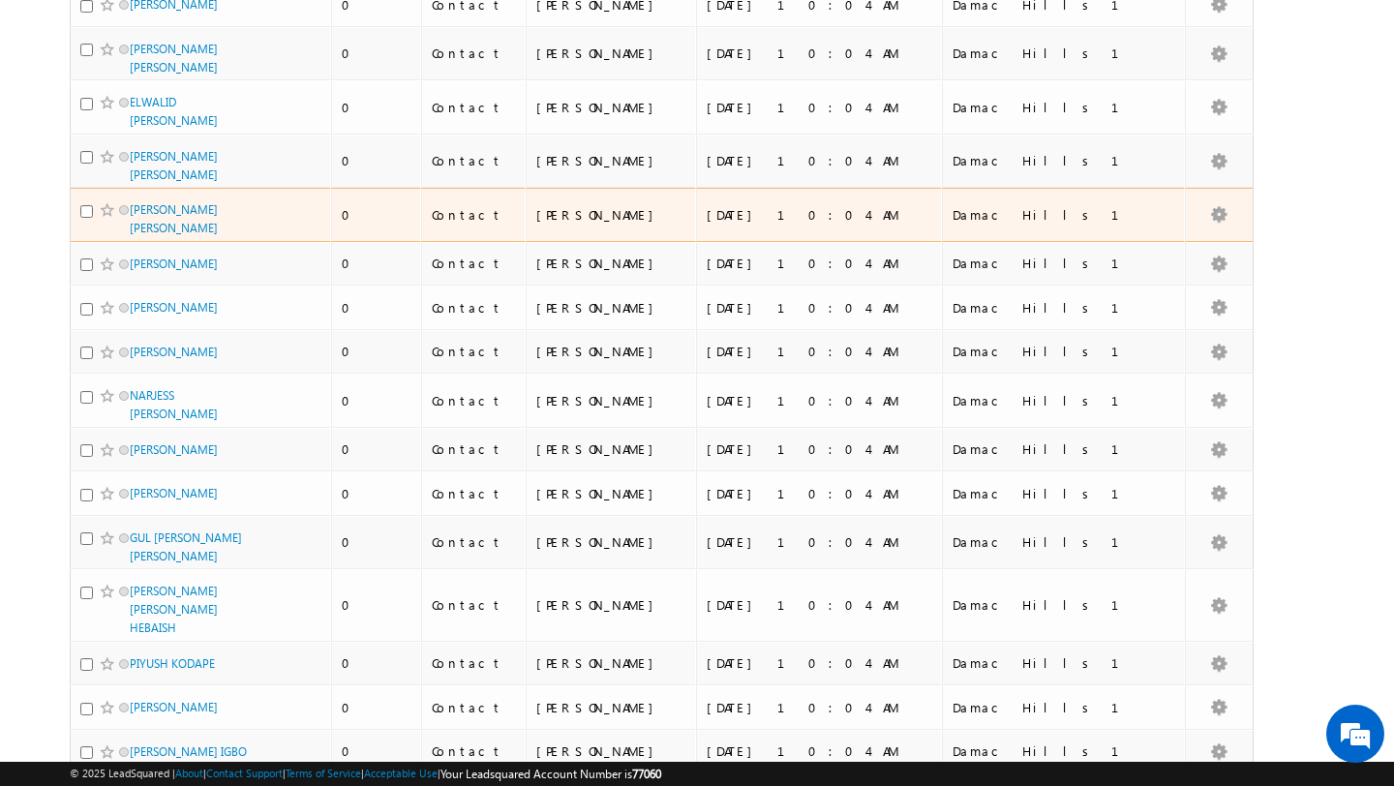
scroll to position [9597, 0]
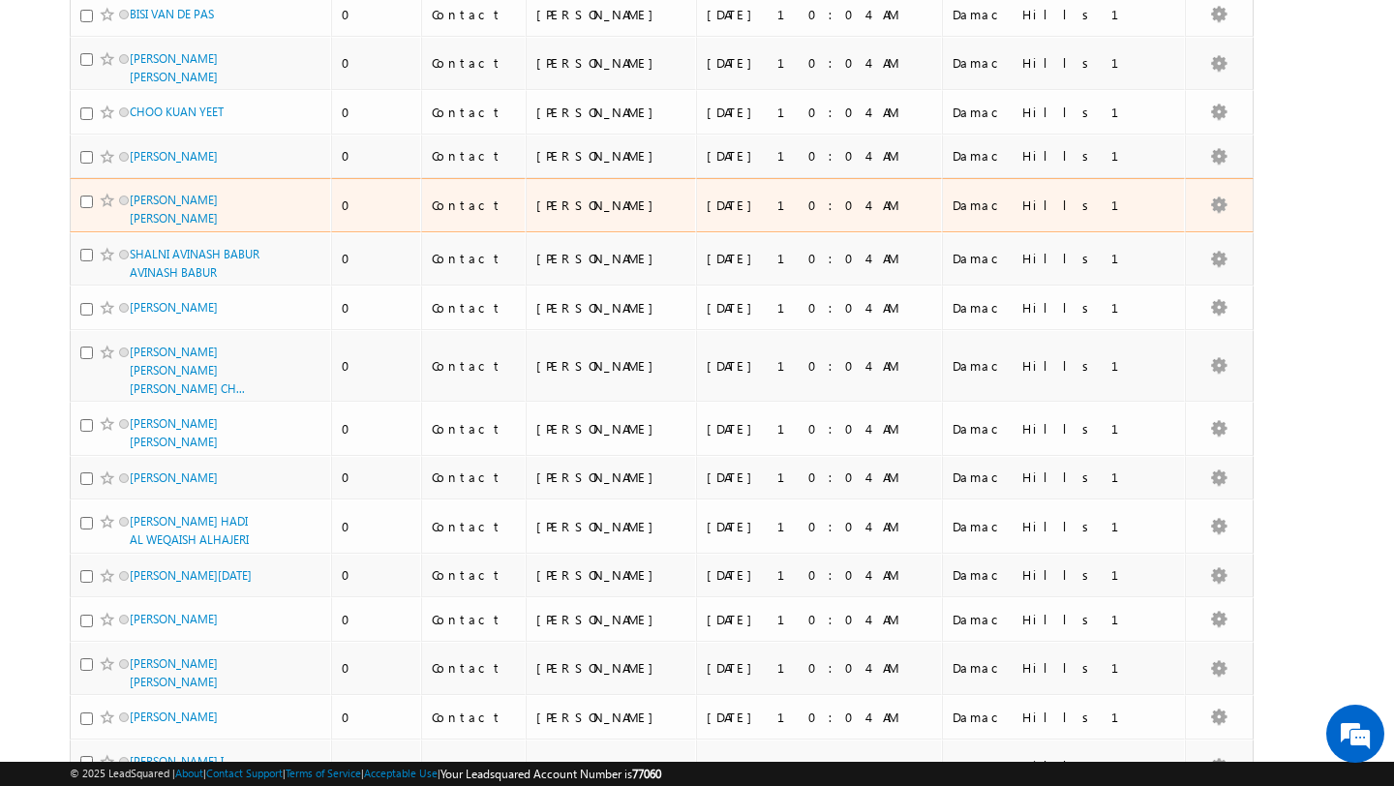
scroll to position [0, 0]
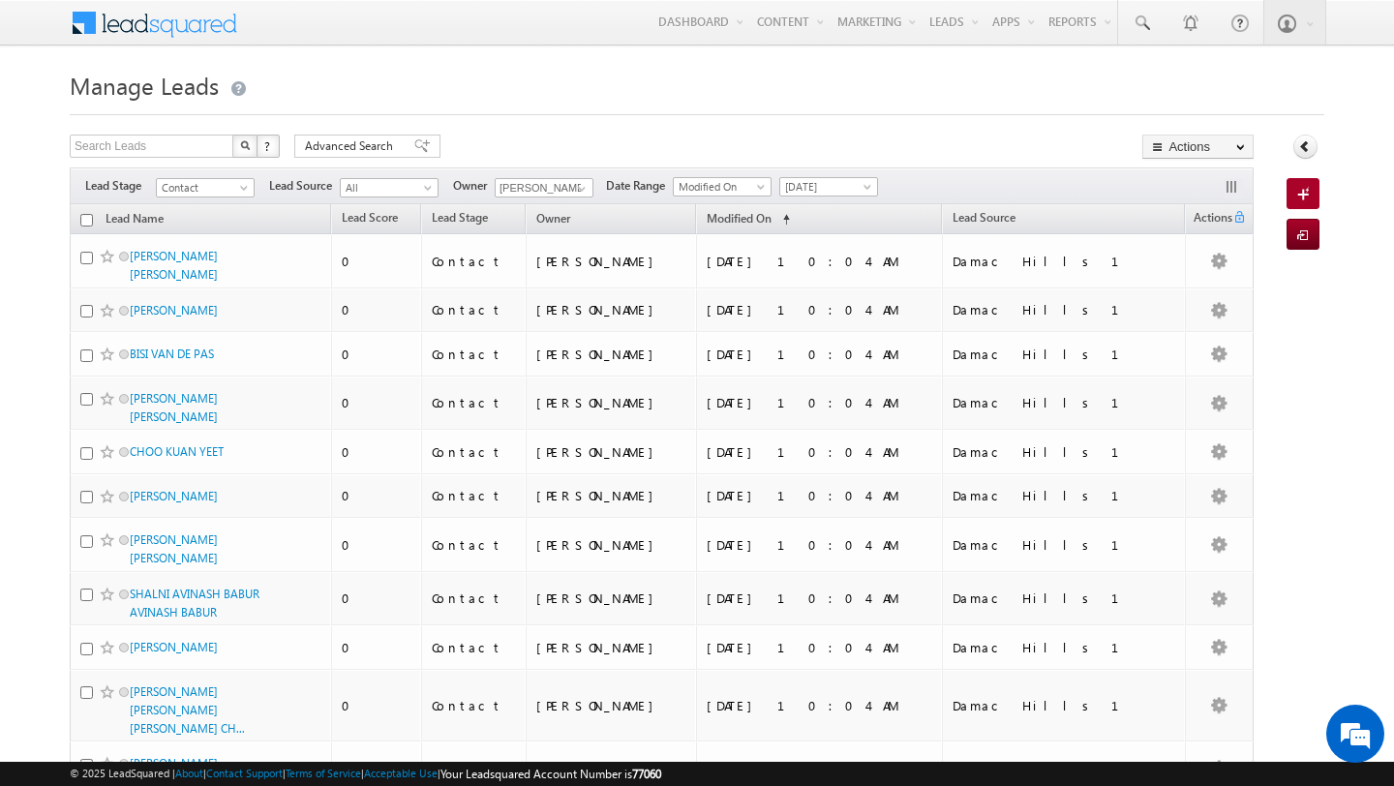
click at [89, 225] on input "checkbox" at bounding box center [86, 220] width 13 height 13
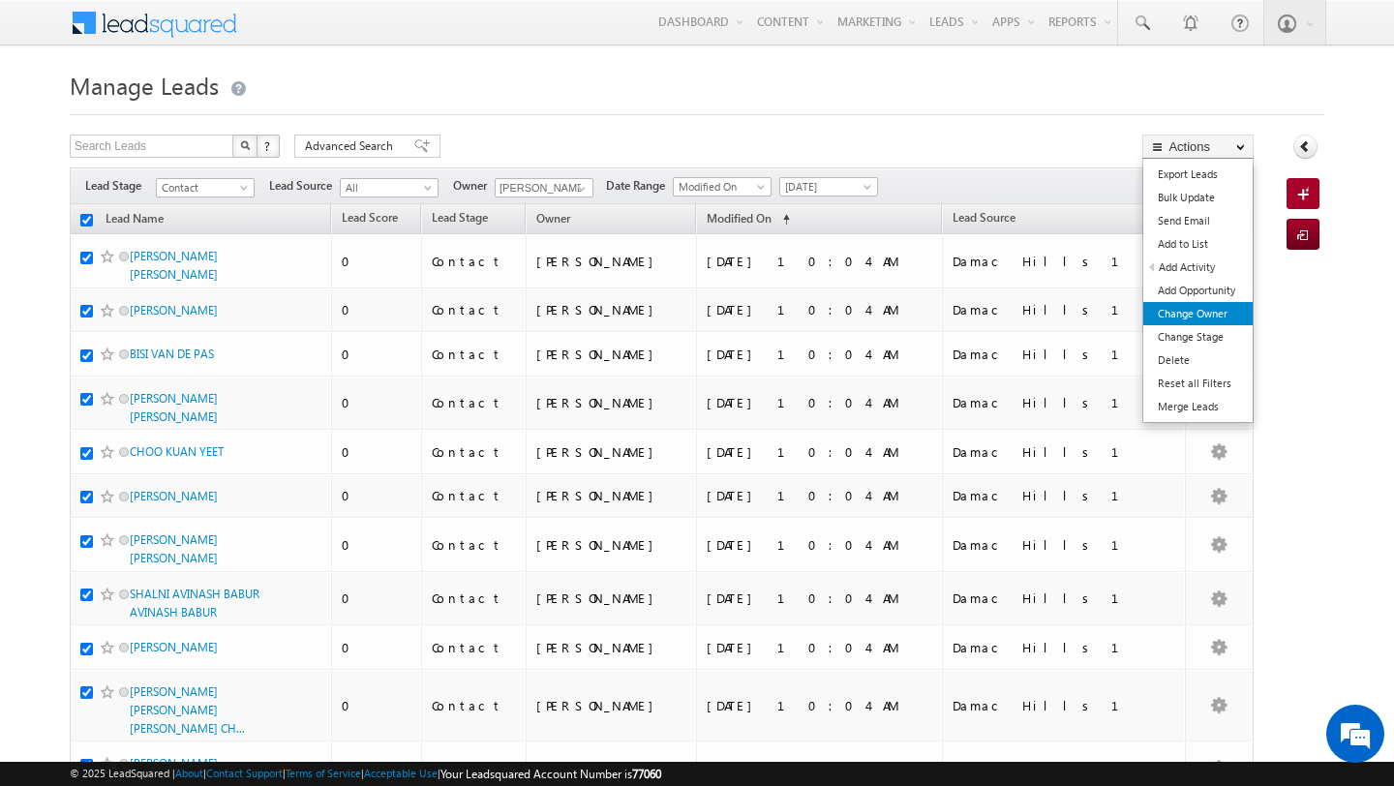
click at [1219, 310] on link "Change Owner" at bounding box center [1197, 313] width 109 height 23
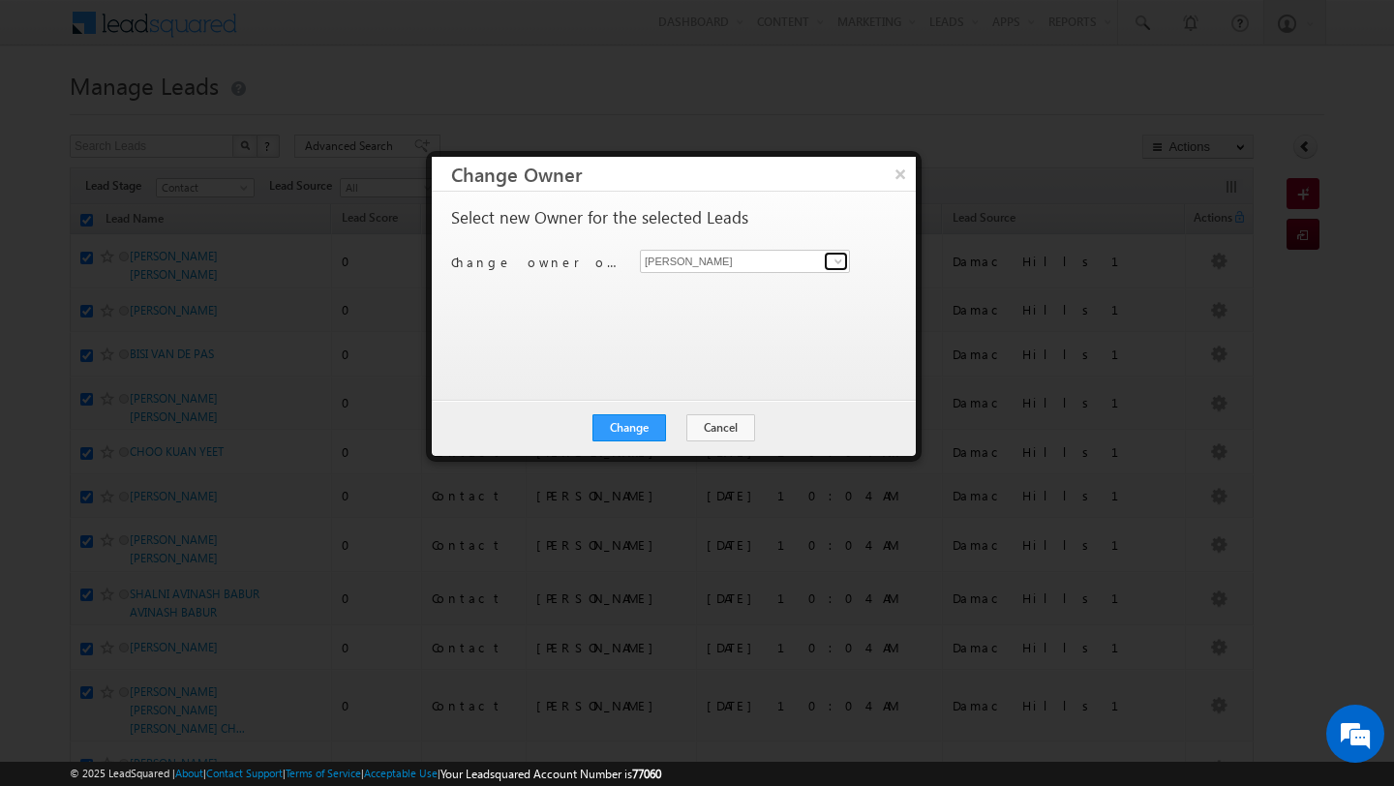
click at [842, 266] on span at bounding box center [838, 261] width 15 height 15
click at [756, 299] on span "disha.chouhan@indglobal.ae" at bounding box center [735, 299] width 174 height 15
click at [639, 429] on button "Change" at bounding box center [629, 427] width 74 height 27
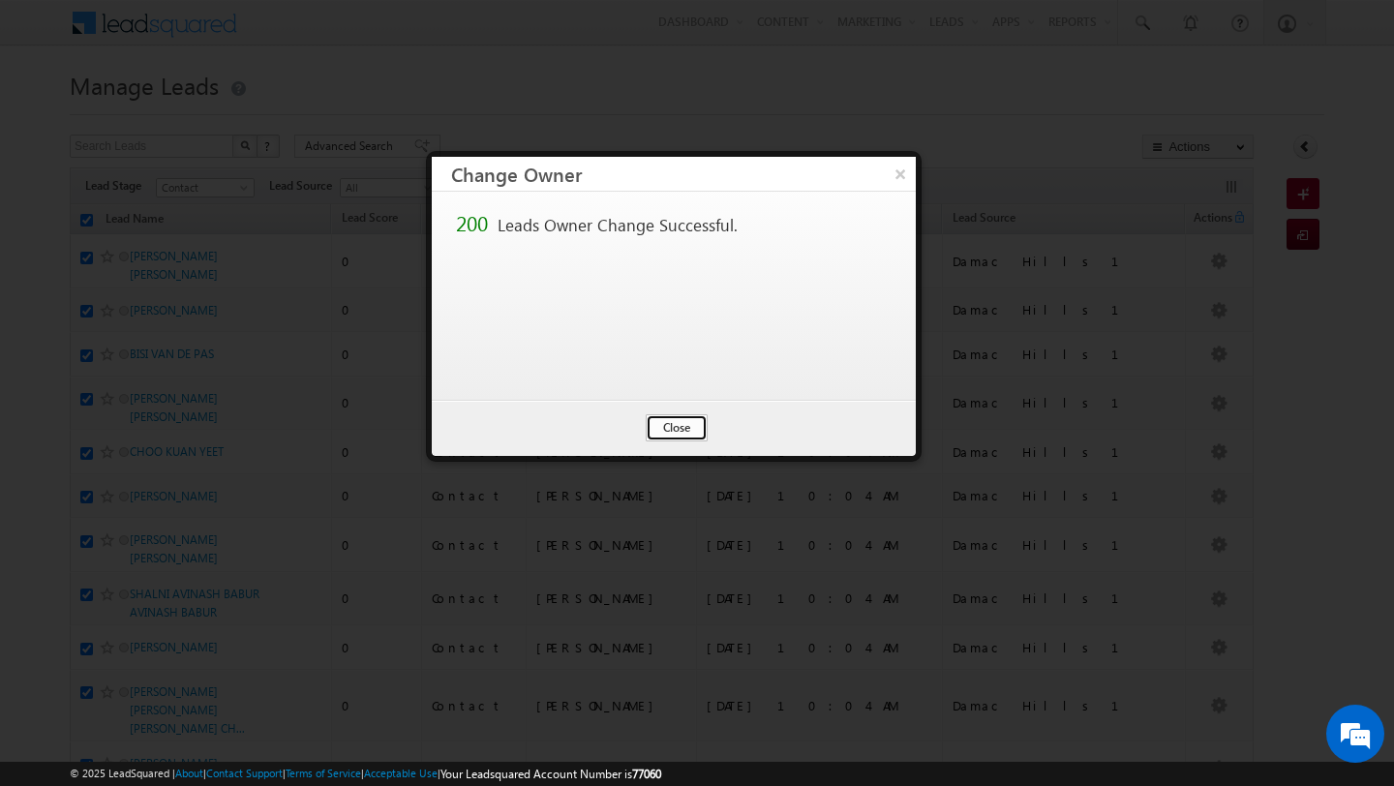
click at [670, 426] on button "Close" at bounding box center [677, 427] width 62 height 27
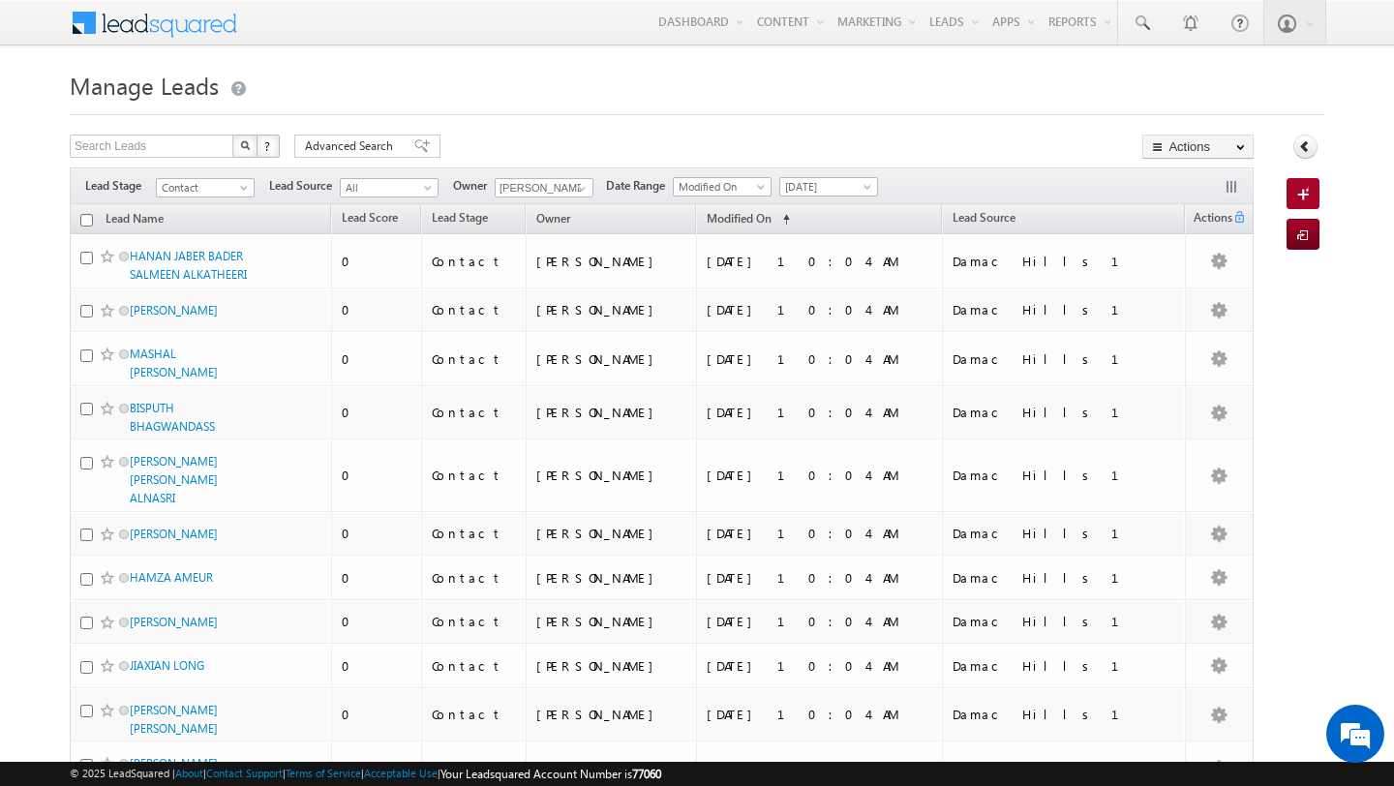
click at [86, 225] on input "checkbox" at bounding box center [86, 220] width 13 height 13
checkbox input "true"
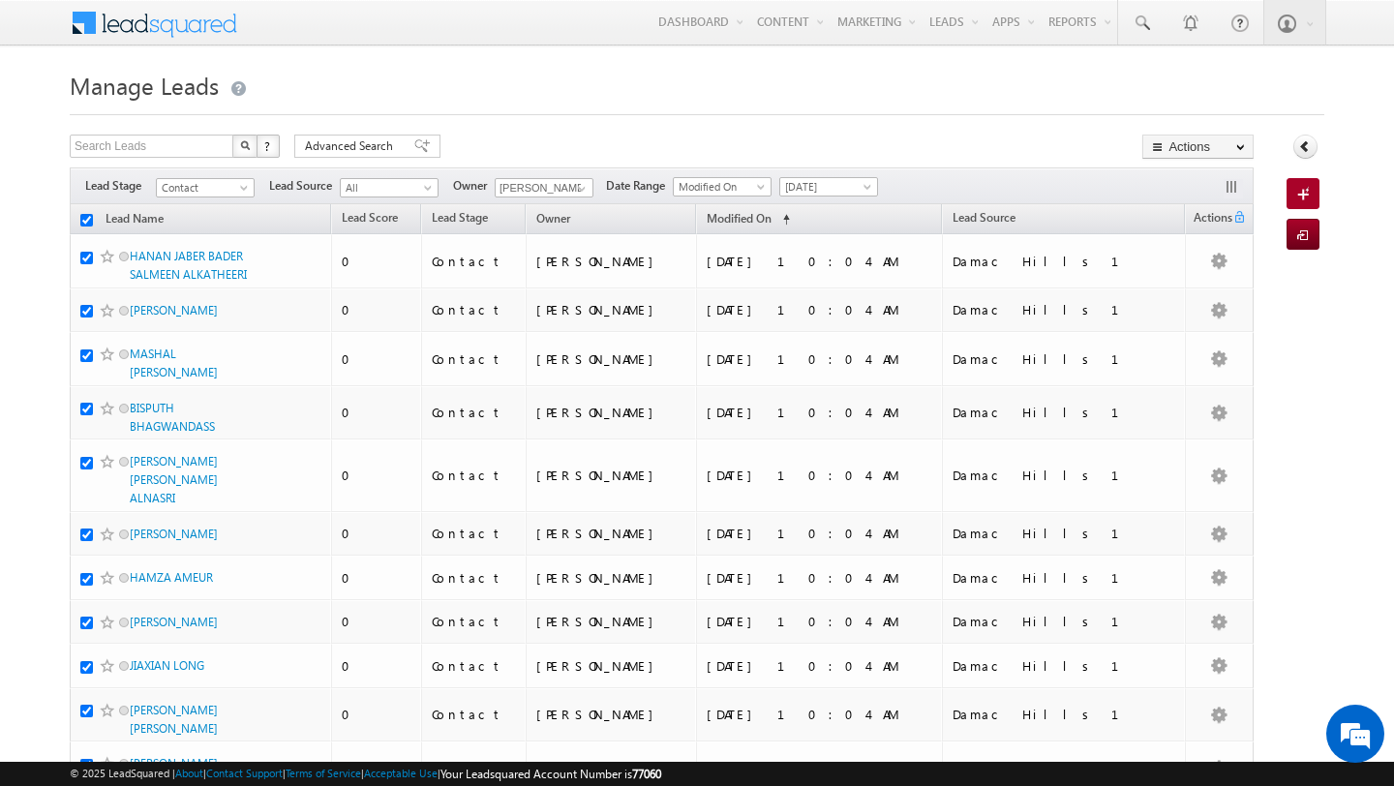
checkbox input "true"
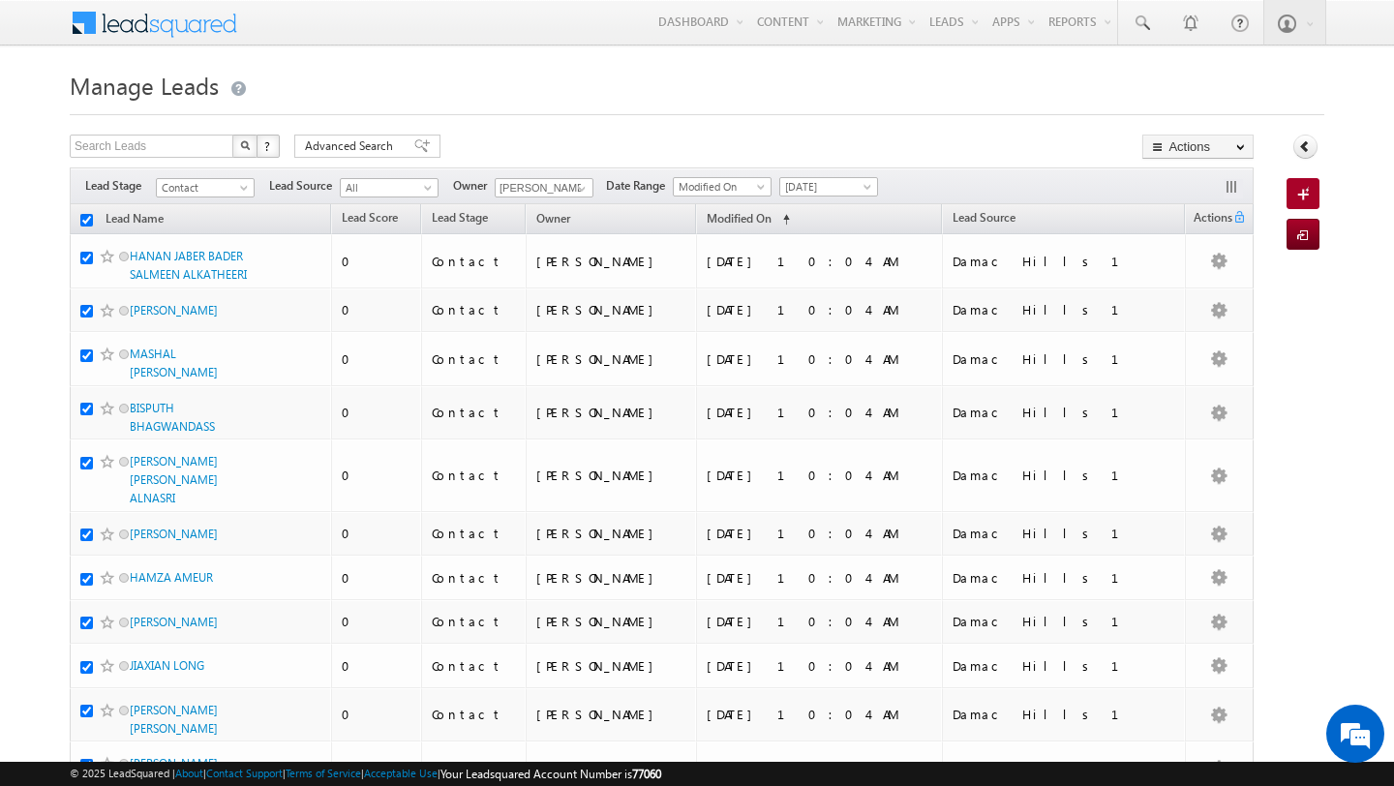
checkbox input "true"
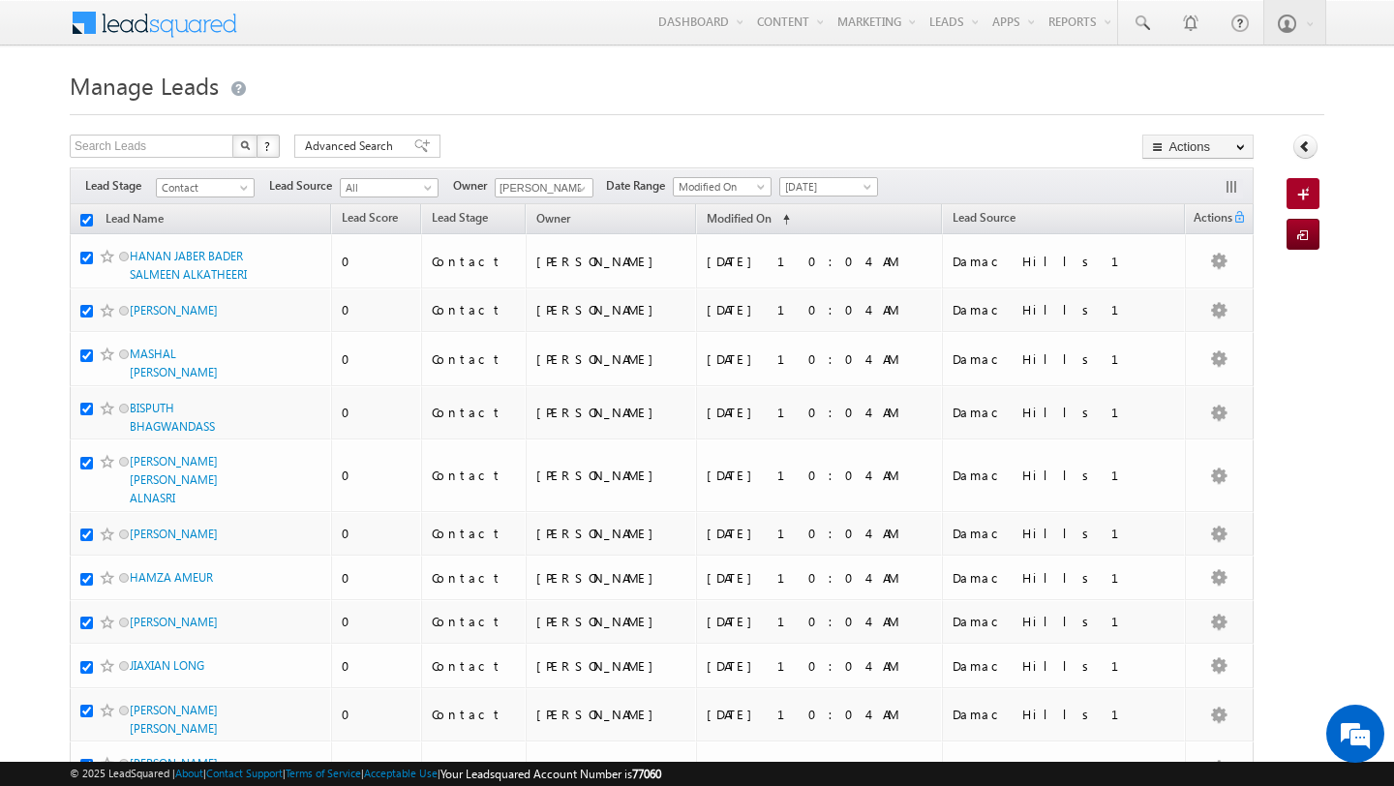
checkbox input "true"
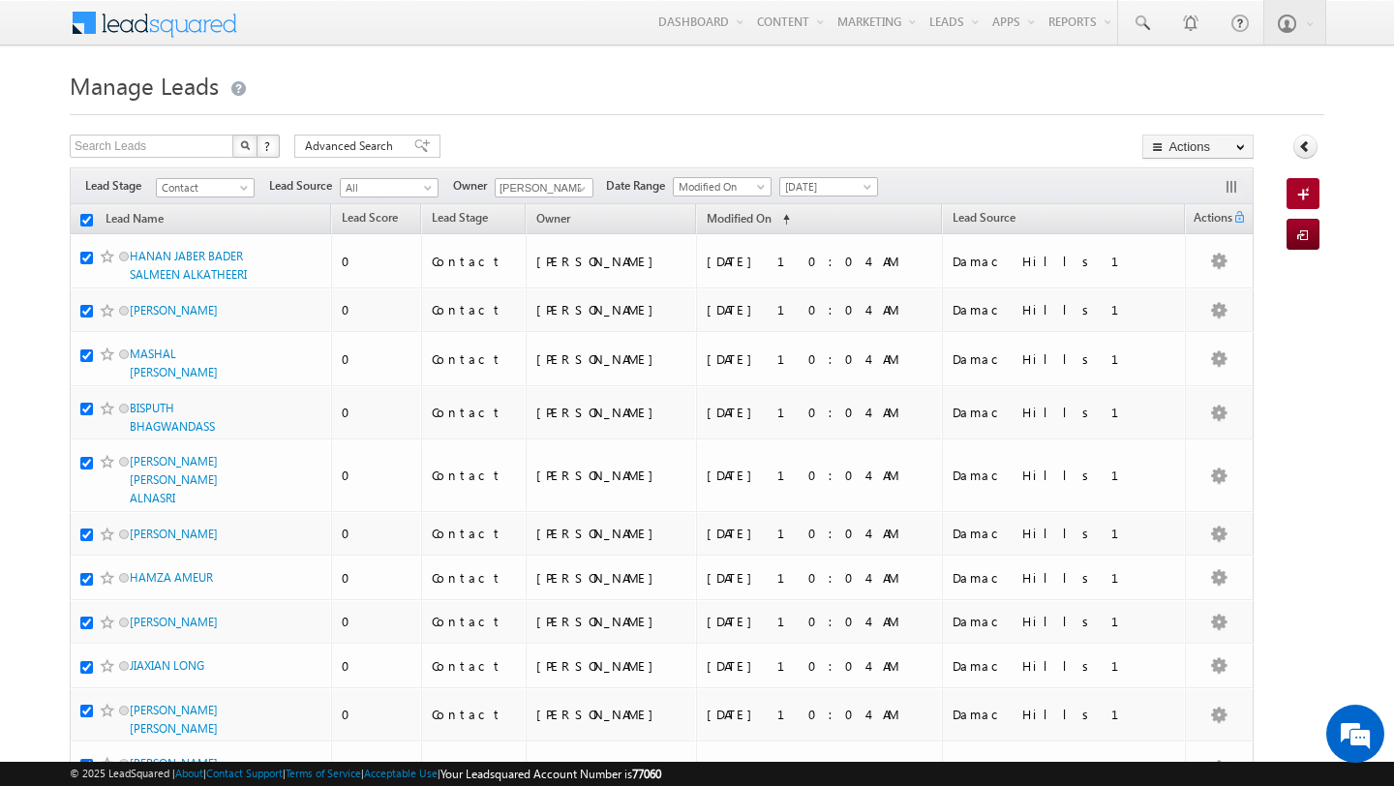
checkbox input "true"
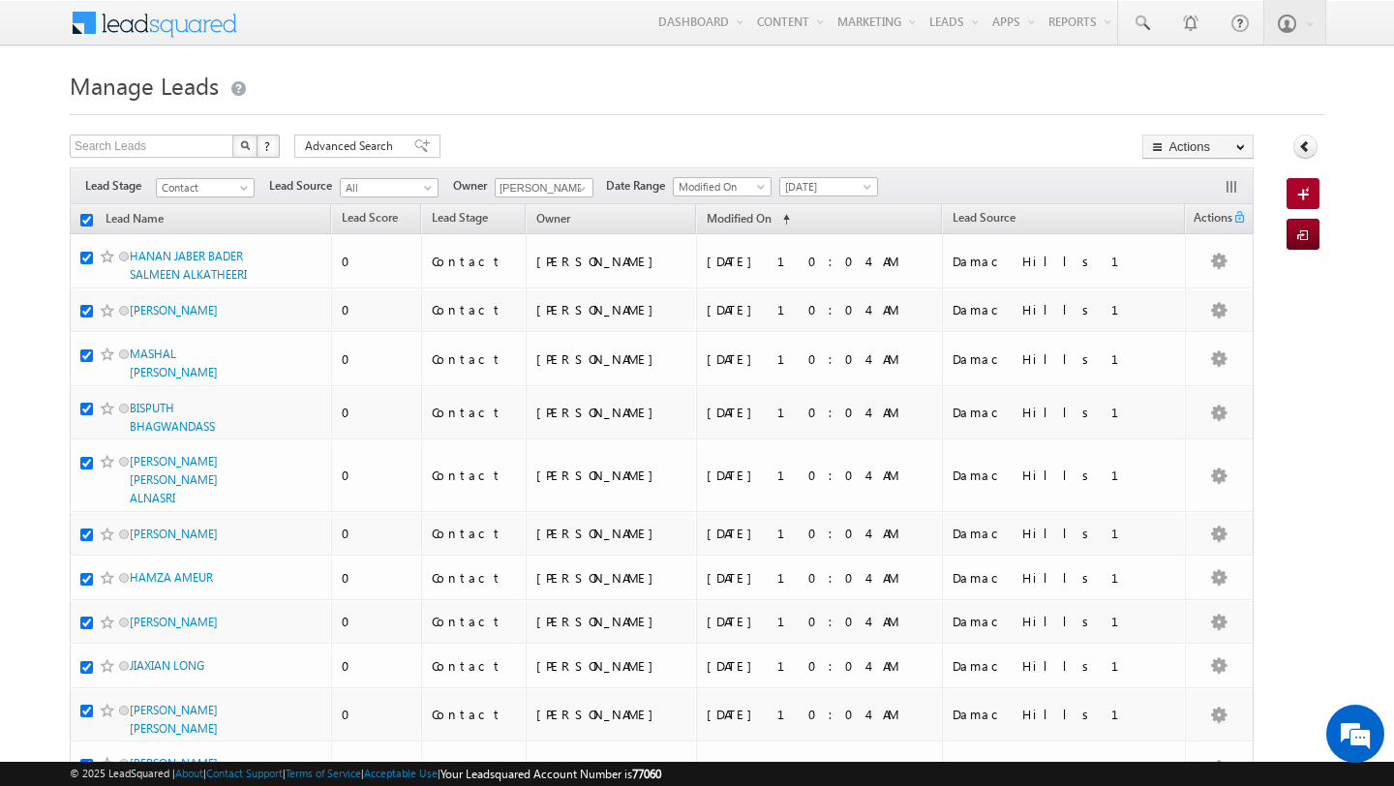
checkbox input "true"
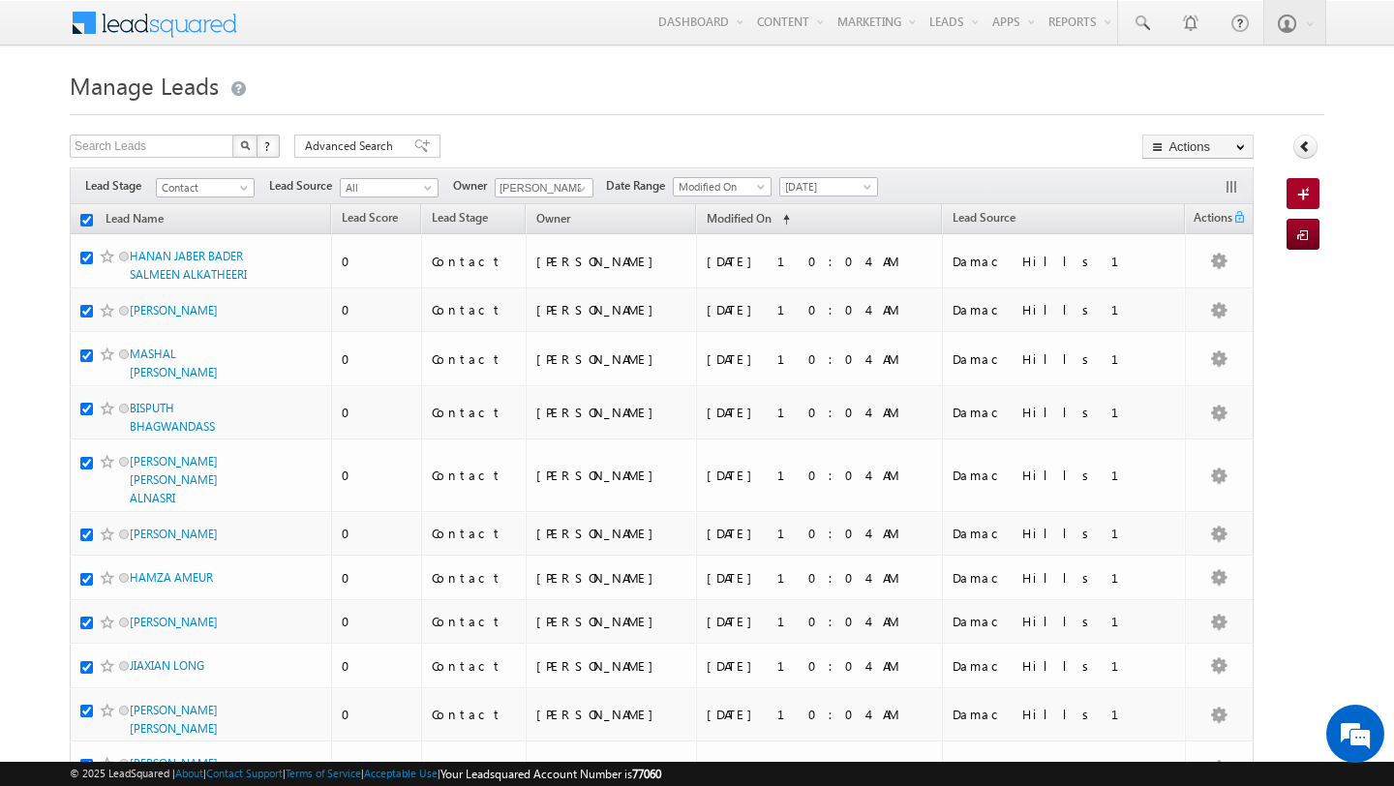
checkbox input "true"
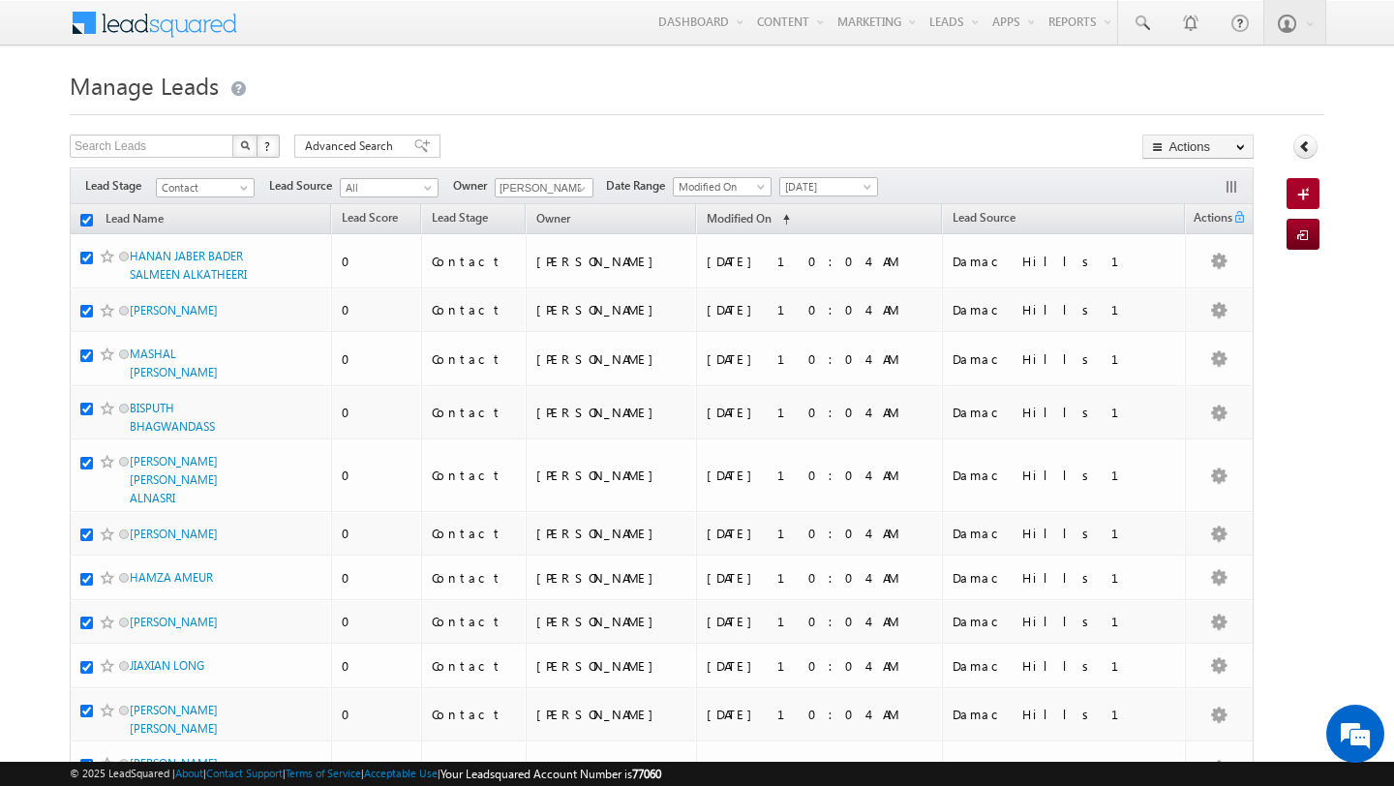
checkbox input "true"
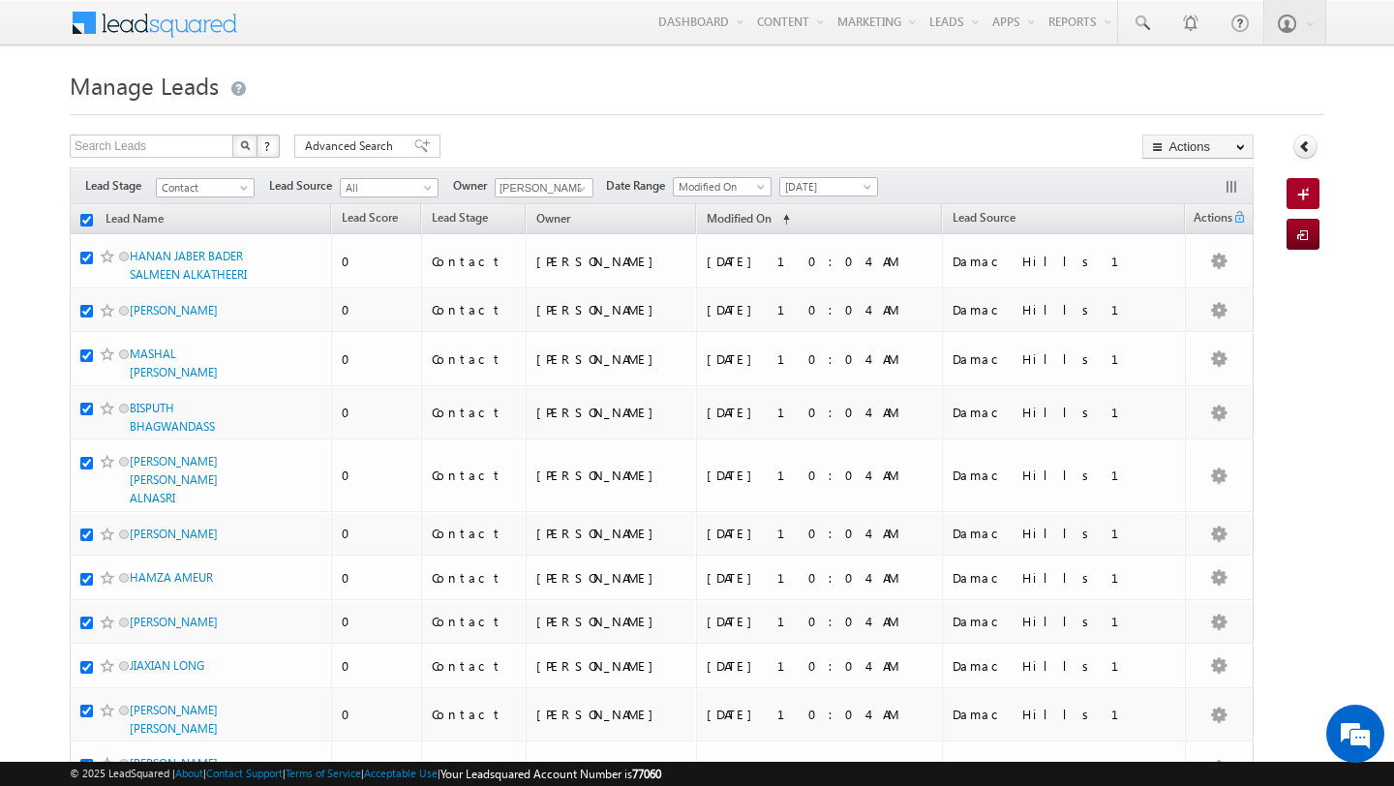
checkbox input "true"
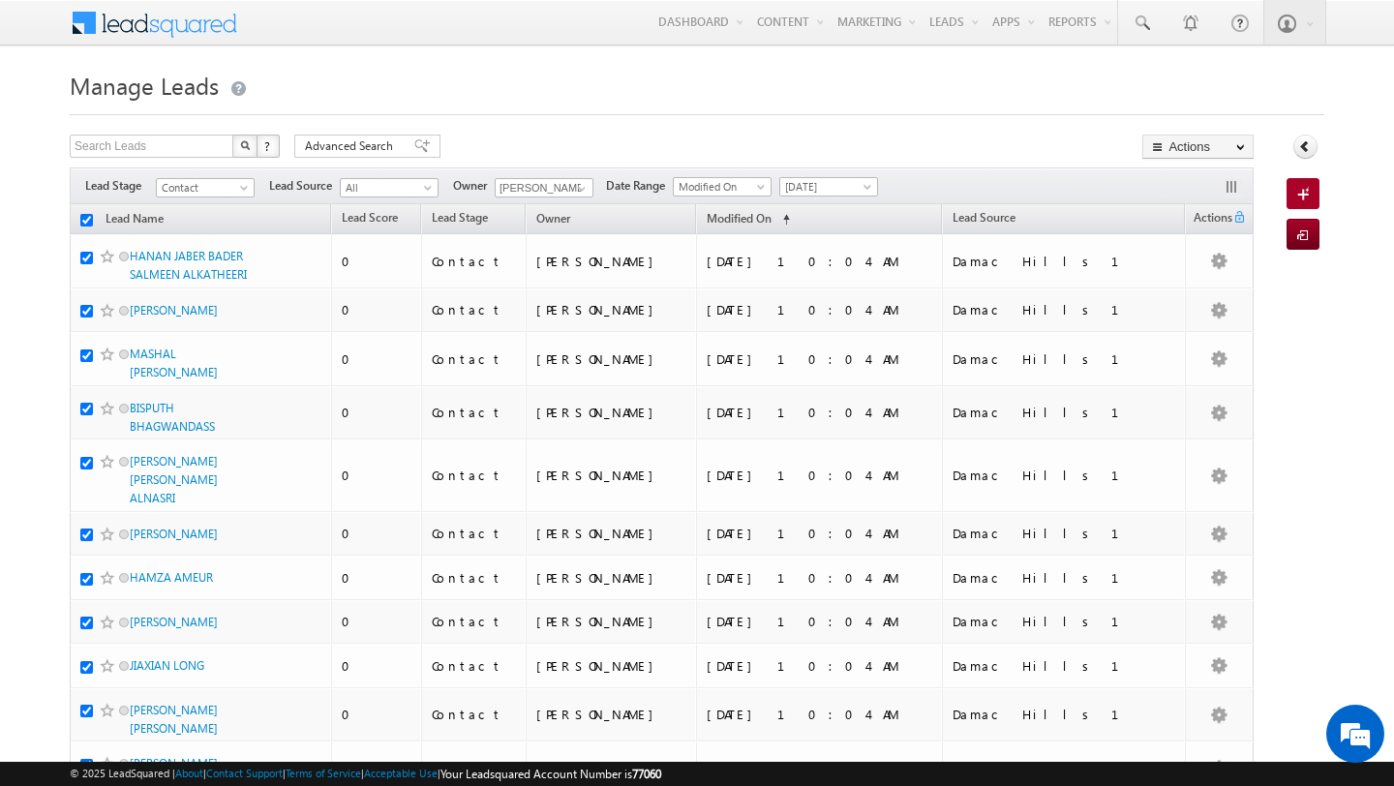
checkbox input "true"
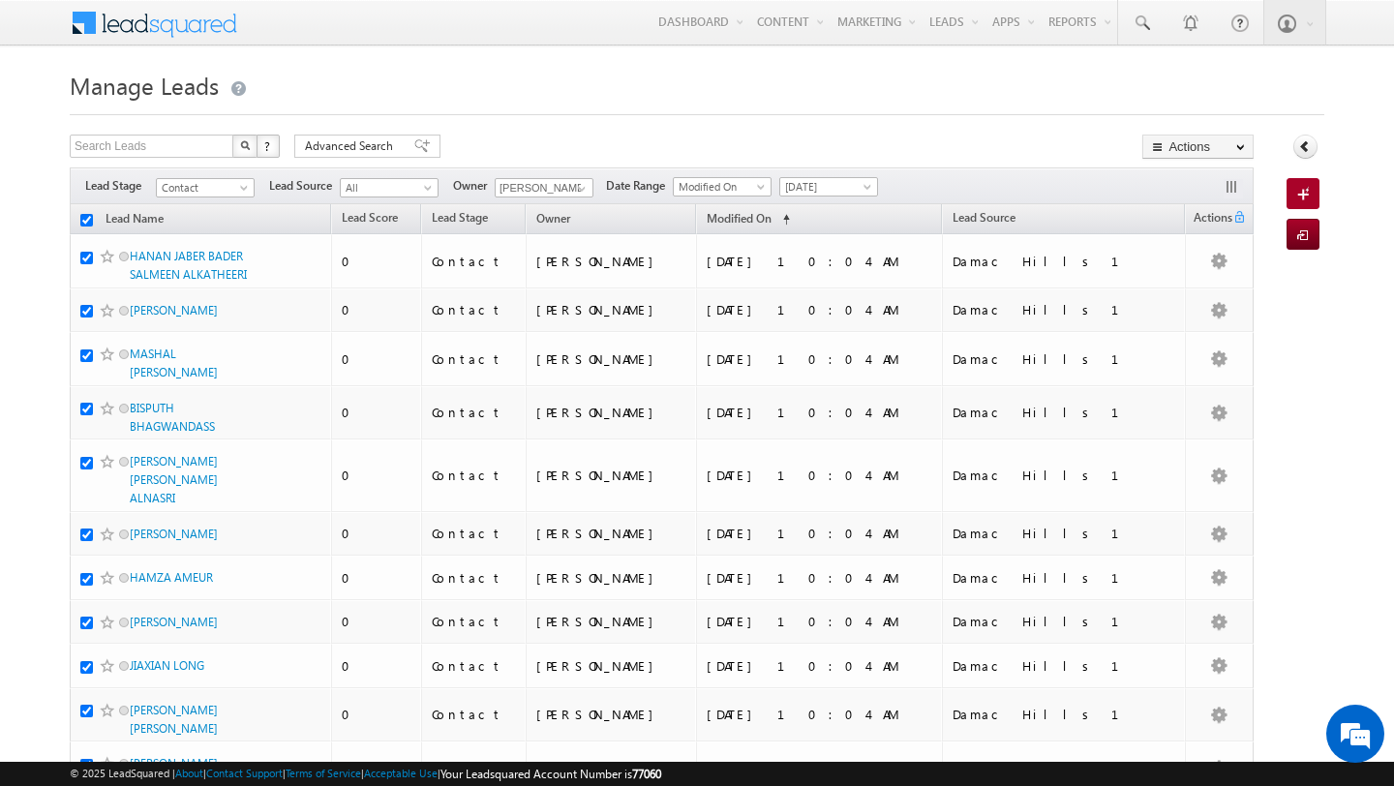
checkbox input "true"
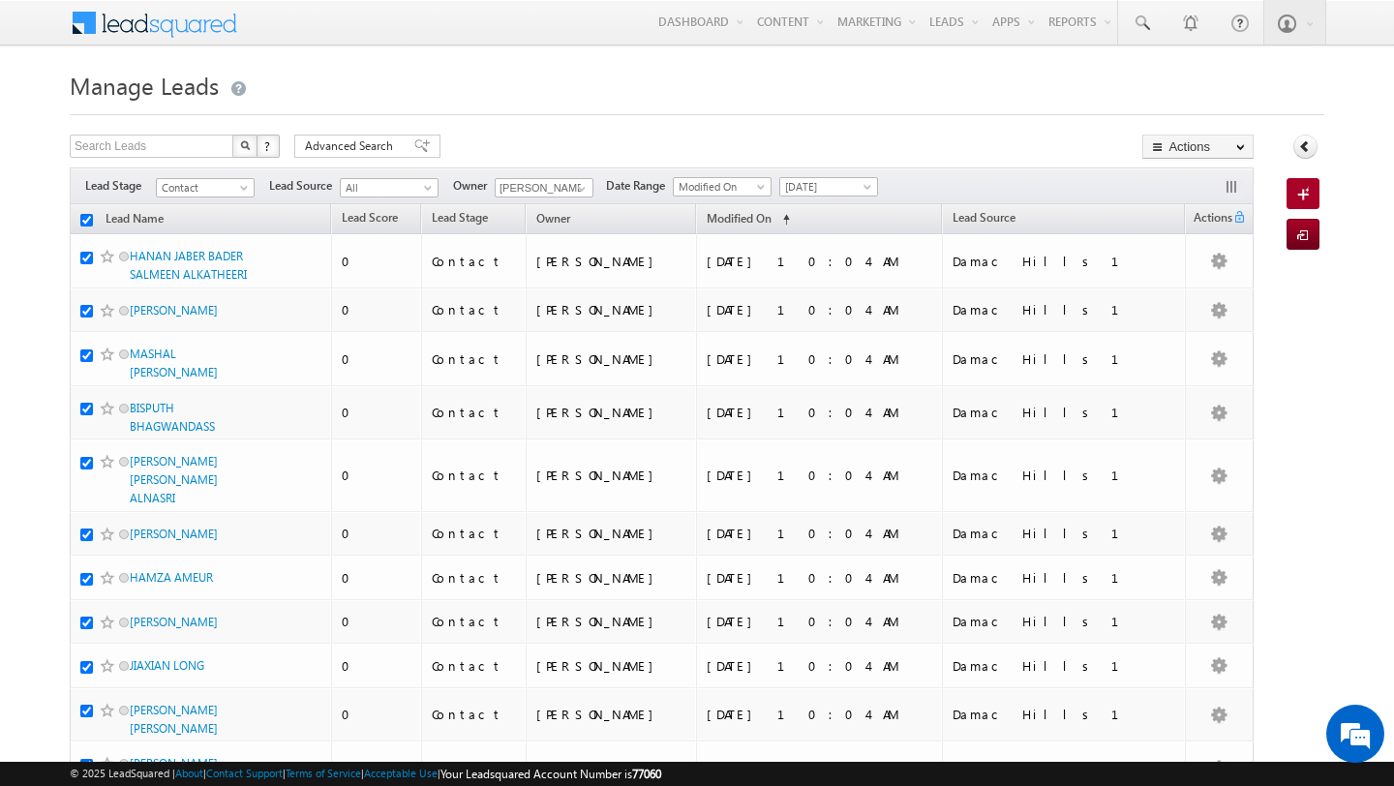
checkbox input "true"
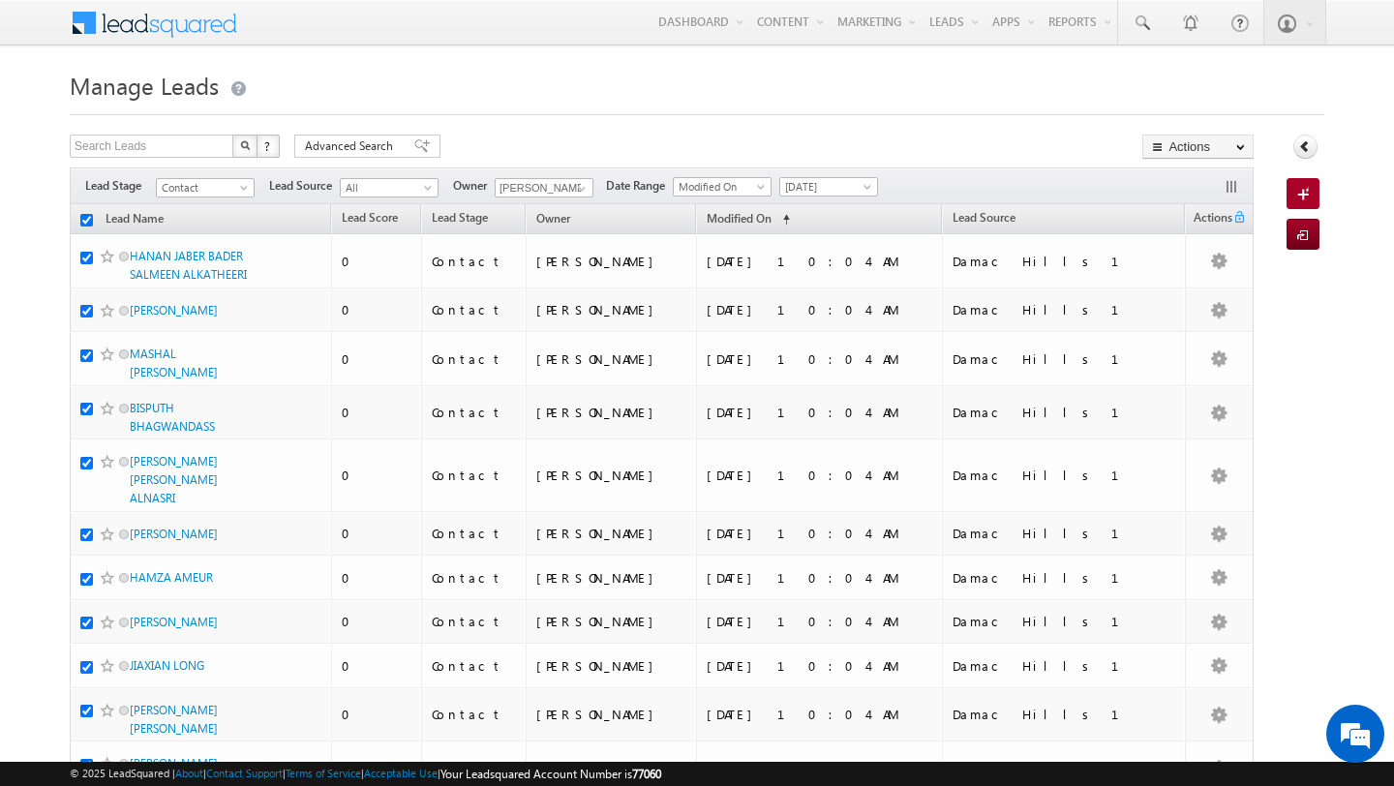
checkbox input "true"
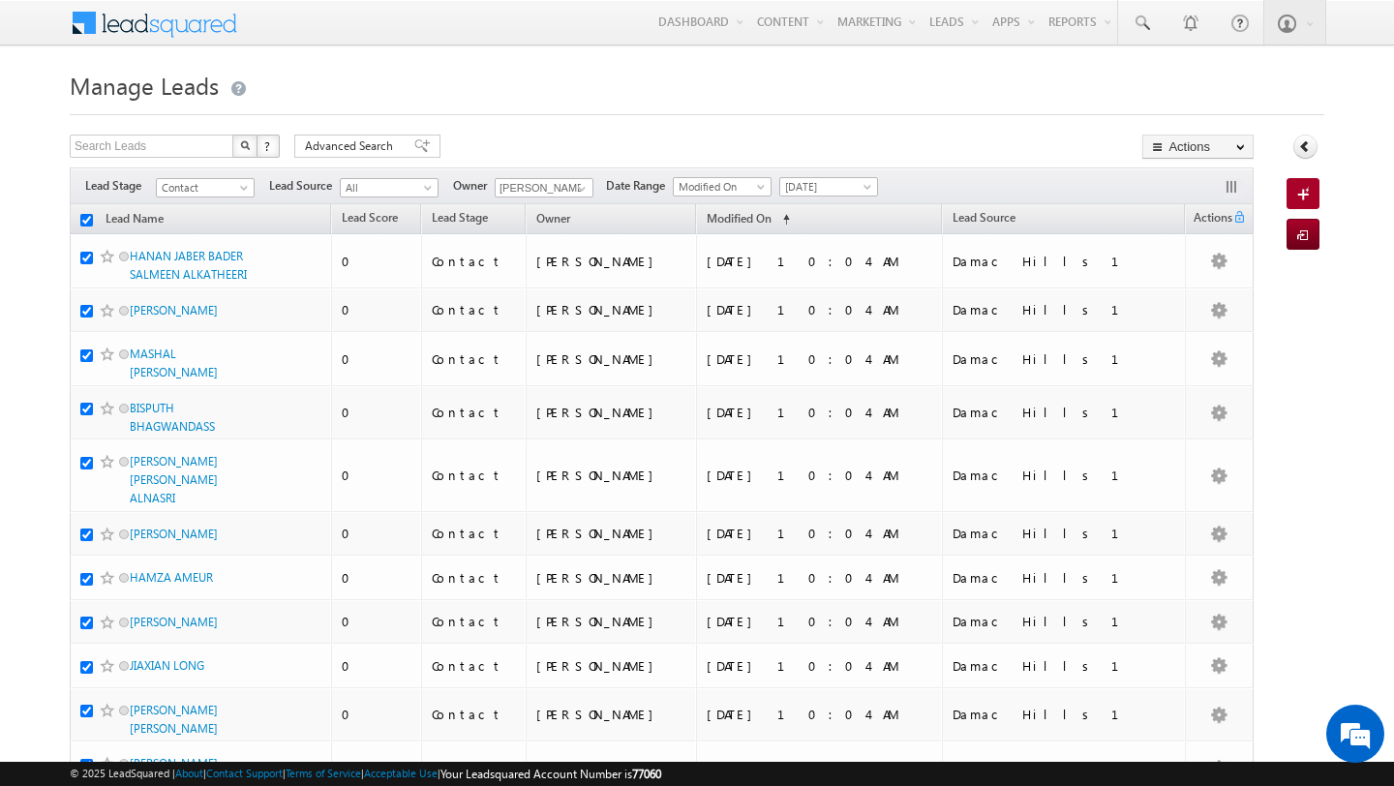
checkbox input "true"
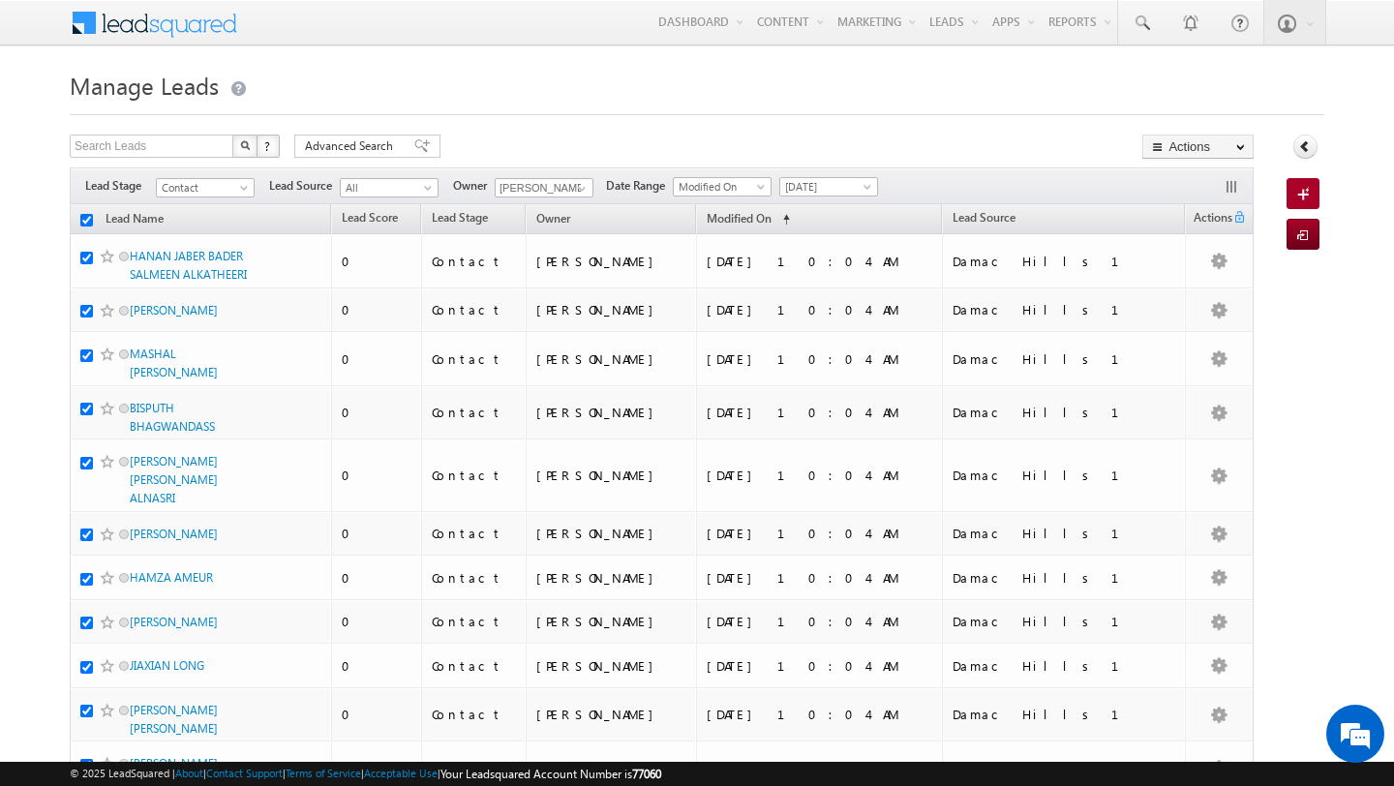
checkbox input "true"
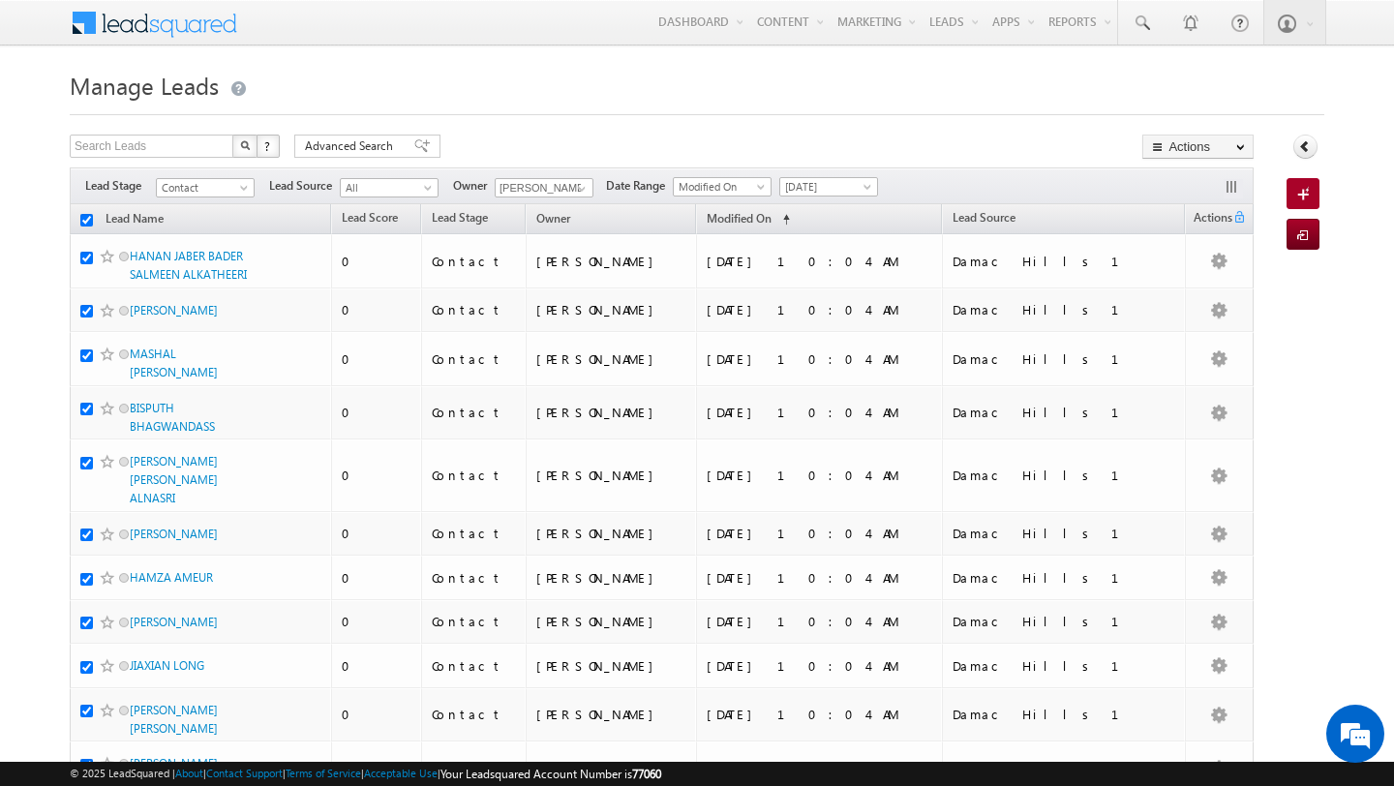
checkbox input "true"
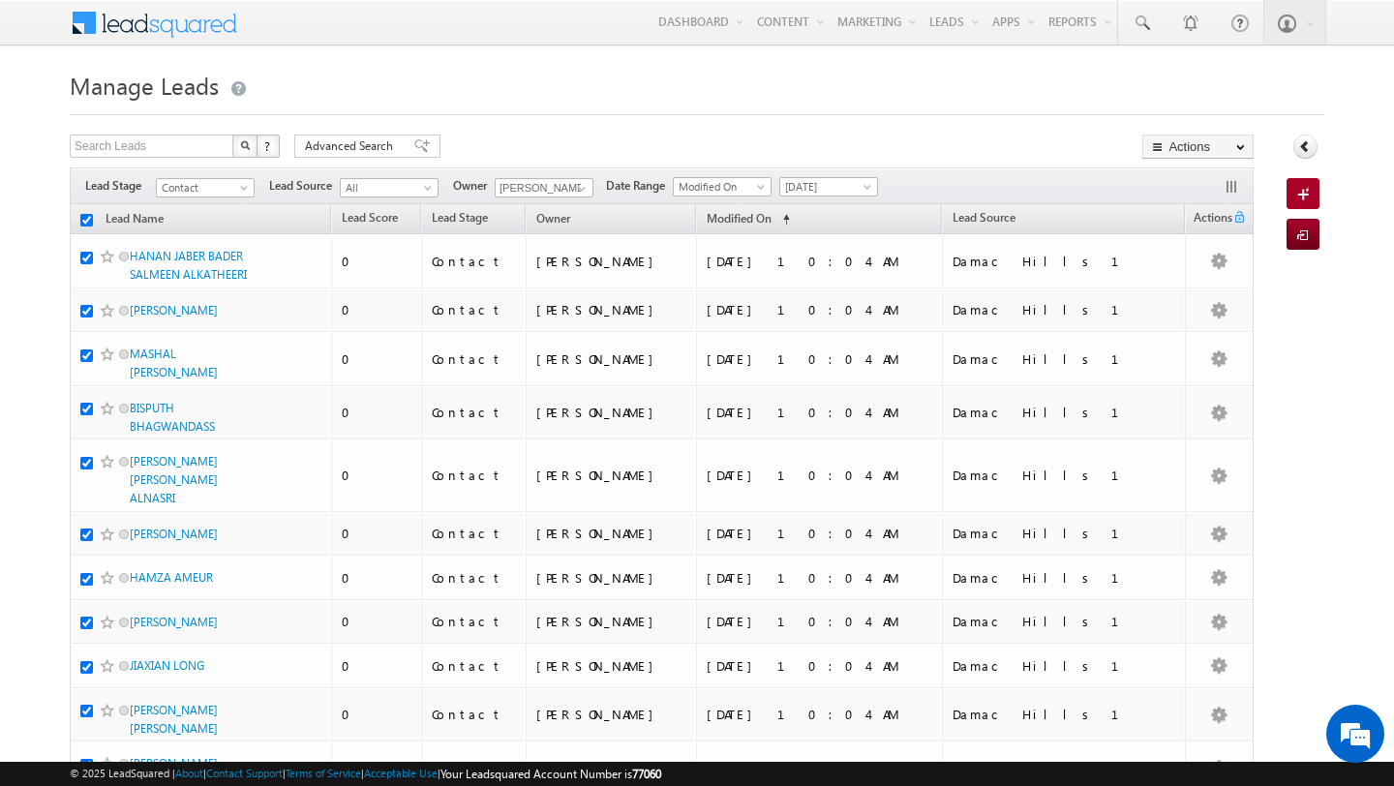
checkbox input "true"
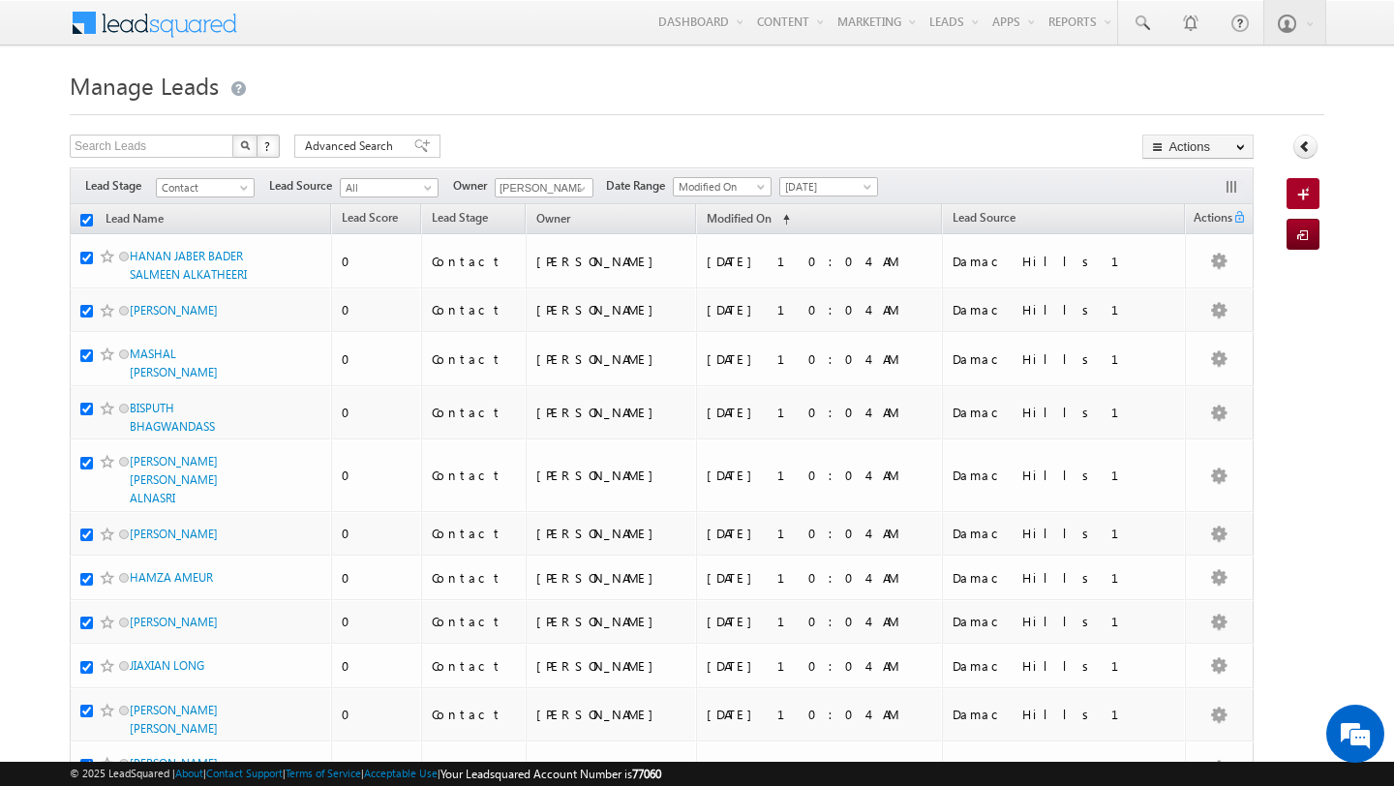
checkbox input "true"
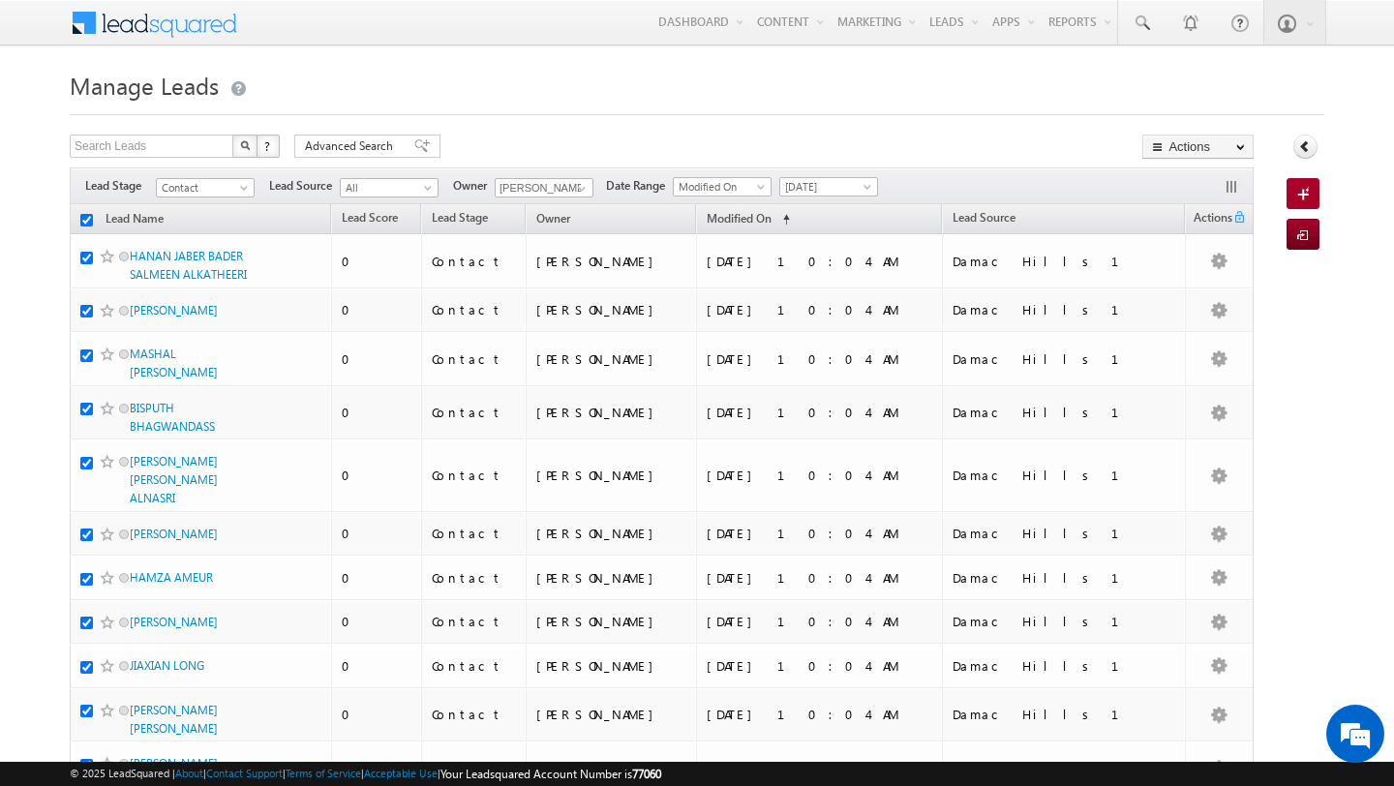
checkbox input "true"
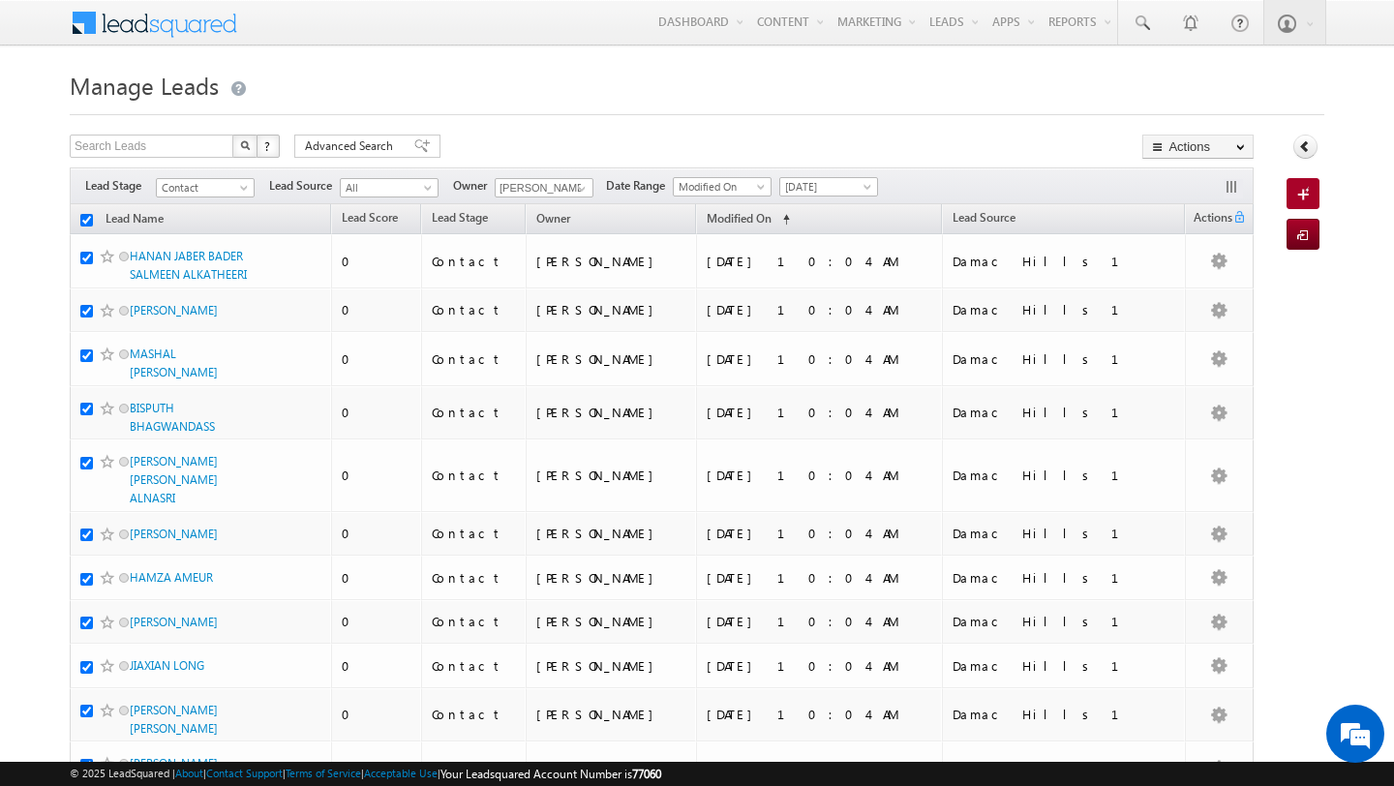
checkbox input "true"
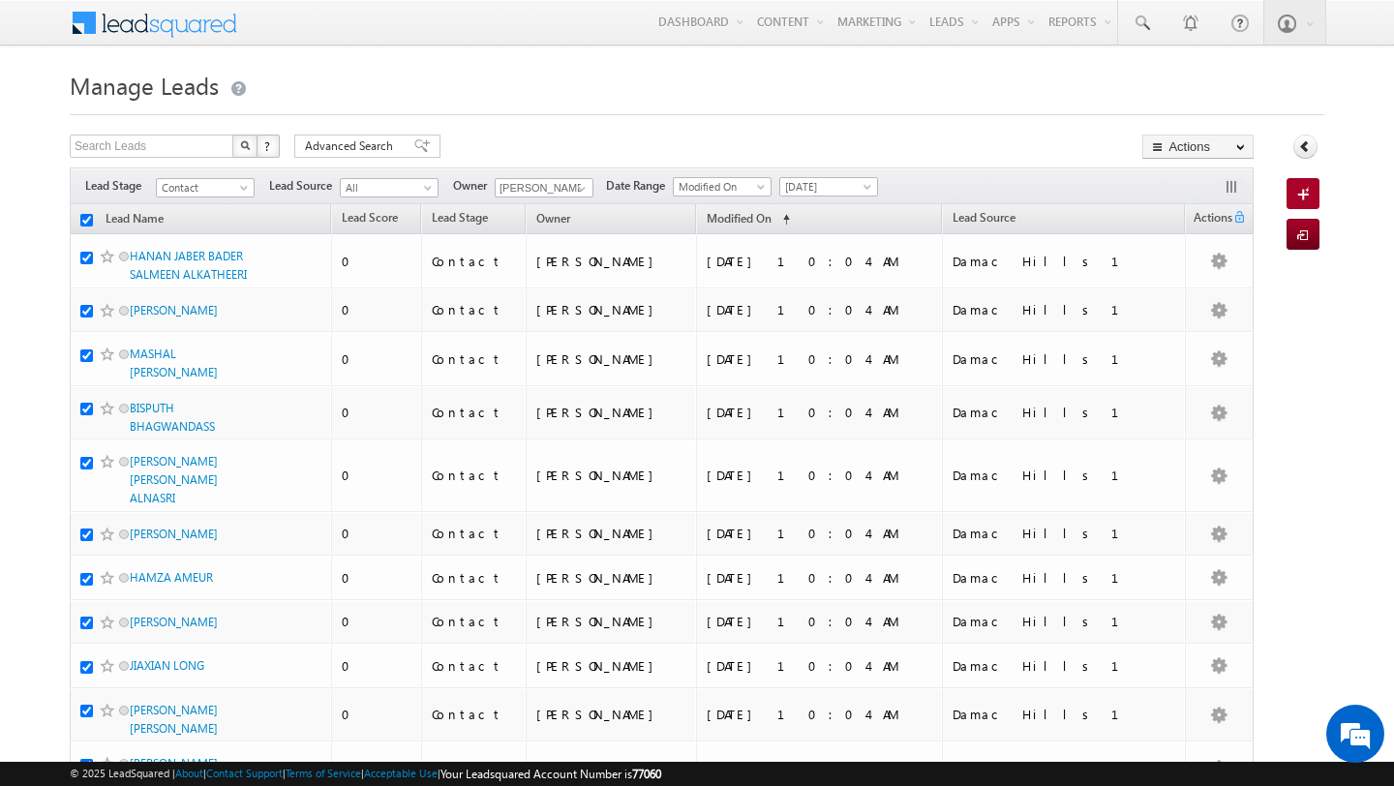
checkbox input "true"
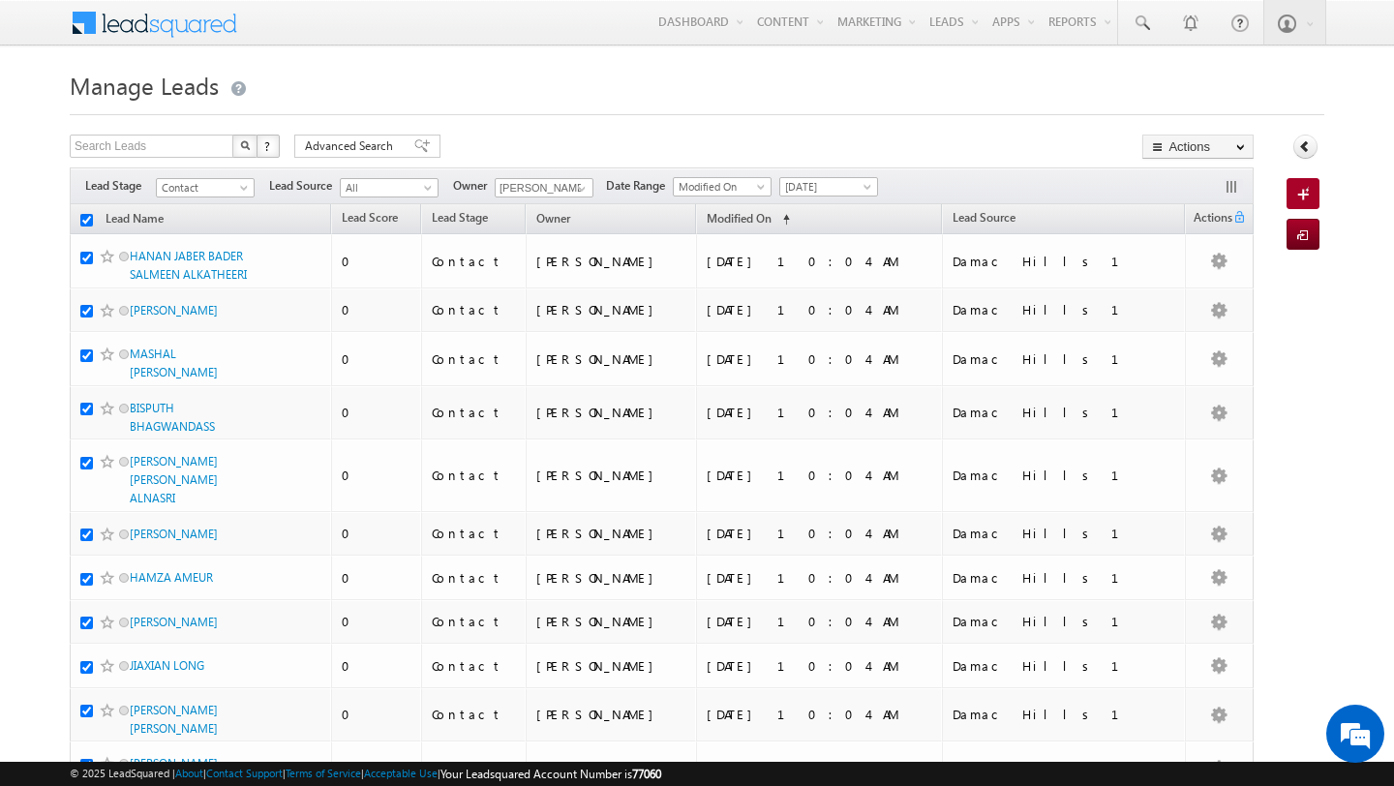
checkbox input "true"
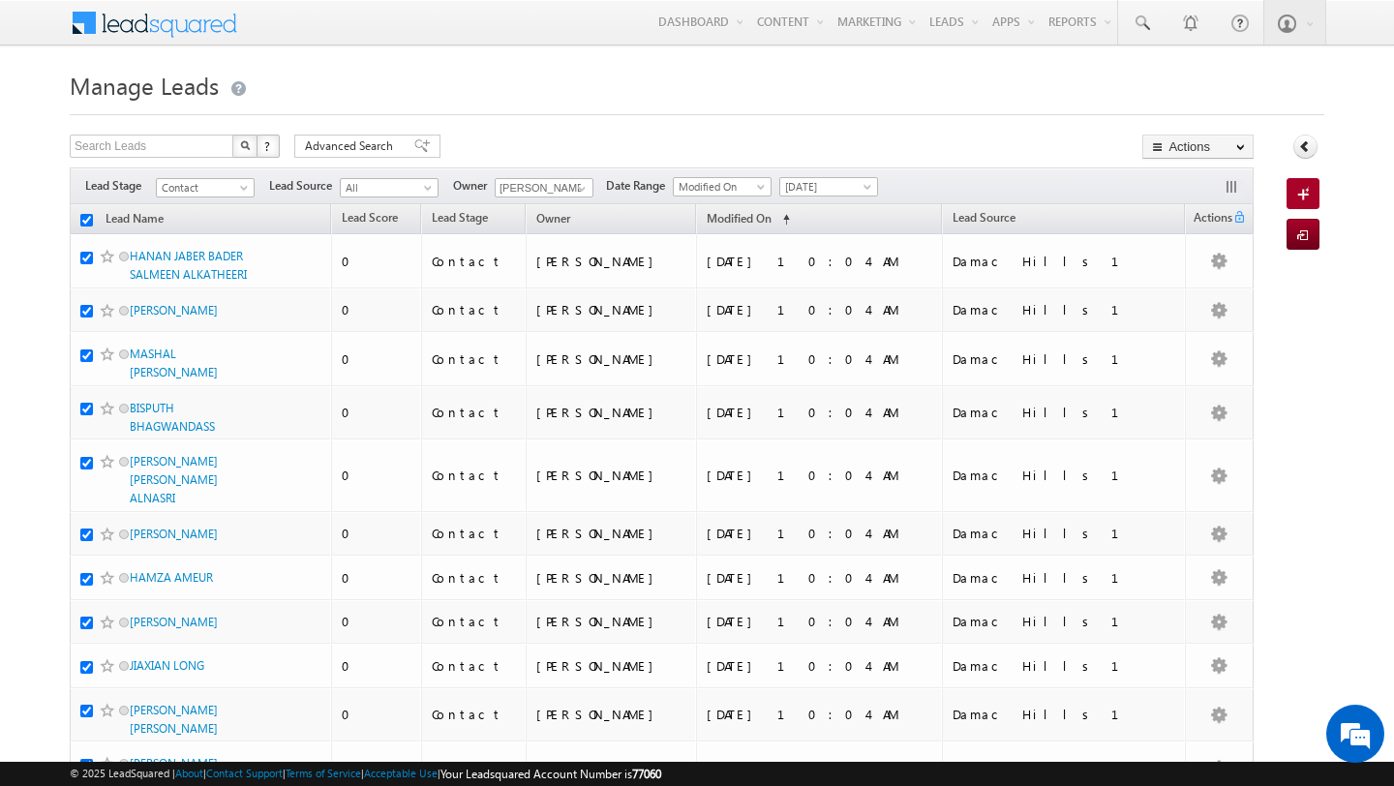
checkbox input "true"
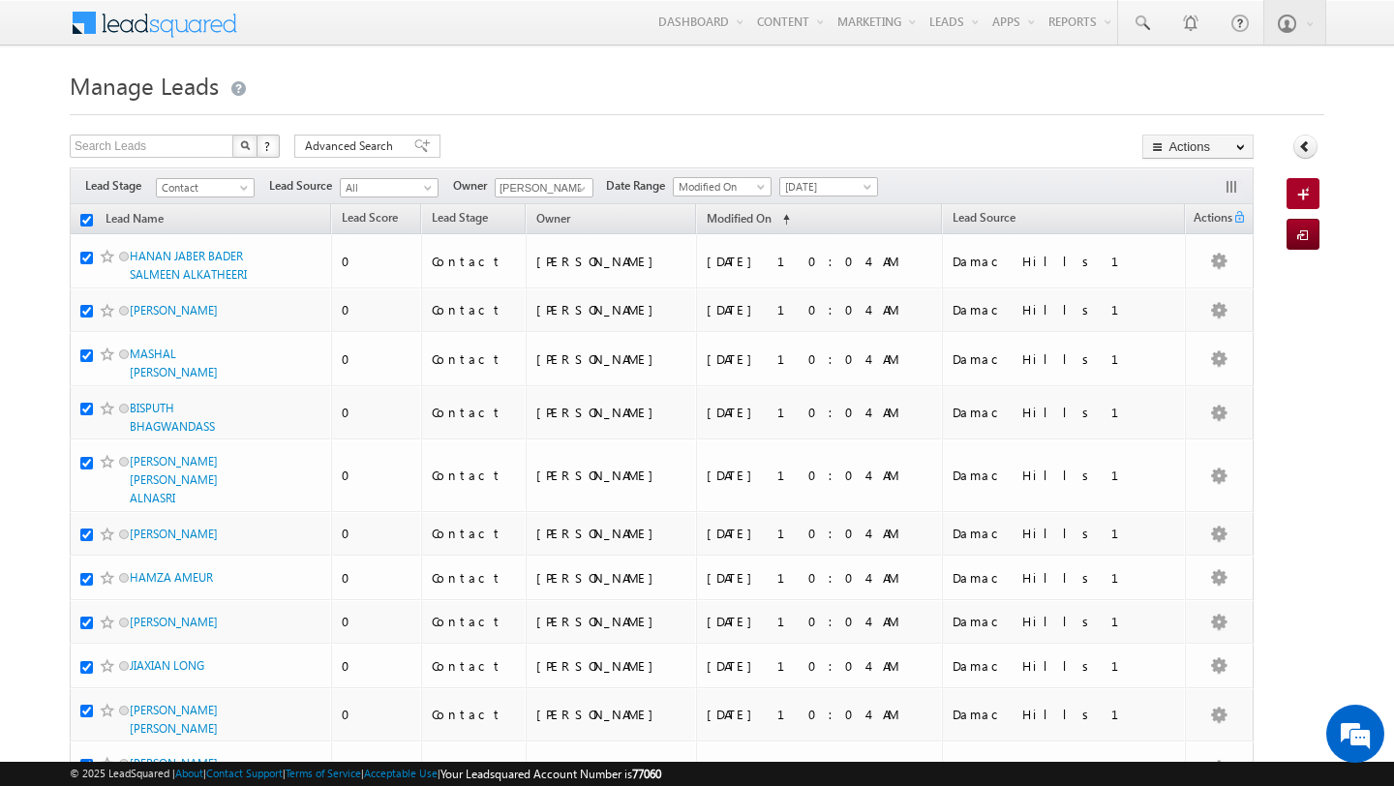
checkbox input "true"
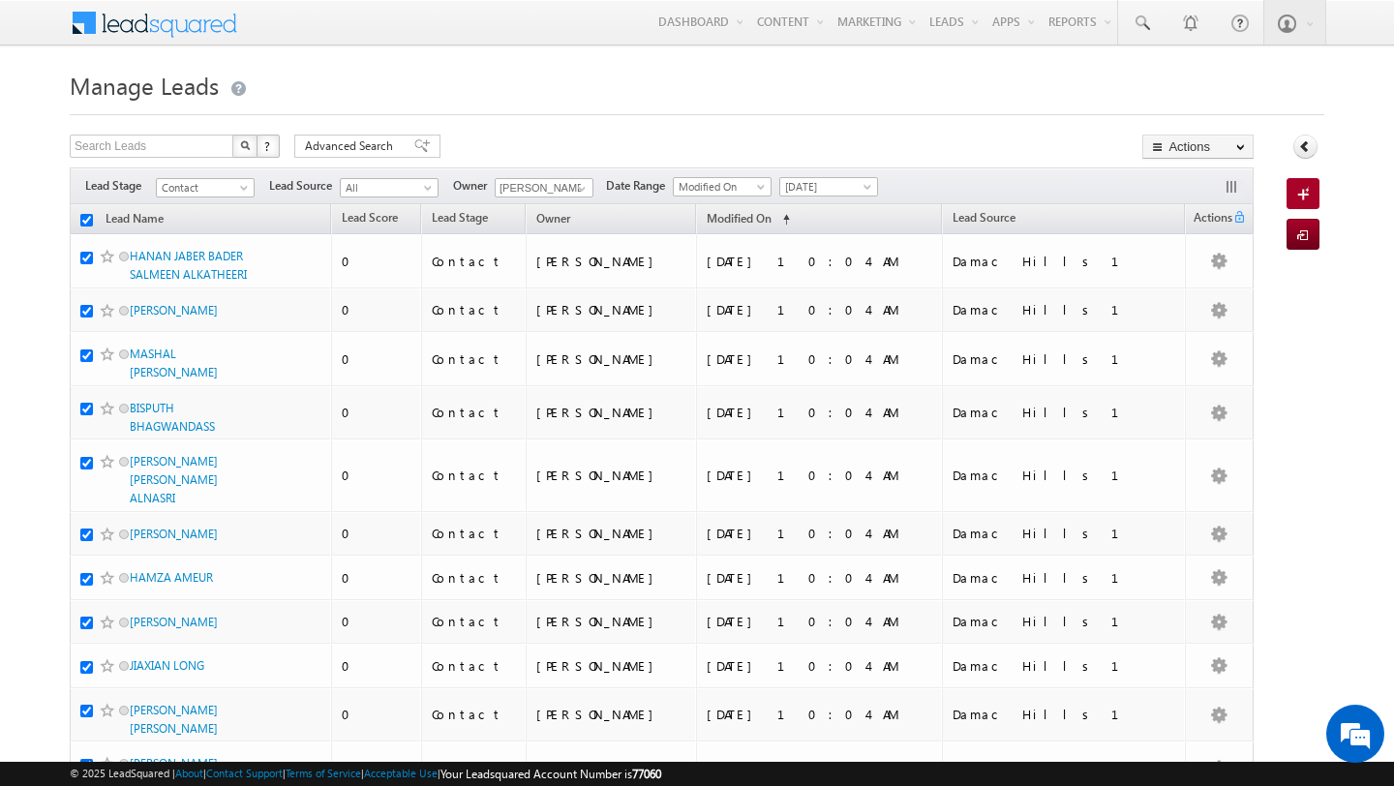
checkbox input "true"
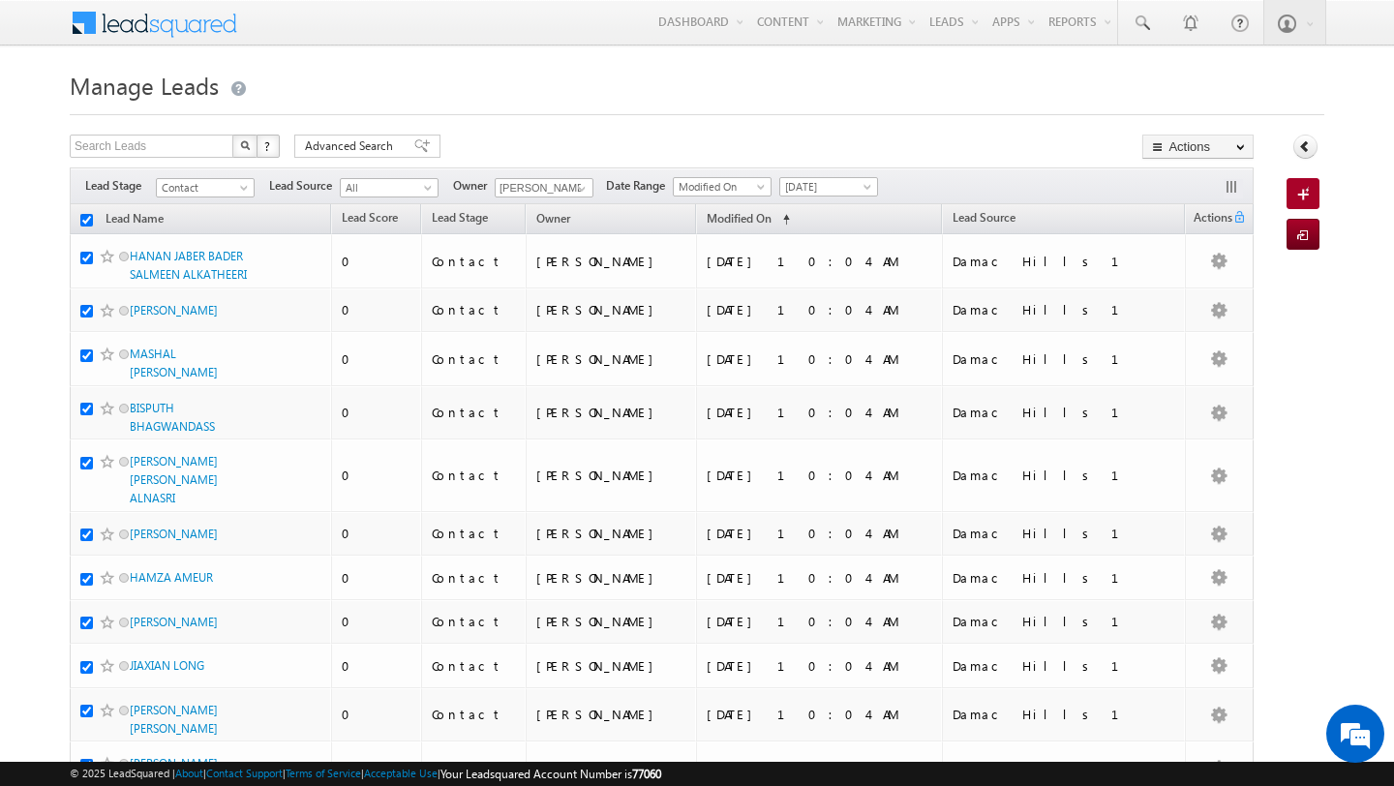
checkbox input "true"
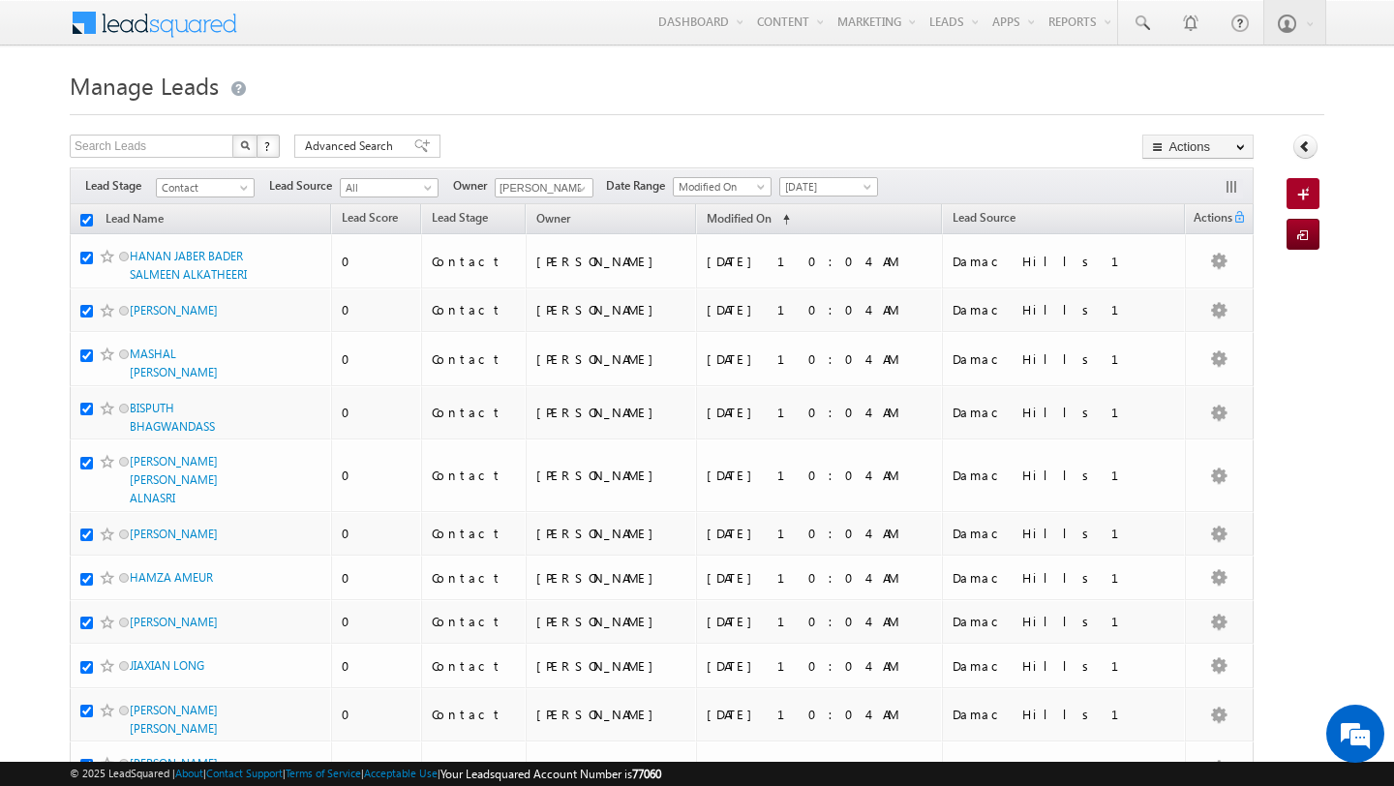
checkbox input "true"
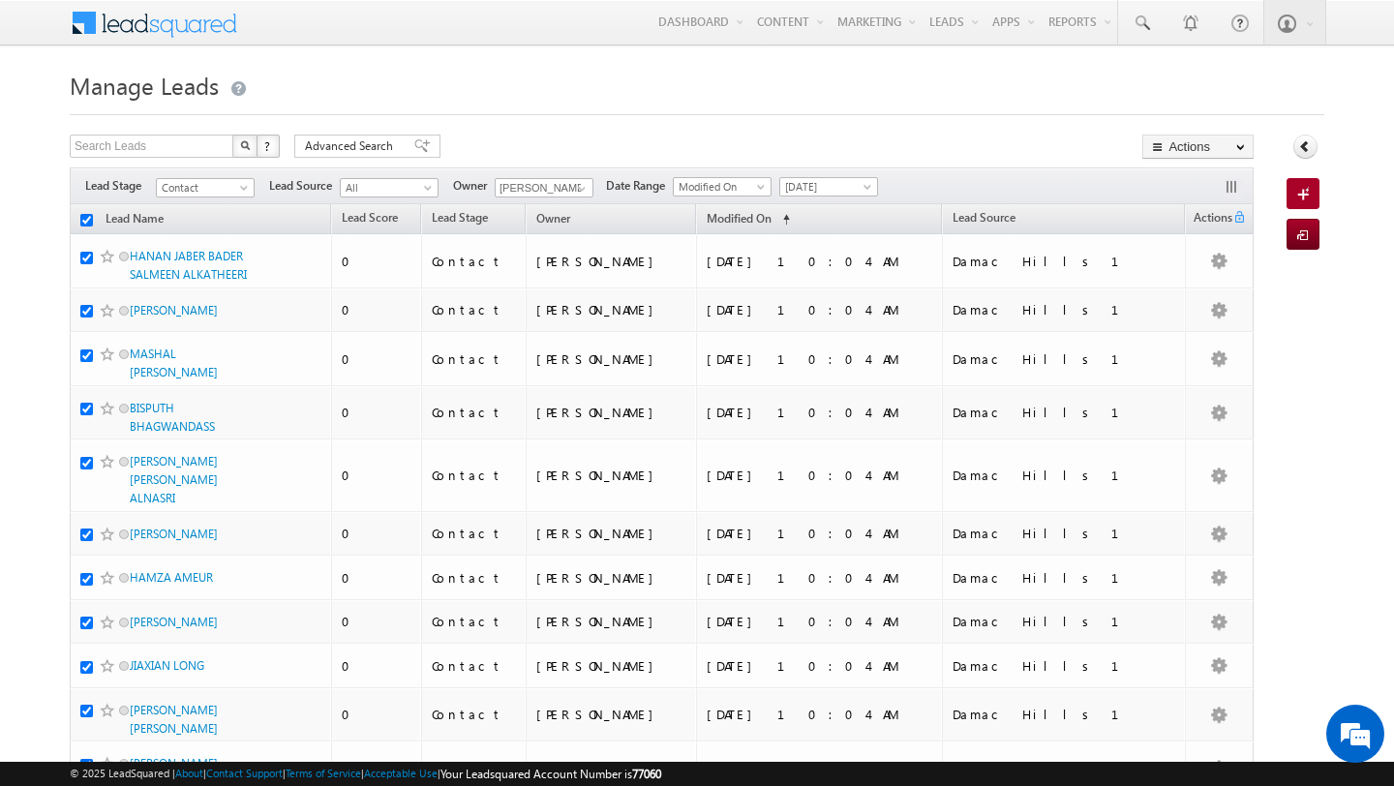
checkbox input "true"
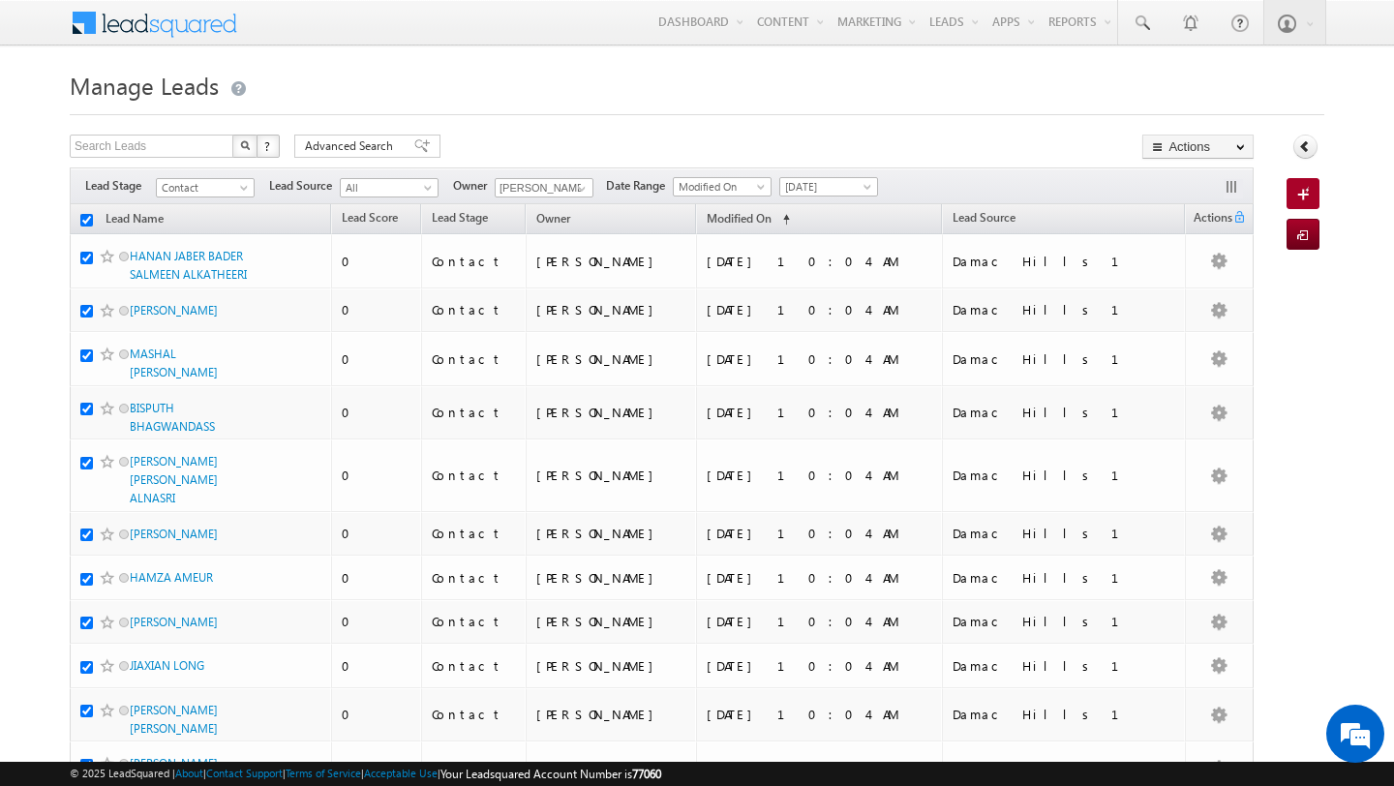
checkbox input "true"
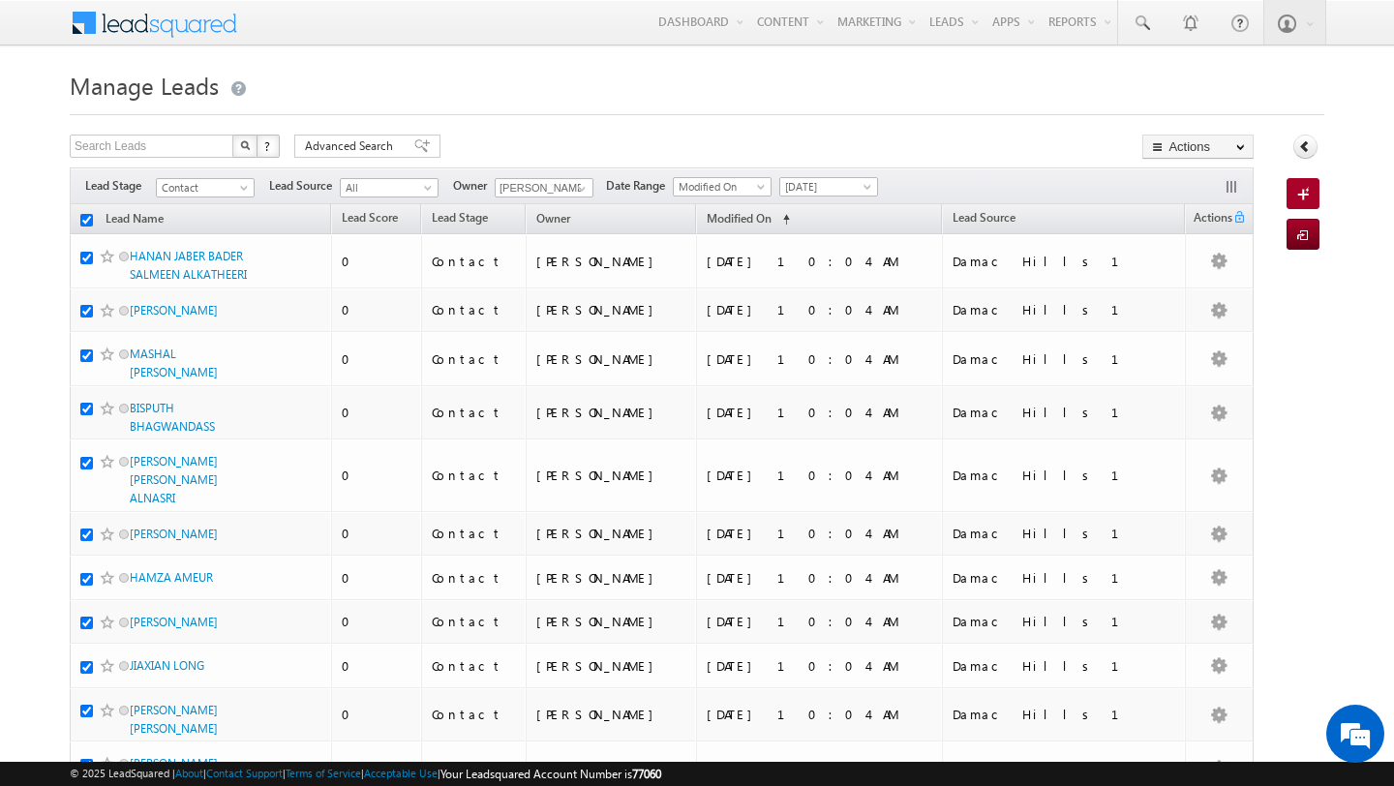
checkbox input "true"
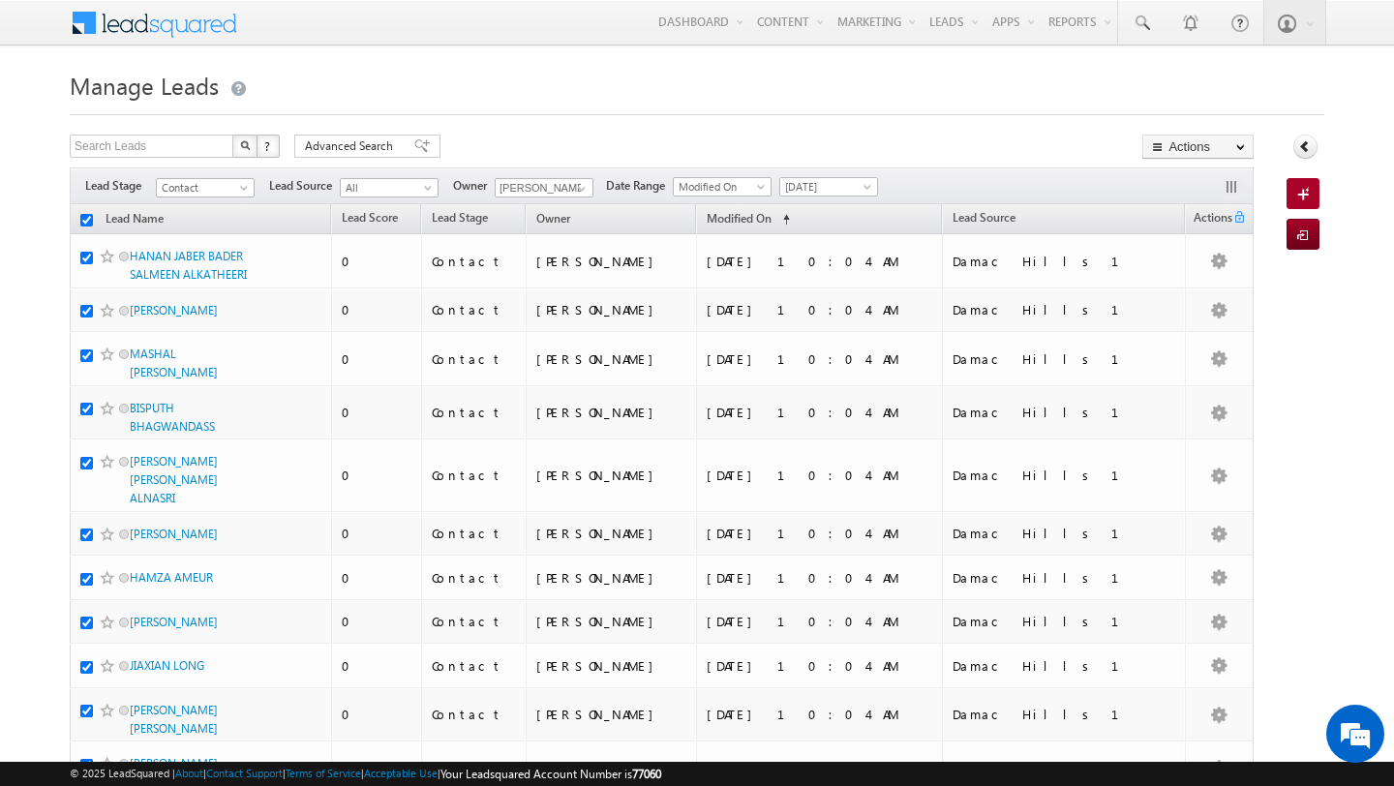
checkbox input "true"
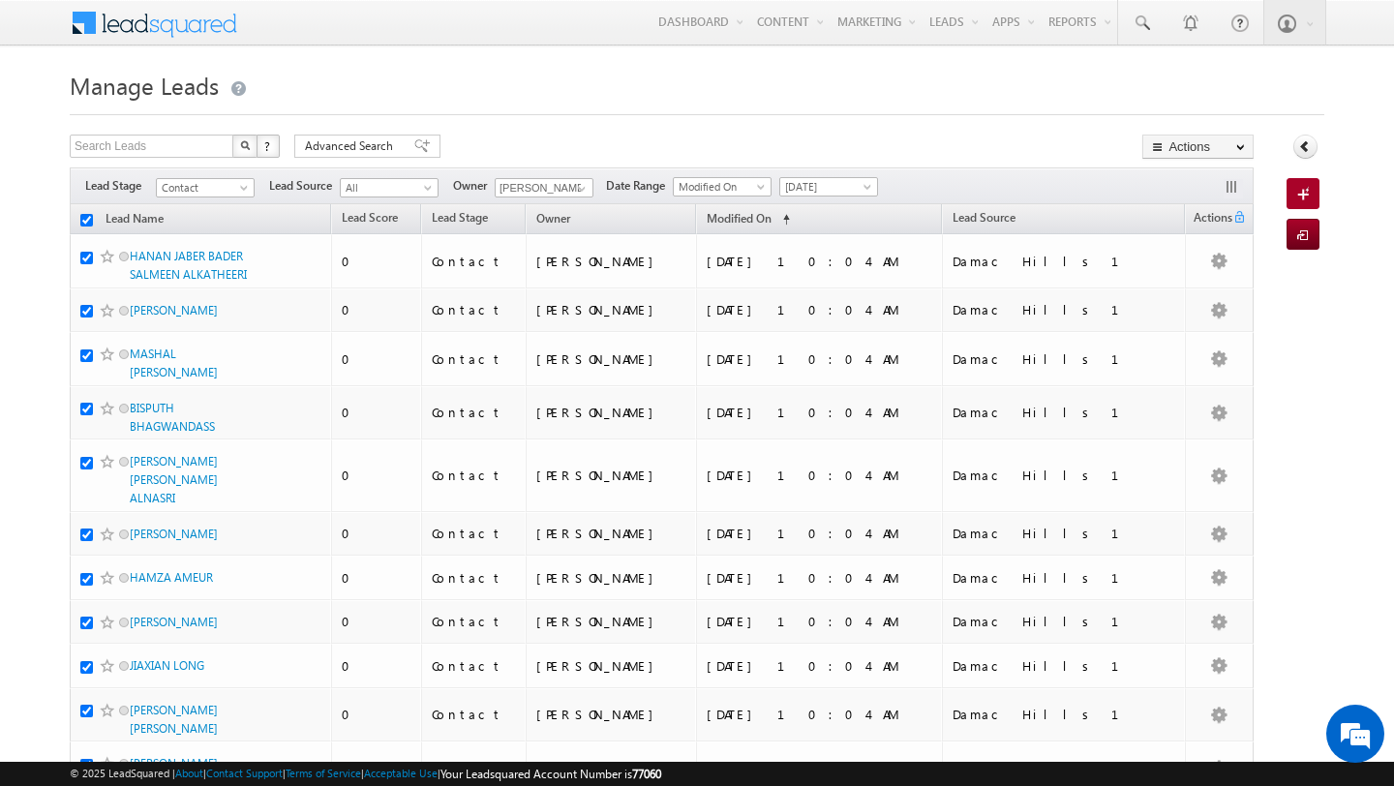
checkbox input "true"
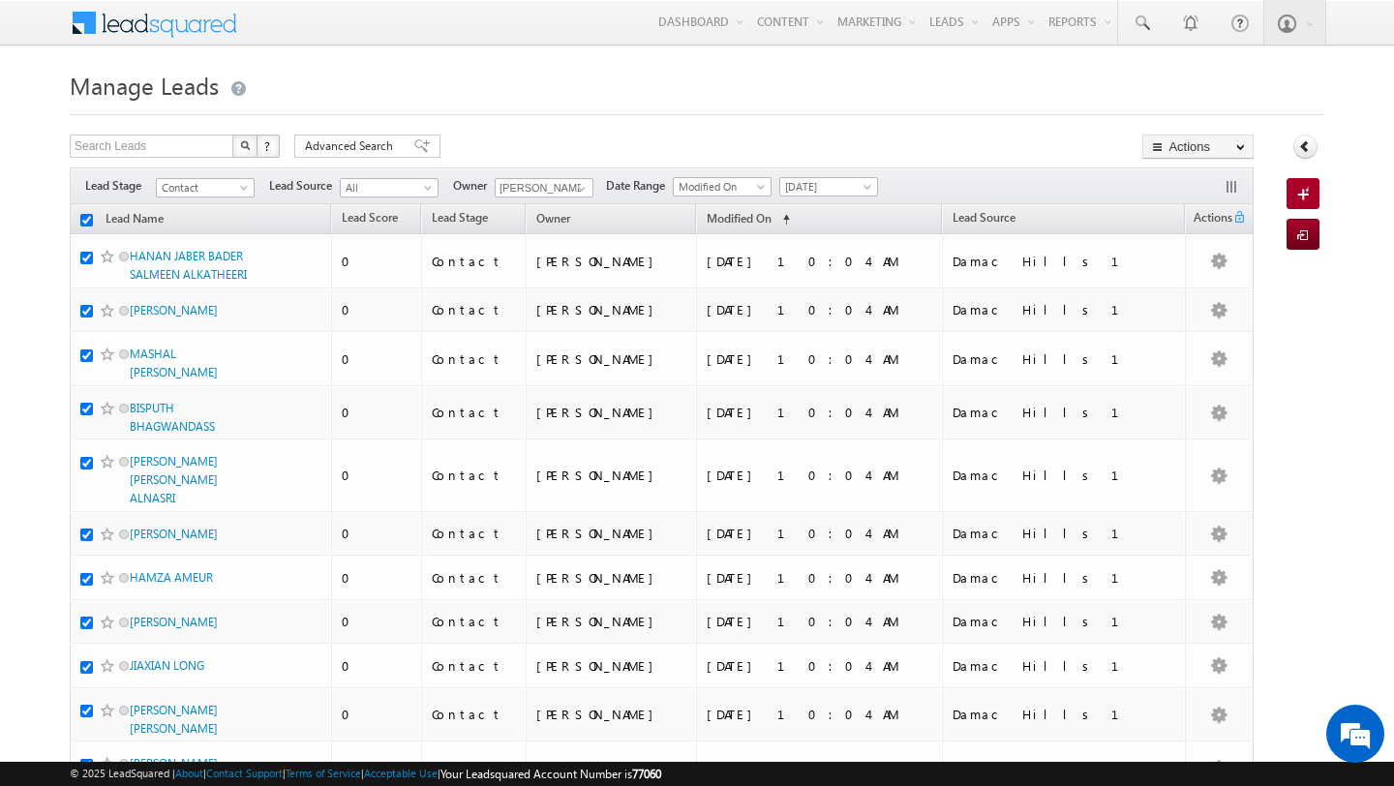
checkbox input "true"
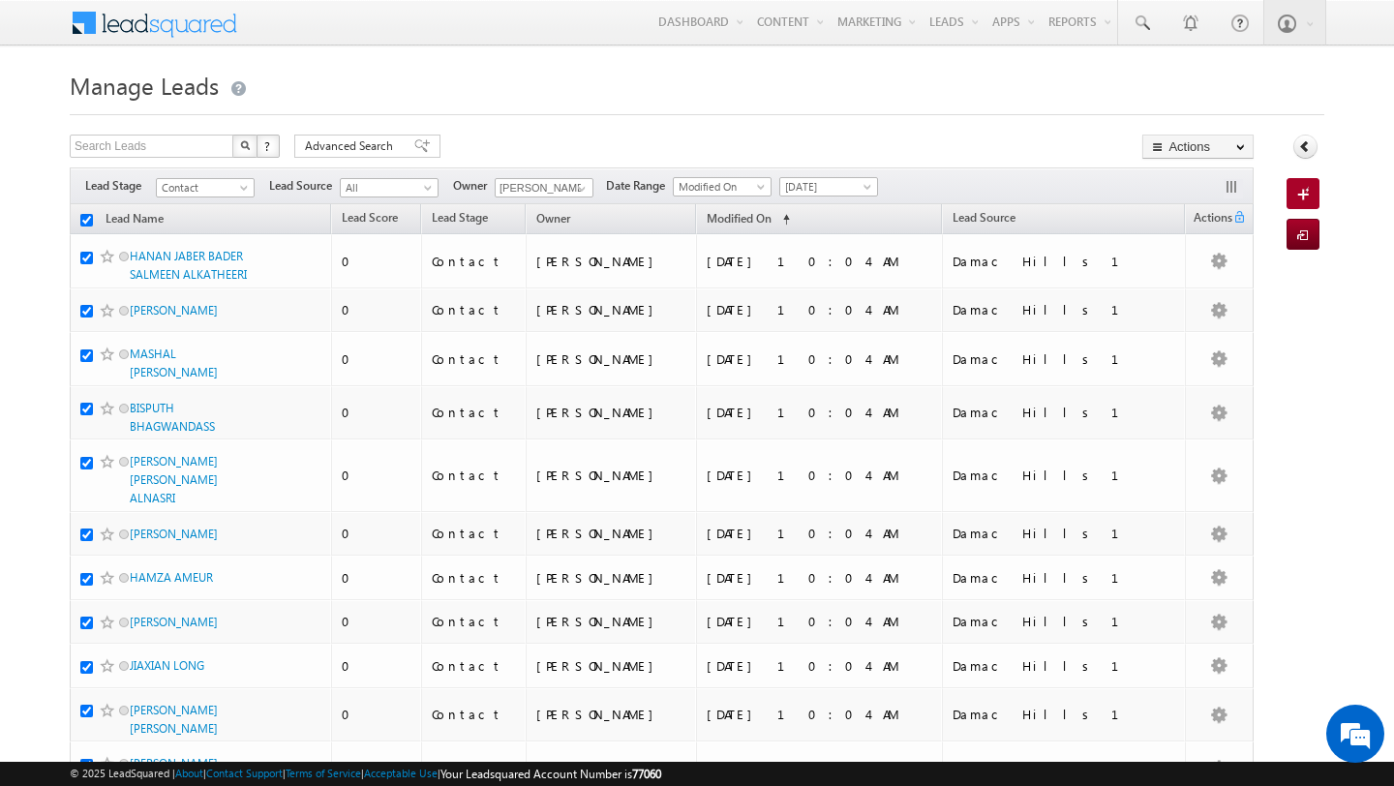
checkbox input "true"
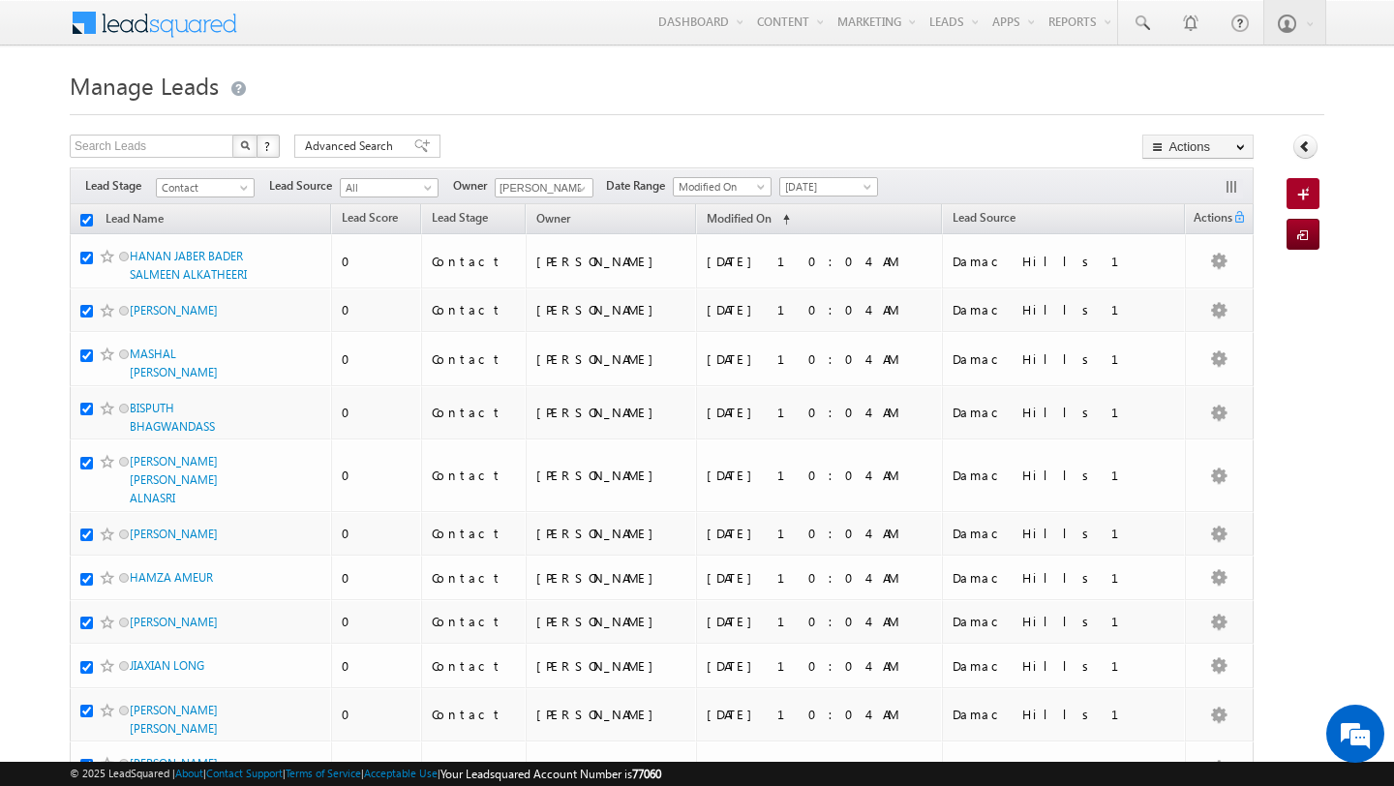
checkbox input "true"
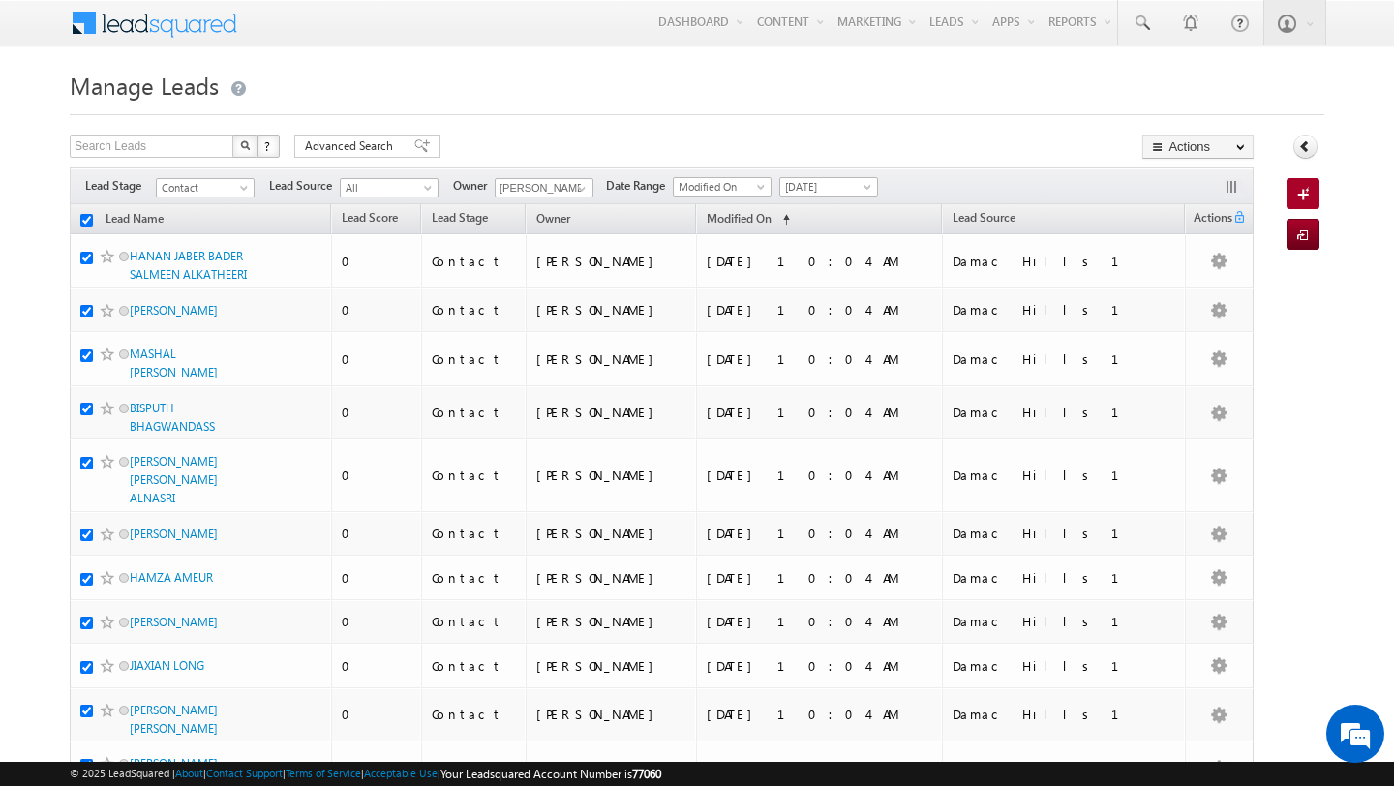
checkbox input "true"
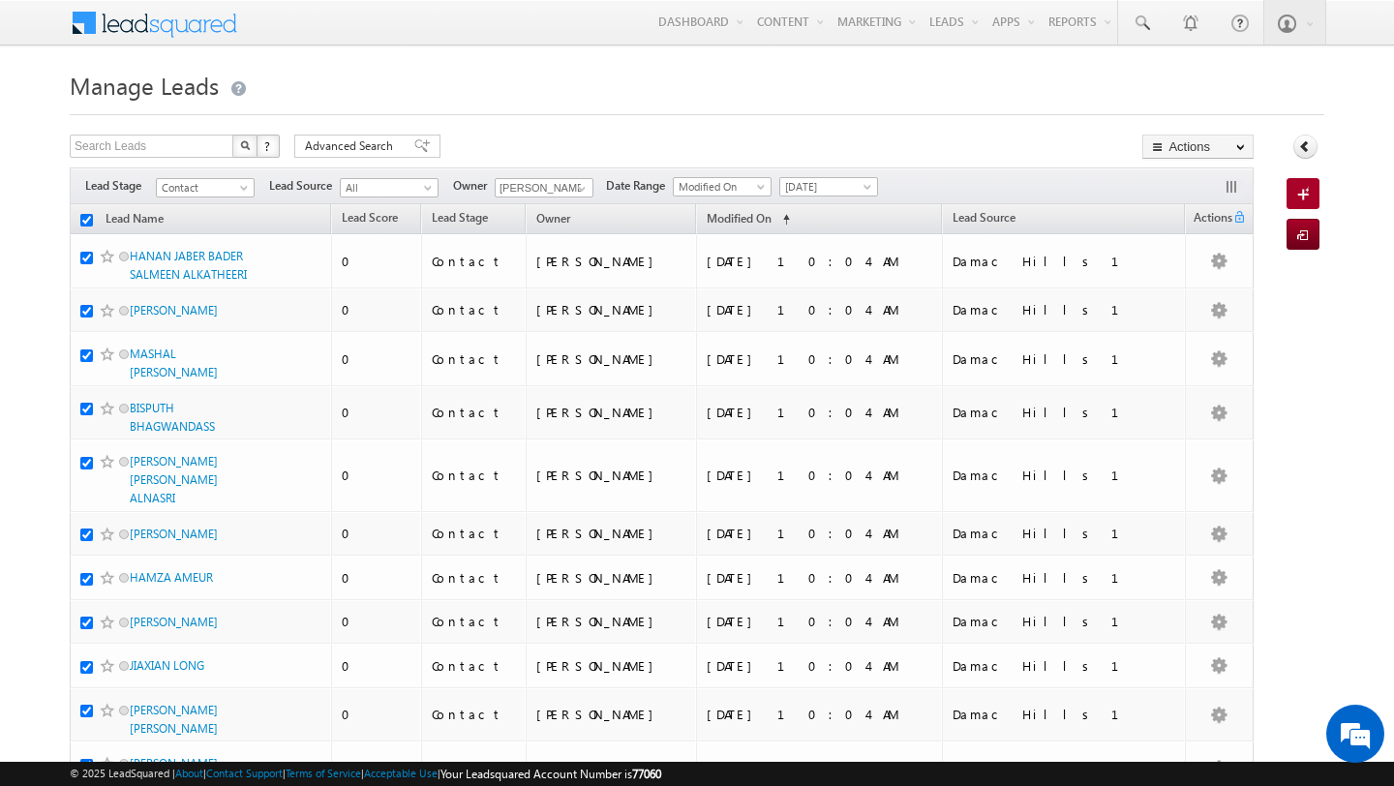
checkbox input "true"
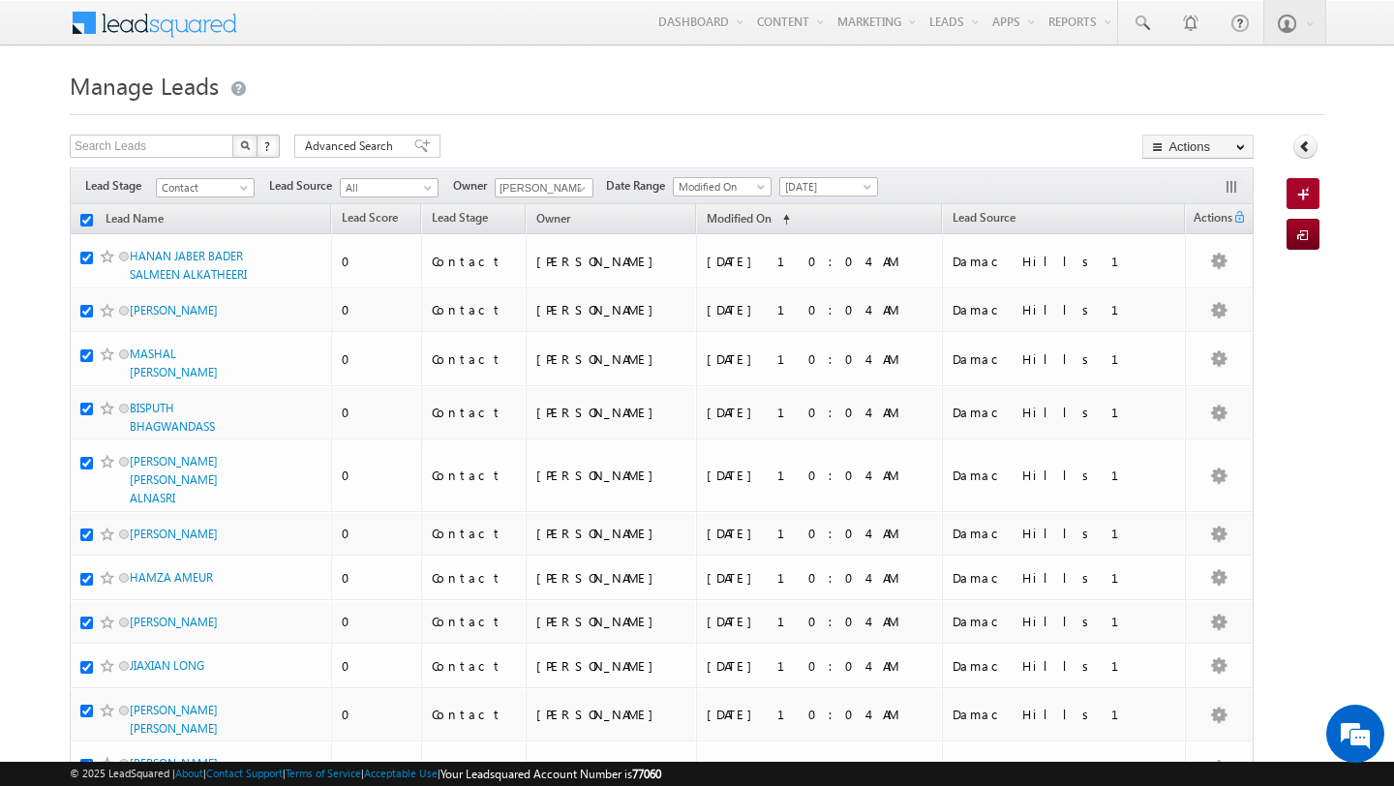
checkbox input "true"
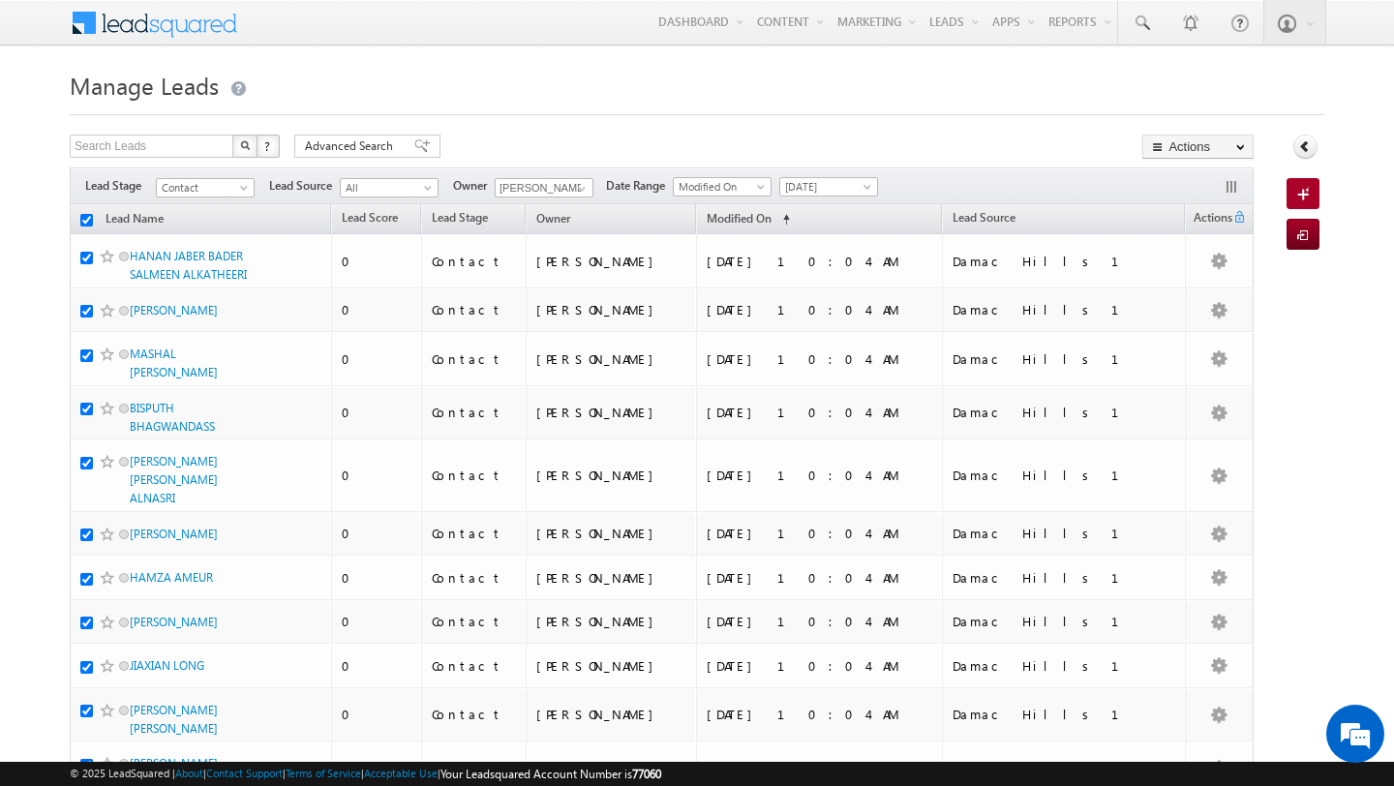
checkbox input "true"
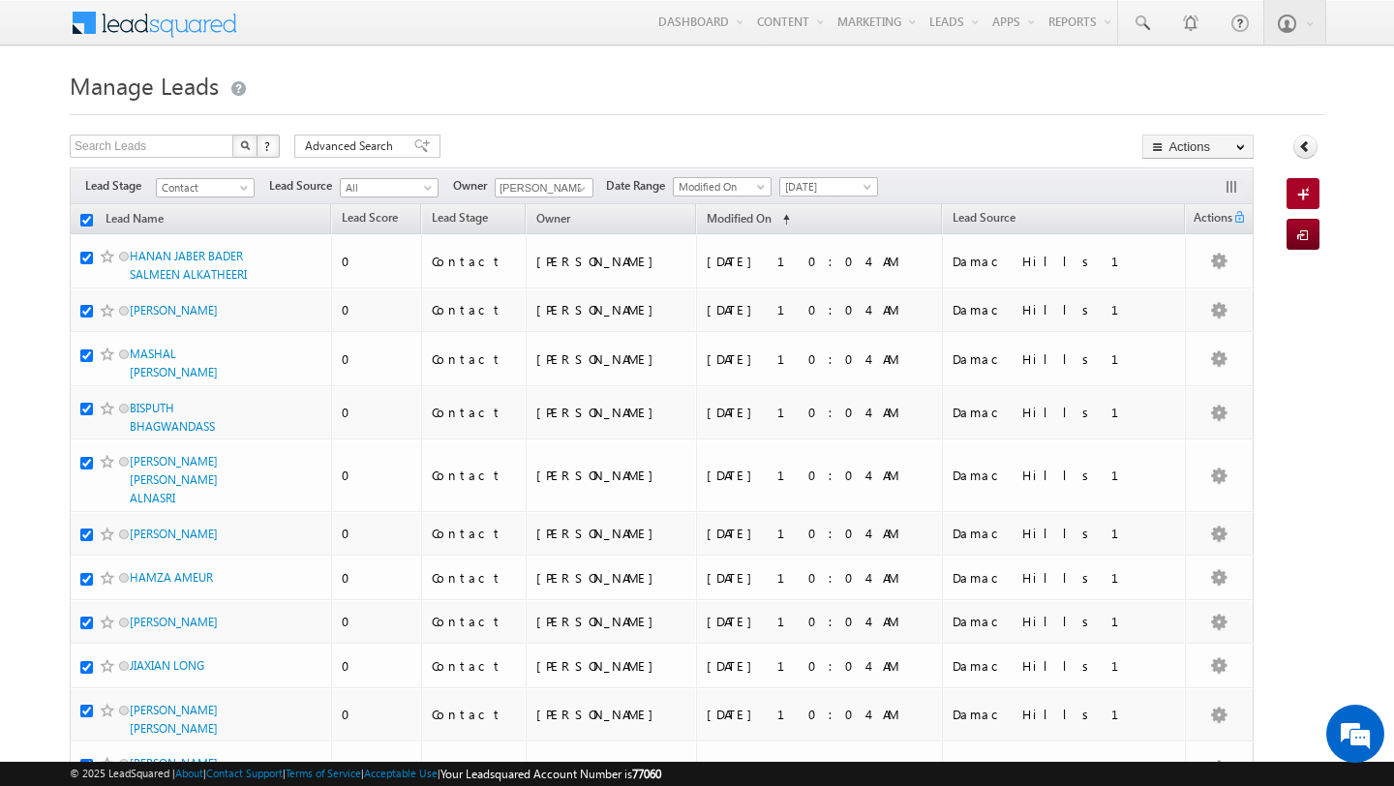
checkbox input "true"
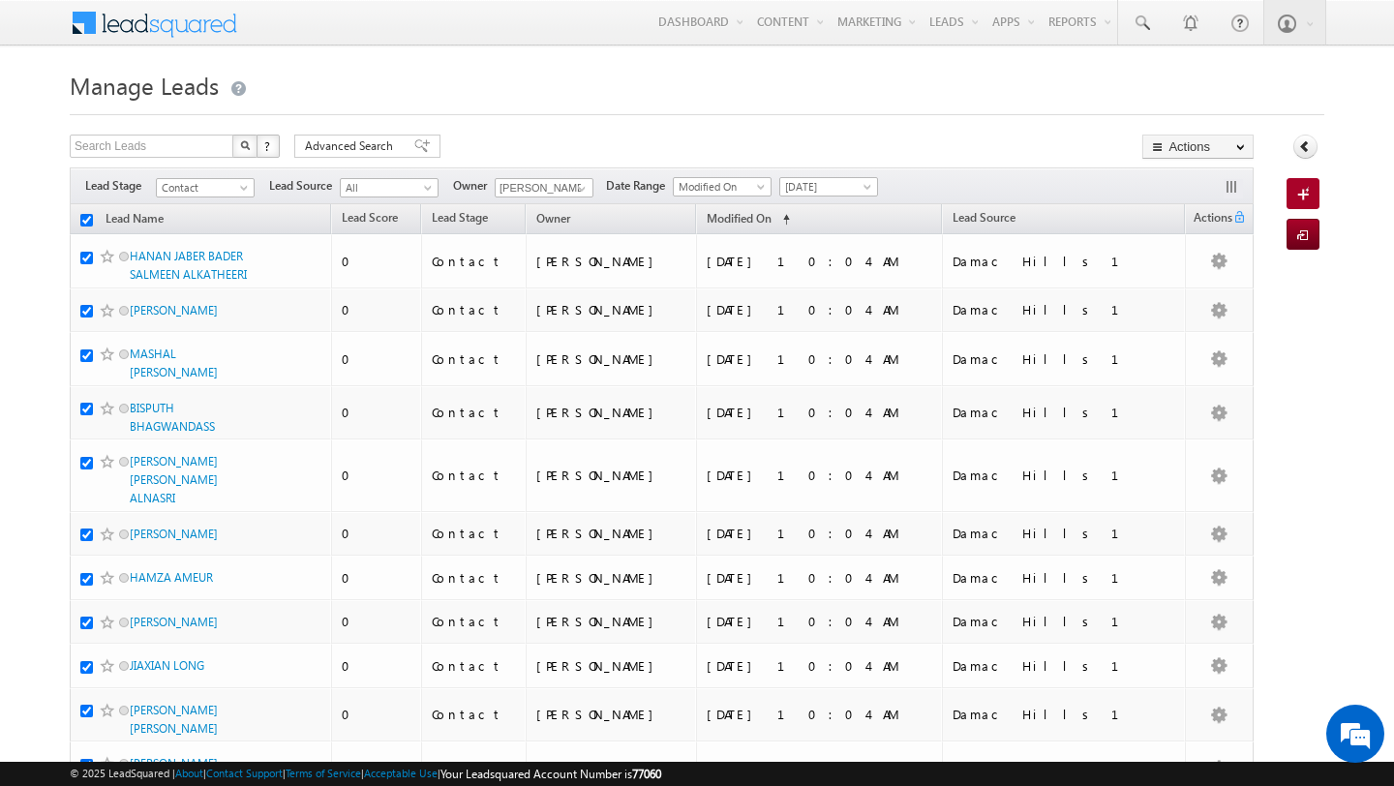
checkbox input "true"
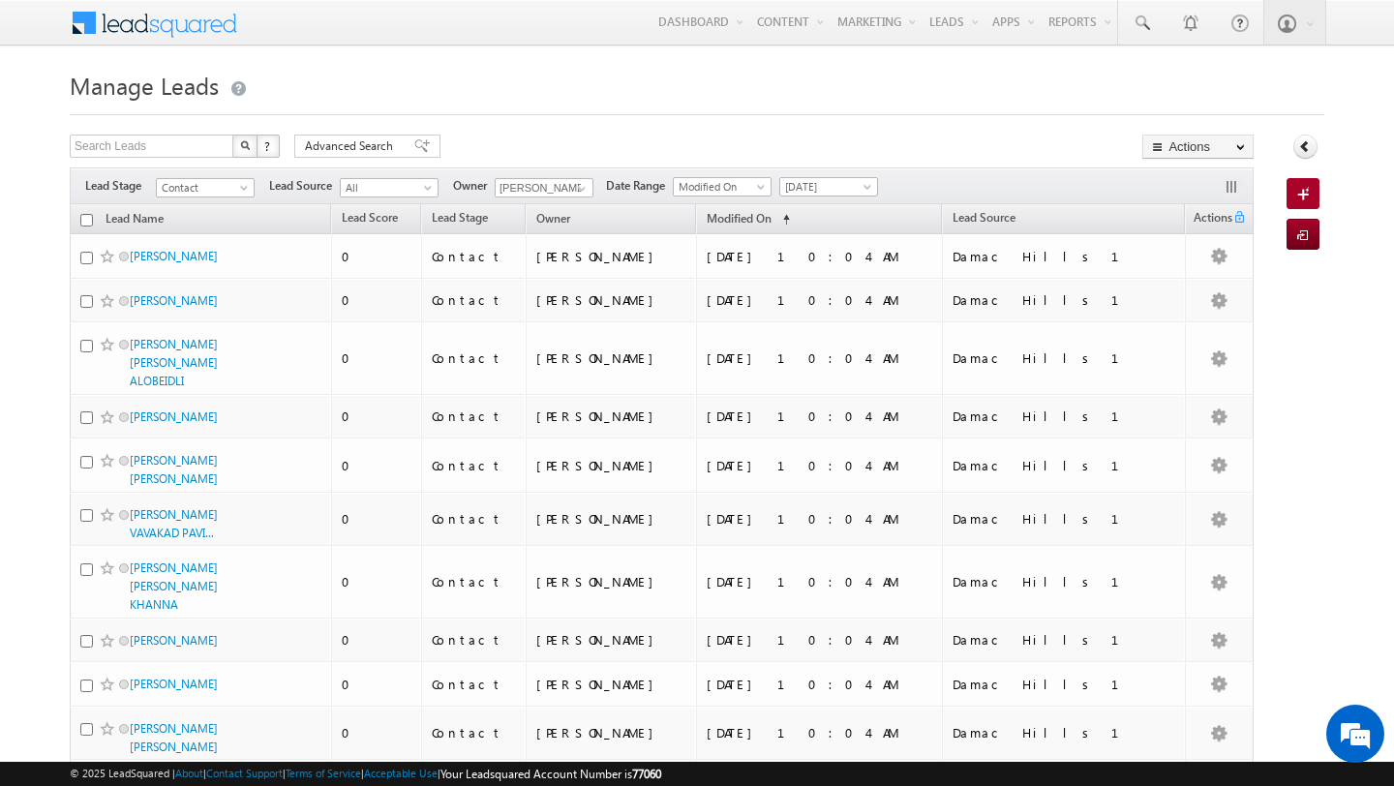
click at [89, 218] on input "checkbox" at bounding box center [86, 220] width 13 height 13
checkbox input "true"
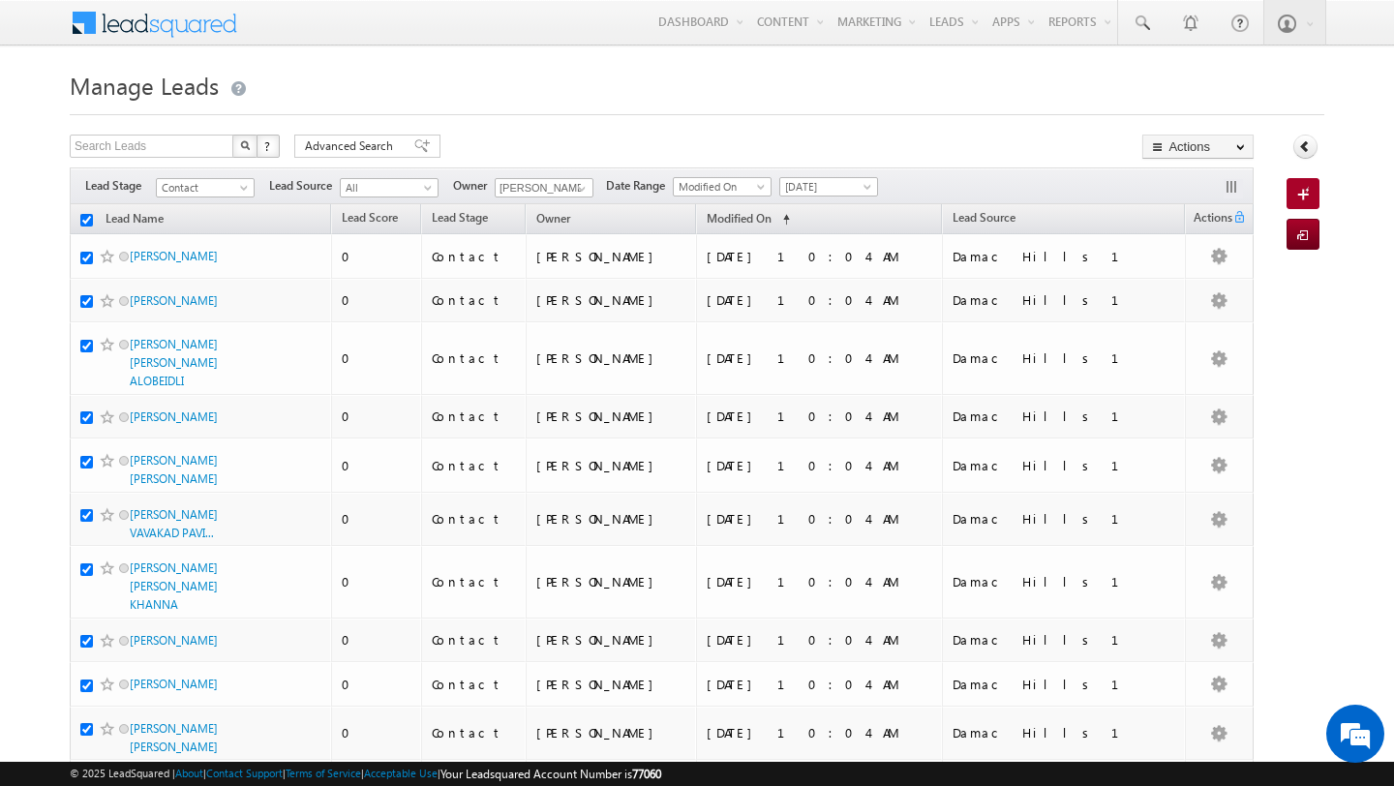
checkbox input "true"
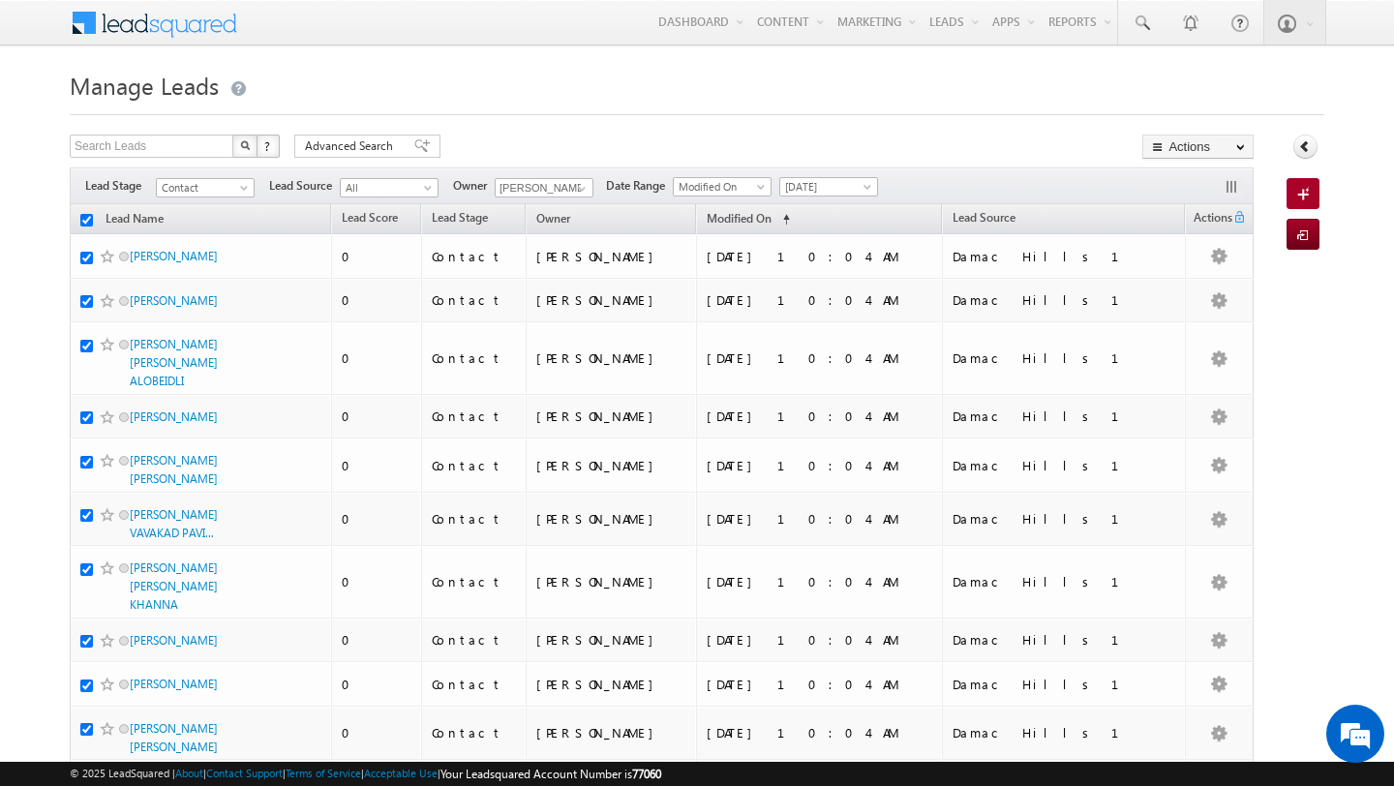
checkbox input "true"
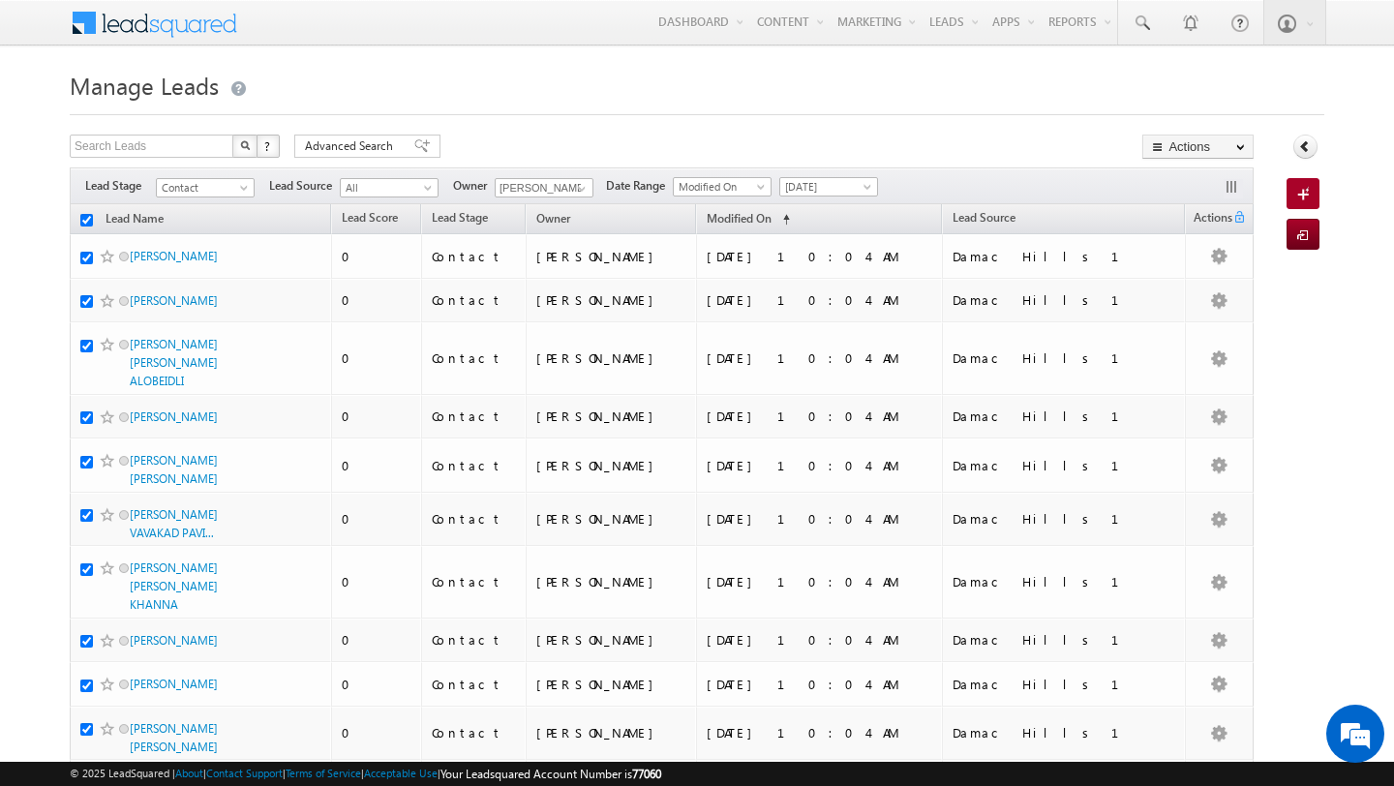
checkbox input "true"
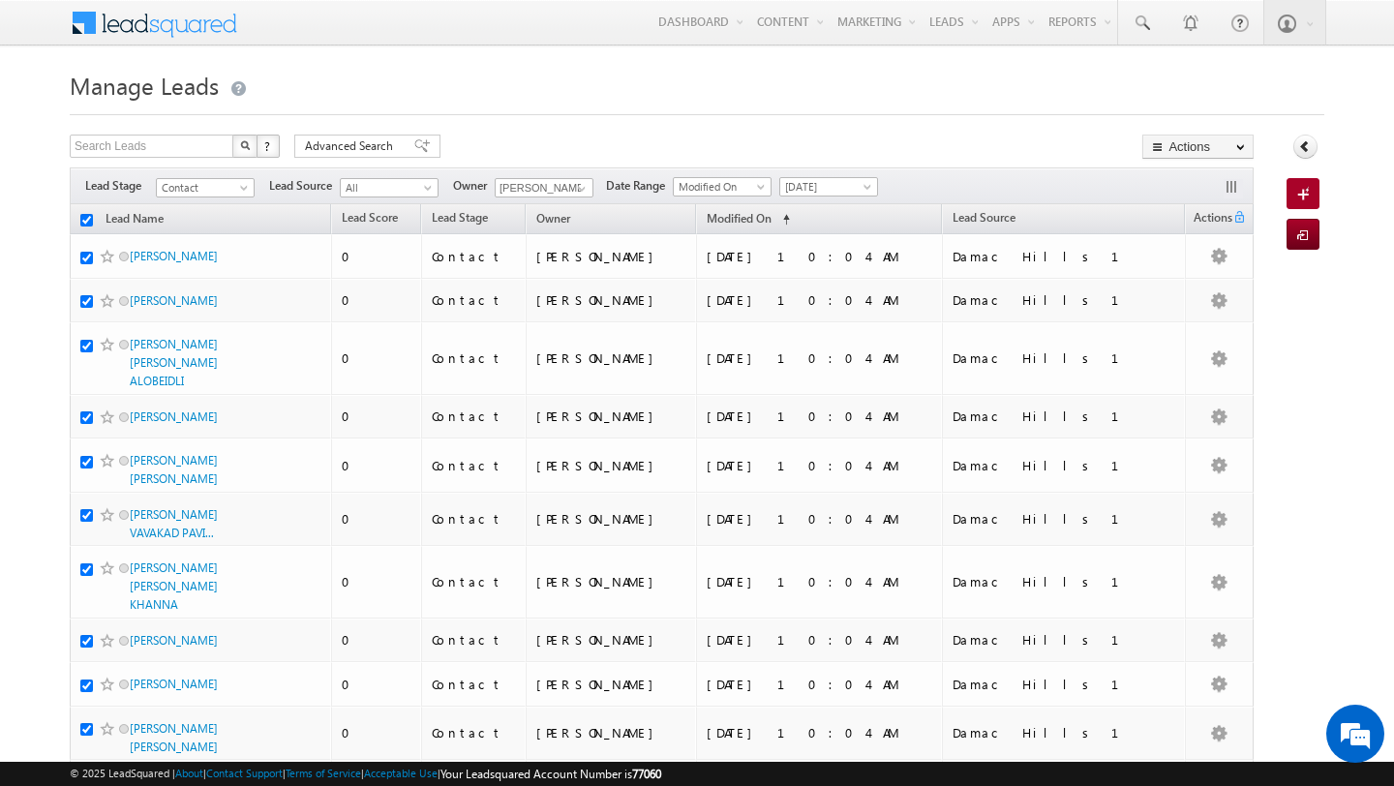
checkbox input "true"
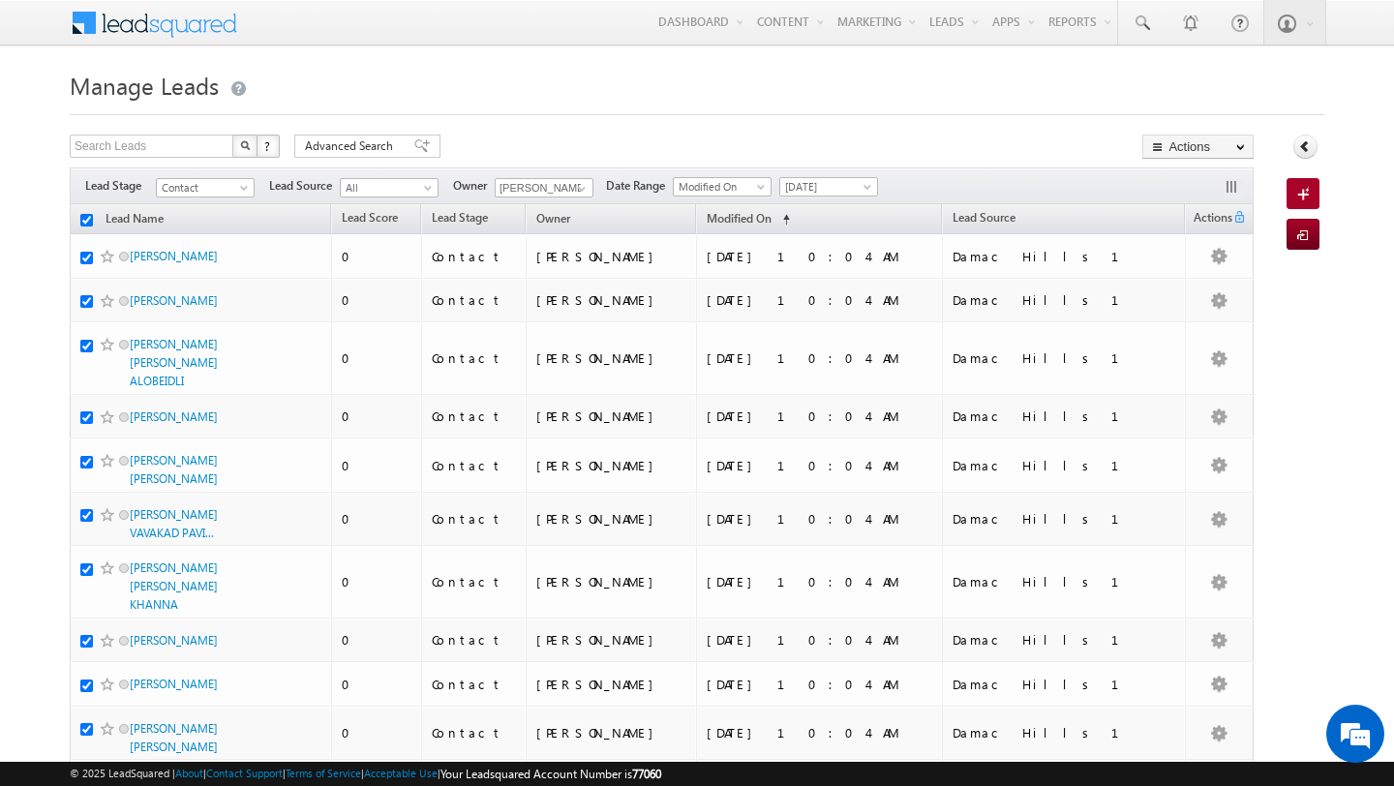
checkbox input "true"
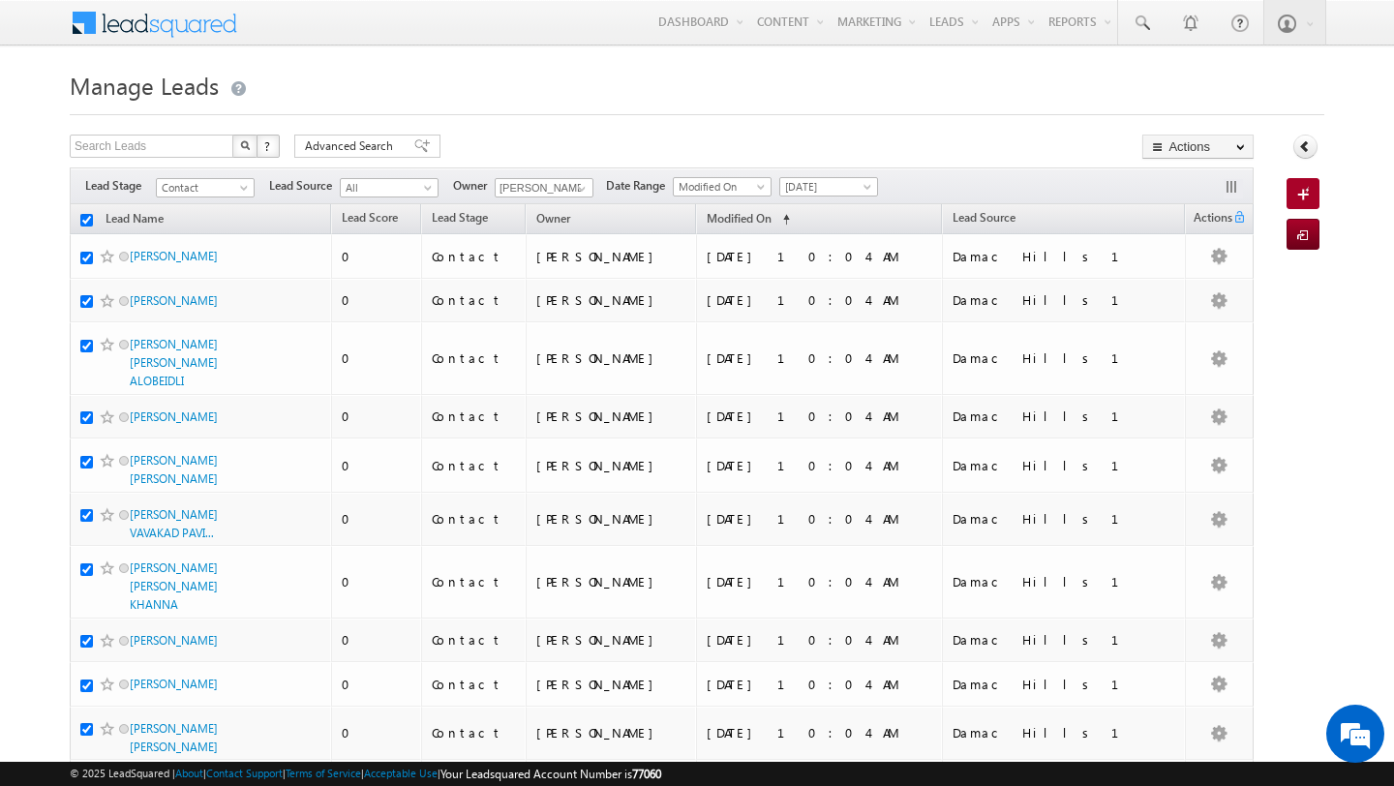
checkbox input "true"
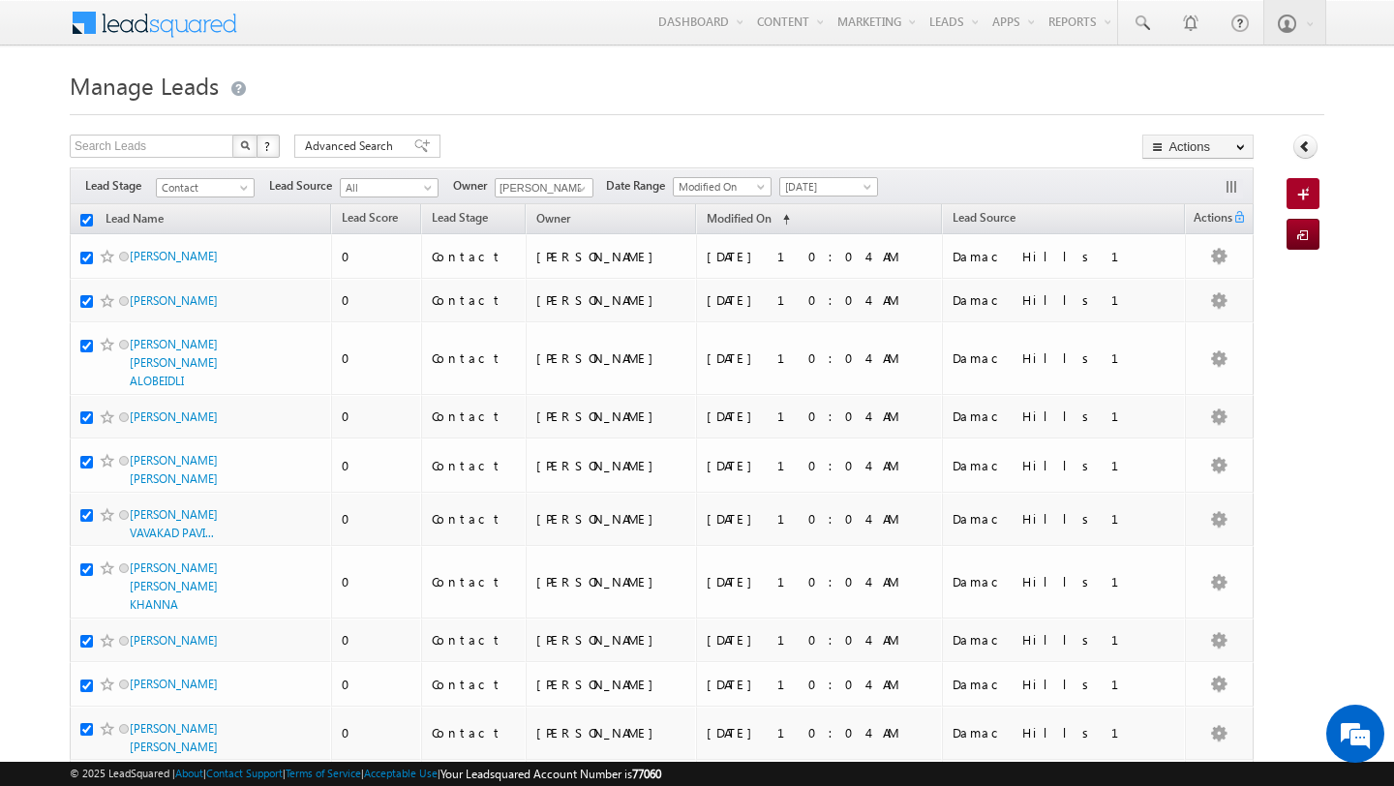
checkbox input "true"
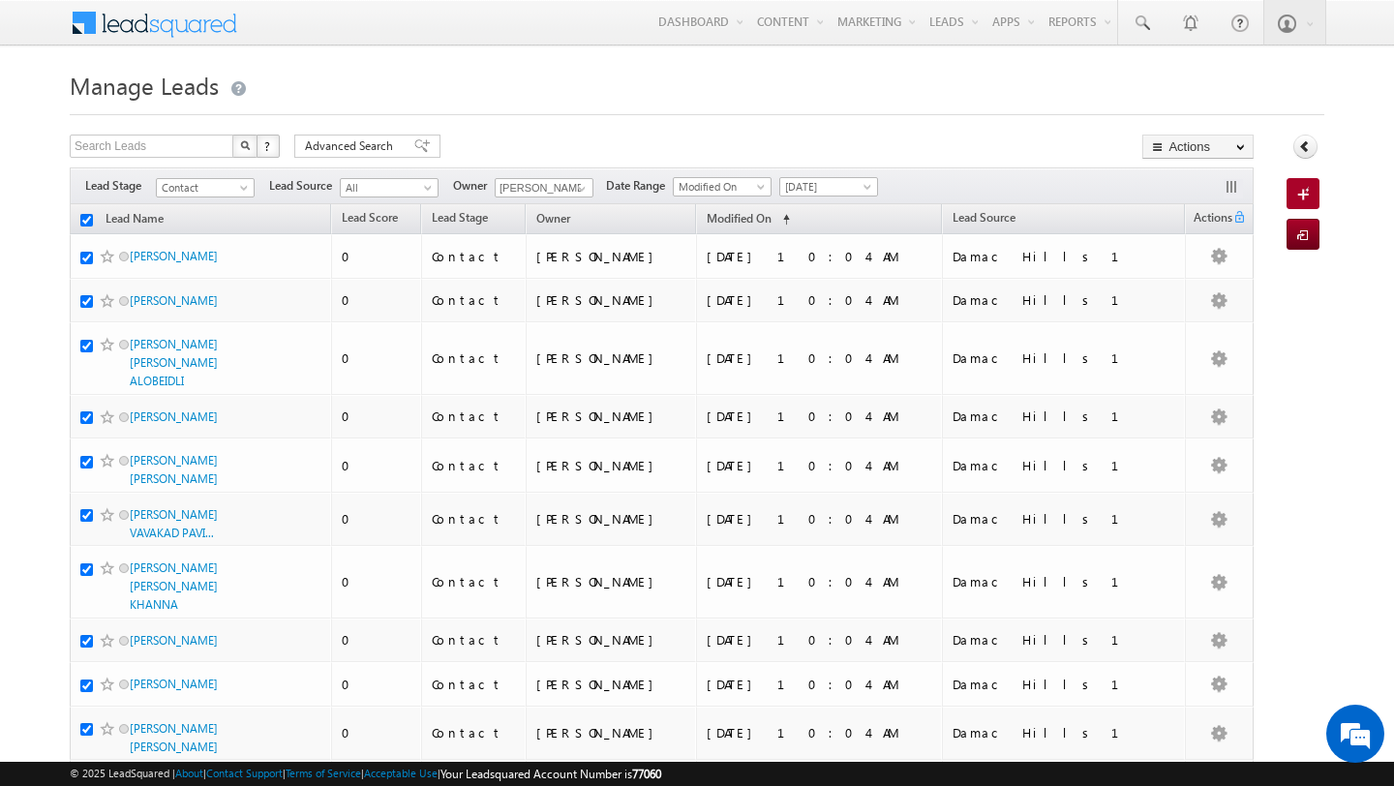
checkbox input "true"
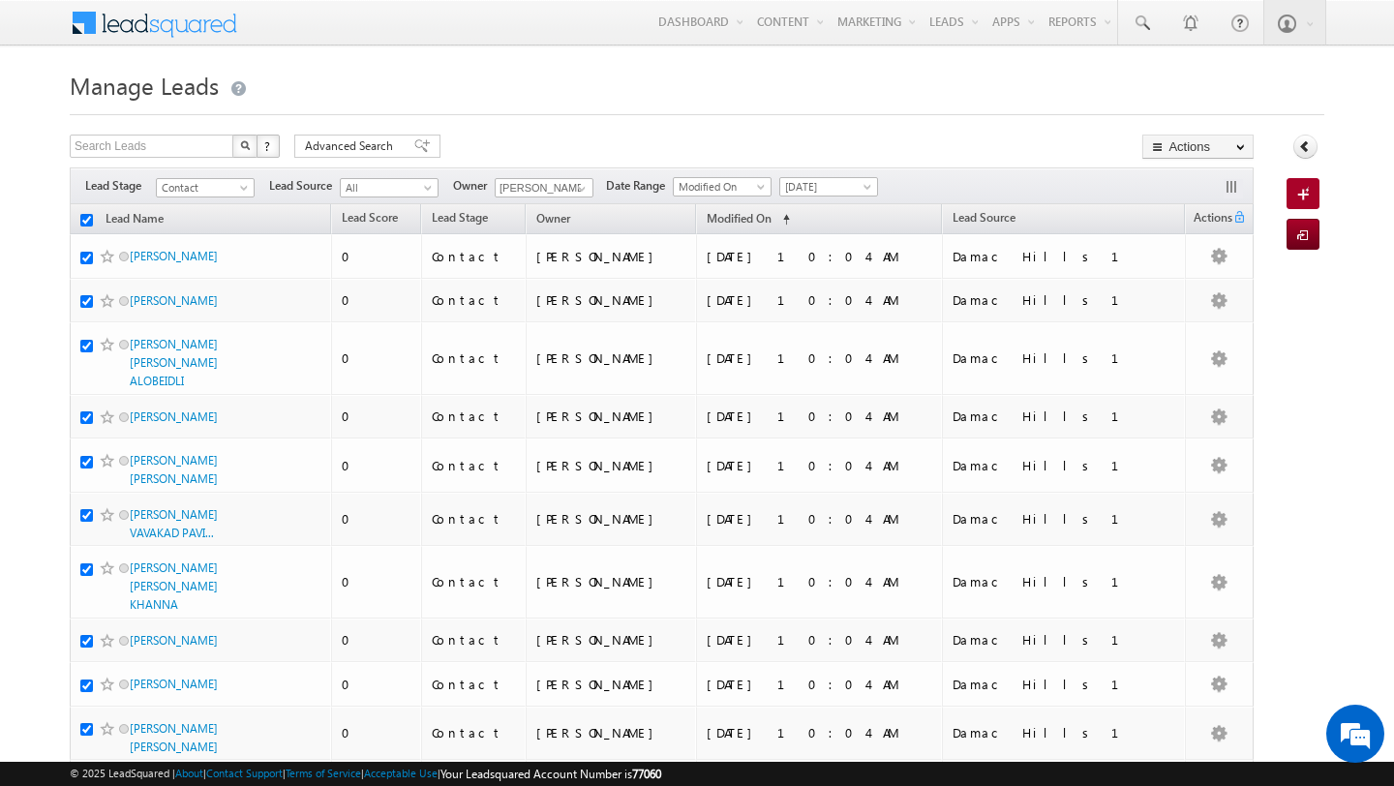
checkbox input "true"
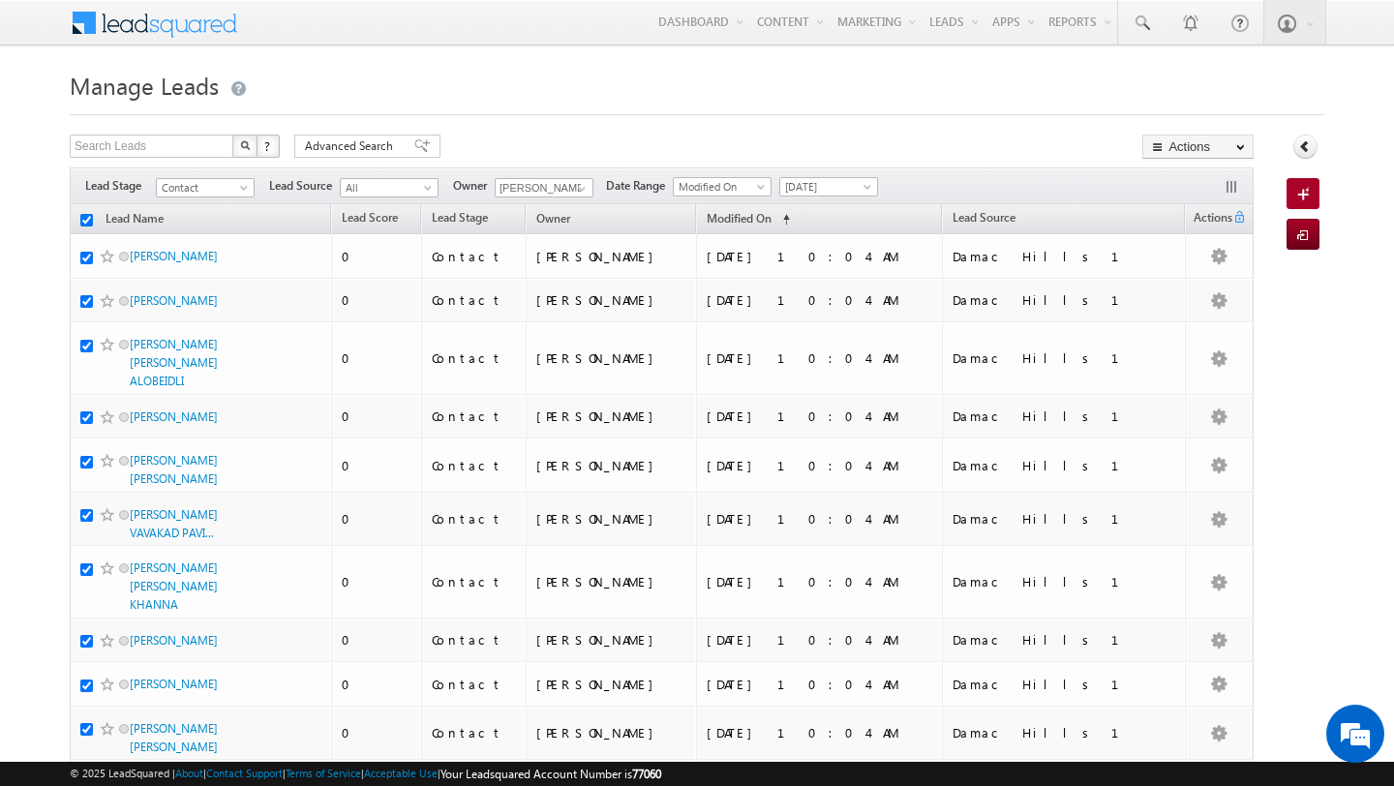
checkbox input "true"
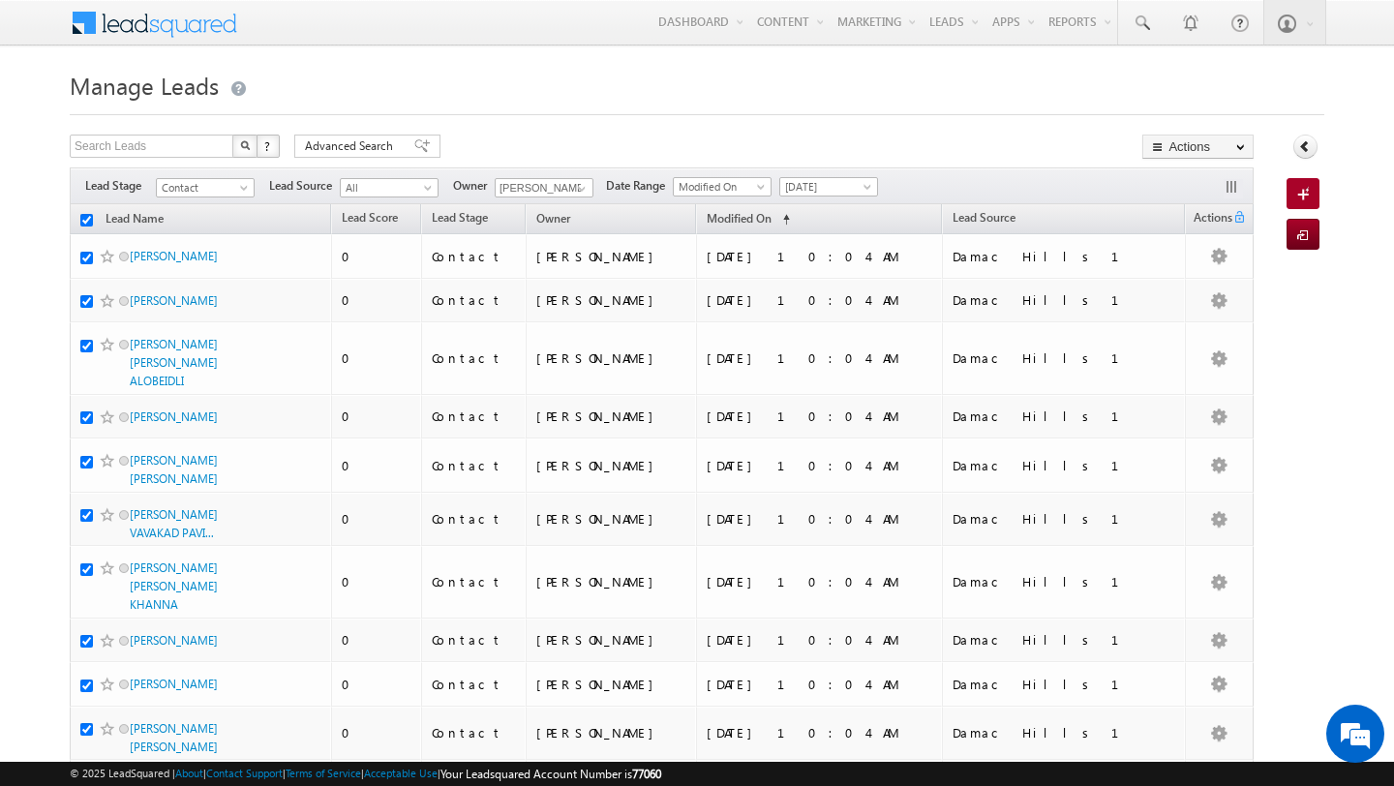
checkbox input "true"
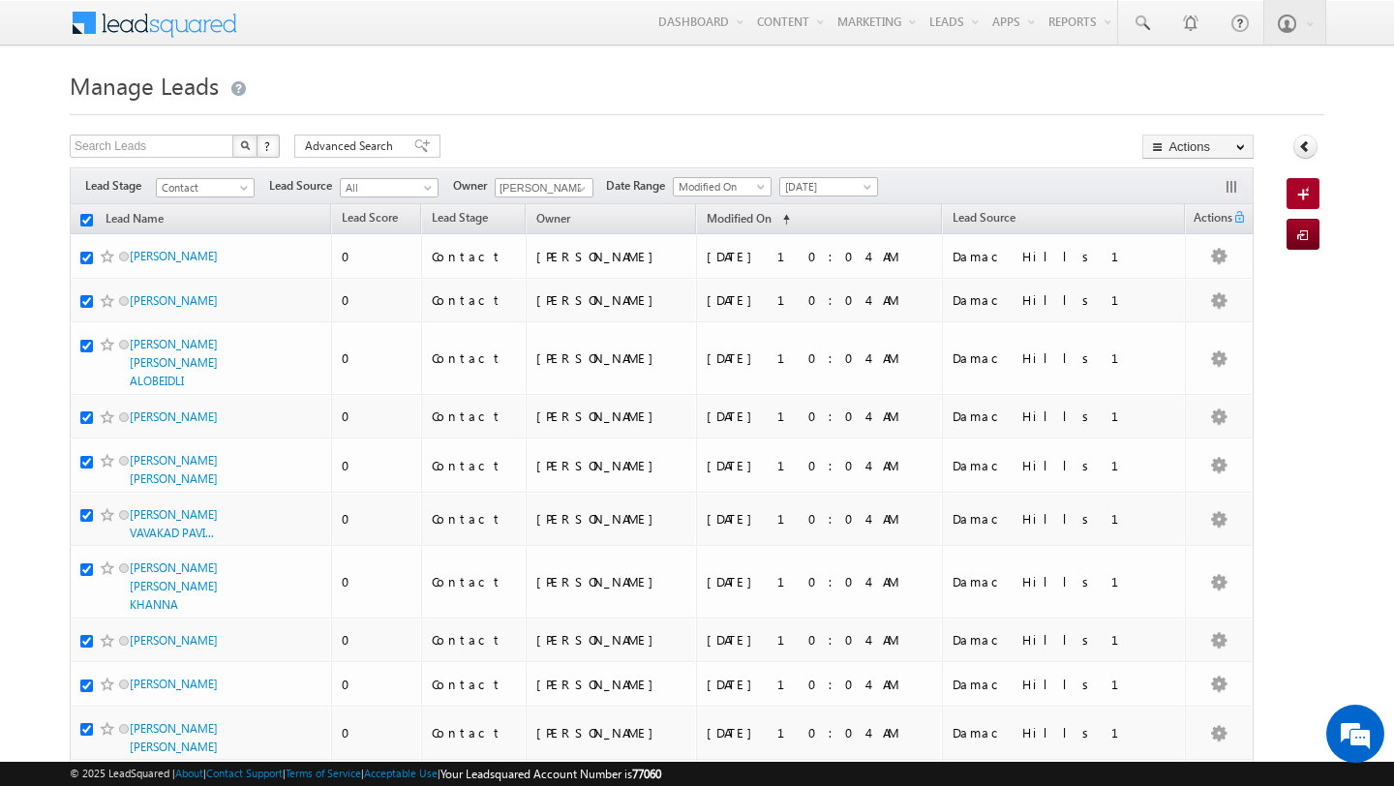
checkbox input "true"
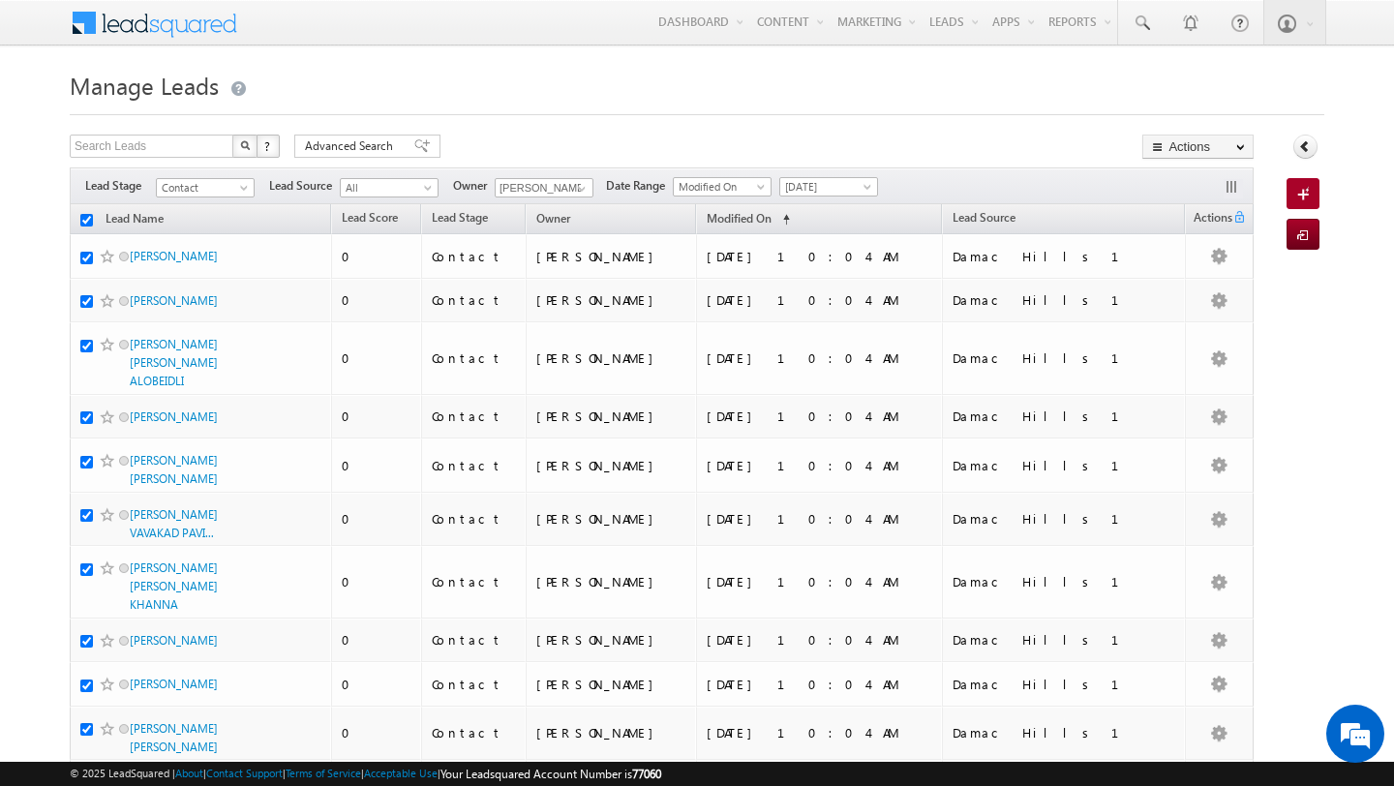
checkbox input "true"
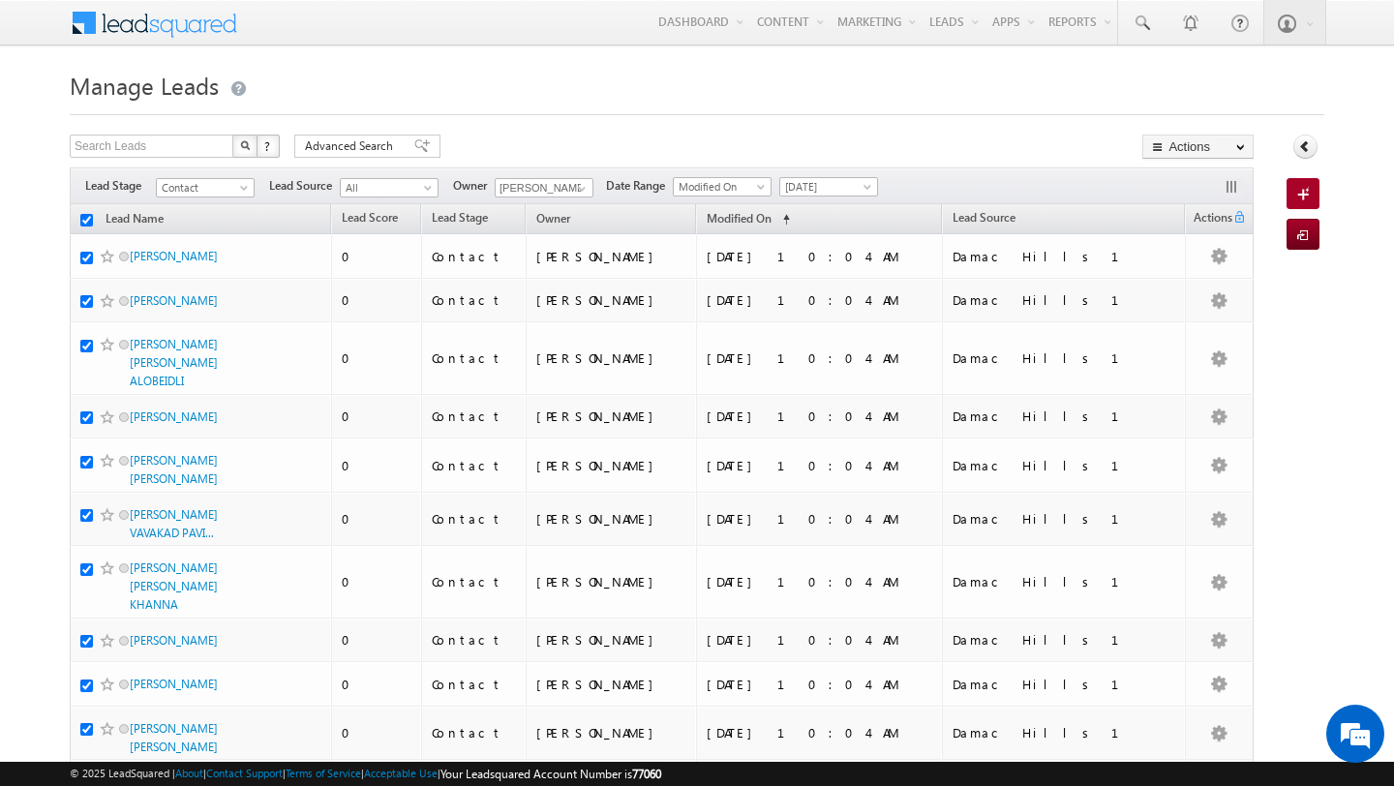
checkbox input "true"
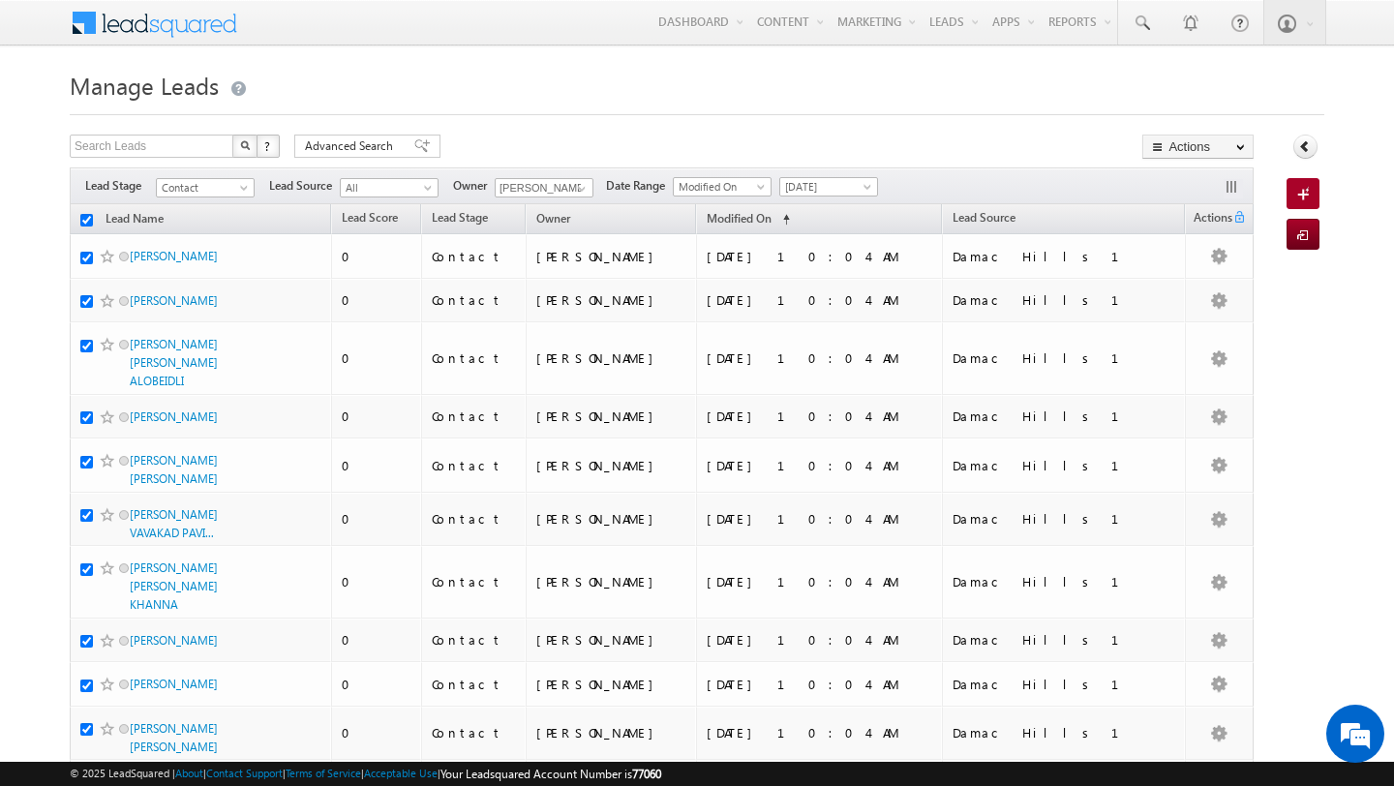
checkbox input "true"
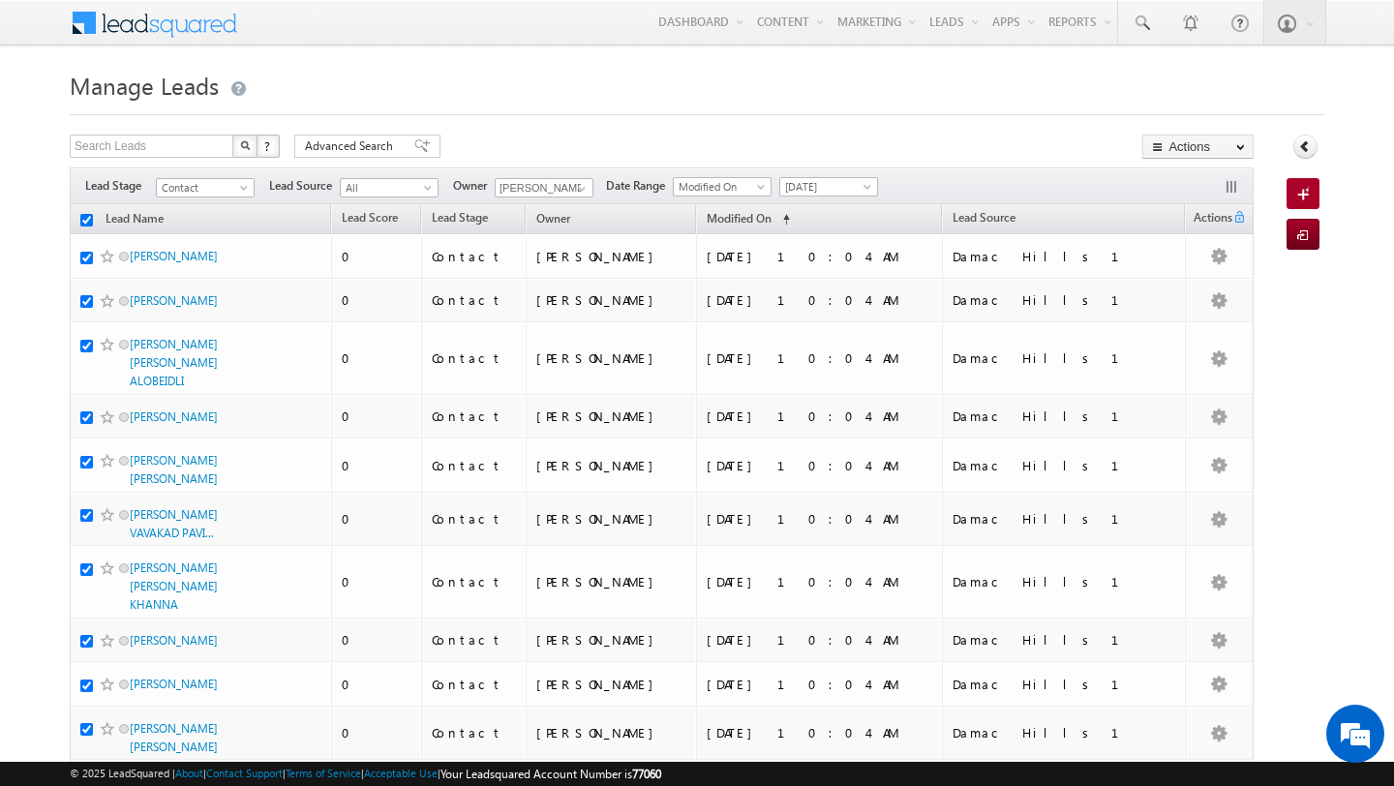
checkbox input "true"
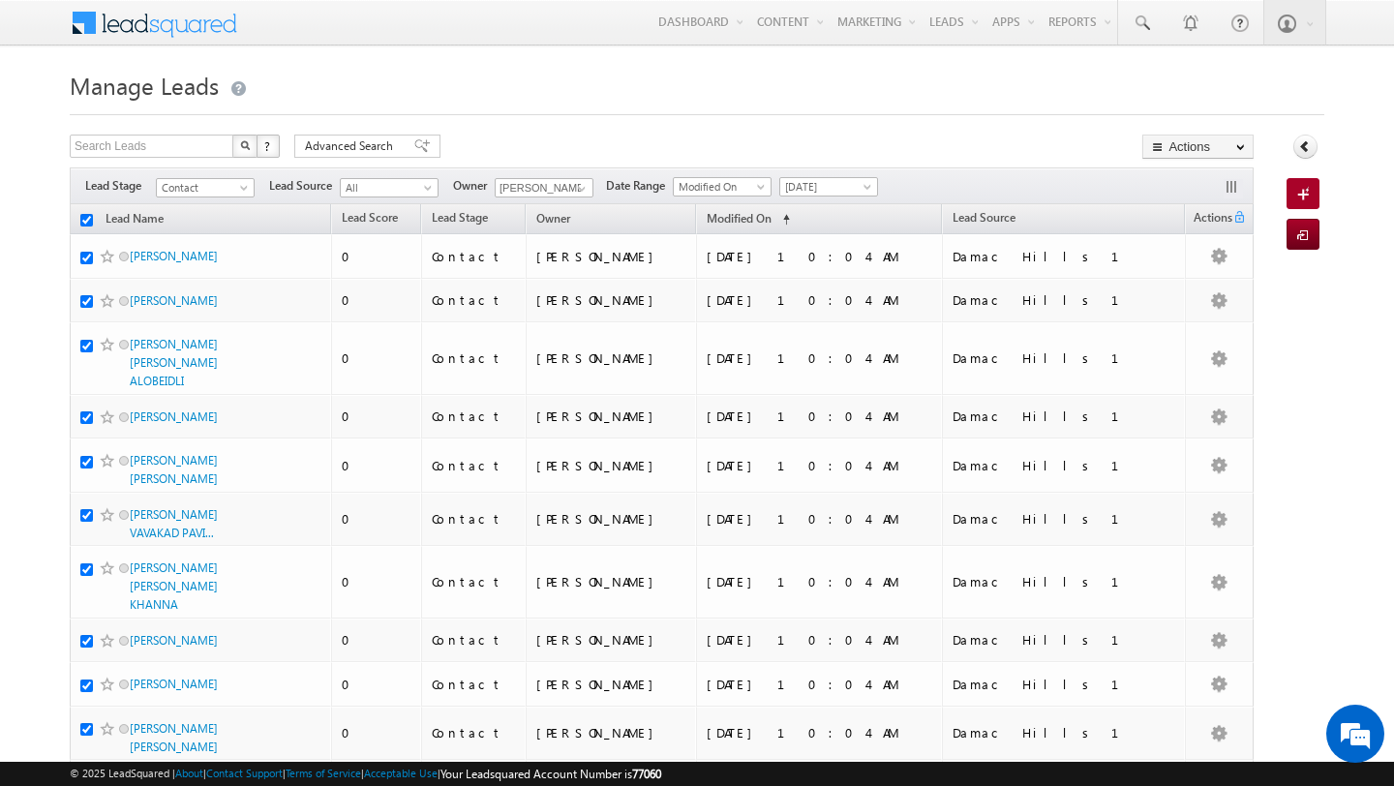
checkbox input "true"
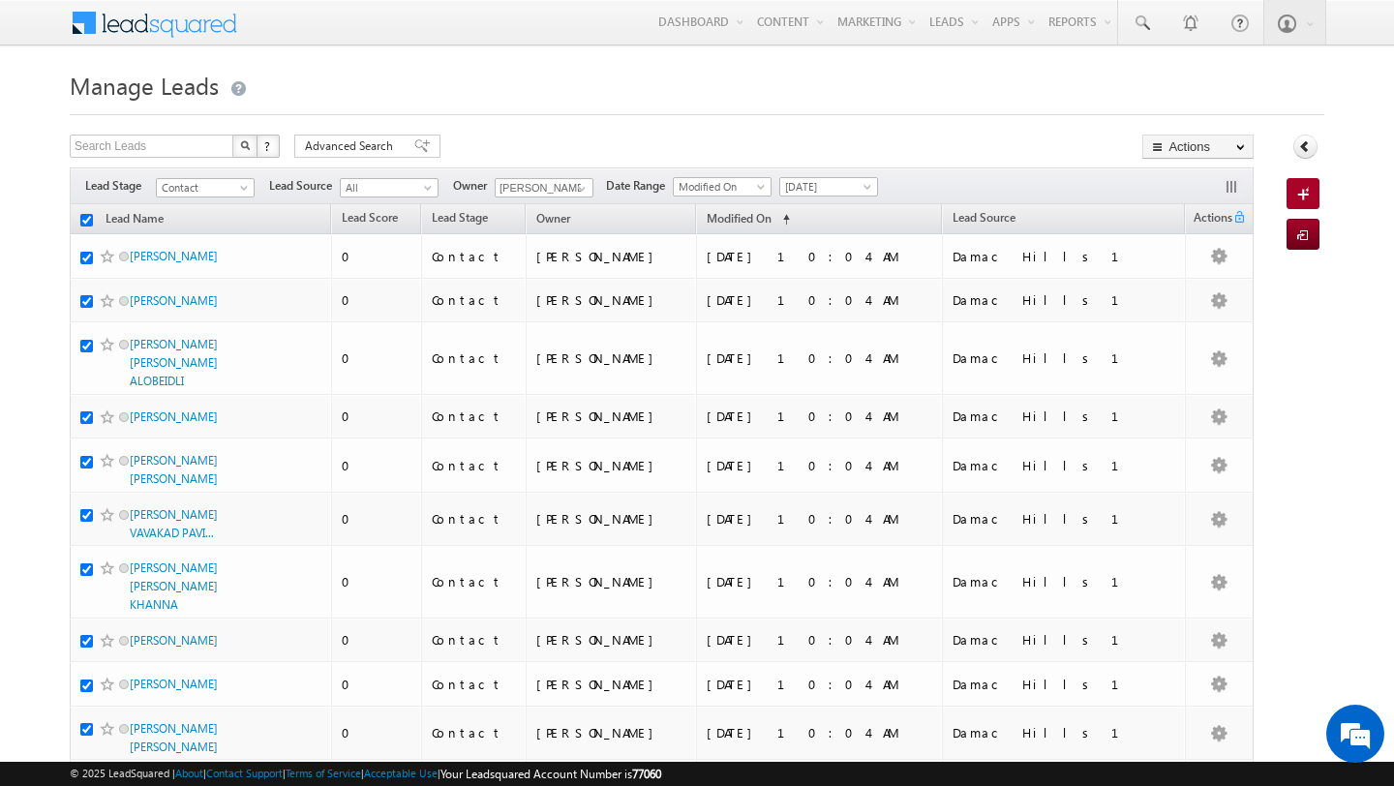
checkbox input "true"
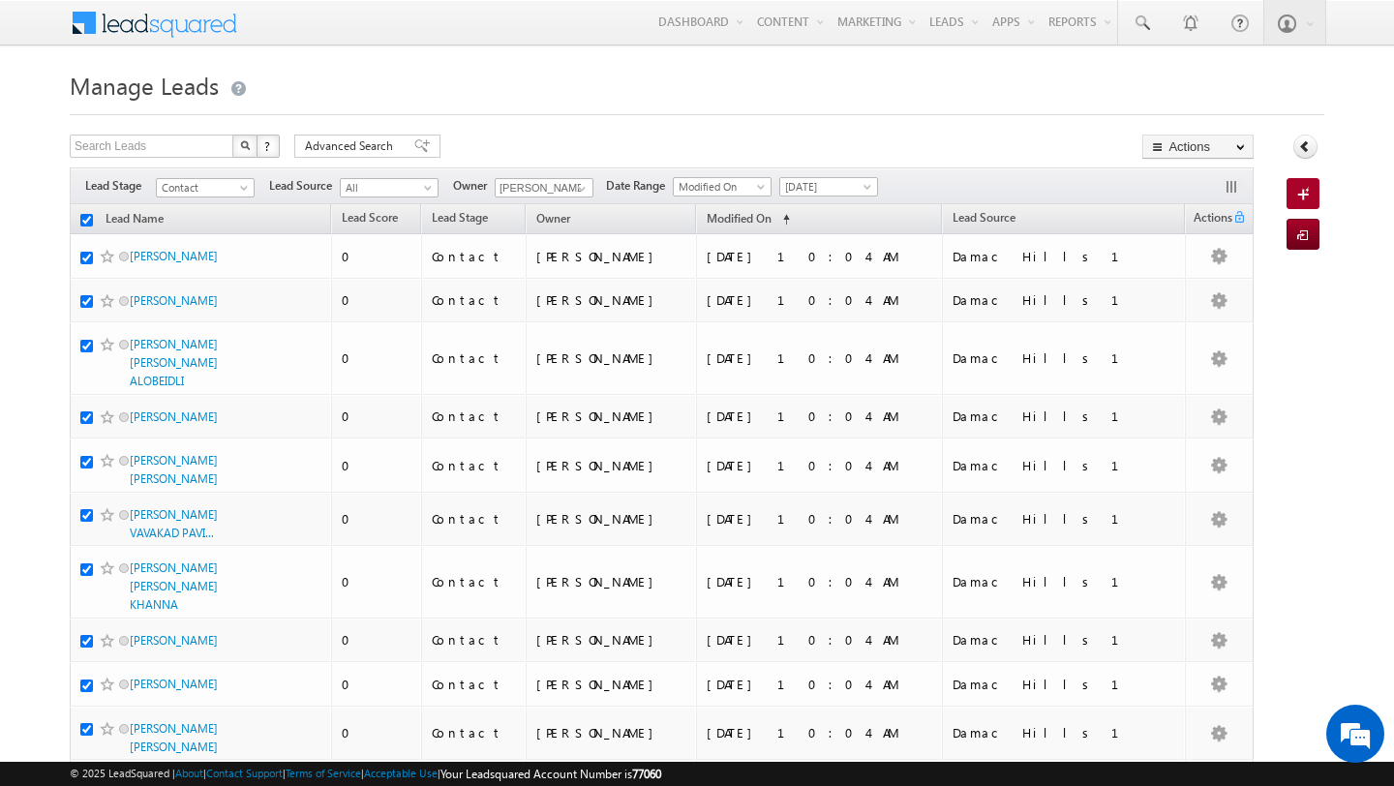
checkbox input "true"
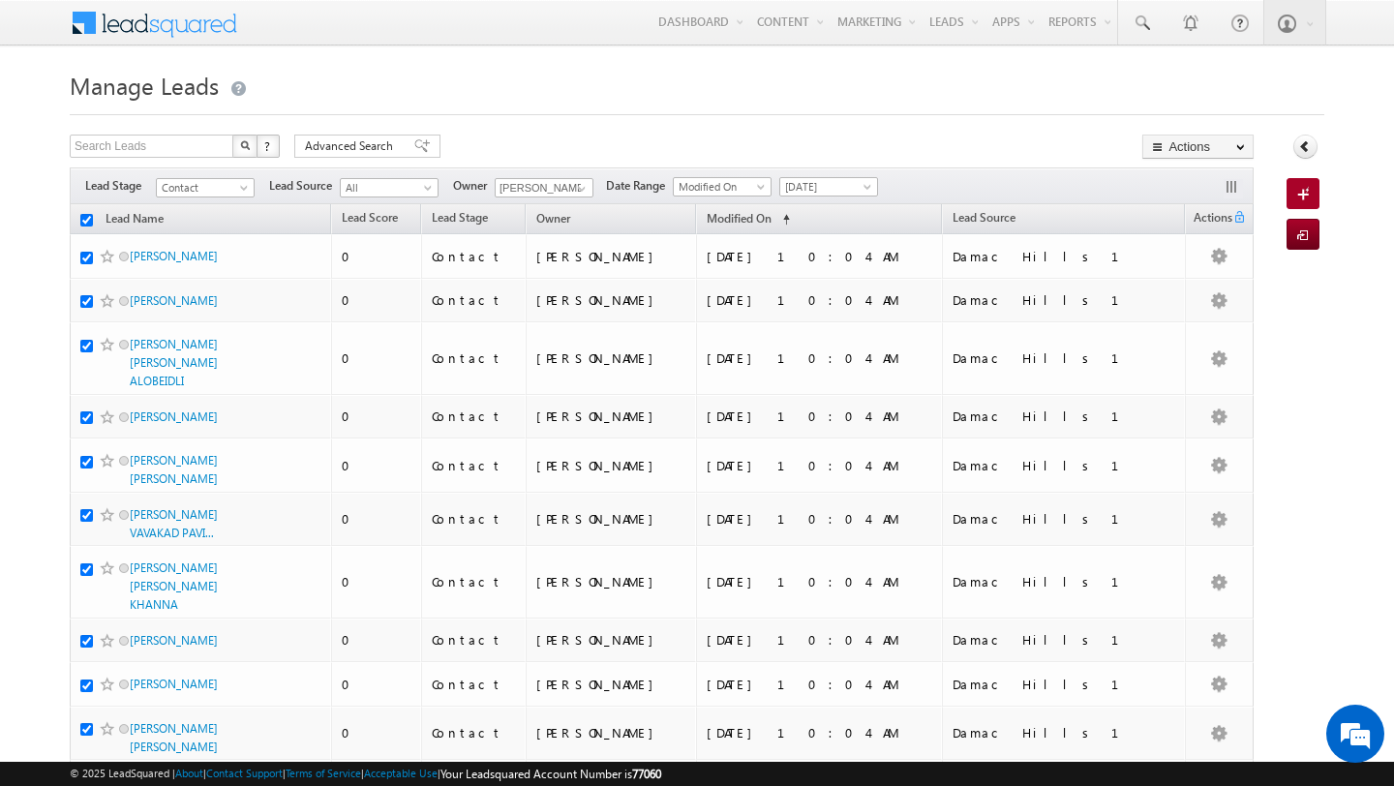
checkbox input "true"
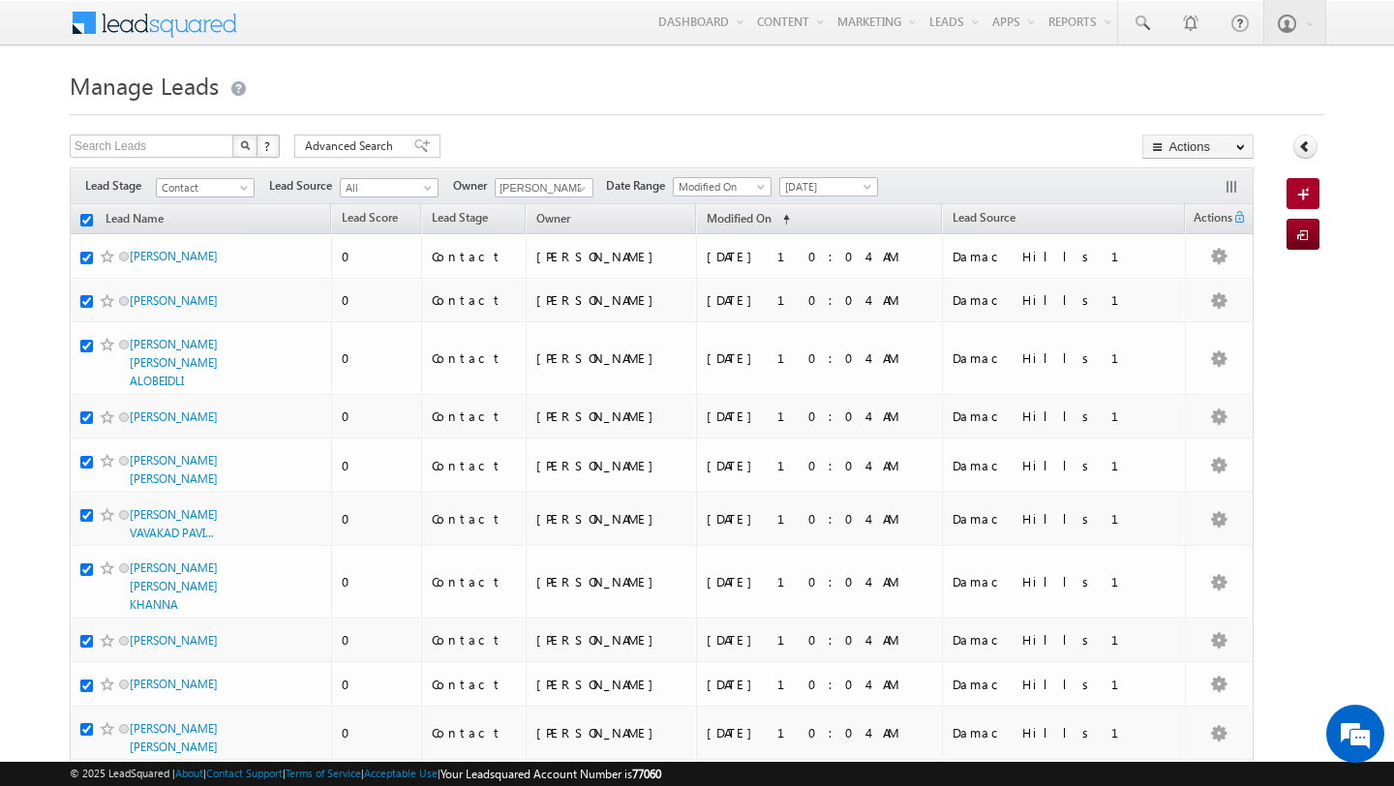
checkbox input "true"
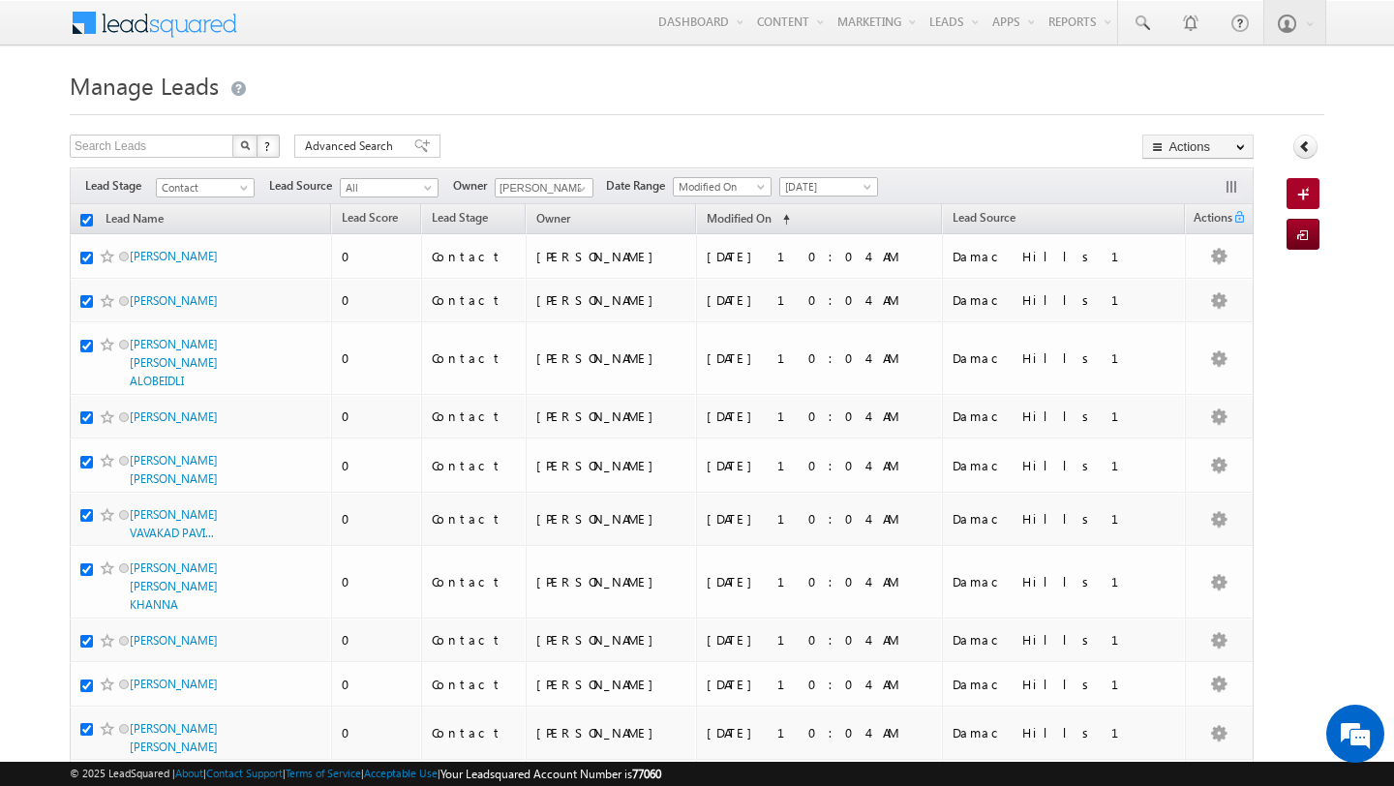
checkbox input "true"
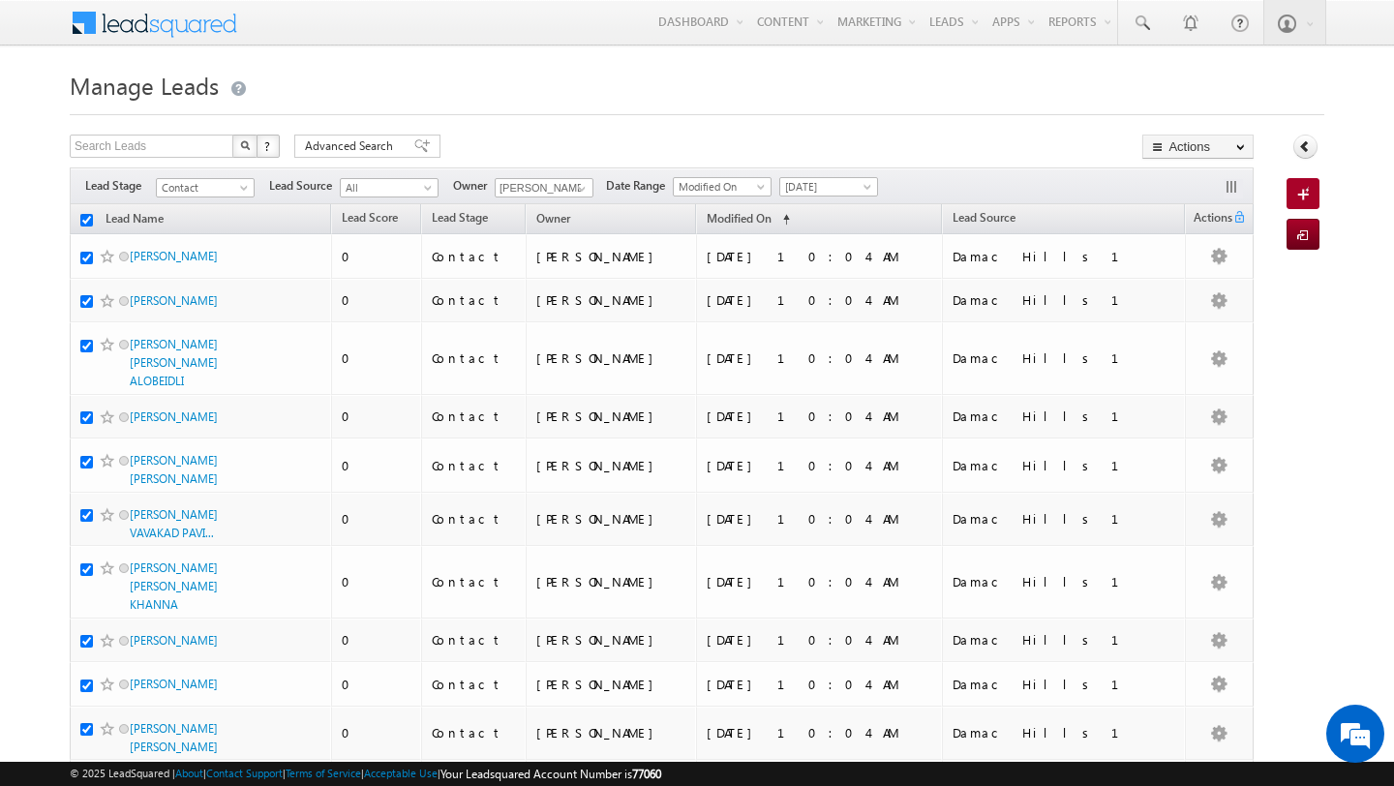
checkbox input "true"
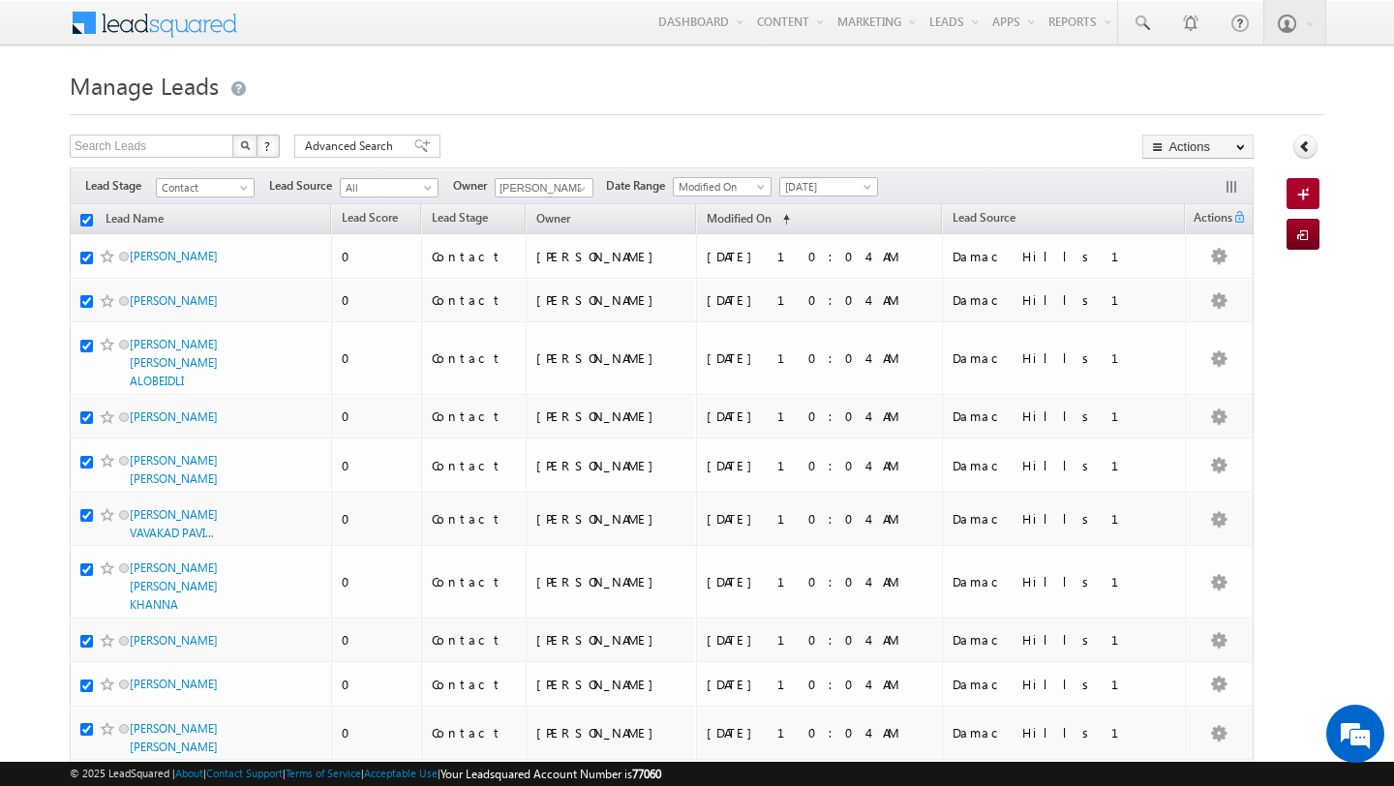
checkbox input "true"
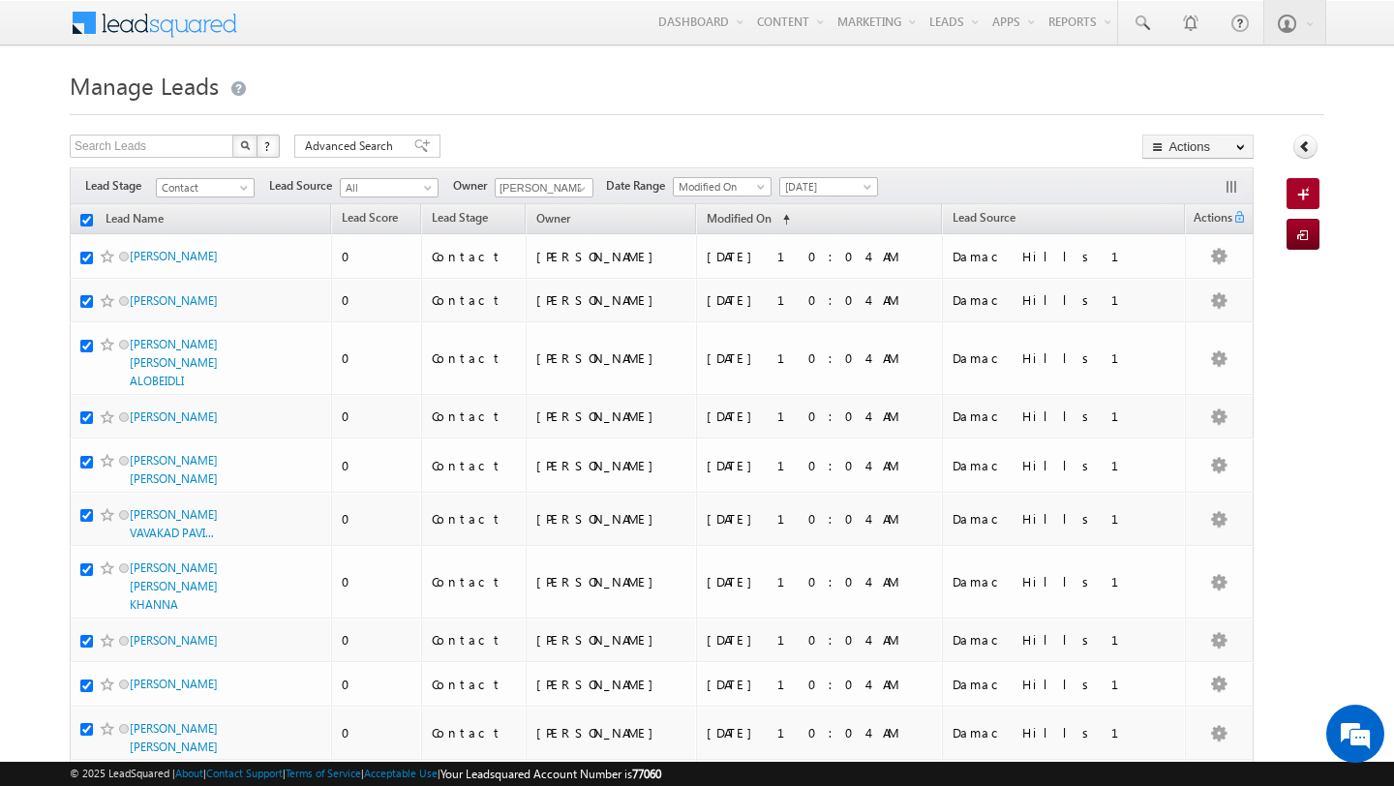
checkbox input "true"
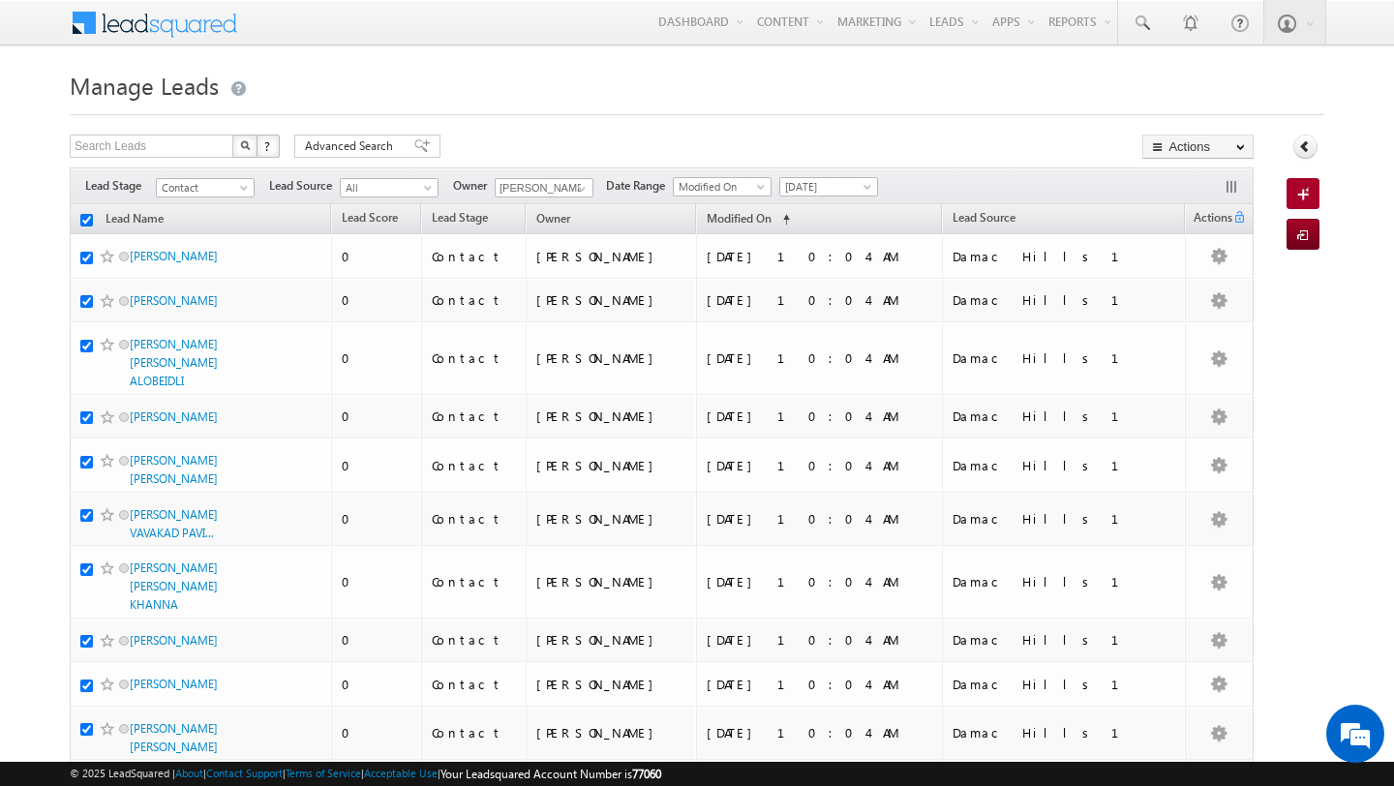
checkbox input "true"
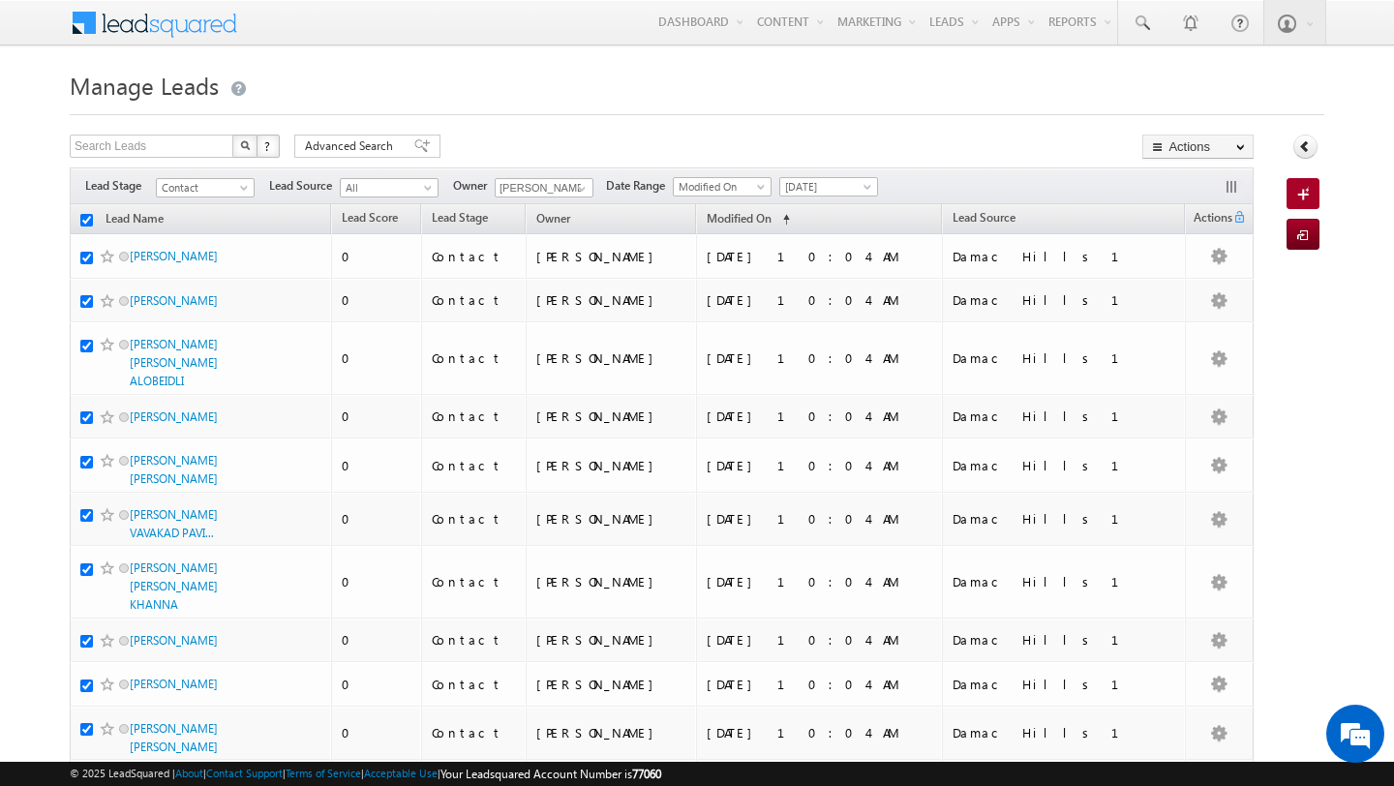
checkbox input "true"
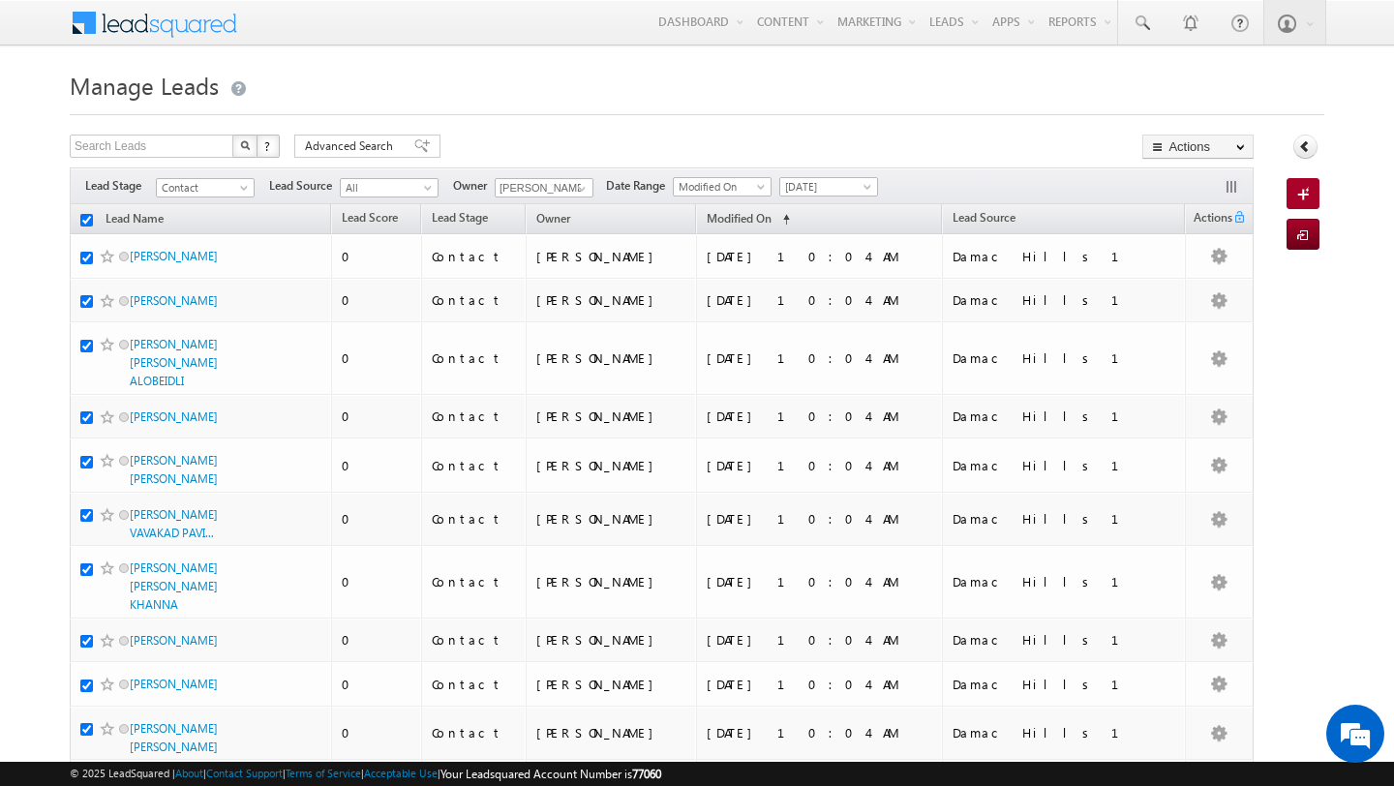
checkbox input "true"
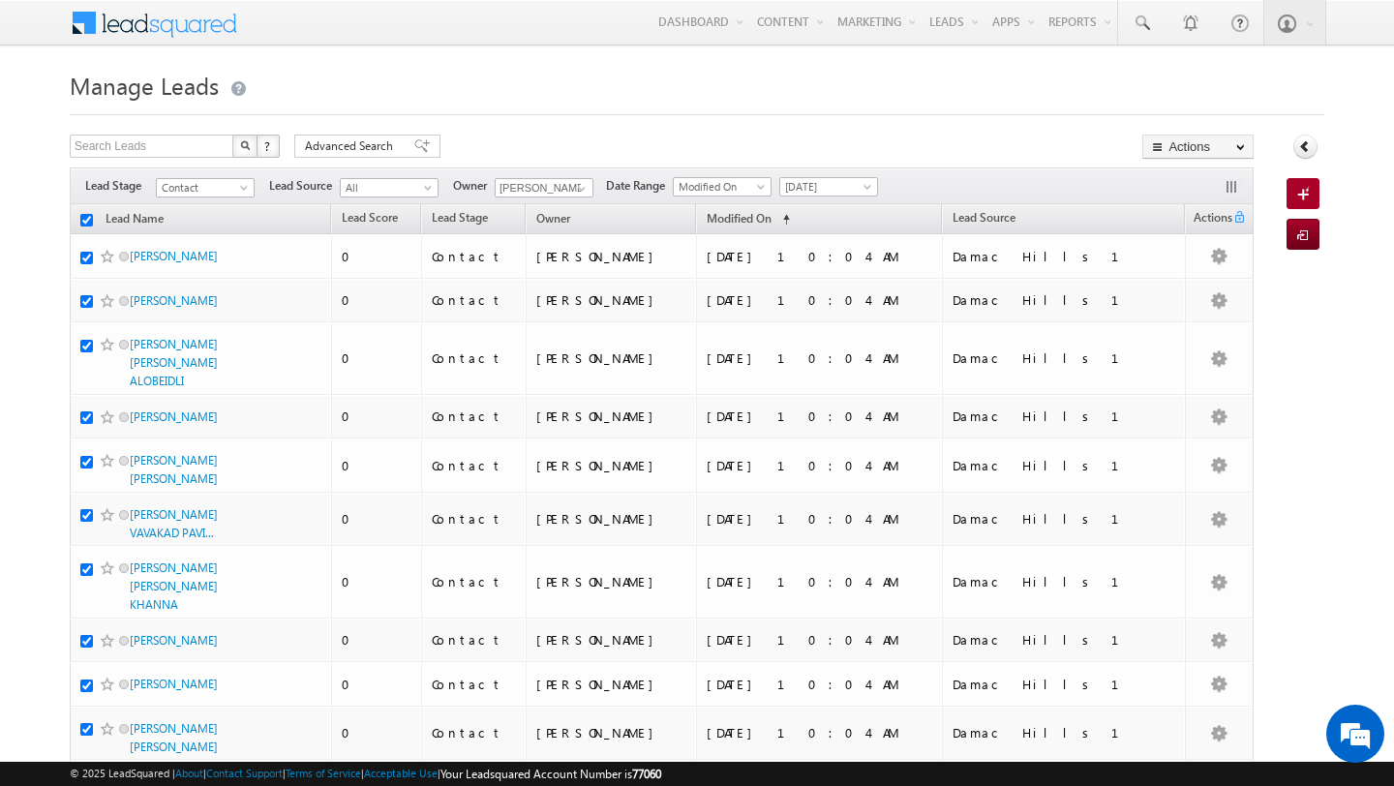
checkbox input "true"
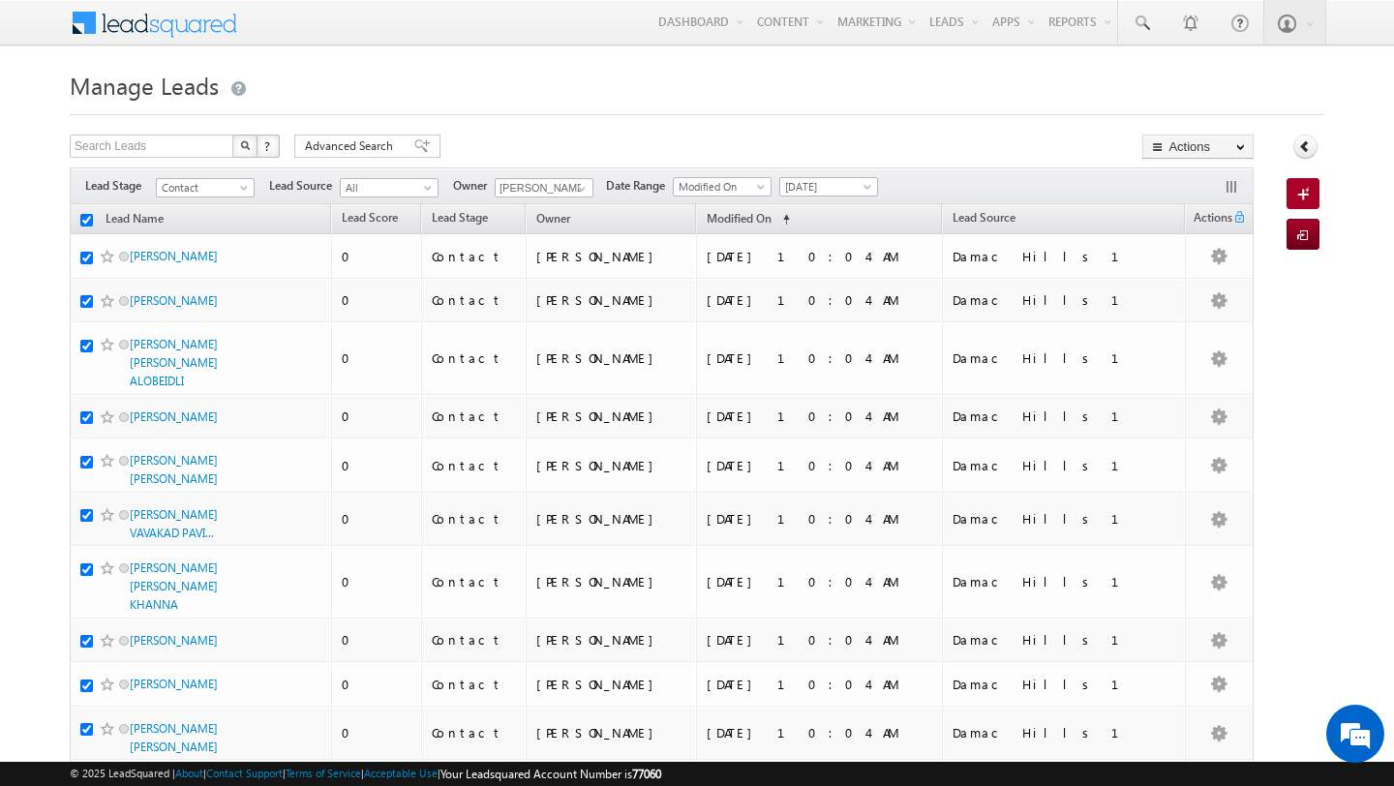
checkbox input "true"
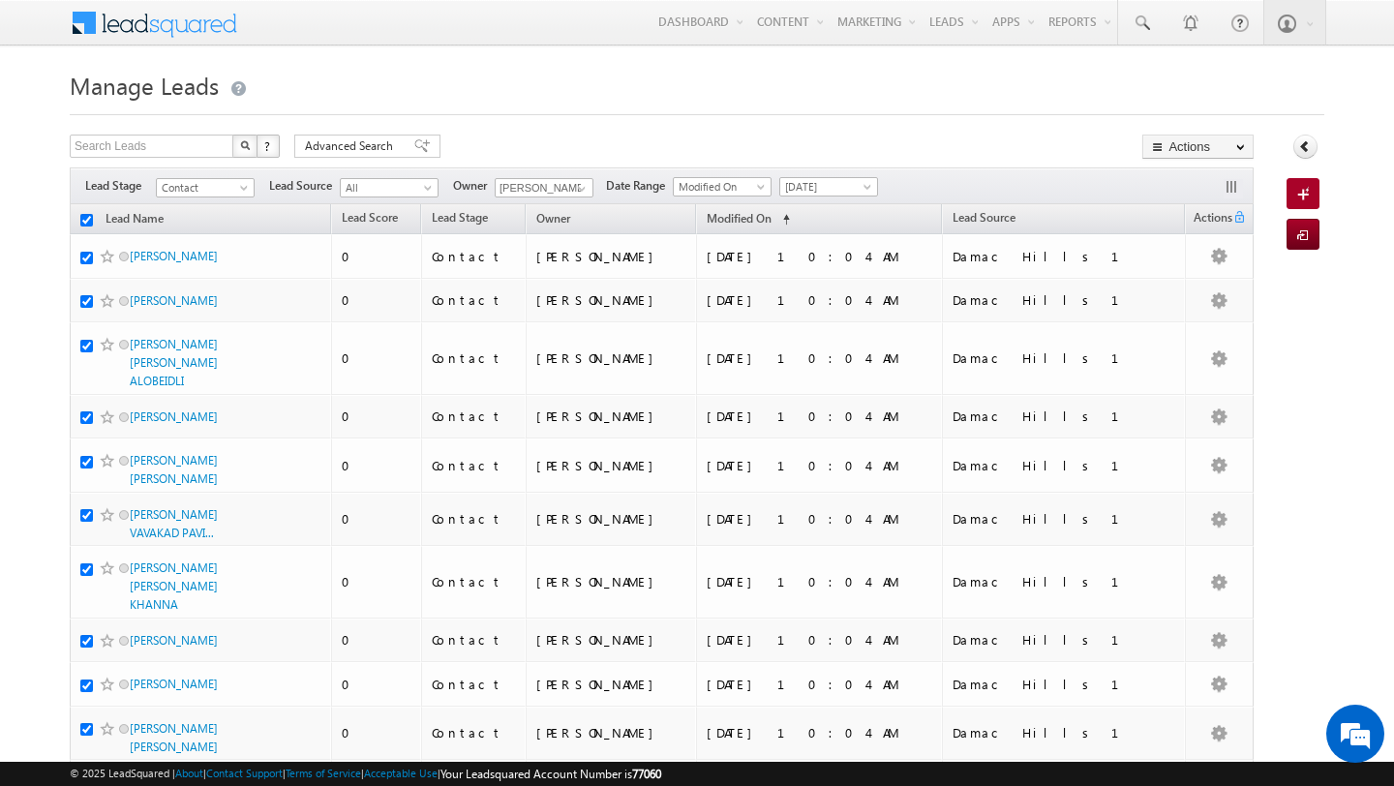
checkbox input "true"
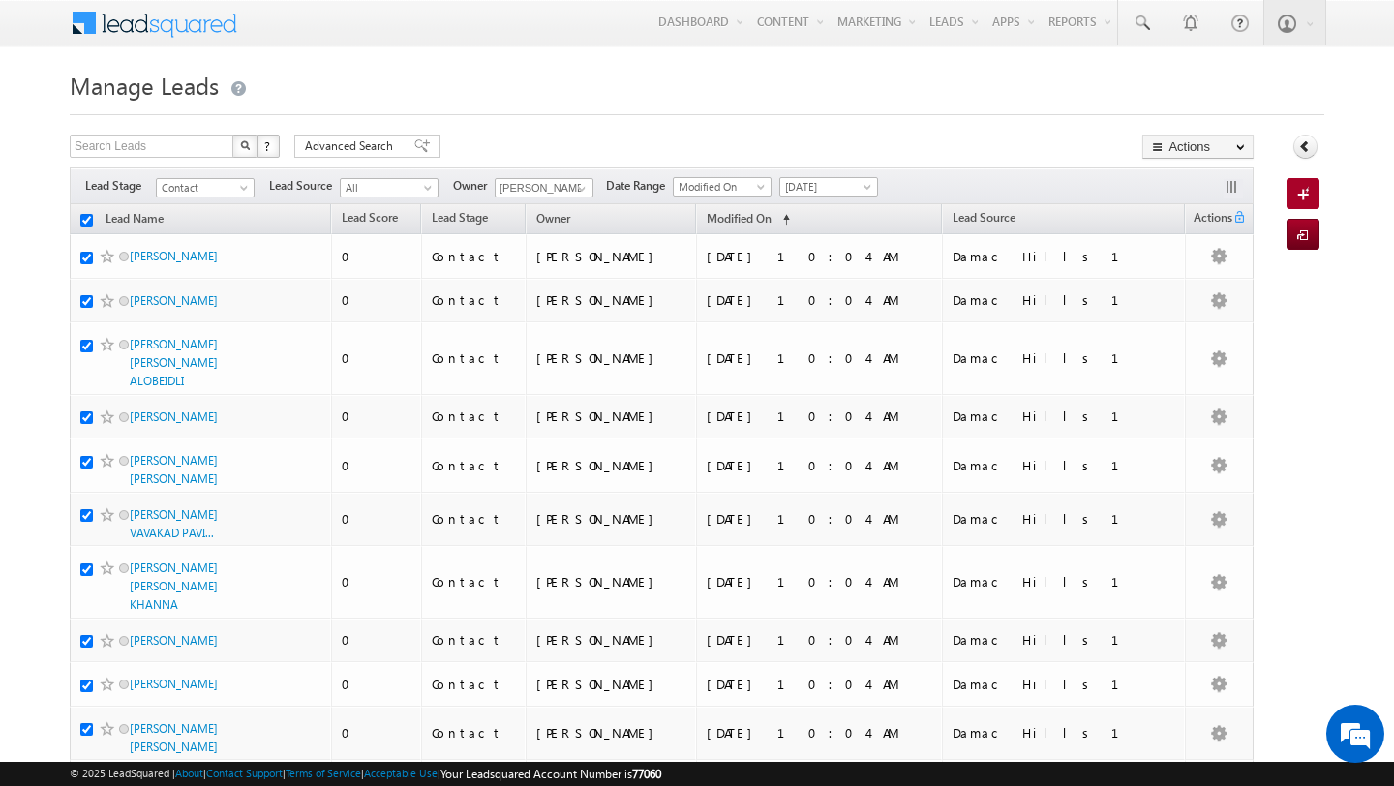
checkbox input "true"
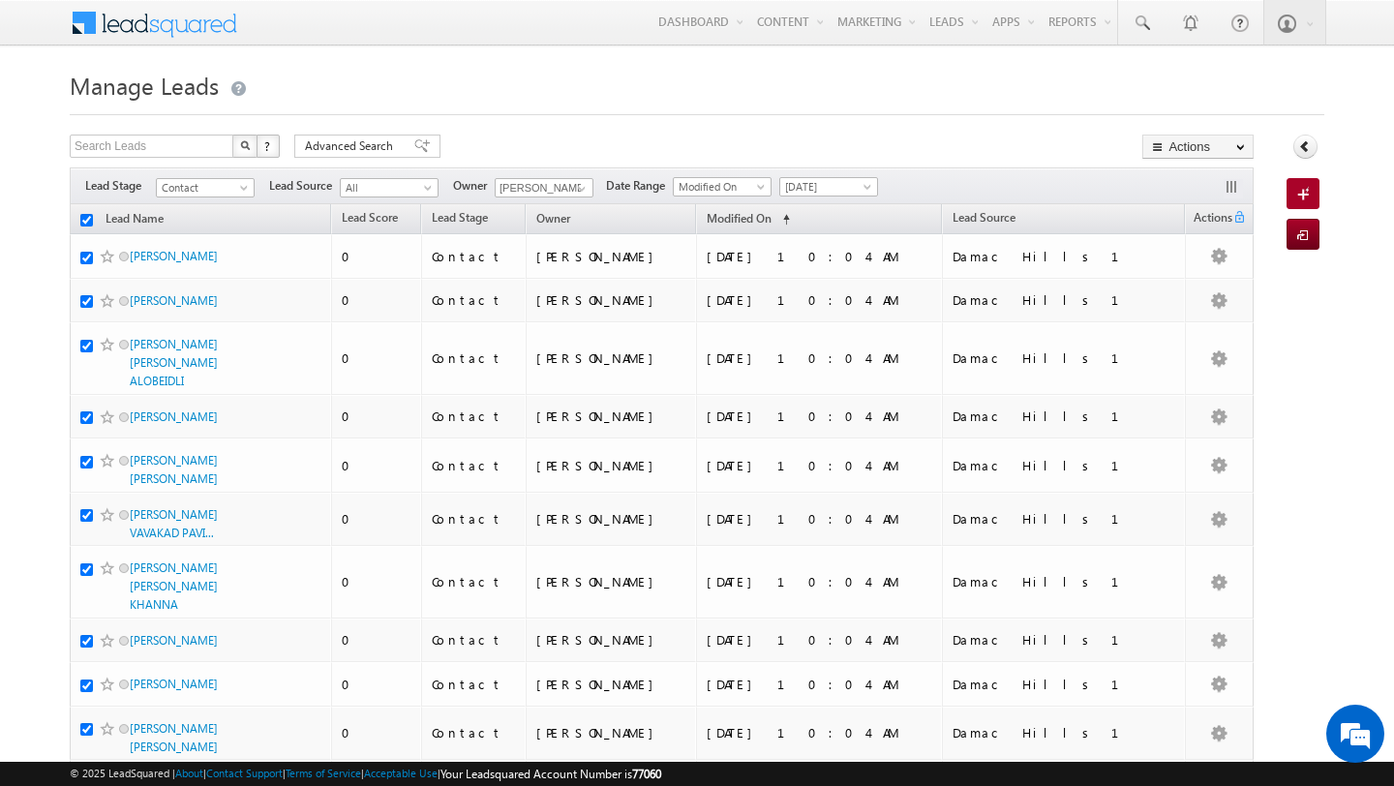
checkbox input "true"
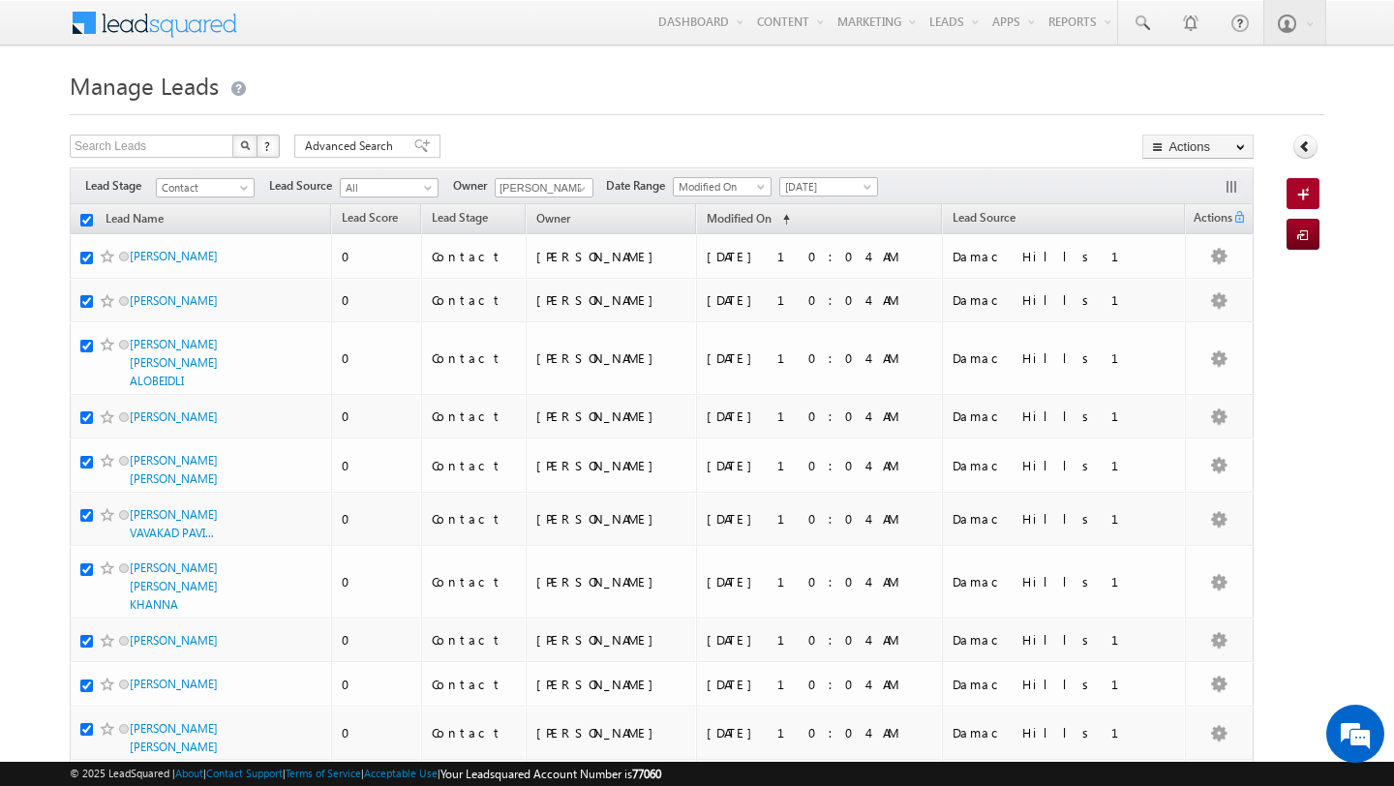
checkbox input "true"
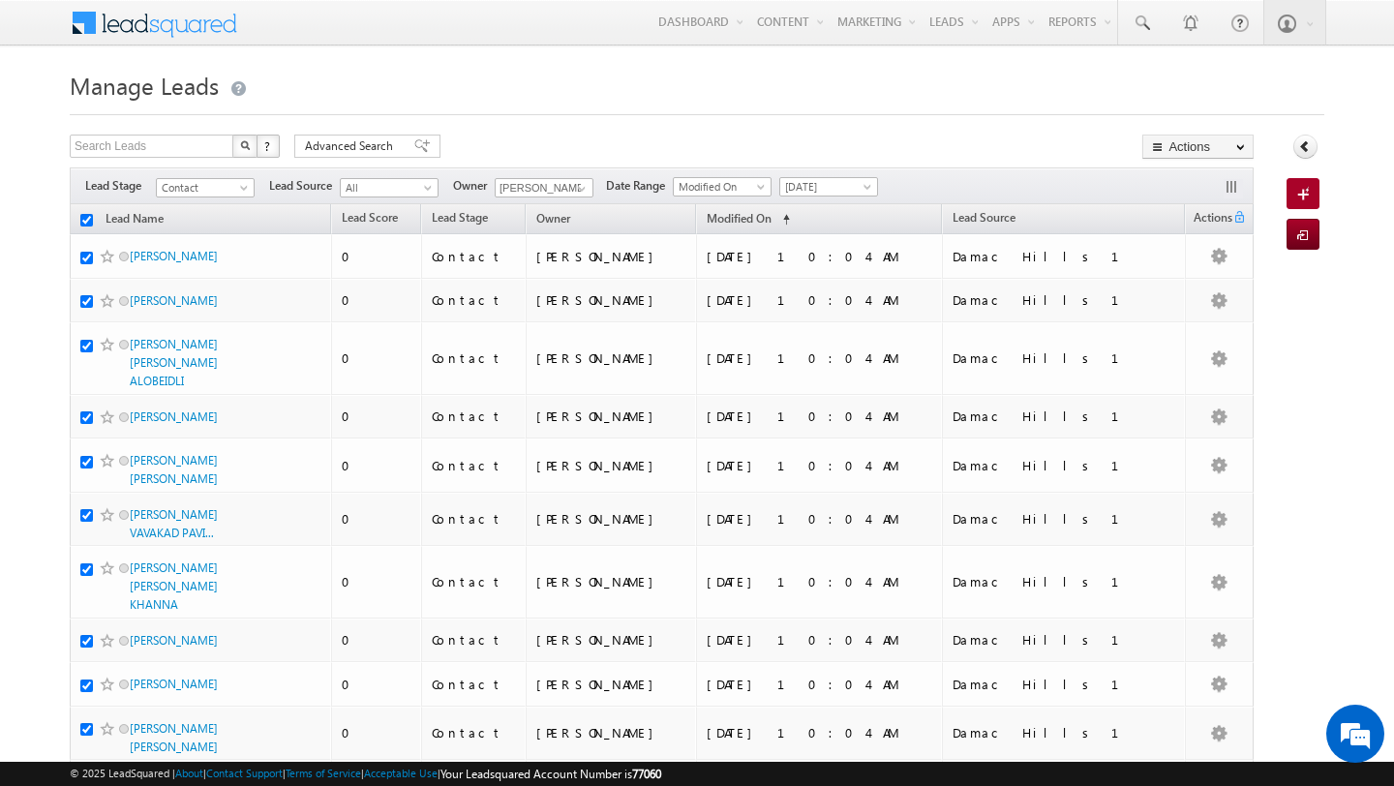
checkbox input "true"
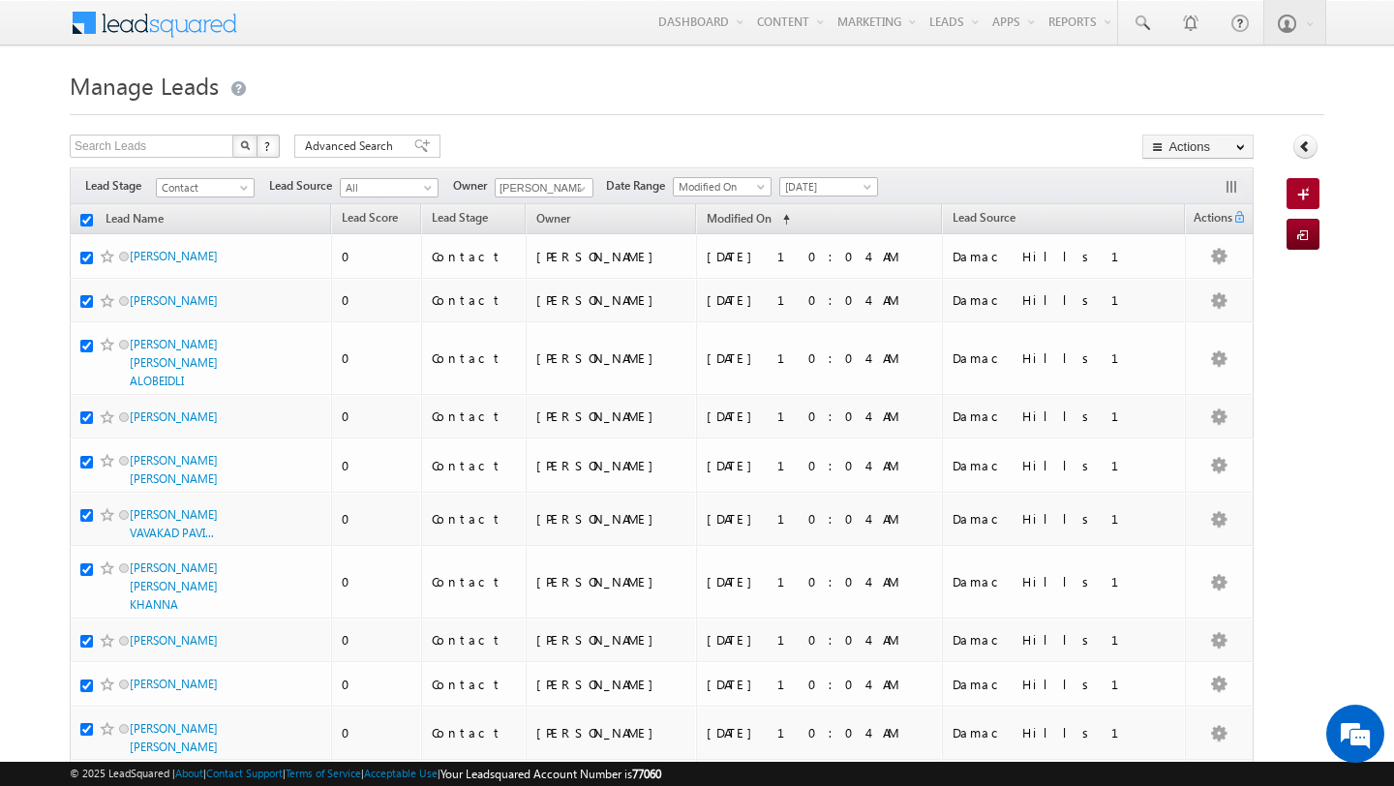
checkbox input "true"
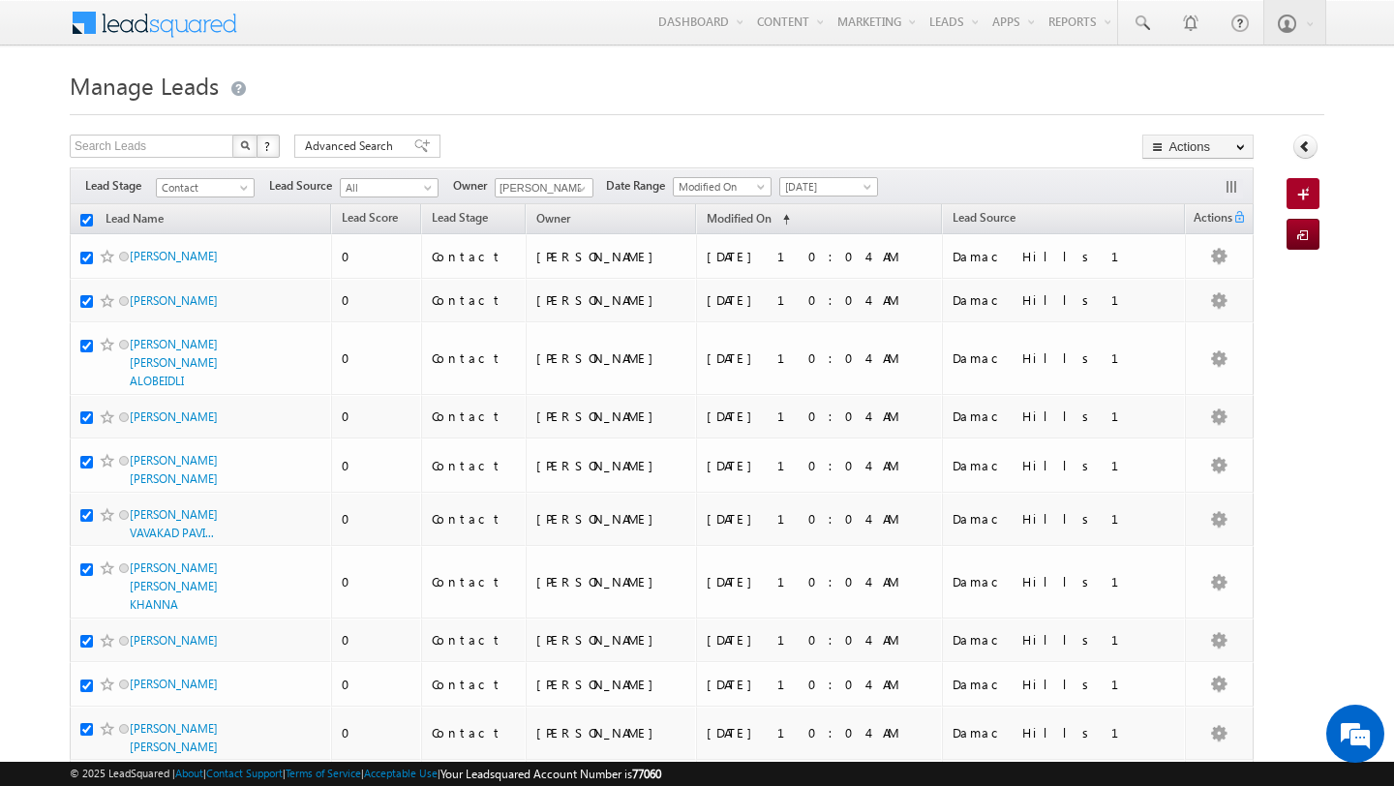
checkbox input "true"
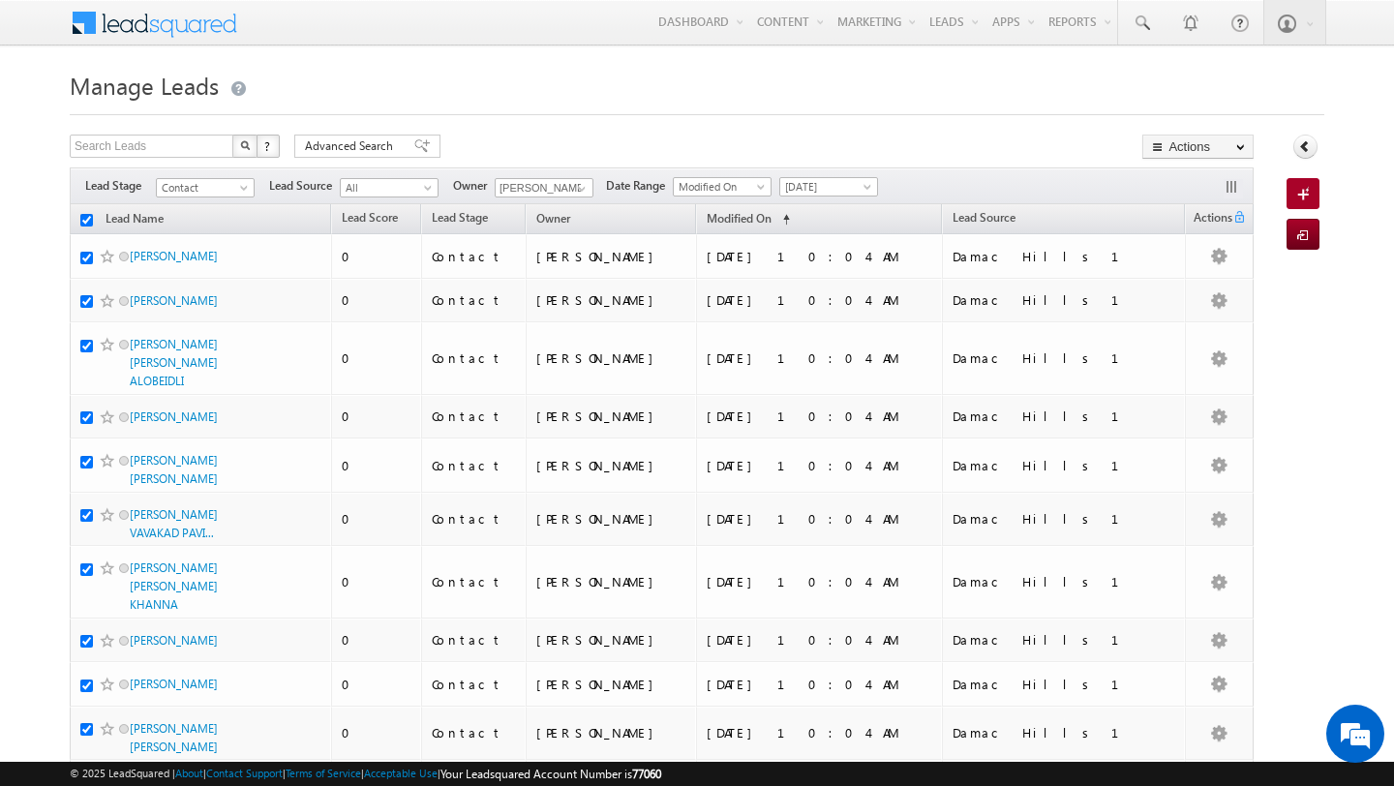
checkbox input "true"
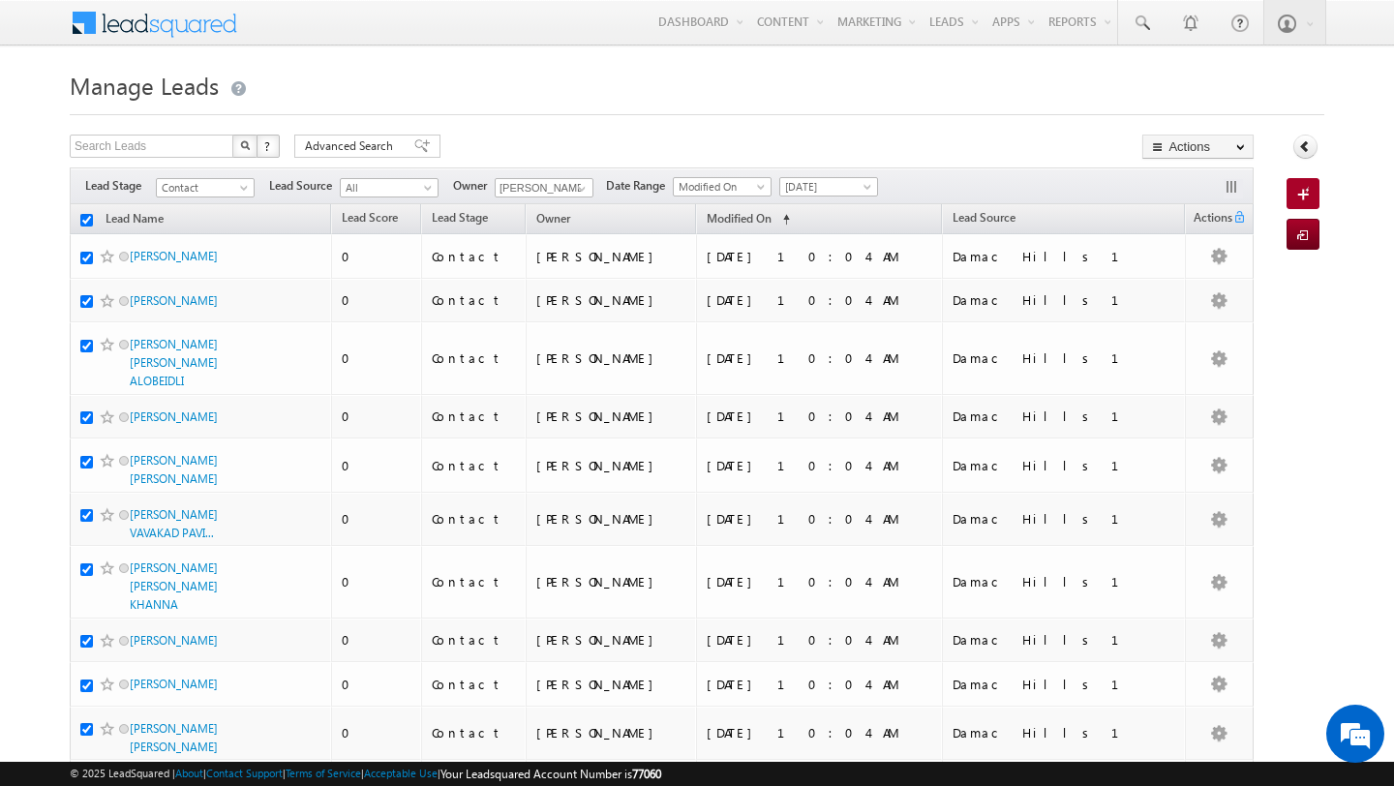
checkbox input "true"
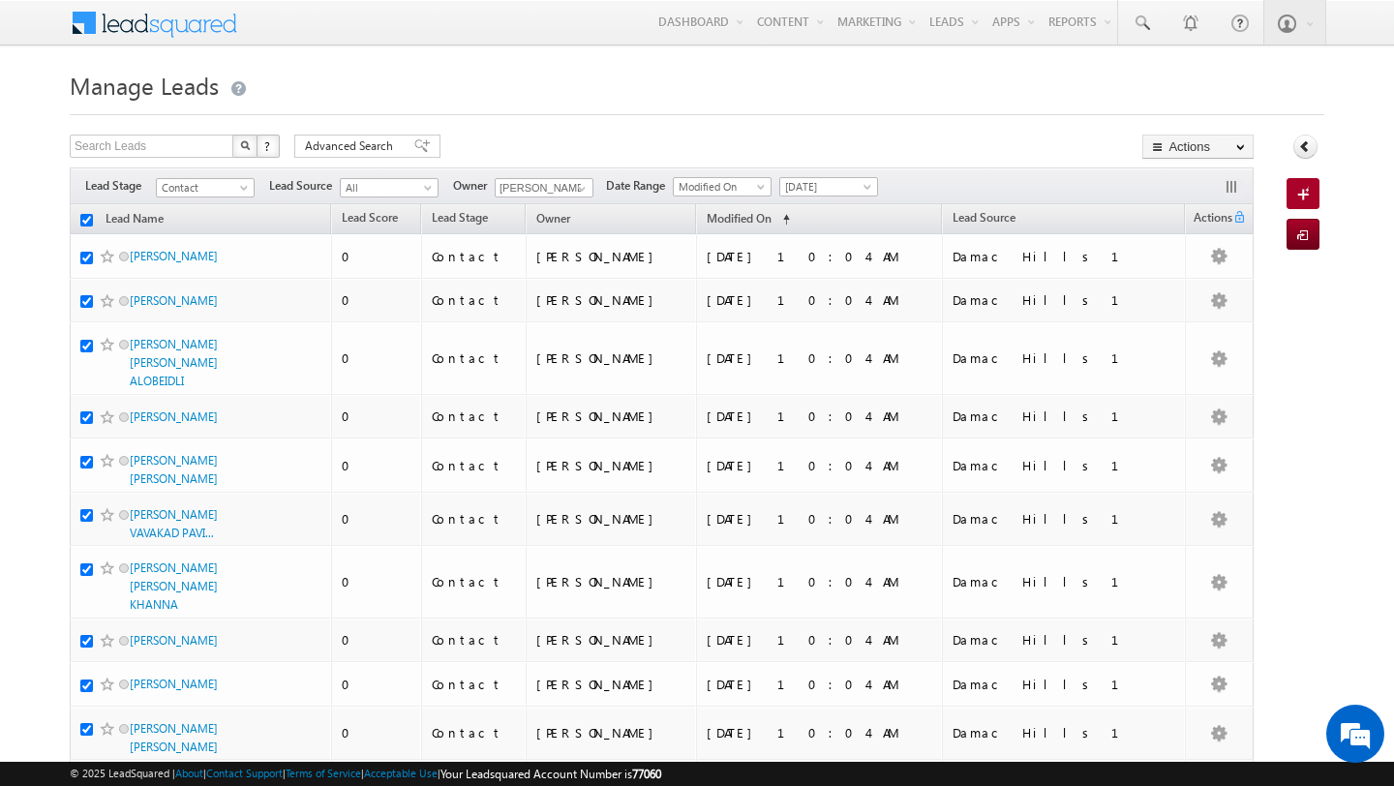
checkbox input "true"
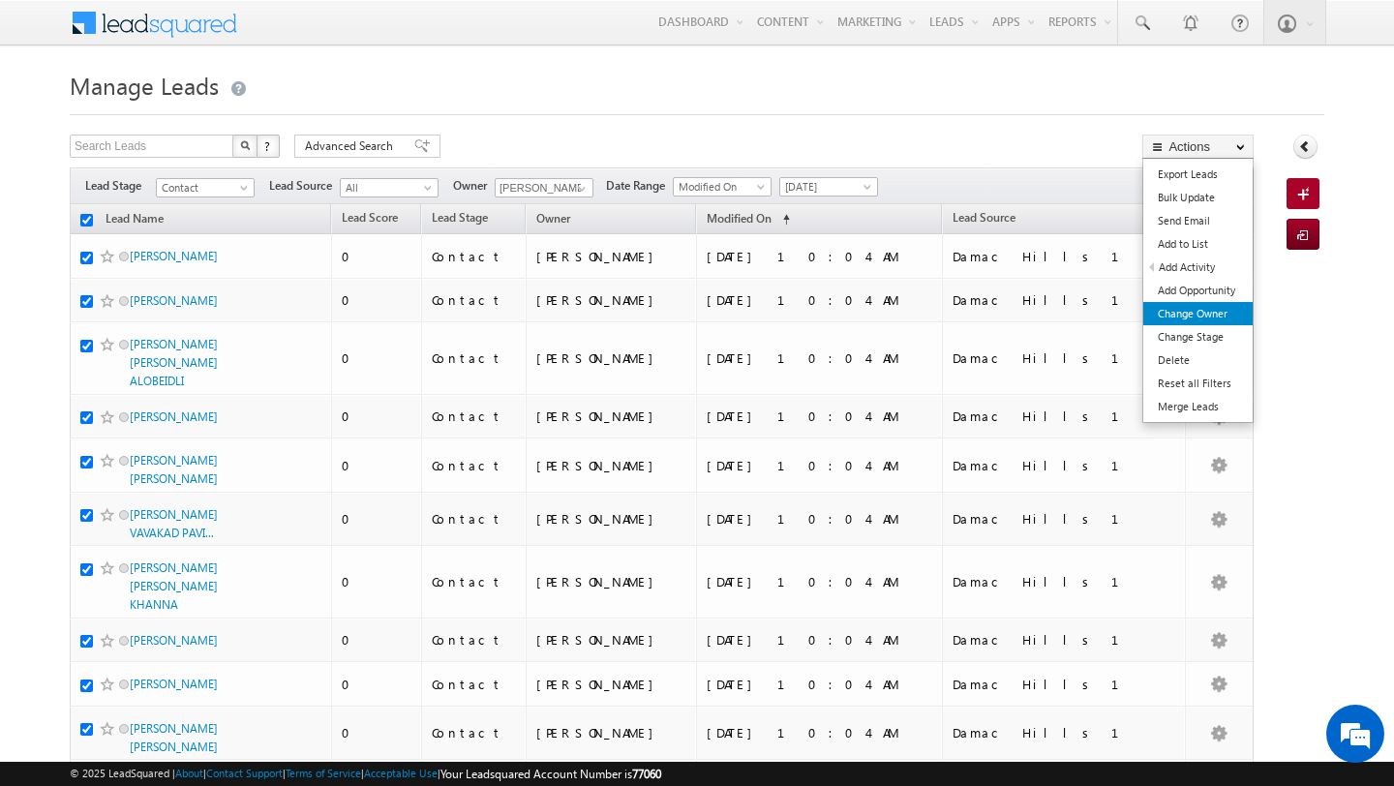
click at [1213, 316] on link "Change Owner" at bounding box center [1197, 313] width 109 height 23
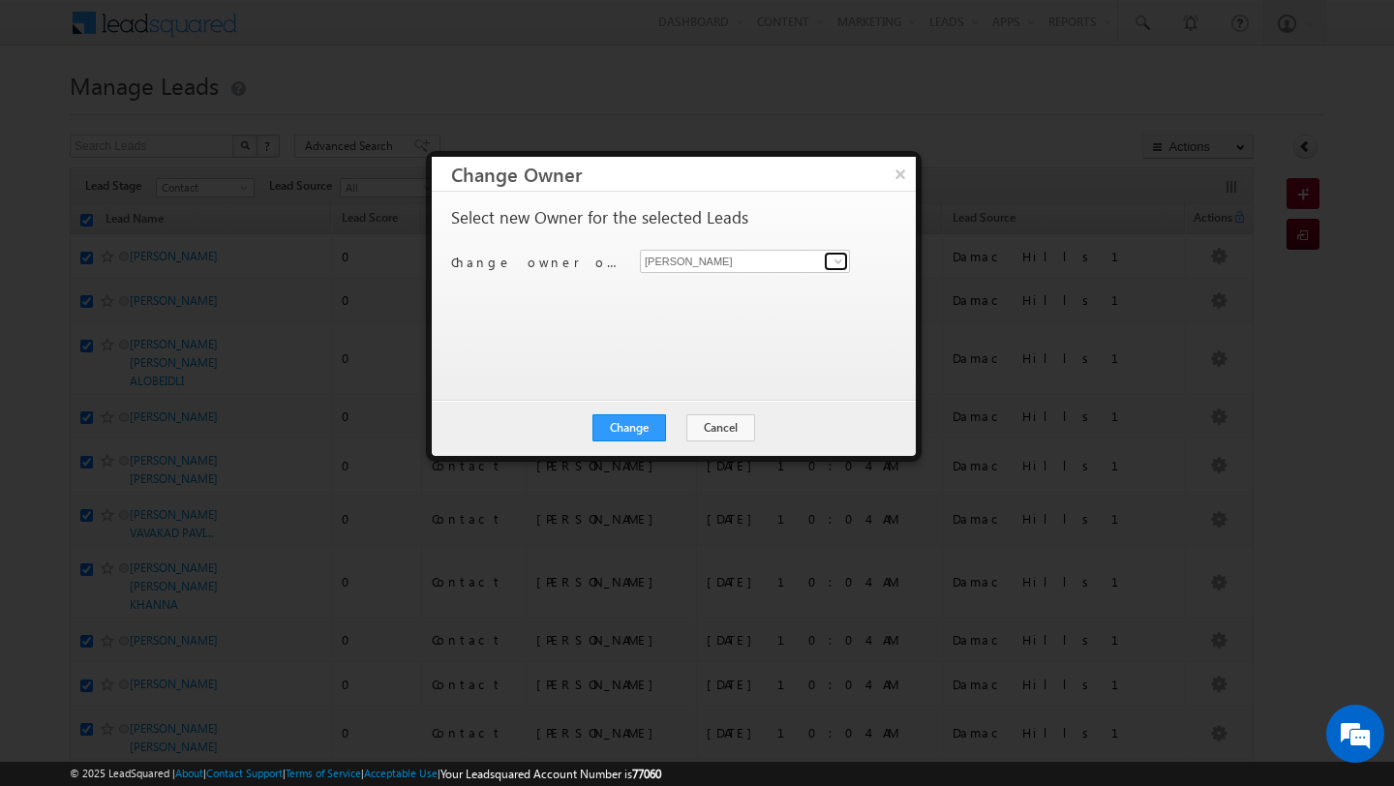
click at [842, 258] on span at bounding box center [838, 261] width 15 height 15
click at [724, 290] on link "Shubham Mhaske Shubham.Mhaske@indglobal.ae" at bounding box center [745, 291] width 210 height 37
click at [644, 428] on button "Change" at bounding box center [629, 427] width 74 height 27
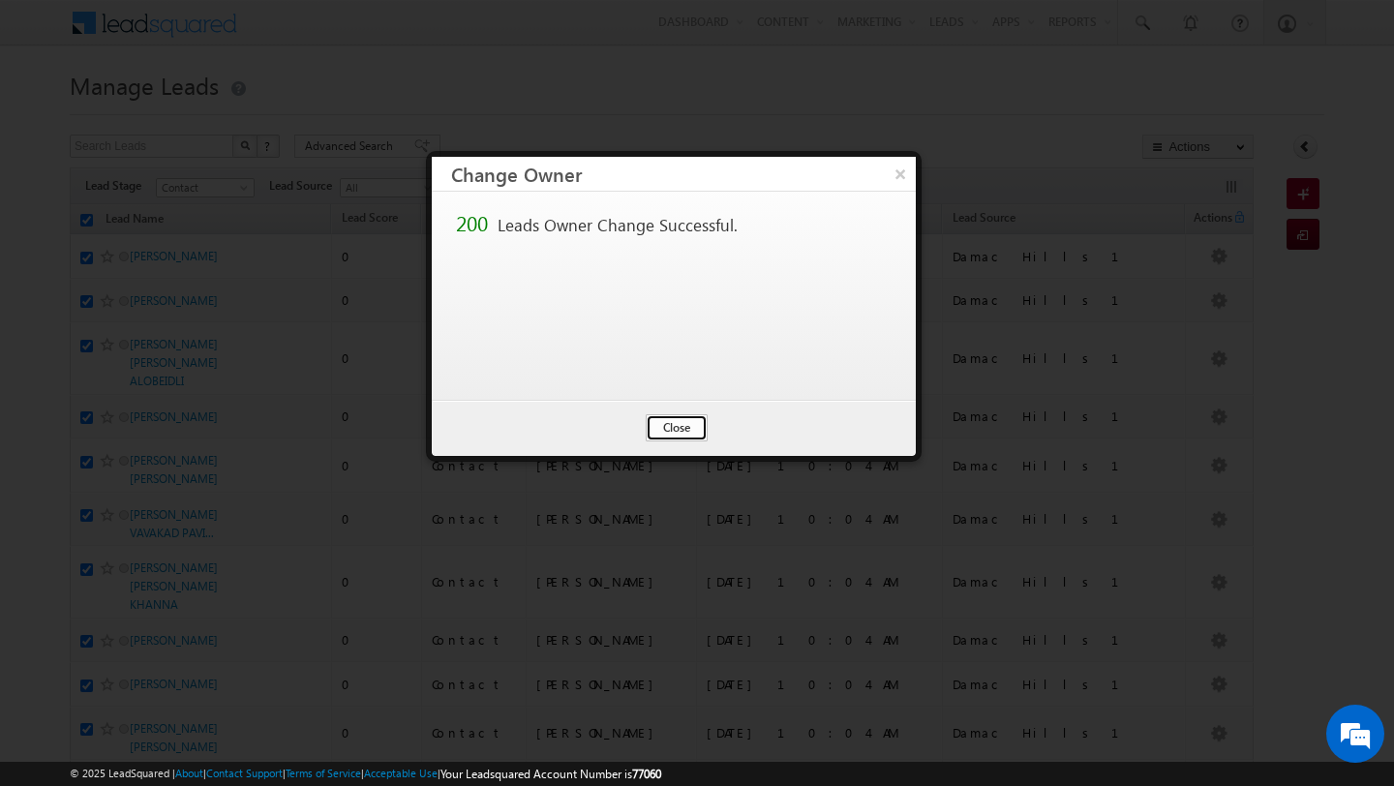
click at [682, 425] on button "Close" at bounding box center [677, 427] width 62 height 27
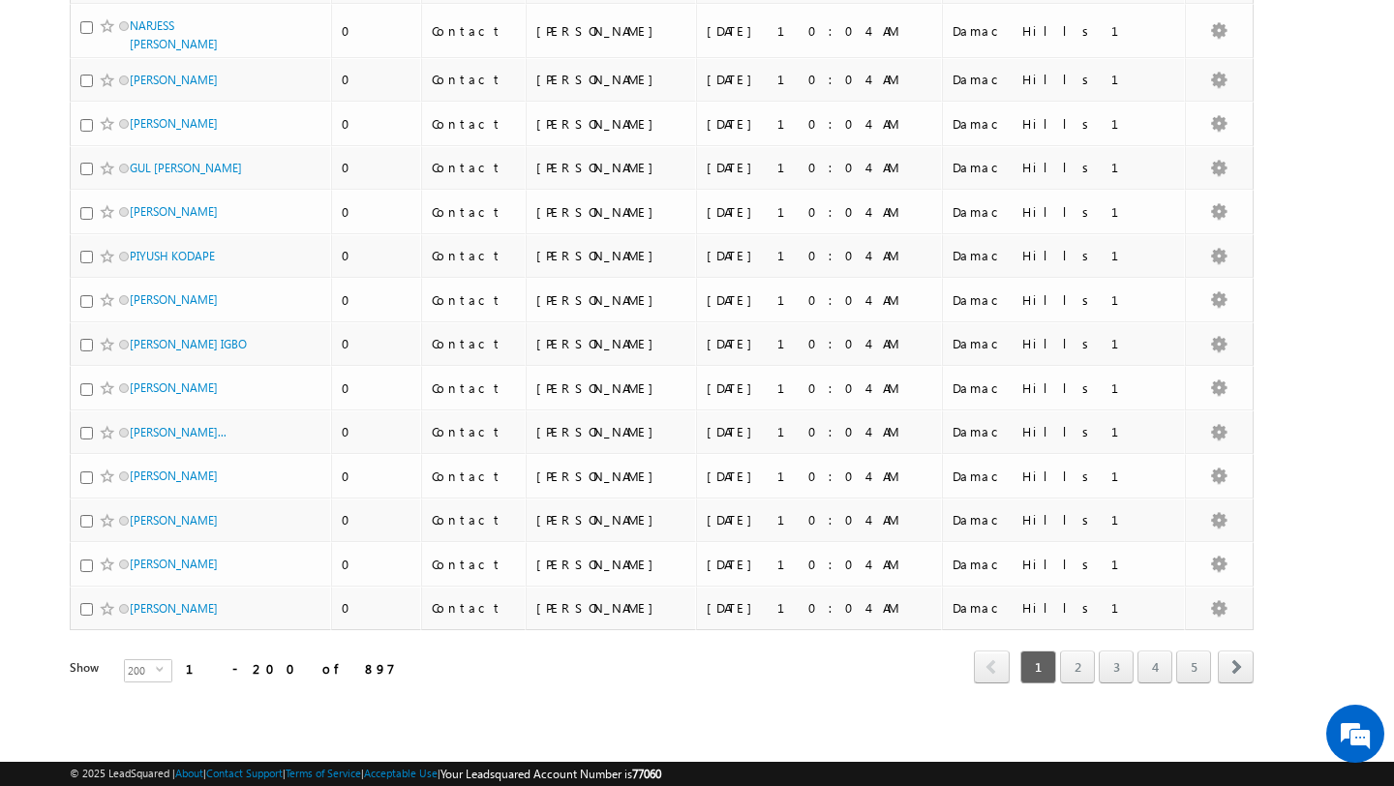
scroll to position [9597, 0]
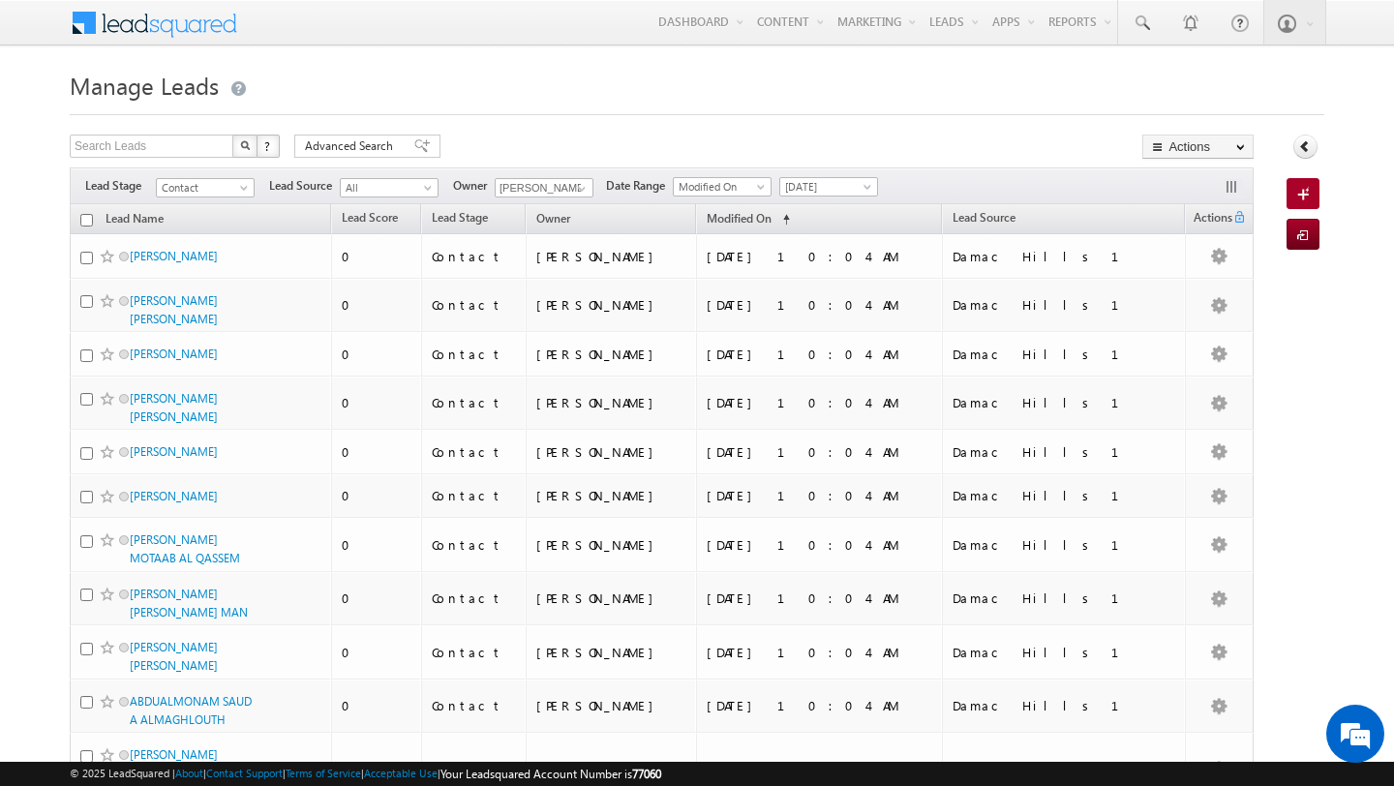
click at [88, 222] on input "checkbox" at bounding box center [86, 220] width 13 height 13
checkbox input "true"
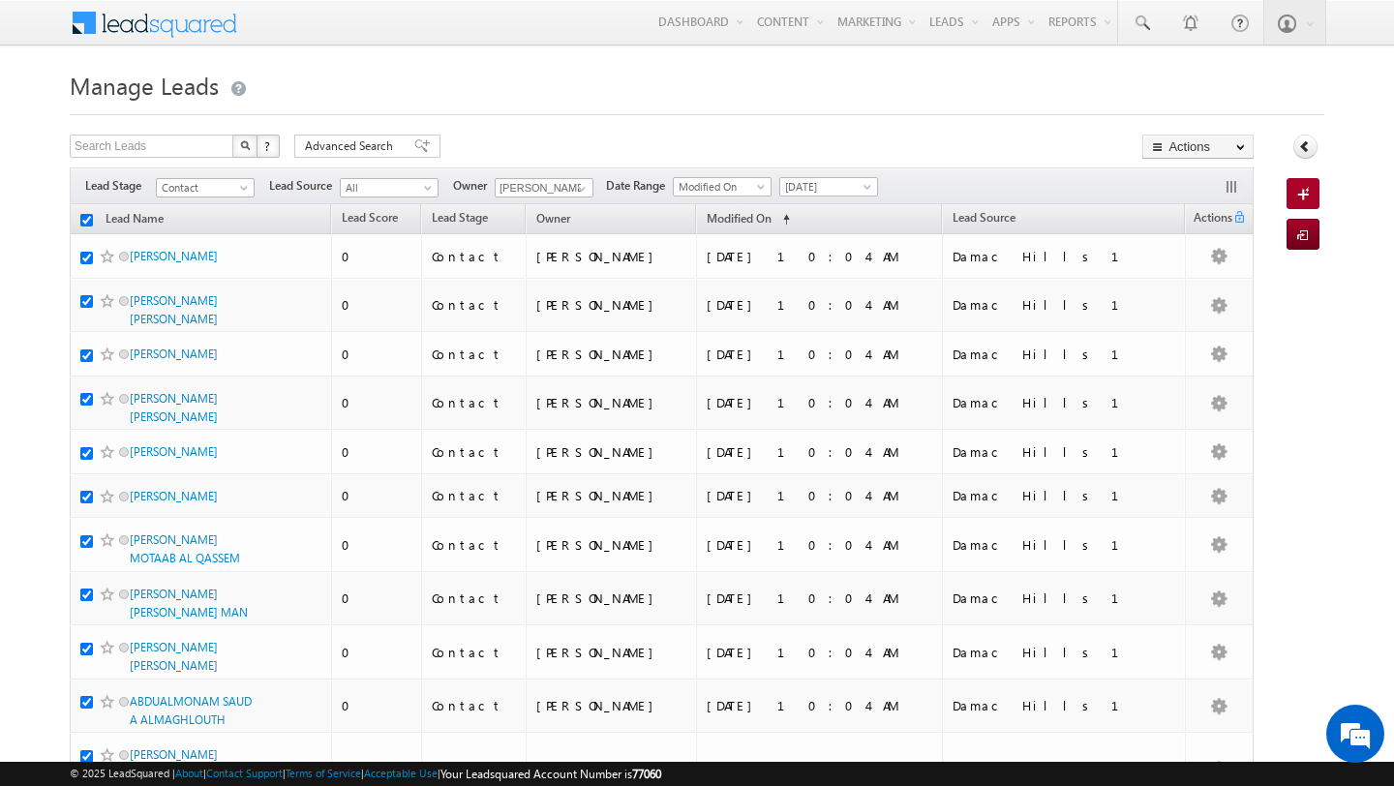
checkbox input "true"
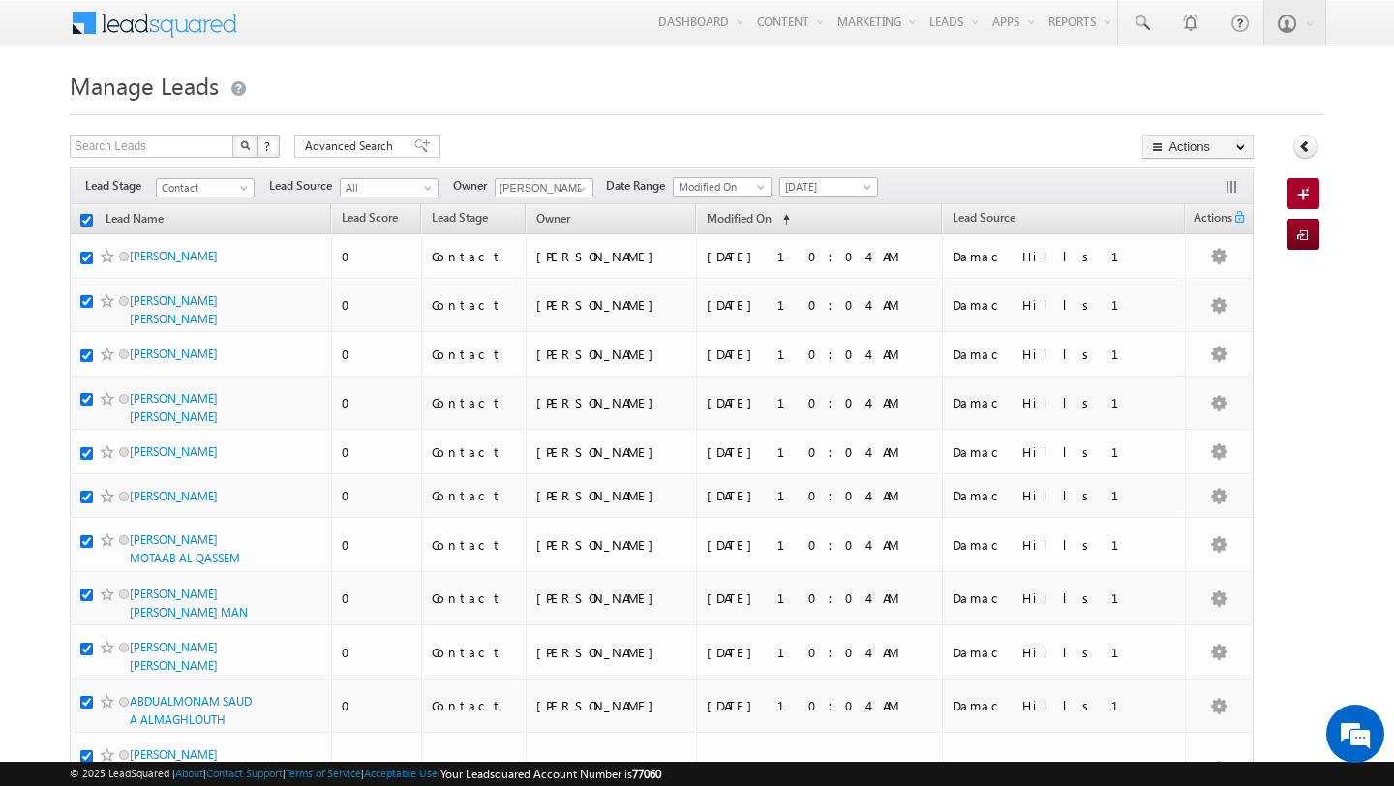
checkbox input "true"
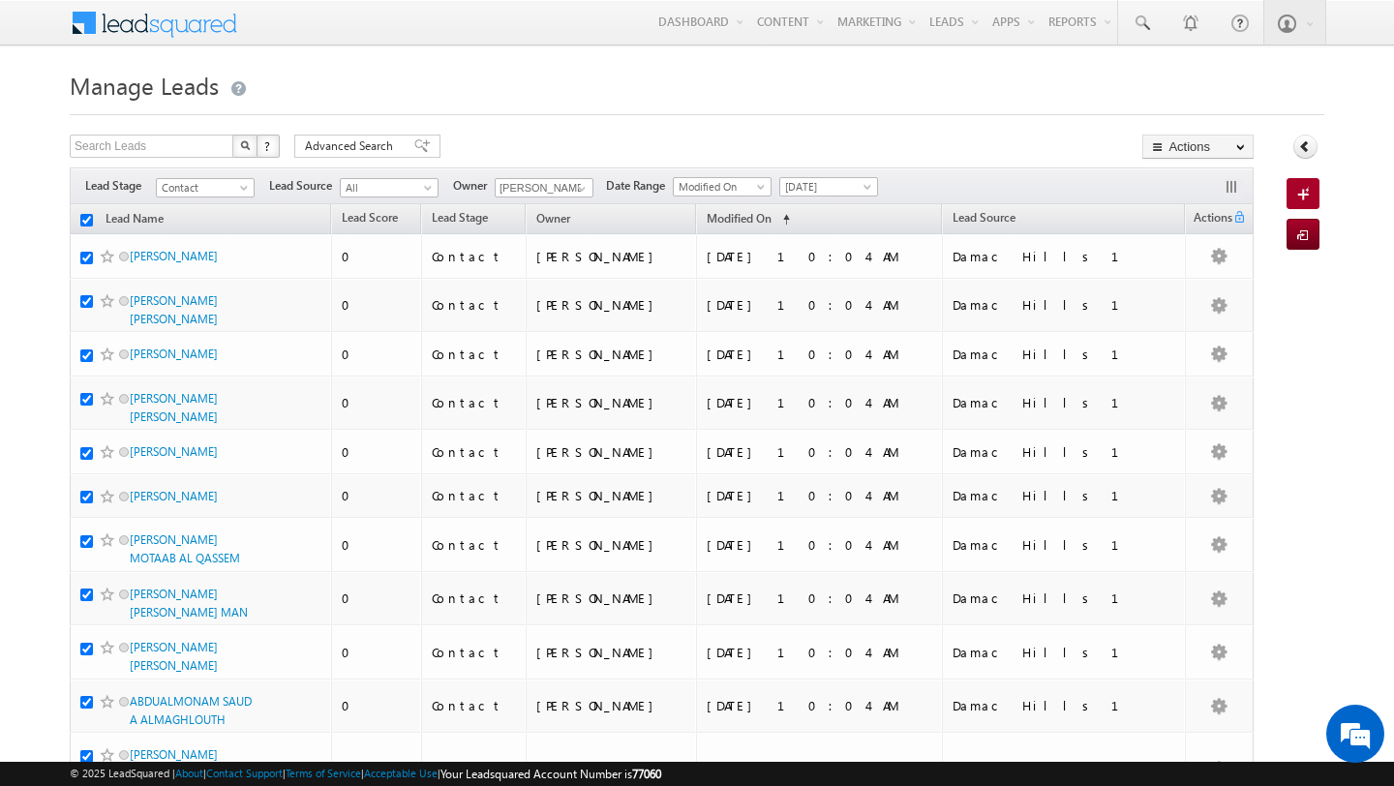
checkbox input "true"
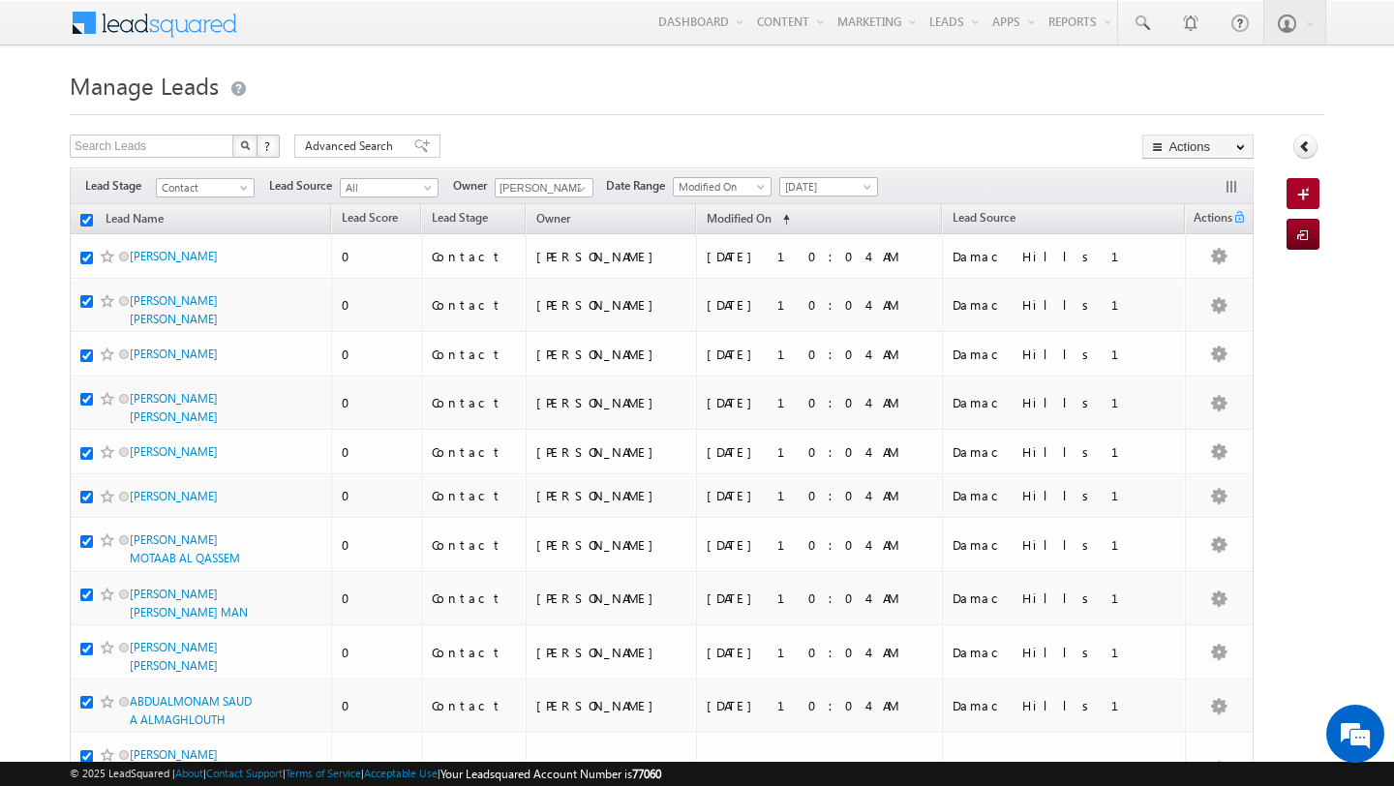
checkbox input "true"
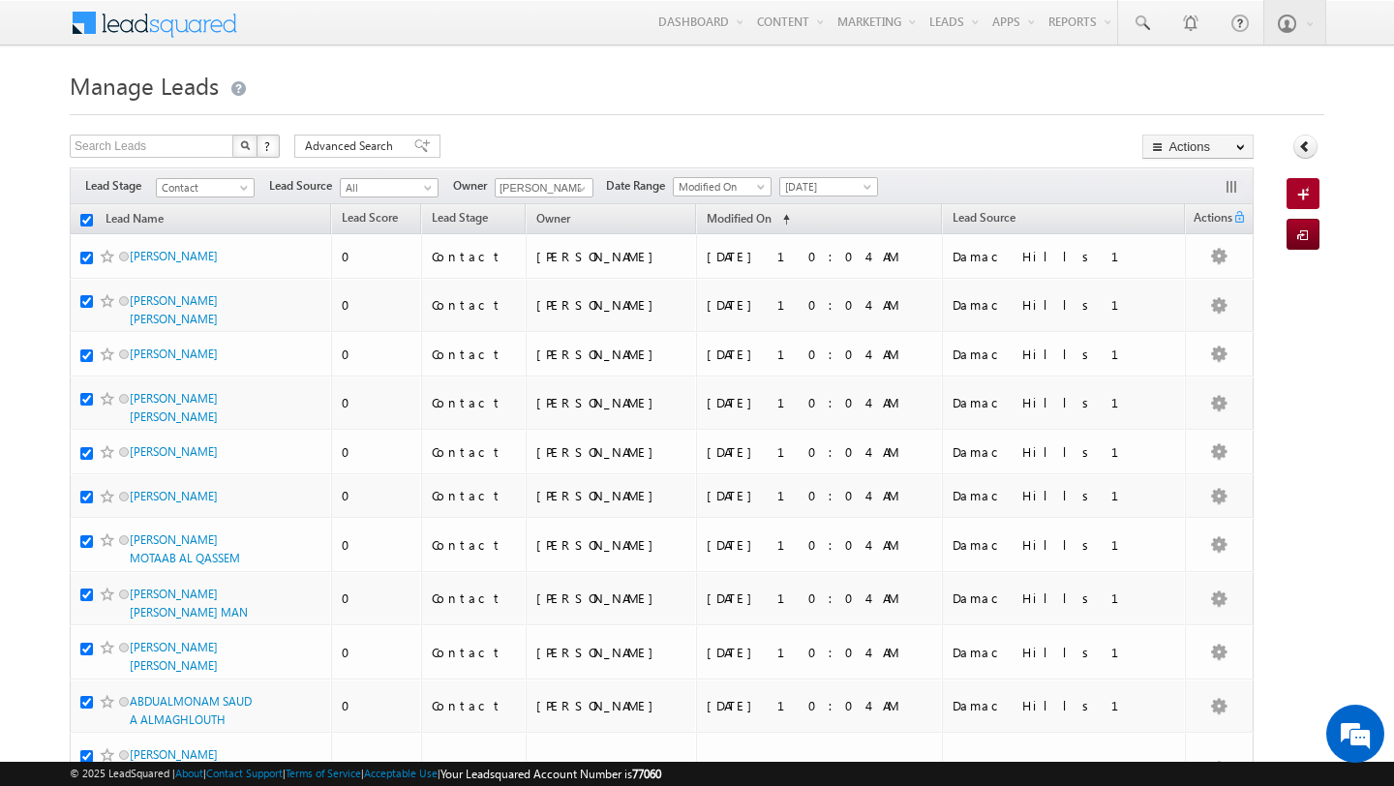
checkbox input "true"
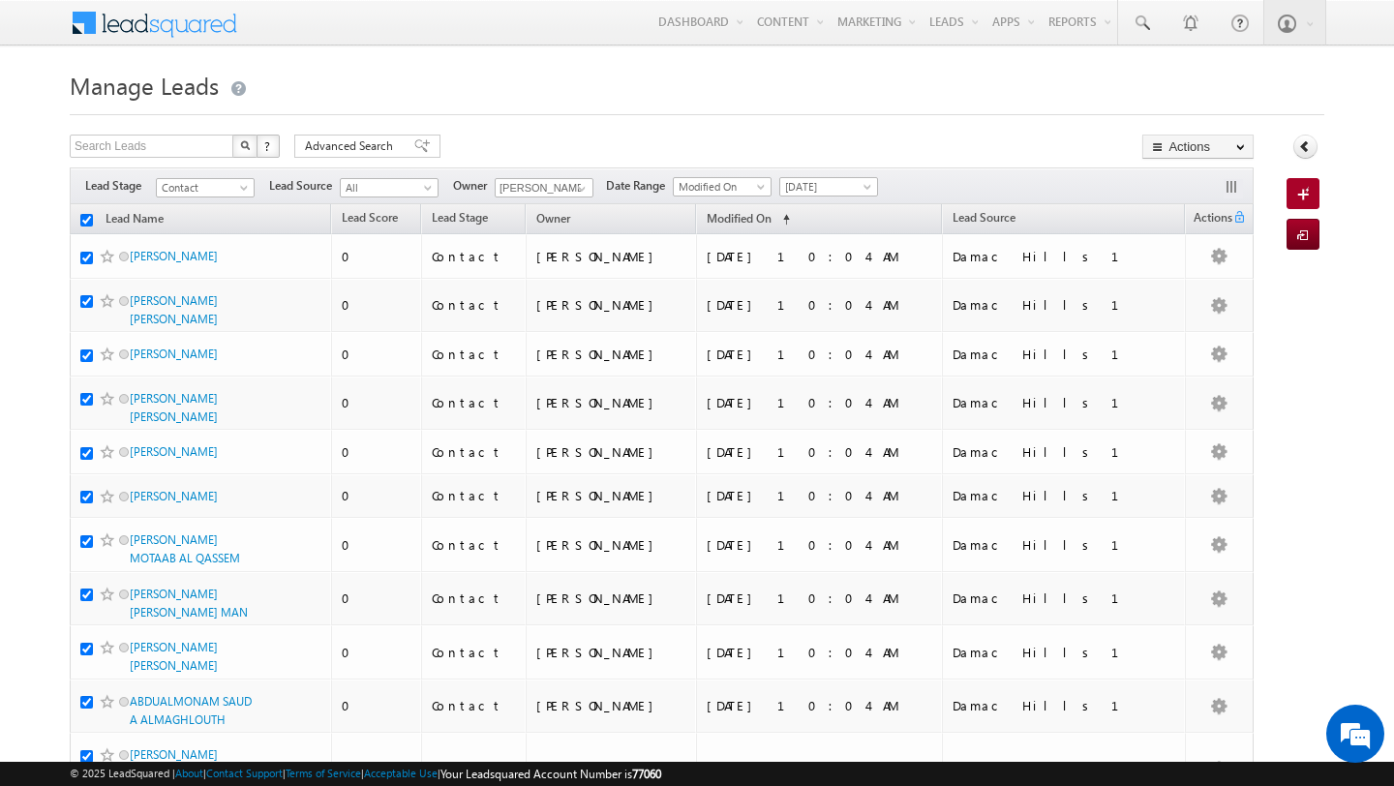
checkbox input "true"
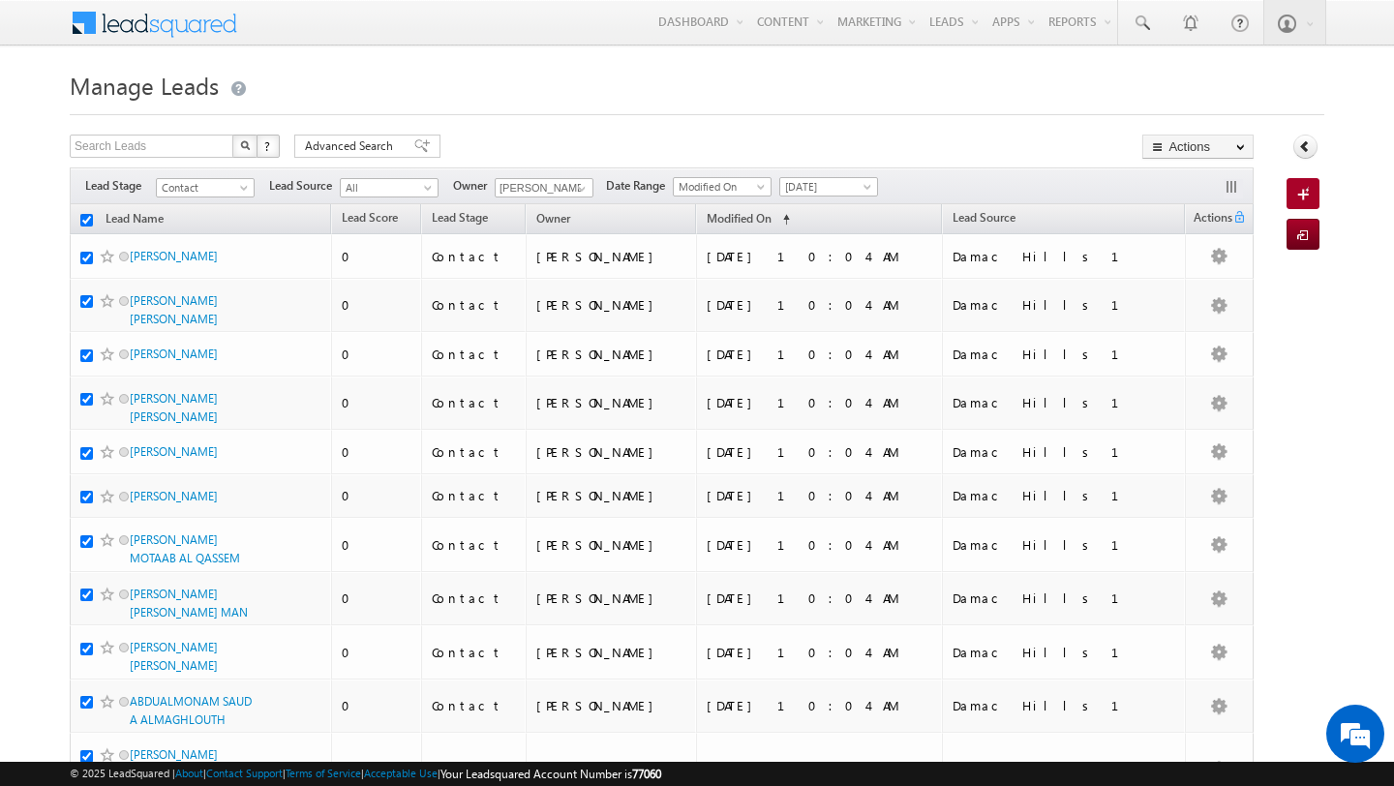
checkbox input "true"
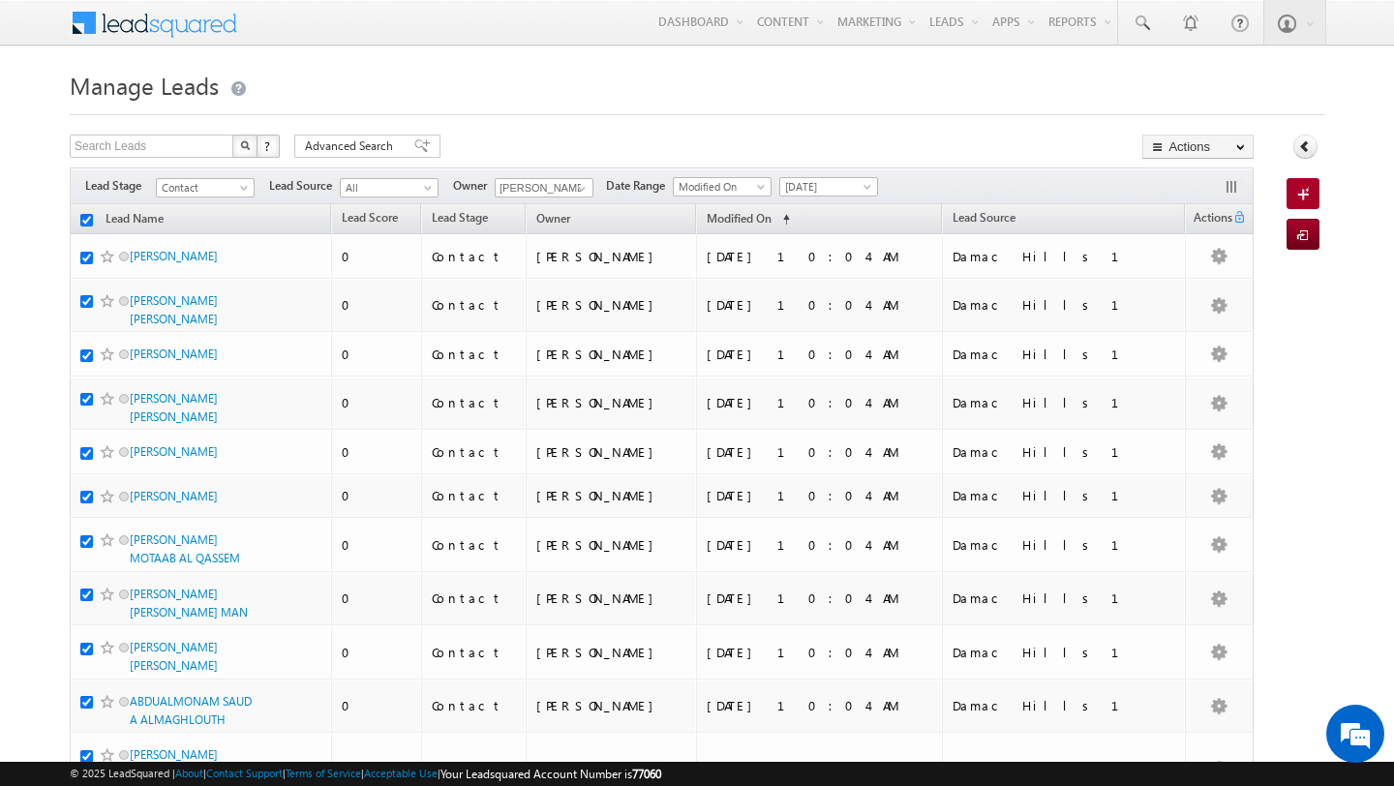
checkbox input "true"
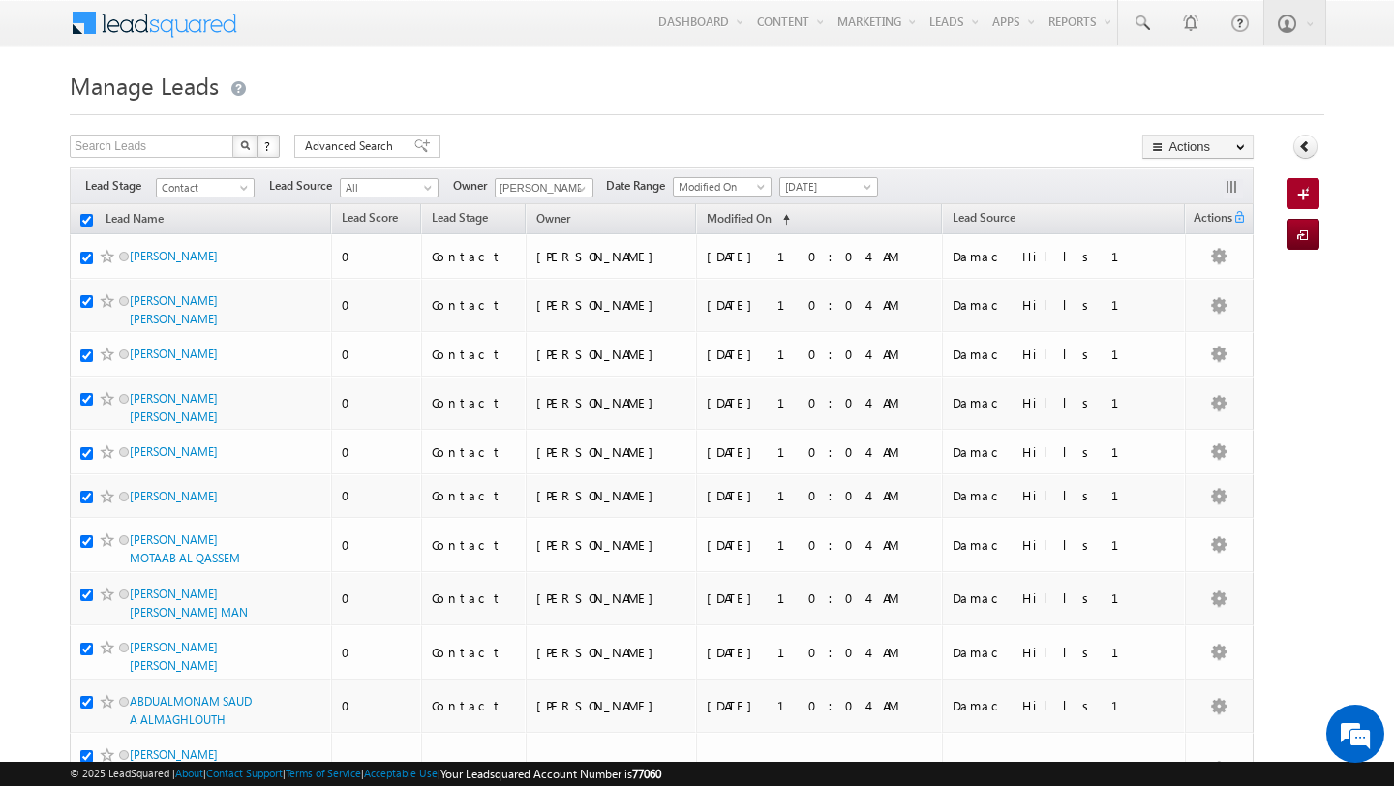
checkbox input "true"
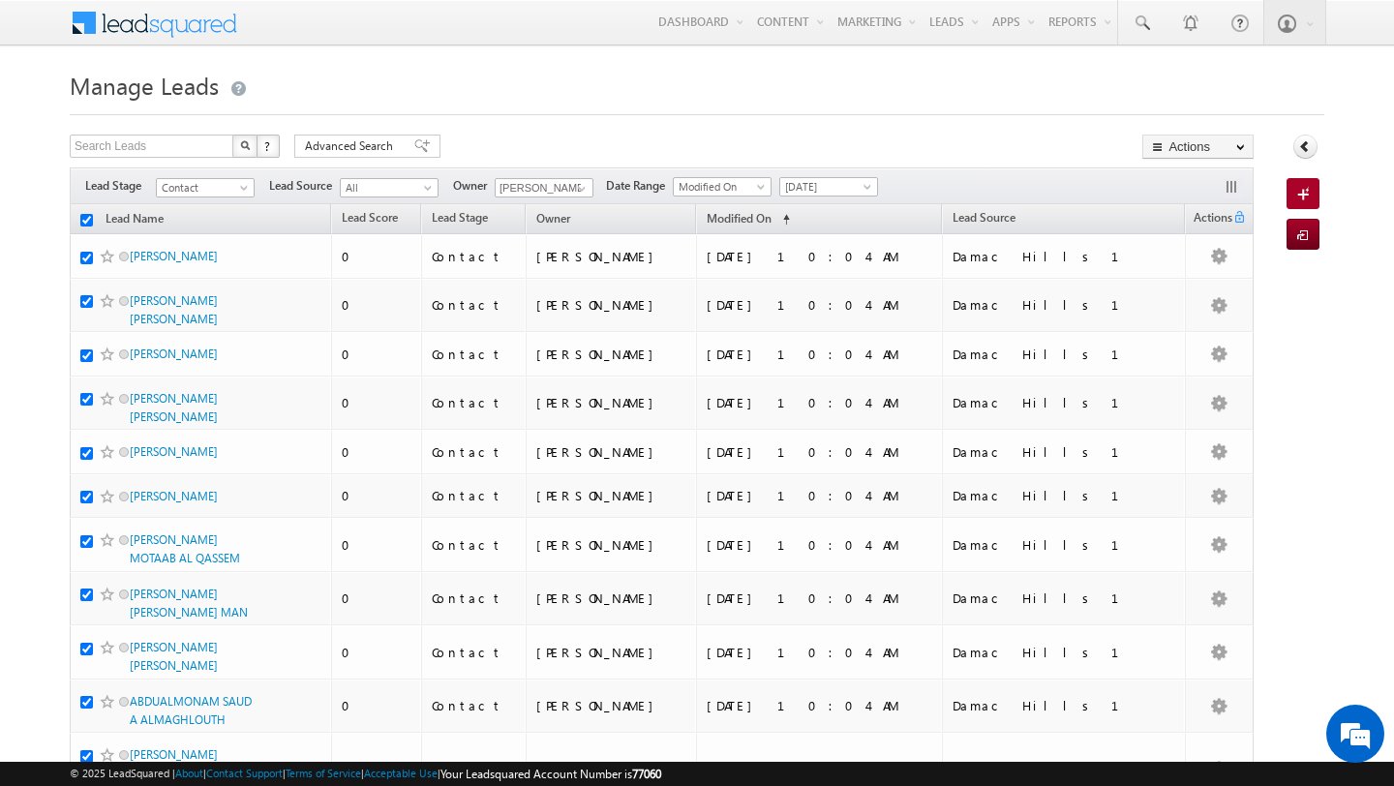
checkbox input "true"
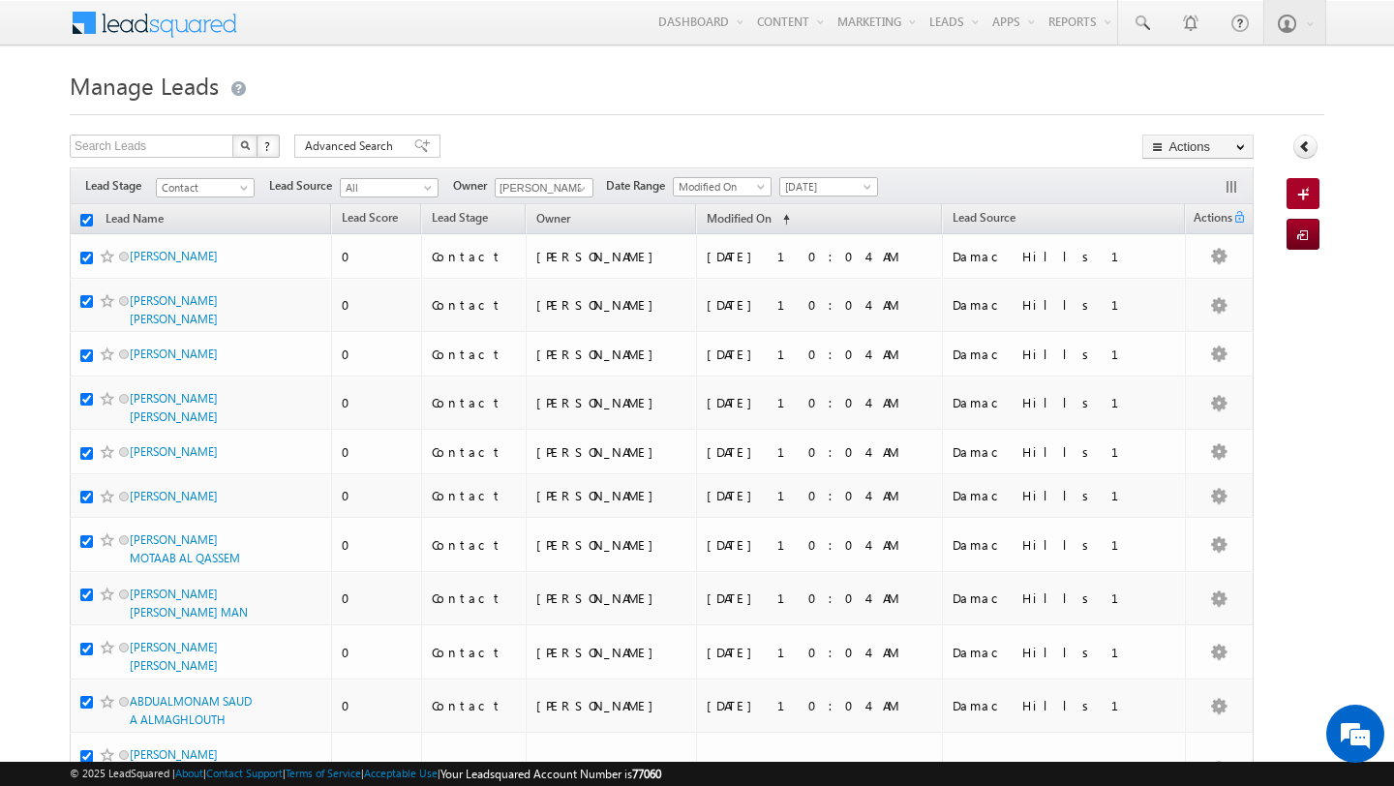
checkbox input "true"
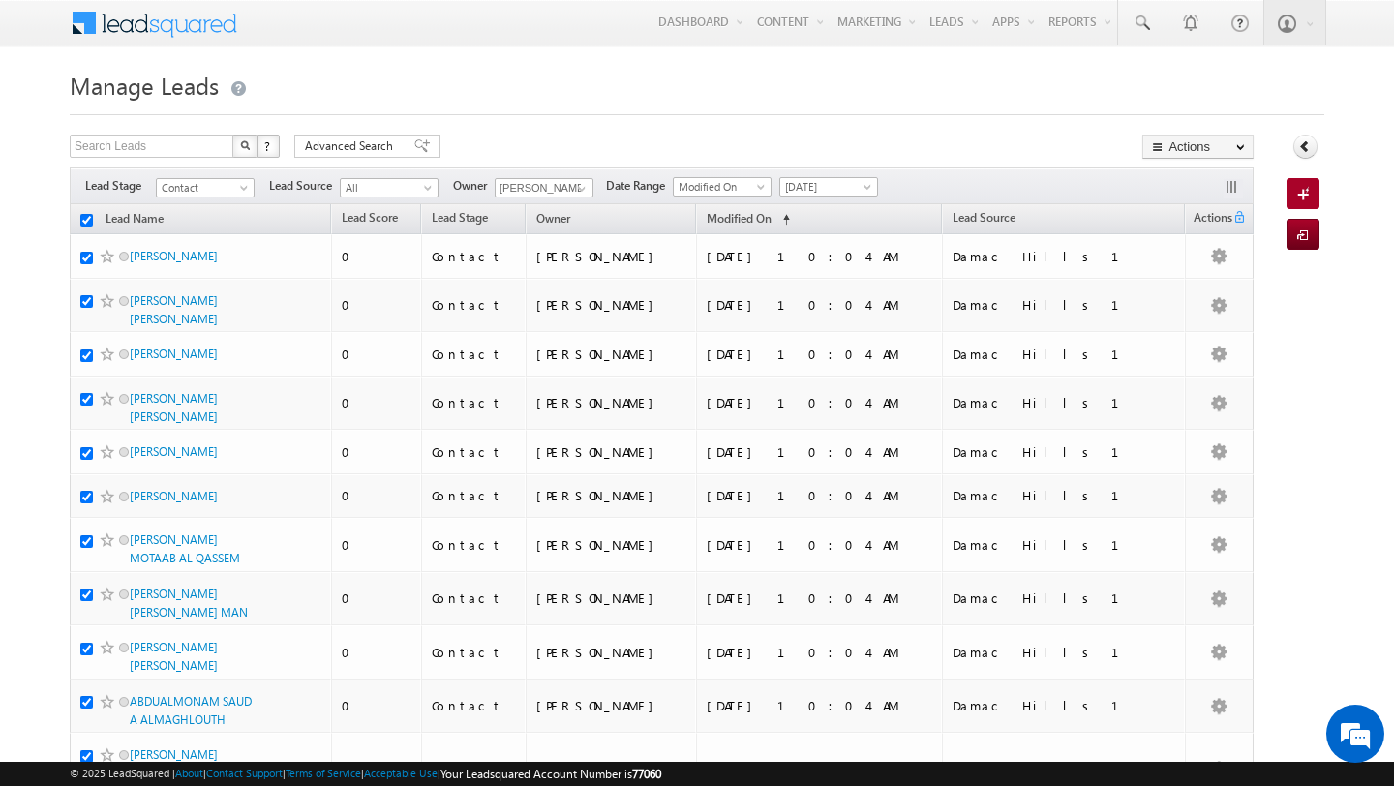
checkbox input "true"
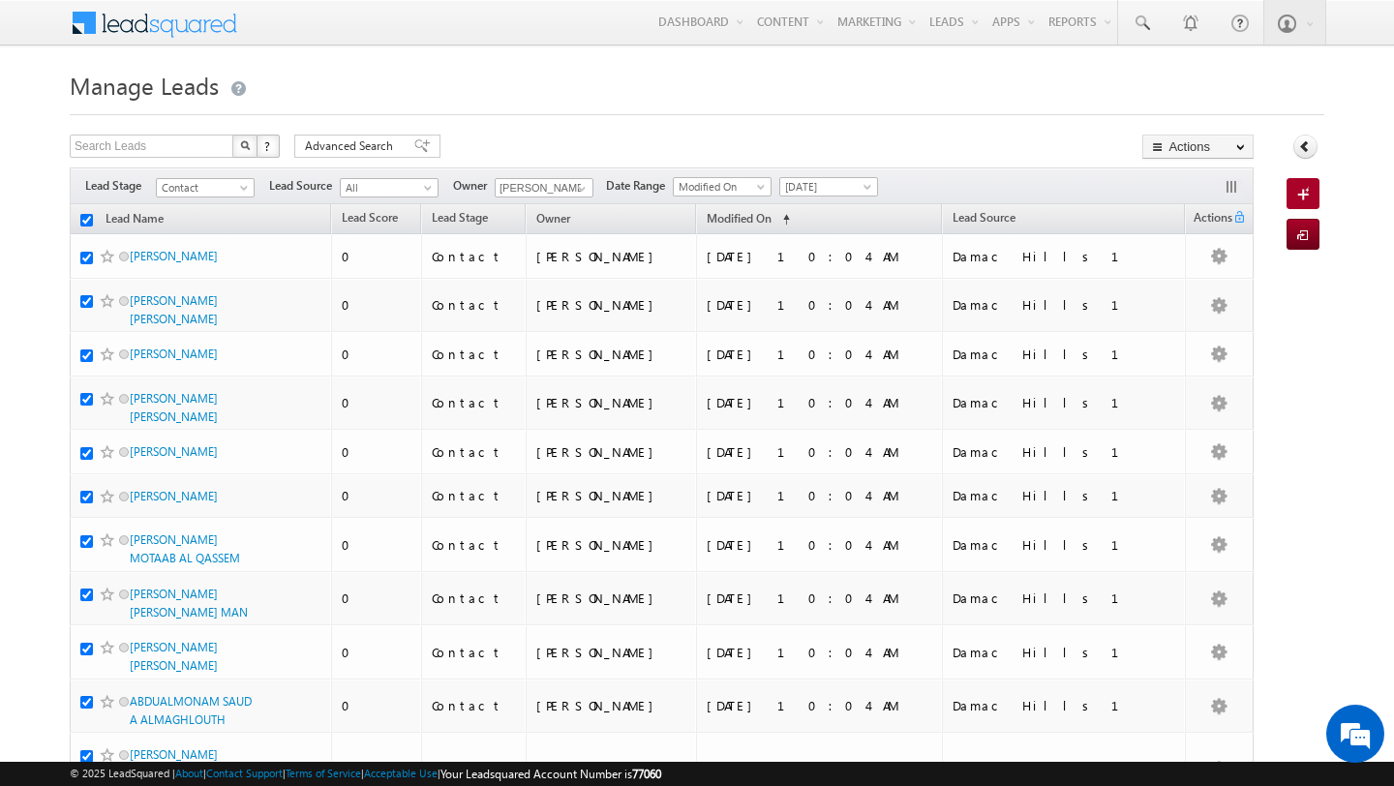
checkbox input "true"
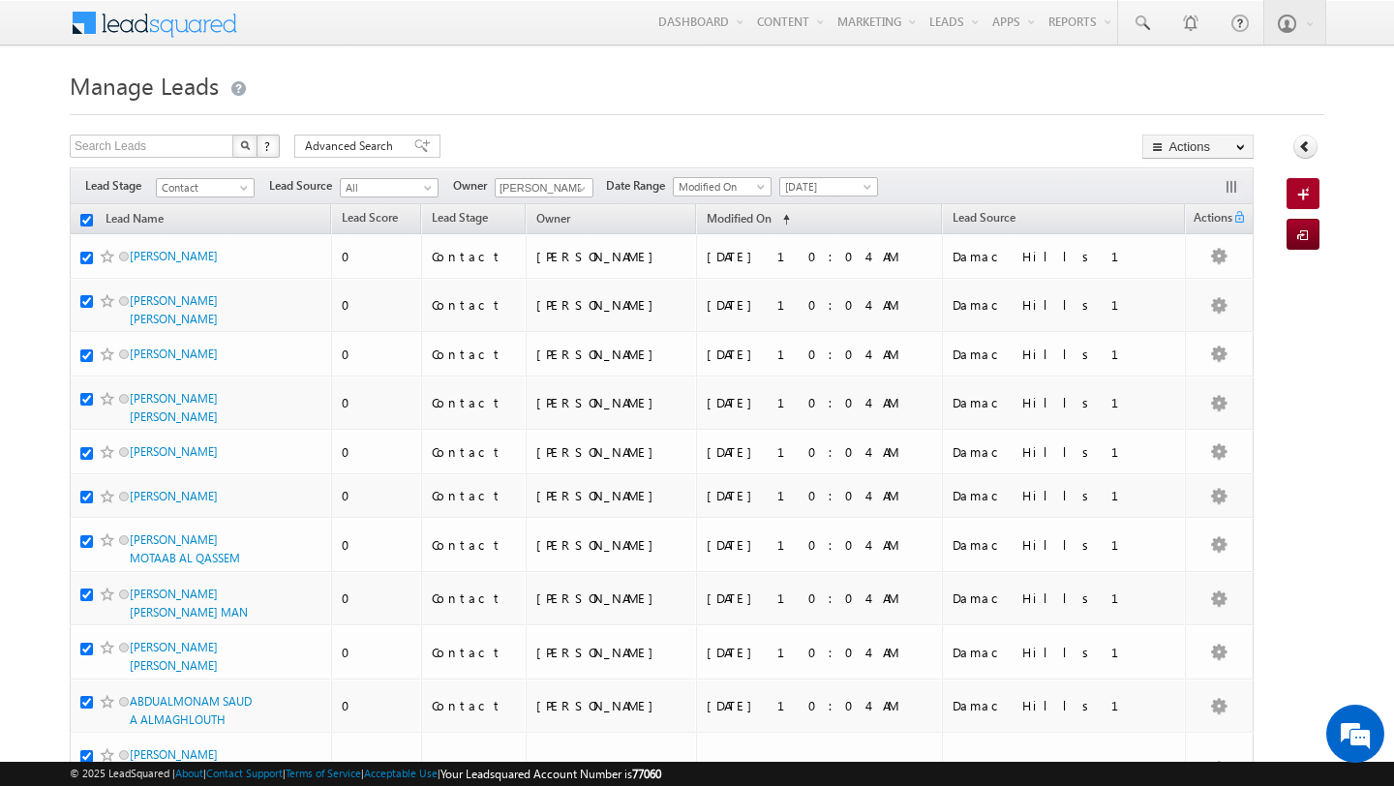
checkbox input "true"
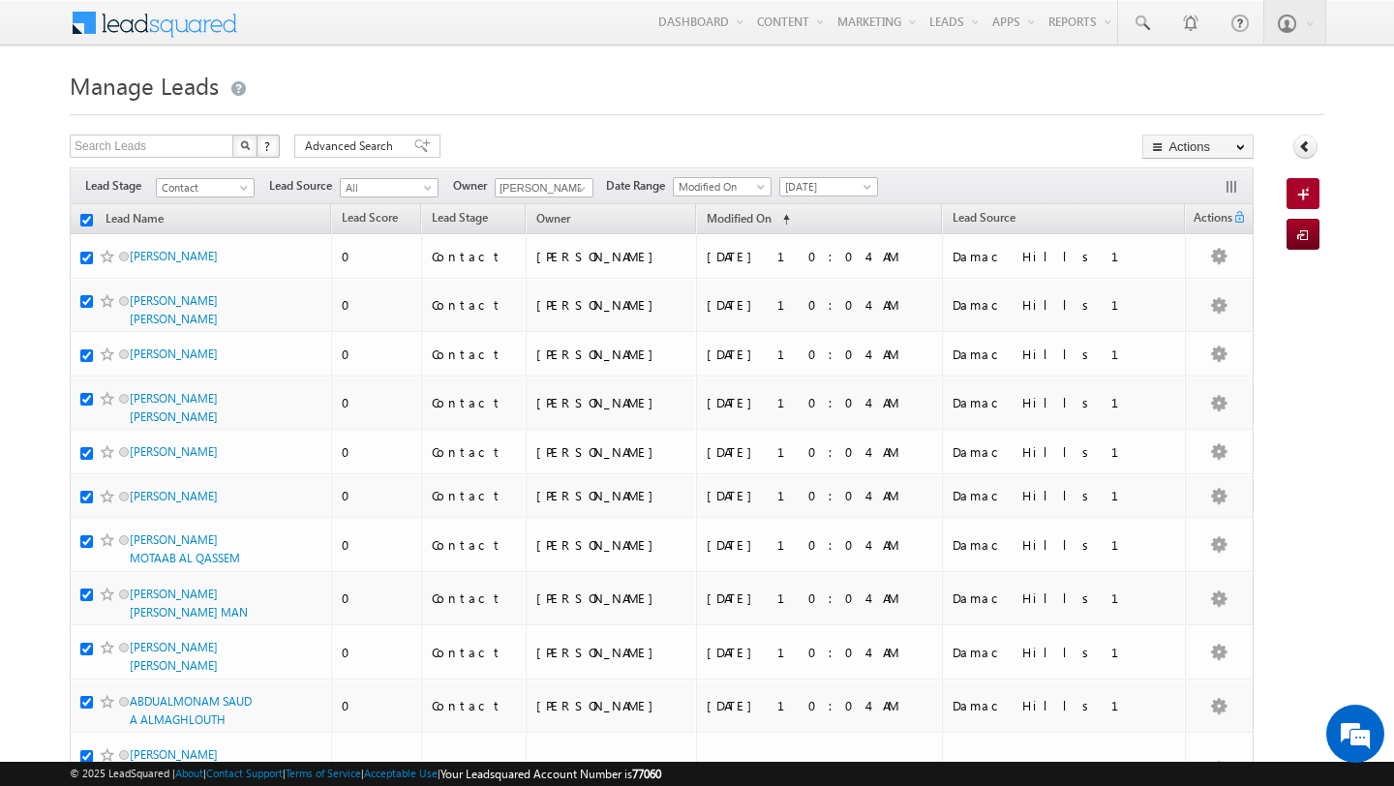
checkbox input "true"
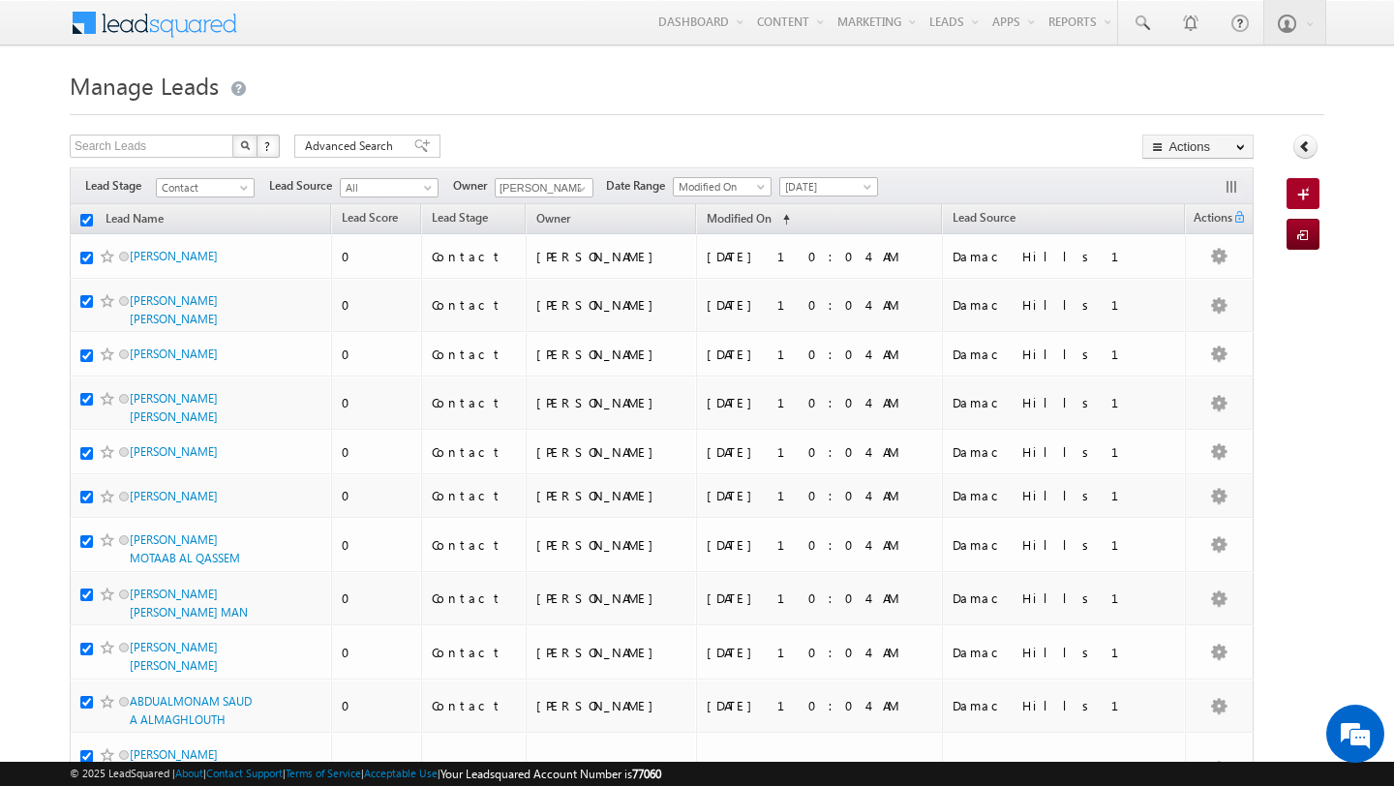
checkbox input "true"
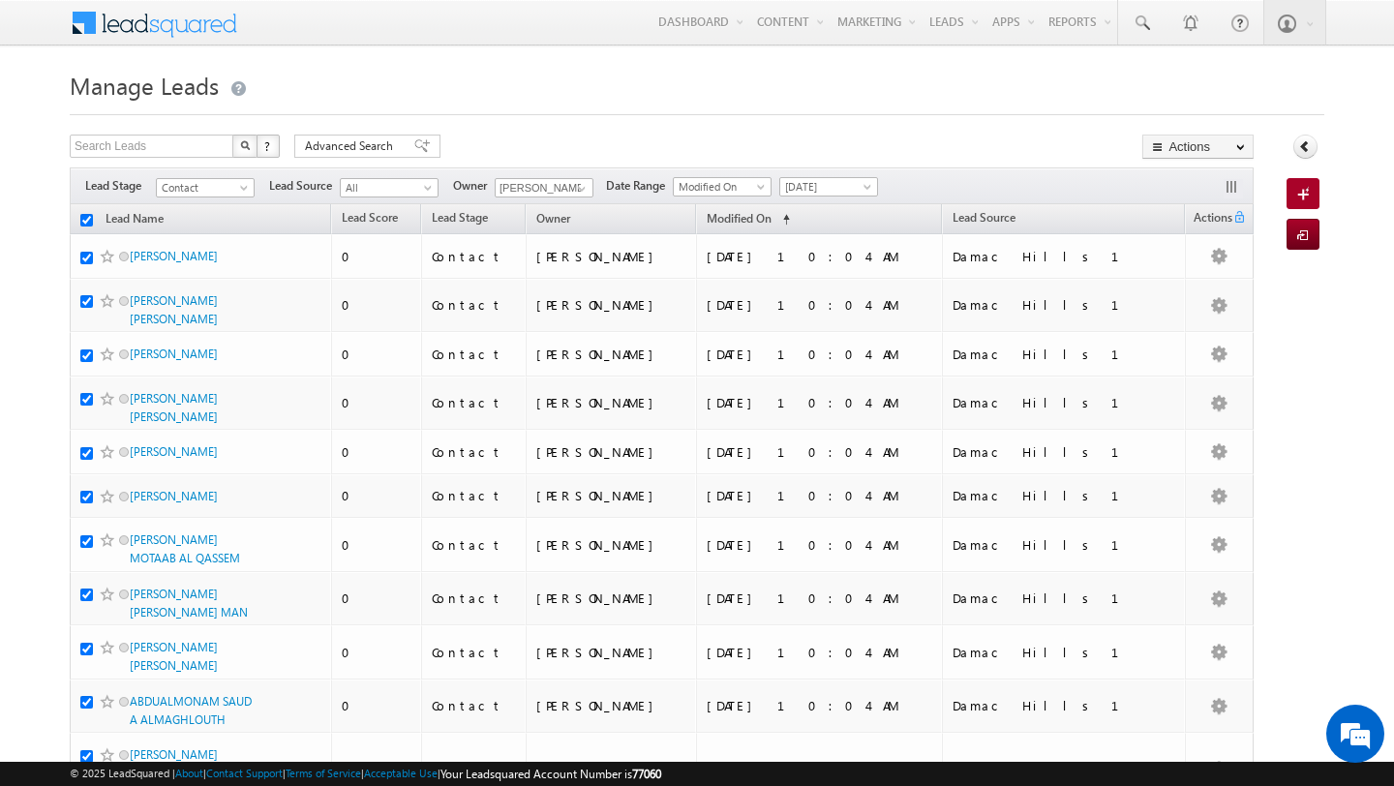
checkbox input "true"
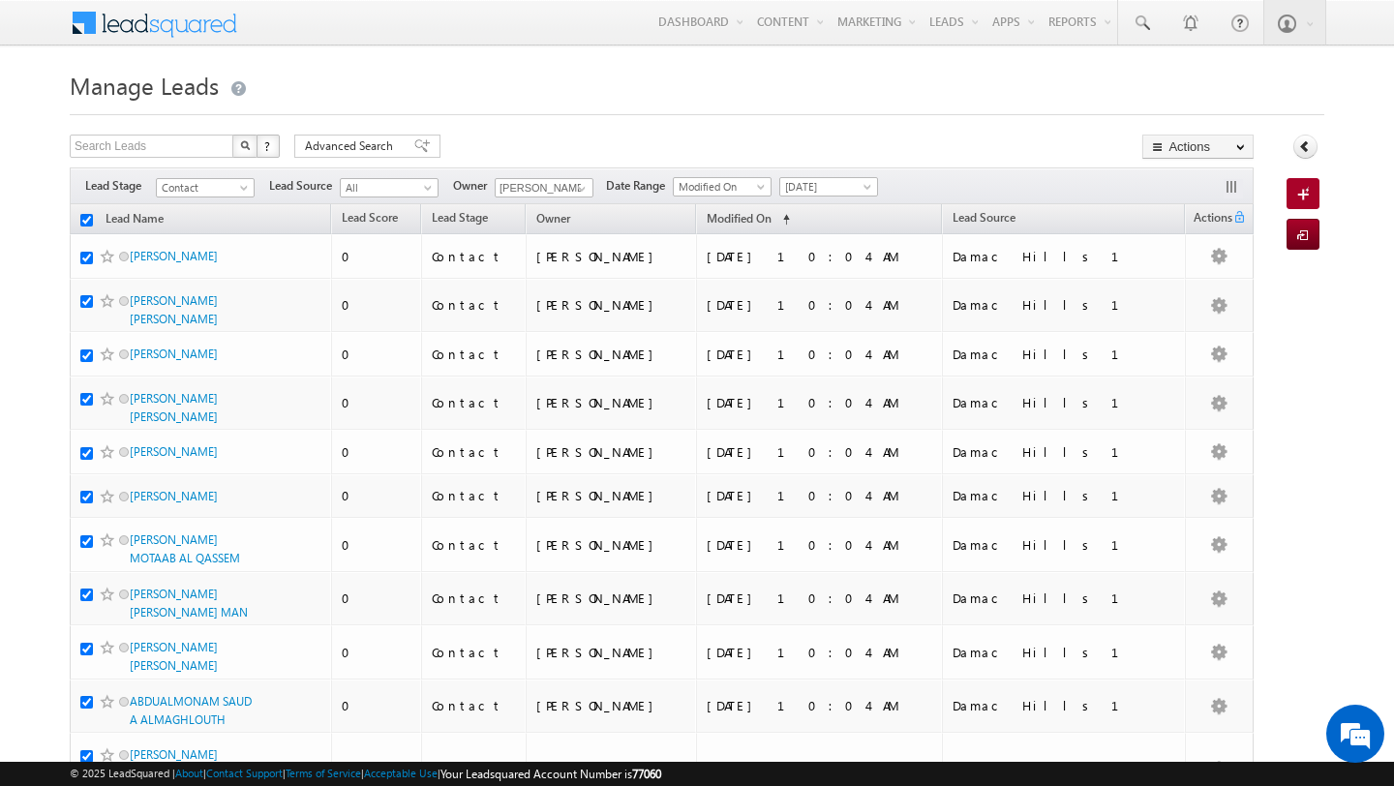
checkbox input "true"
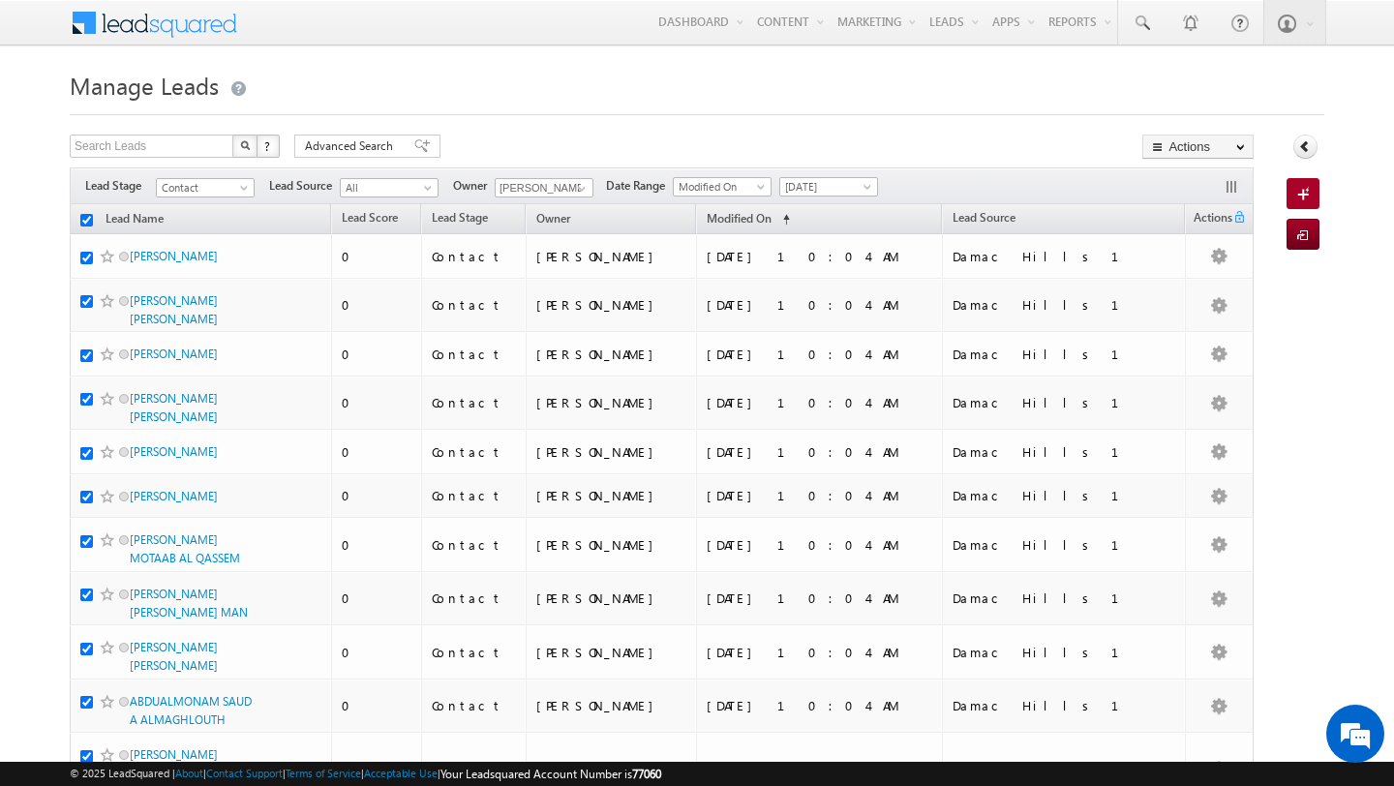
checkbox input "true"
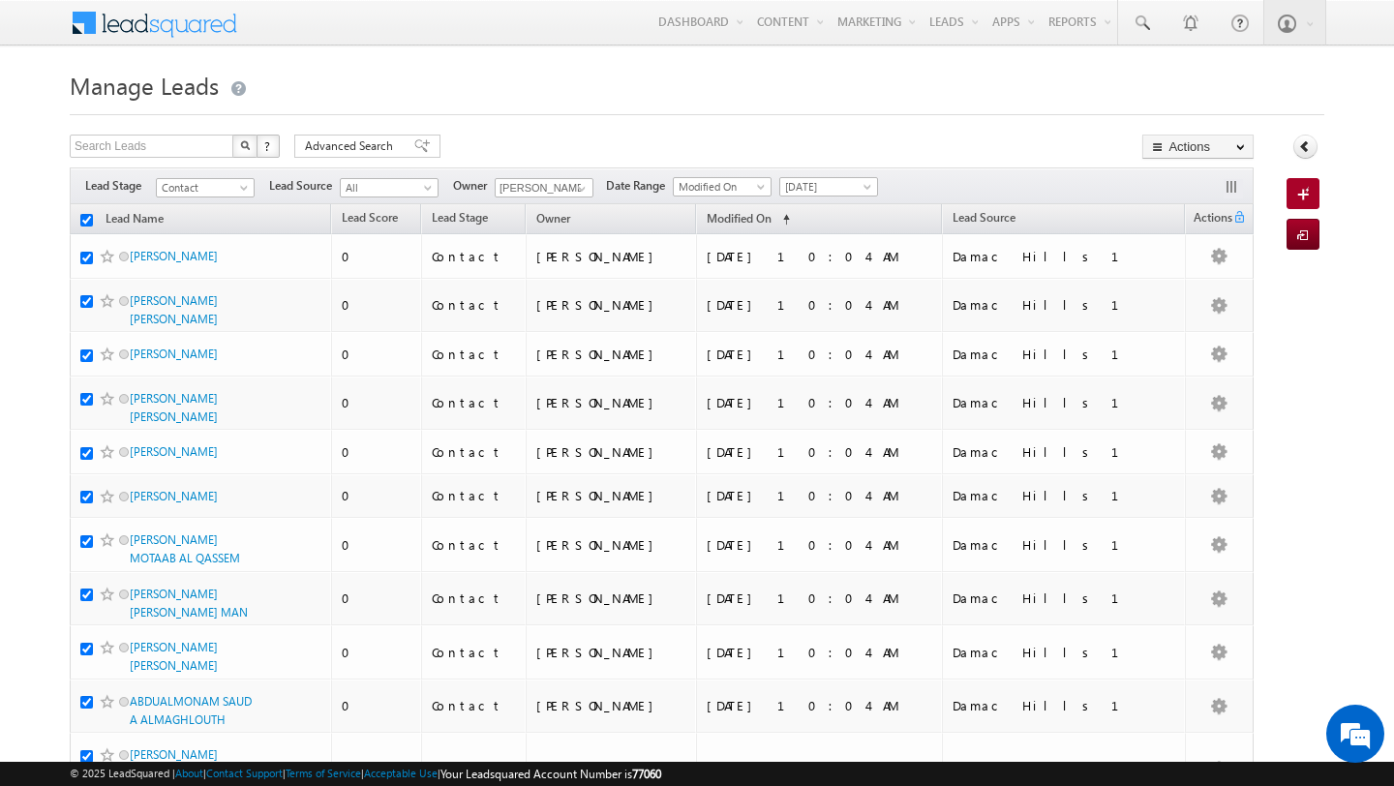
checkbox input "true"
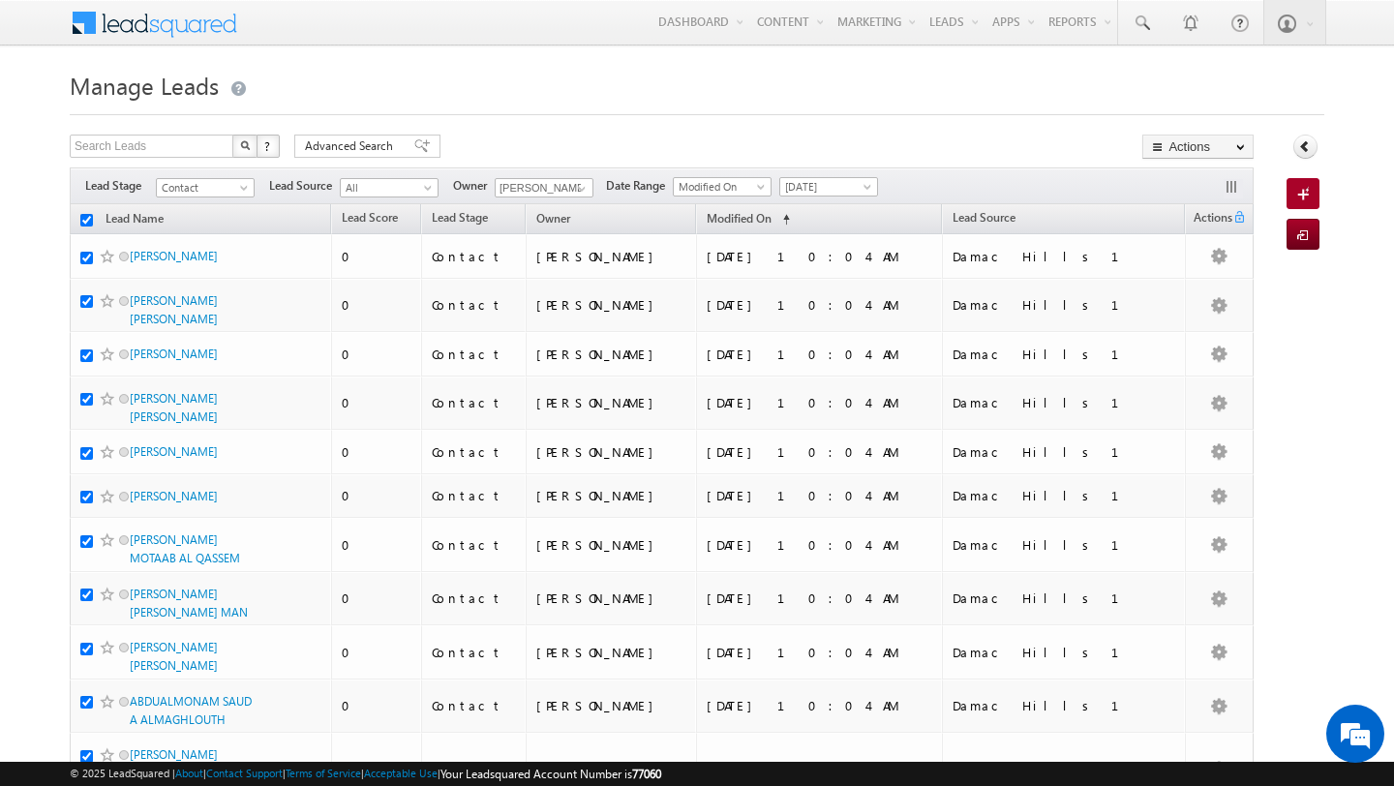
checkbox input "true"
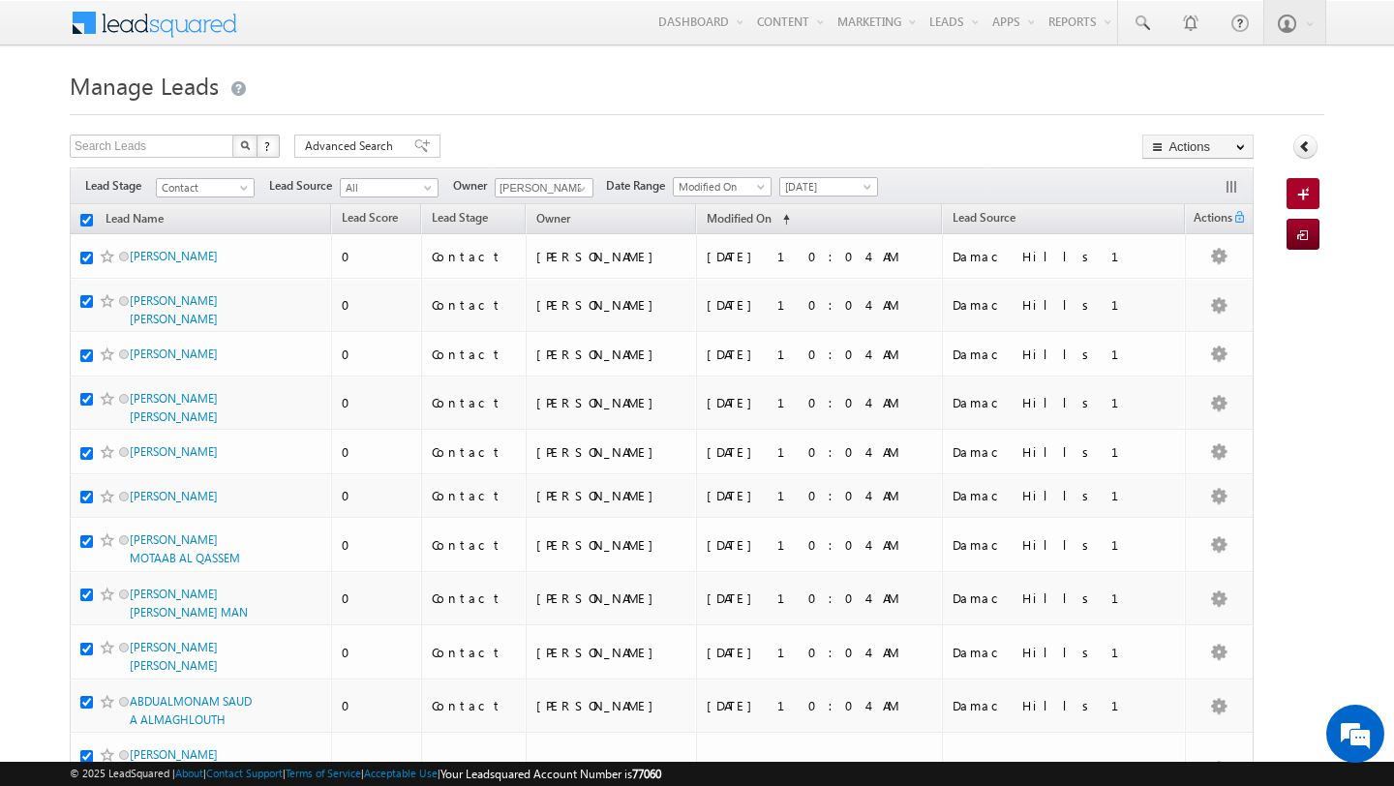
checkbox input "true"
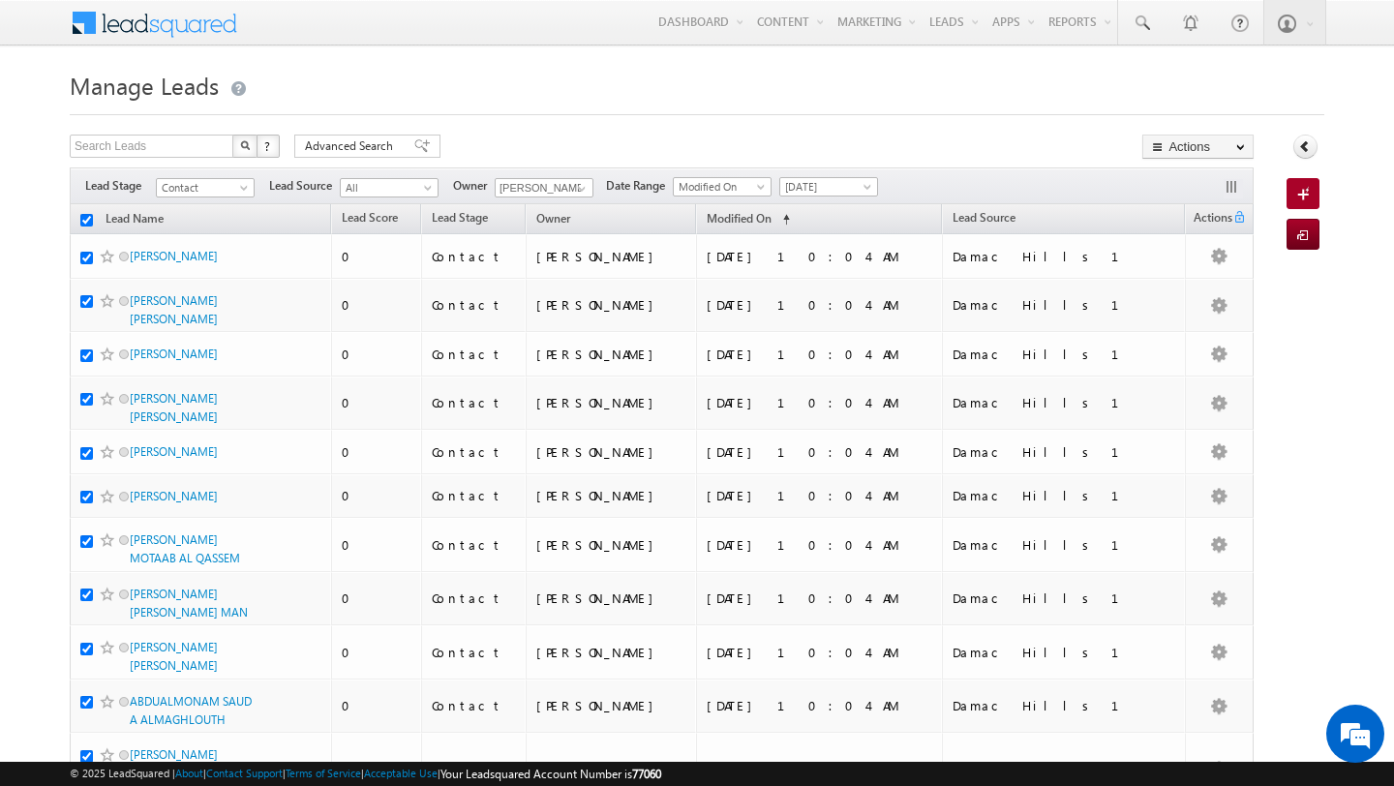
checkbox input "true"
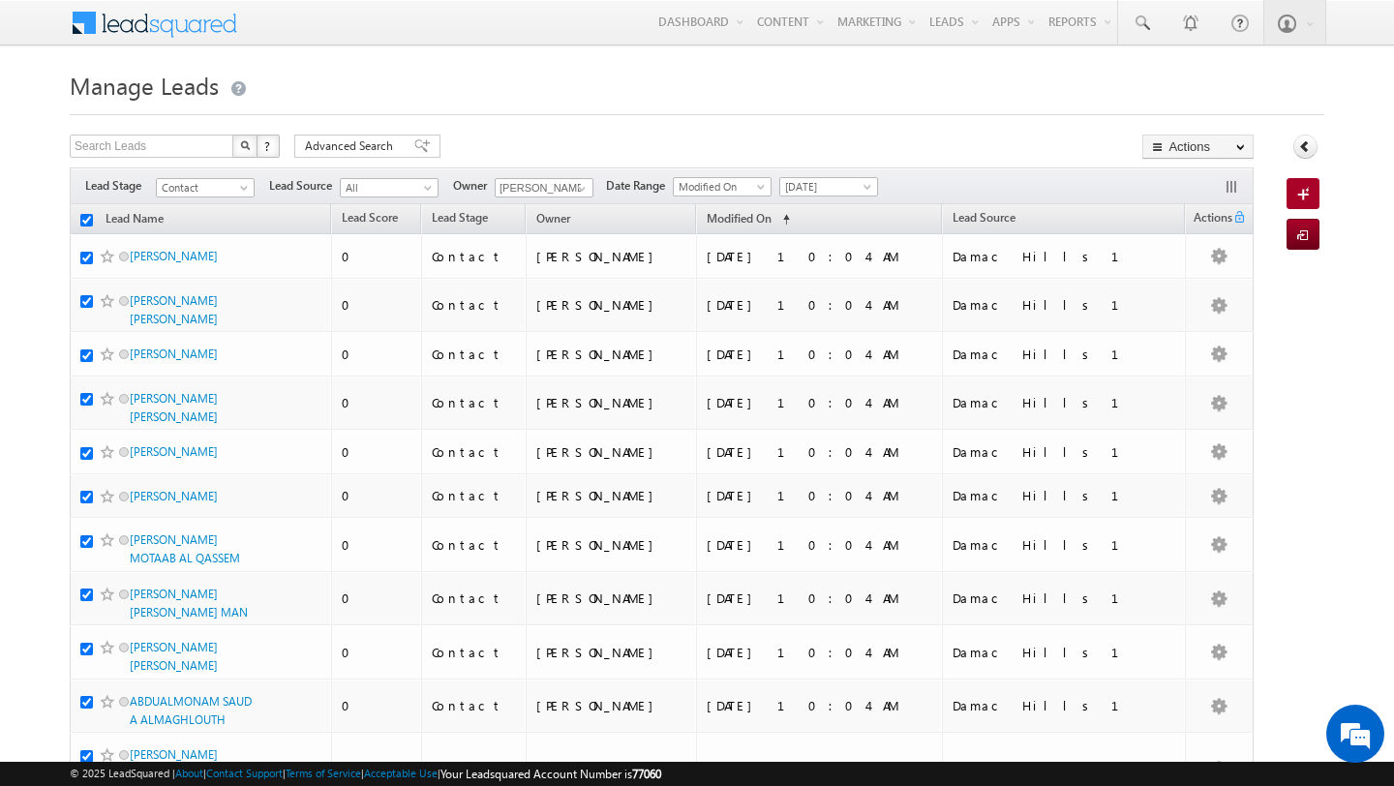
checkbox input "true"
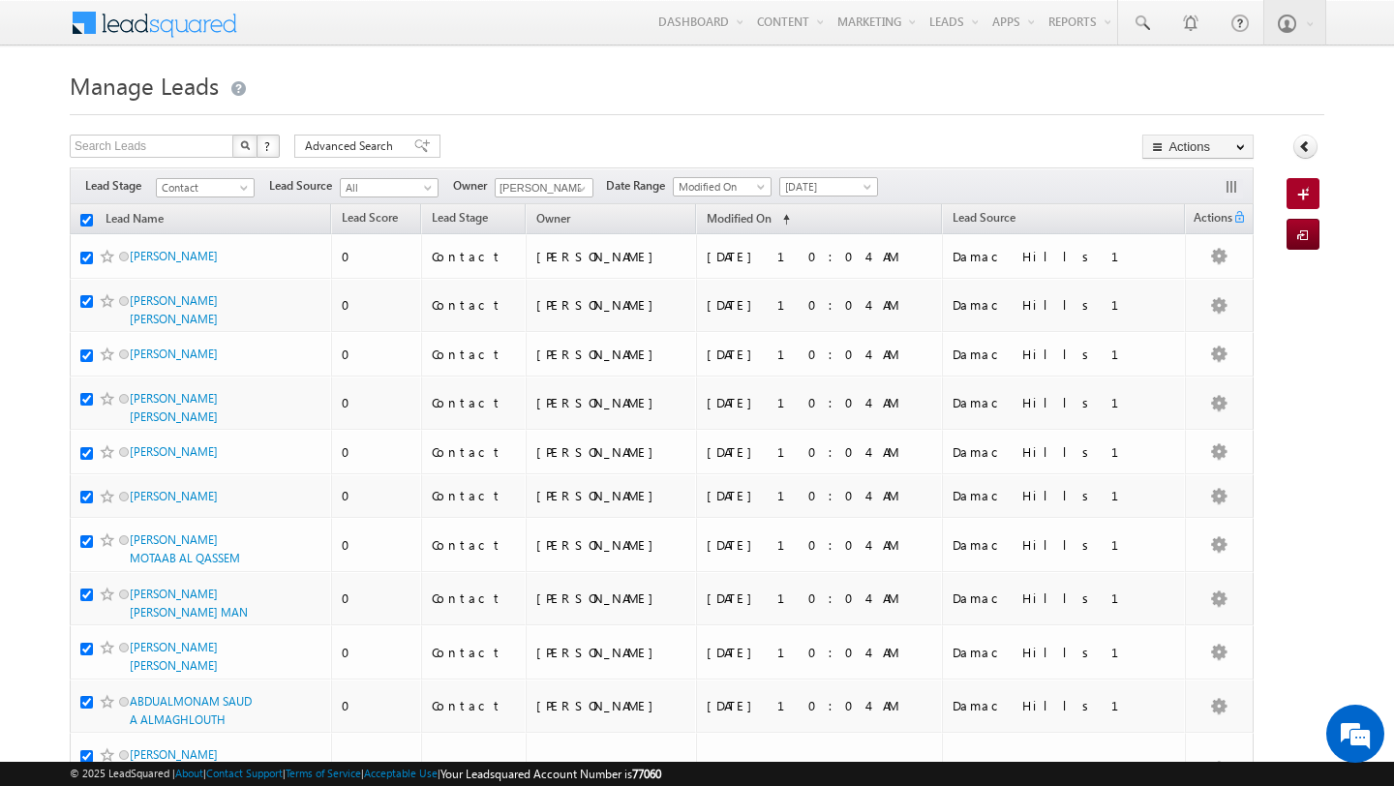
checkbox input "true"
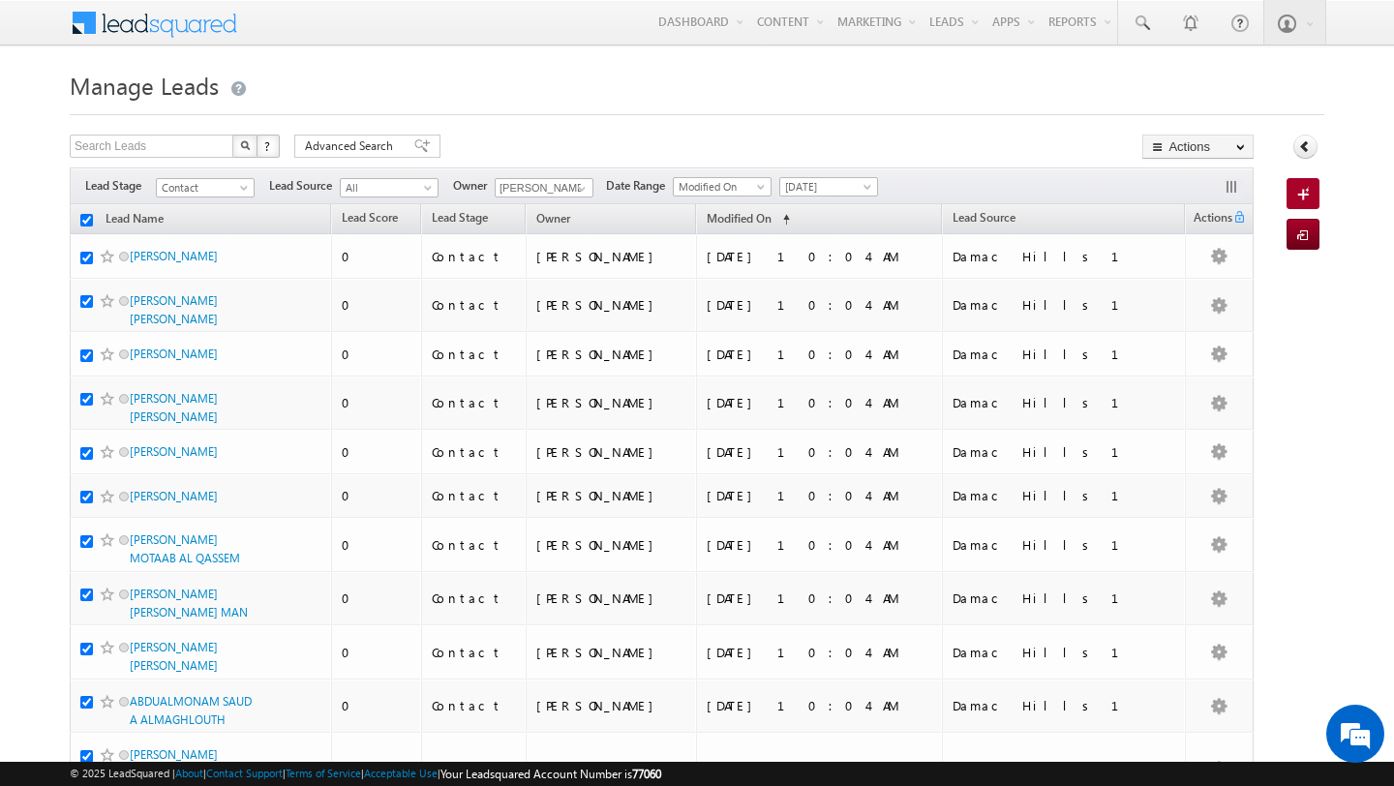
checkbox input "true"
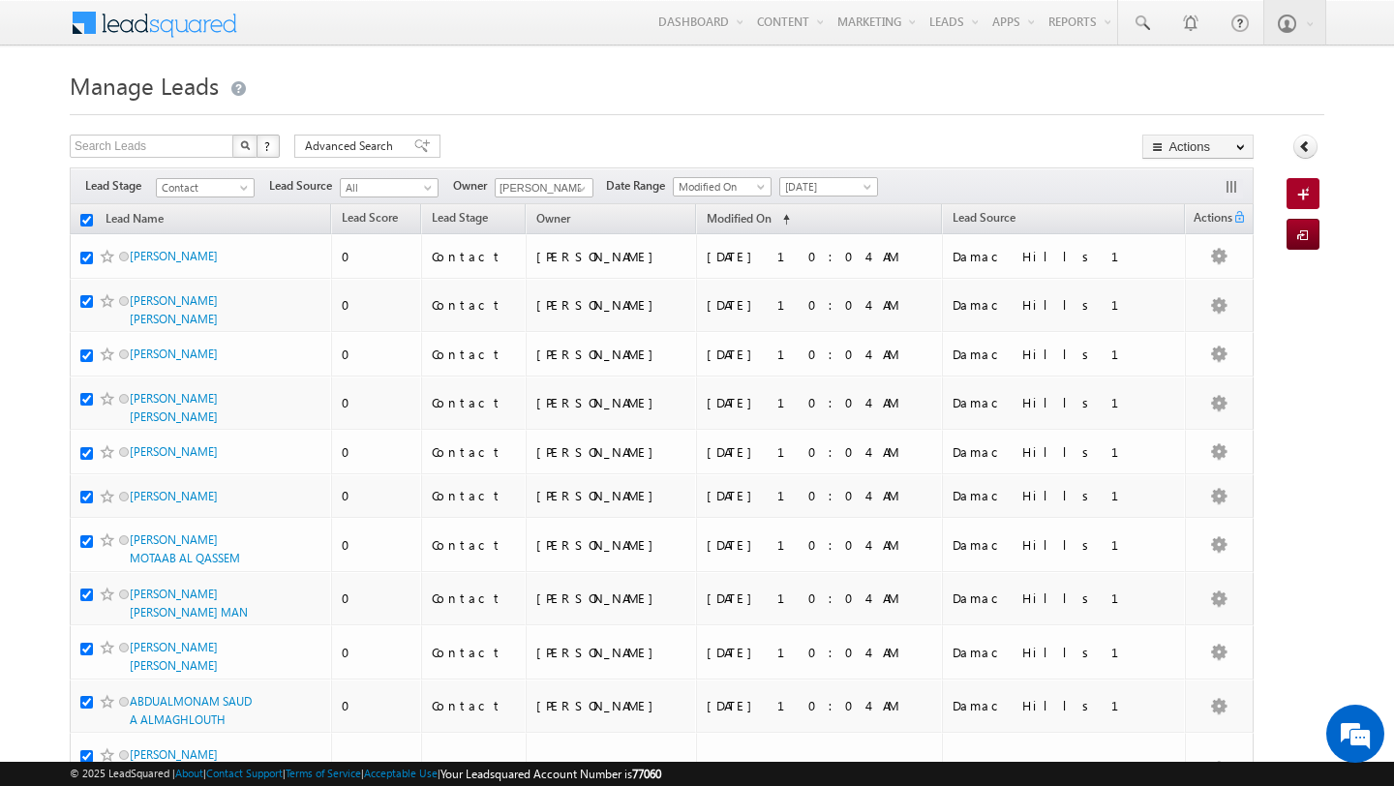
checkbox input "true"
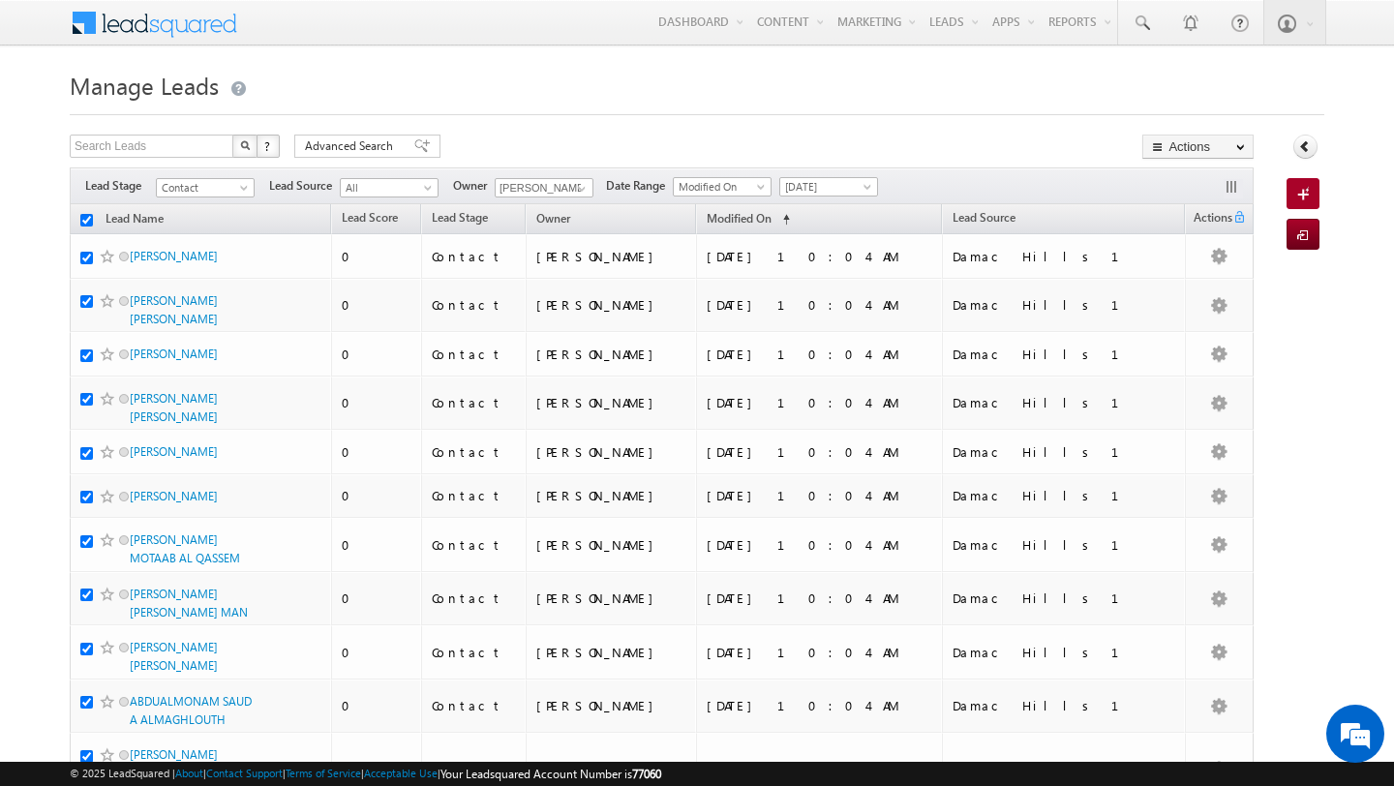
checkbox input "true"
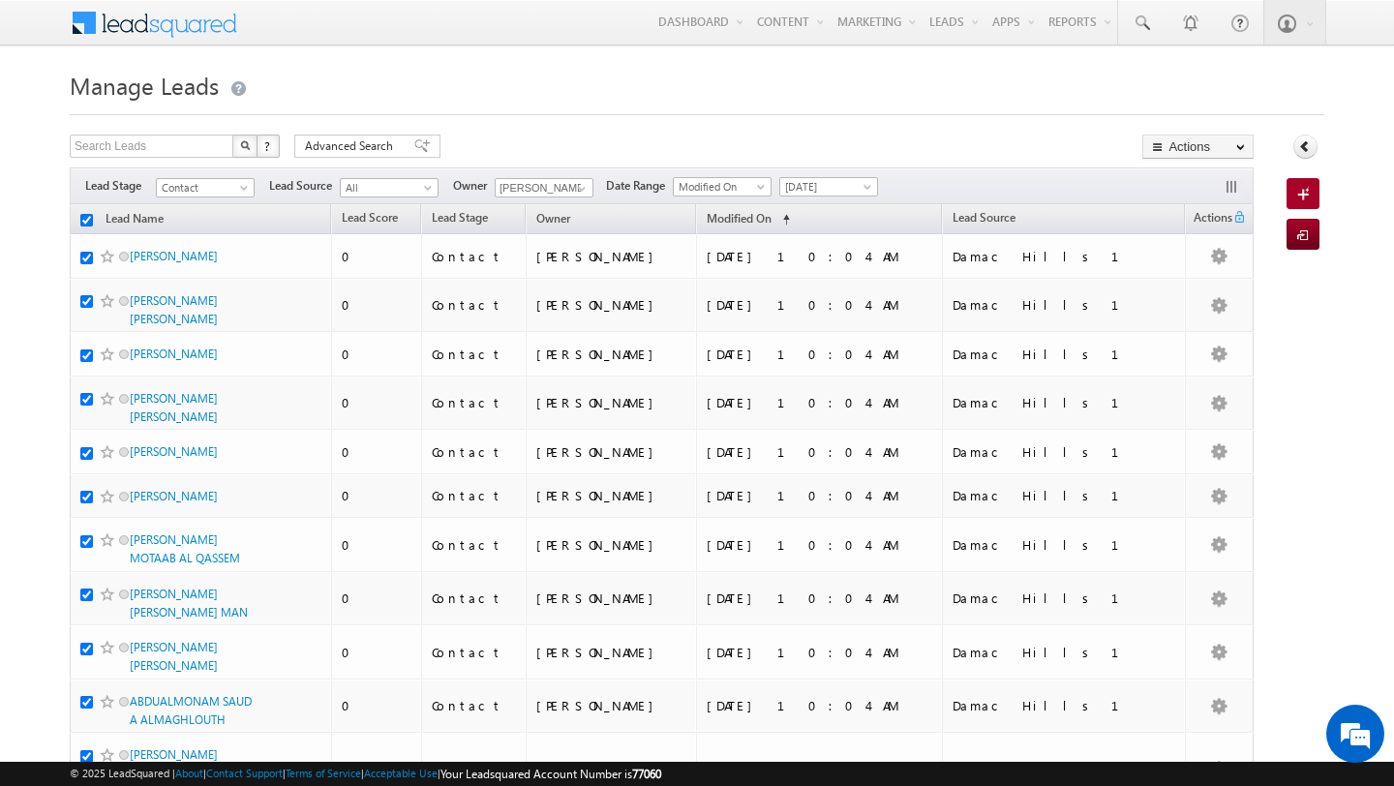
checkbox input "true"
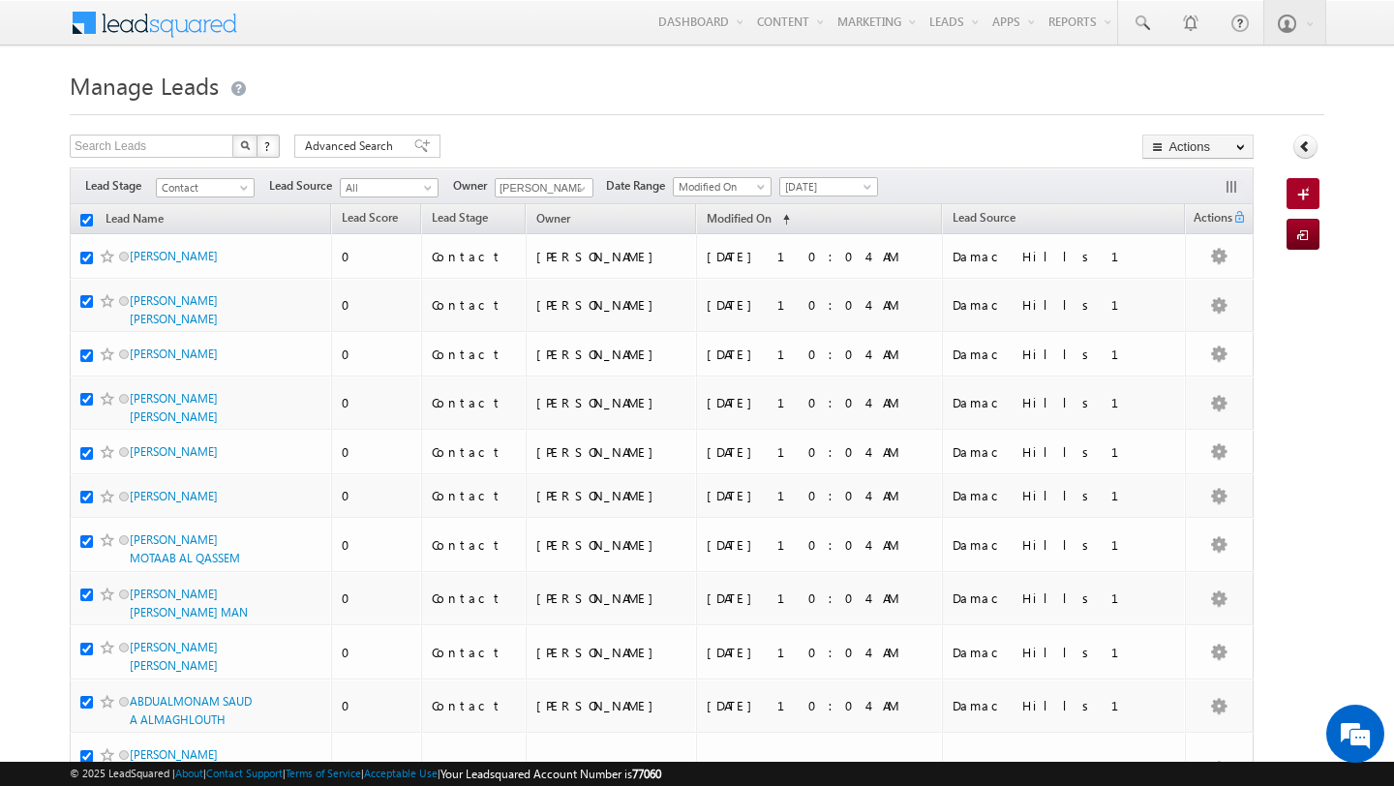
checkbox input "true"
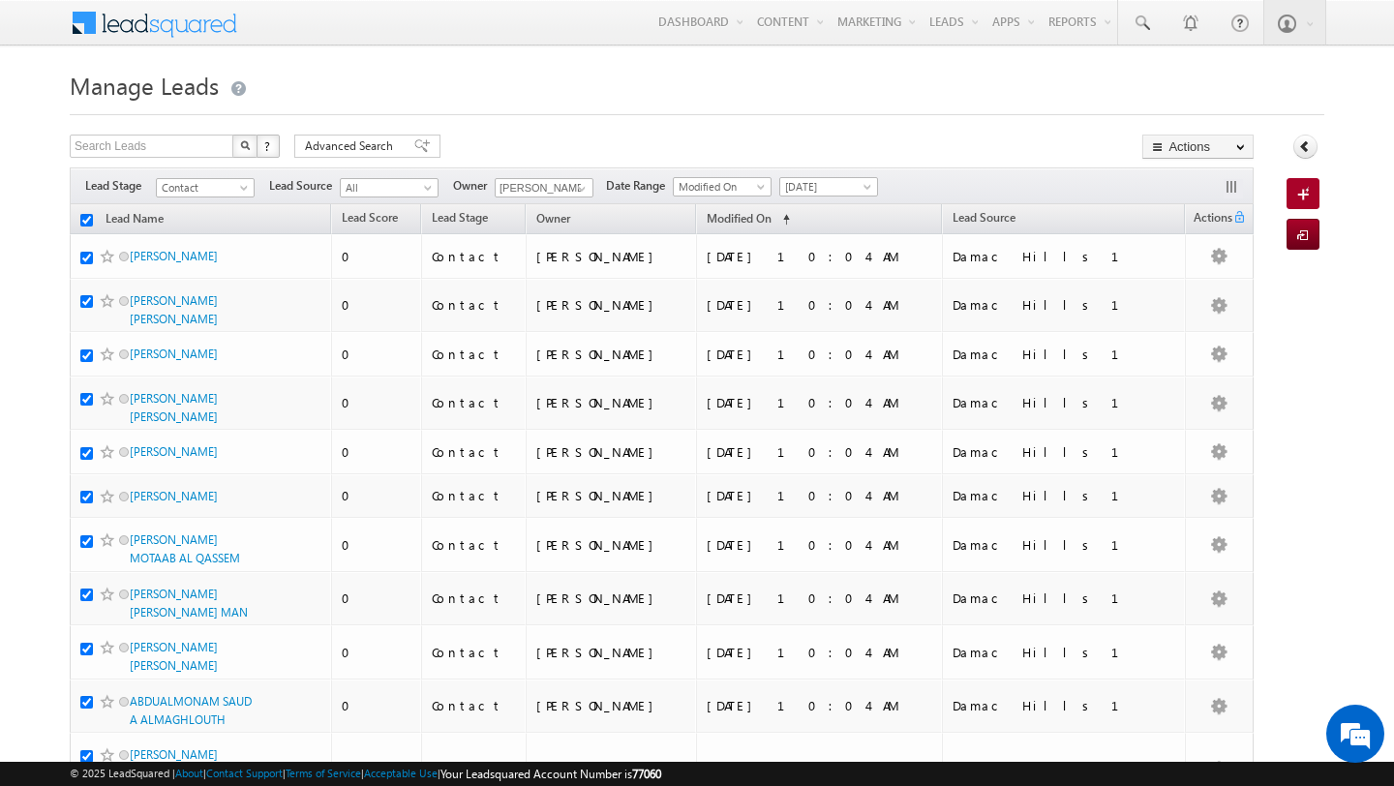
checkbox input "true"
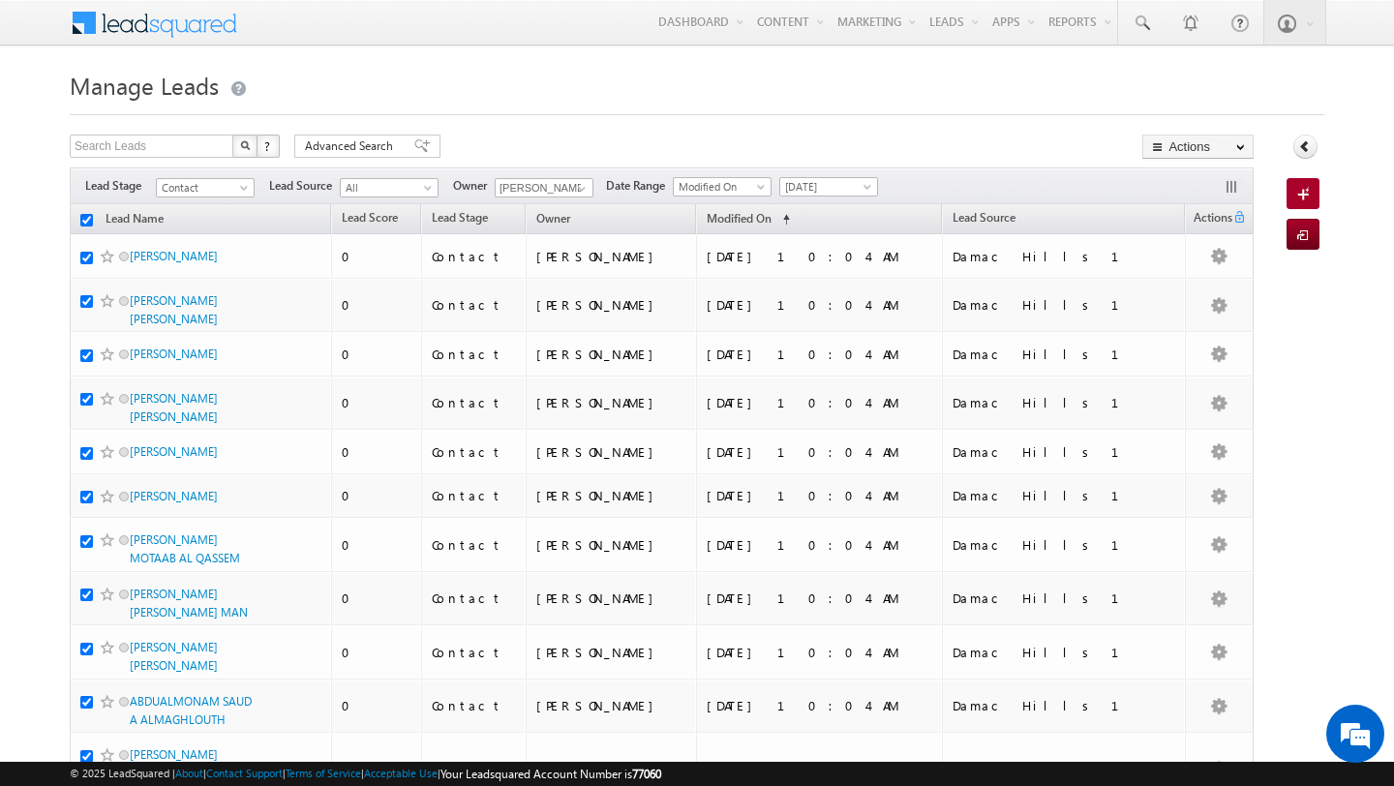
checkbox input "true"
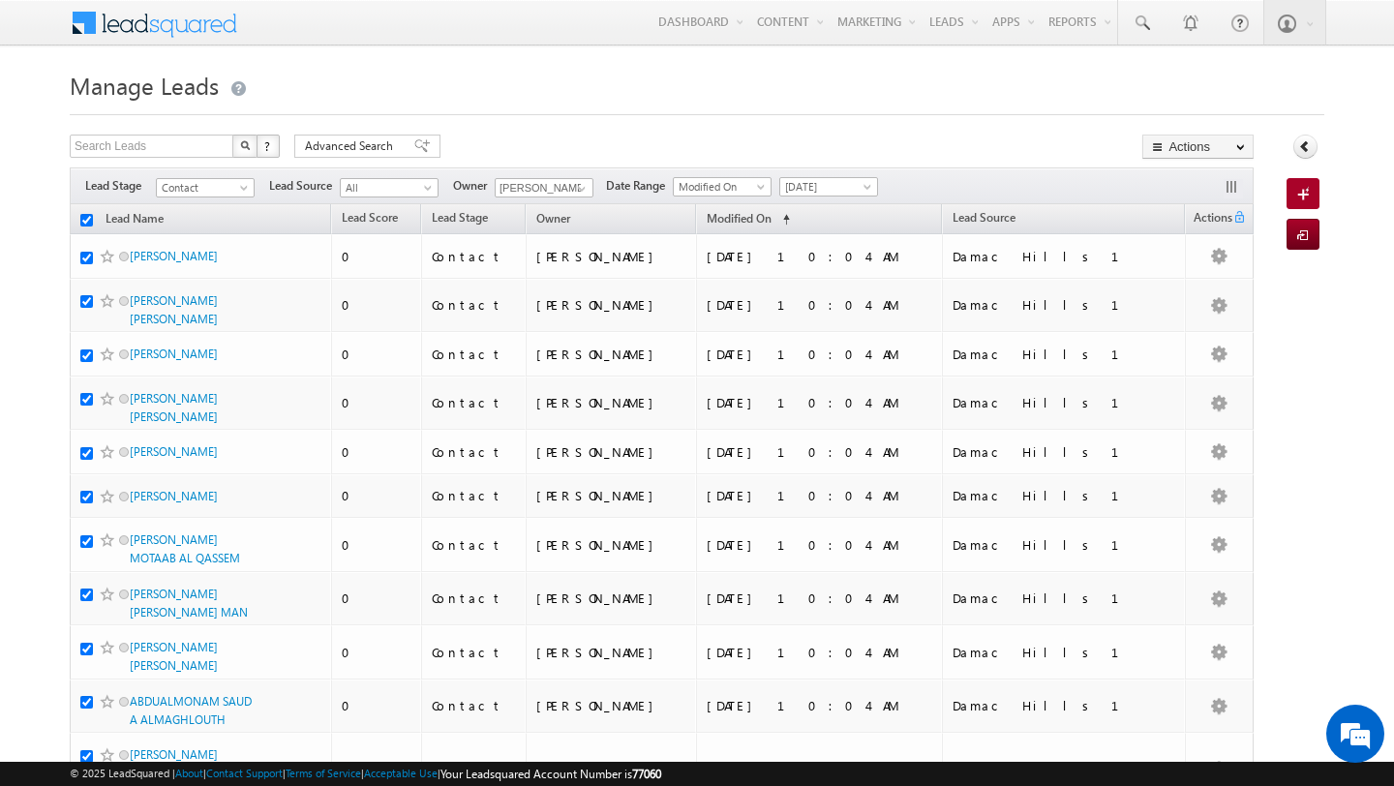
checkbox input "true"
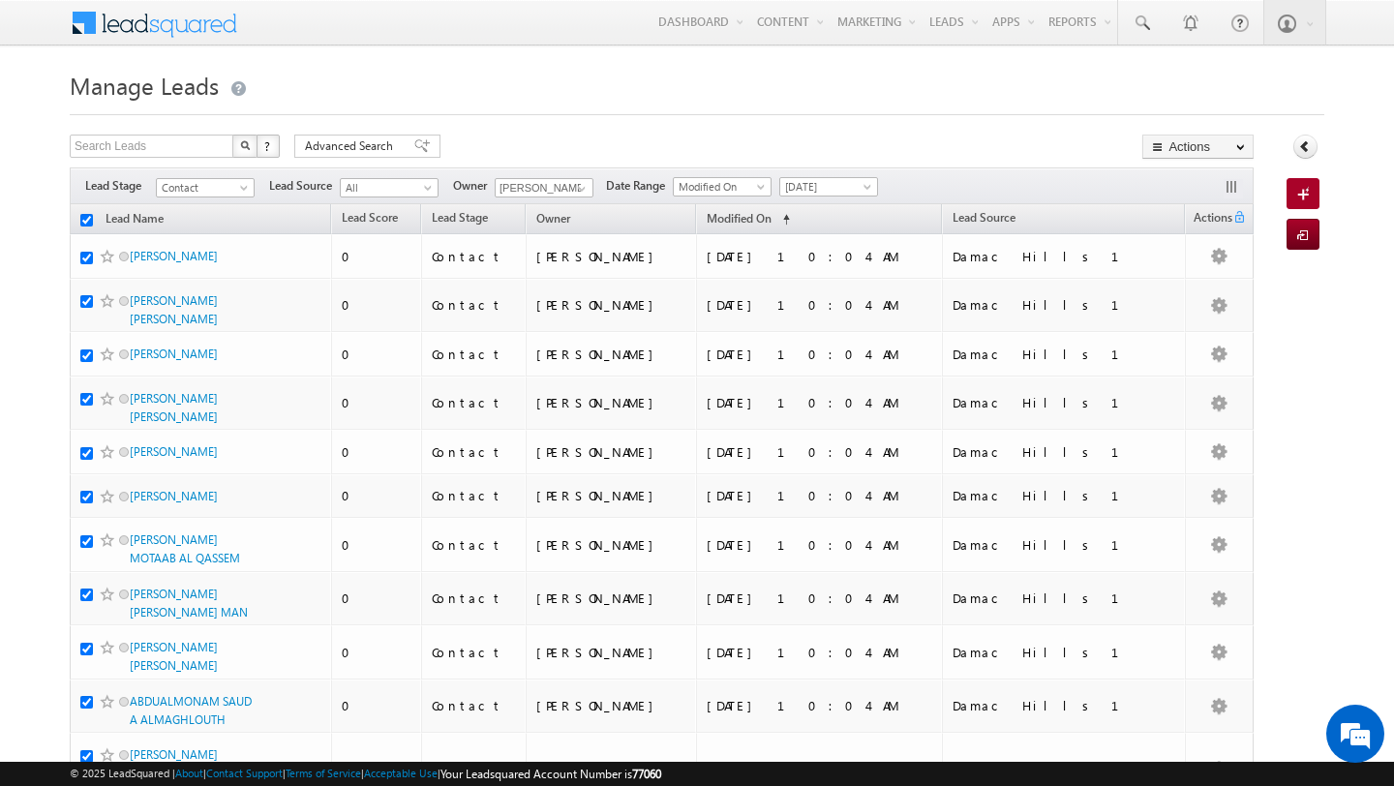
checkbox input "true"
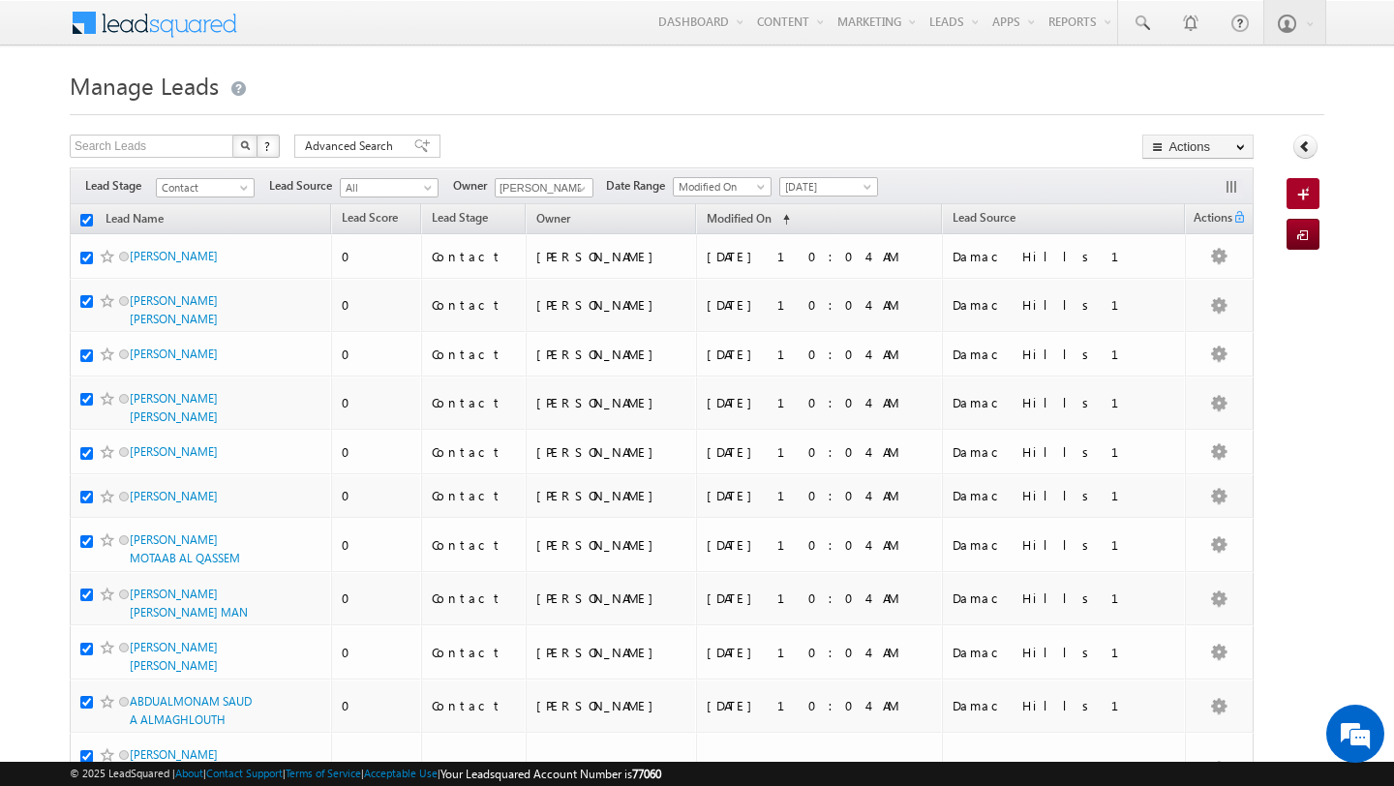
checkbox input "true"
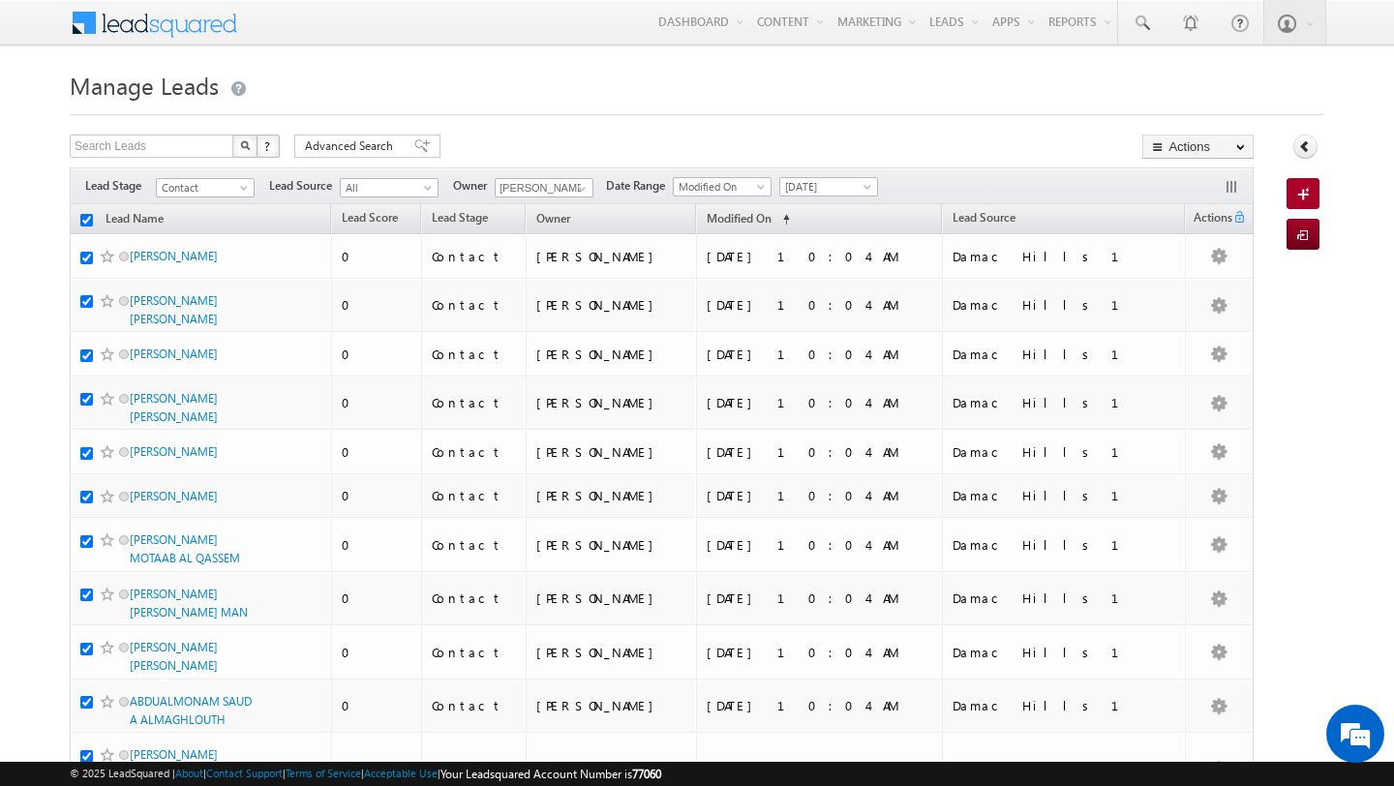
checkbox input "true"
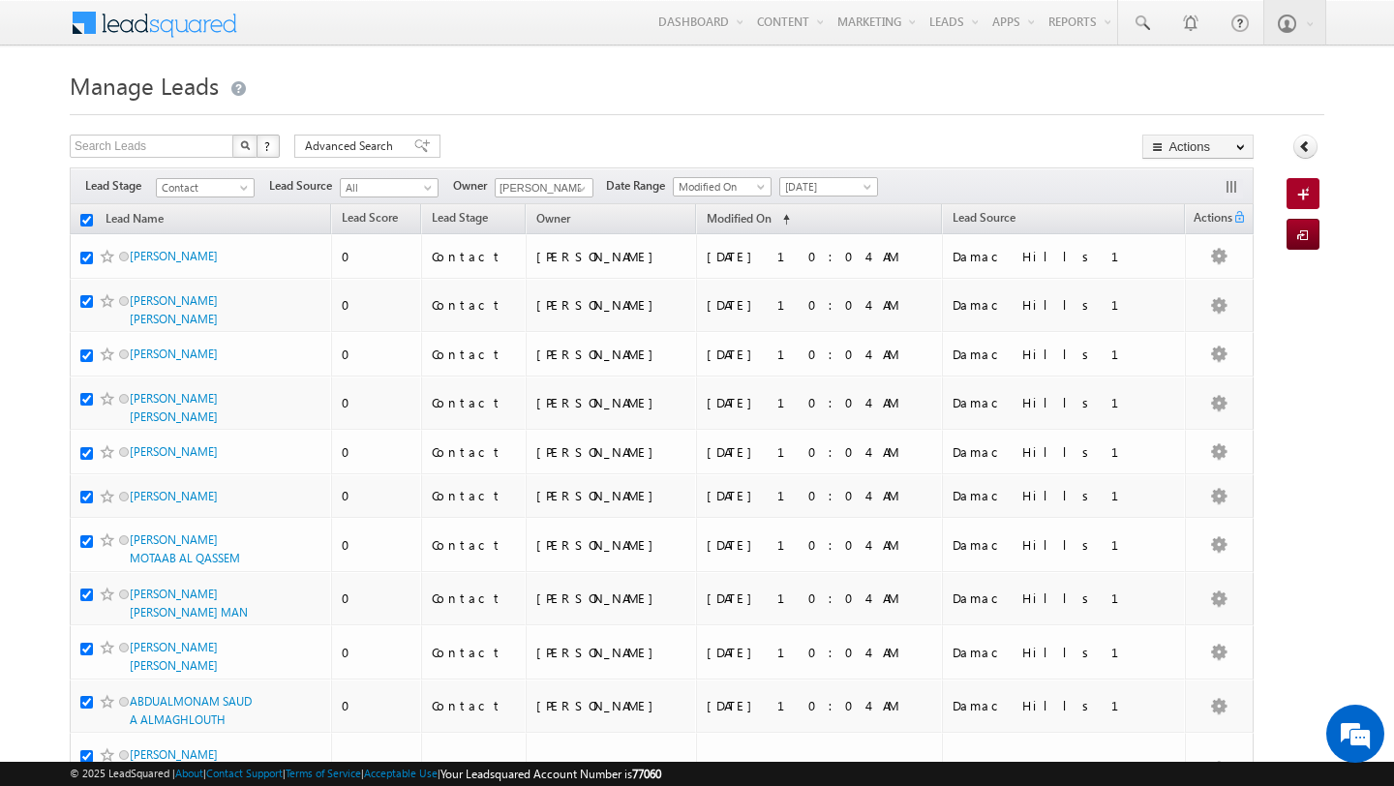
checkbox input "true"
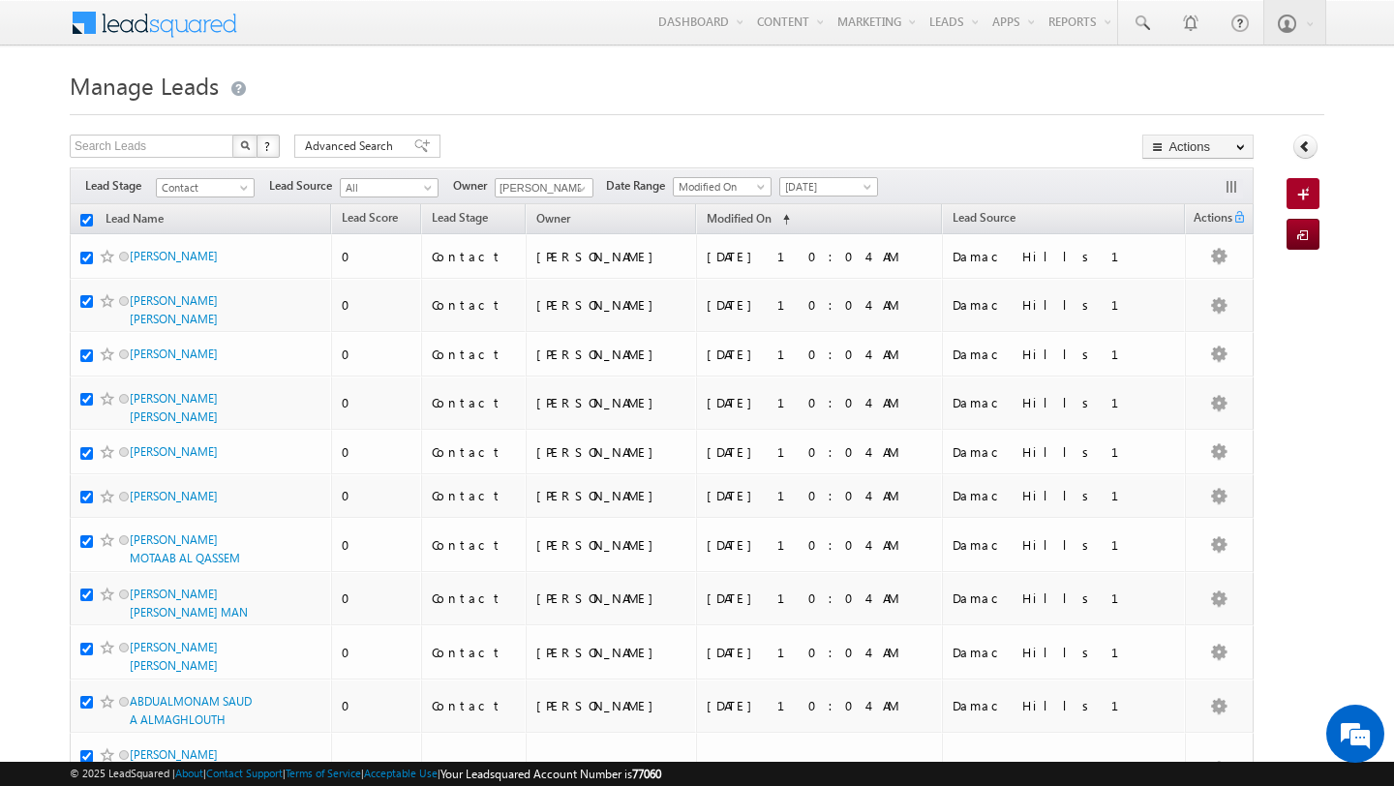
checkbox input "true"
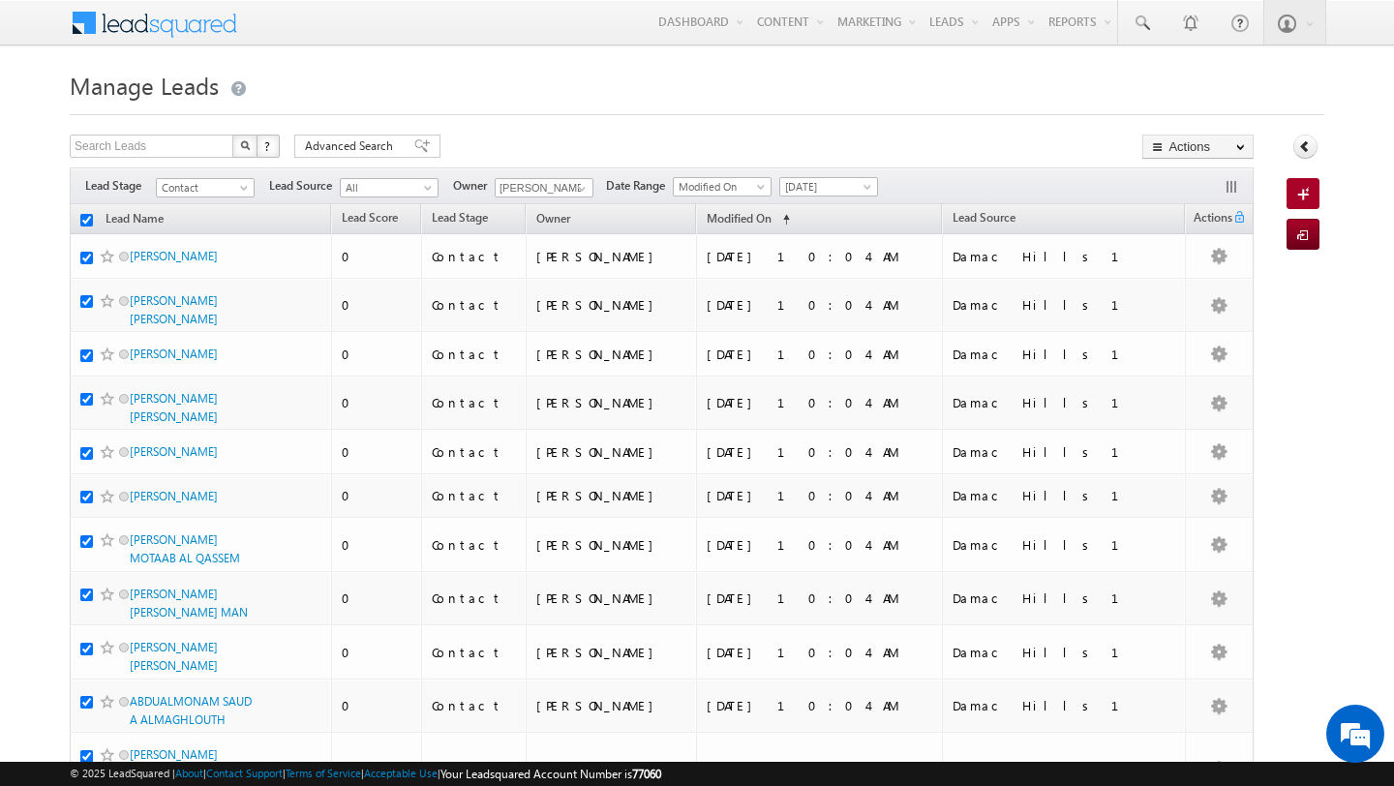
checkbox input "true"
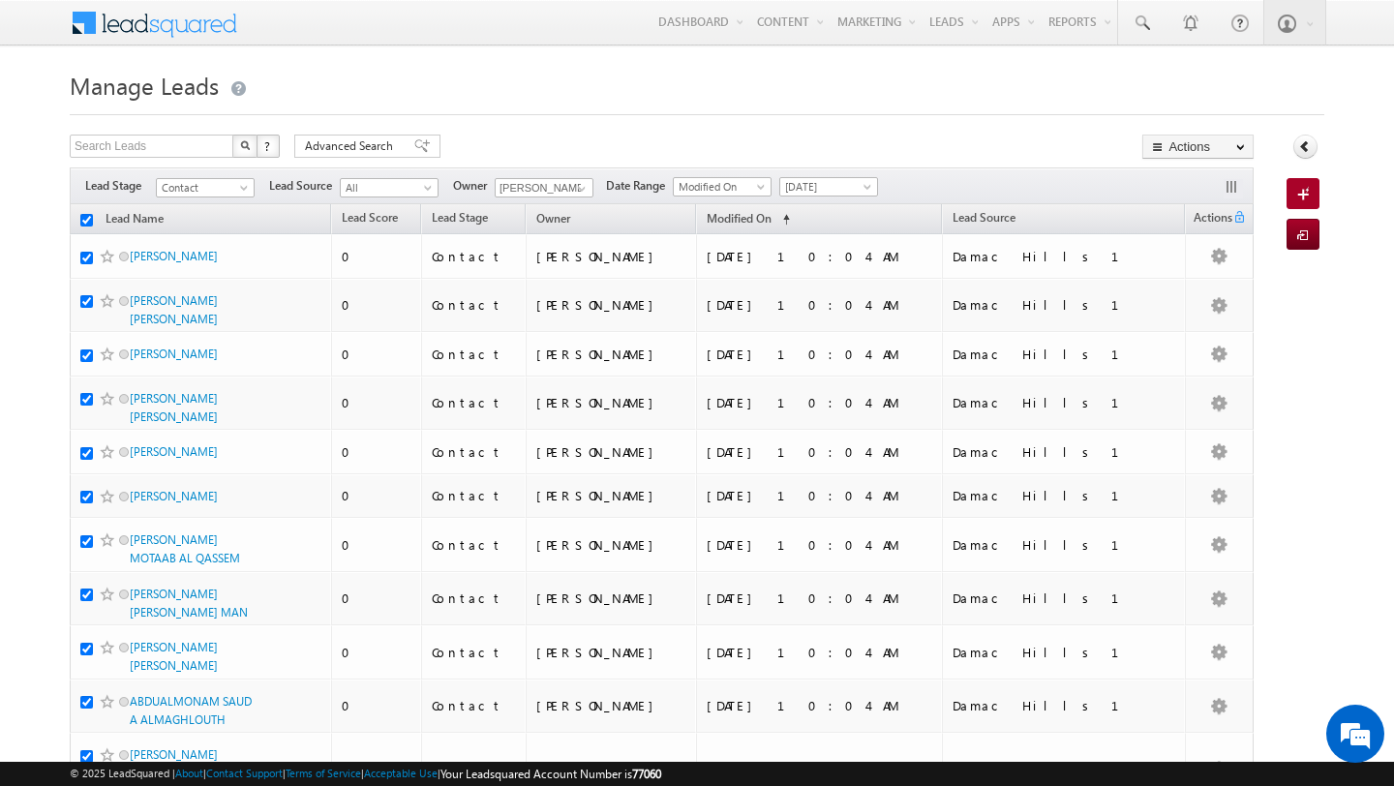
checkbox input "true"
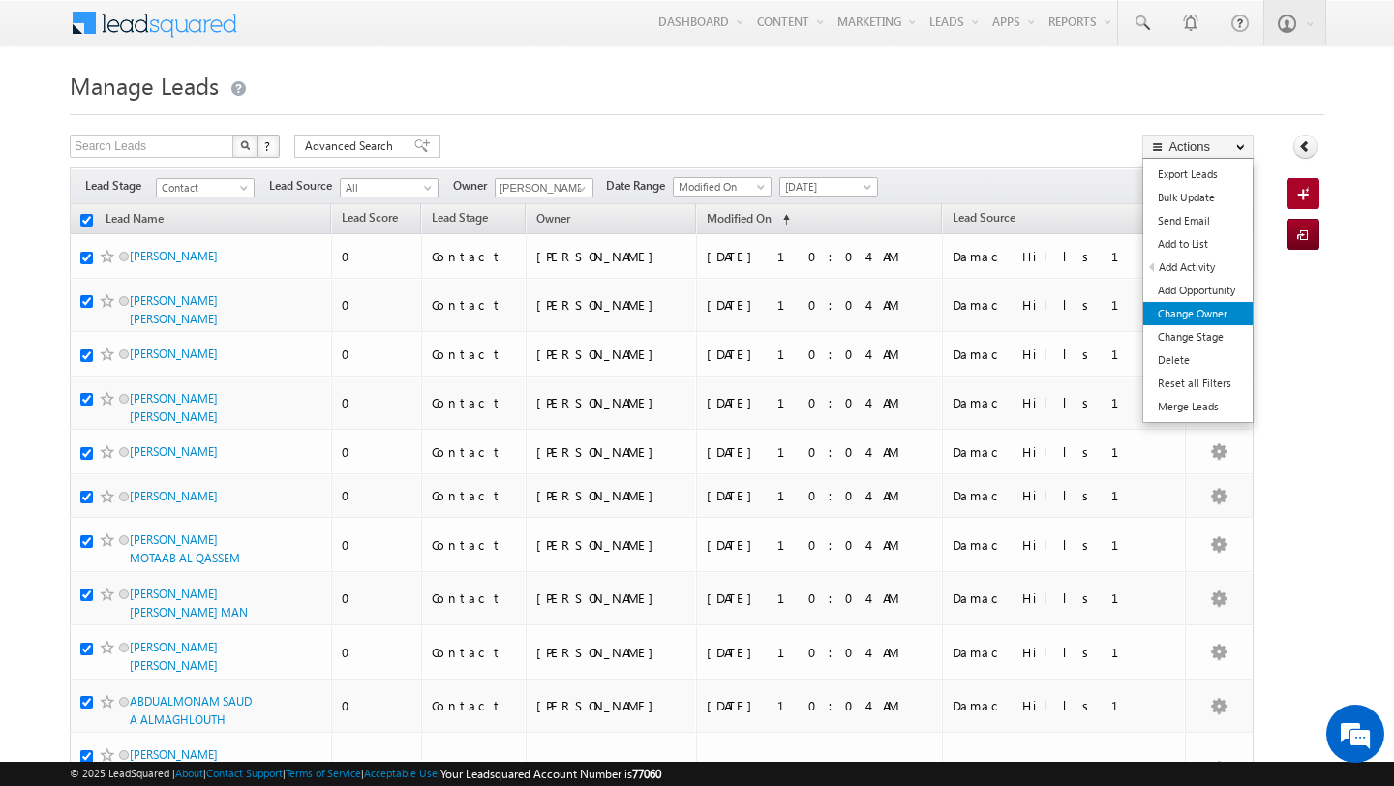
click at [1198, 306] on link "Change Owner" at bounding box center [1197, 313] width 109 height 23
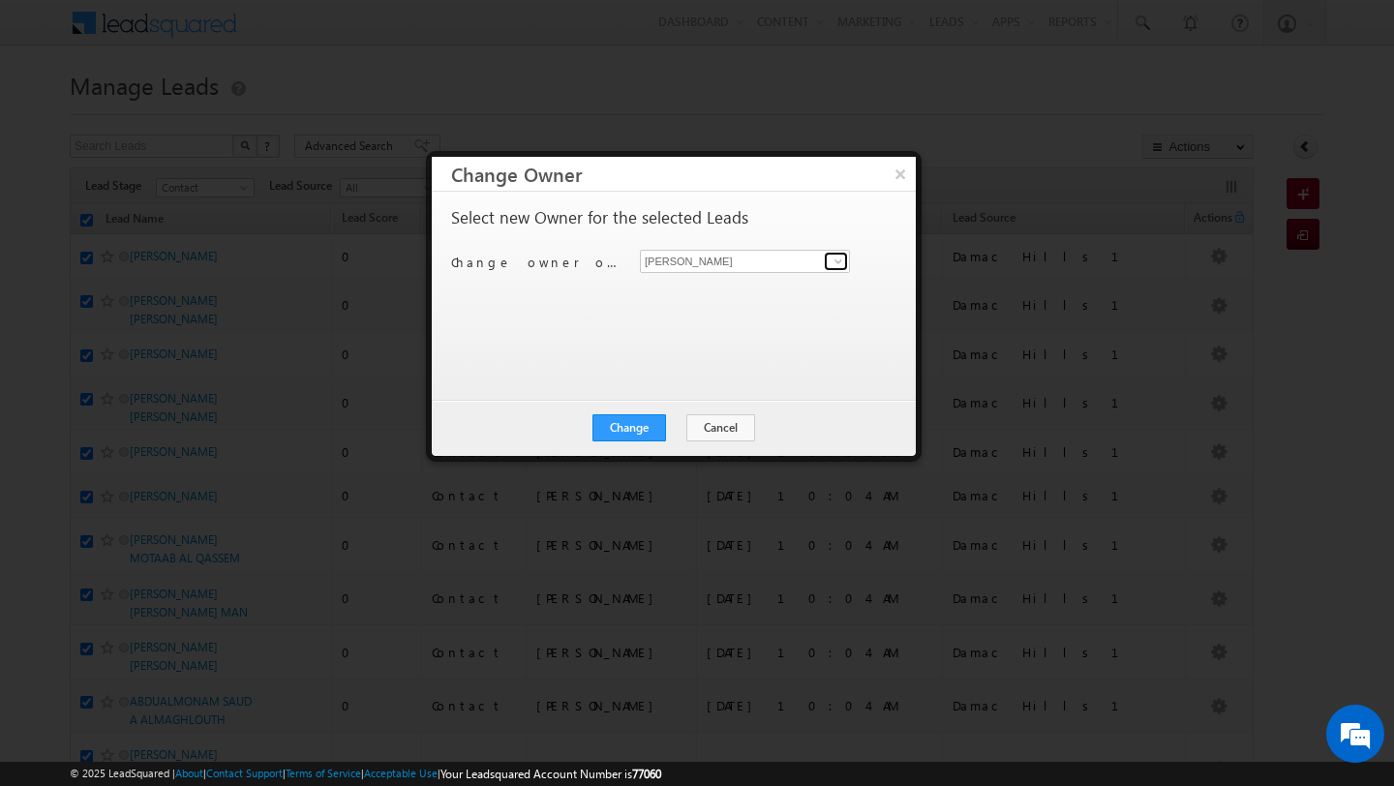
click at [837, 259] on span at bounding box center [838, 261] width 15 height 15
click at [784, 284] on link "Ashish Ranjan ashish.ranjan@indglobal.ae" at bounding box center [745, 291] width 210 height 37
click at [646, 428] on button "Change" at bounding box center [629, 427] width 74 height 27
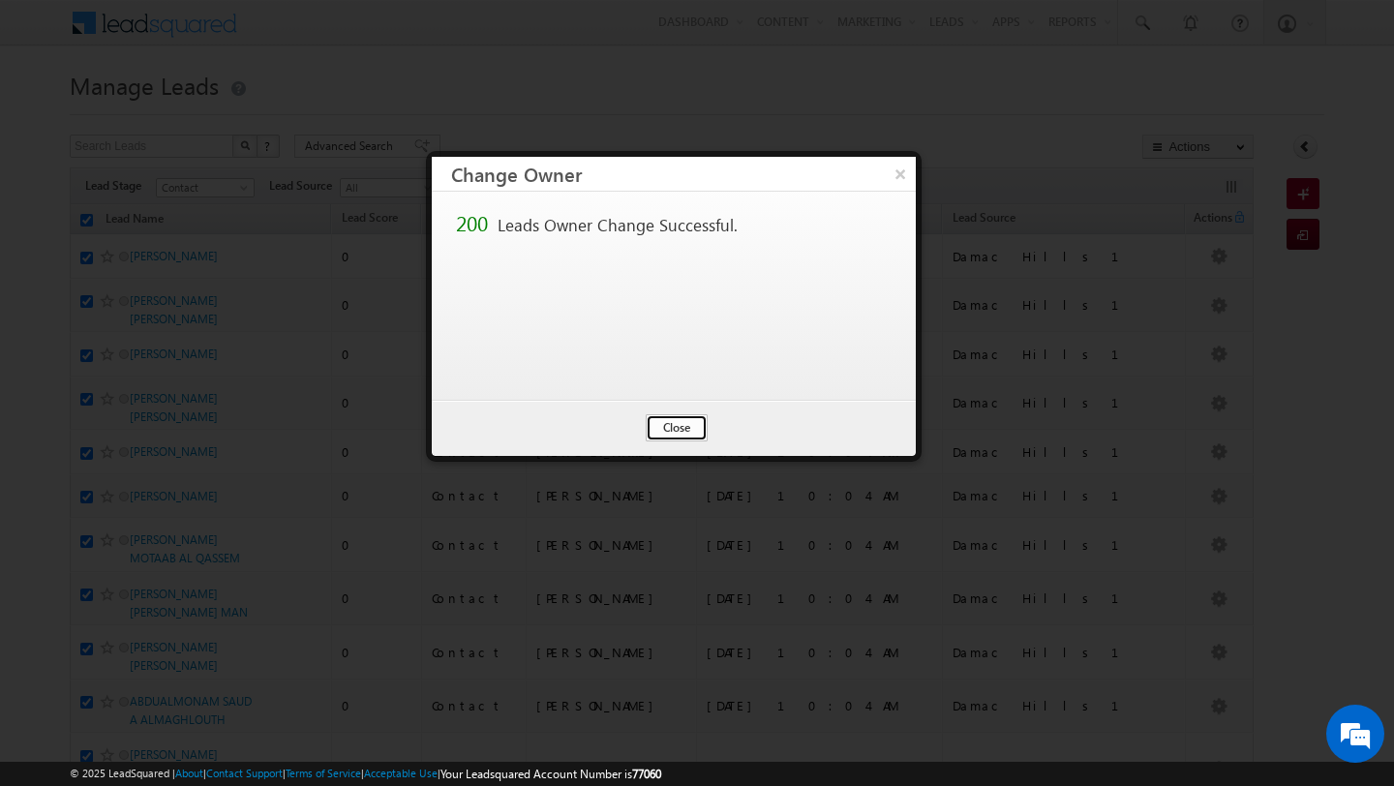
click at [681, 428] on button "Close" at bounding box center [677, 427] width 62 height 27
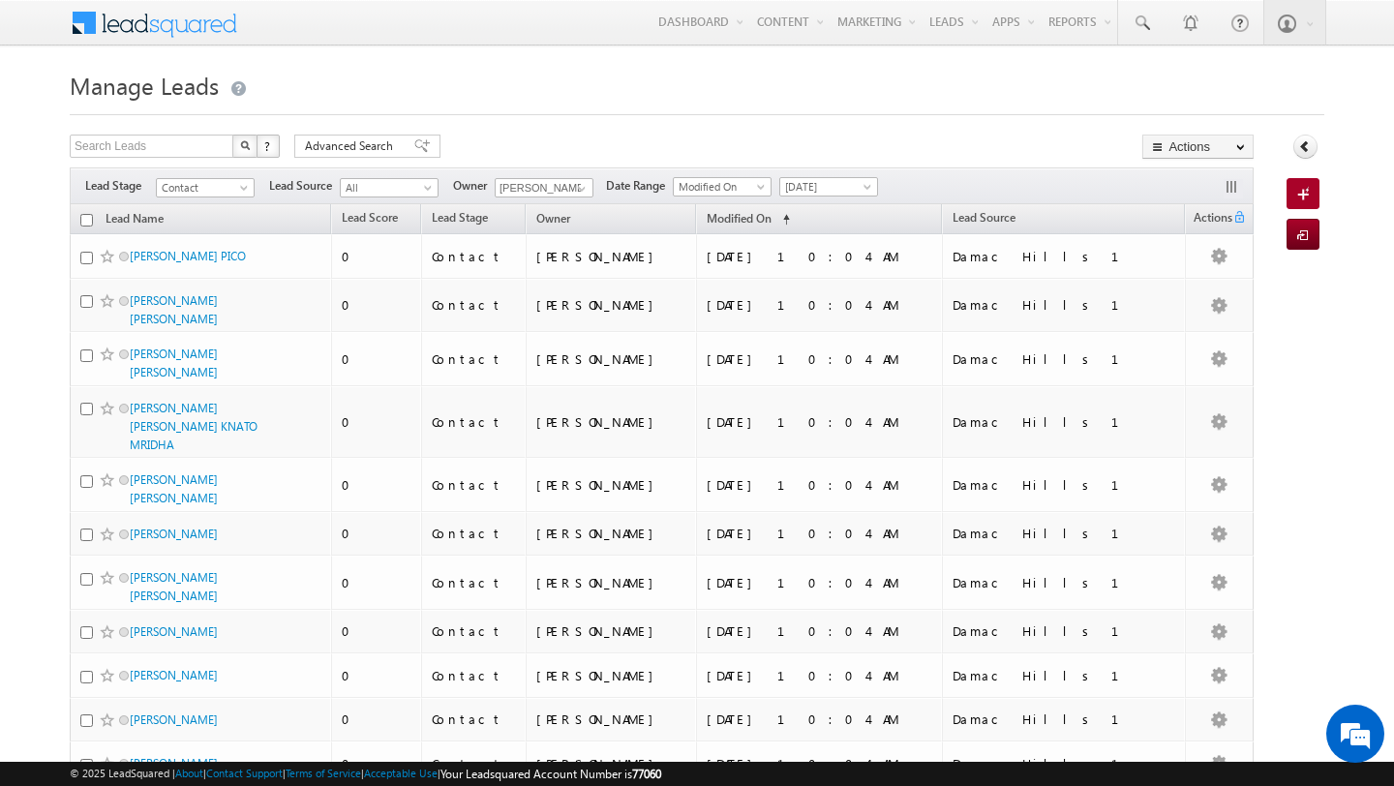
click at [83, 224] on input "checkbox" at bounding box center [86, 220] width 13 height 13
checkbox input "true"
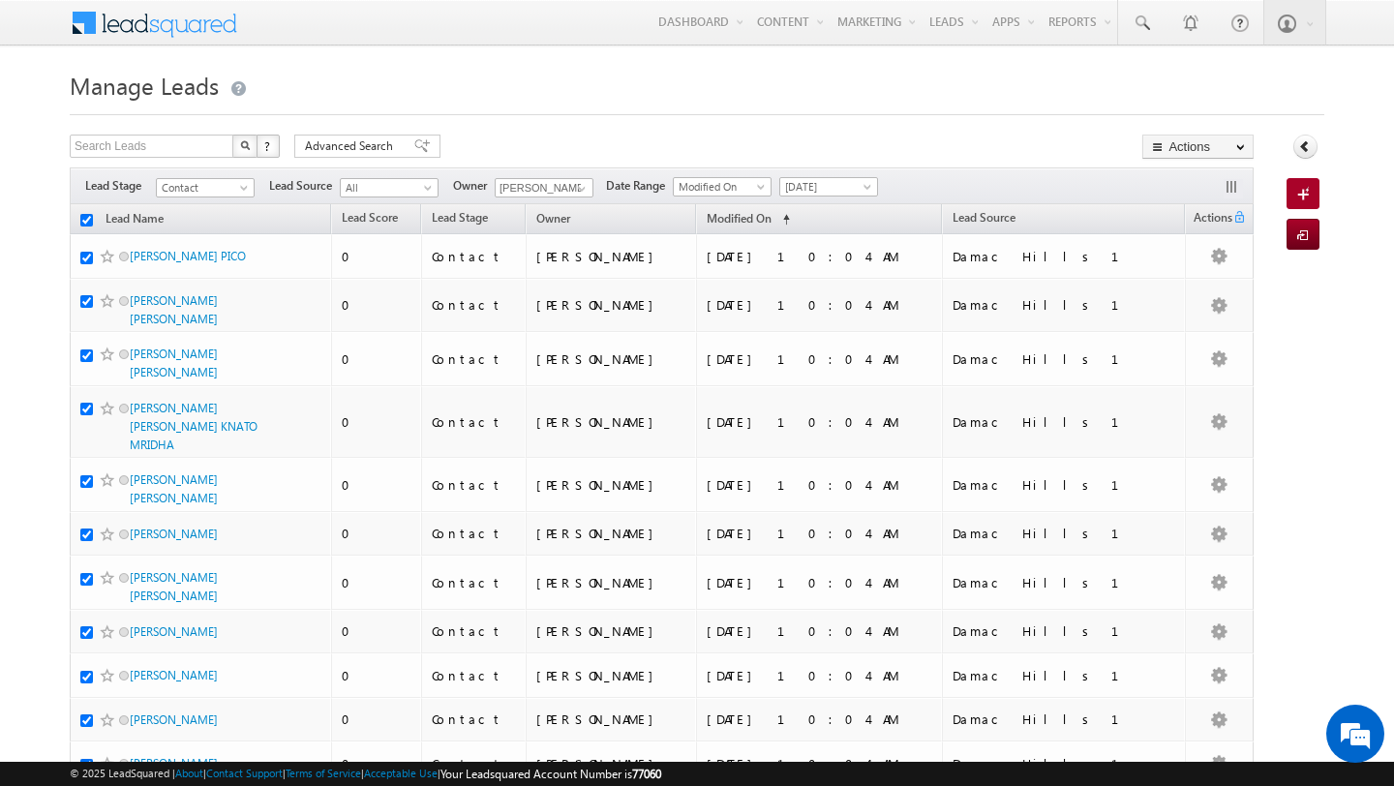
checkbox input "true"
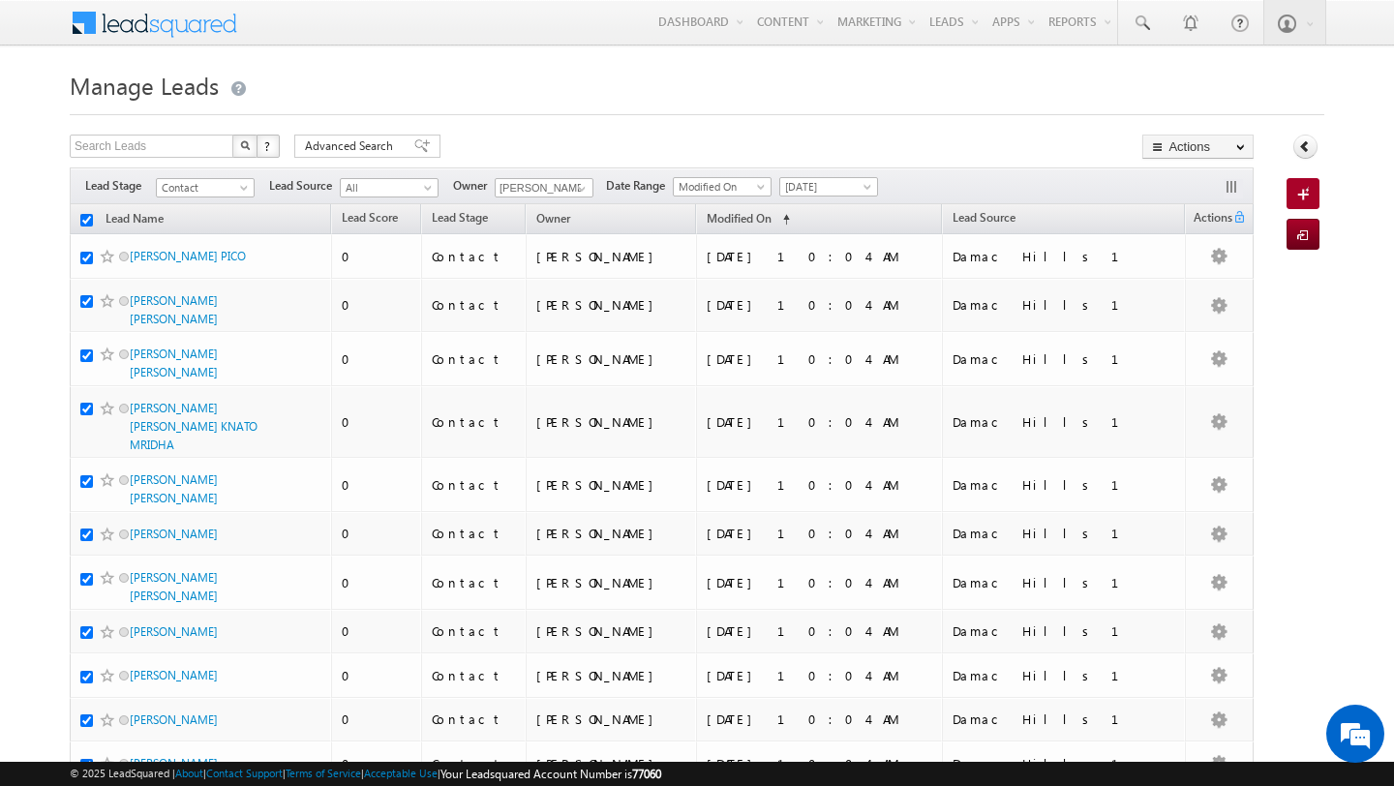
checkbox input "true"
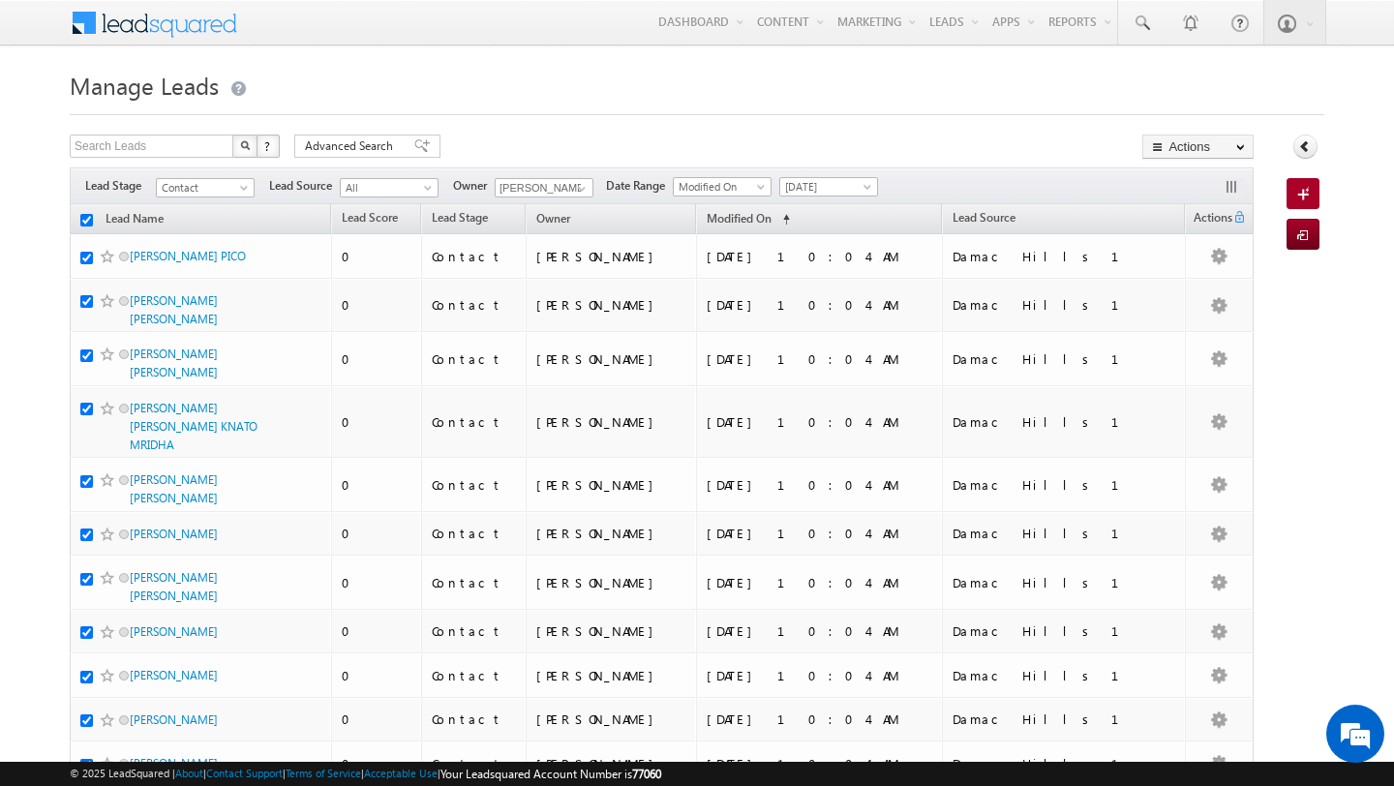
checkbox input "true"
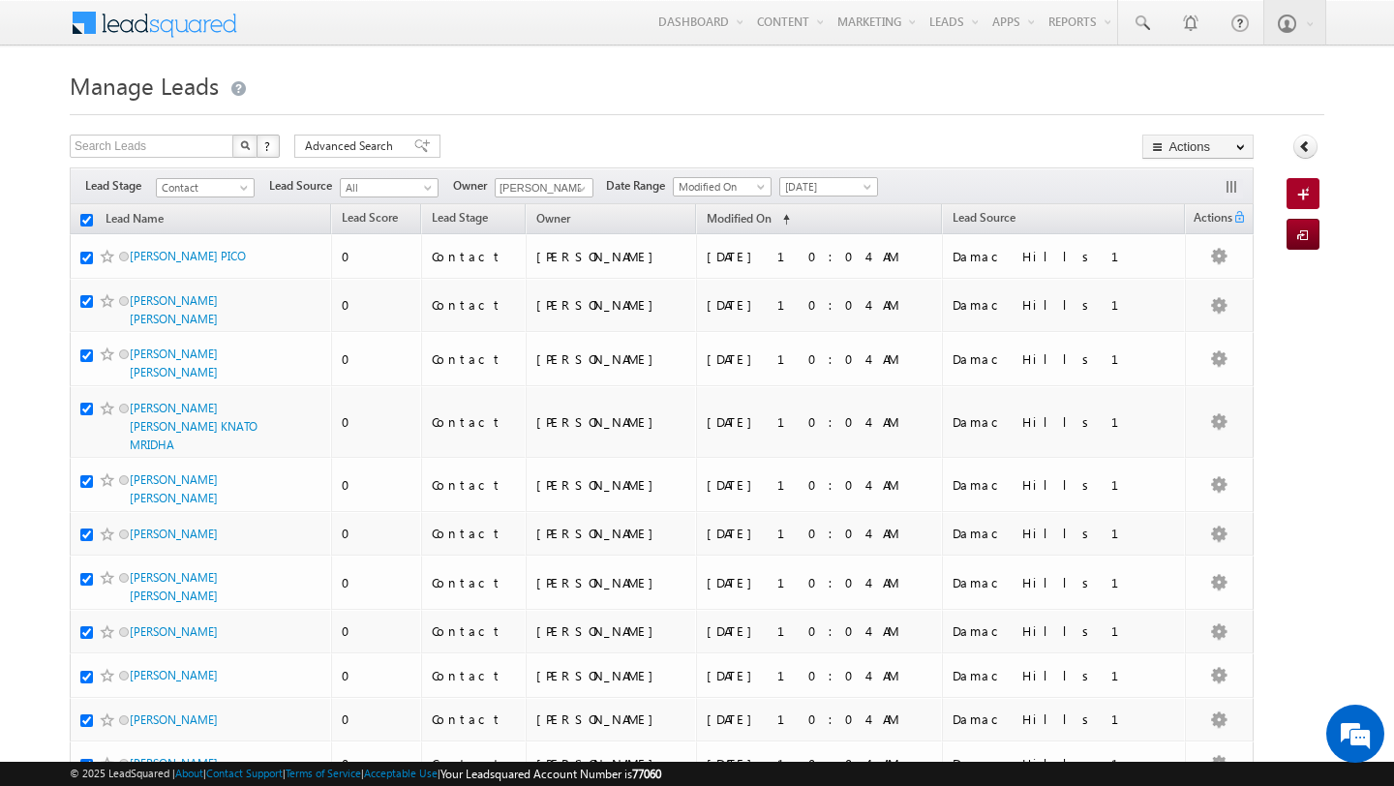
checkbox input "true"
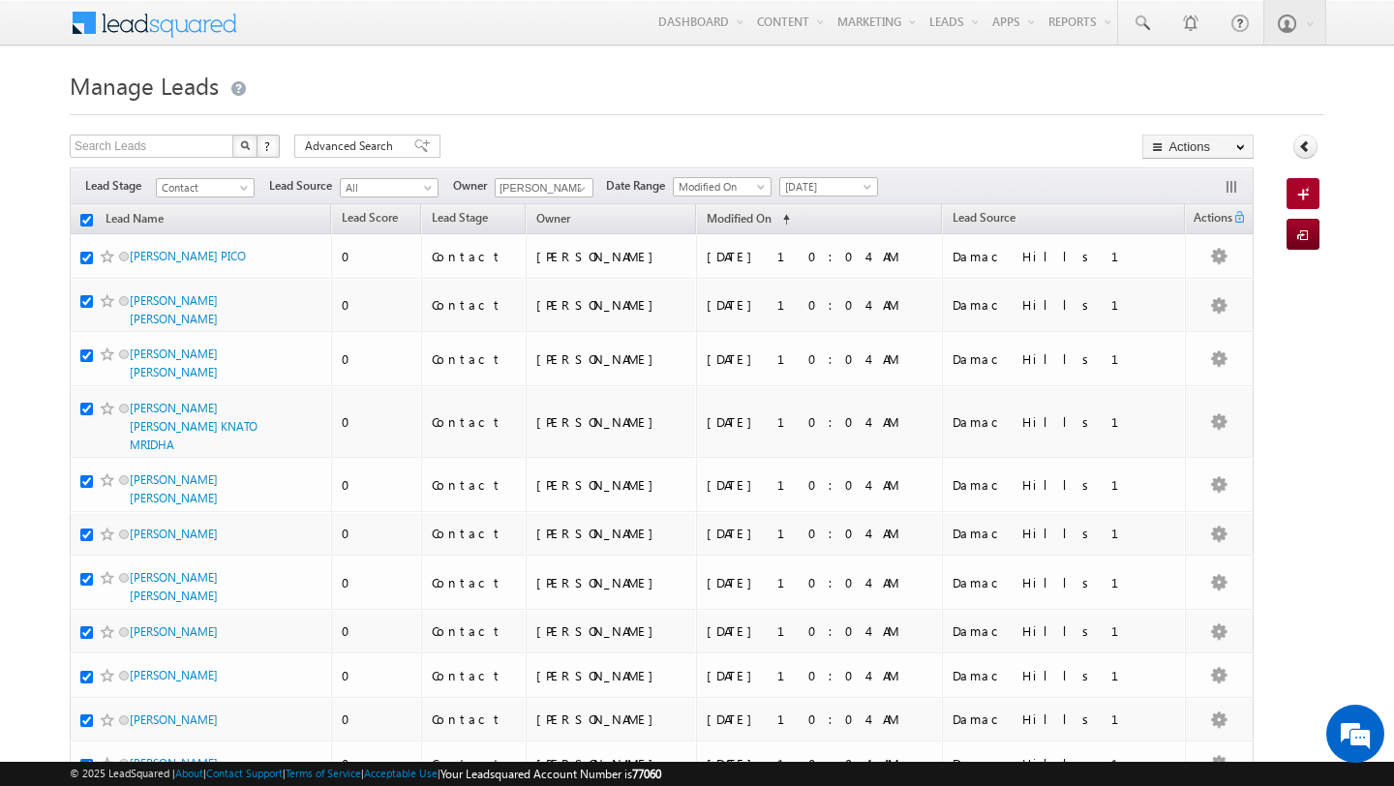
checkbox input "true"
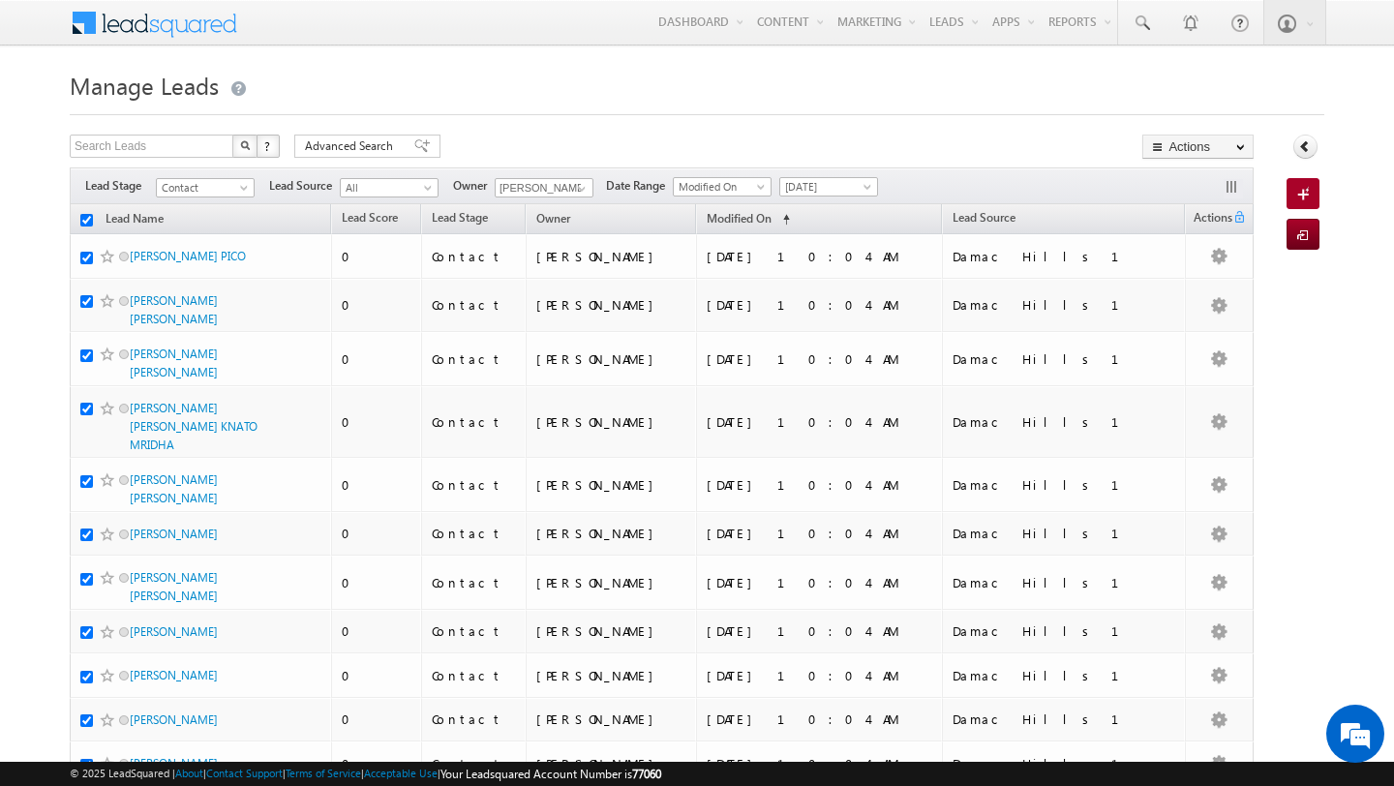
checkbox input "true"
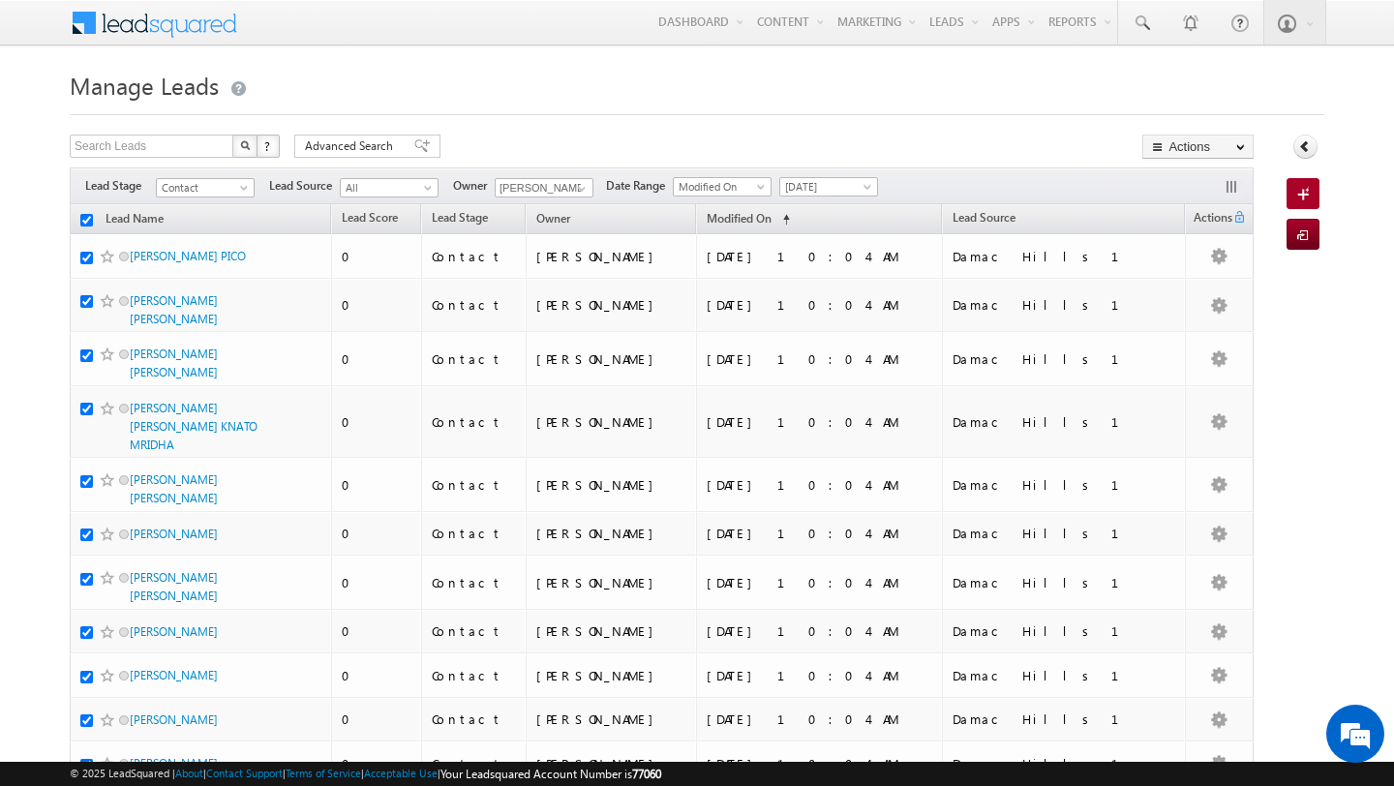
checkbox input "true"
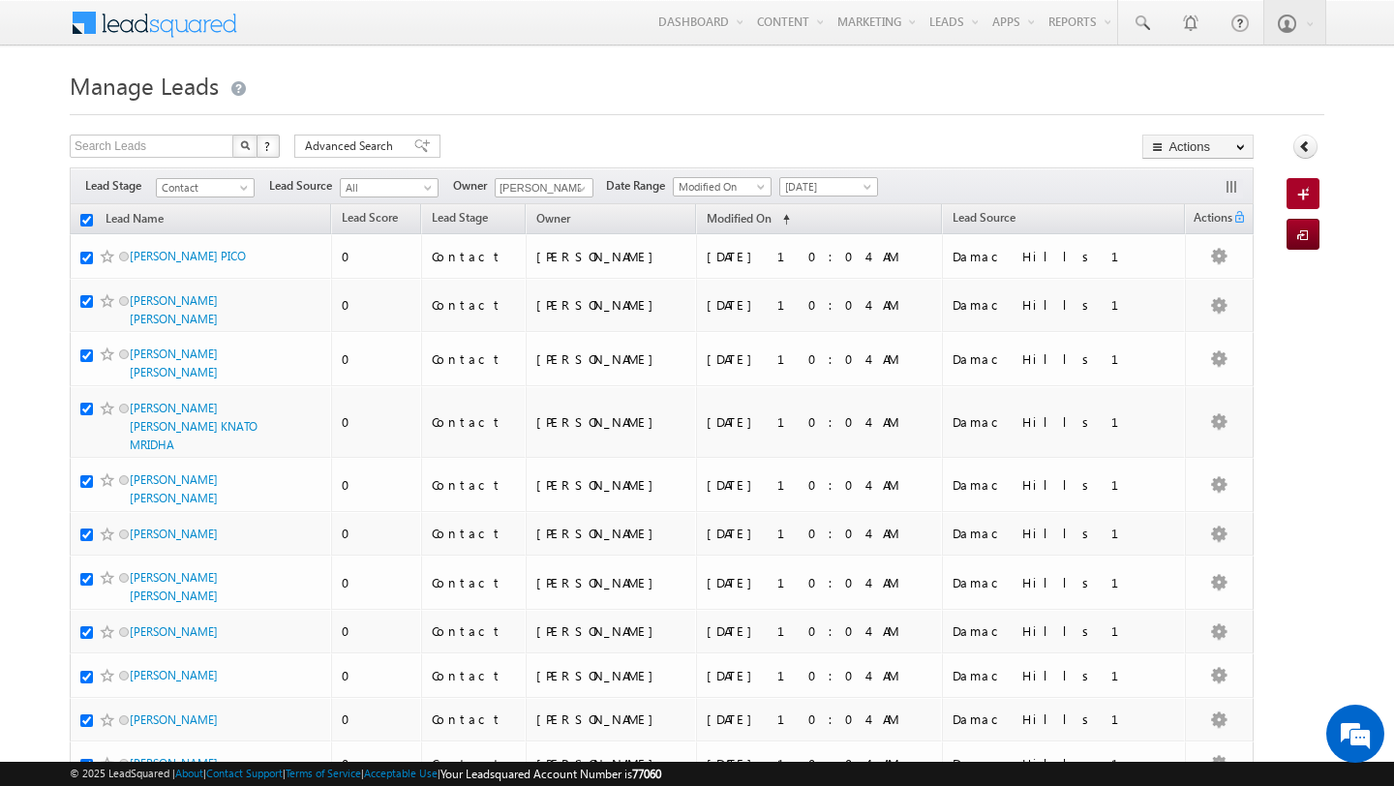
checkbox input "true"
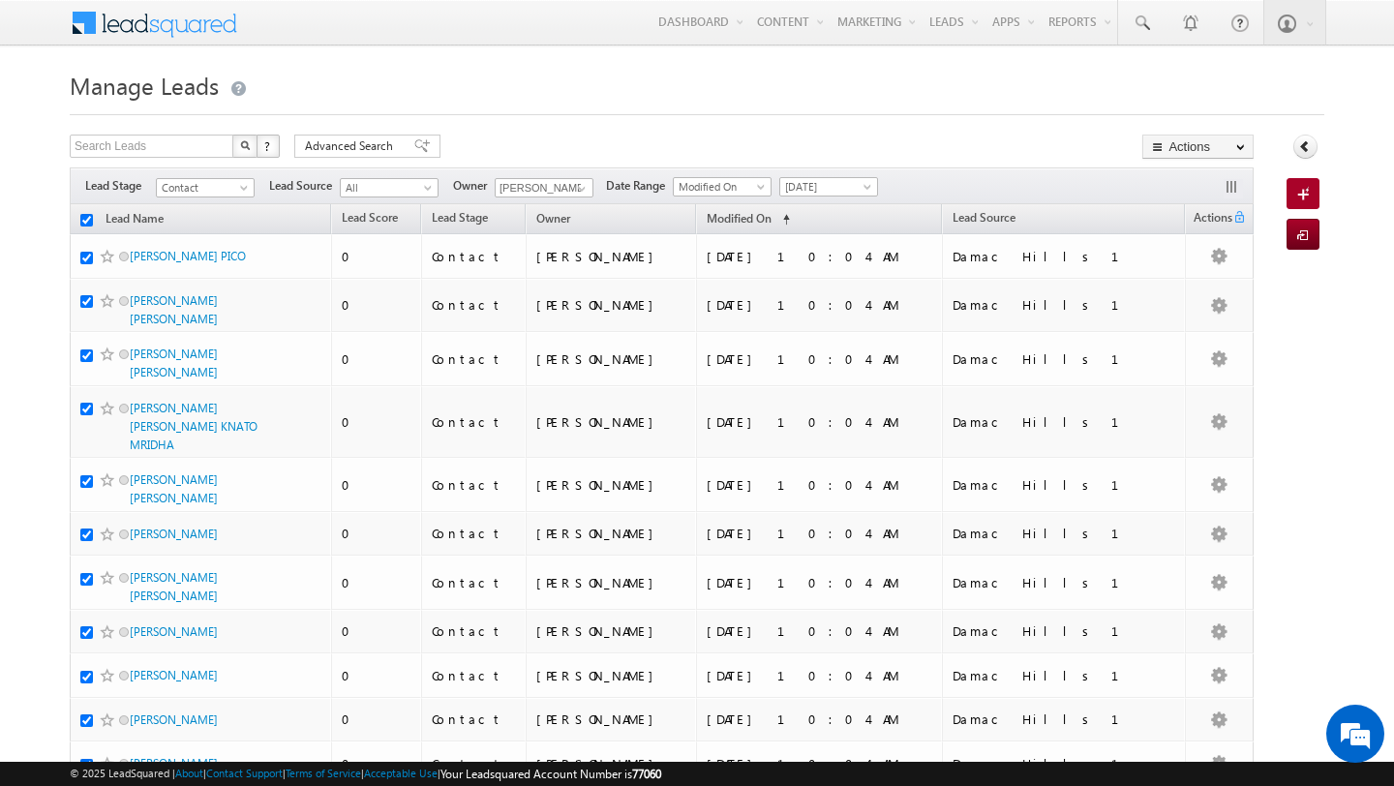
checkbox input "true"
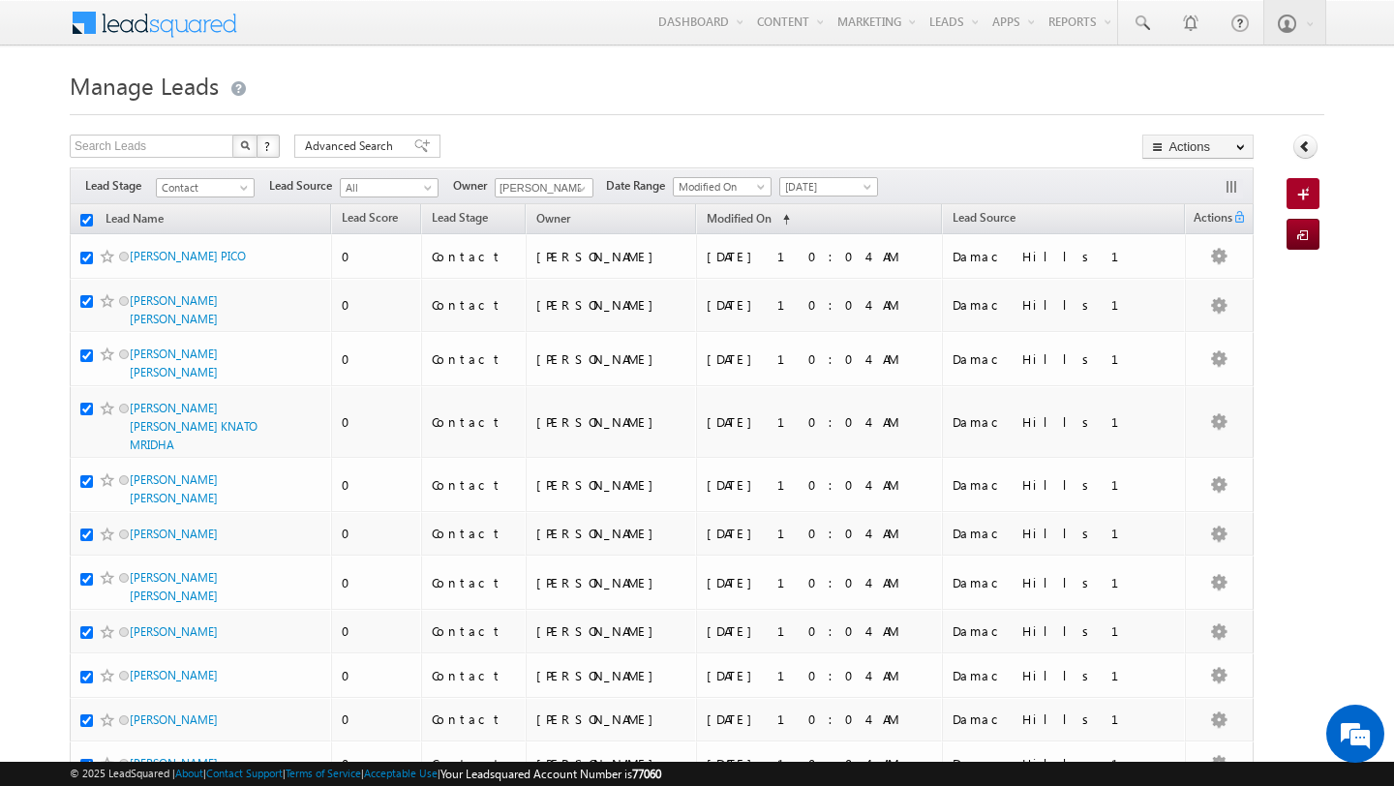
checkbox input "true"
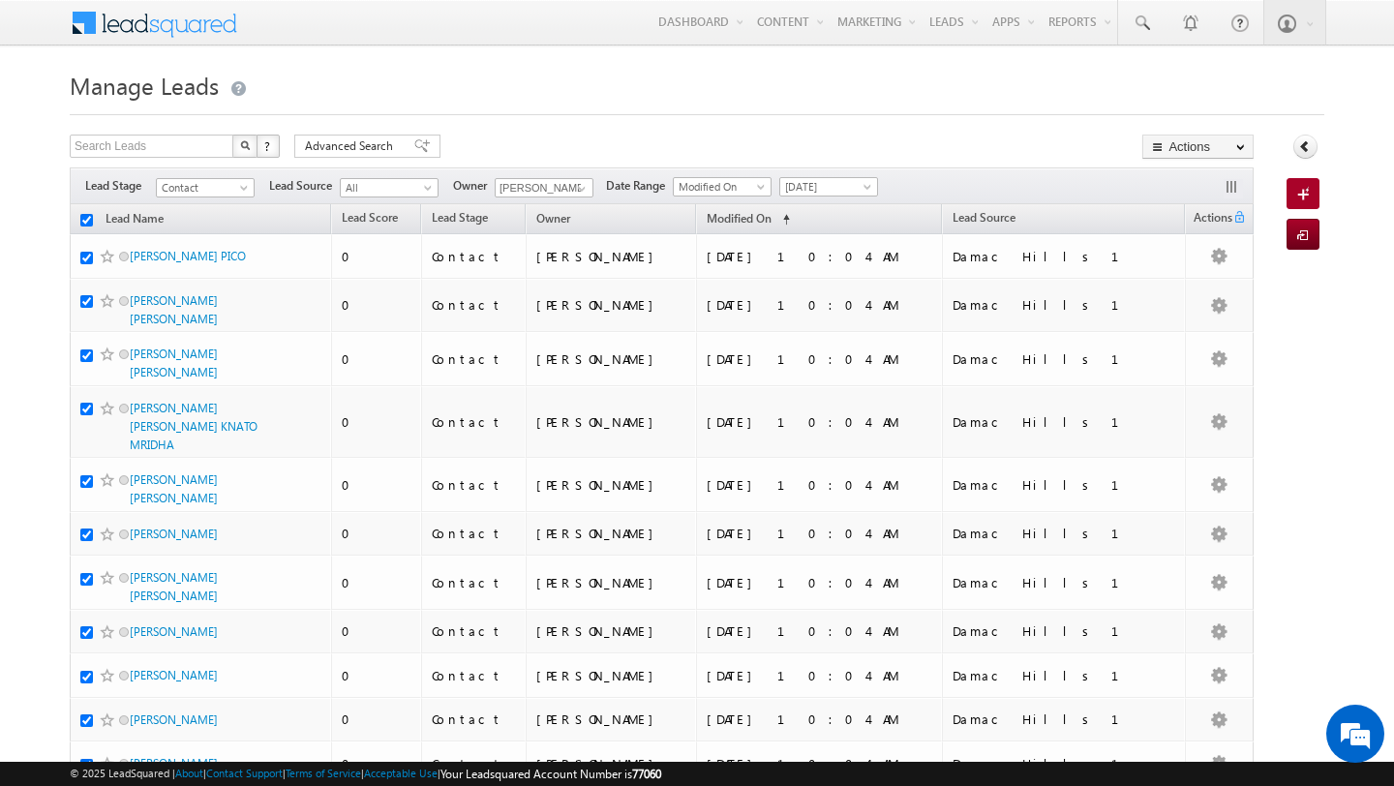
checkbox input "true"
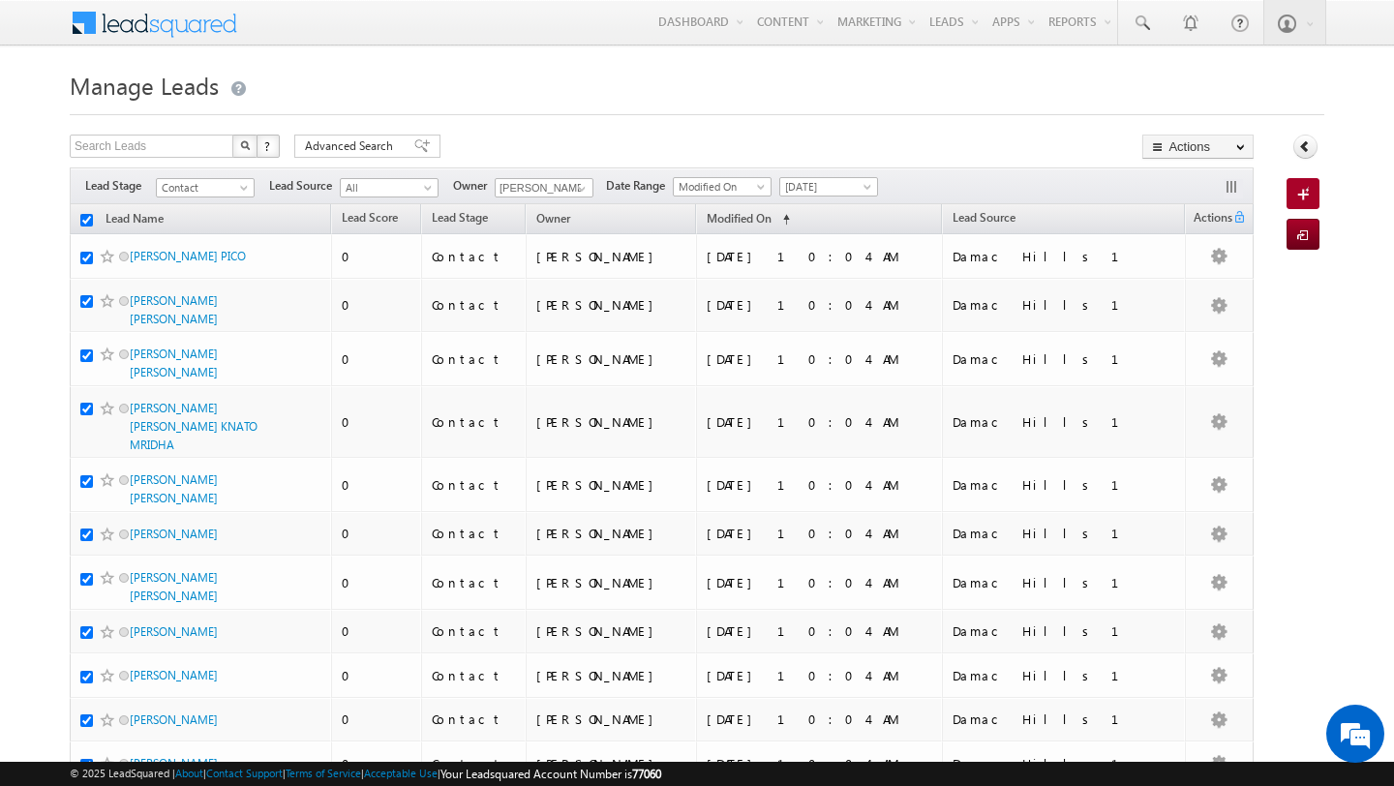
checkbox input "true"
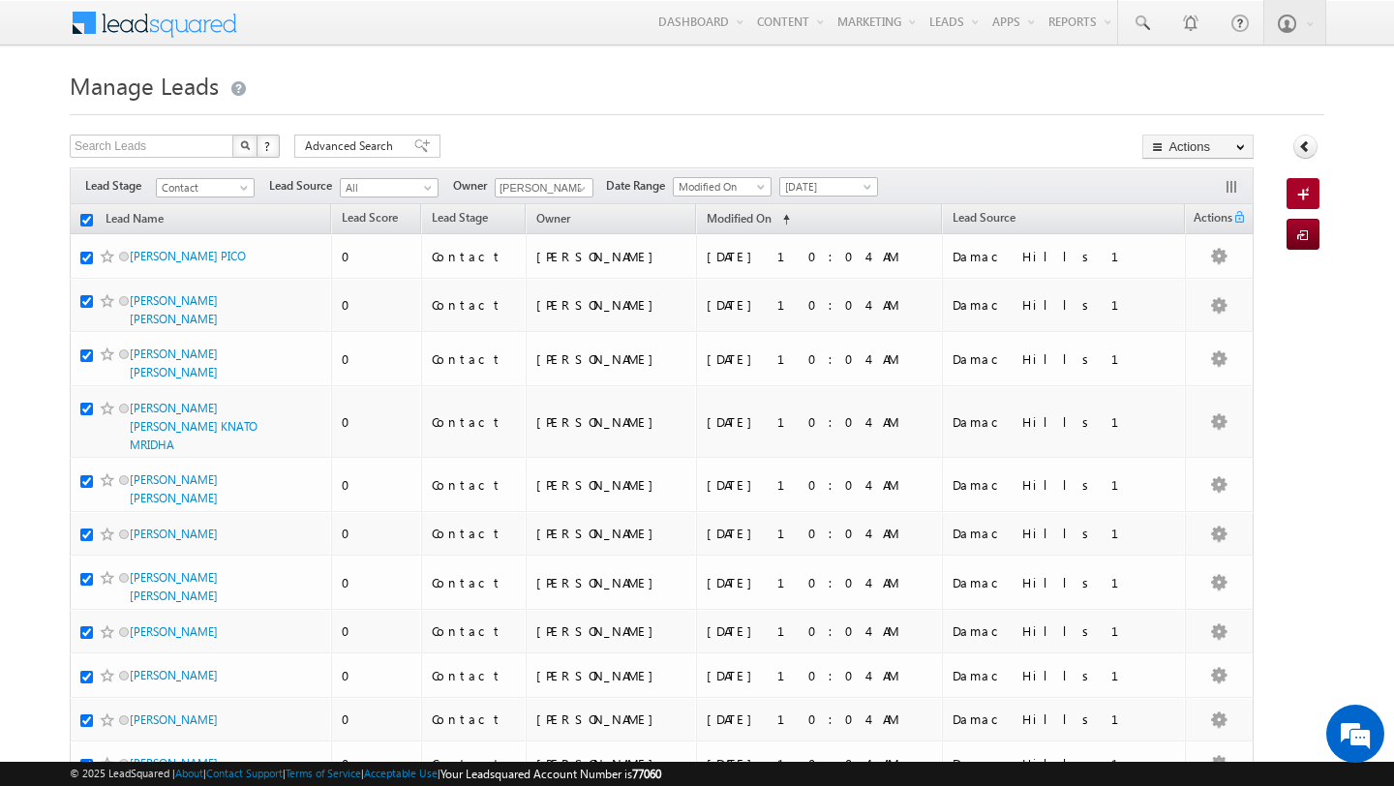
checkbox input "true"
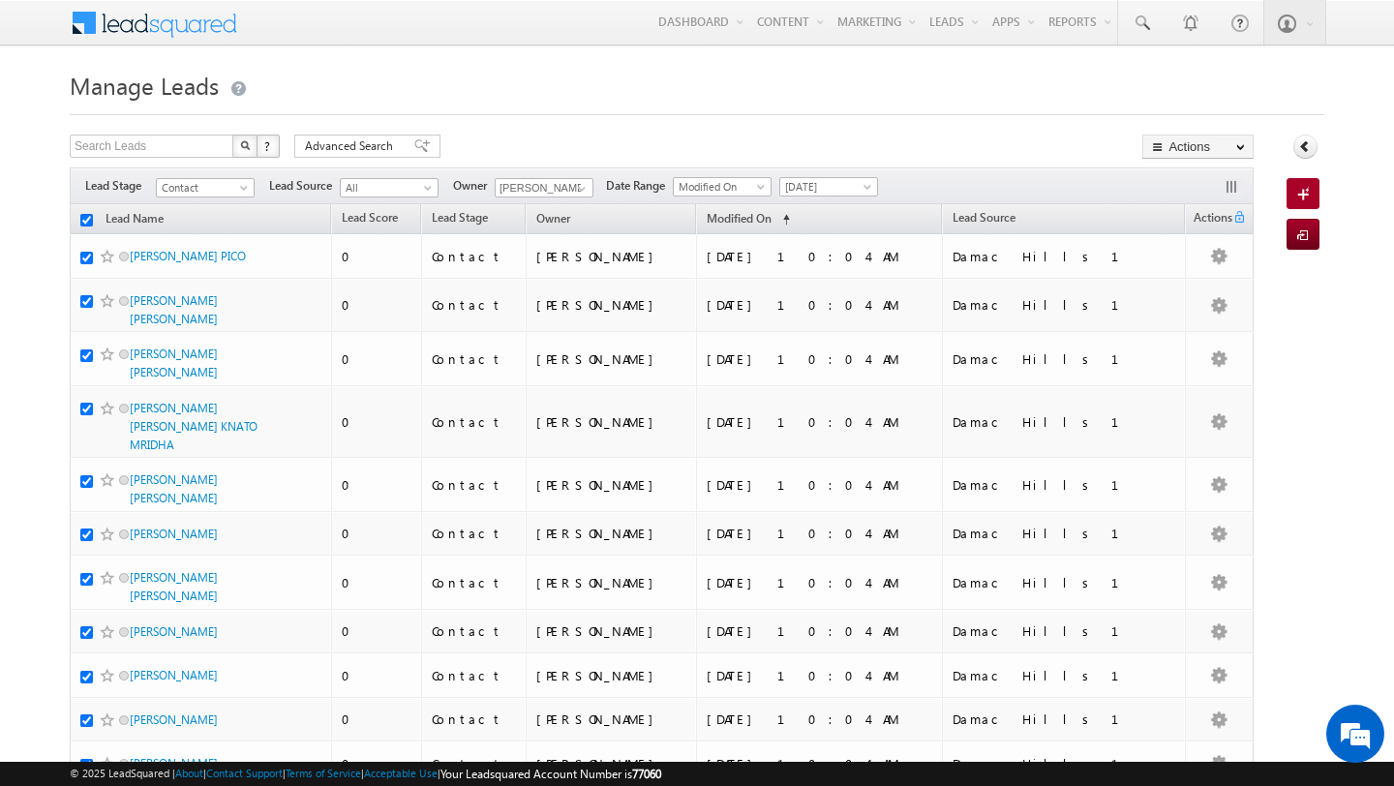
checkbox input "true"
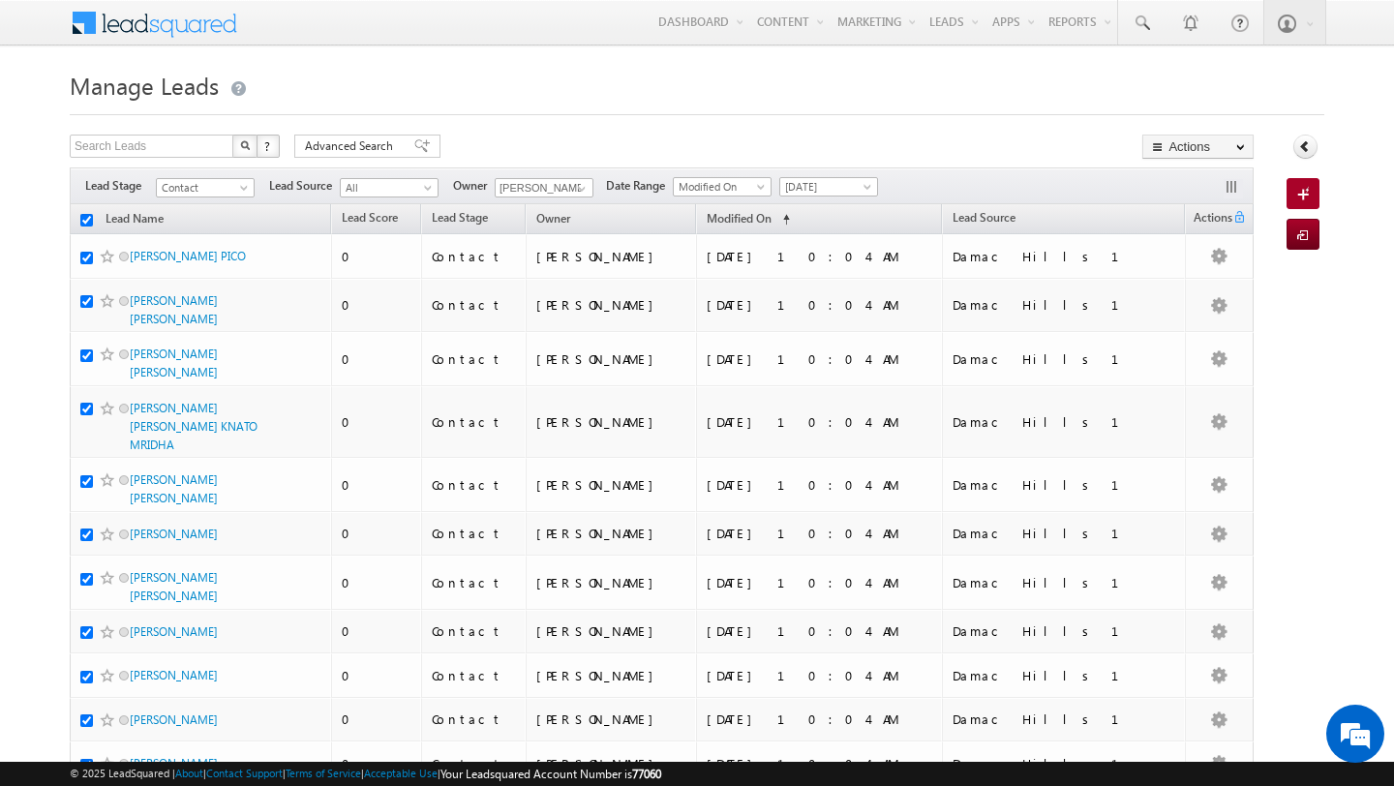
checkbox input "true"
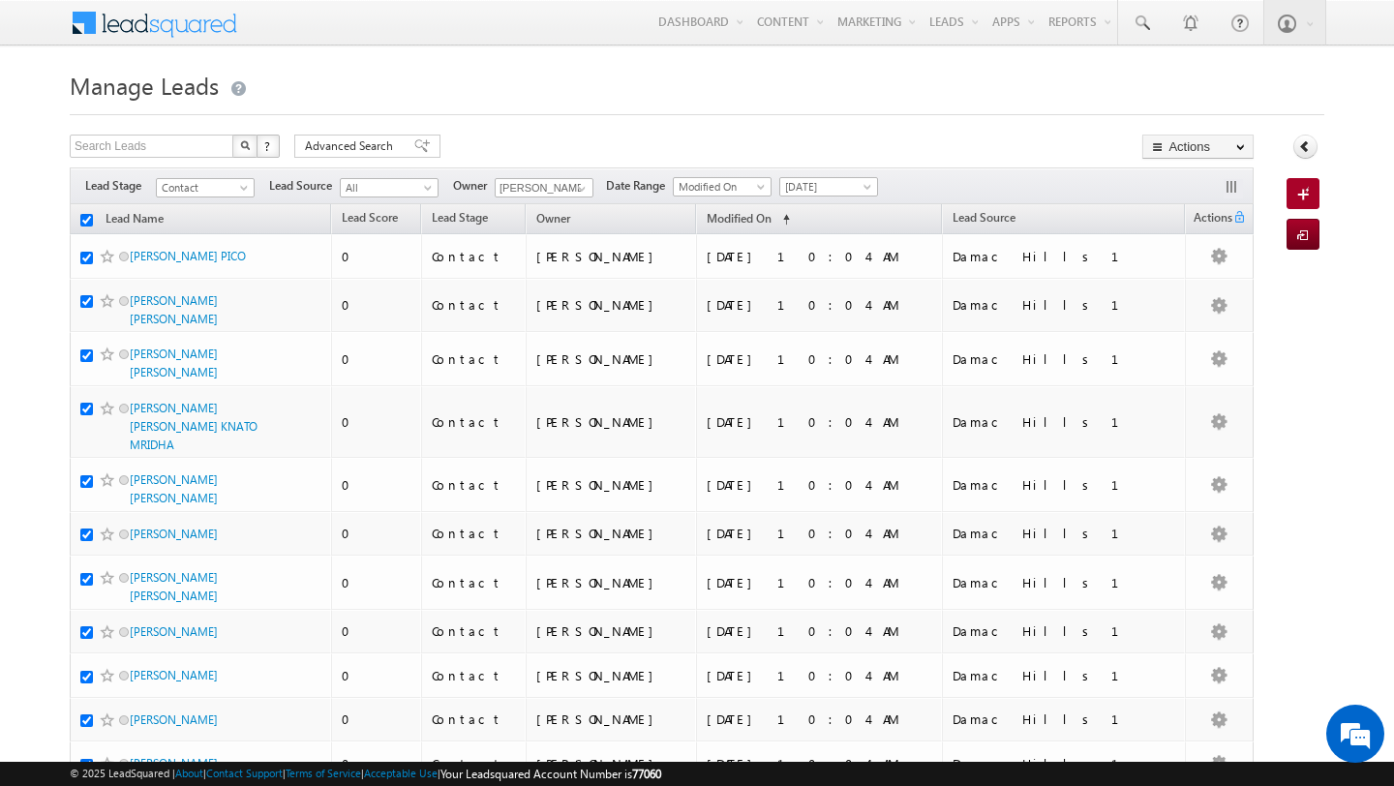
checkbox input "true"
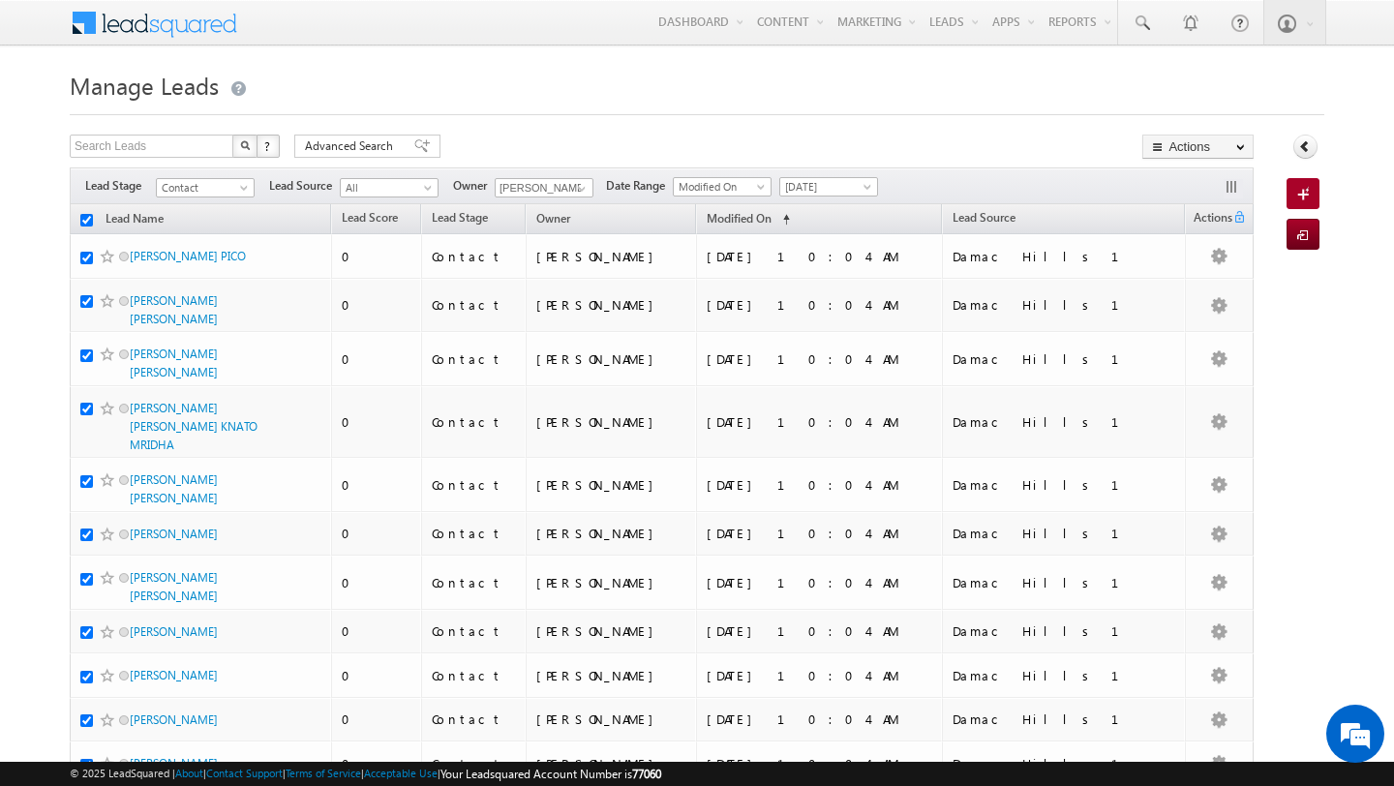
checkbox input "true"
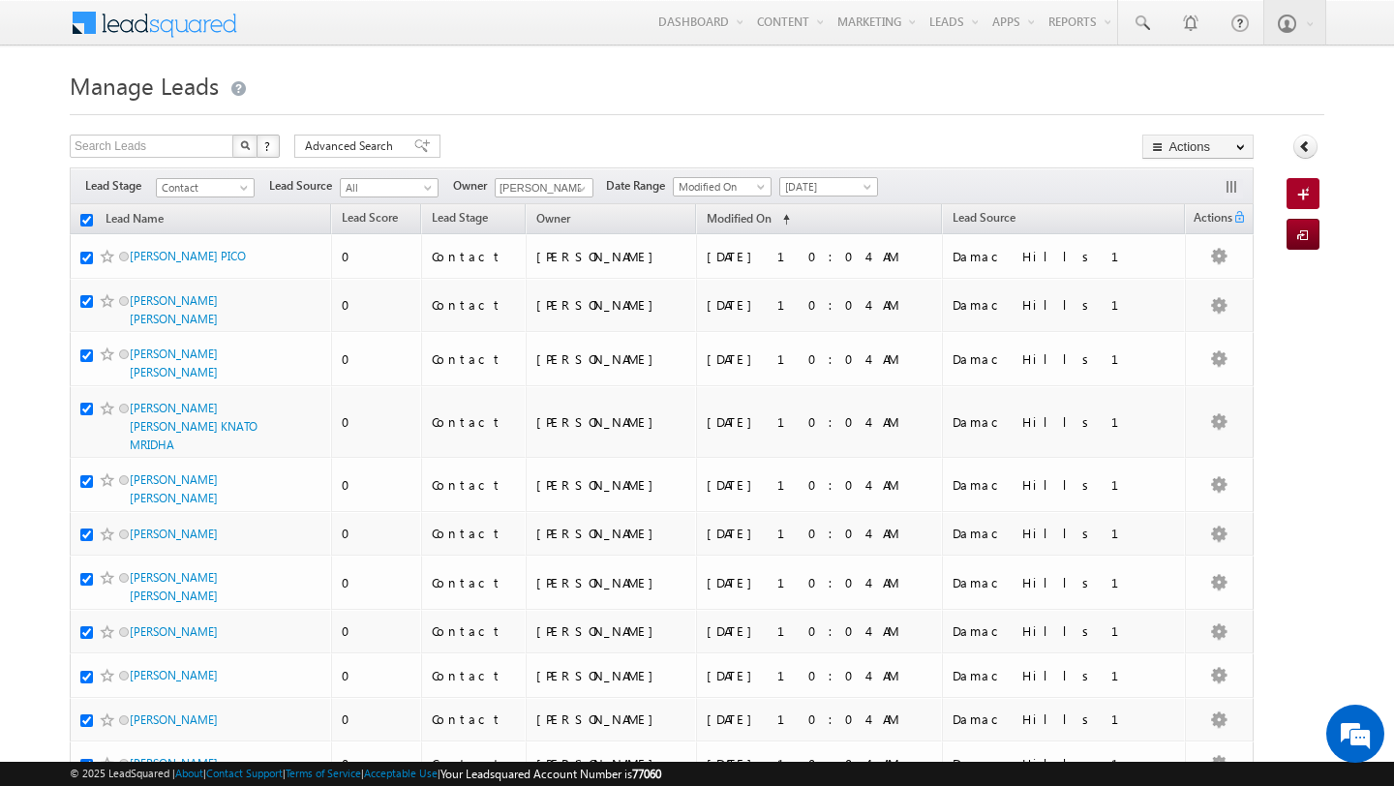
checkbox input "true"
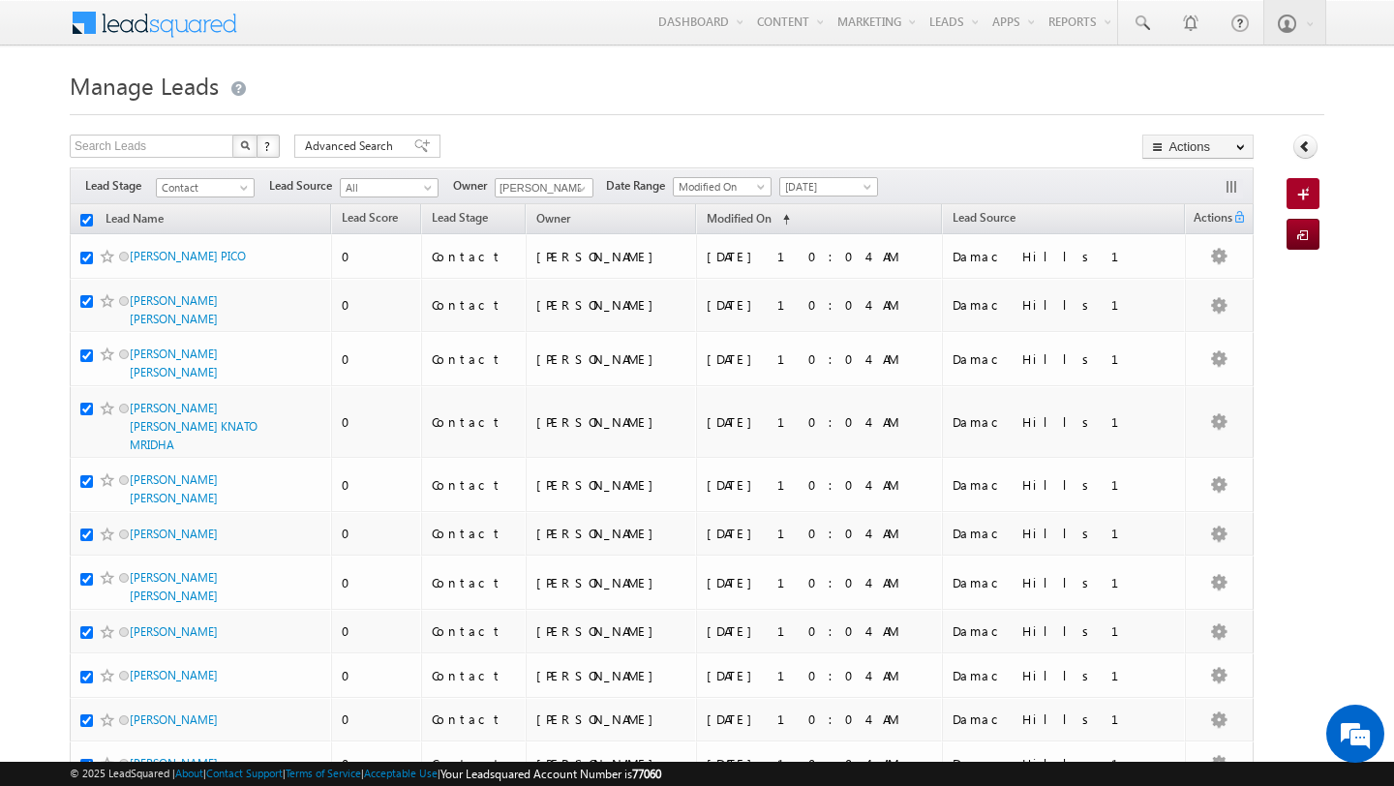
checkbox input "true"
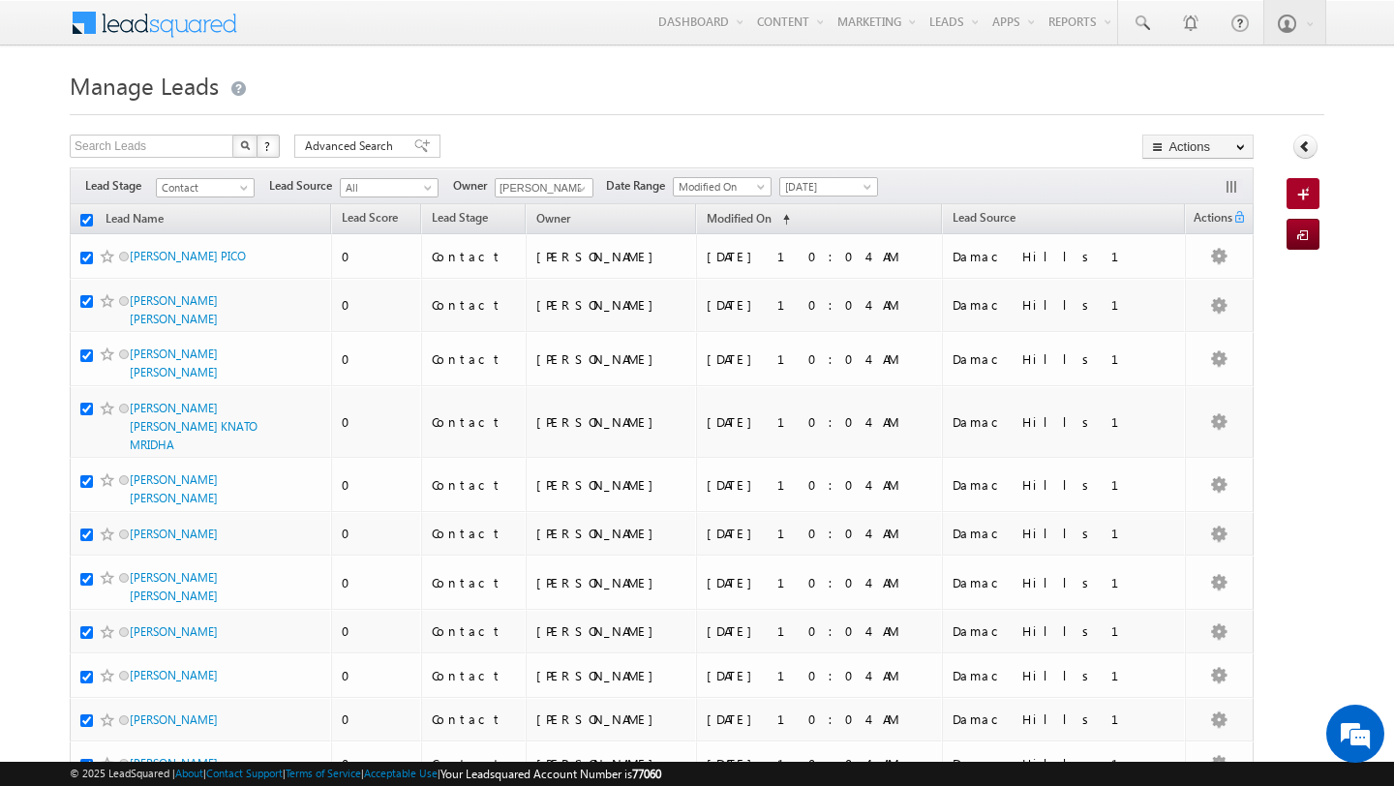
checkbox input "true"
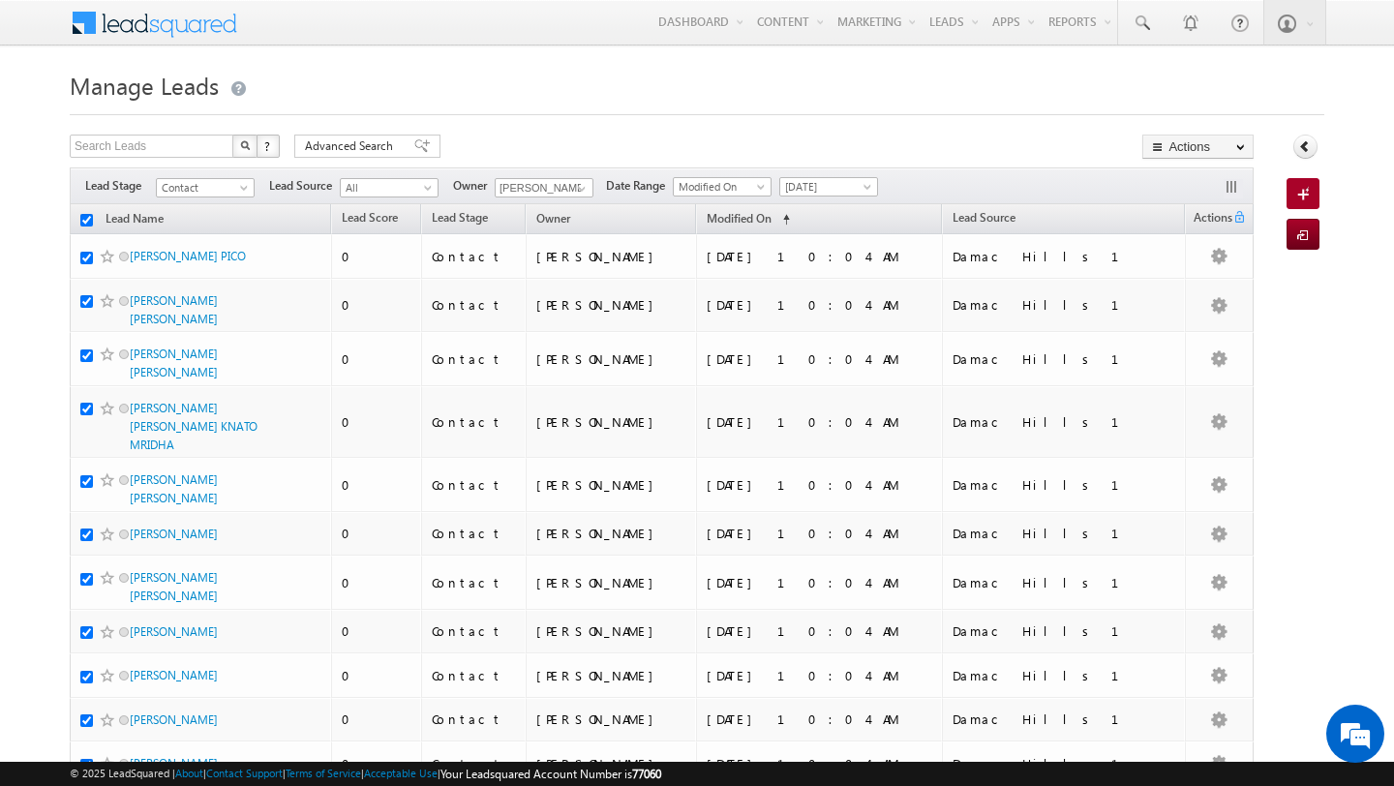
checkbox input "true"
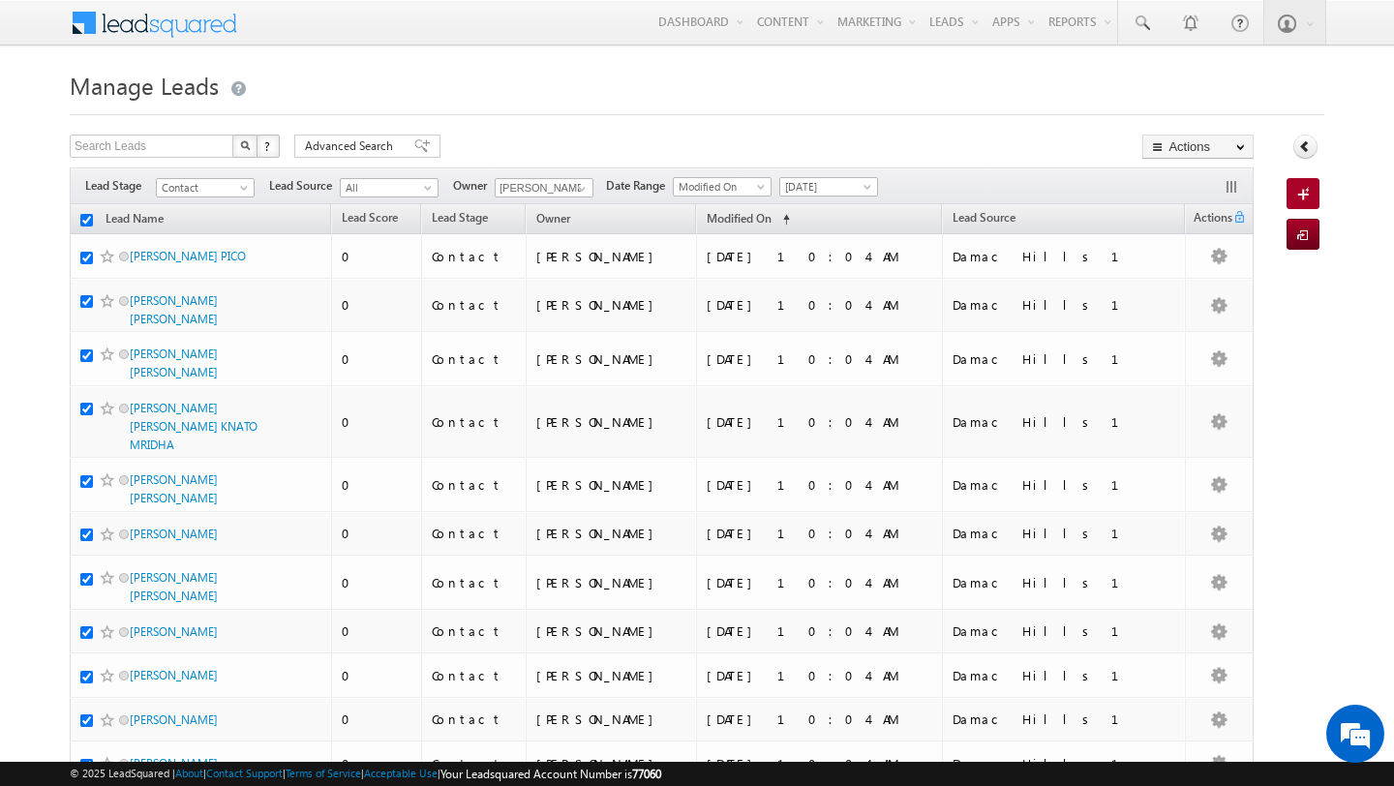
checkbox input "true"
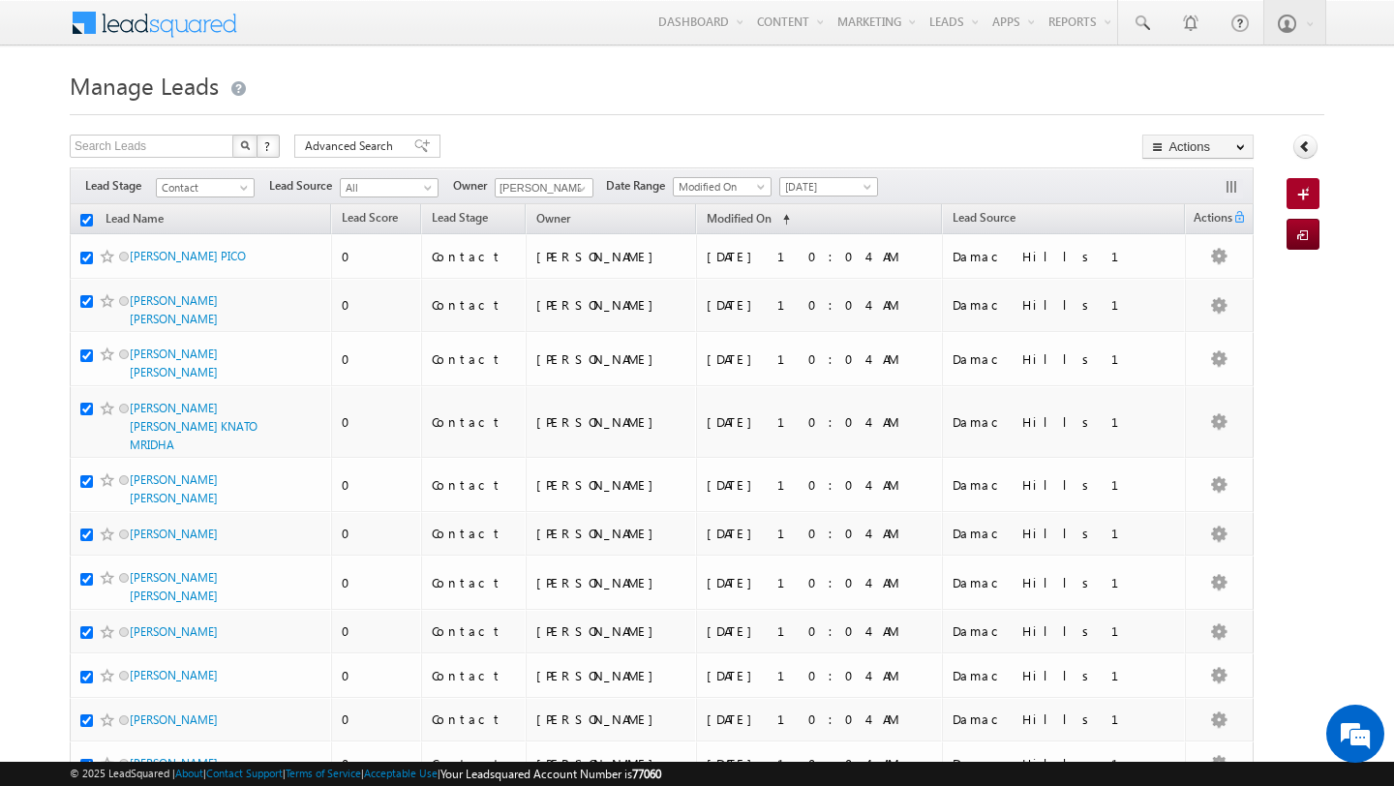
checkbox input "true"
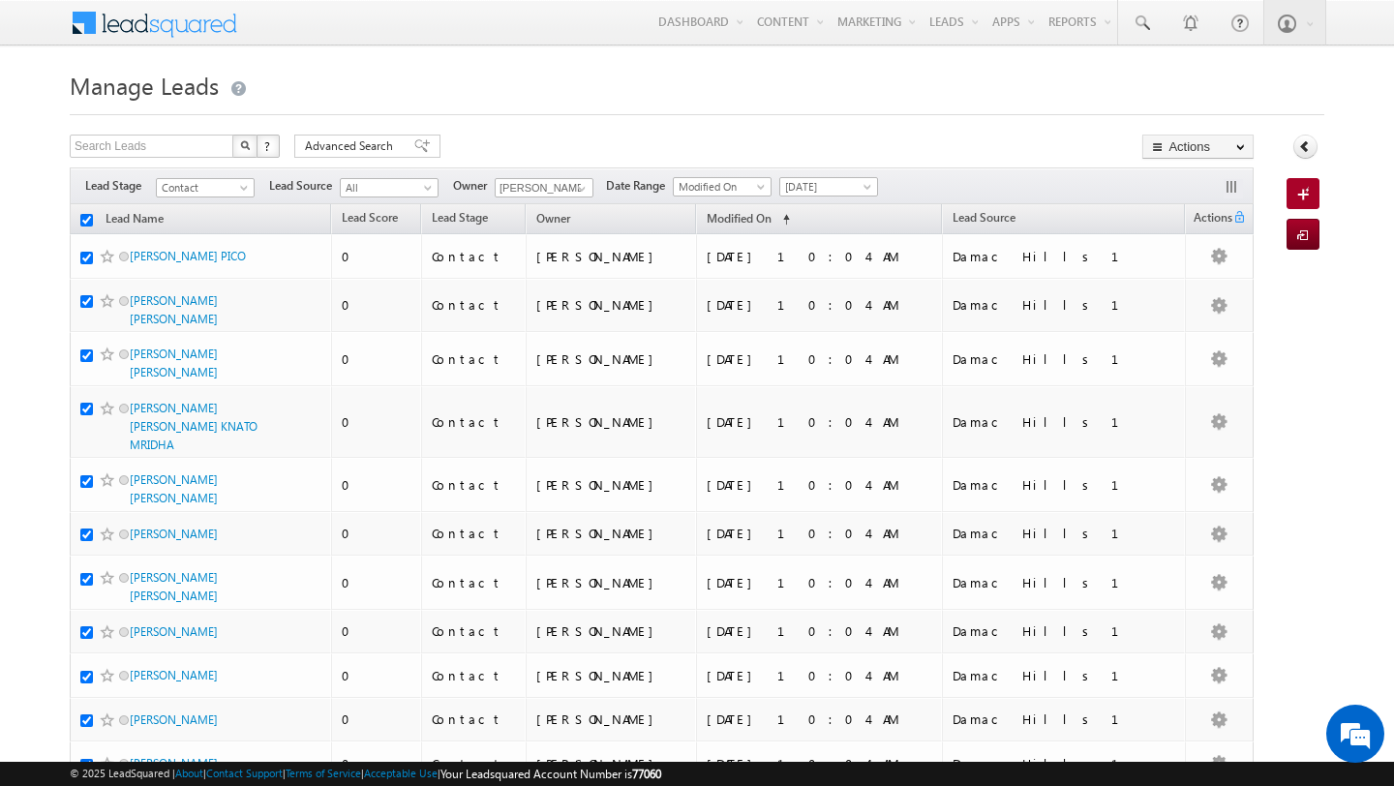
checkbox input "true"
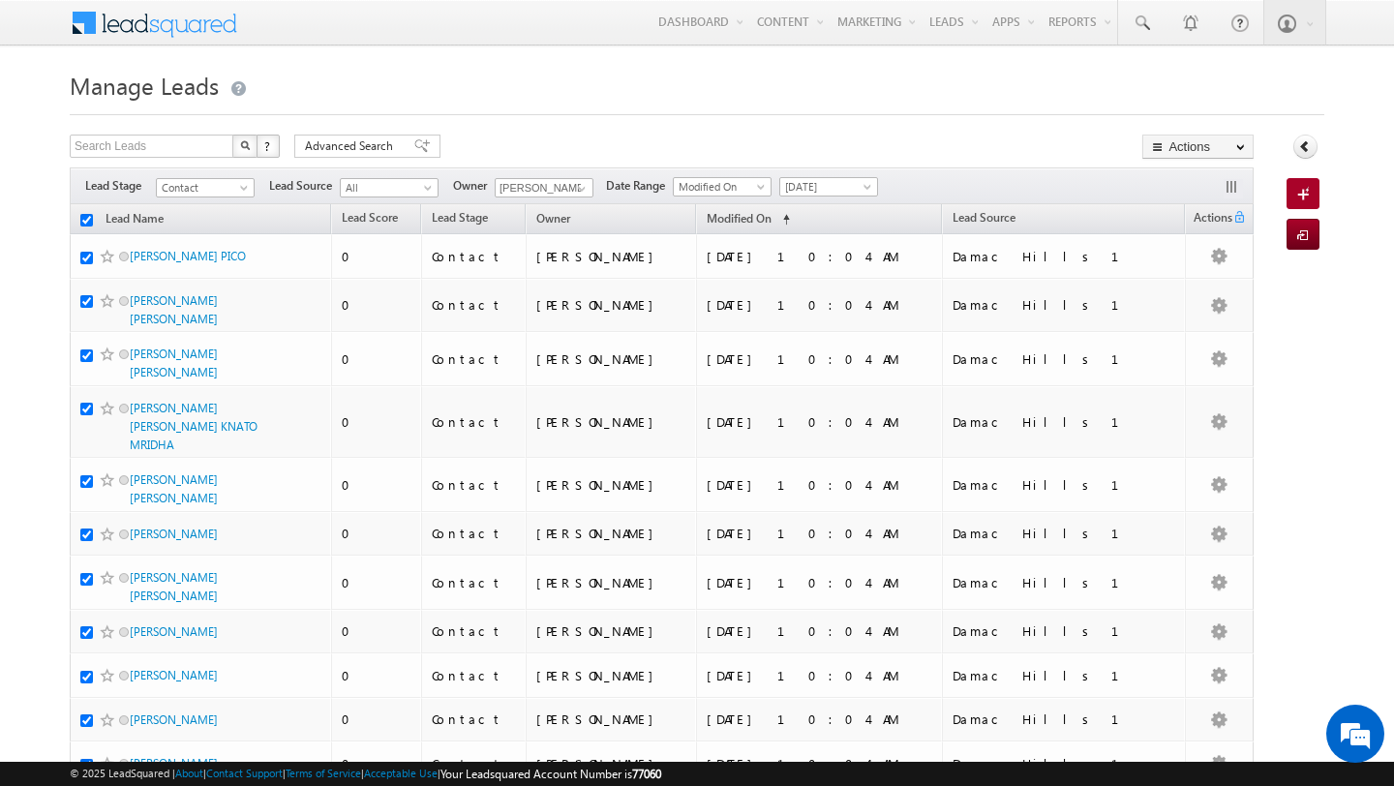
checkbox input "true"
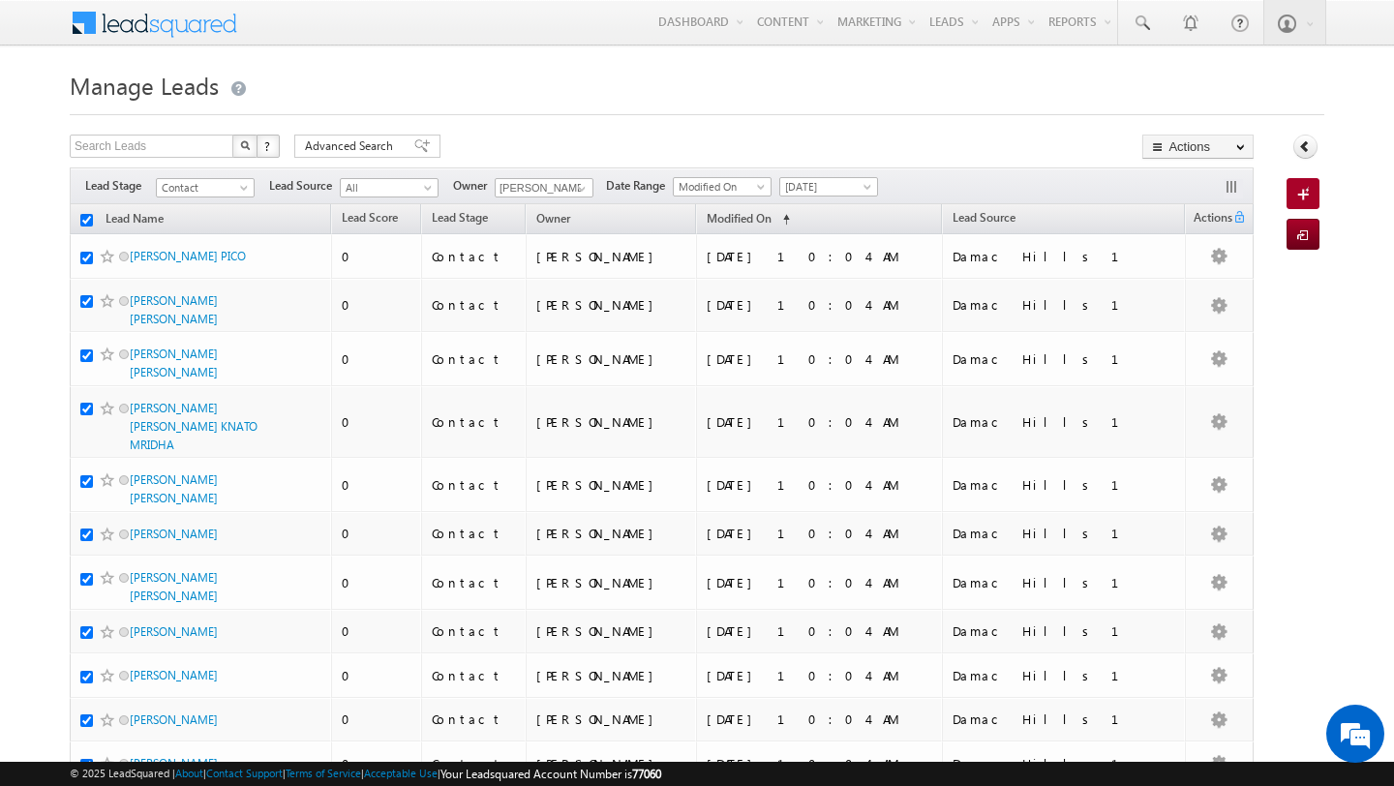
checkbox input "true"
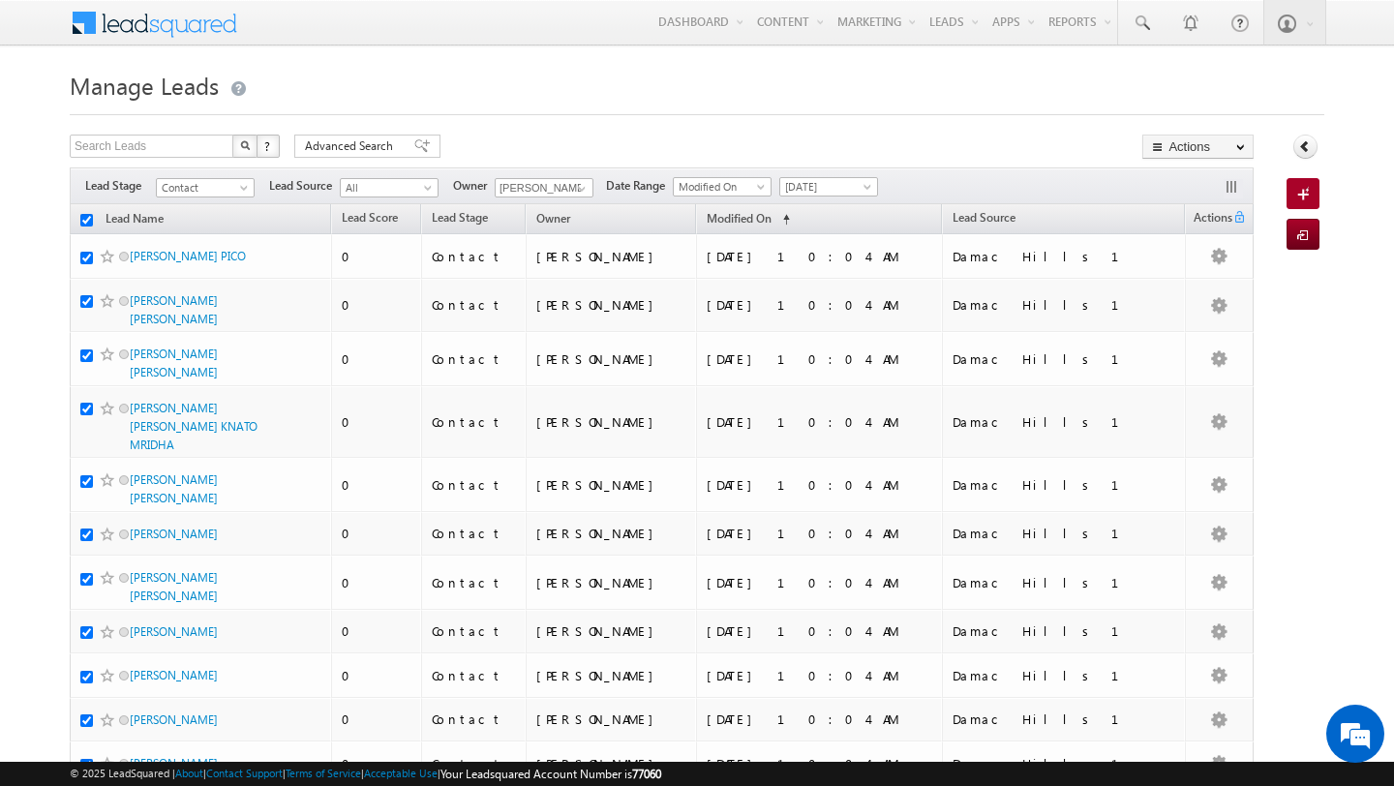
checkbox input "true"
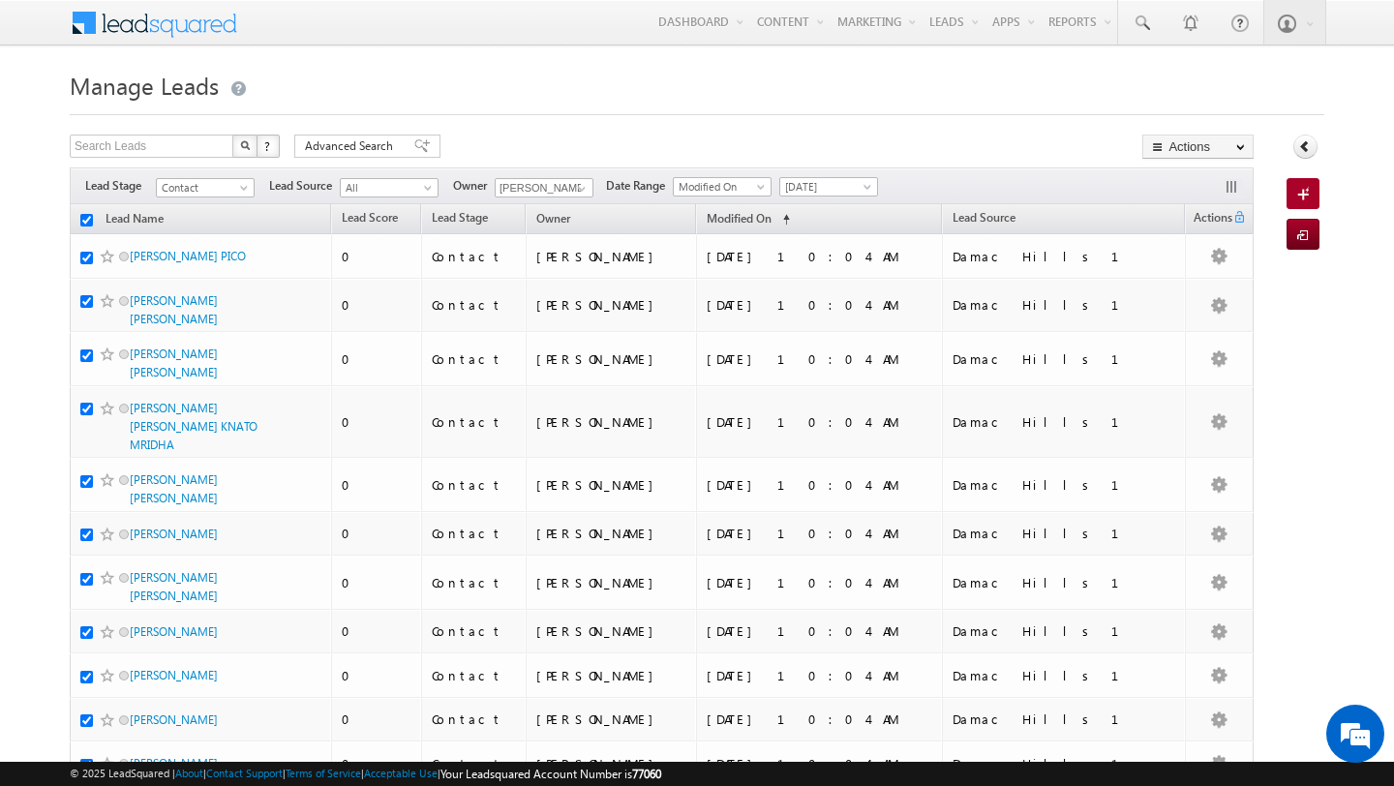
checkbox input "true"
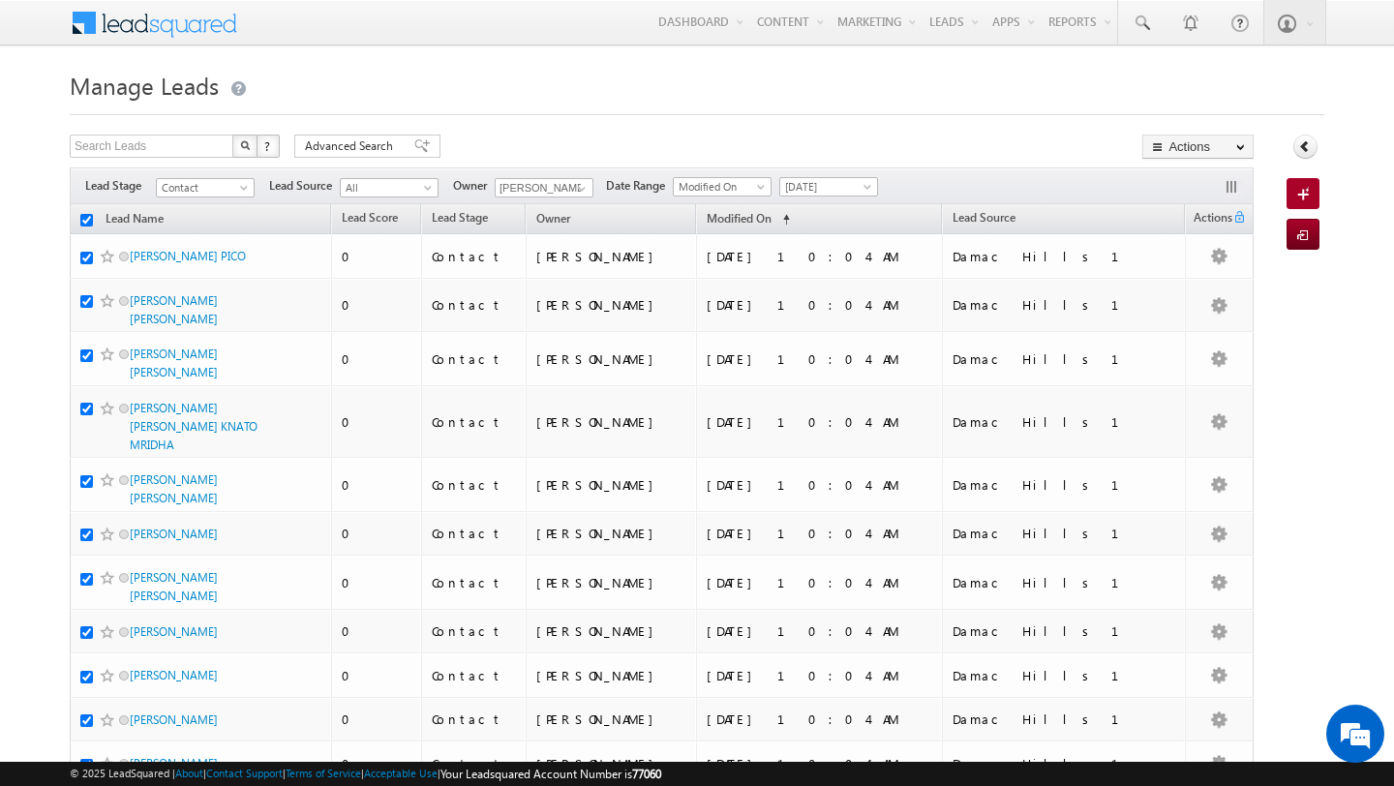
checkbox input "true"
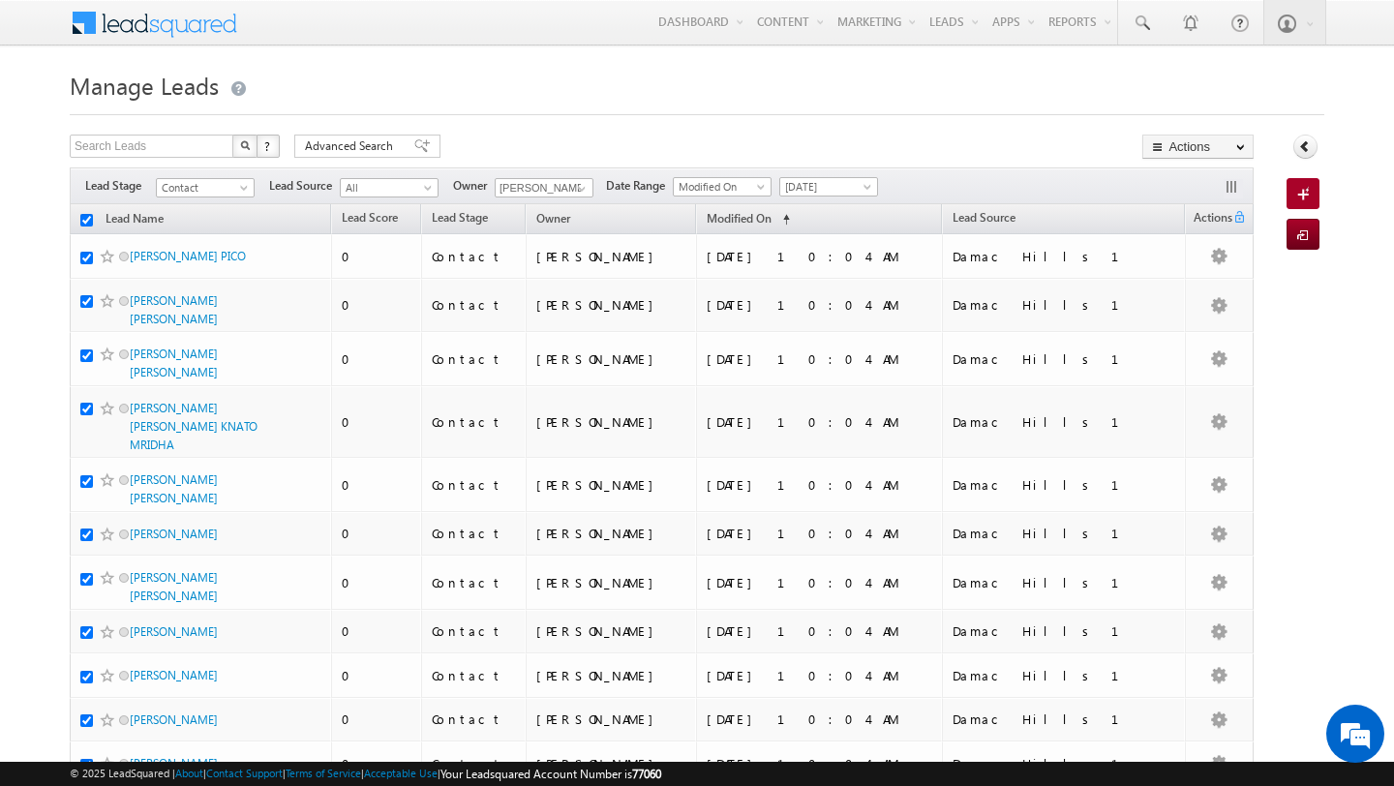
checkbox input "true"
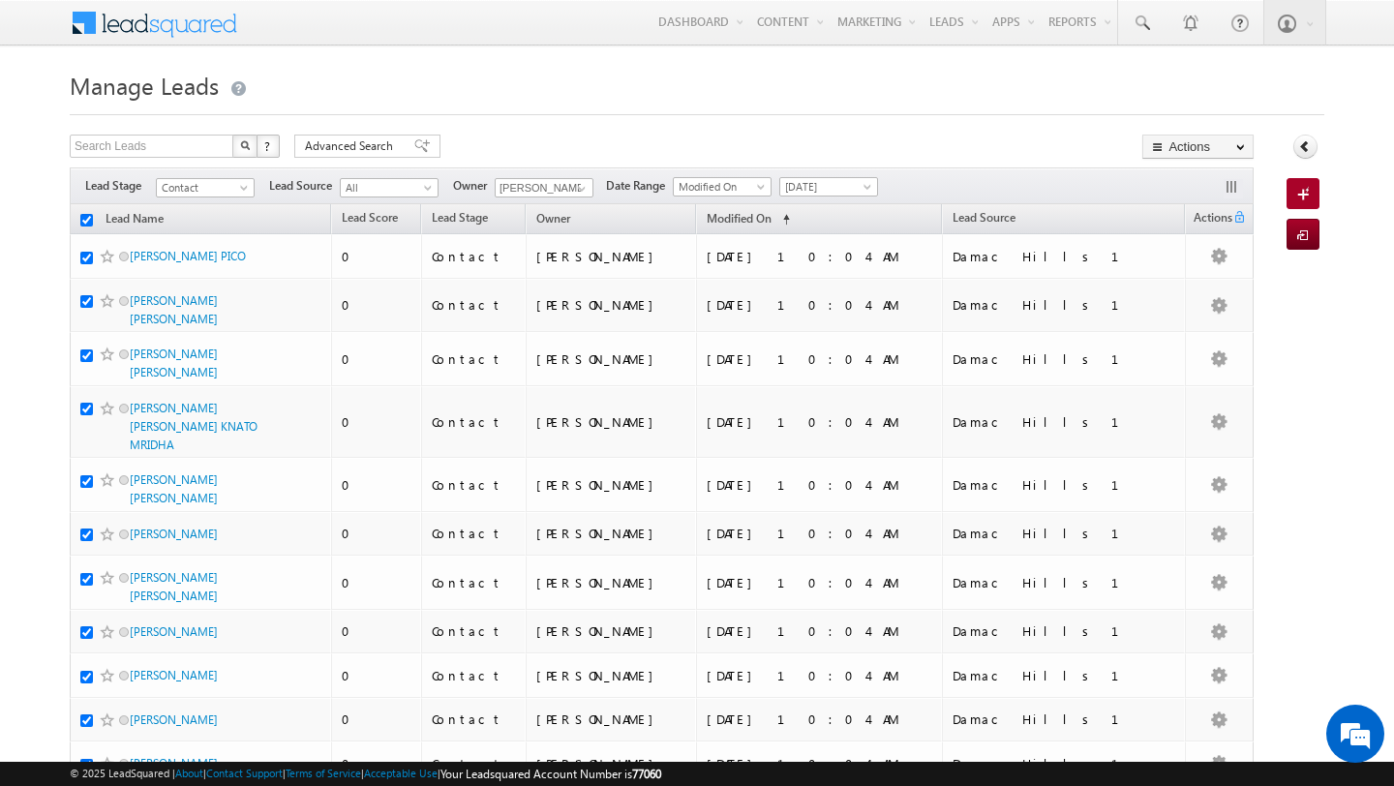
checkbox input "true"
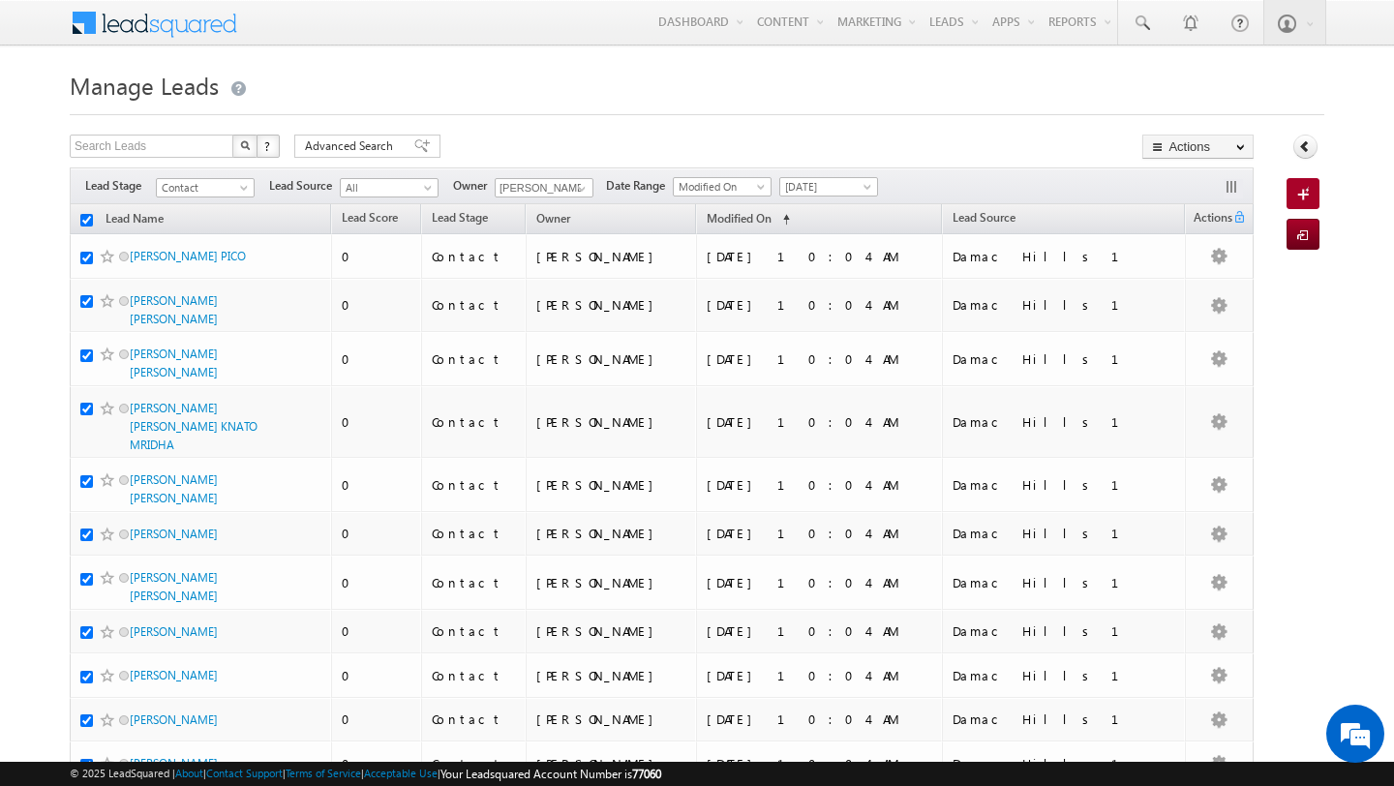
checkbox input "true"
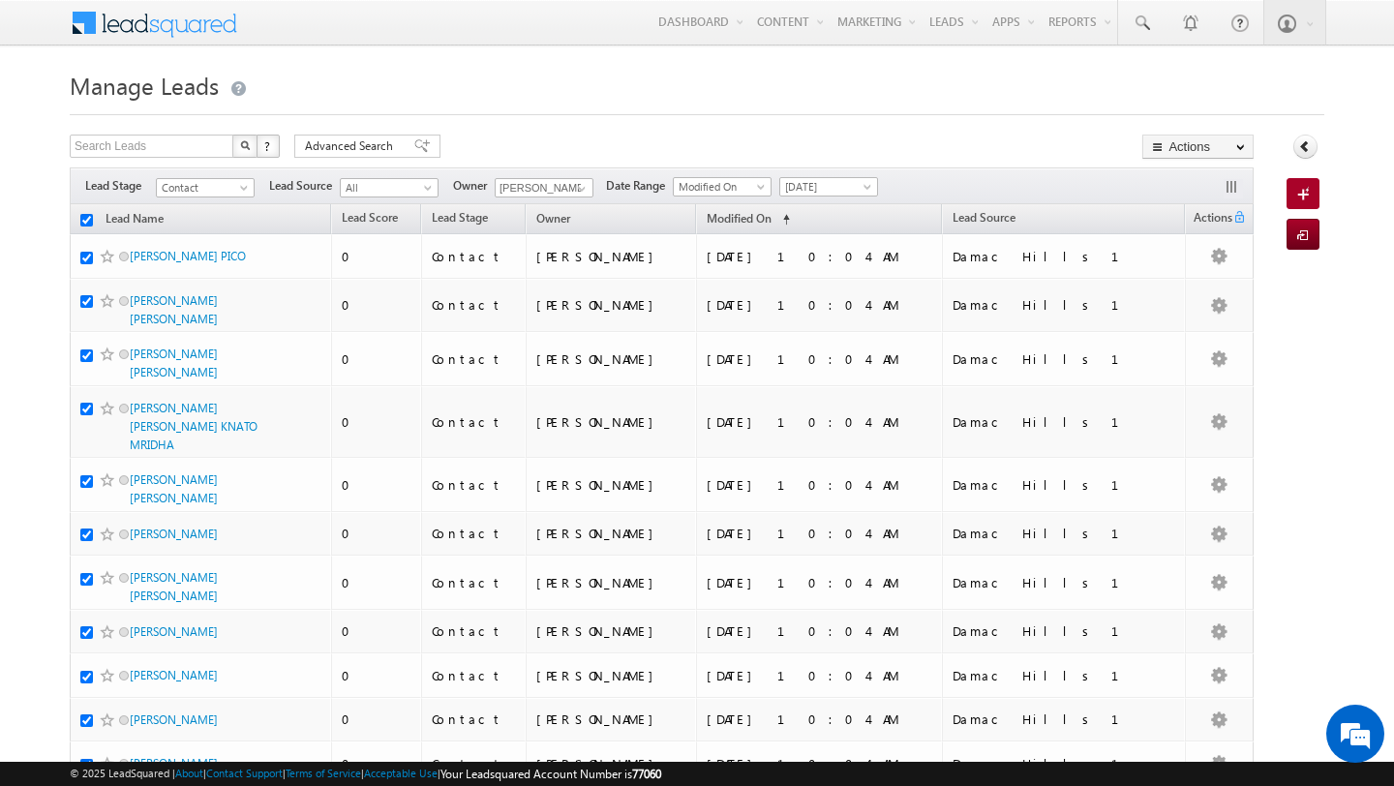
checkbox input "true"
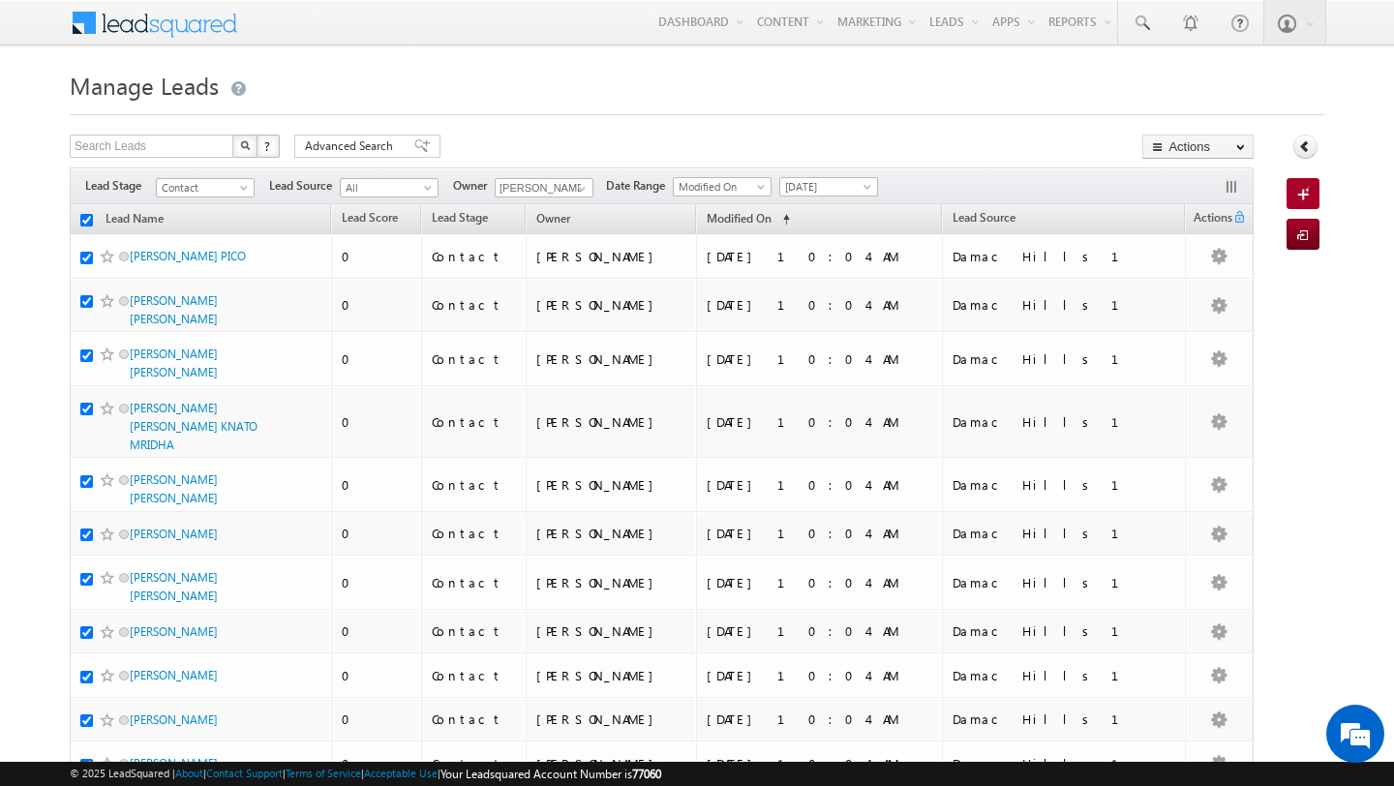
checkbox input "true"
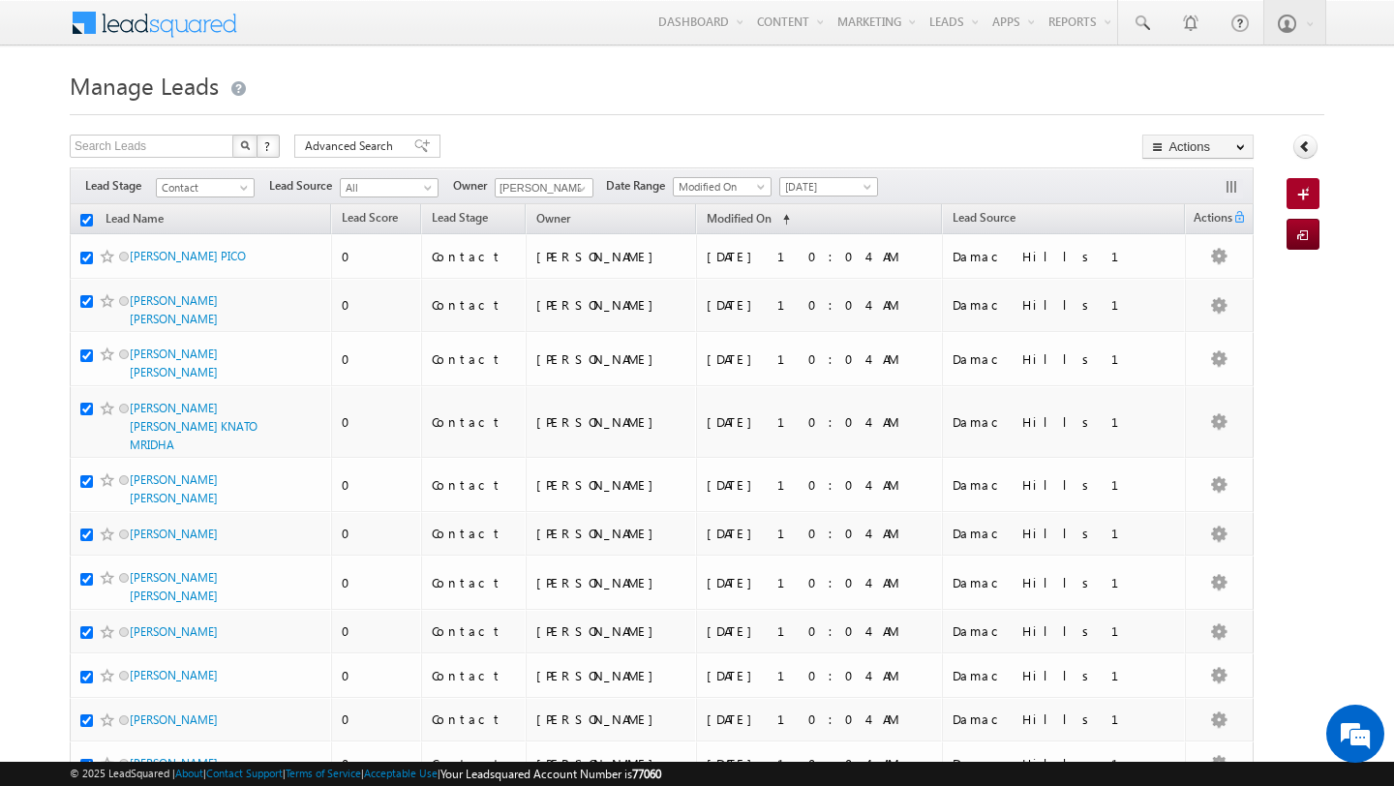
checkbox input "true"
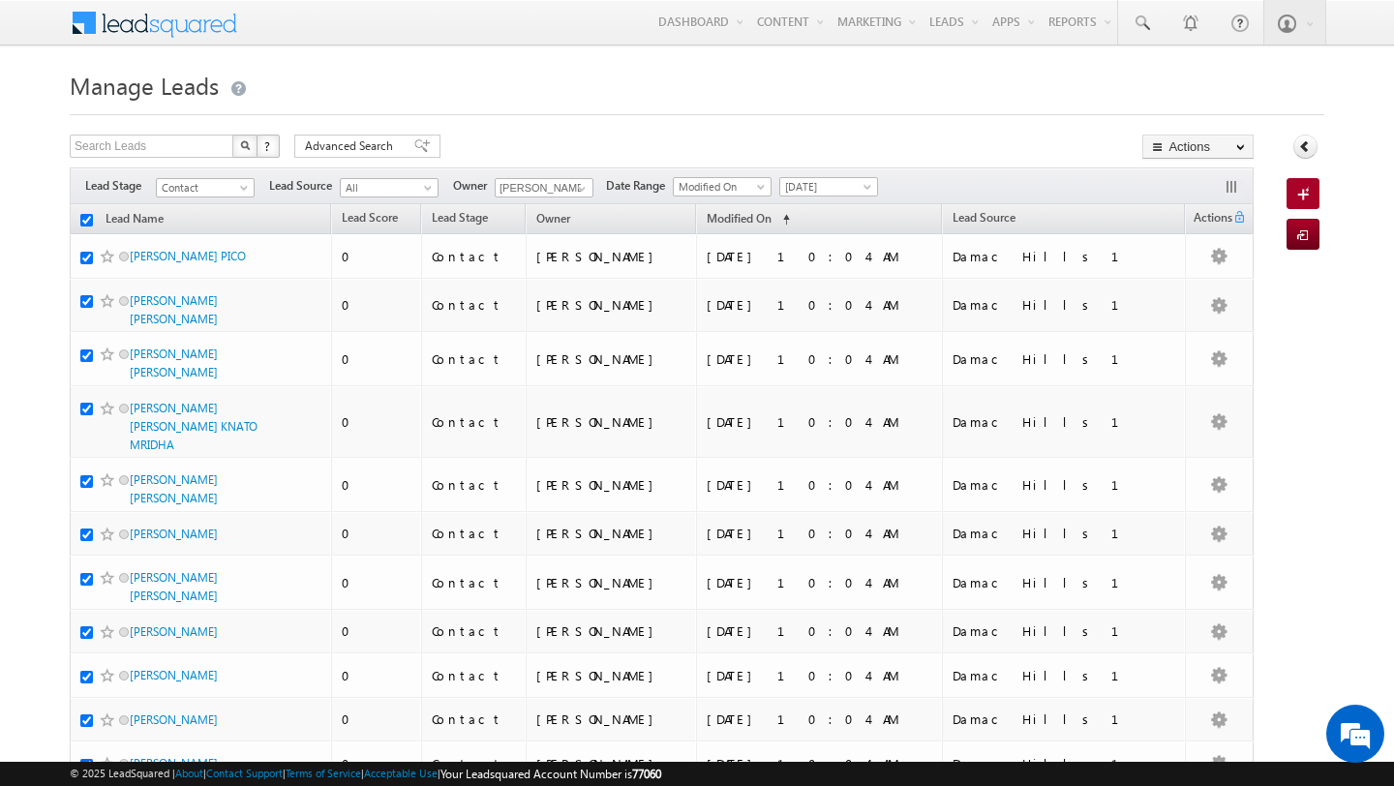
checkbox input "true"
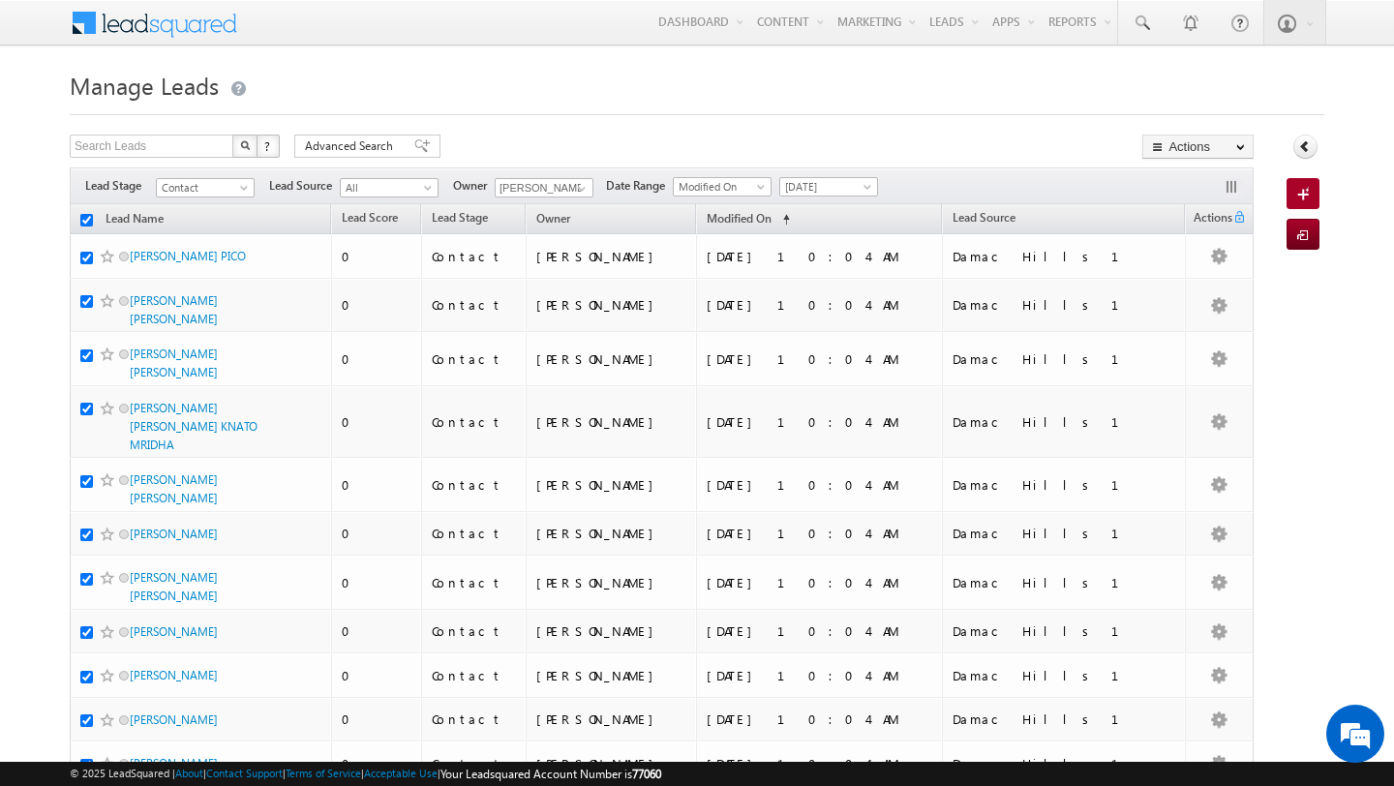
checkbox input "true"
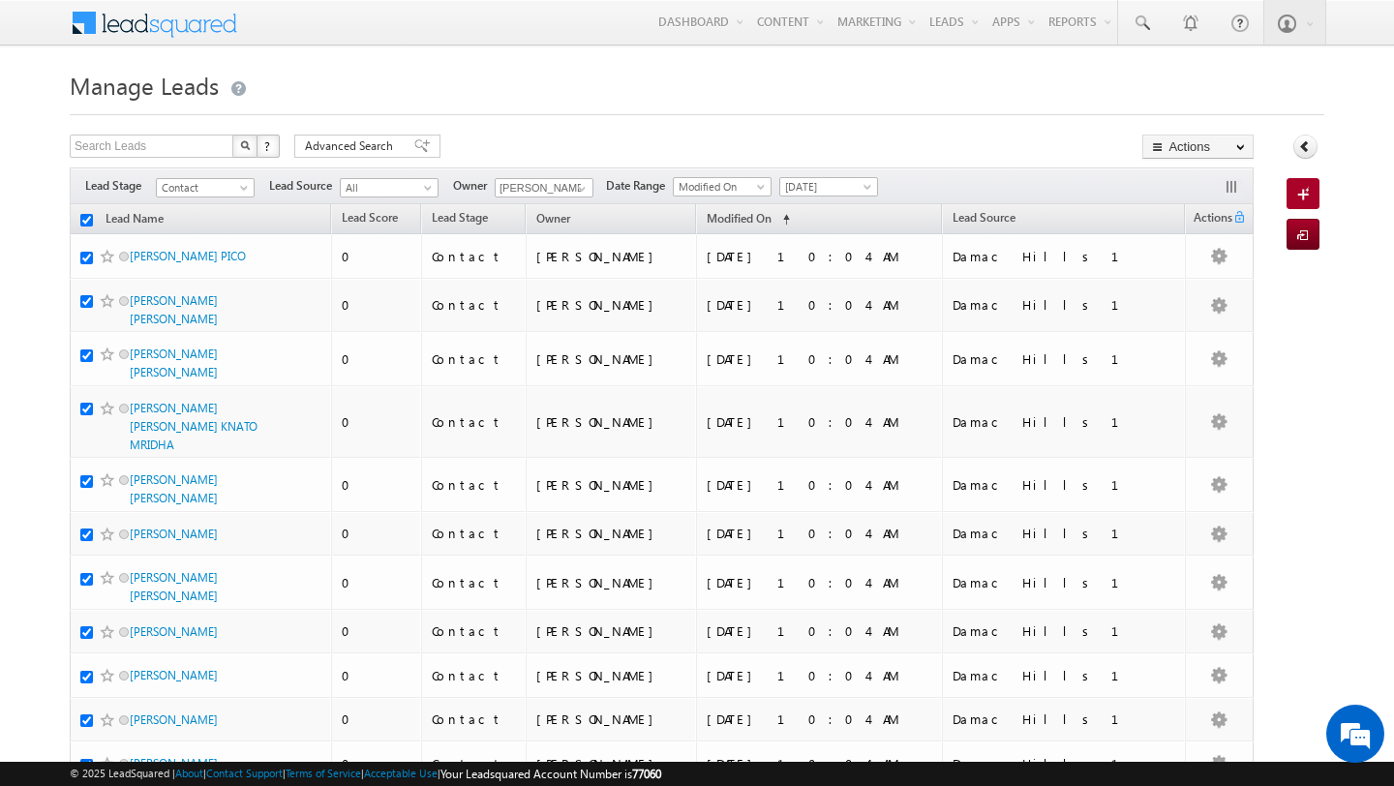
checkbox input "true"
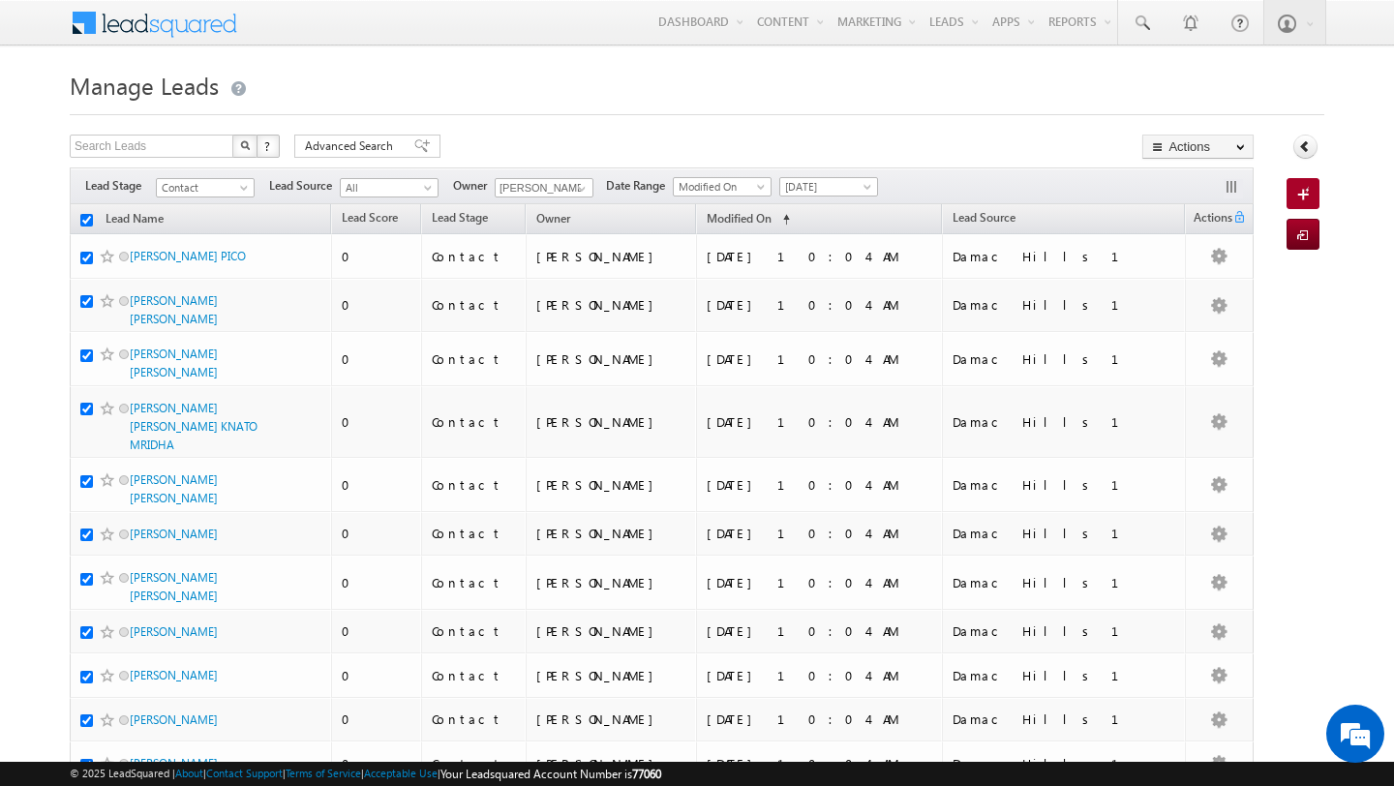
checkbox input "true"
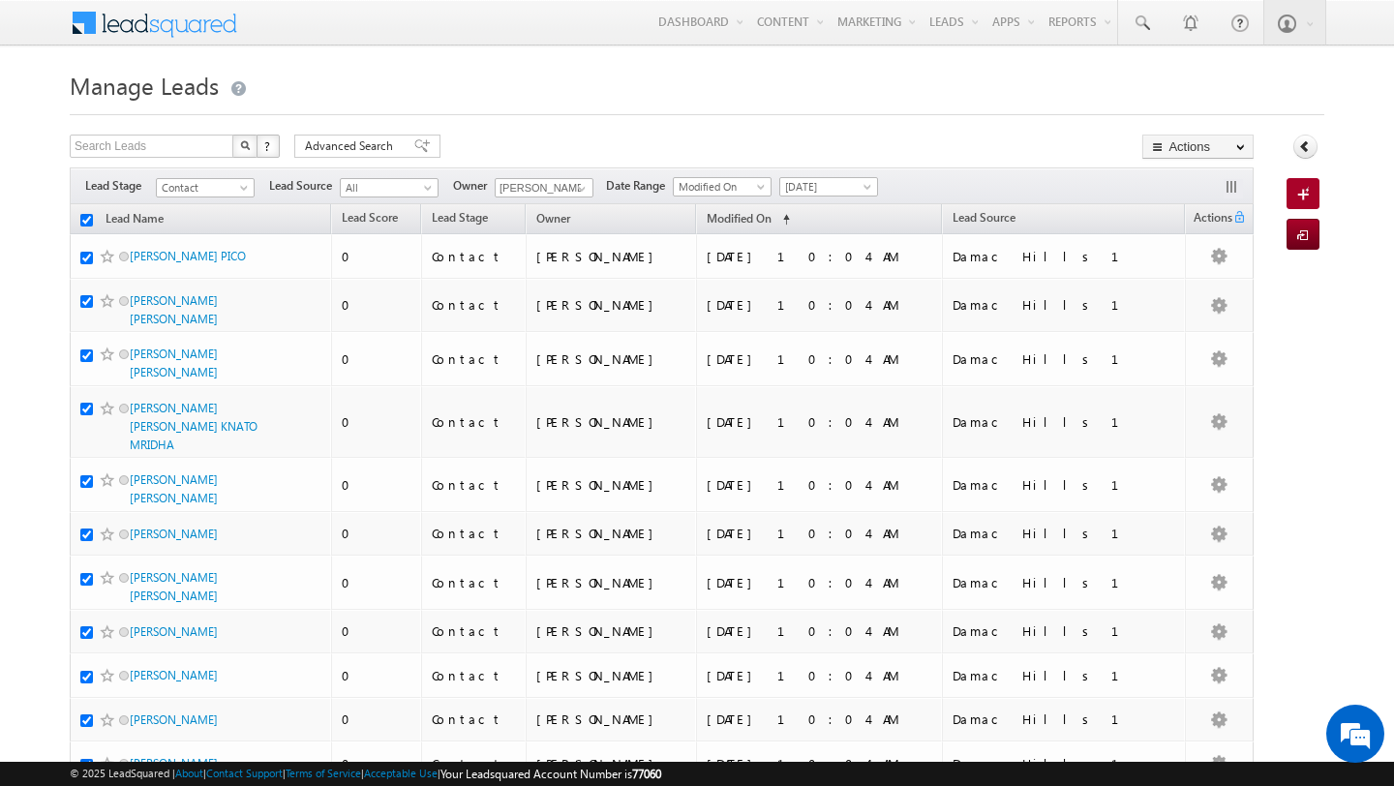
checkbox input "true"
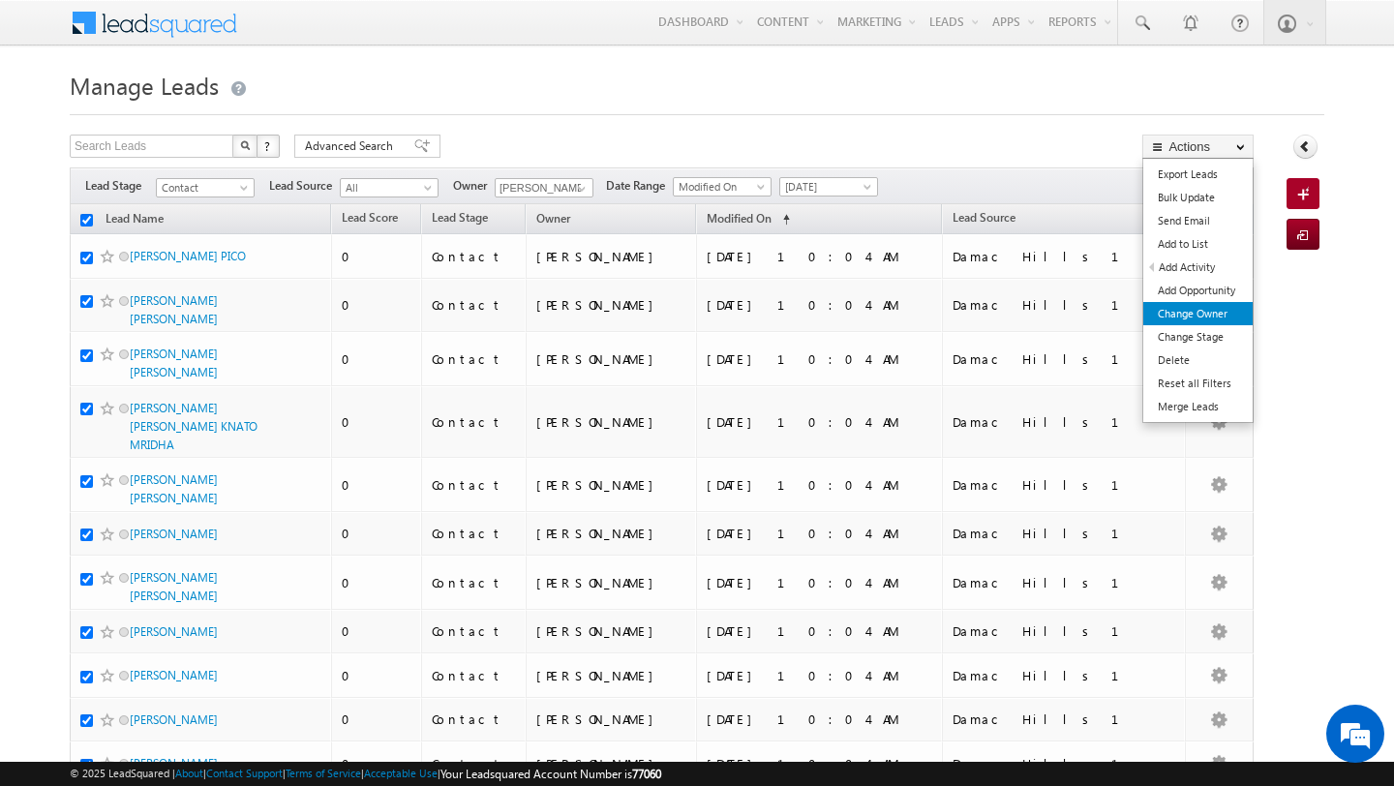
click at [1207, 307] on link "Change Owner" at bounding box center [1197, 313] width 109 height 23
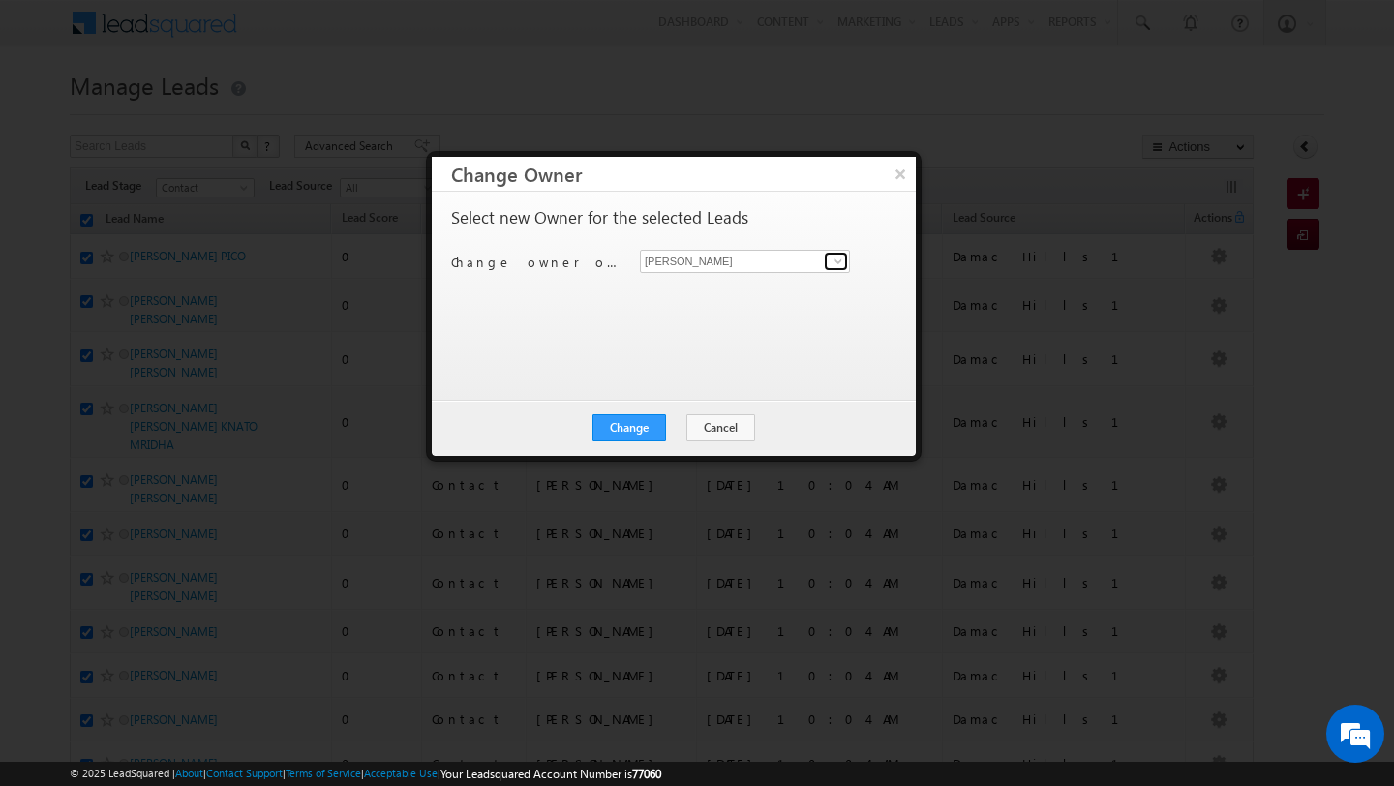
click at [839, 265] on span at bounding box center [838, 261] width 15 height 15
click at [817, 317] on link "Shubham Tripathi shubhamdutta.tripathi@indglobal.ae" at bounding box center [745, 326] width 210 height 37
click at [645, 425] on button "Change" at bounding box center [629, 427] width 74 height 27
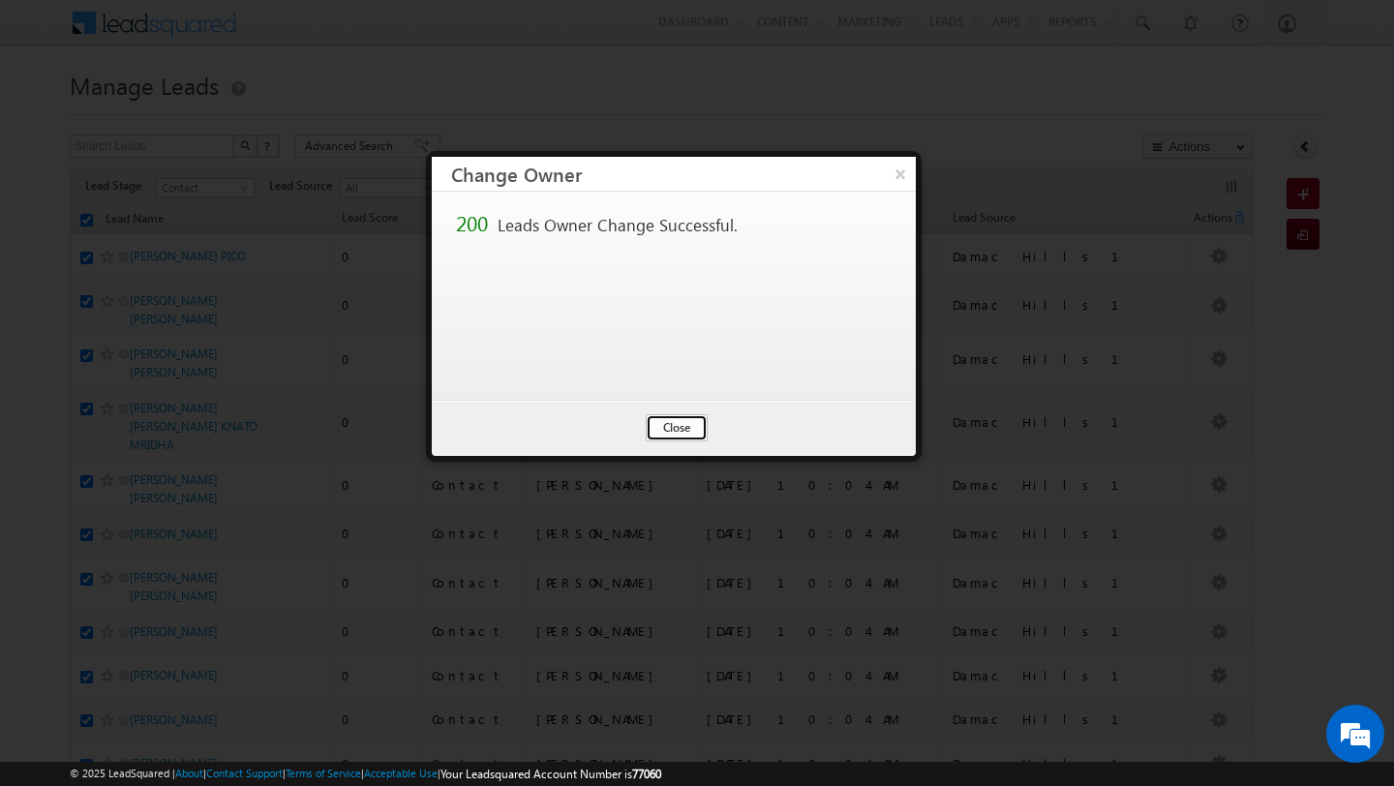
click at [682, 422] on button "Close" at bounding box center [677, 427] width 62 height 27
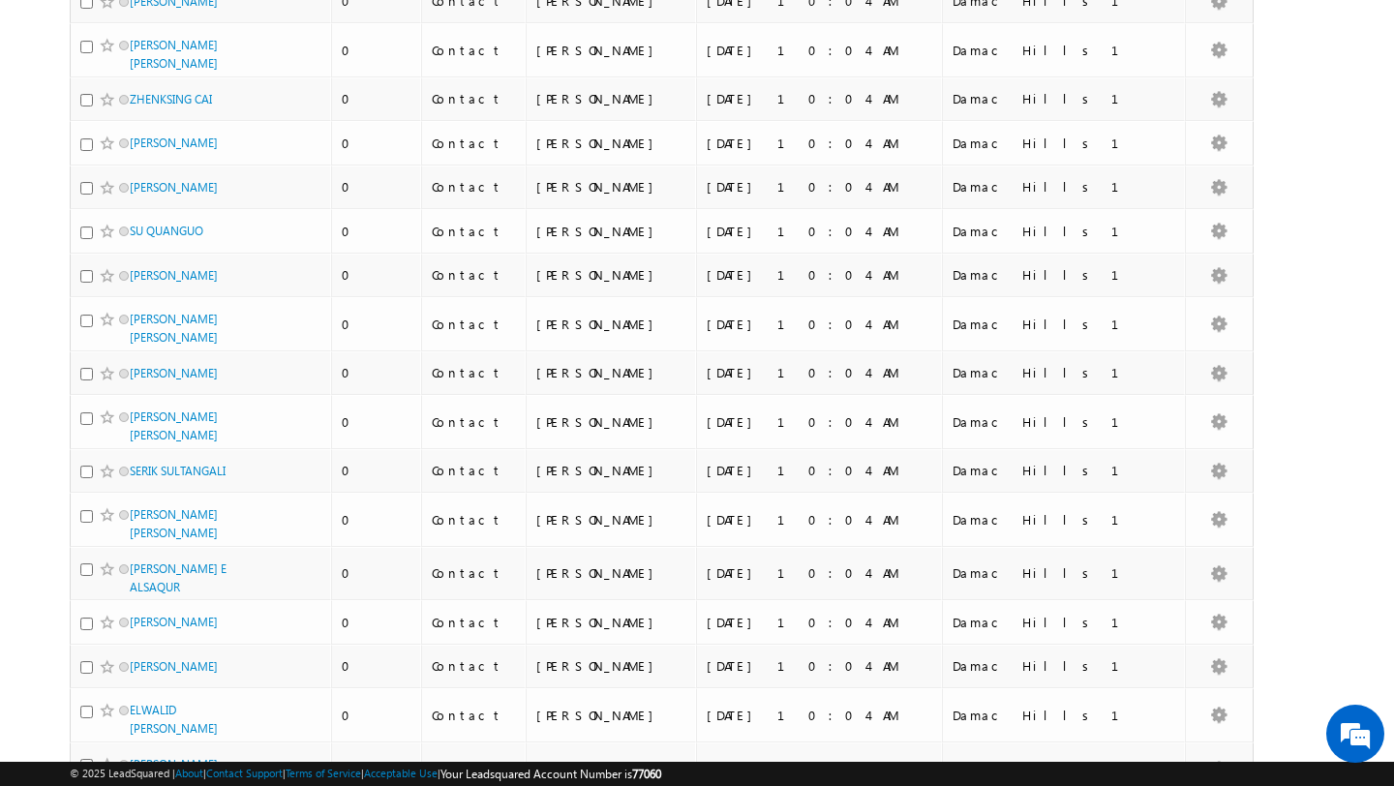
scroll to position [9677, 0]
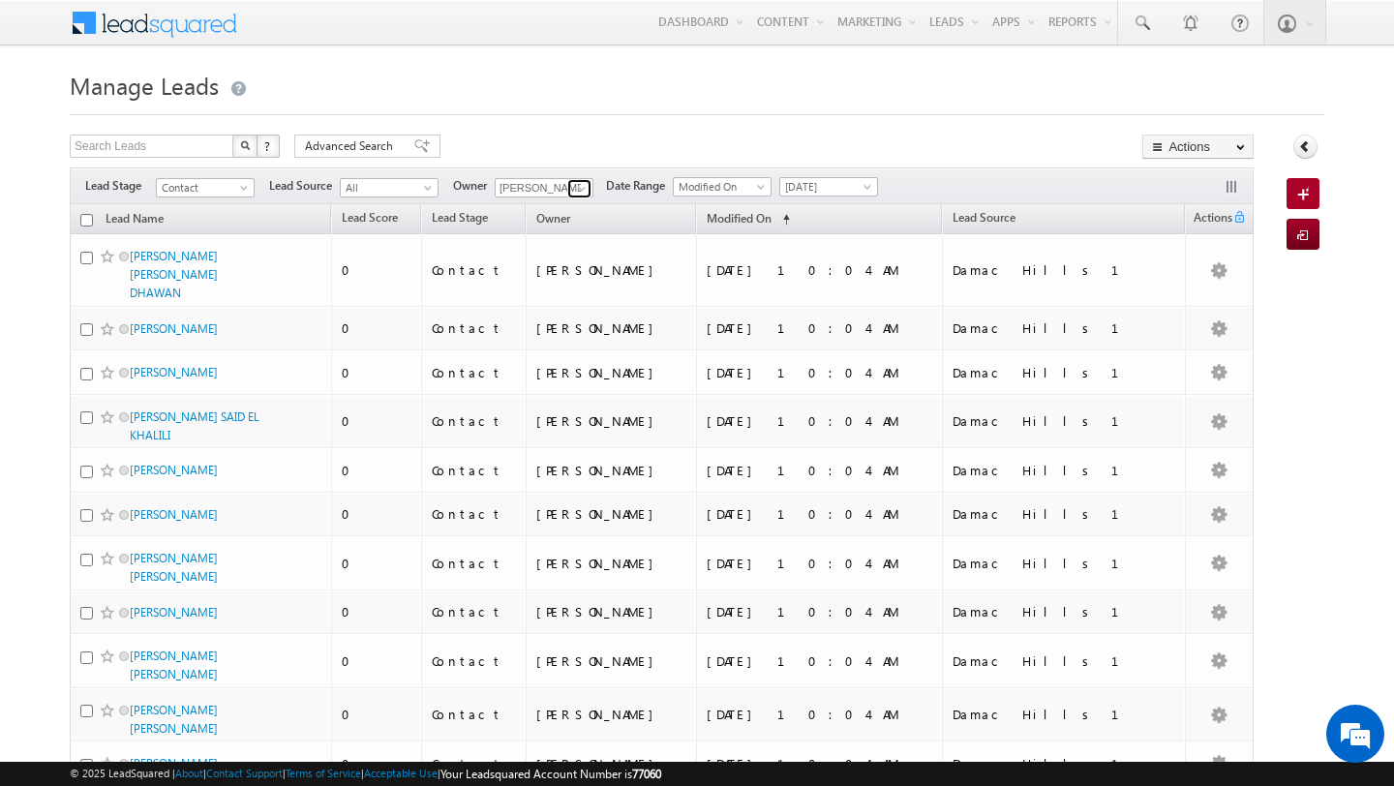
click at [585, 190] on span at bounding box center [581, 188] width 15 height 15
click at [538, 216] on span "[PERSON_NAME][EMAIL_ADDRESS][PERSON_NAME][DOMAIN_NAME]" at bounding box center [589, 223] width 174 height 15
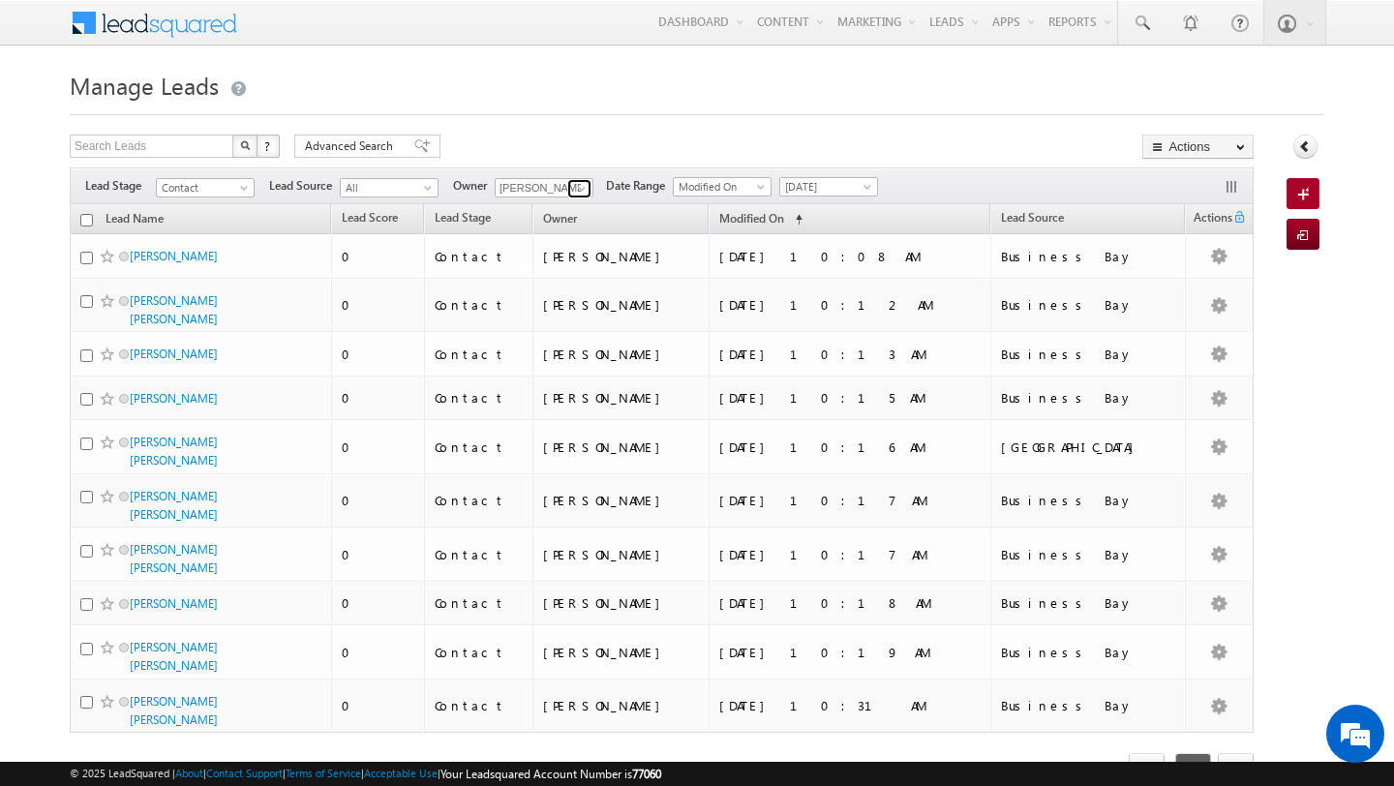
click at [576, 188] on span at bounding box center [581, 188] width 15 height 15
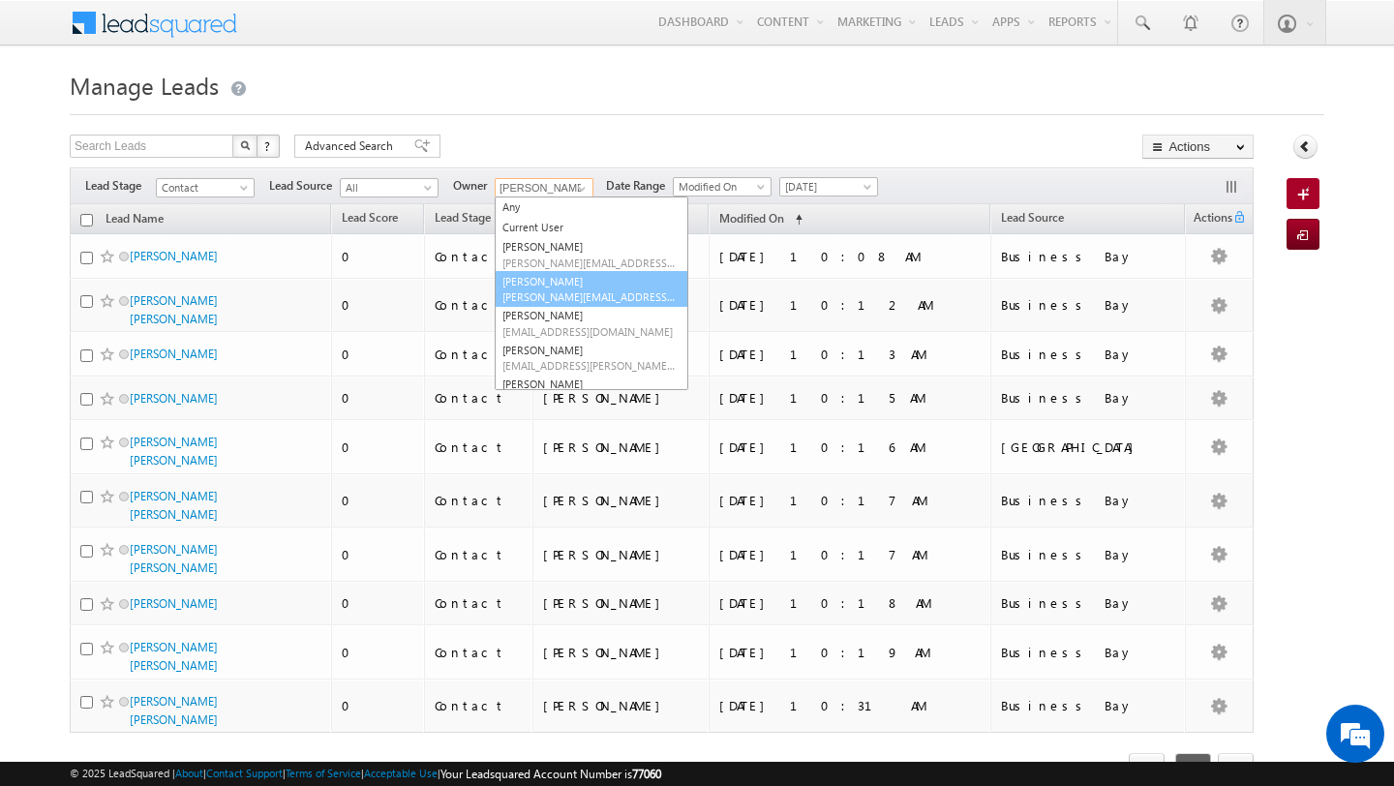
click at [539, 273] on link "Ankit Singh [EMAIL_ADDRESS][PERSON_NAME][DOMAIN_NAME]" at bounding box center [592, 289] width 194 height 37
type input "[PERSON_NAME]"
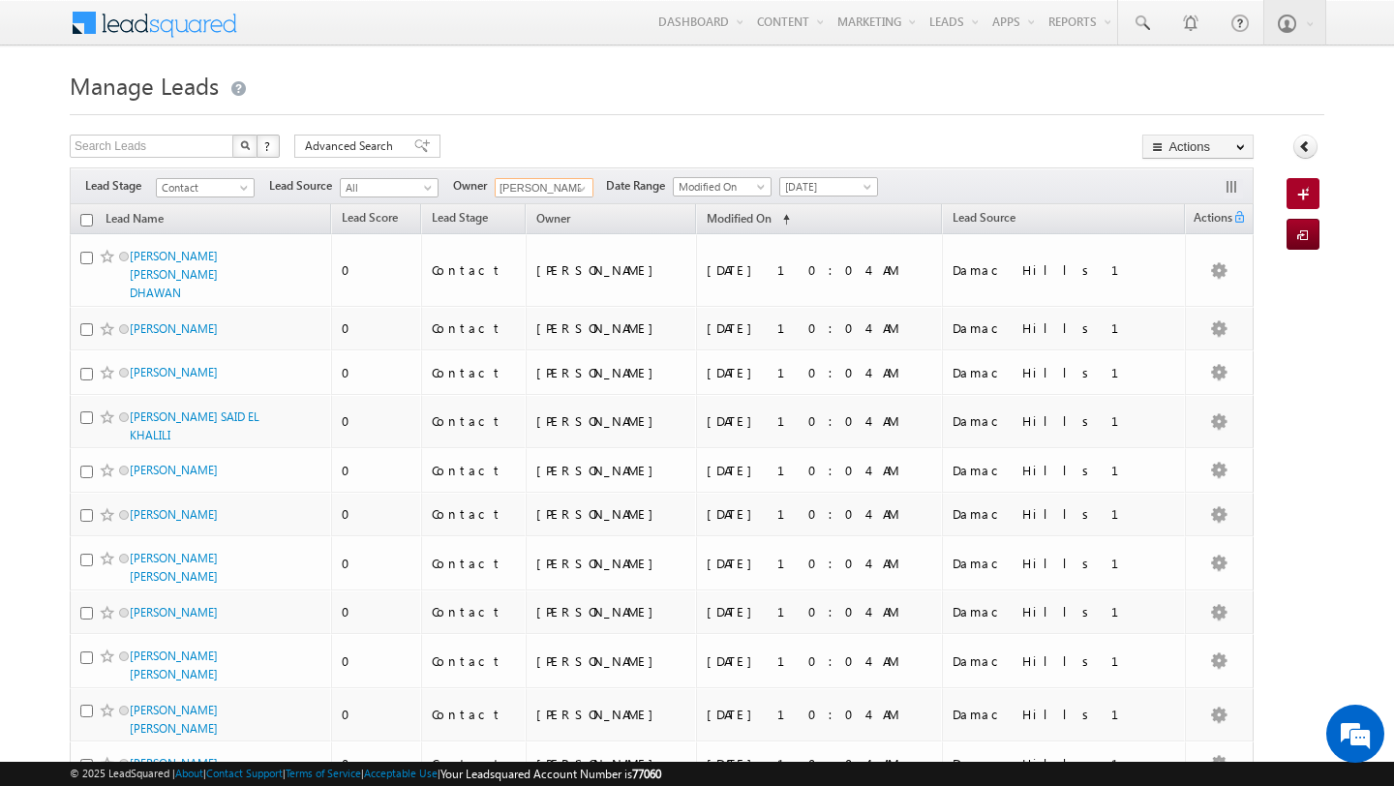
click at [84, 220] on input "checkbox" at bounding box center [86, 220] width 13 height 13
checkbox input "true"
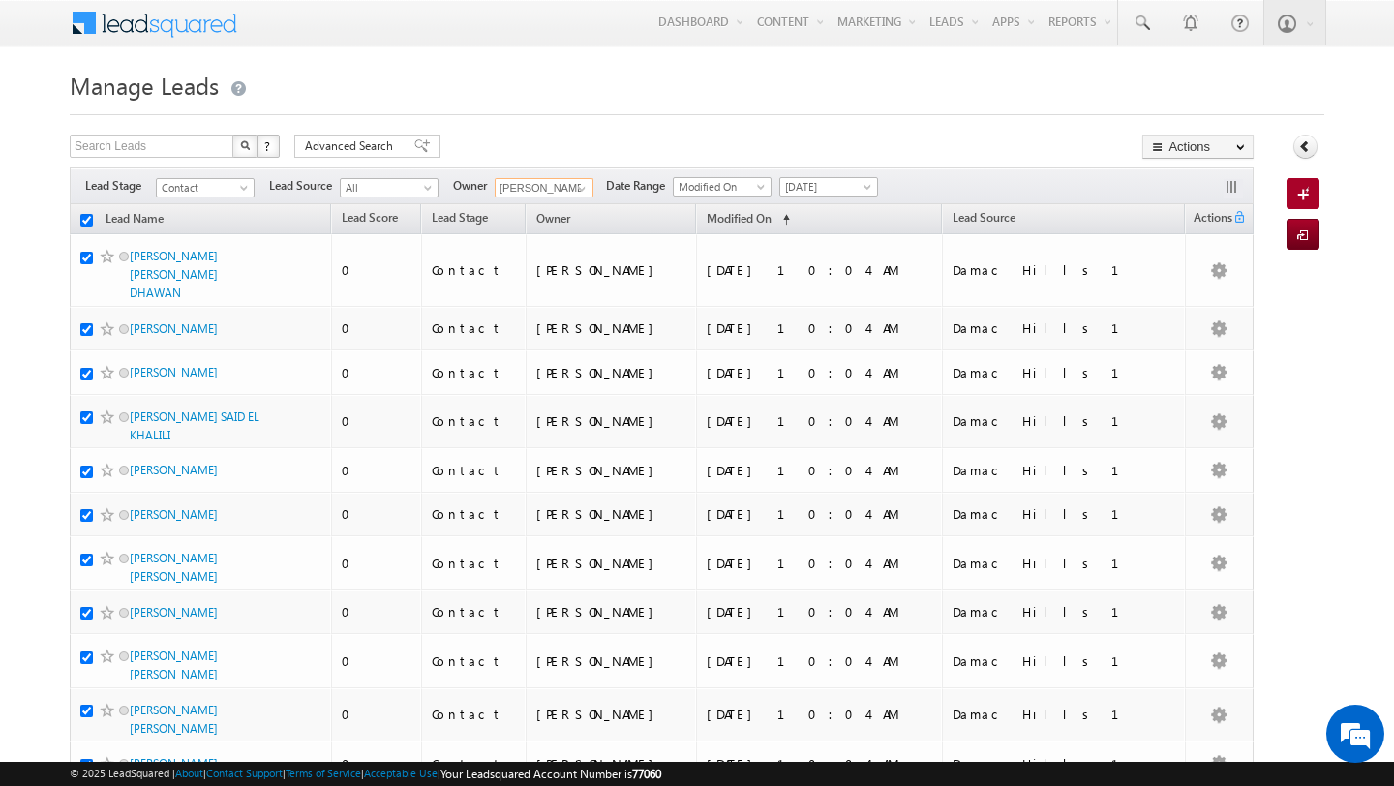
checkbox input "true"
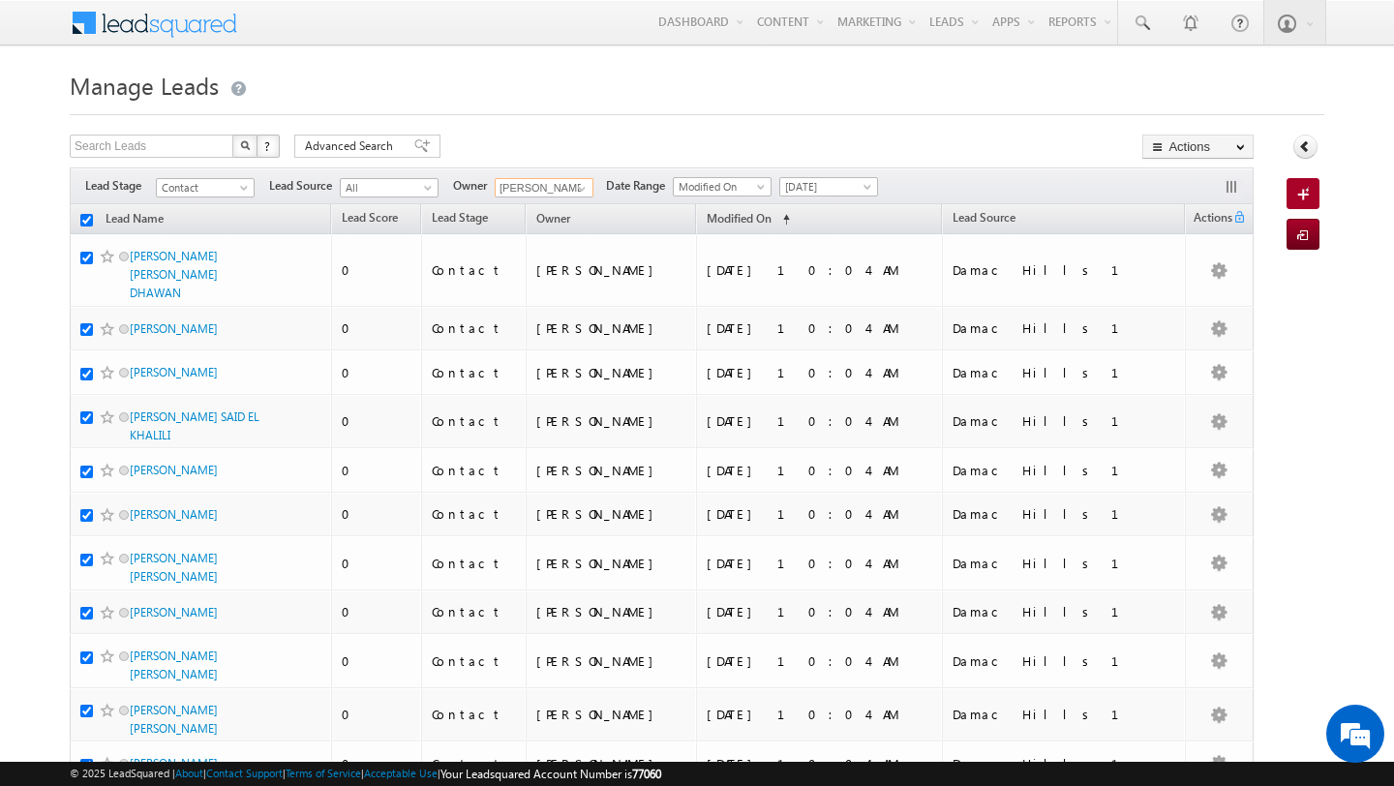
checkbox input "true"
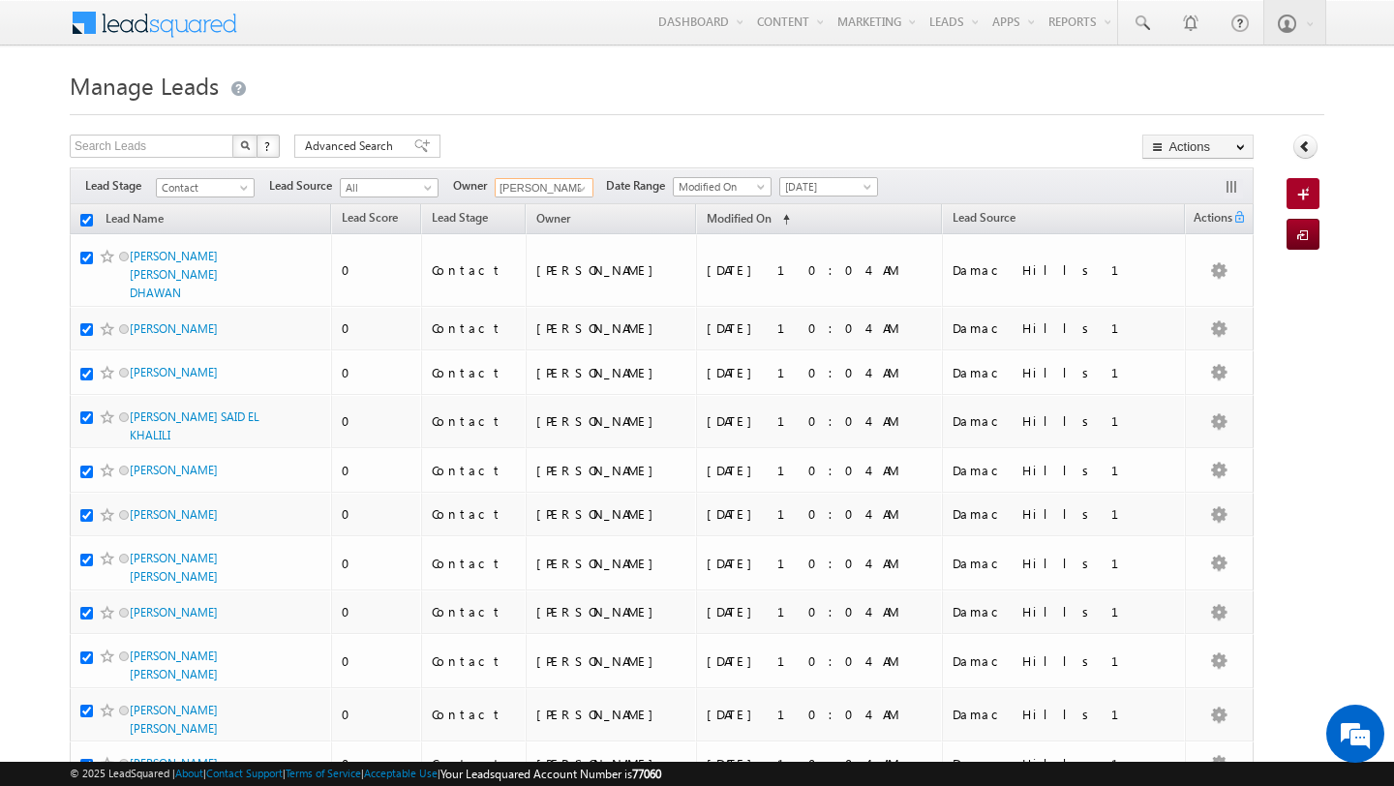
checkbox input "true"
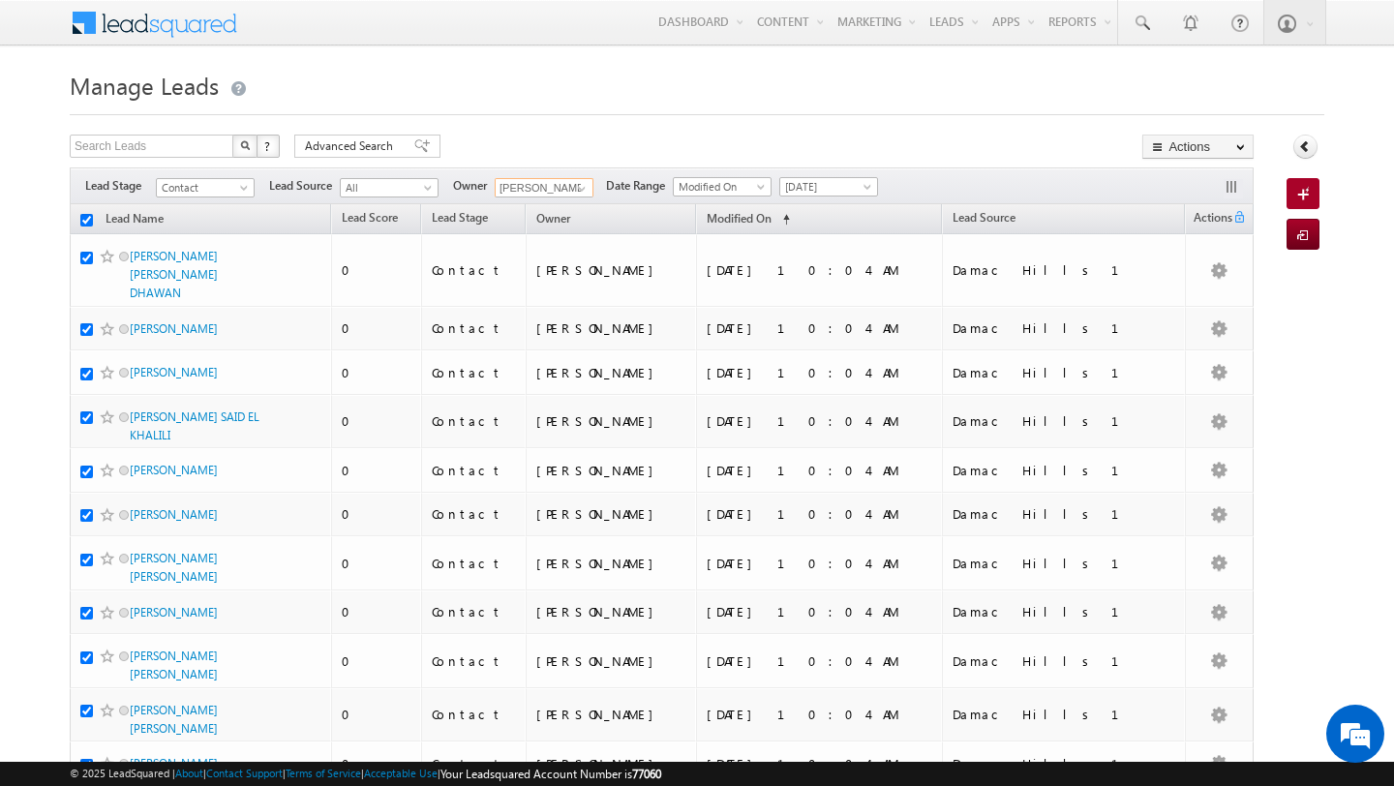
checkbox input "true"
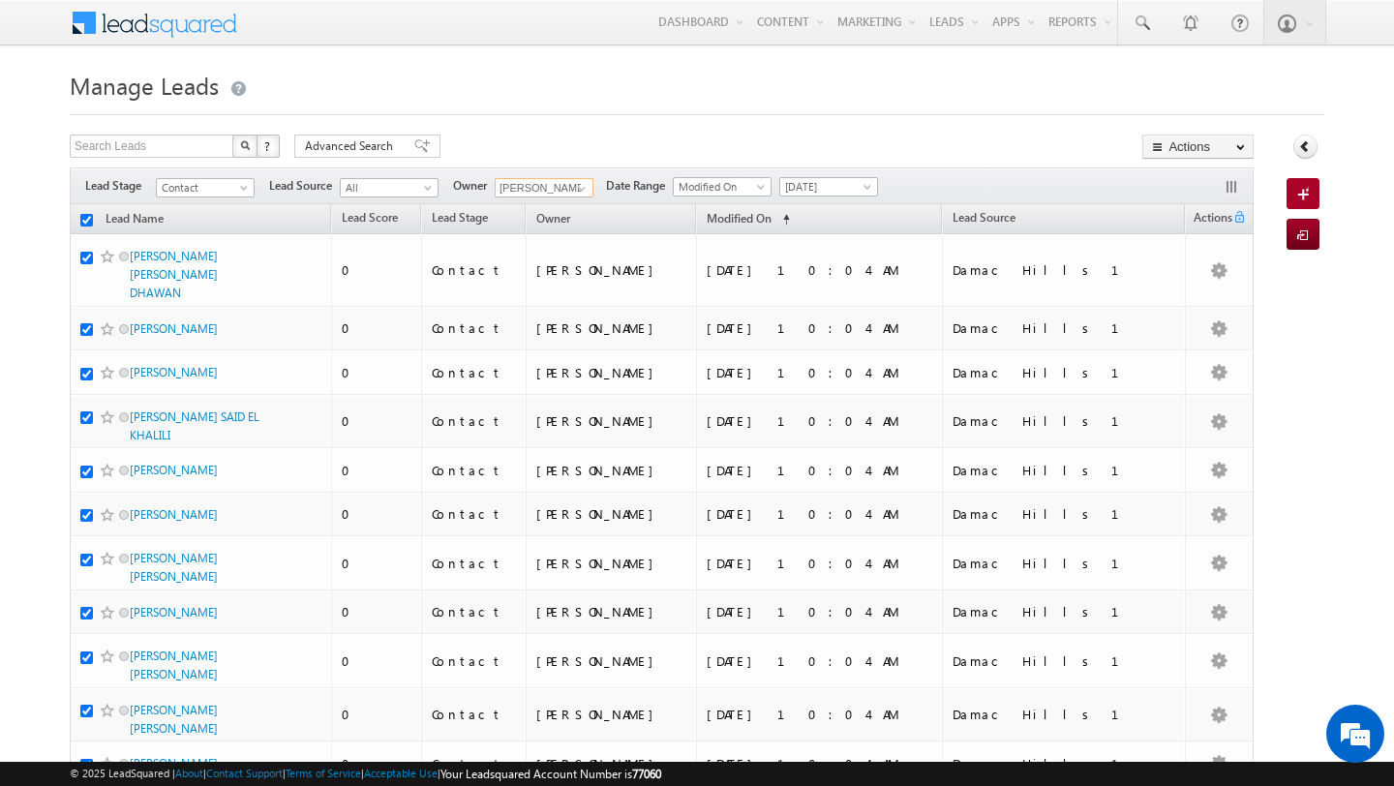
checkbox input "true"
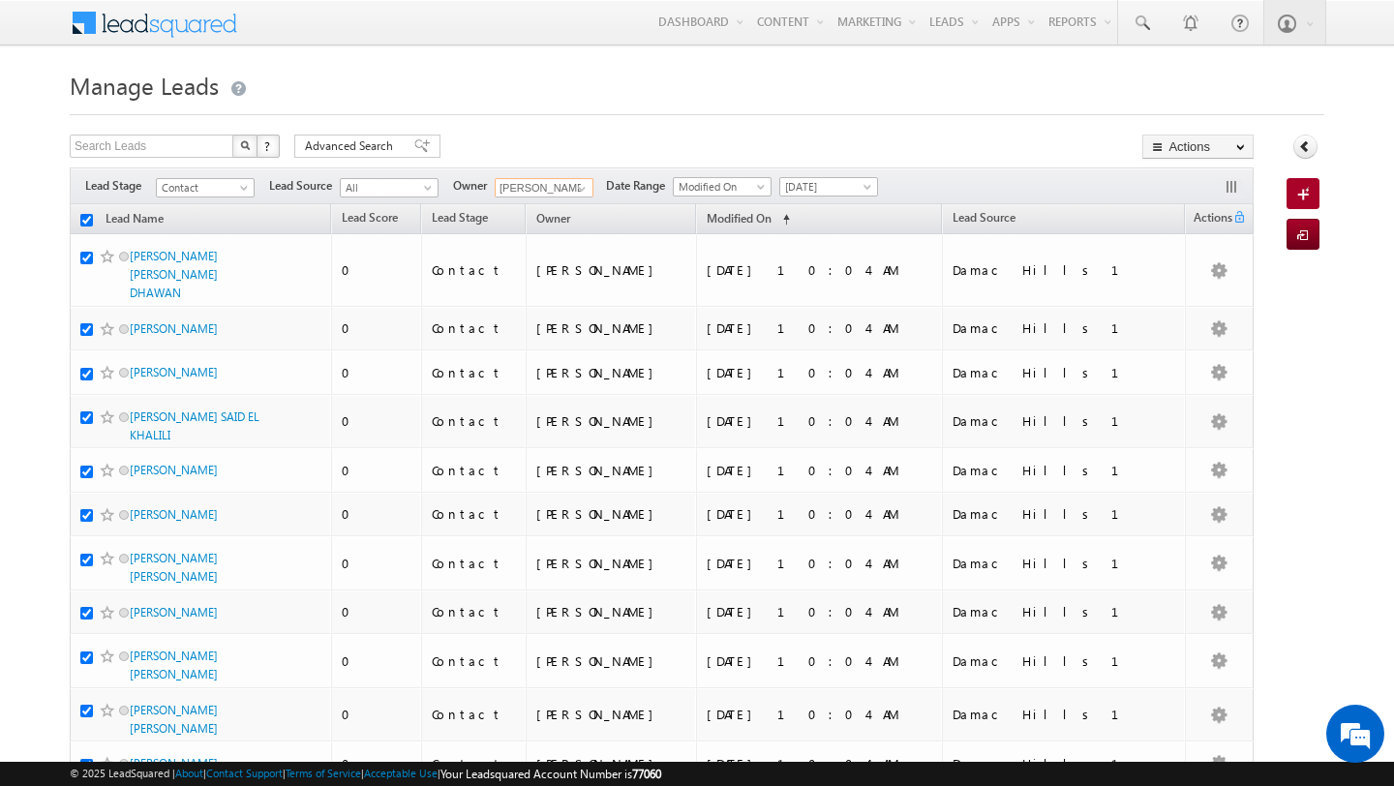
checkbox input "true"
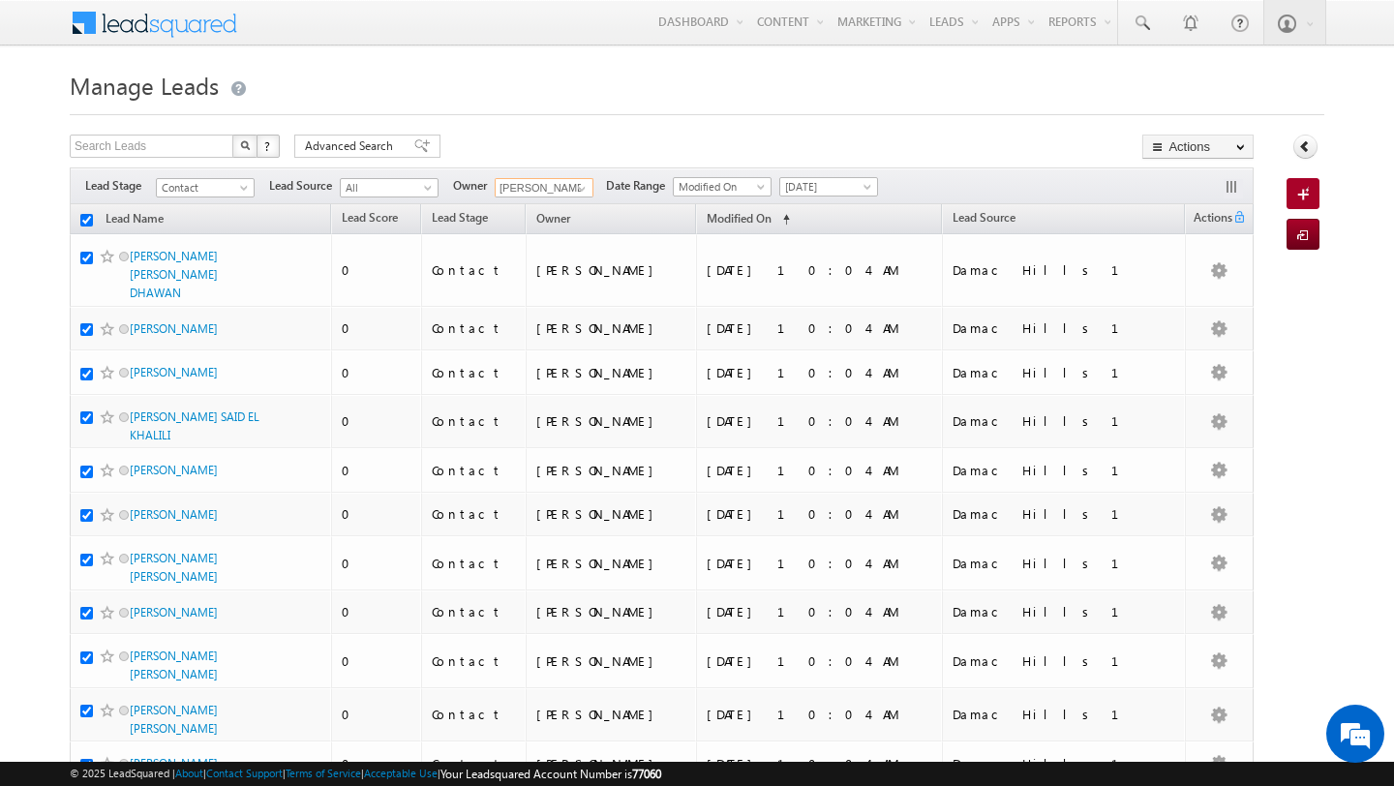
checkbox input "true"
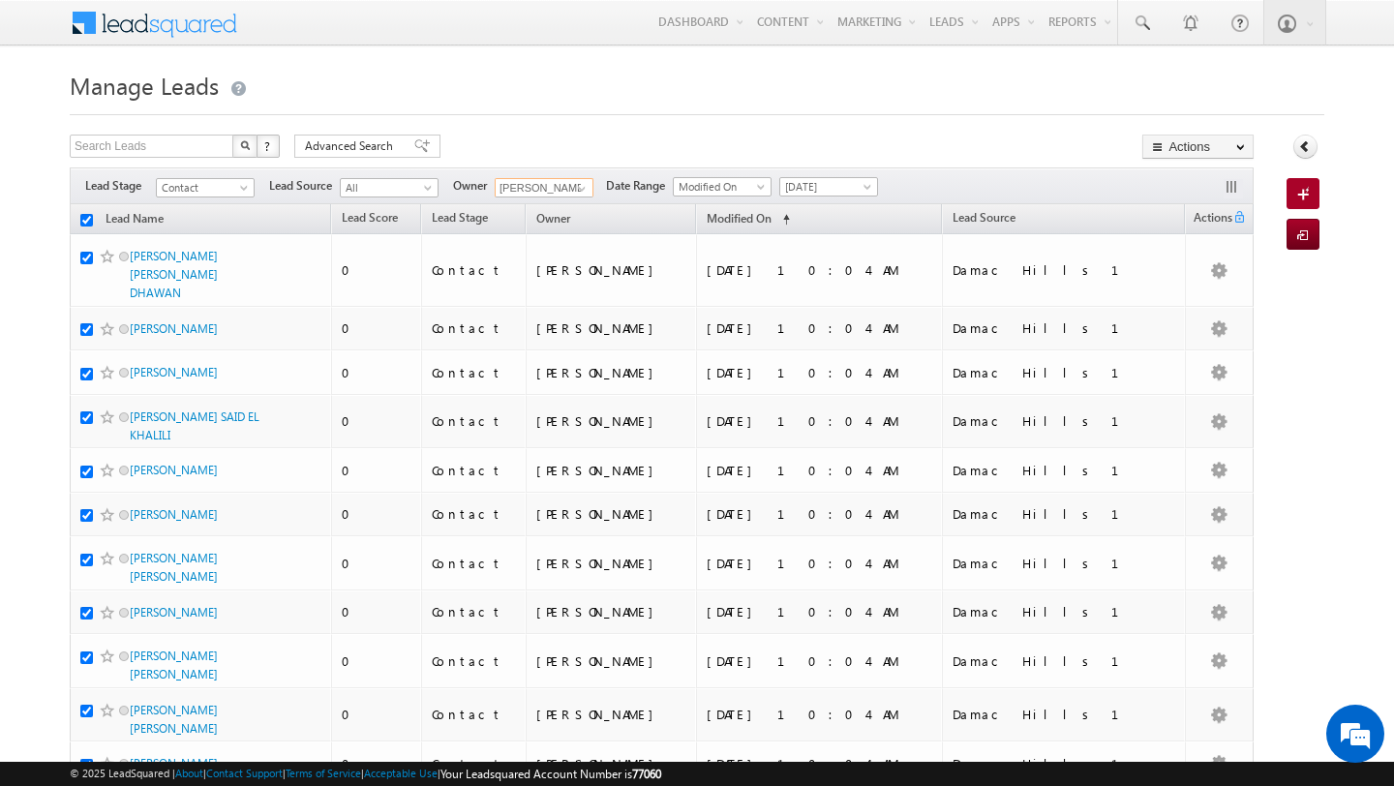
checkbox input "true"
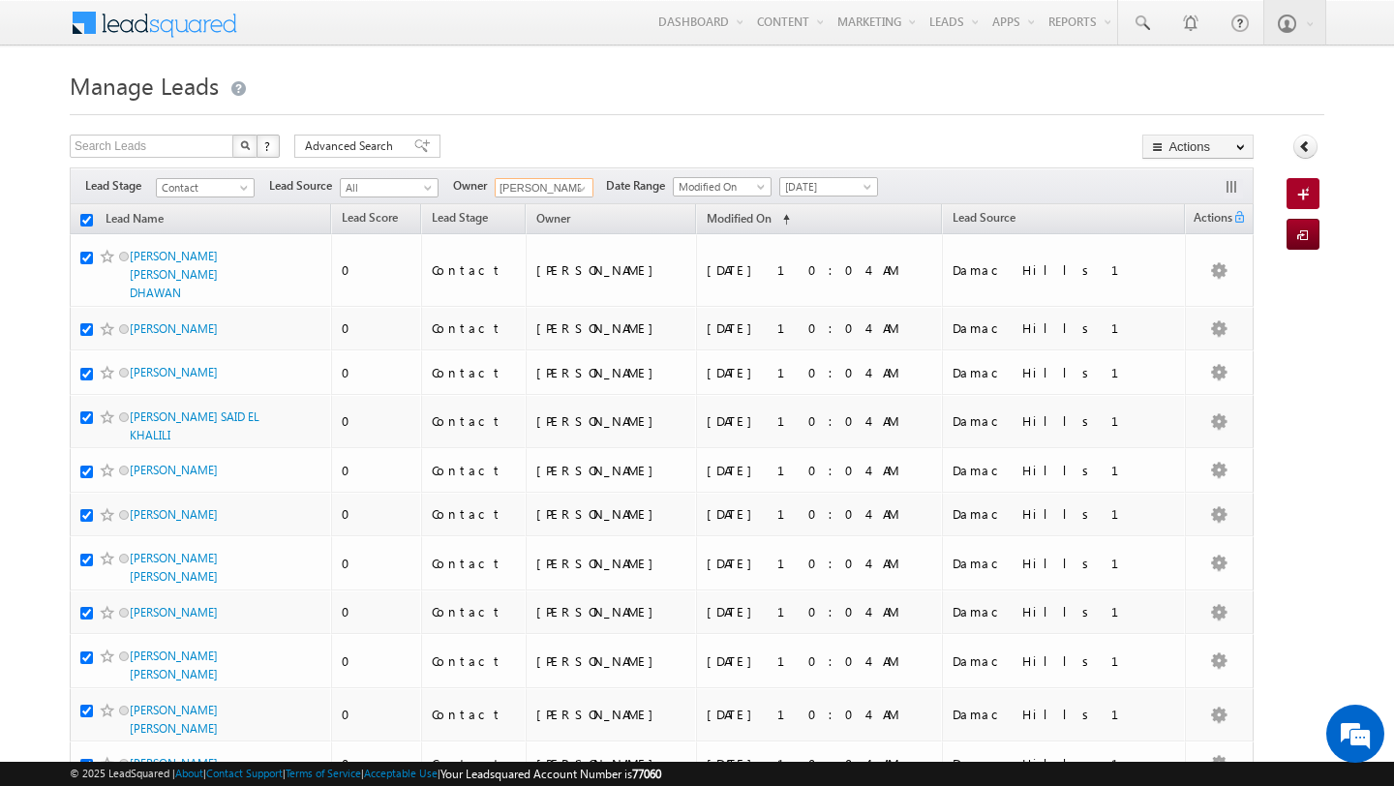
checkbox input "true"
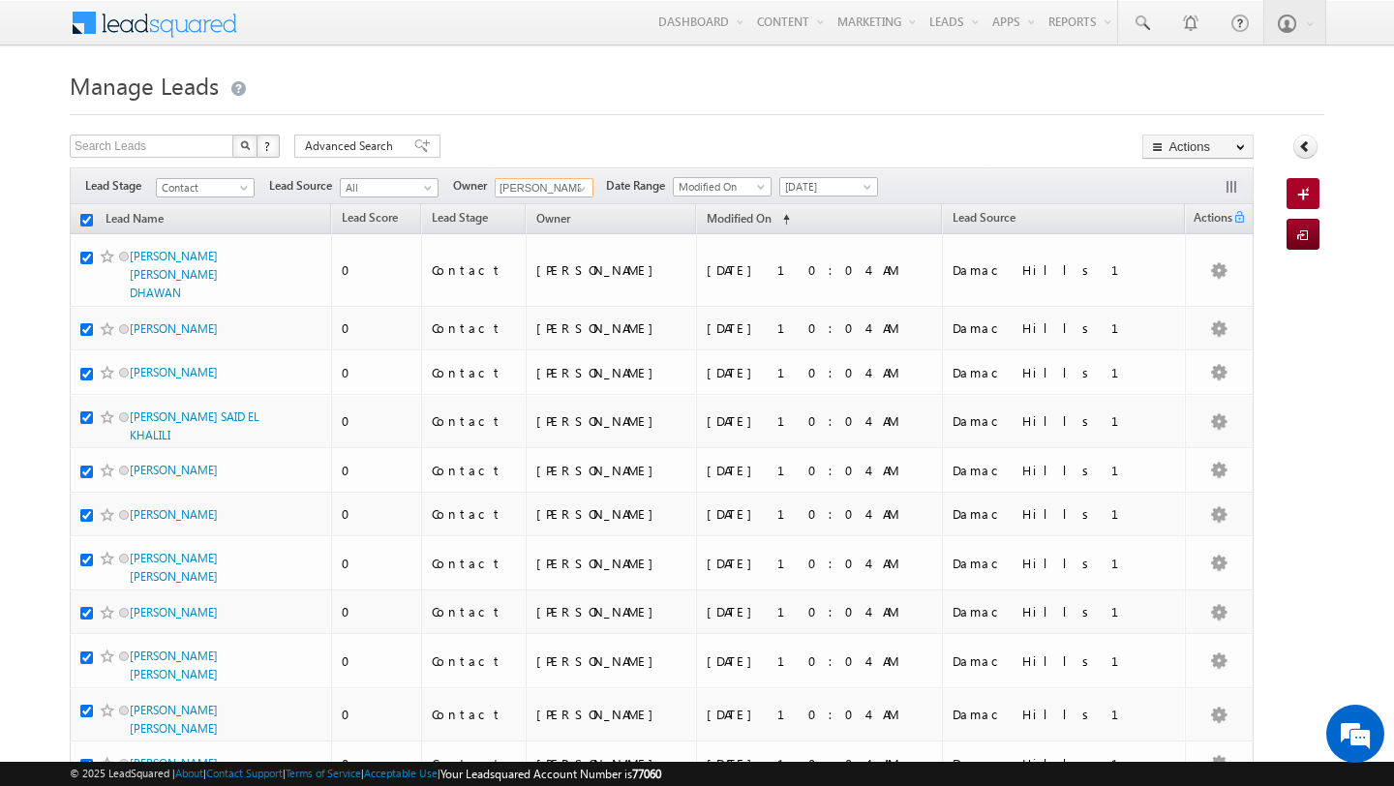
checkbox input "true"
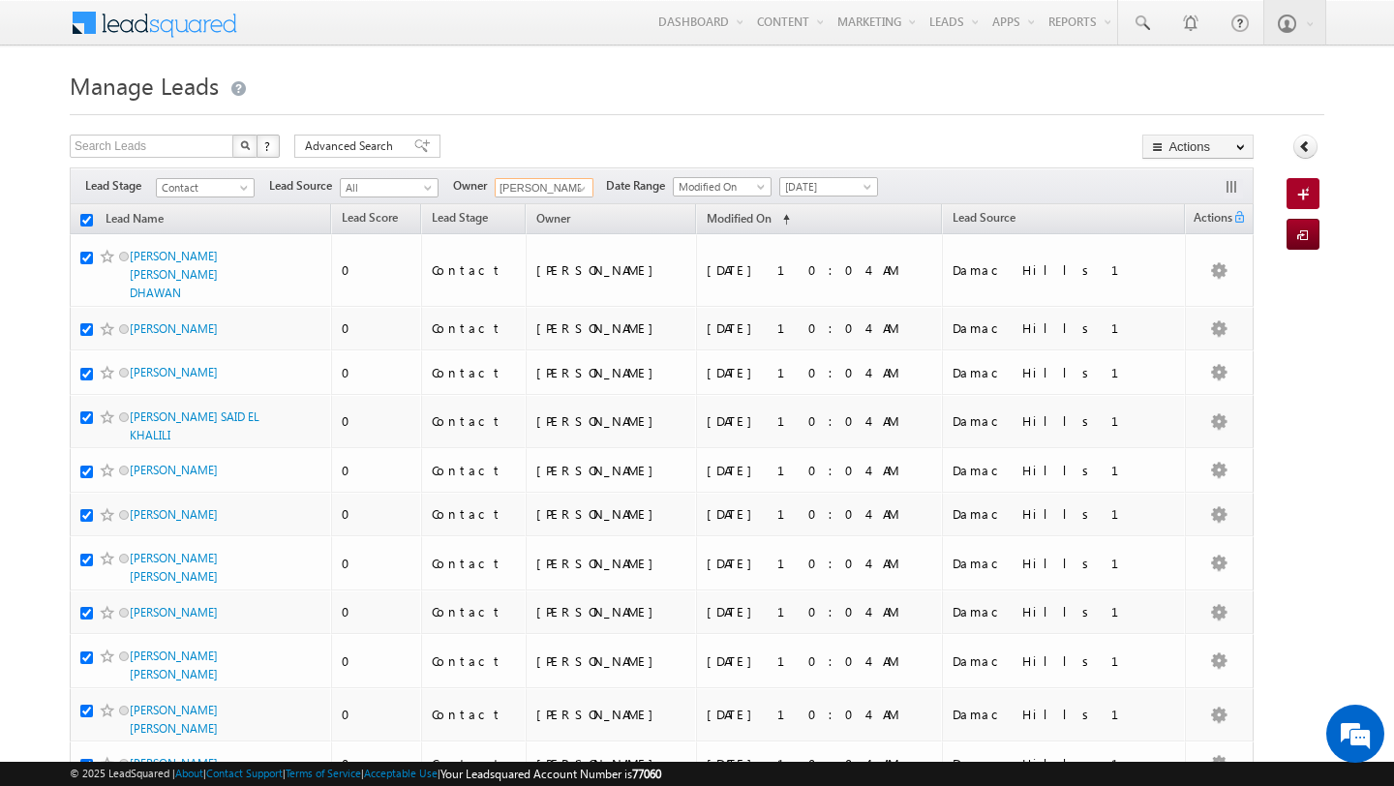
checkbox input "true"
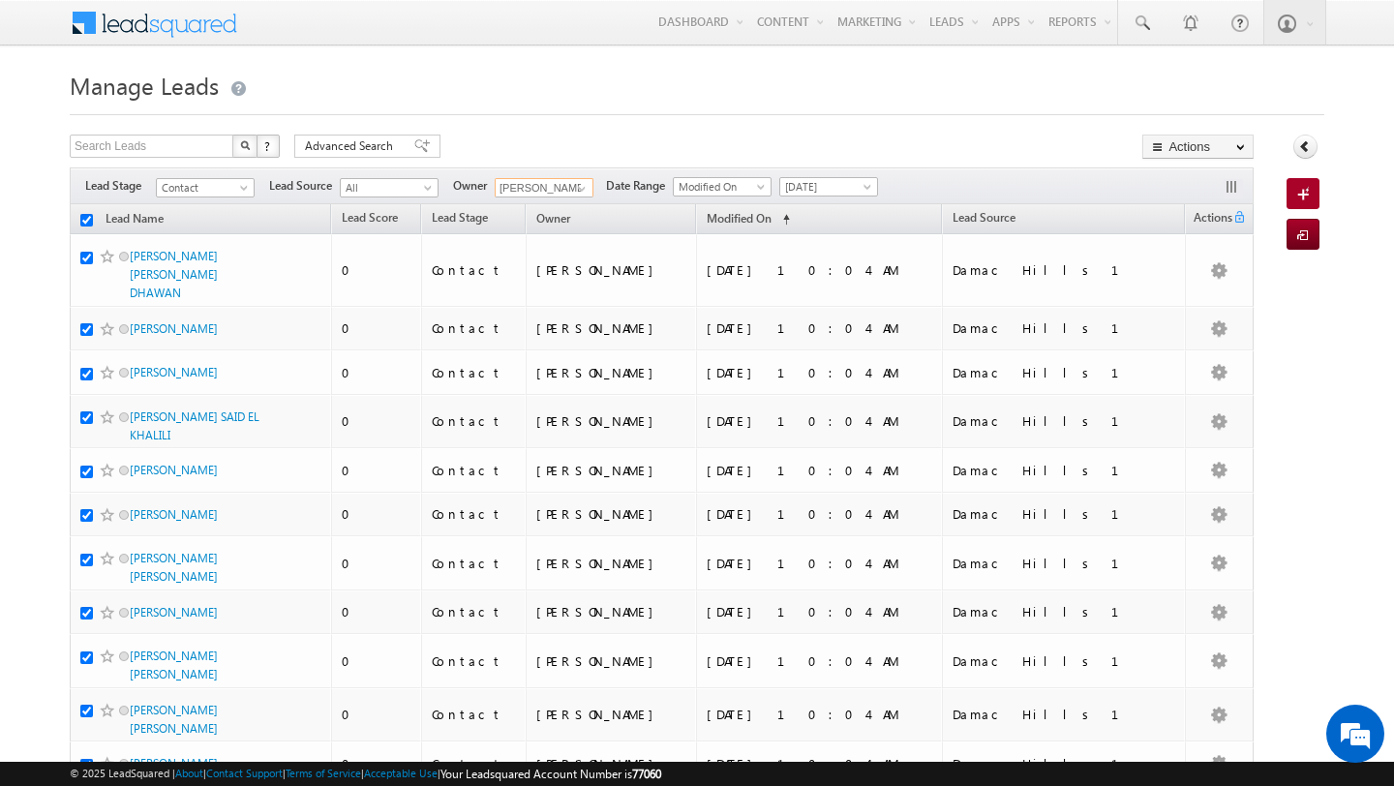
checkbox input "true"
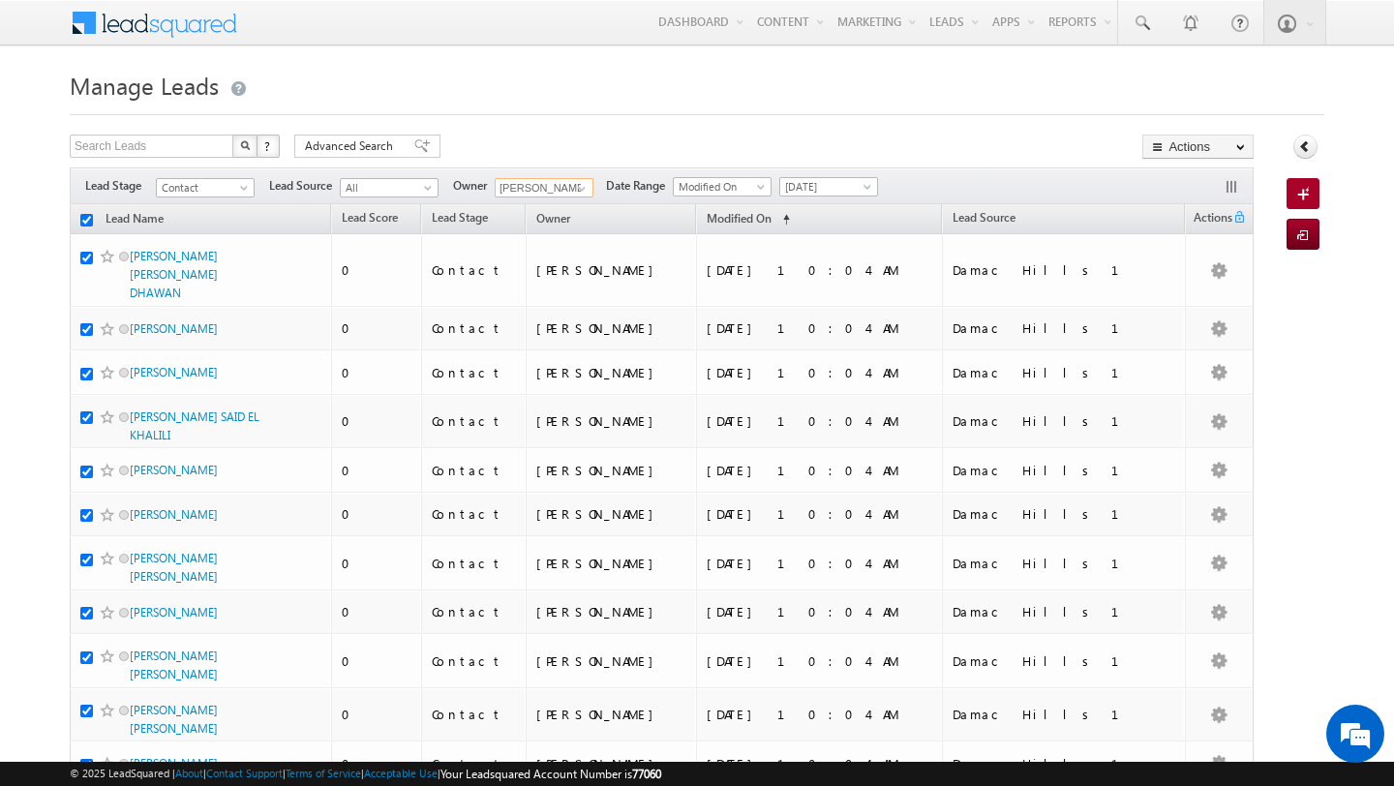
checkbox input "true"
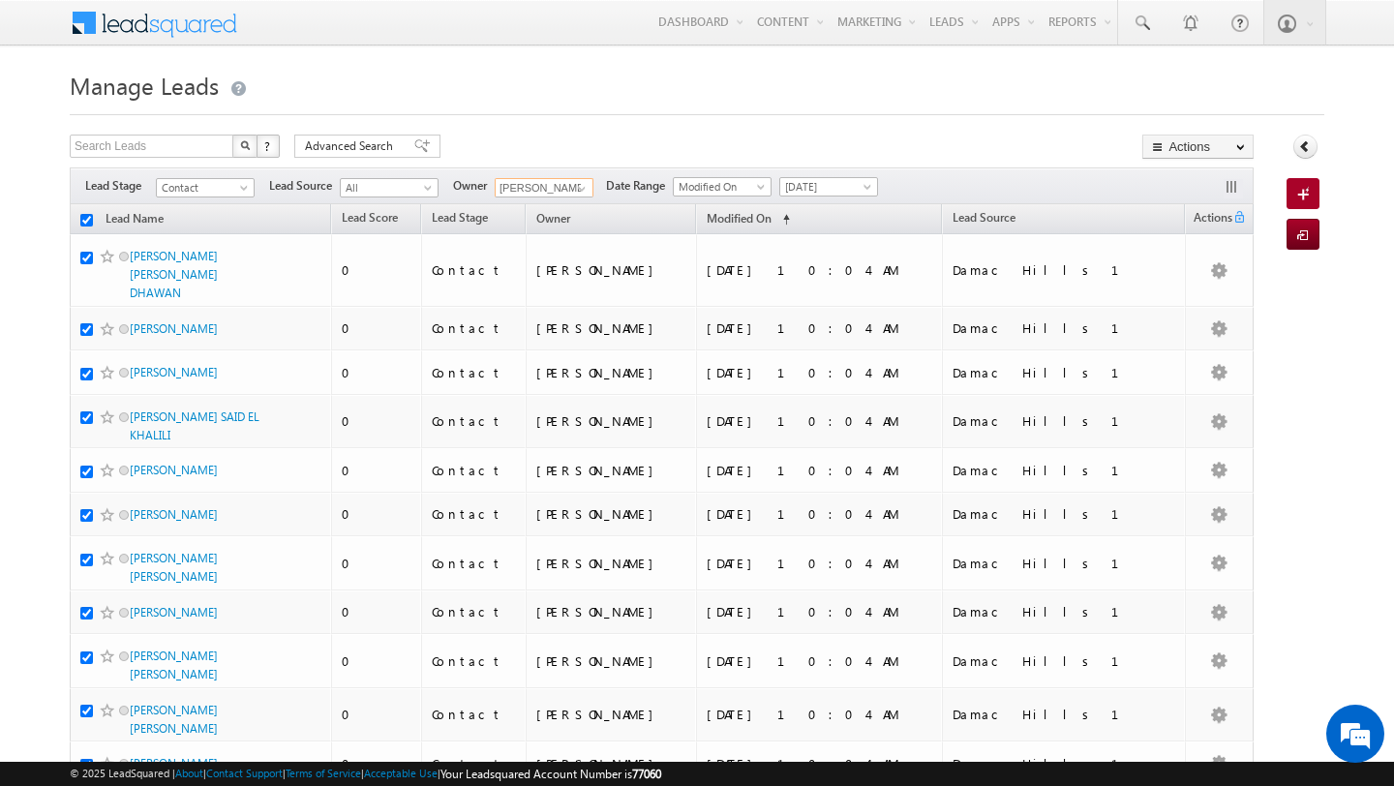
checkbox input "true"
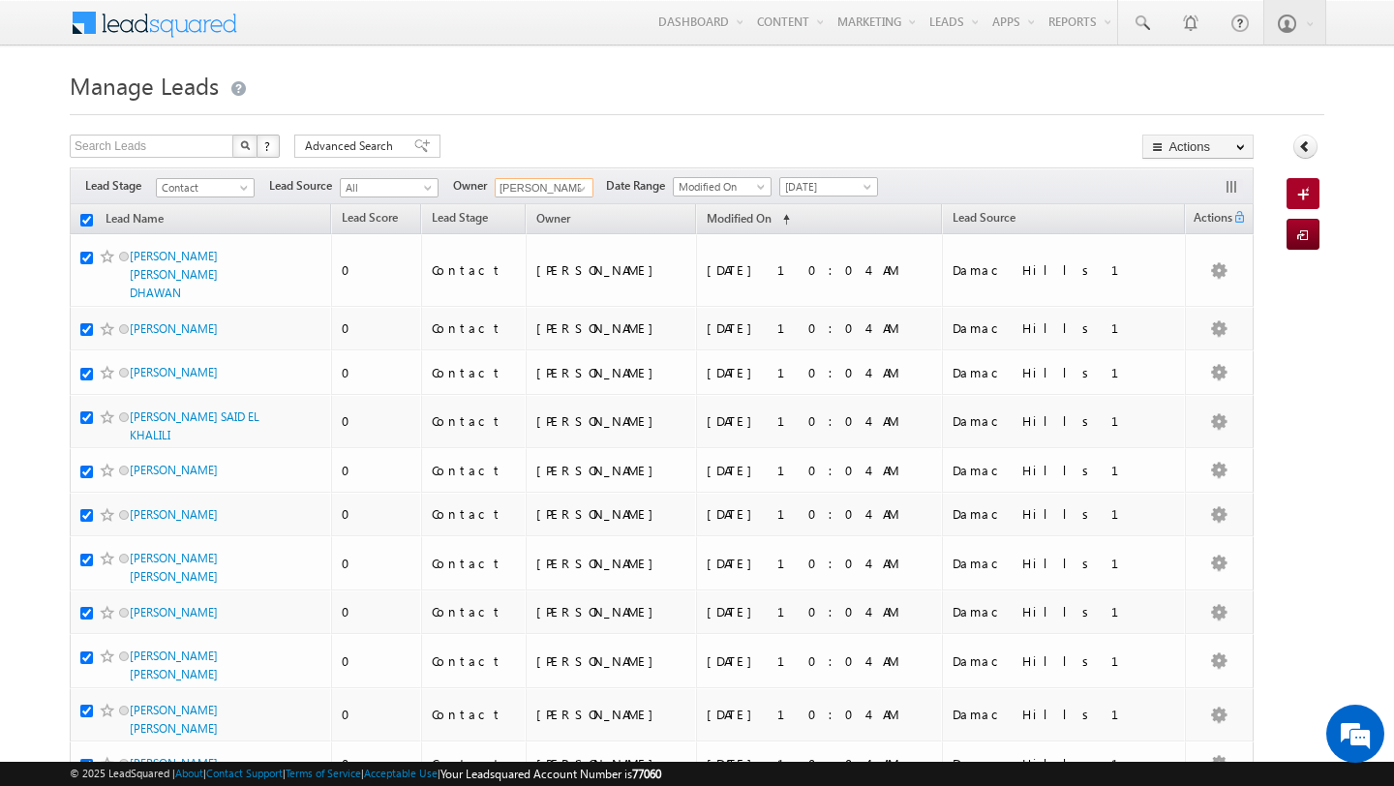
checkbox input "true"
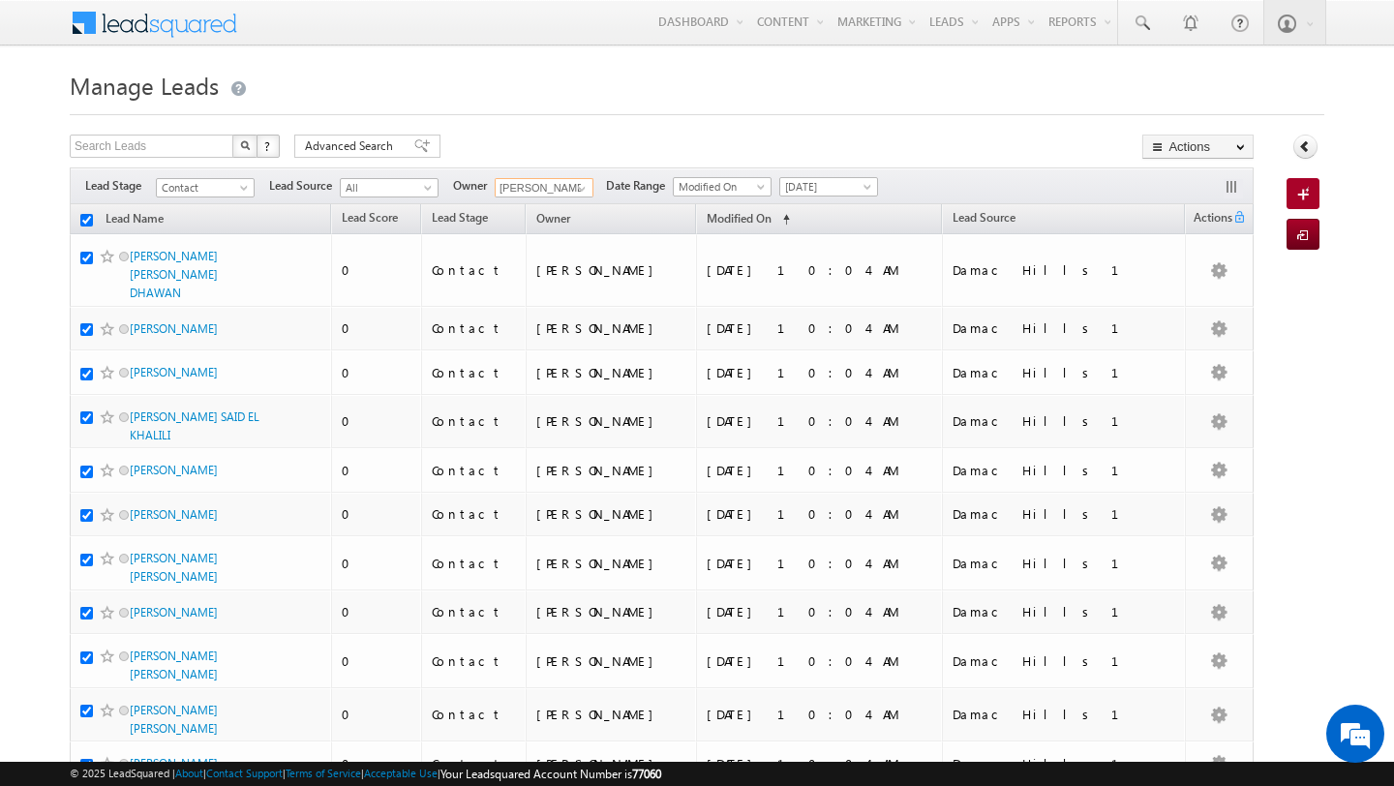
checkbox input "true"
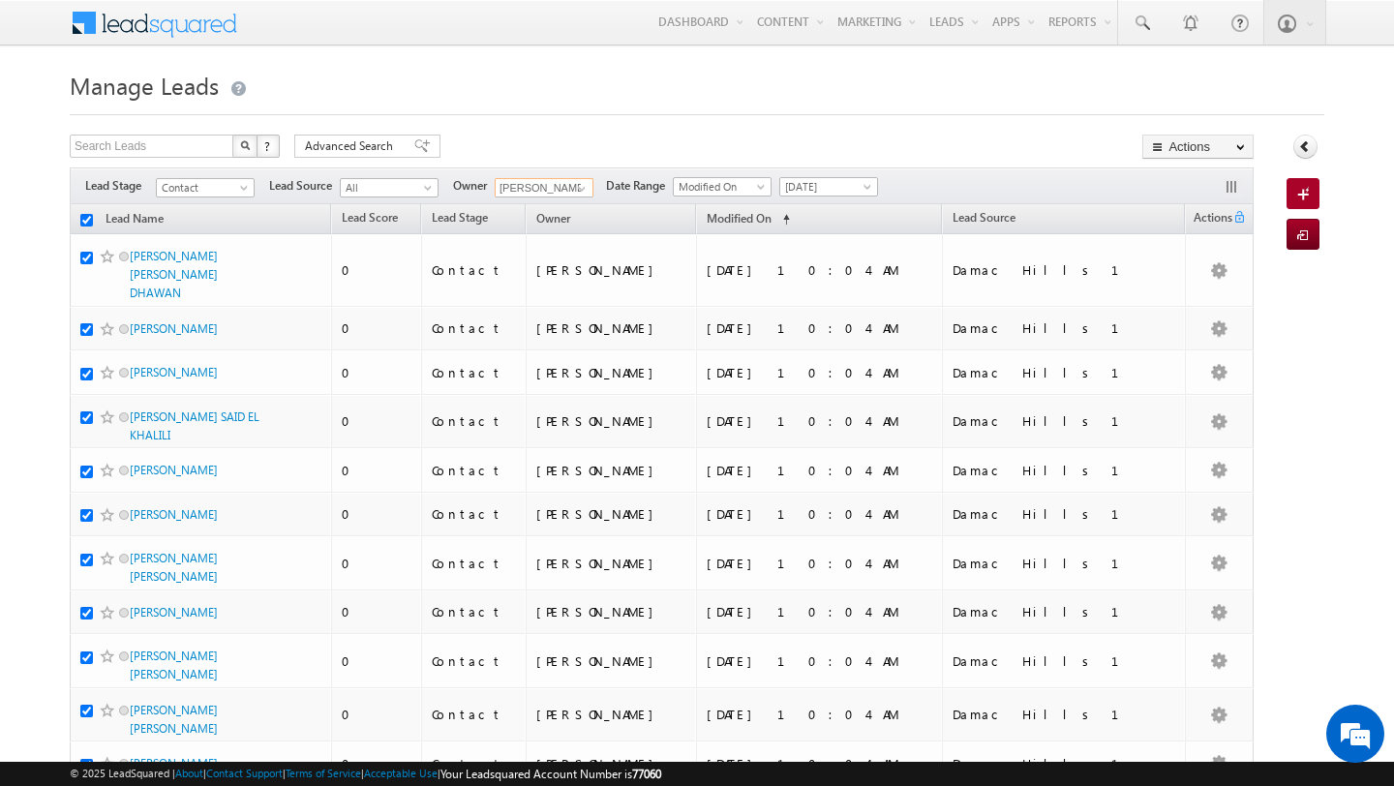
checkbox input "true"
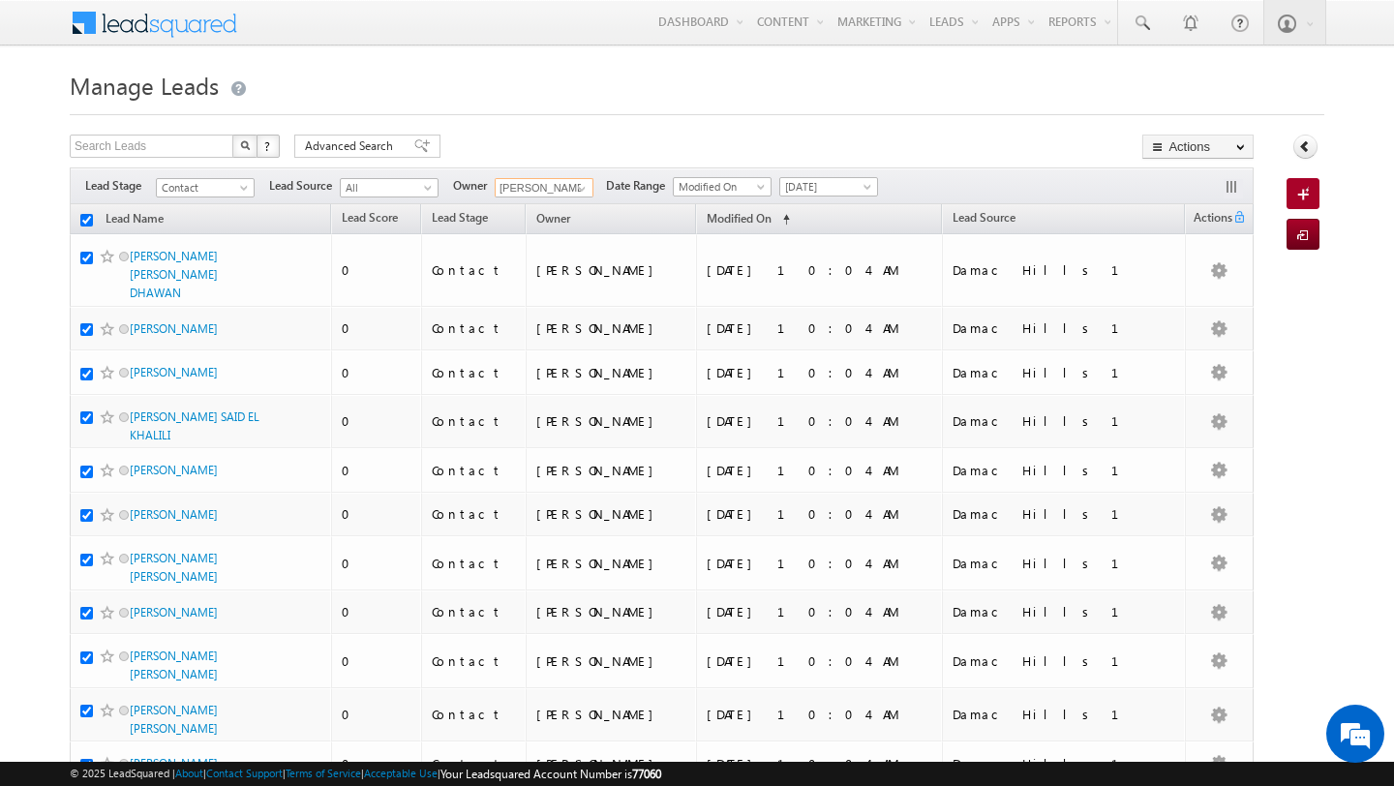
checkbox input "true"
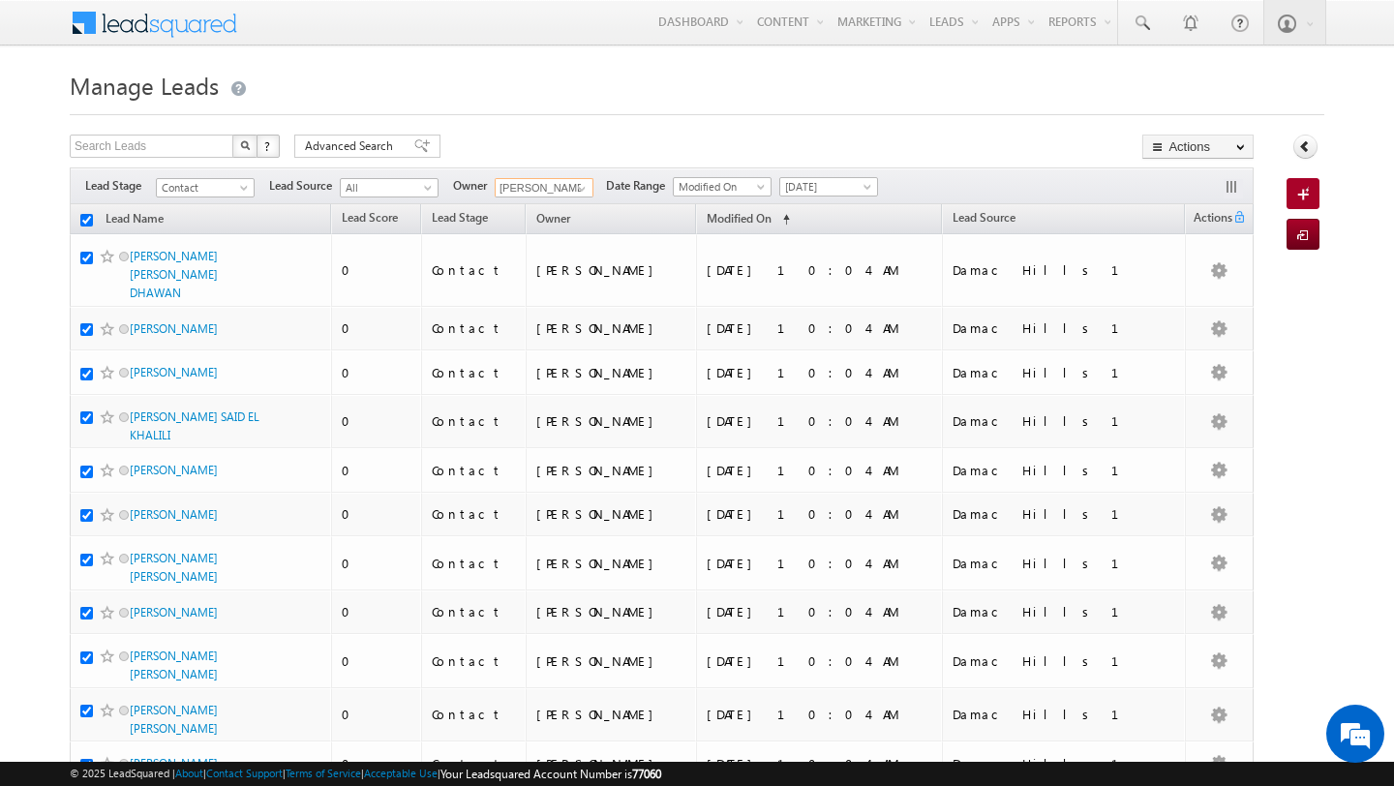
checkbox input "true"
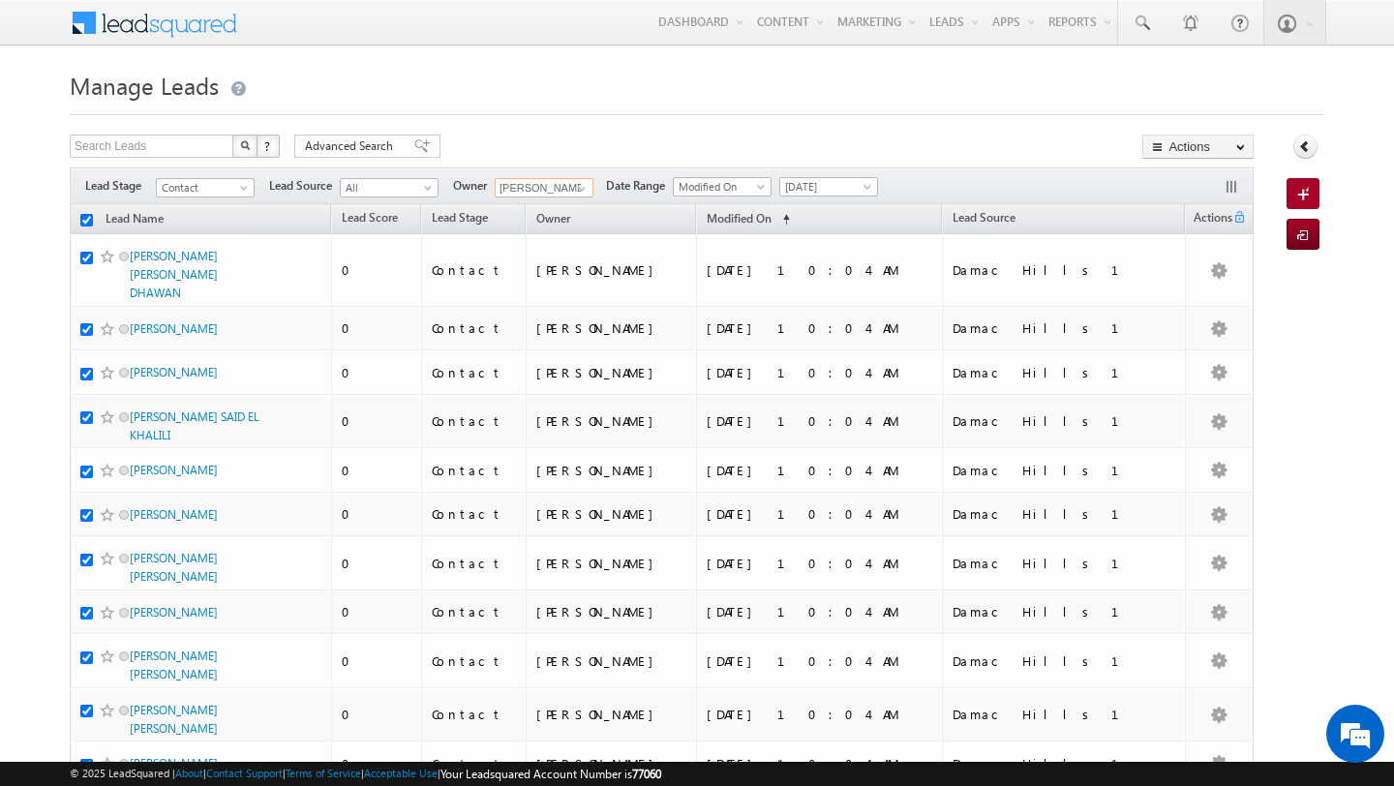
checkbox input "true"
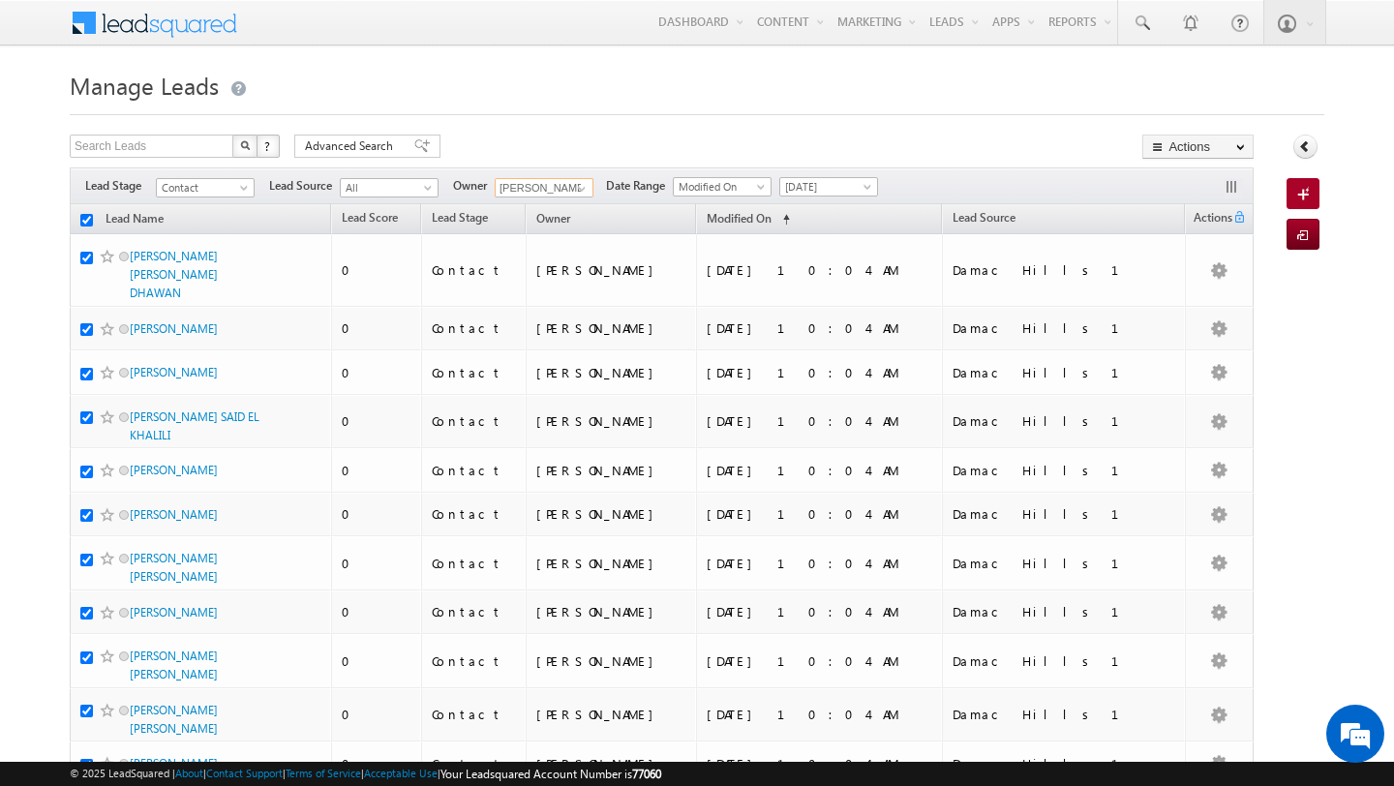
checkbox input "true"
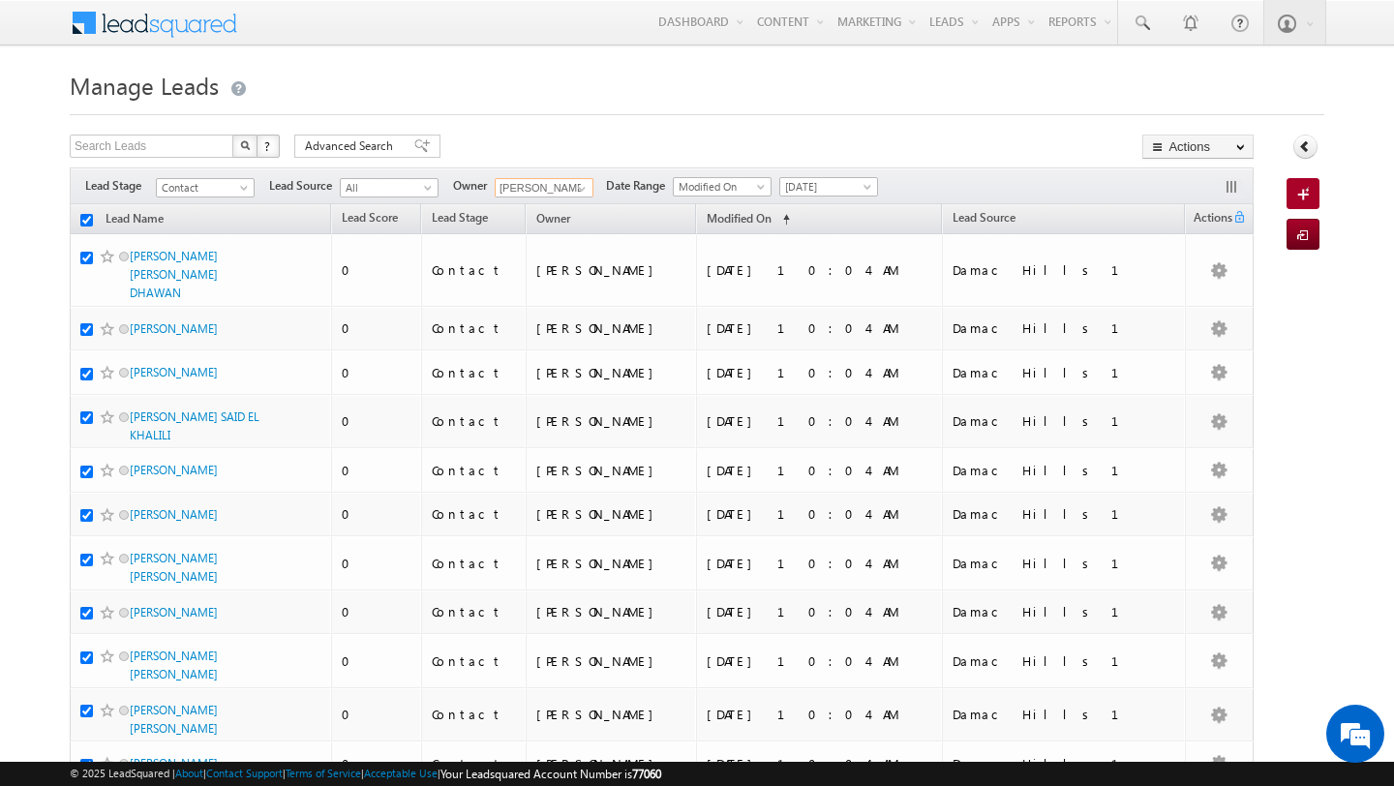
checkbox input "true"
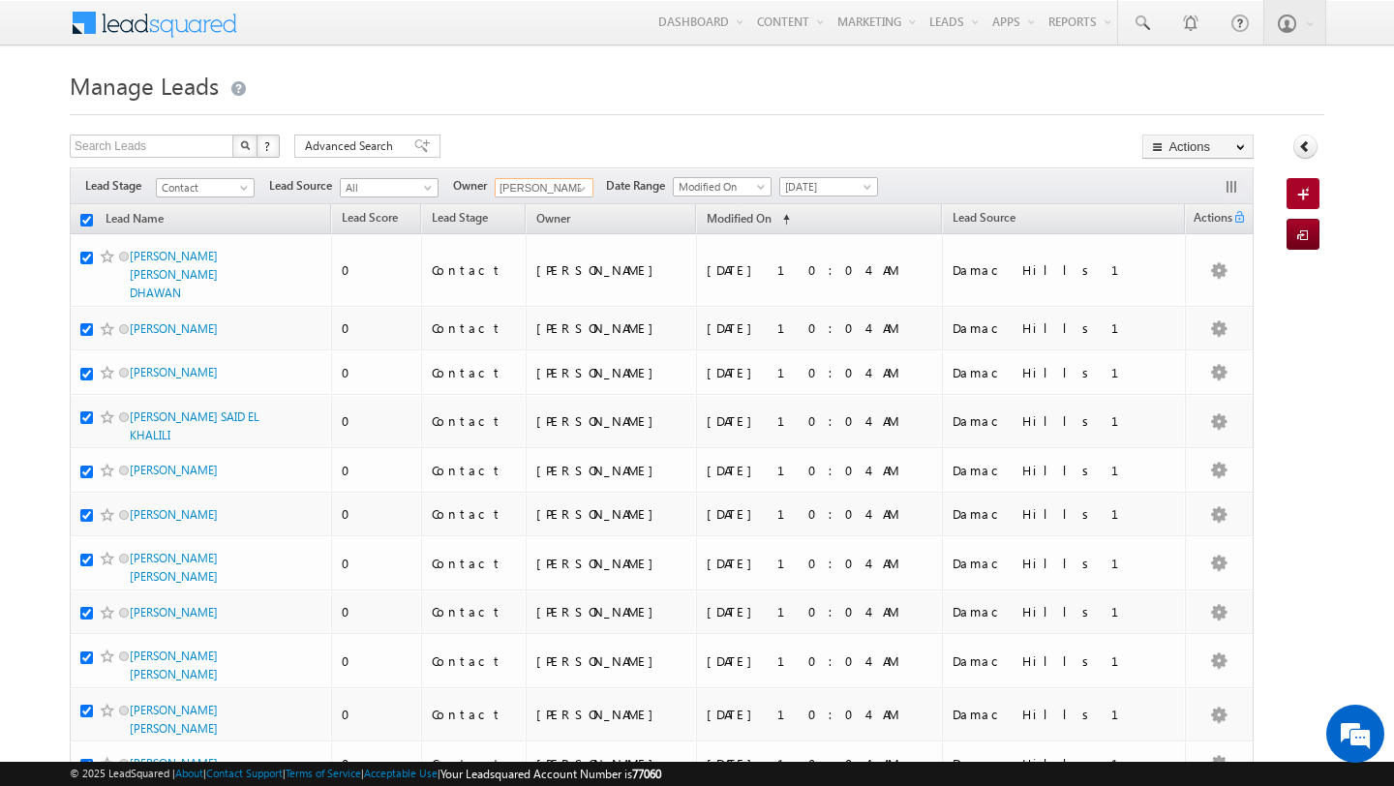
checkbox input "true"
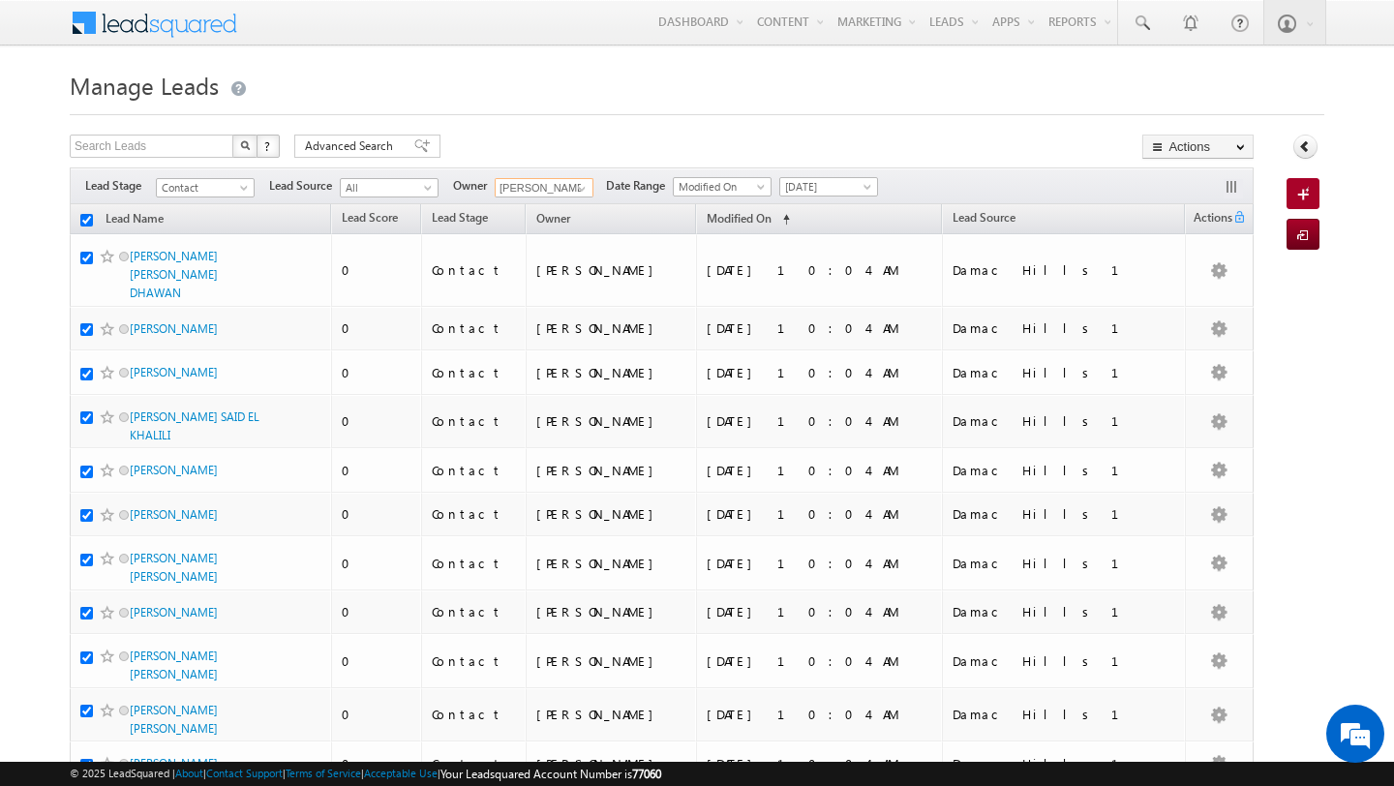
checkbox input "true"
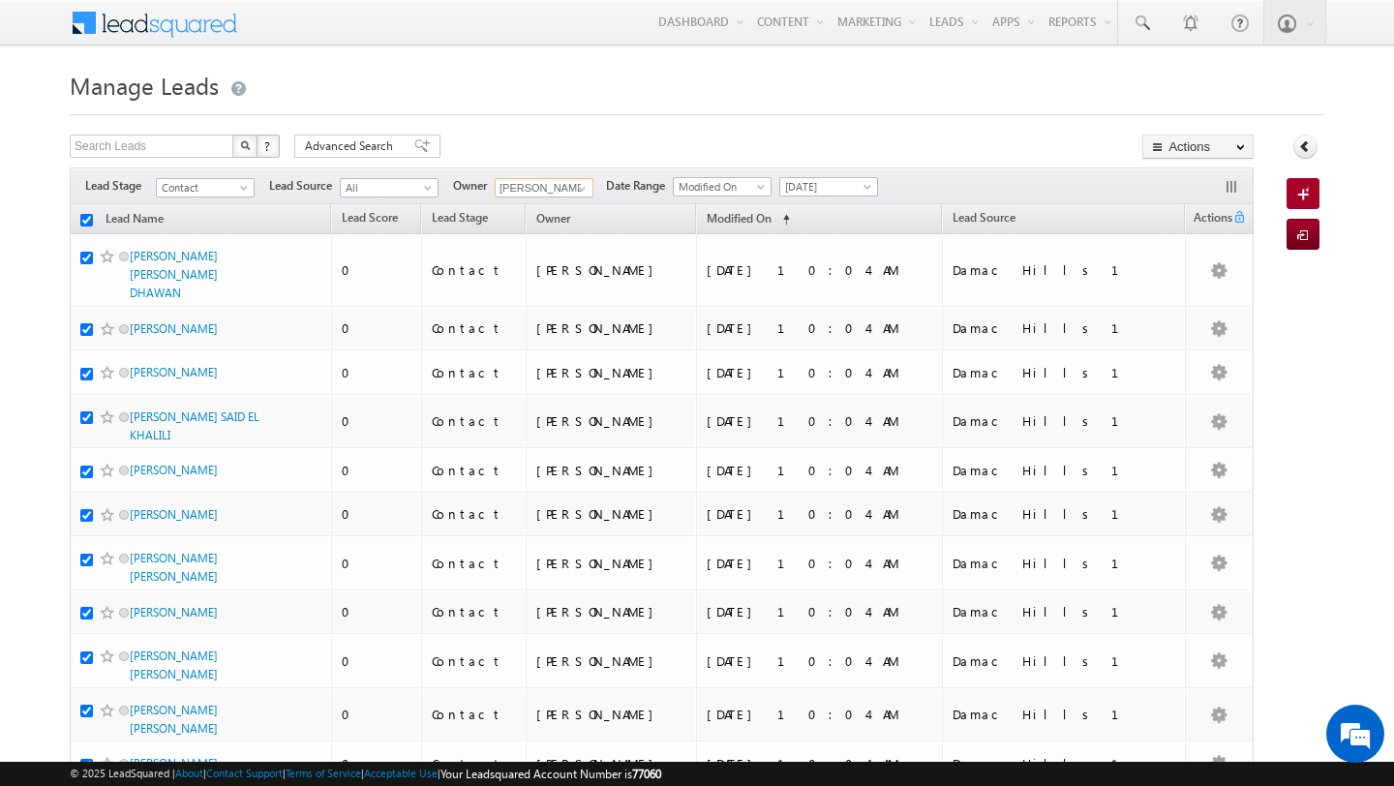
checkbox input "true"
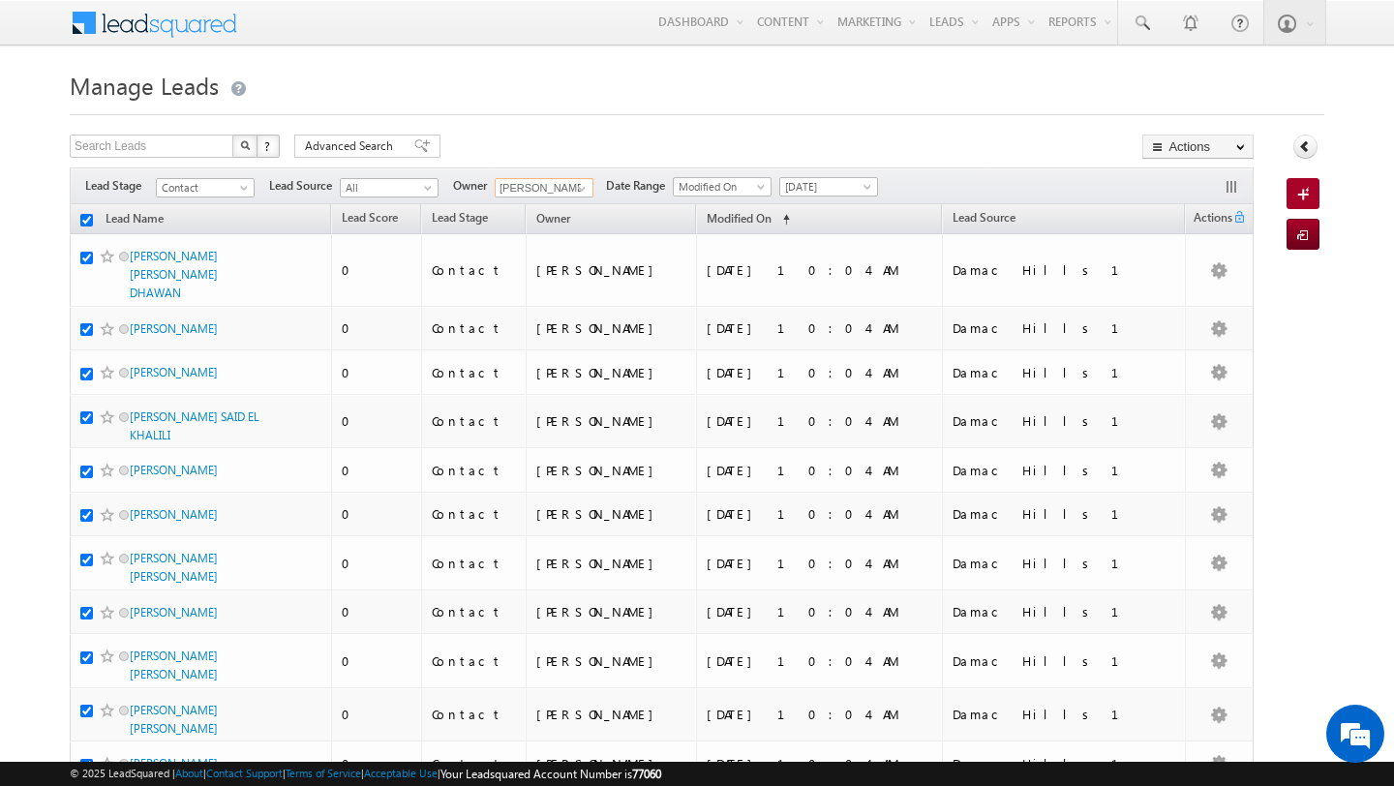
checkbox input "true"
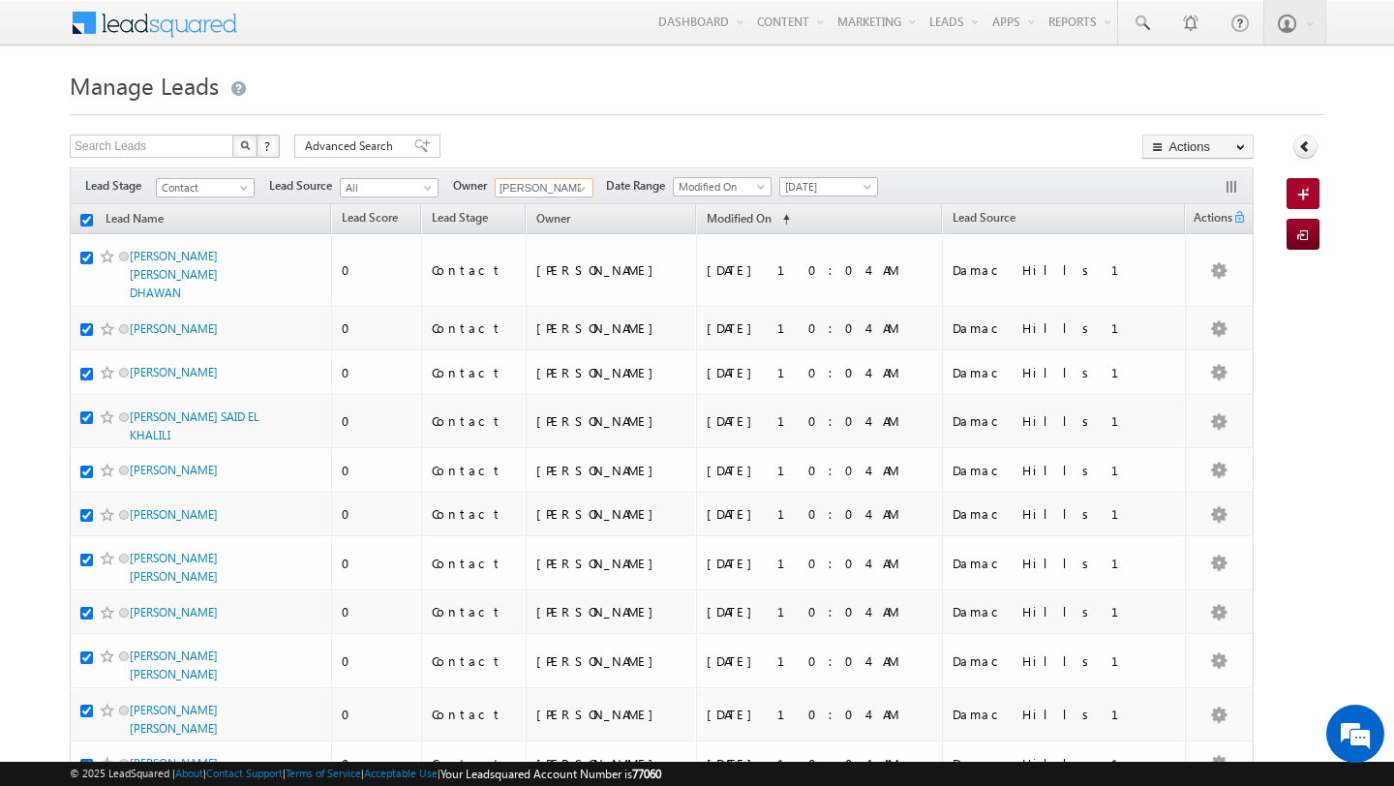
checkbox input "true"
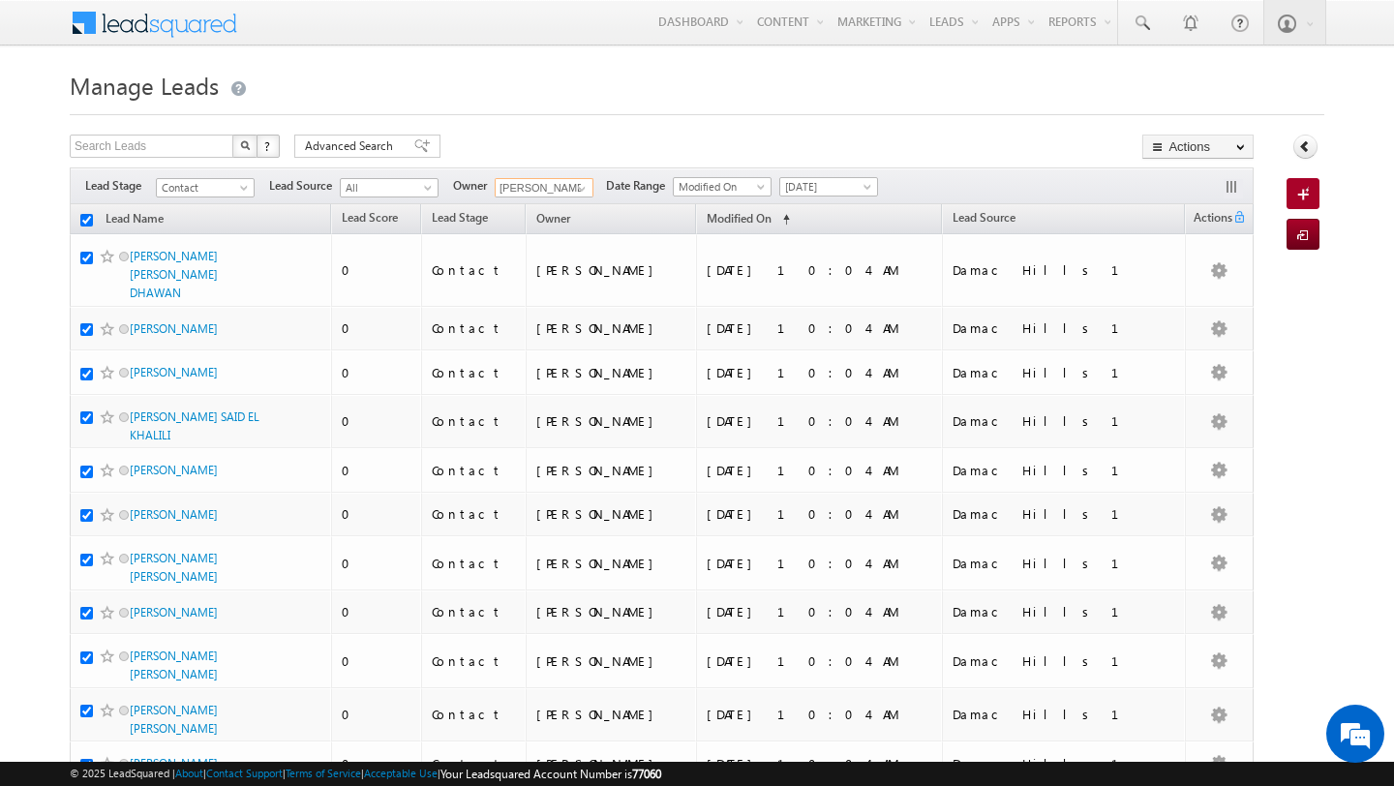
checkbox input "true"
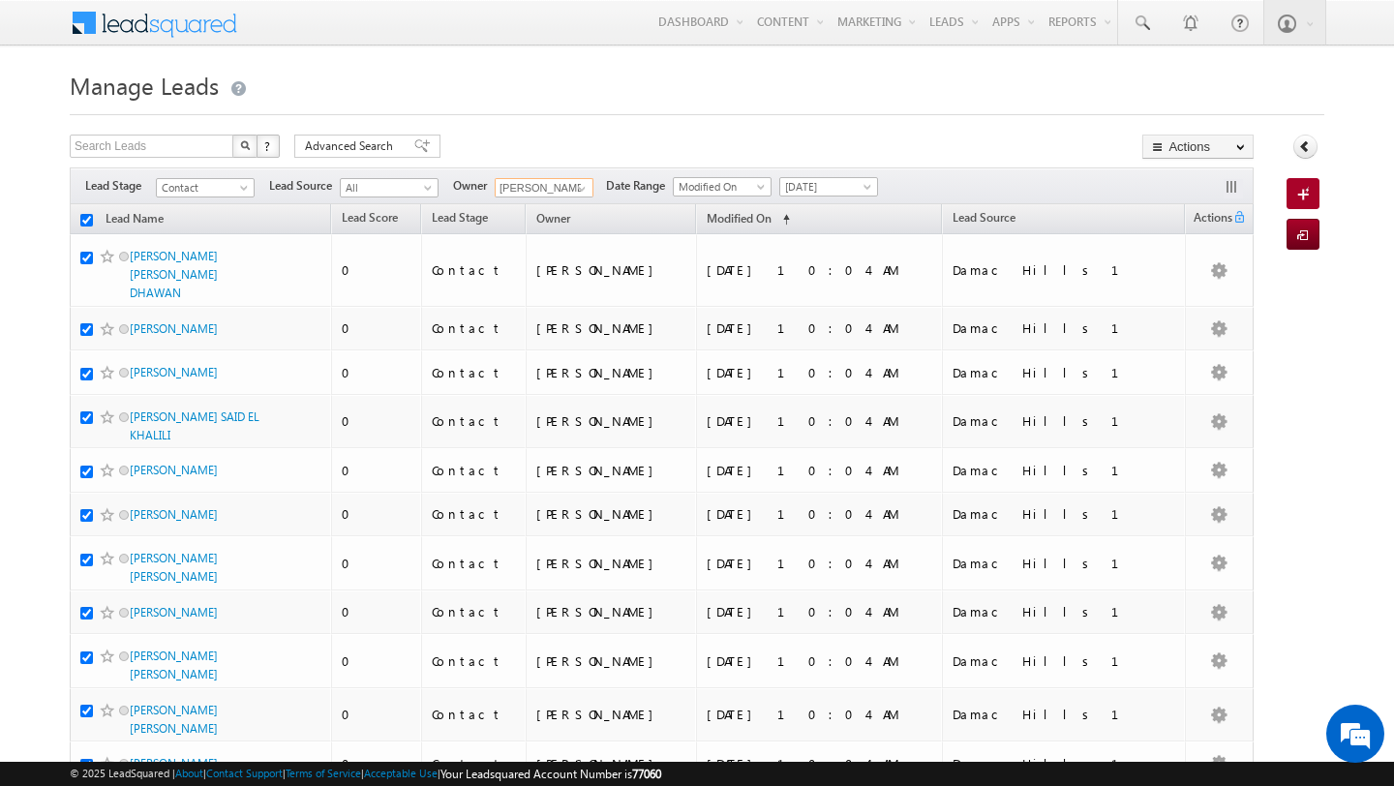
checkbox input "true"
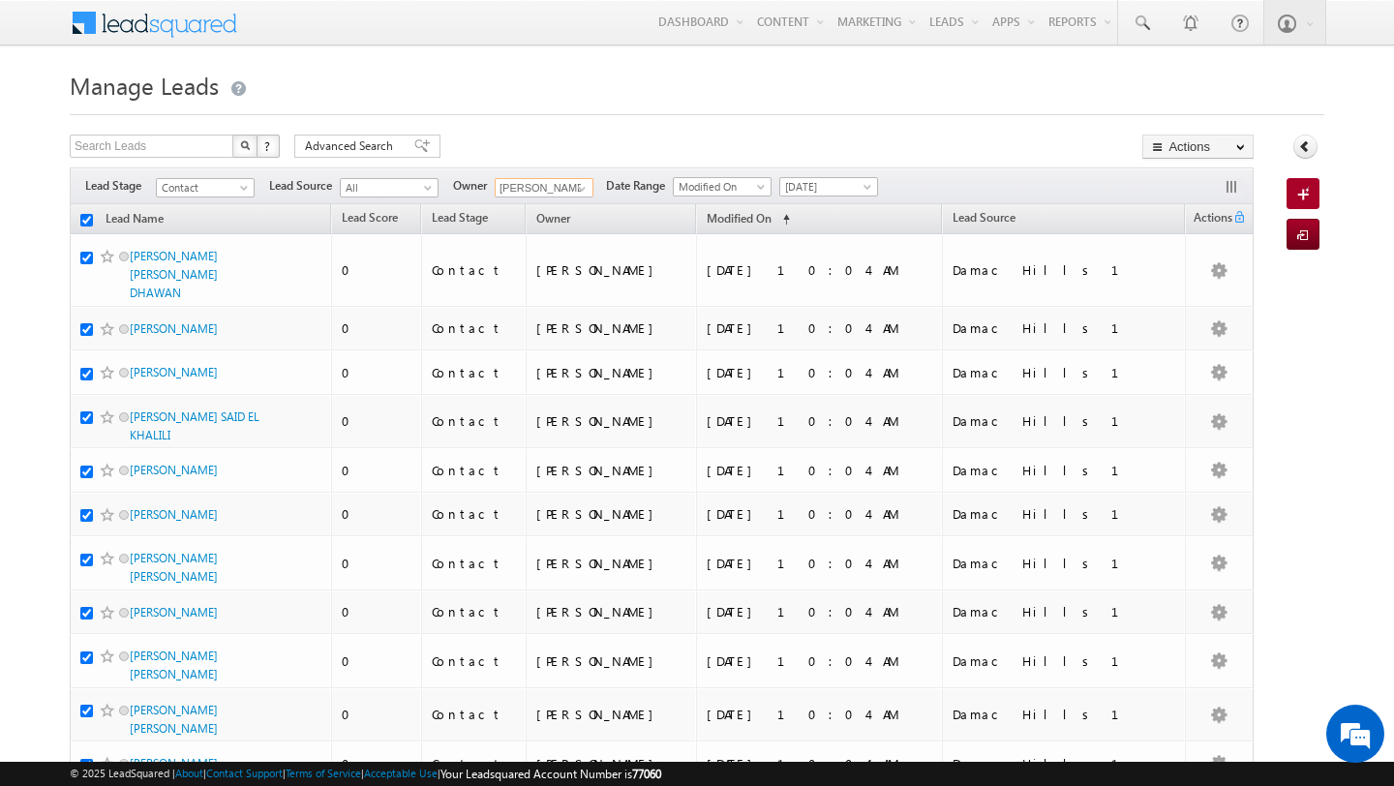
checkbox input "true"
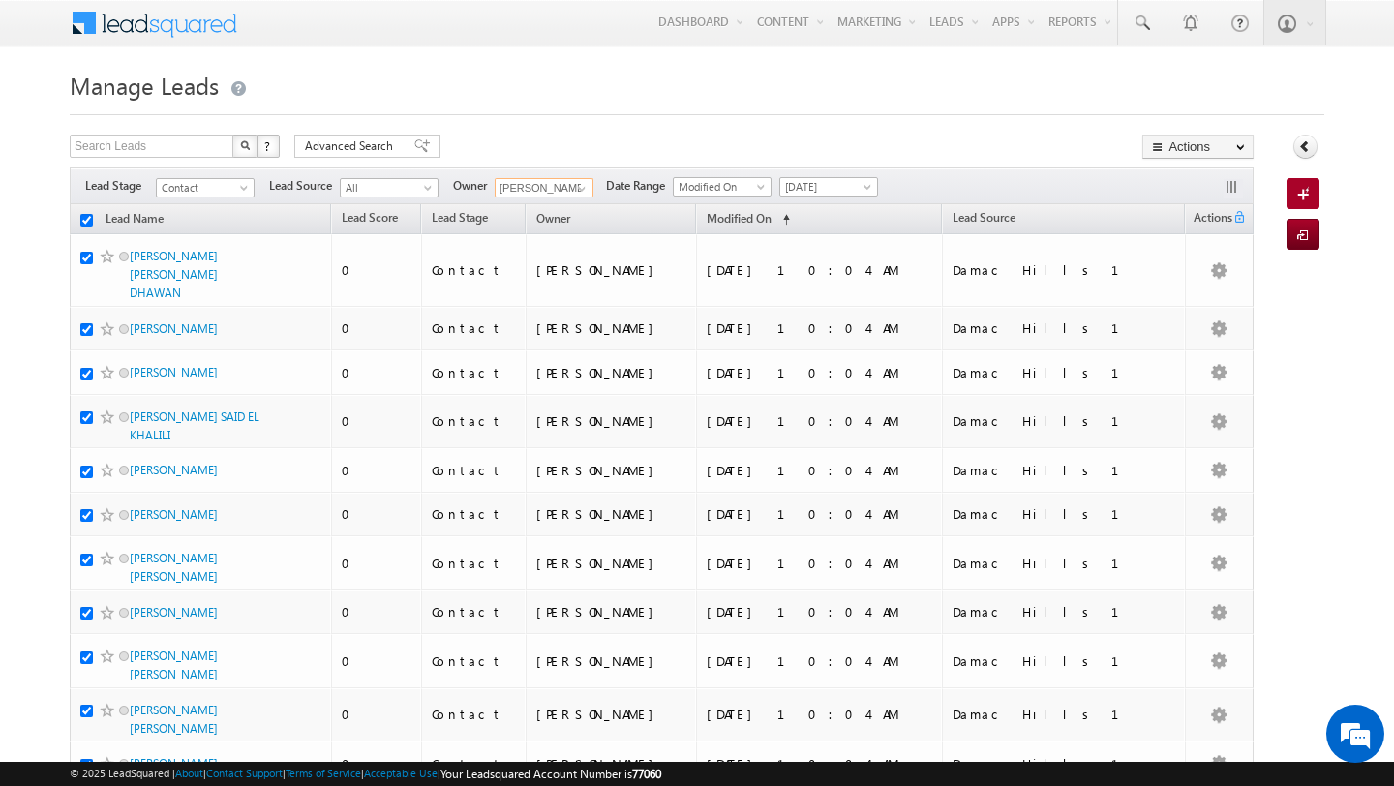
checkbox input "true"
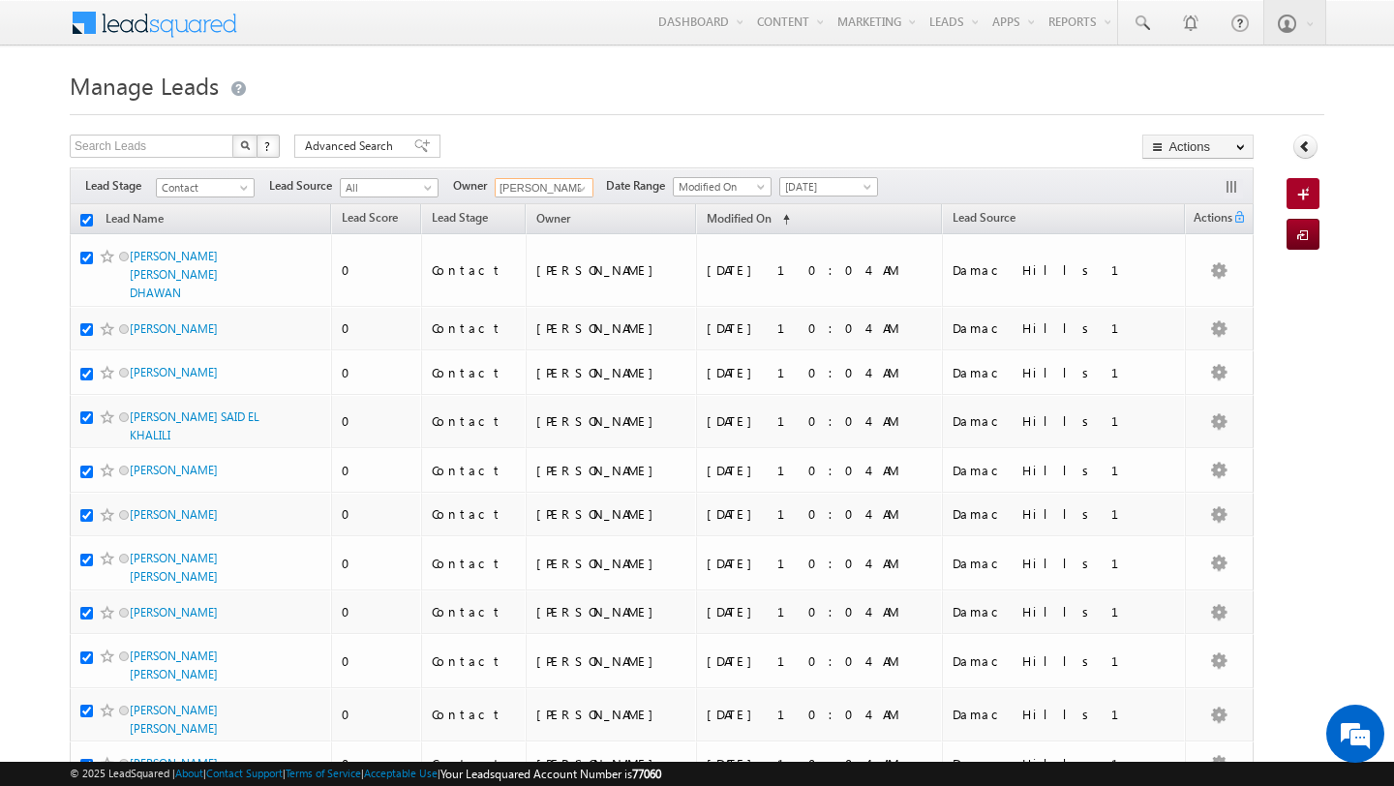
checkbox input "true"
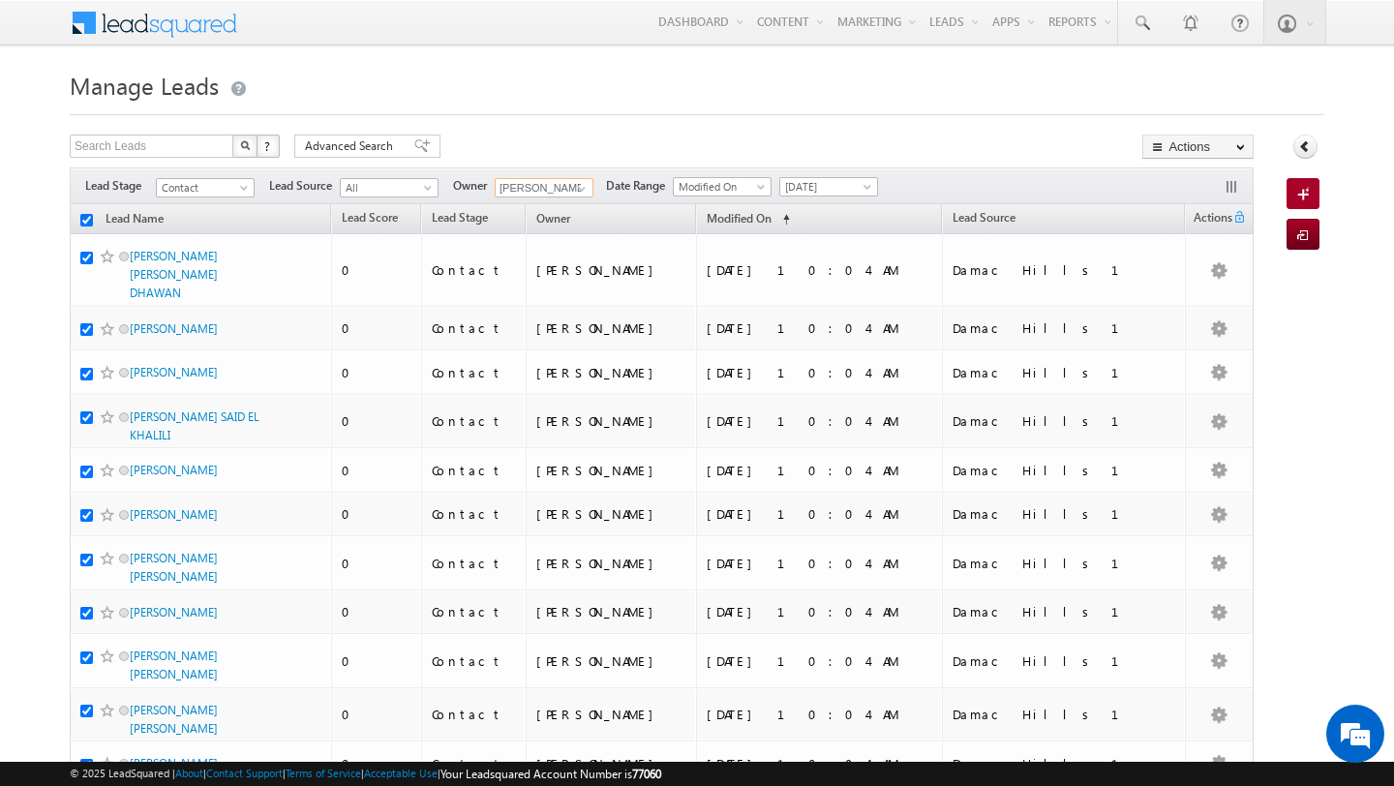
checkbox input "true"
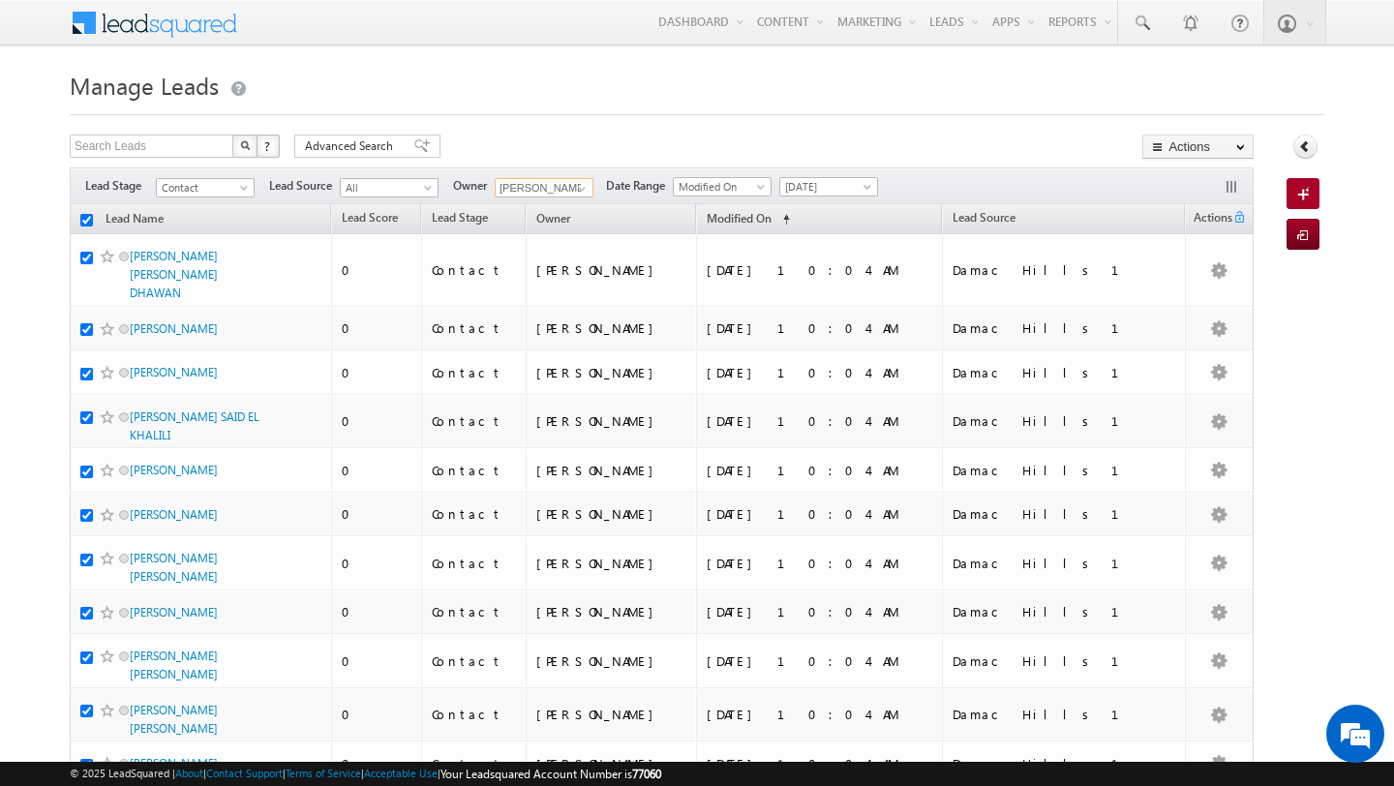
checkbox input "true"
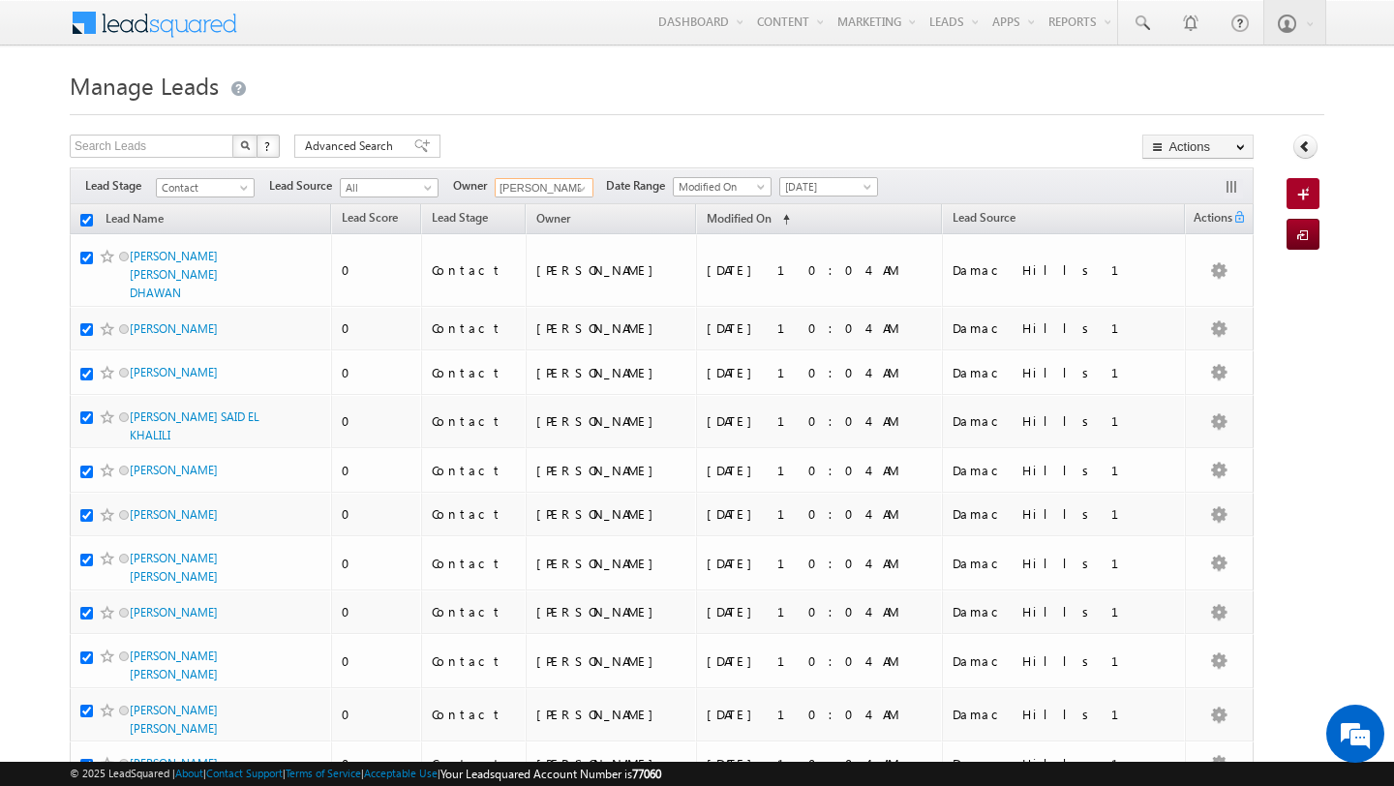
checkbox input "true"
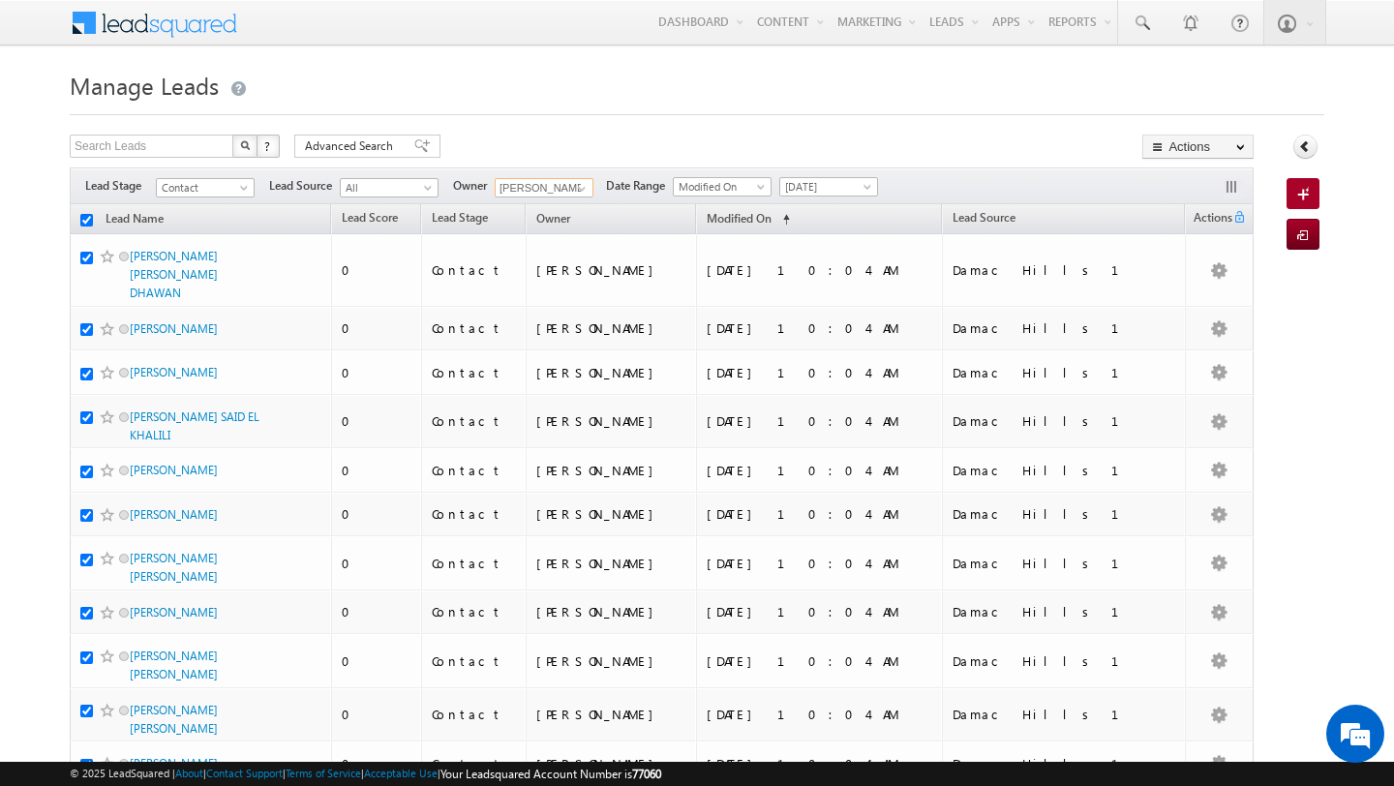
checkbox input "true"
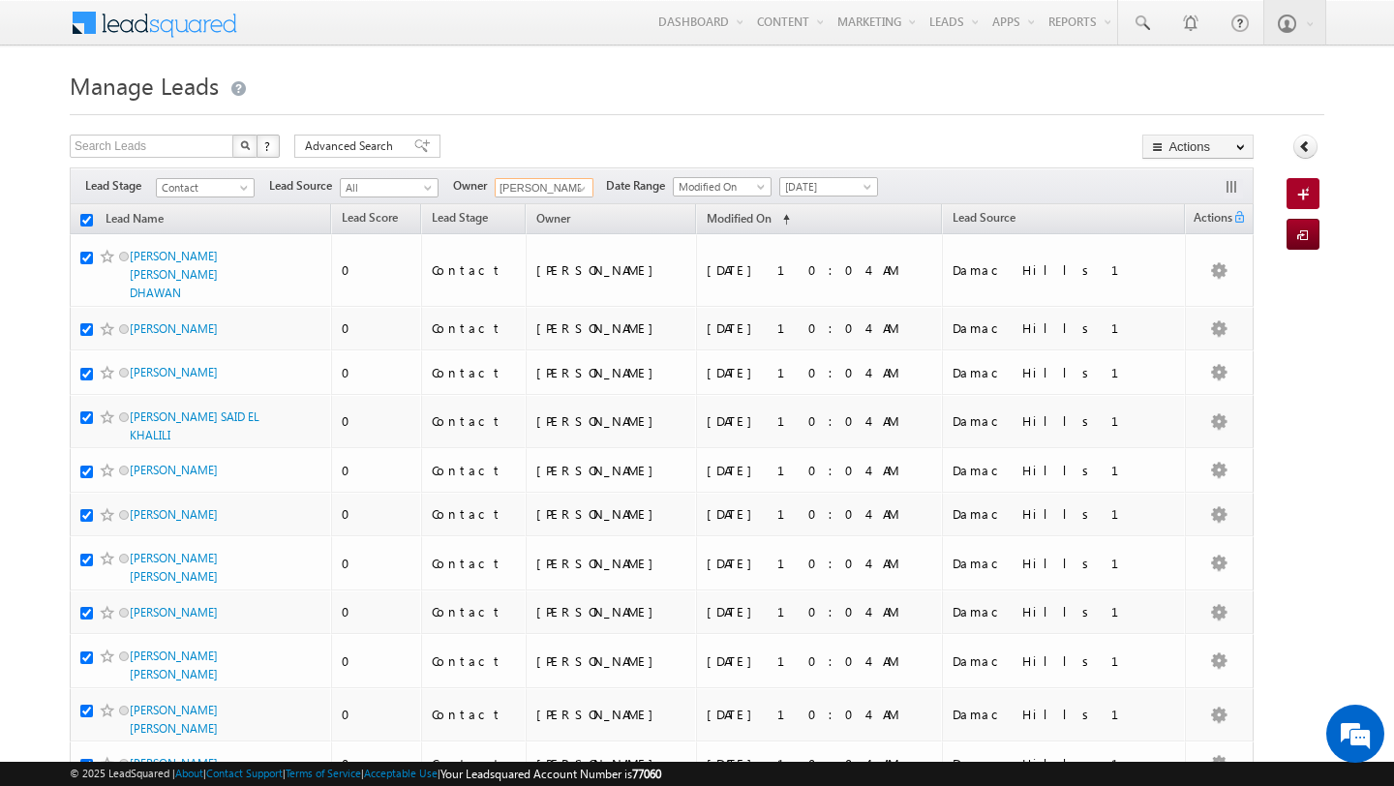
checkbox input "true"
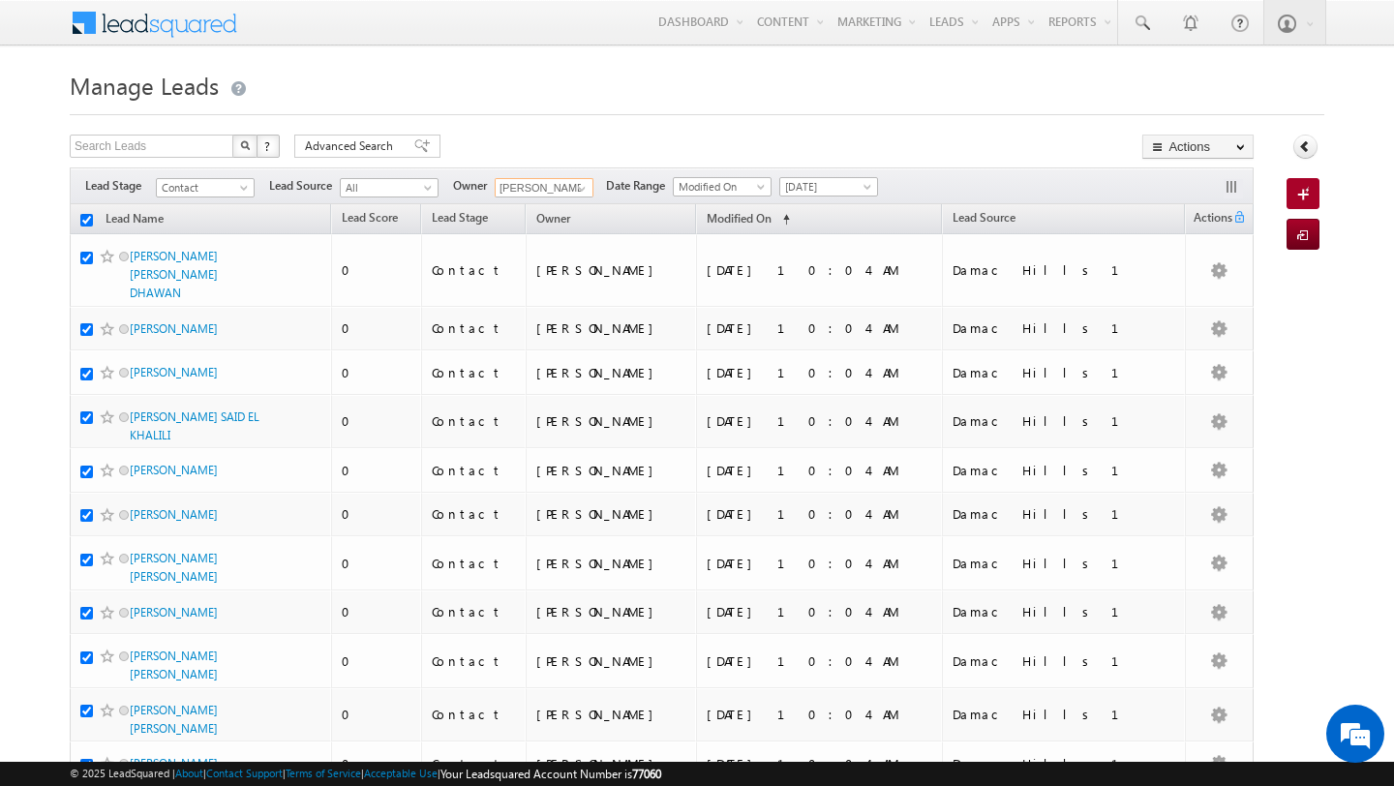
checkbox input "true"
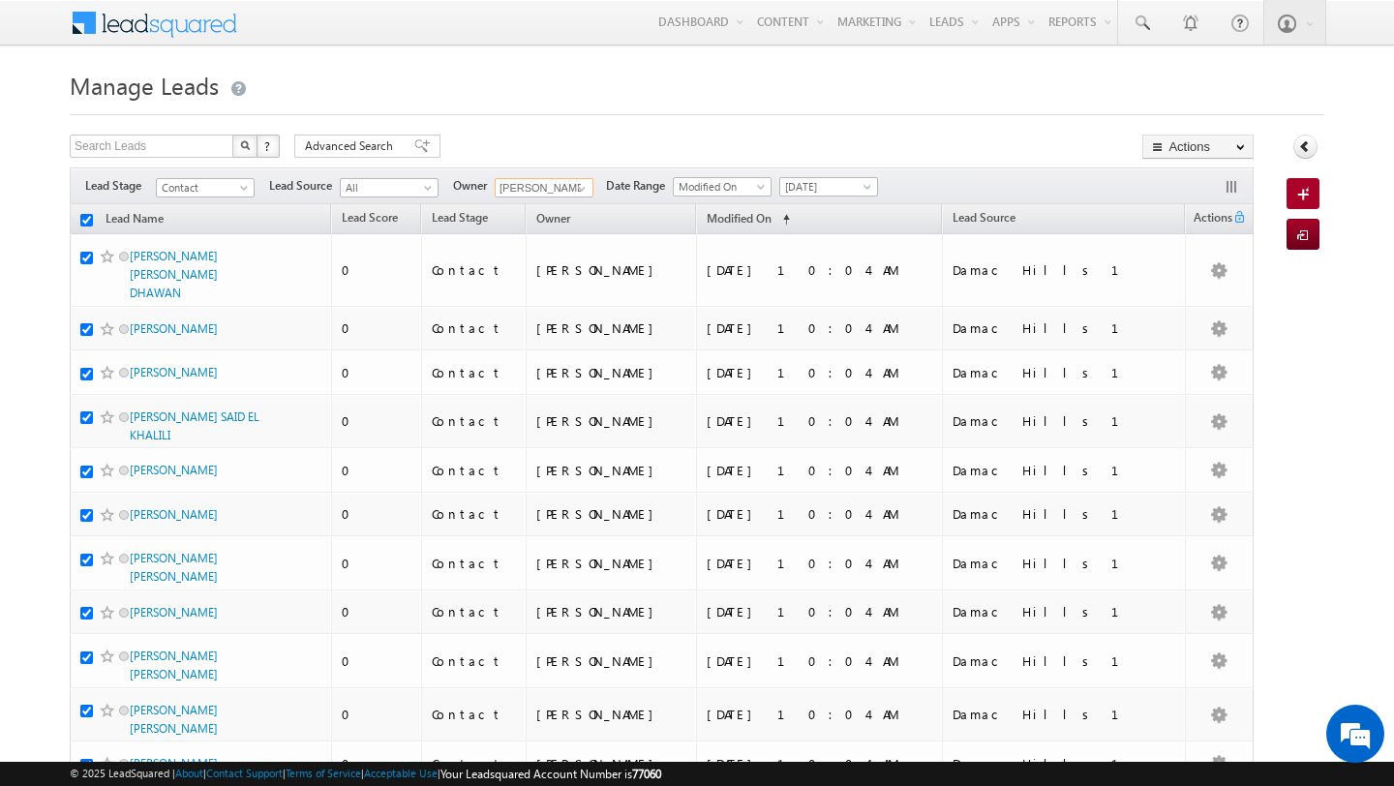
checkbox input "true"
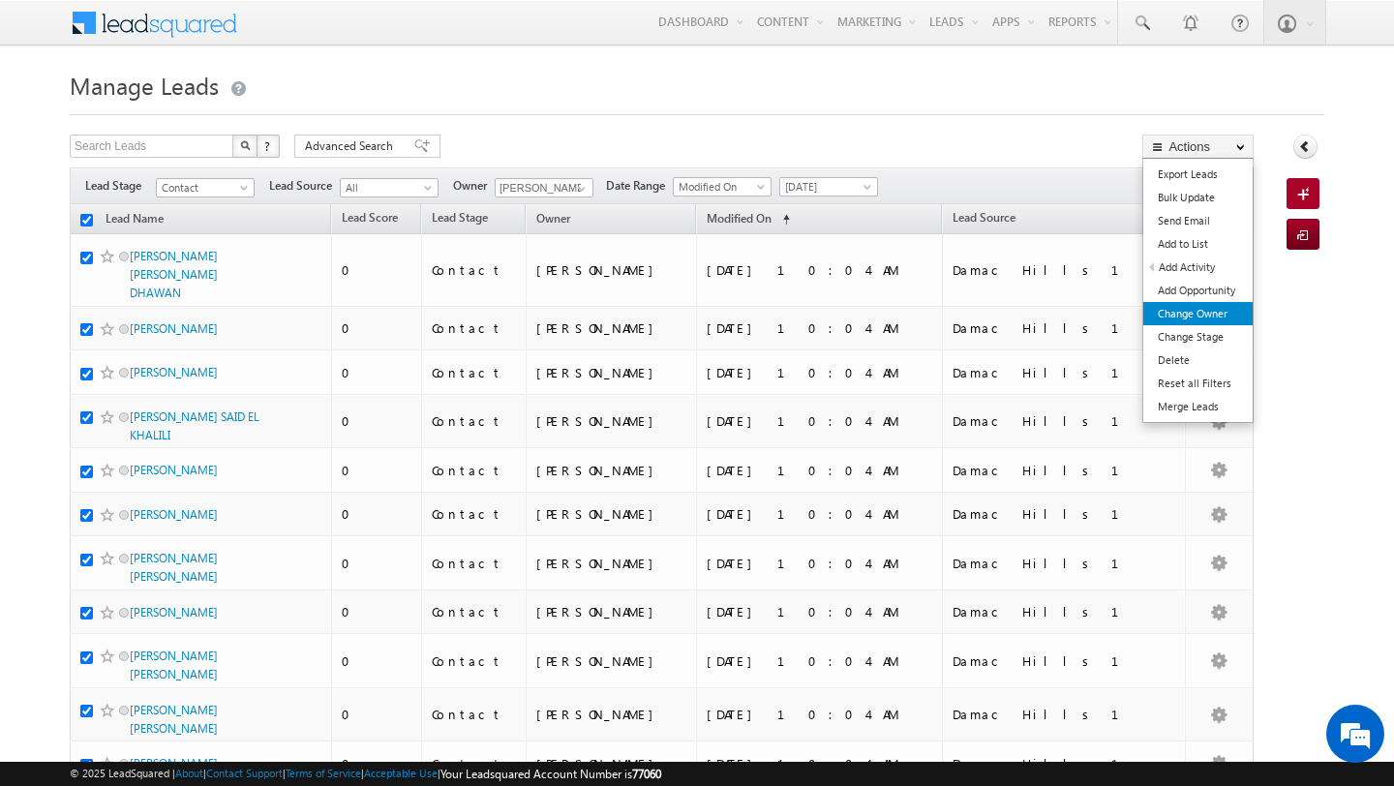
click at [1211, 321] on link "Change Owner" at bounding box center [1197, 313] width 109 height 23
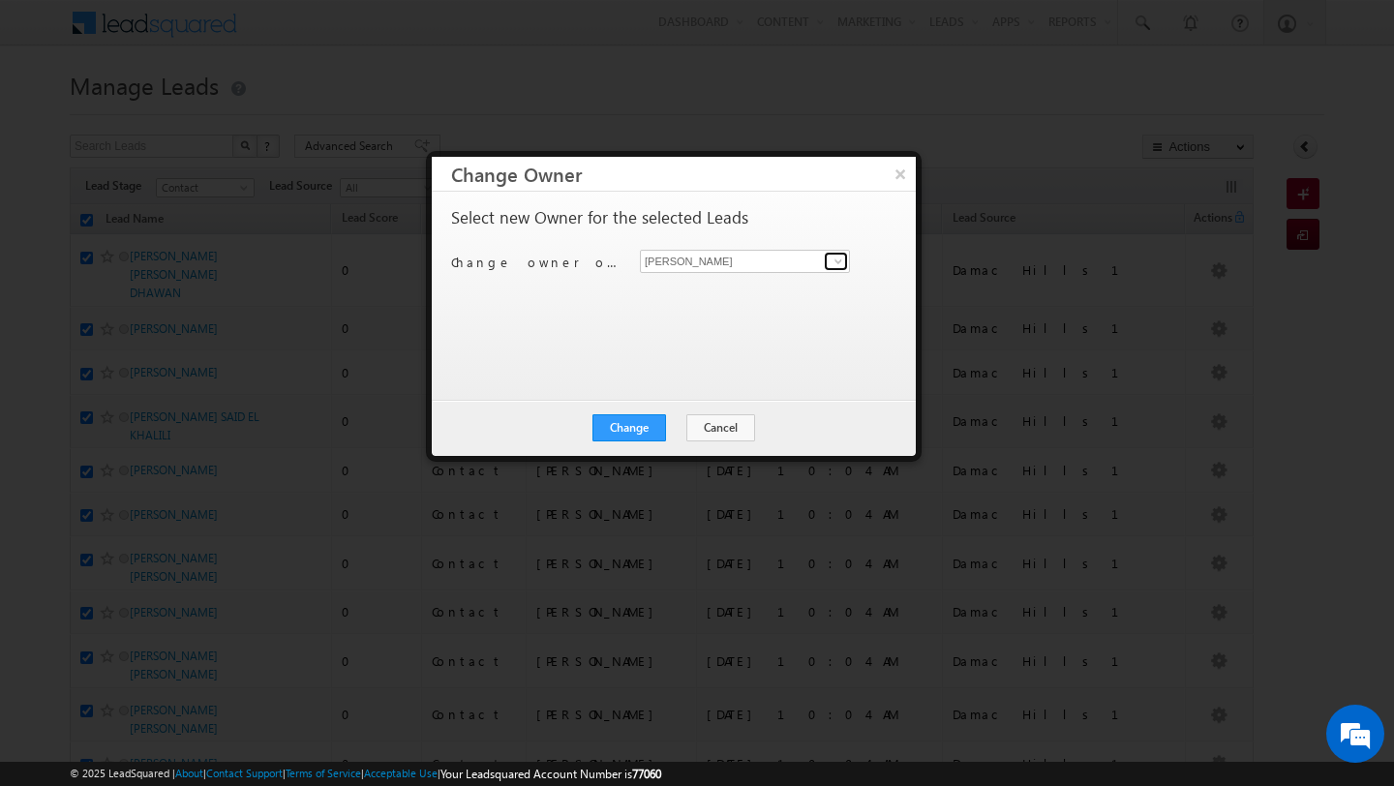
click at [832, 260] on span at bounding box center [838, 261] width 15 height 15
click at [773, 285] on link "[PERSON_NAME] [PERSON_NAME][EMAIL_ADDRESS][PERSON_NAME][DOMAIN_NAME]" at bounding box center [745, 291] width 210 height 37
click at [641, 417] on button "Change" at bounding box center [629, 427] width 74 height 27
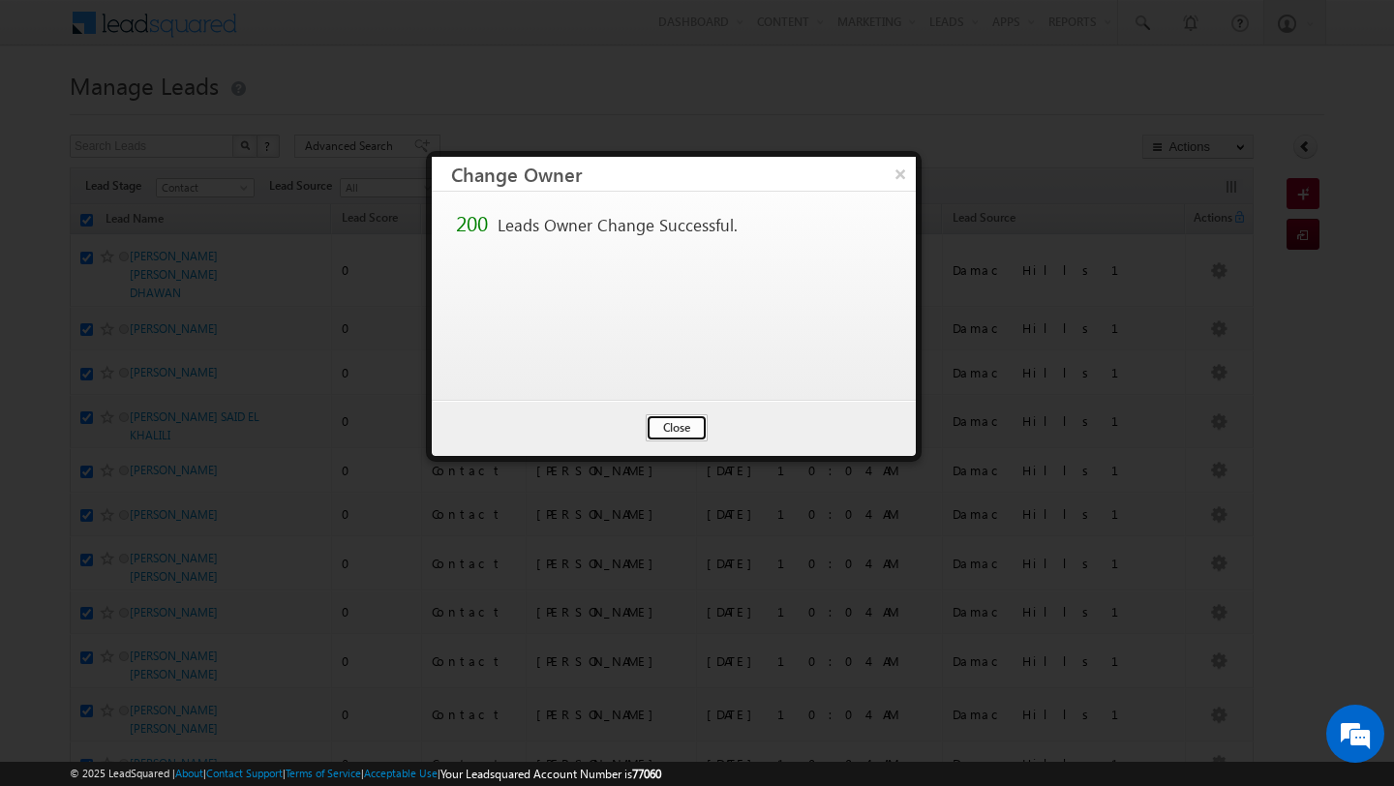
click at [677, 426] on button "Close" at bounding box center [677, 427] width 62 height 27
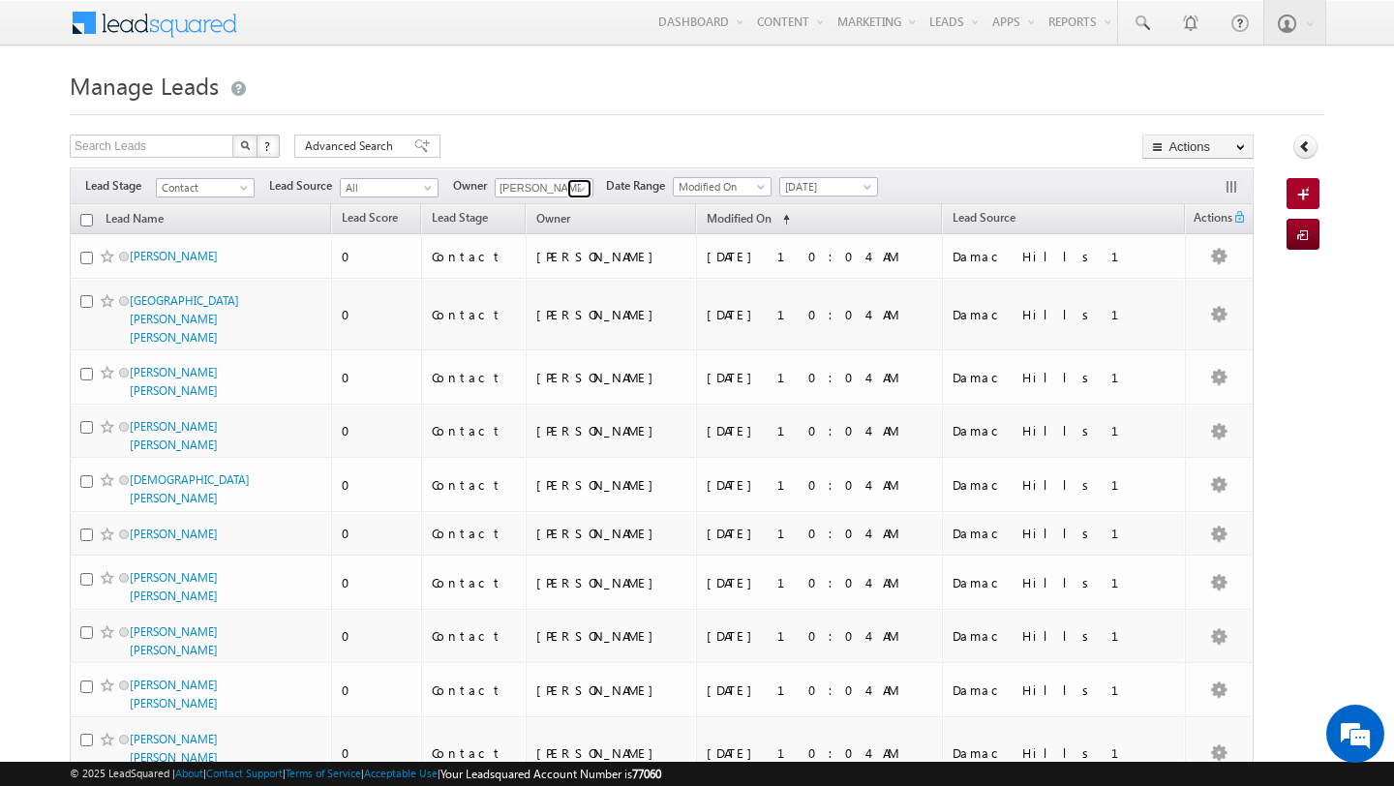
click at [581, 191] on span at bounding box center [581, 188] width 15 height 15
